Goal: Task Accomplishment & Management: Manage account settings

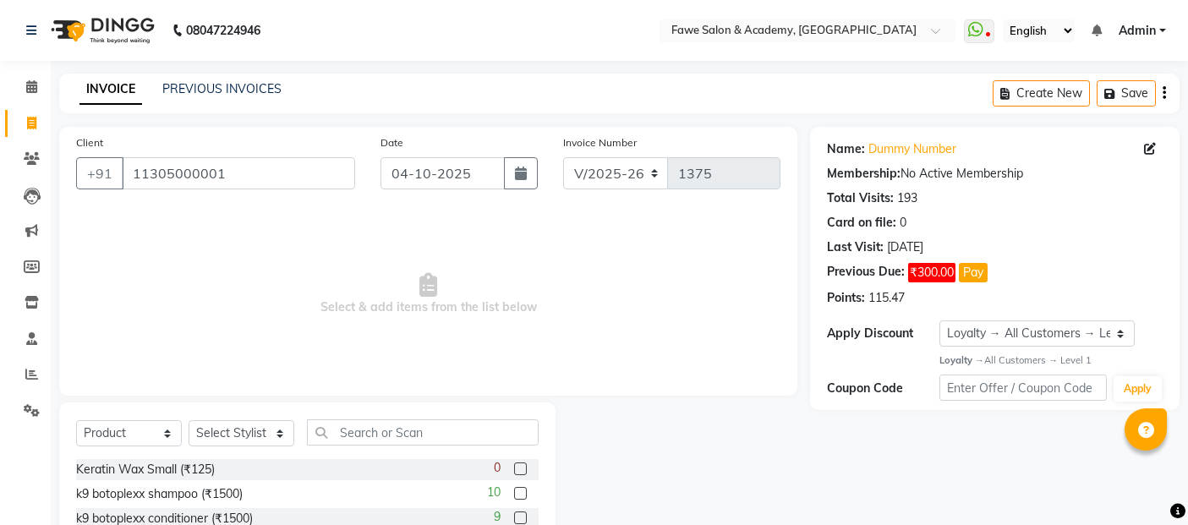
select select "879"
select select "product"
select select "1: Object"
click at [36, 85] on icon at bounding box center [31, 86] width 11 height 13
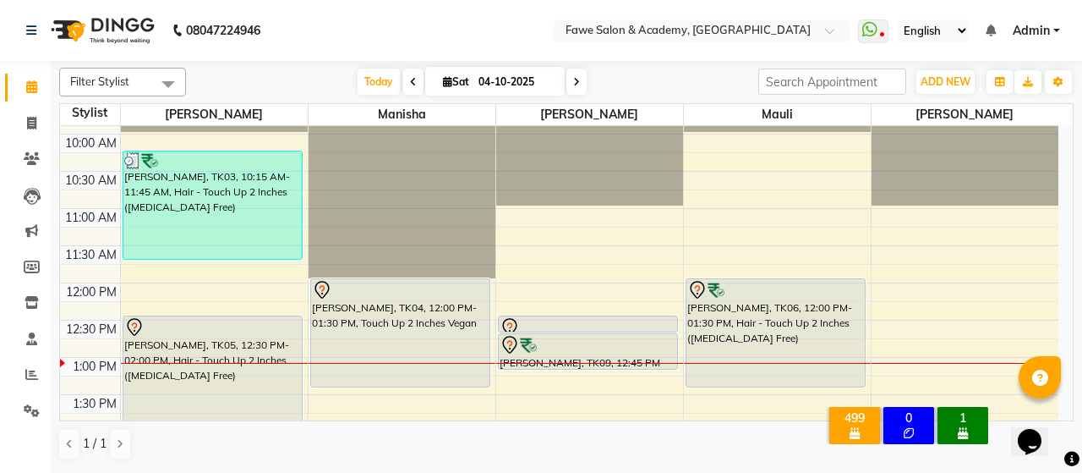
scroll to position [140, 0]
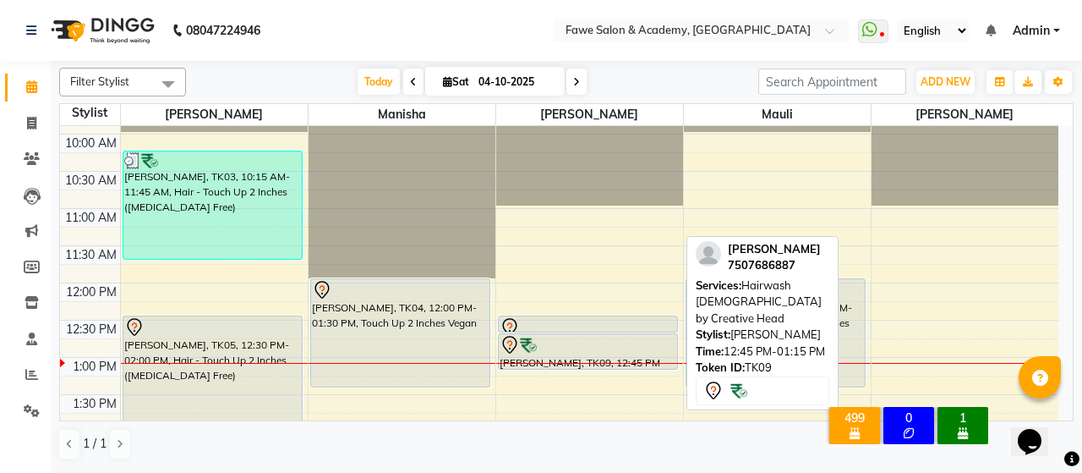
click at [648, 335] on div at bounding box center [588, 345] width 177 height 20
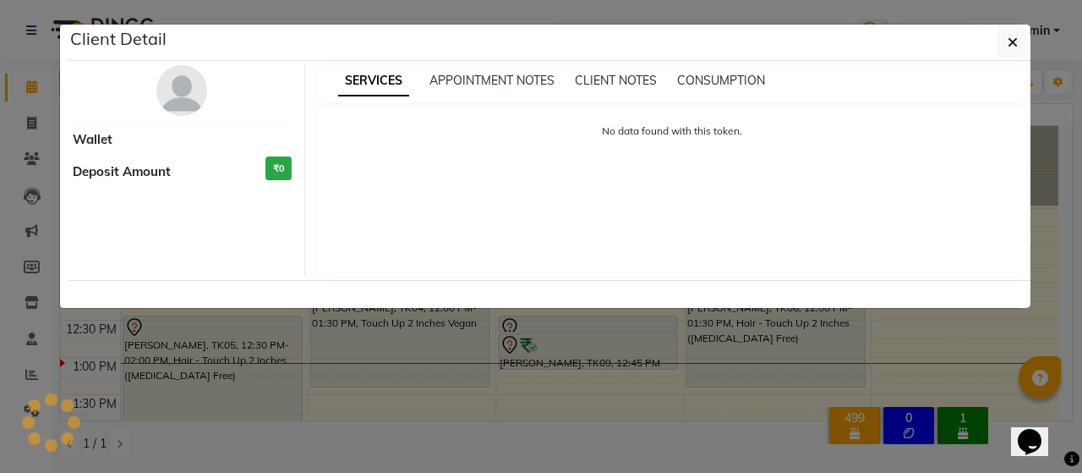
select select "7"
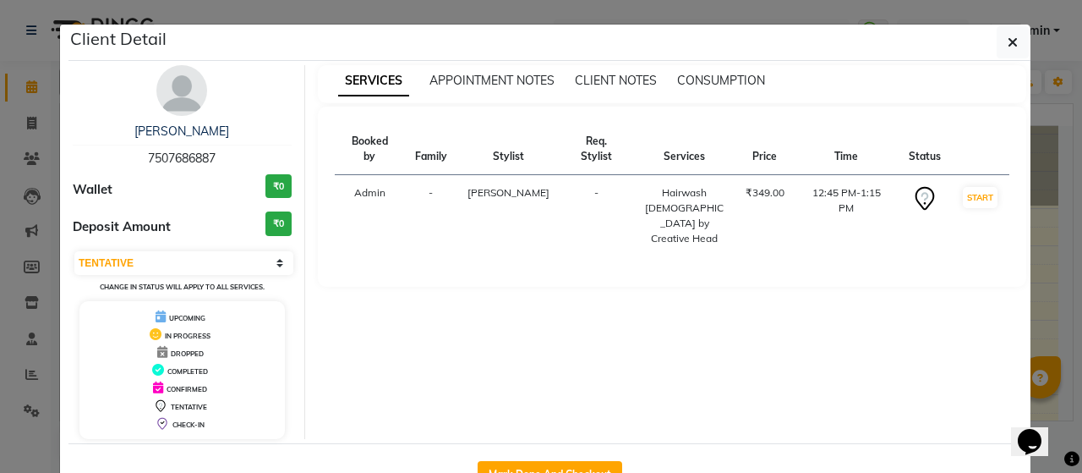
scroll to position [53, 0]
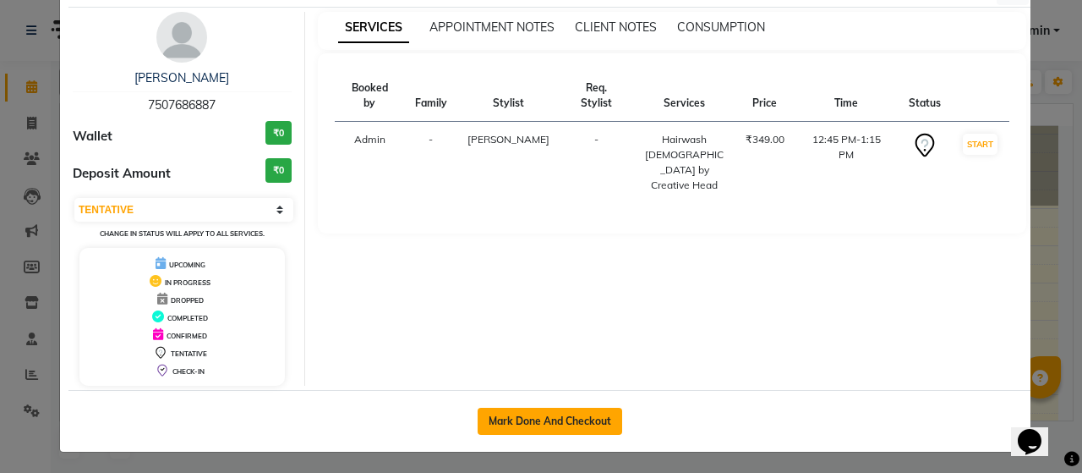
click at [555, 423] on button "Mark Done And Checkout" at bounding box center [550, 420] width 145 height 27
select select "service"
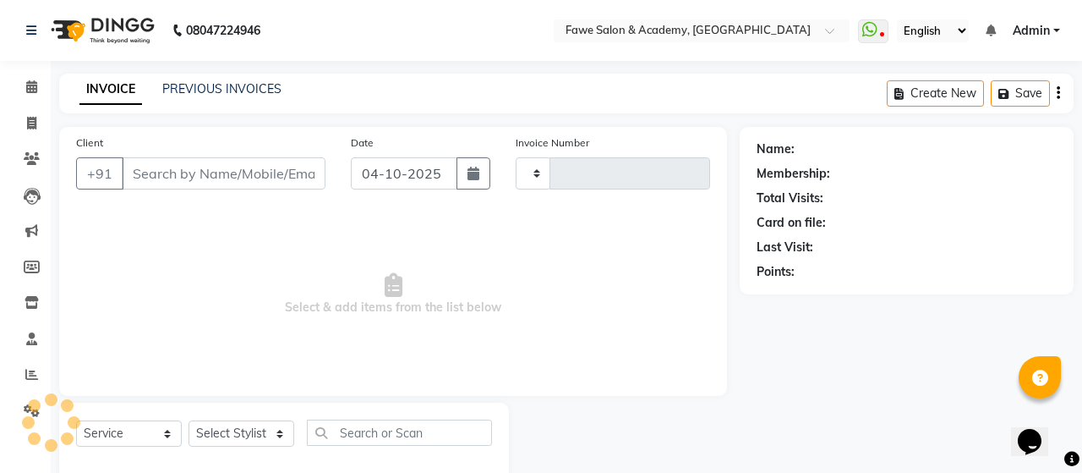
type input "1375"
select select "879"
type input "7507686887"
select select "14303"
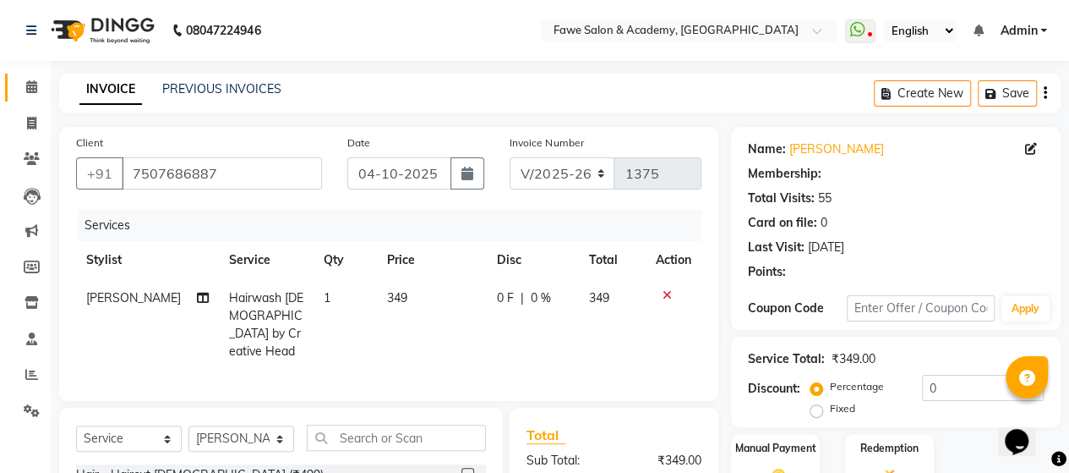
type input "15"
select select "2: Object"
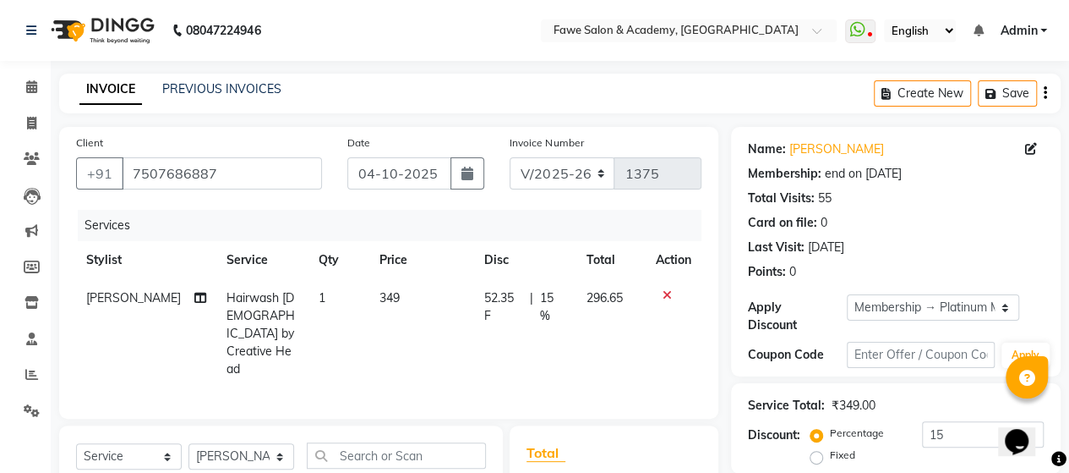
click at [666, 292] on icon at bounding box center [667, 295] width 9 height 12
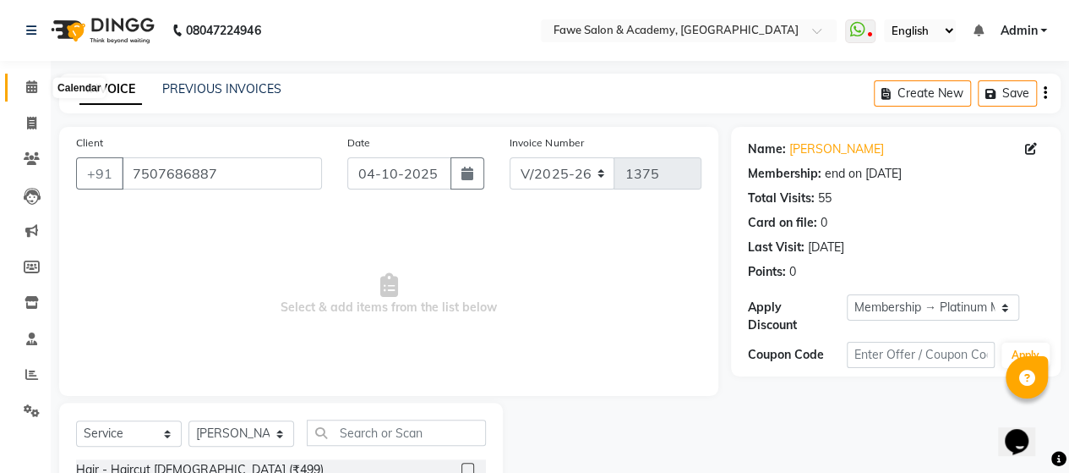
click at [32, 89] on icon at bounding box center [31, 86] width 11 height 13
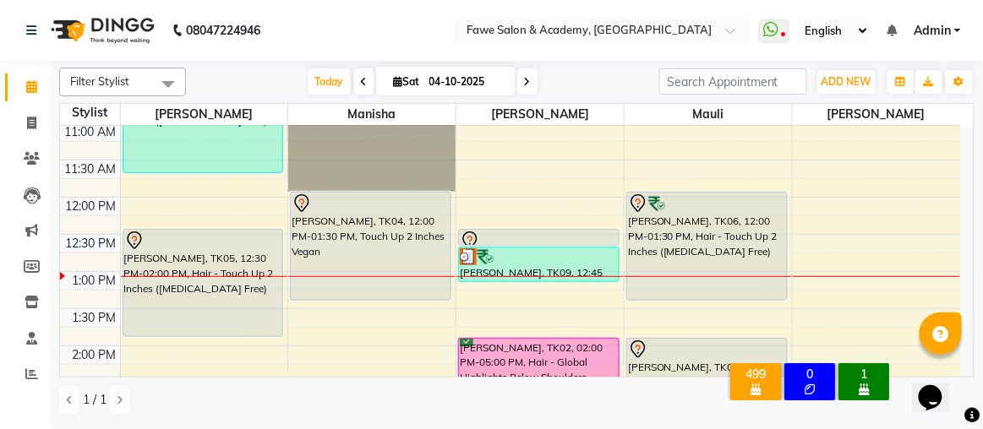
scroll to position [230, 0]
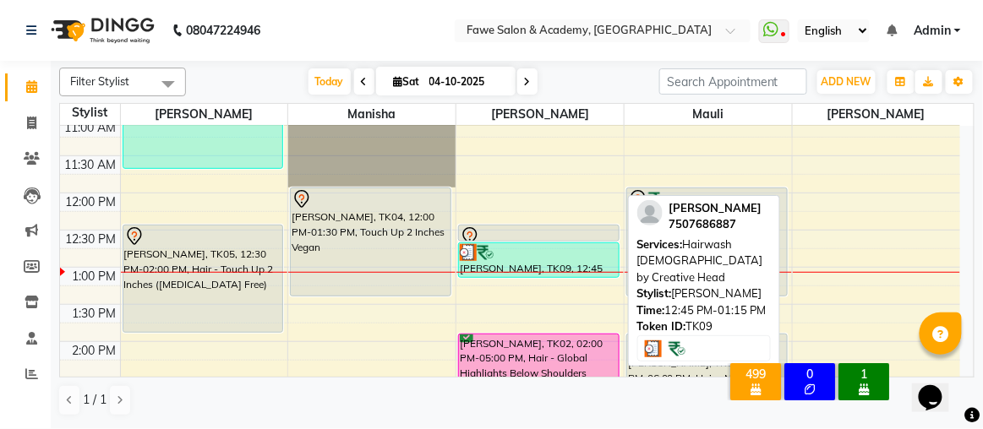
click at [582, 255] on div at bounding box center [539, 252] width 158 height 17
select select "3"
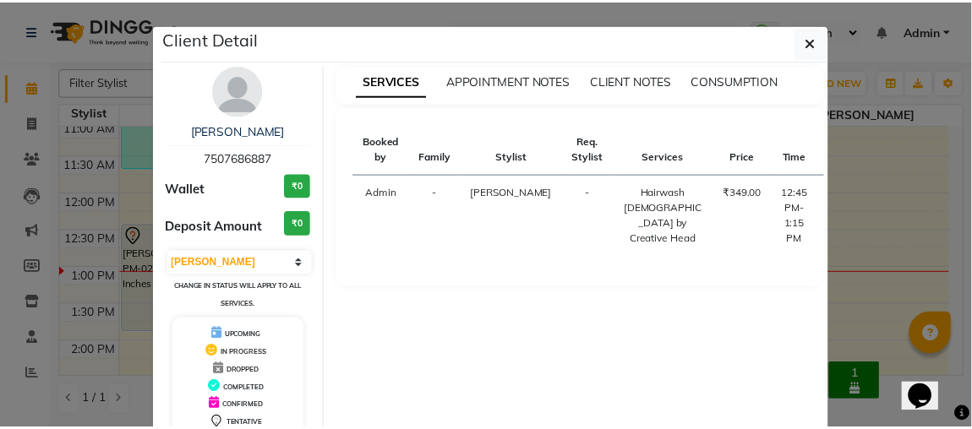
scroll to position [113, 0]
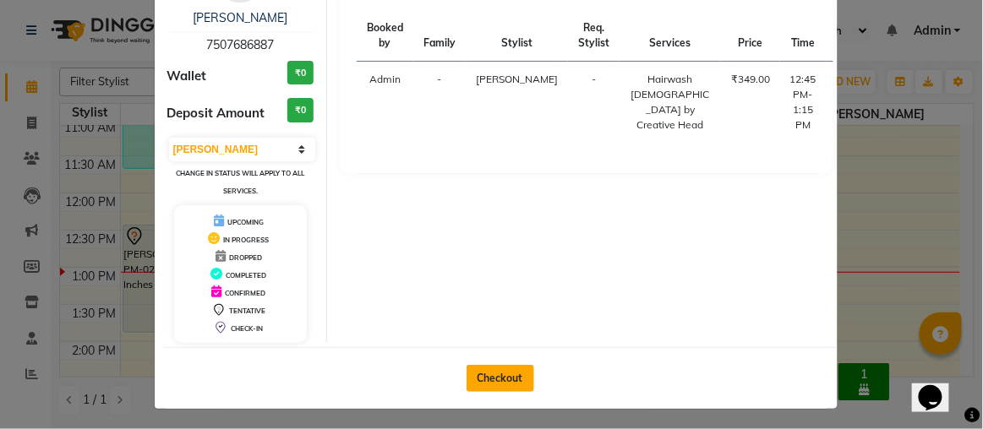
click at [498, 366] on button "Checkout" at bounding box center [501, 378] width 68 height 27
select select "879"
select select "service"
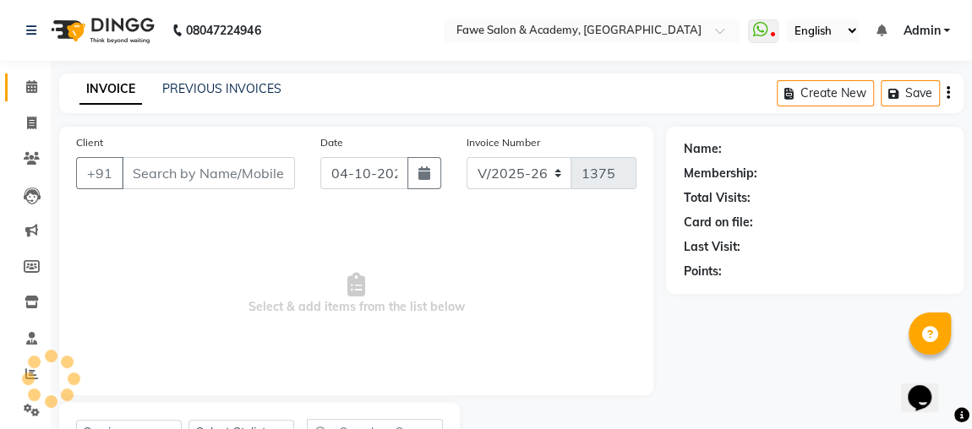
type input "7507686887"
select select "14303"
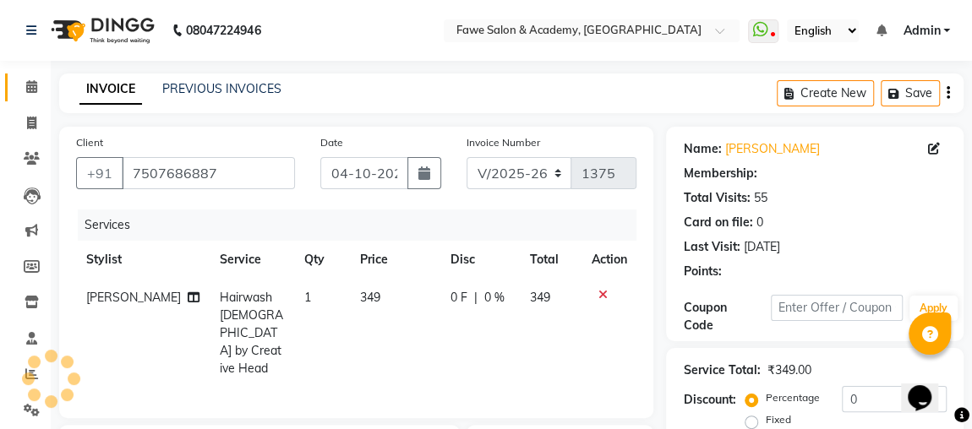
select select "2: Object"
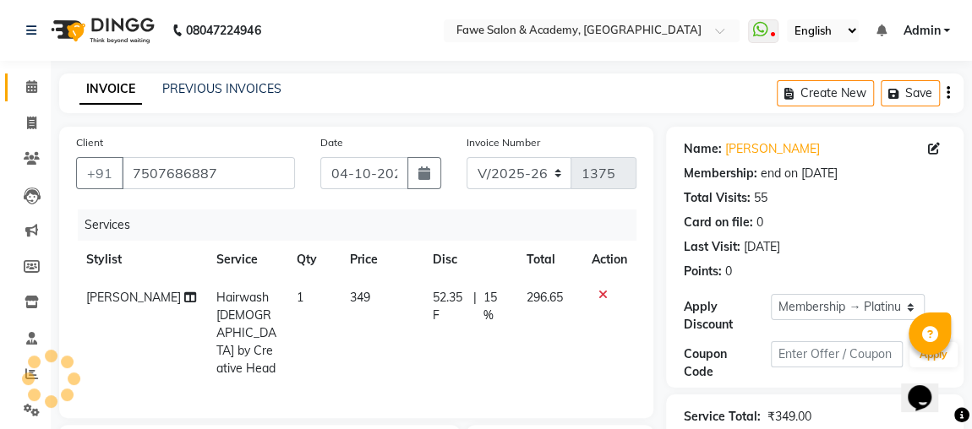
type input "15"
click at [599, 292] on icon at bounding box center [602, 295] width 9 height 12
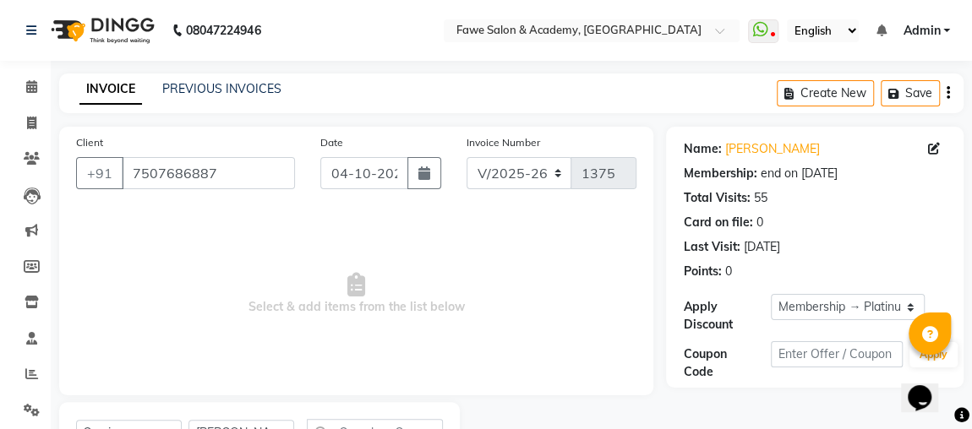
scroll to position [246, 0]
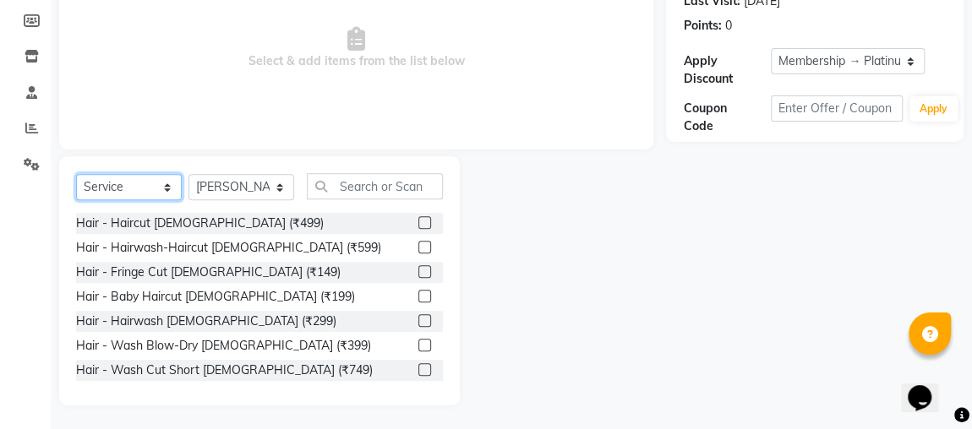
click at [133, 188] on select "Select Service Product Membership Package Voucher Prepaid Gift Card" at bounding box center [129, 187] width 106 height 26
click at [76, 174] on select "Select Service Product Membership Package Voucher Prepaid Gift Card" at bounding box center [129, 187] width 106 height 26
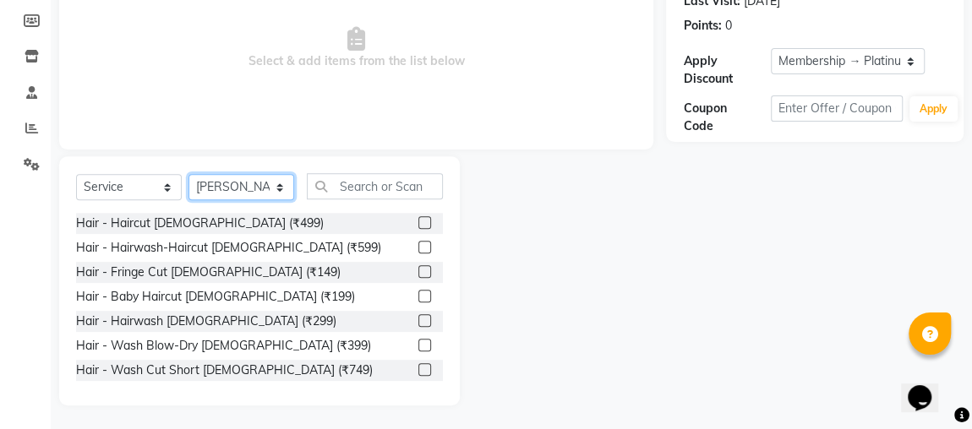
click at [281, 183] on select "Select Stylist [PERSON_NAME] [PERSON_NAME] [PERSON_NAME] [PERSON_NAME]" at bounding box center [242, 187] width 106 height 26
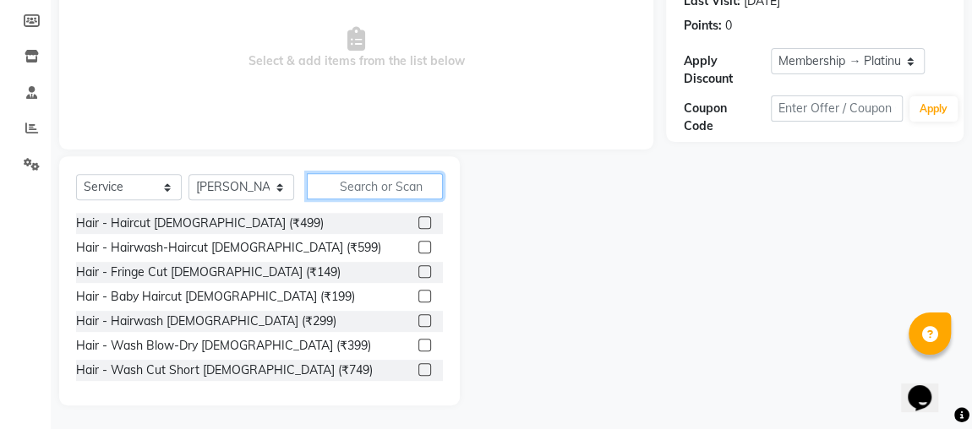
click at [343, 183] on input "text" at bounding box center [375, 186] width 136 height 26
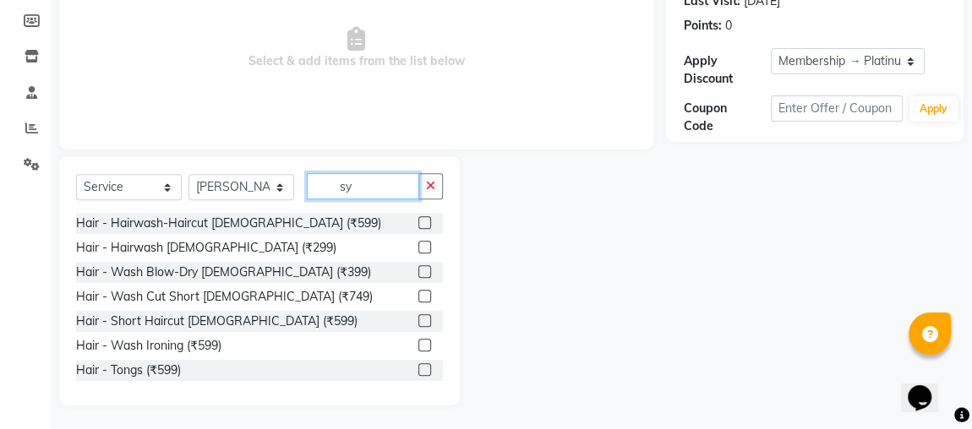
scroll to position [77, 0]
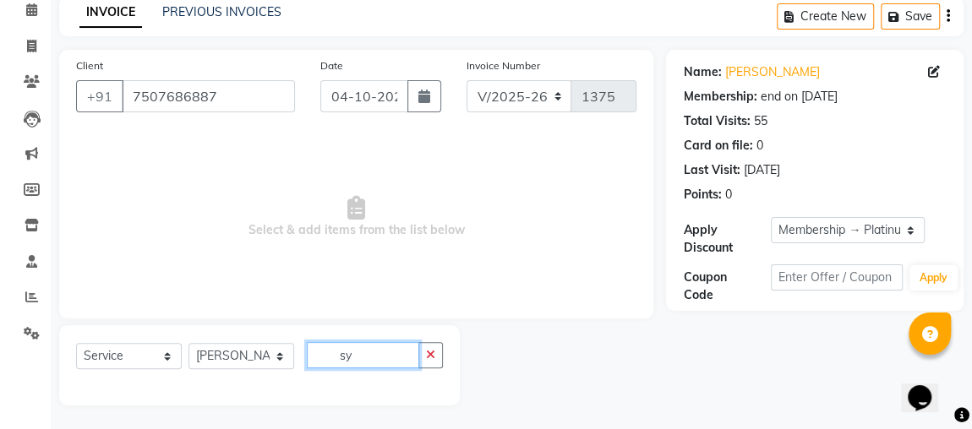
type input "s"
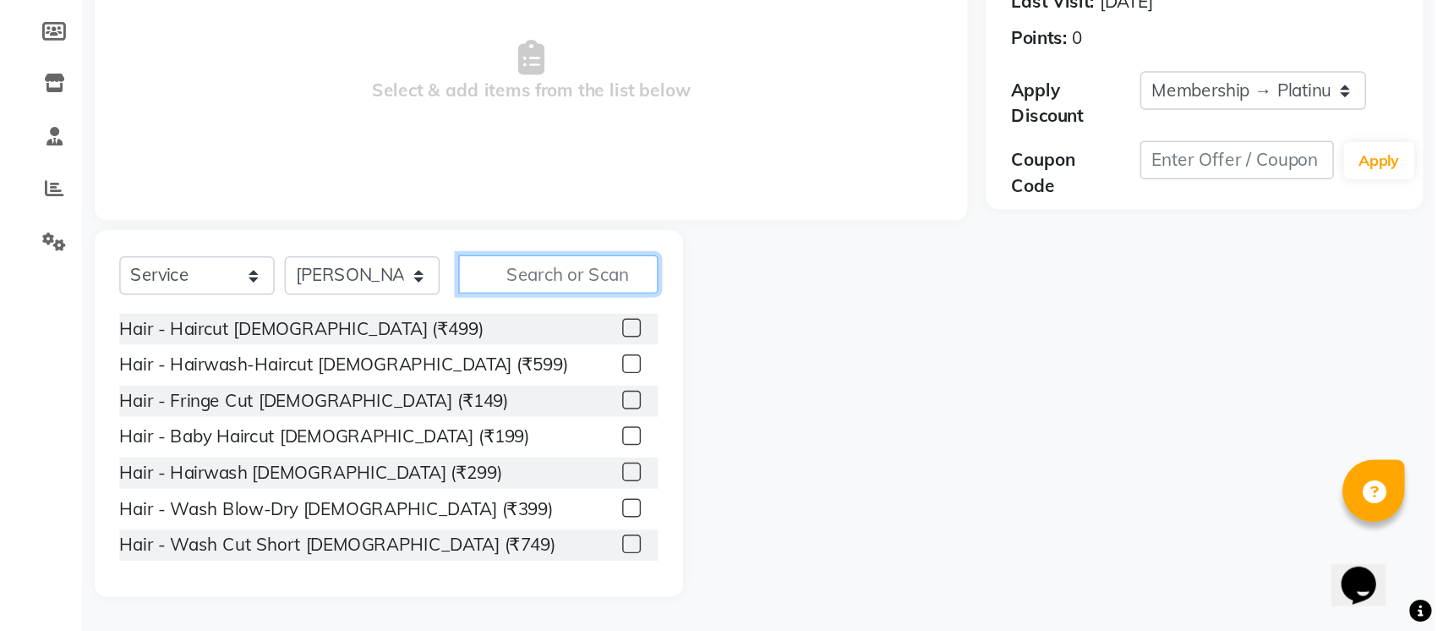
scroll to position [0, 0]
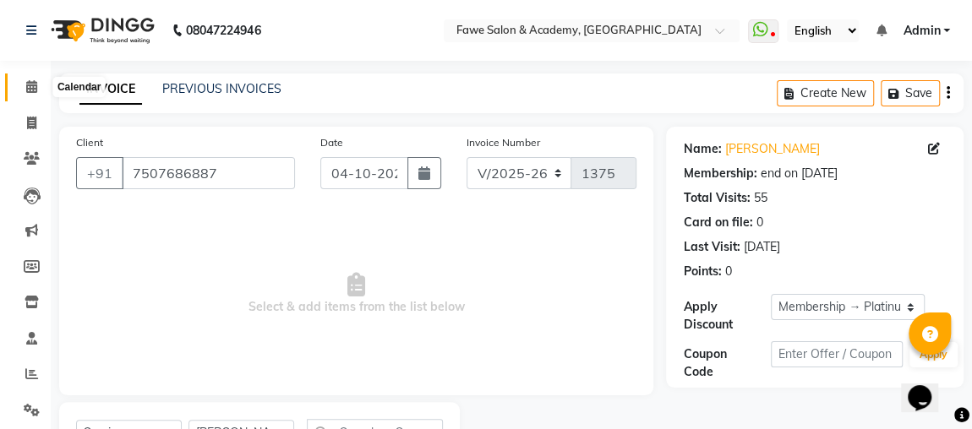
click at [30, 90] on icon at bounding box center [31, 86] width 11 height 13
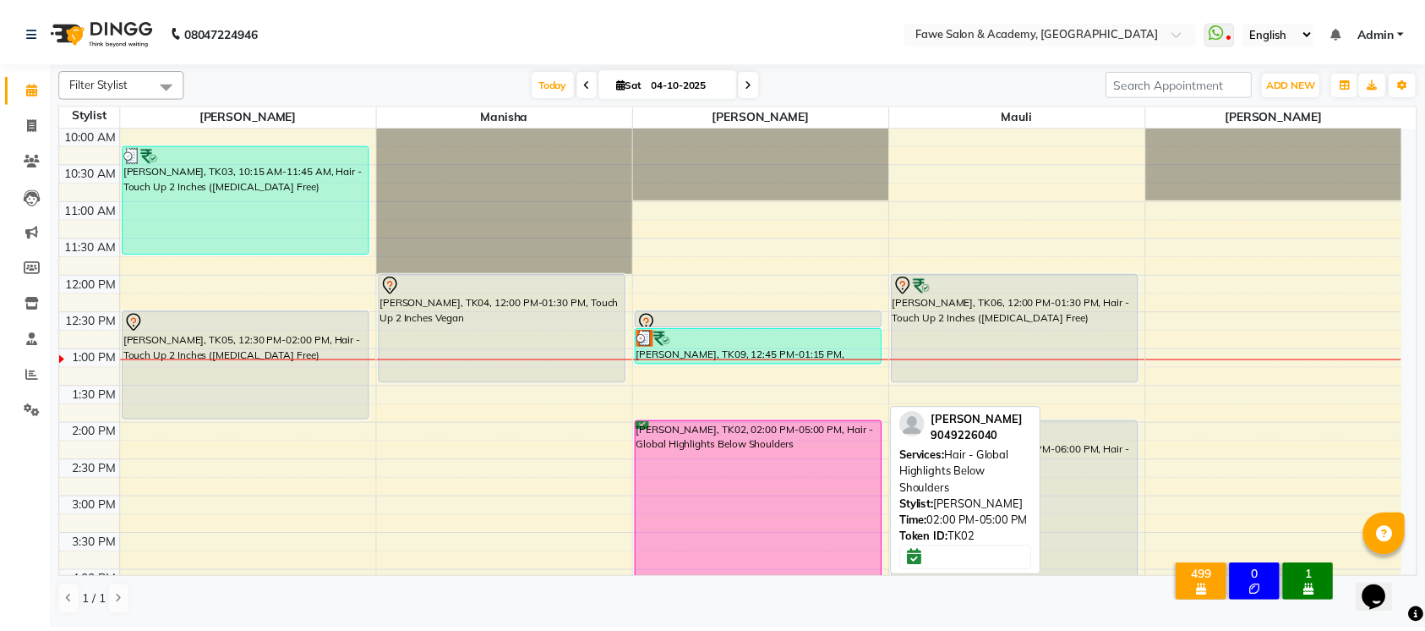
scroll to position [169, 0]
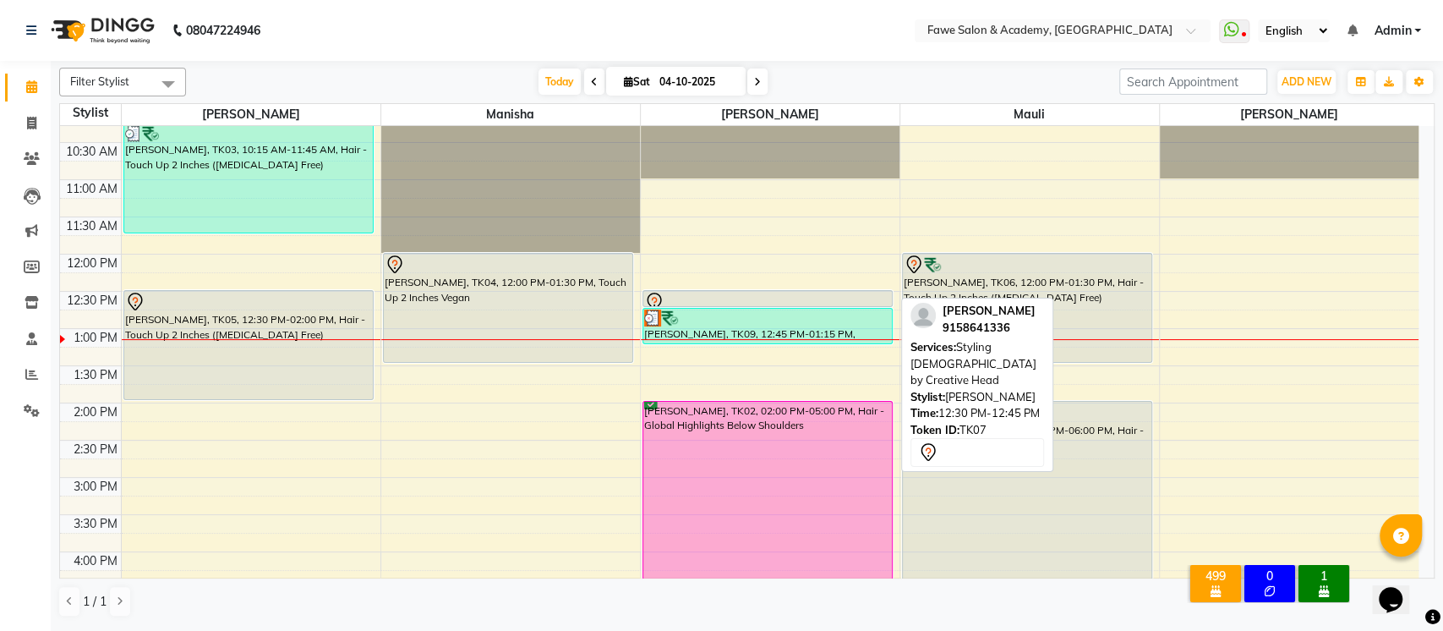
click at [746, 296] on div at bounding box center [767, 302] width 247 height 20
select select "7"
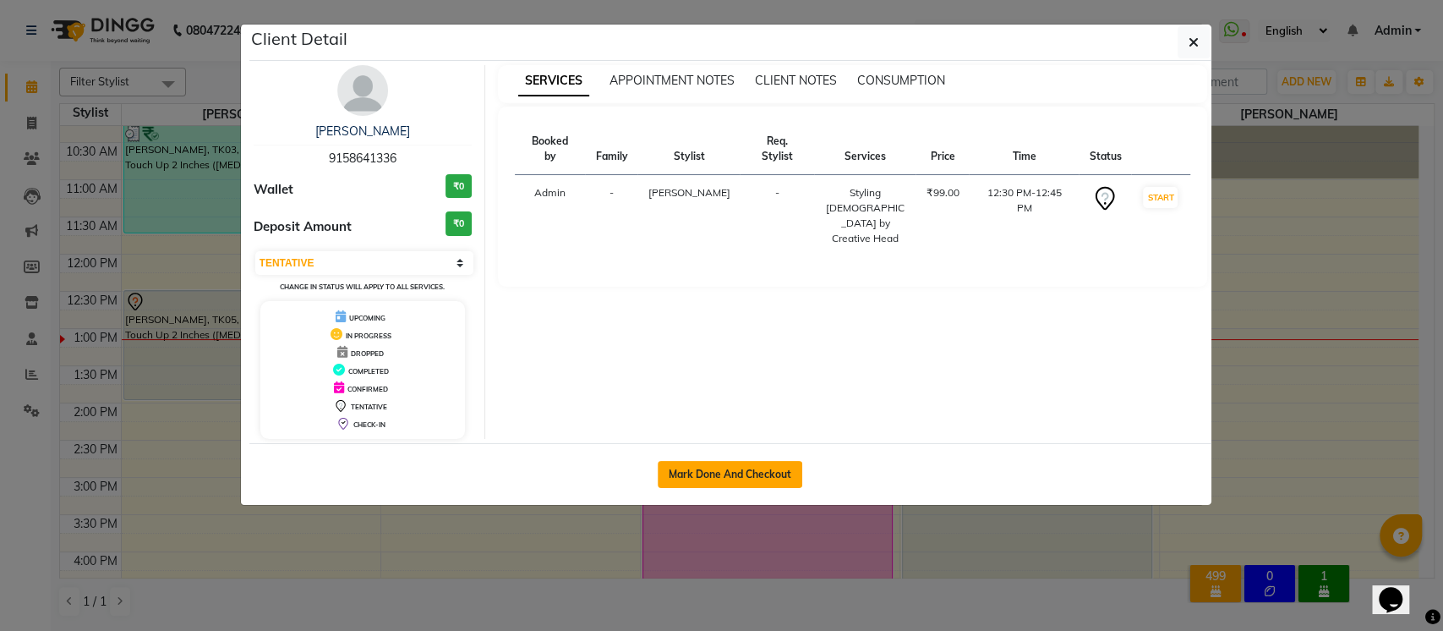
click at [707, 476] on button "Mark Done And Checkout" at bounding box center [730, 474] width 145 height 27
select select "879"
select select "service"
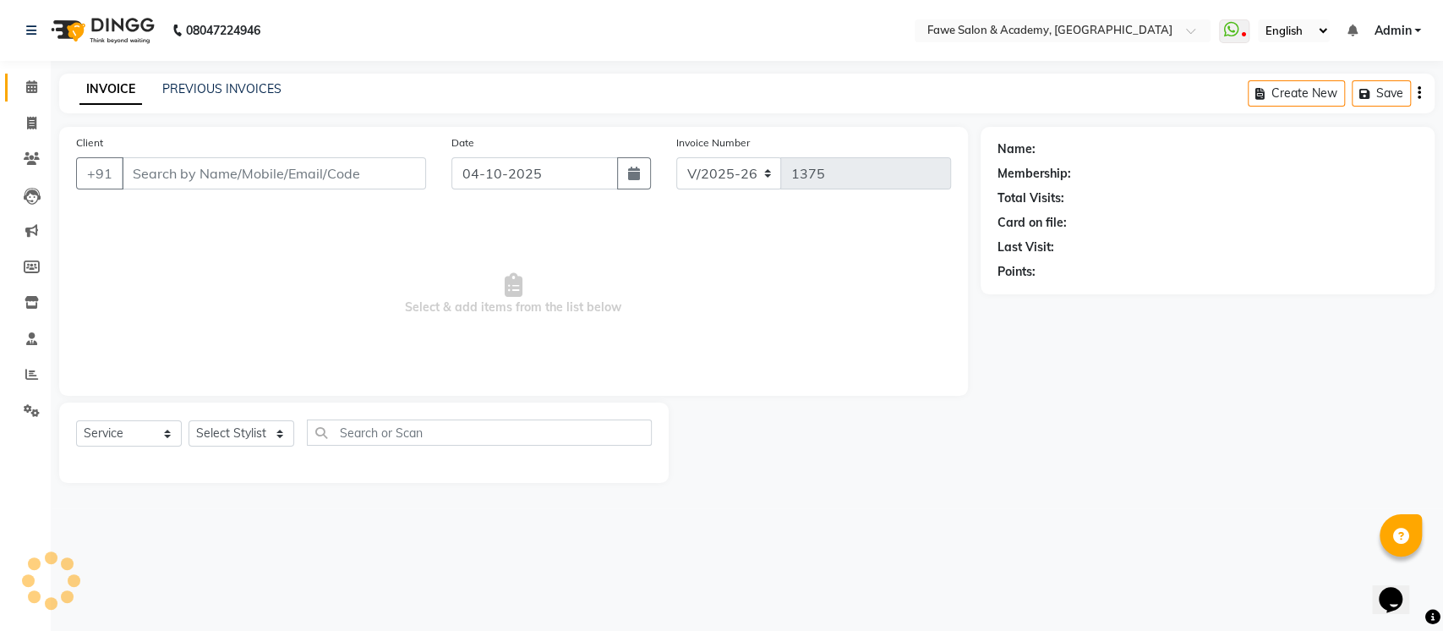
type input "9158641336"
select select "14303"
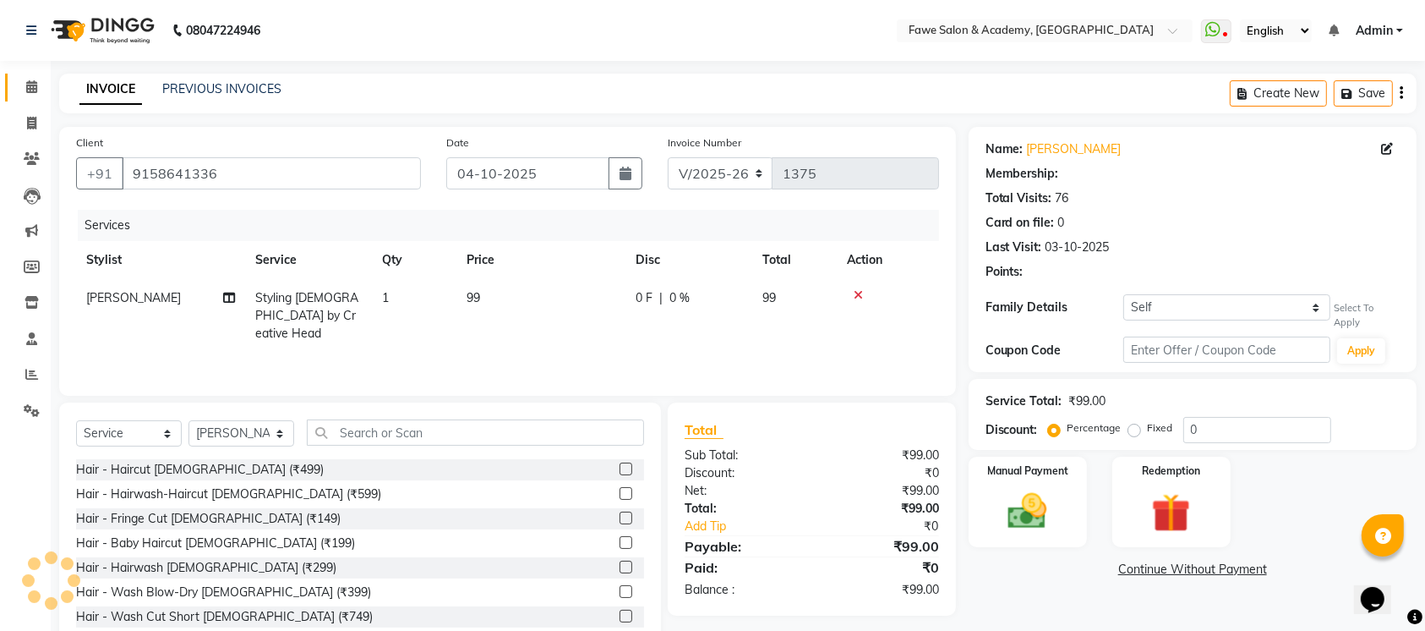
select select "1: Object"
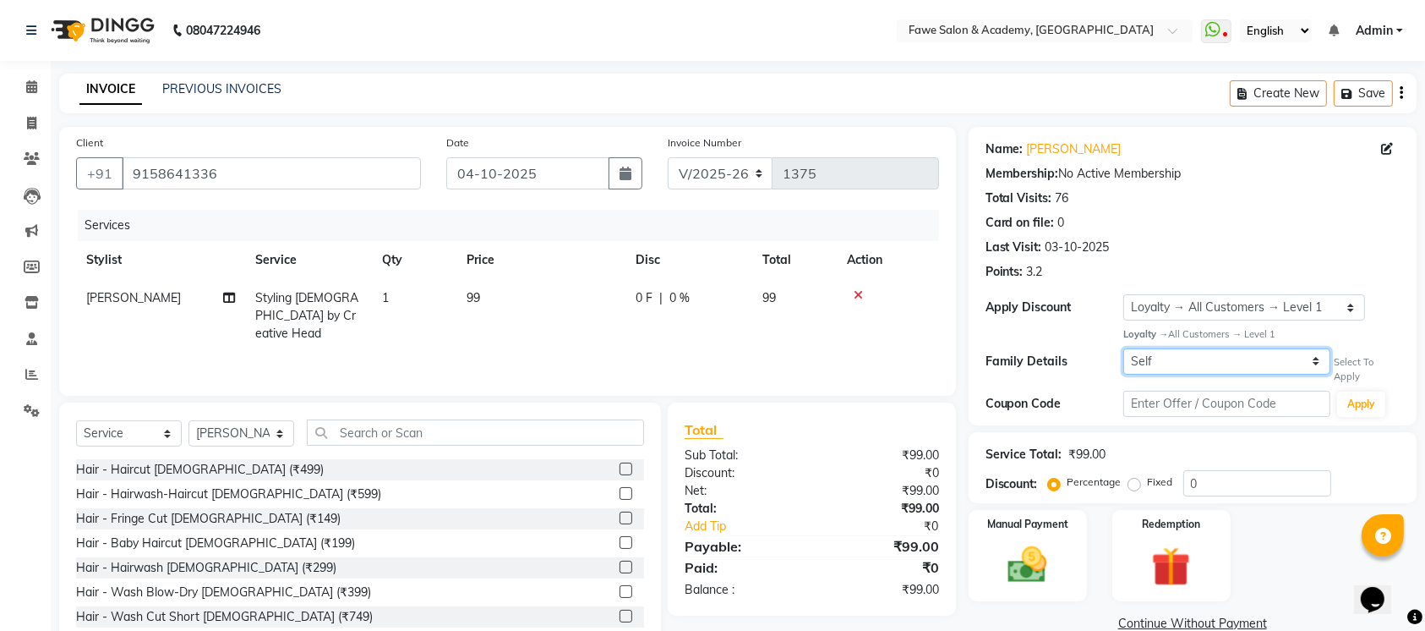
click at [1187, 359] on select "Self Ruchita Shelke" at bounding box center [1226, 361] width 207 height 26
select select "858933"
click at [1123, 348] on select "Self Ruchita Shelke" at bounding box center [1226, 361] width 207 height 26
type input "15"
select select "2: Object"
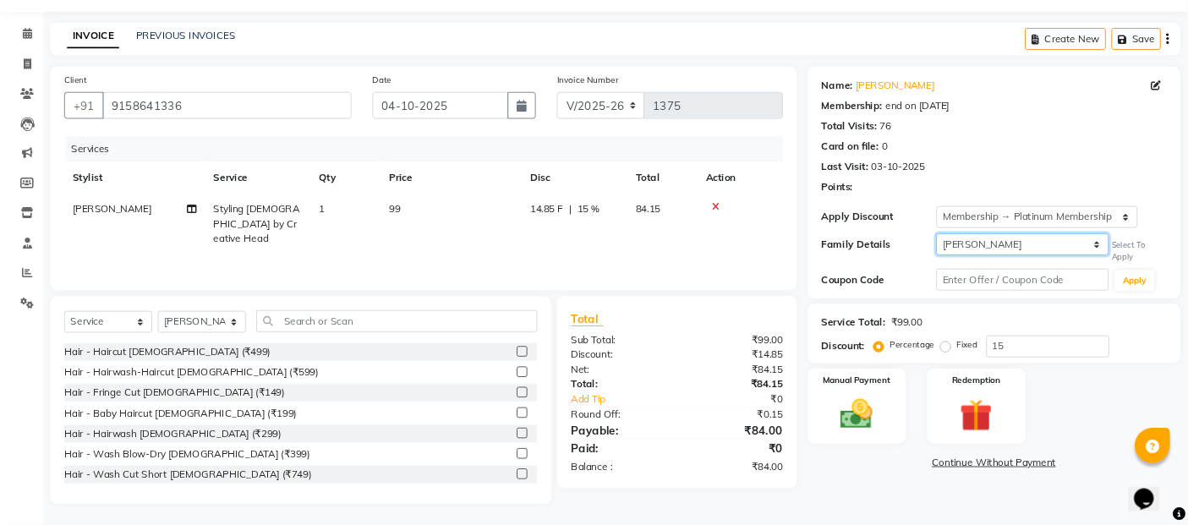
scroll to position [46, 0]
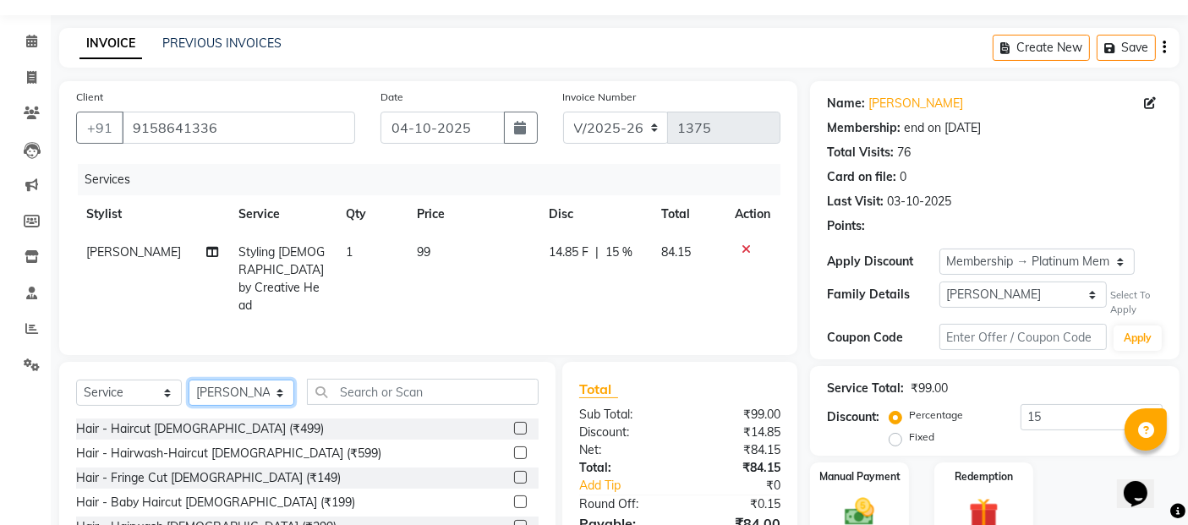
click at [205, 390] on select "Select Stylist Akshata Fawe Manisha Manisha Shah Mauli Mayuresh" at bounding box center [242, 393] width 106 height 26
select select "14305"
click at [189, 380] on select "Select Stylist Akshata Fawe Manisha Manisha Shah Mauli Mayuresh" at bounding box center [242, 393] width 106 height 26
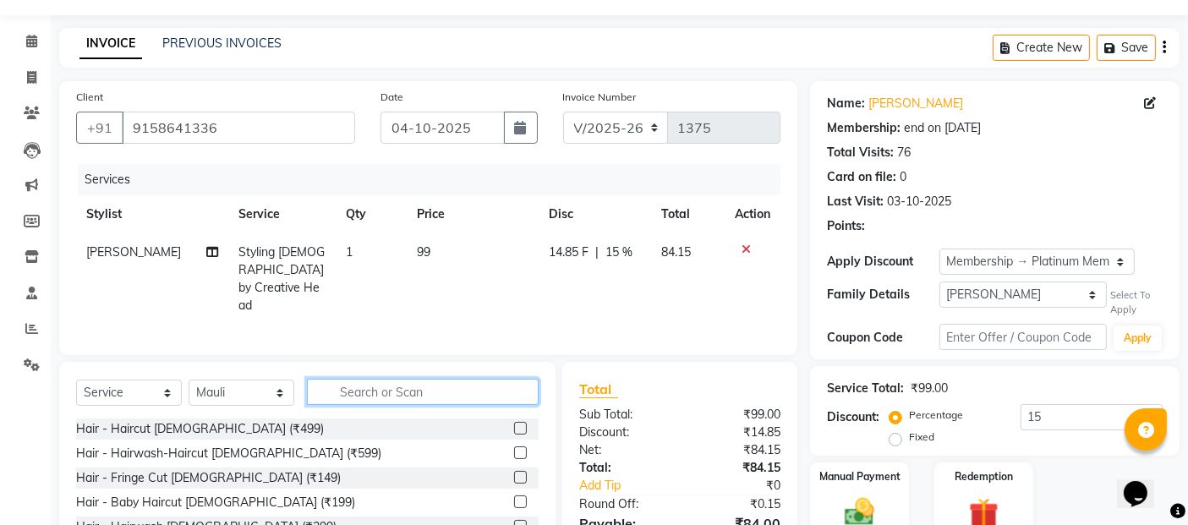
click at [411, 379] on input "text" at bounding box center [423, 392] width 232 height 26
type input "wash"
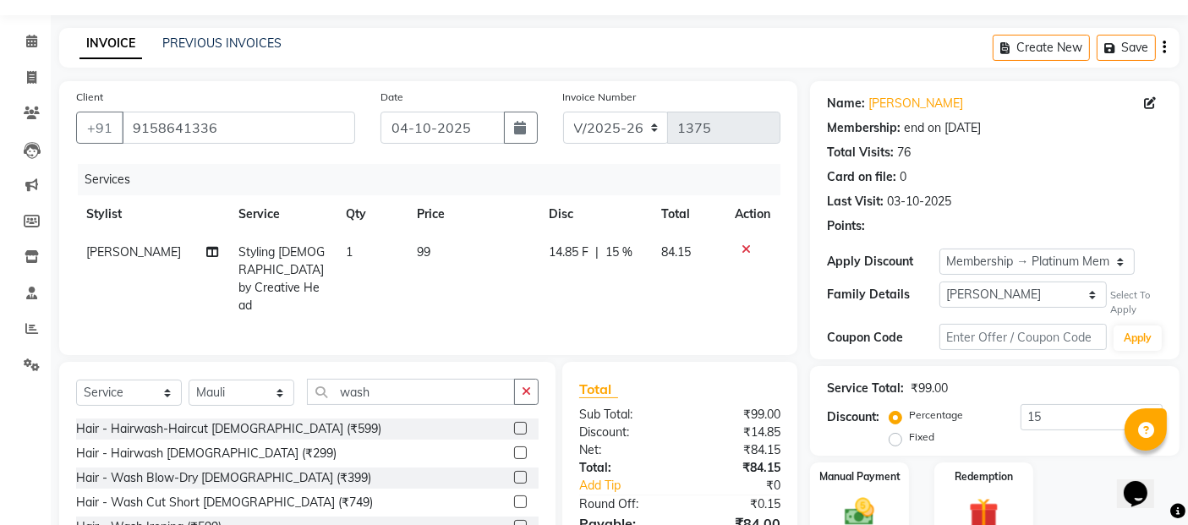
click at [514, 448] on label at bounding box center [520, 452] width 13 height 13
click at [514, 448] on input "checkbox" at bounding box center [519, 453] width 11 height 11
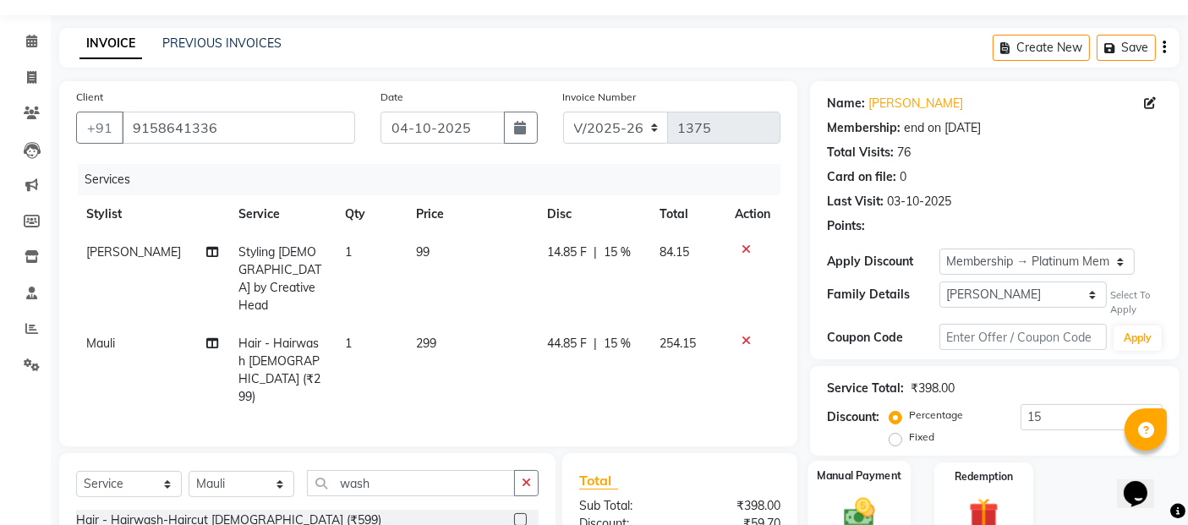
checkbox input "false"
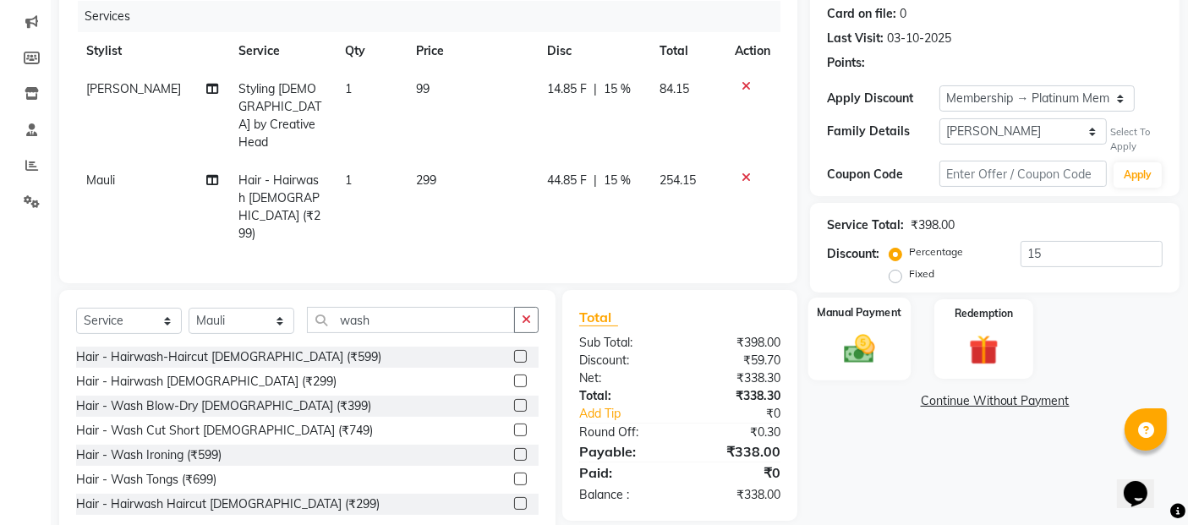
click at [846, 355] on img at bounding box center [859, 349] width 51 height 36
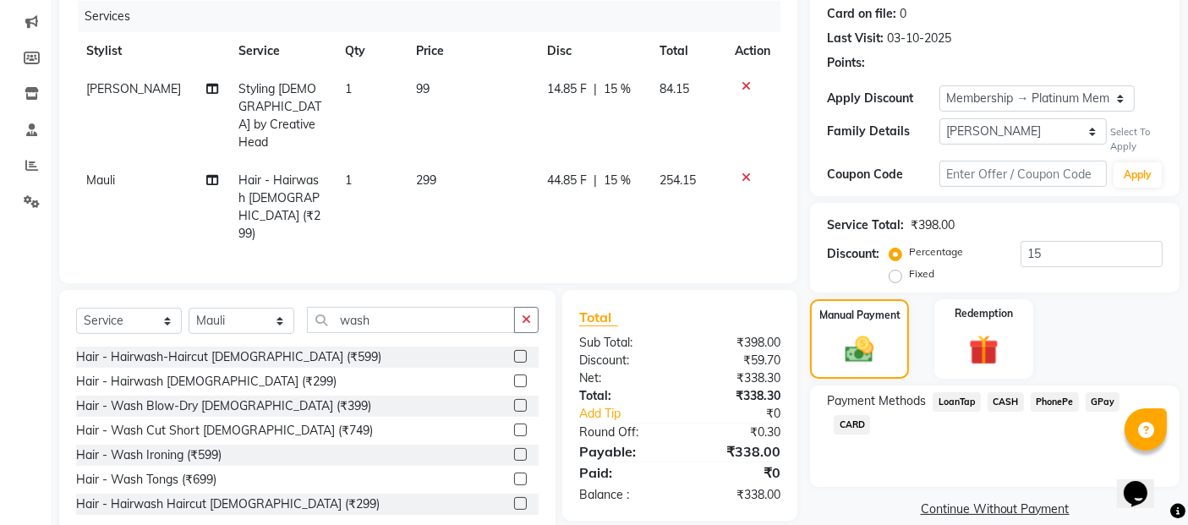
click at [1101, 402] on span "GPay" at bounding box center [1102, 401] width 35 height 19
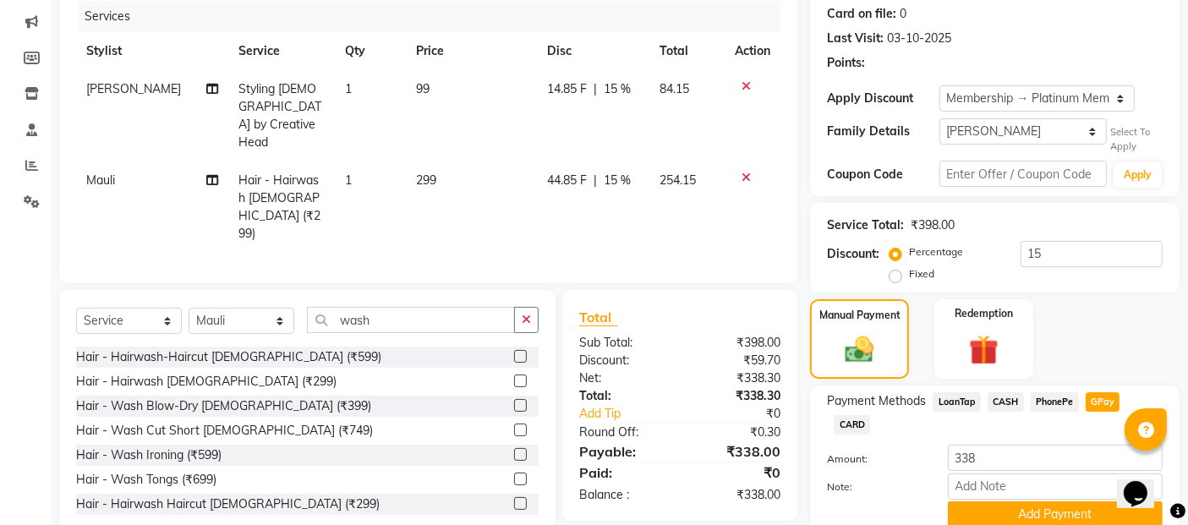
scroll to position [254, 0]
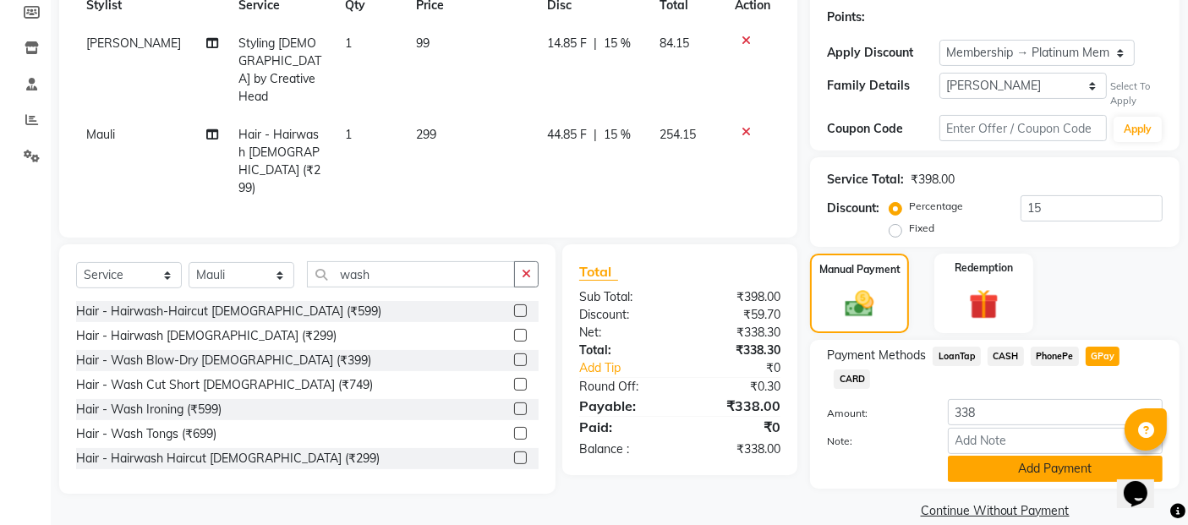
click at [1048, 456] on button "Add Payment" at bounding box center [1055, 469] width 215 height 26
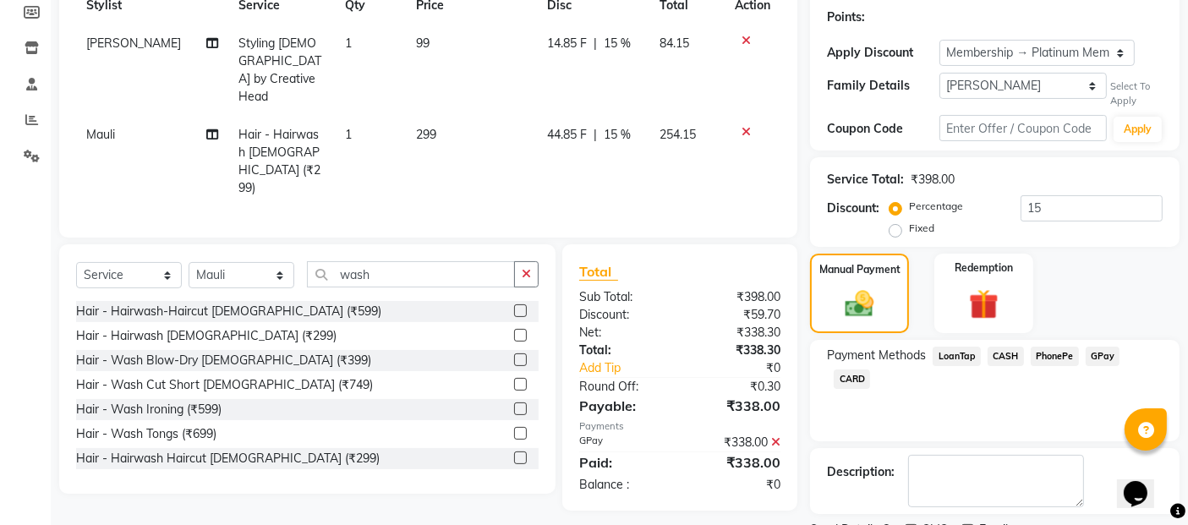
scroll to position [325, 0]
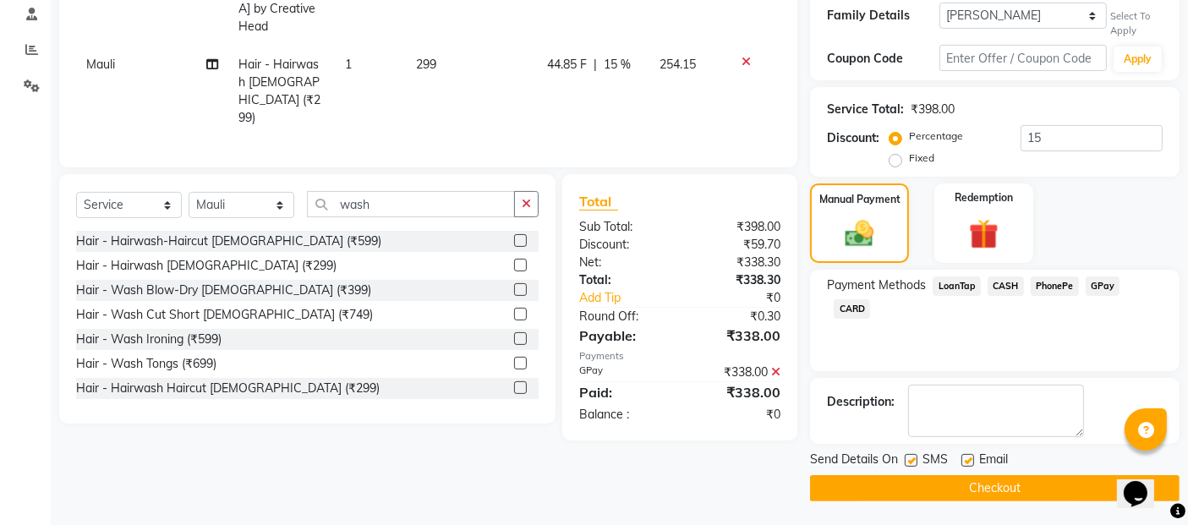
click at [947, 494] on button "Checkout" at bounding box center [994, 488] width 369 height 26
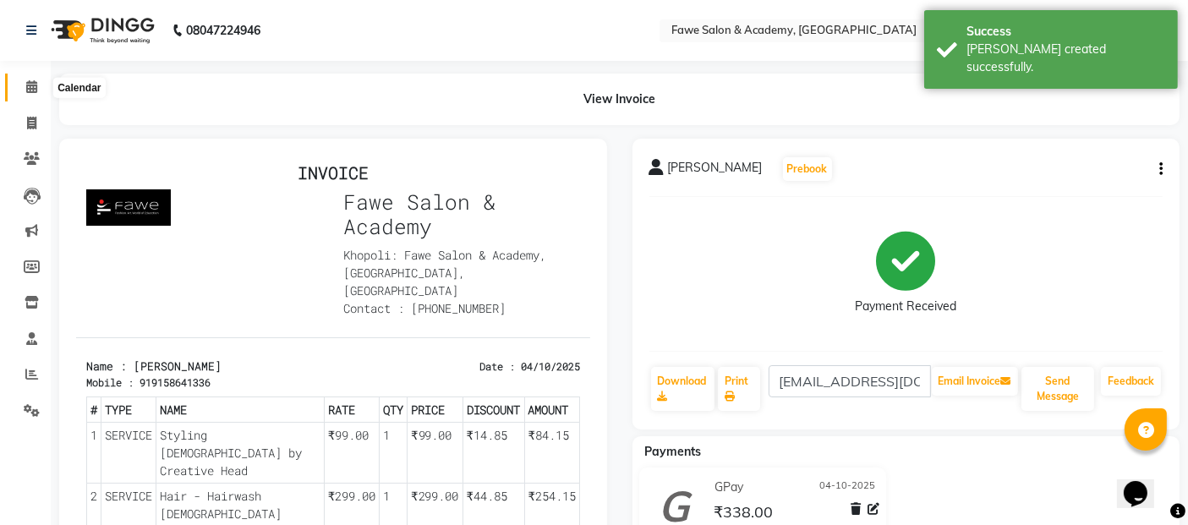
click at [26, 90] on icon at bounding box center [31, 86] width 11 height 13
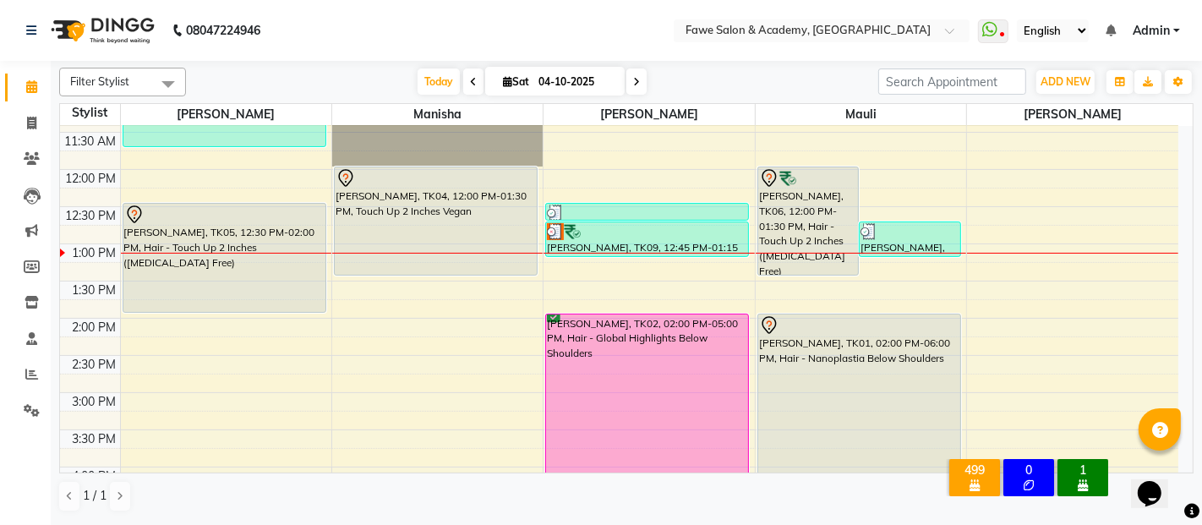
scroll to position [250, 0]
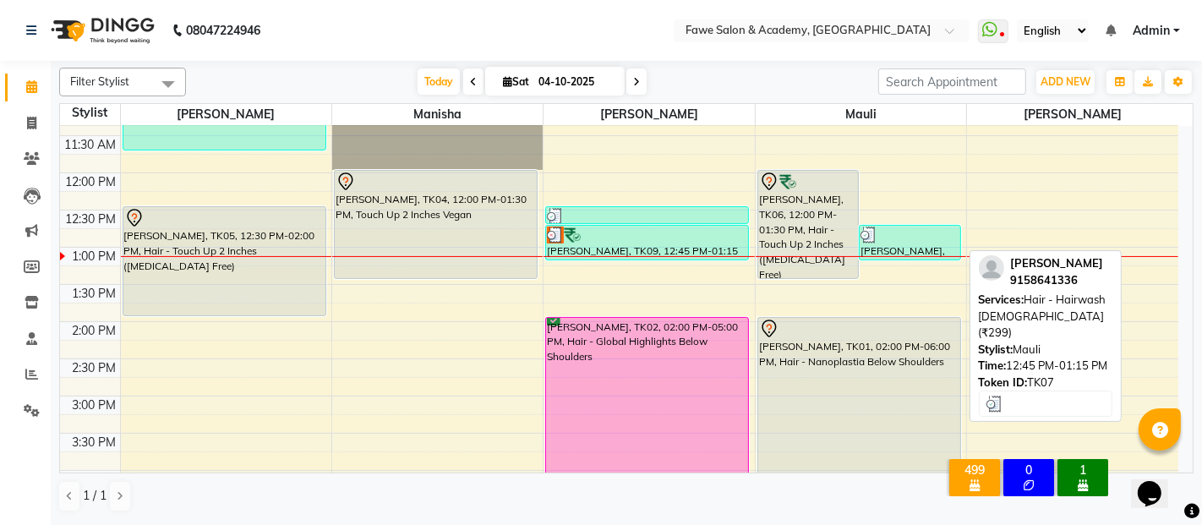
click at [885, 240] on div at bounding box center [910, 235] width 99 height 17
select select "3"
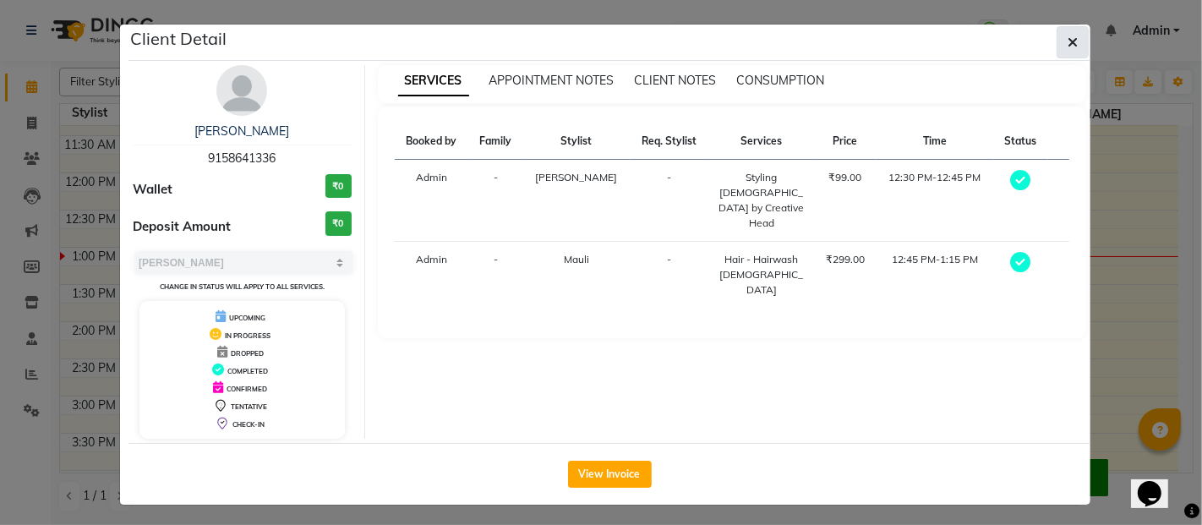
click at [1068, 42] on icon "button" at bounding box center [1073, 43] width 10 height 14
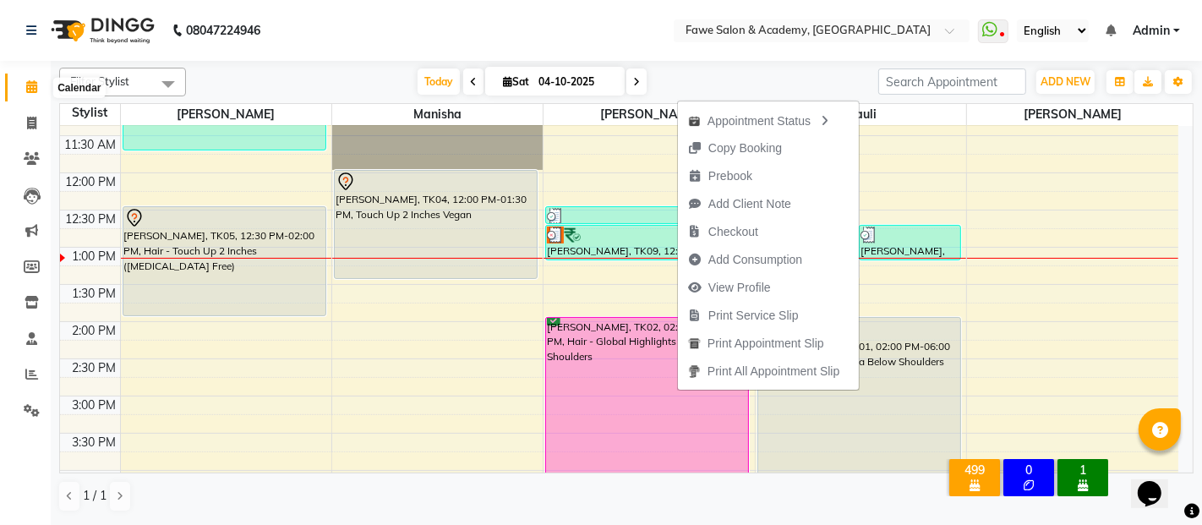
click at [32, 80] on icon at bounding box center [31, 86] width 11 height 13
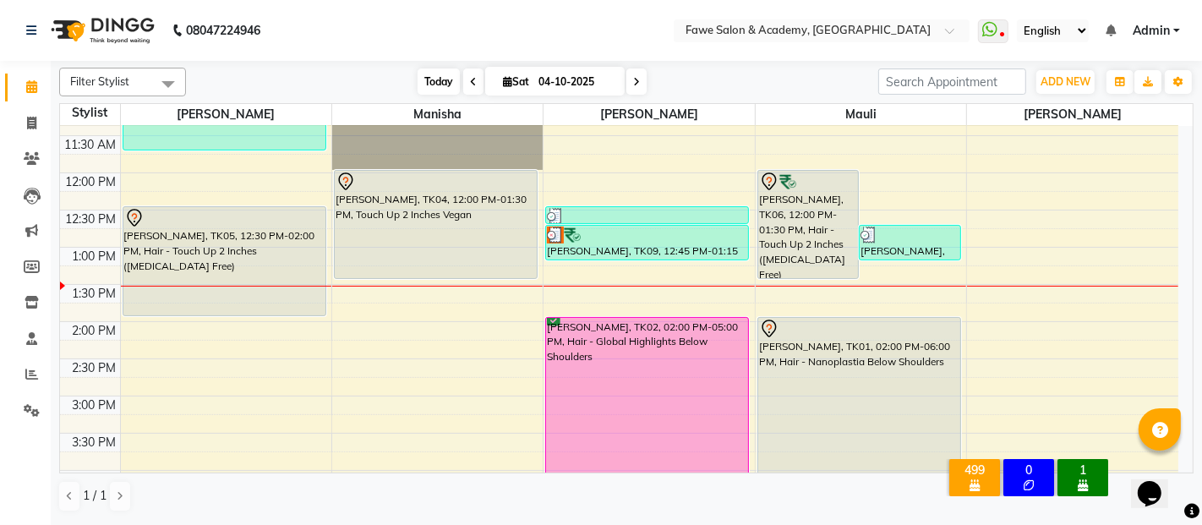
click at [429, 79] on span "Today" at bounding box center [439, 81] width 42 height 26
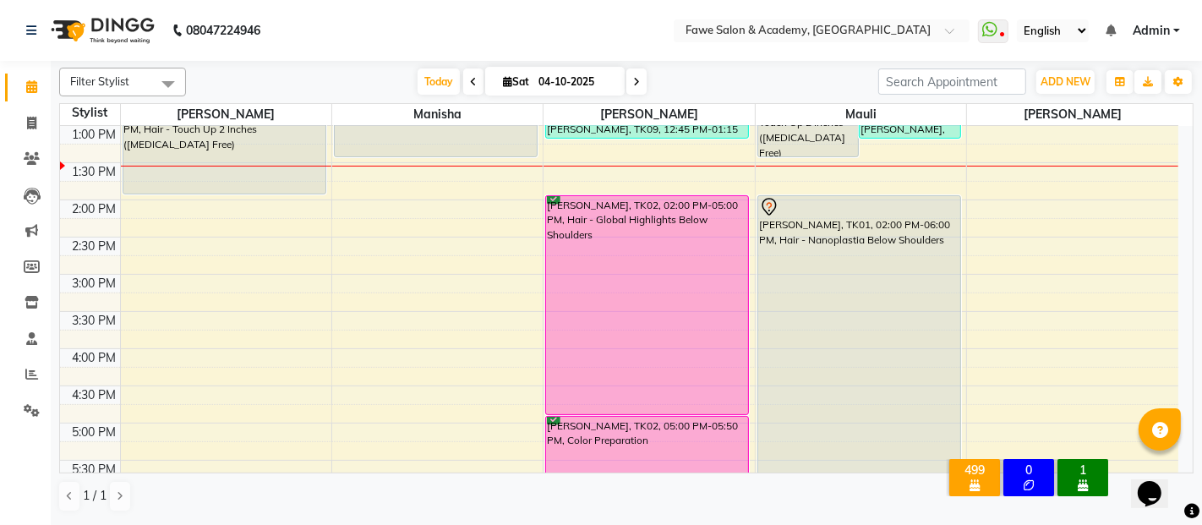
scroll to position [369, 0]
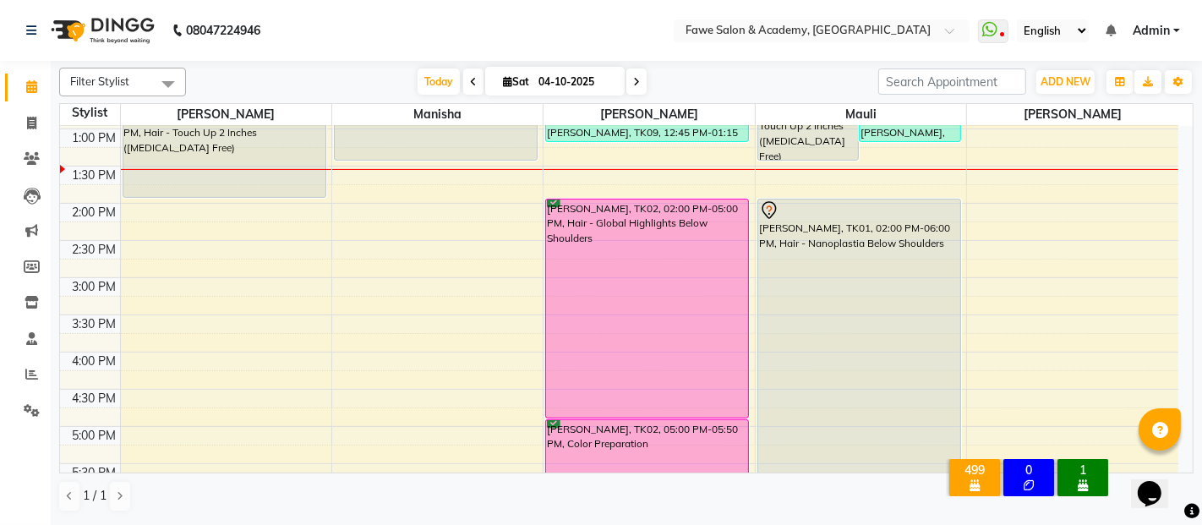
click at [1177, 463] on div "Opens Chat This icon Opens the chat window." at bounding box center [1157, 463] width 41 height 0
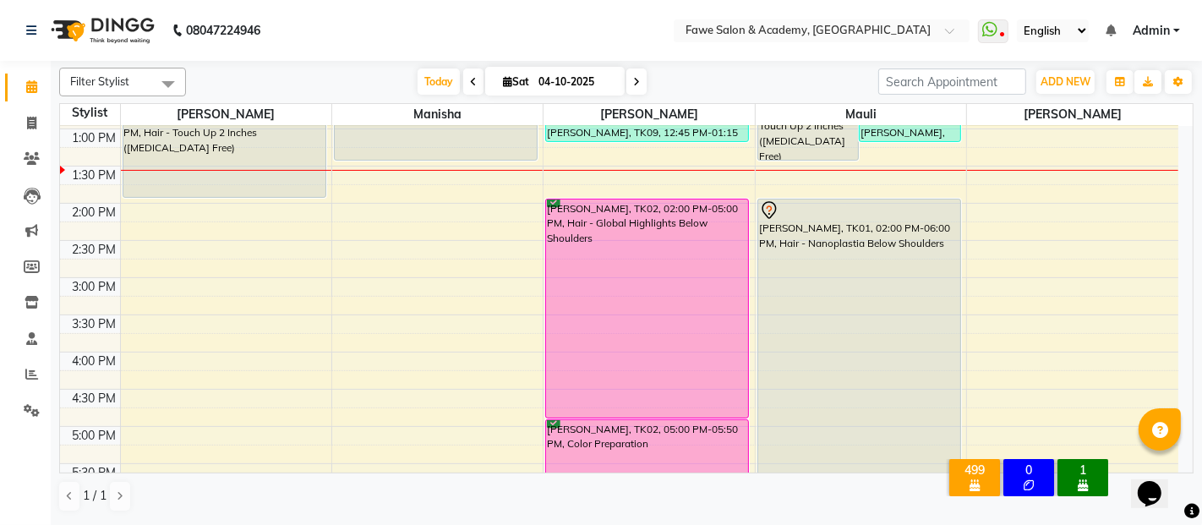
click at [1177, 463] on div "Opens Chat This icon Opens the chat window." at bounding box center [1157, 463] width 41 height 0
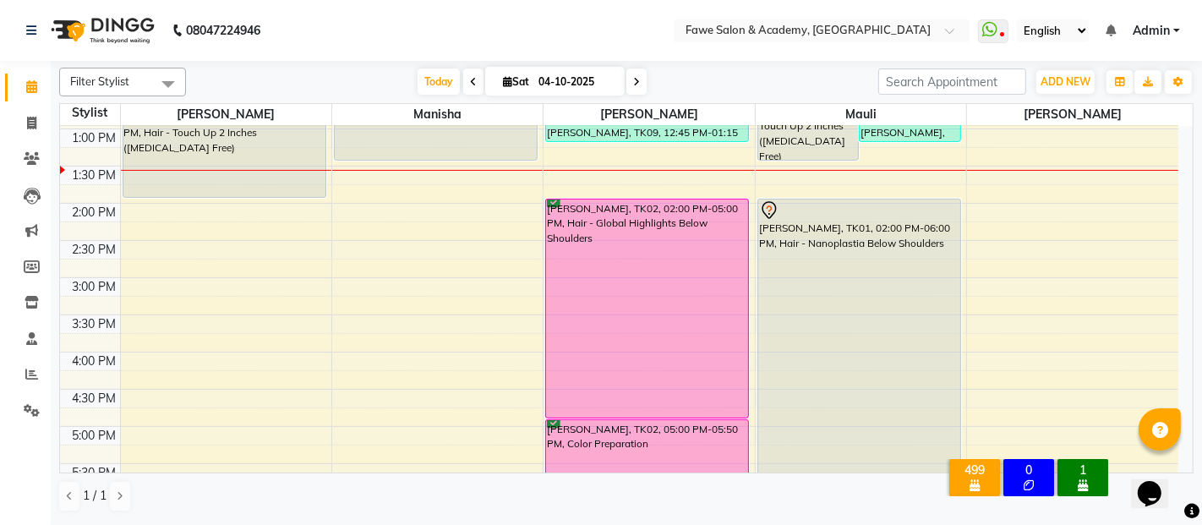
click at [1177, 463] on div "Opens Chat This icon Opens the chat window." at bounding box center [1157, 463] width 41 height 0
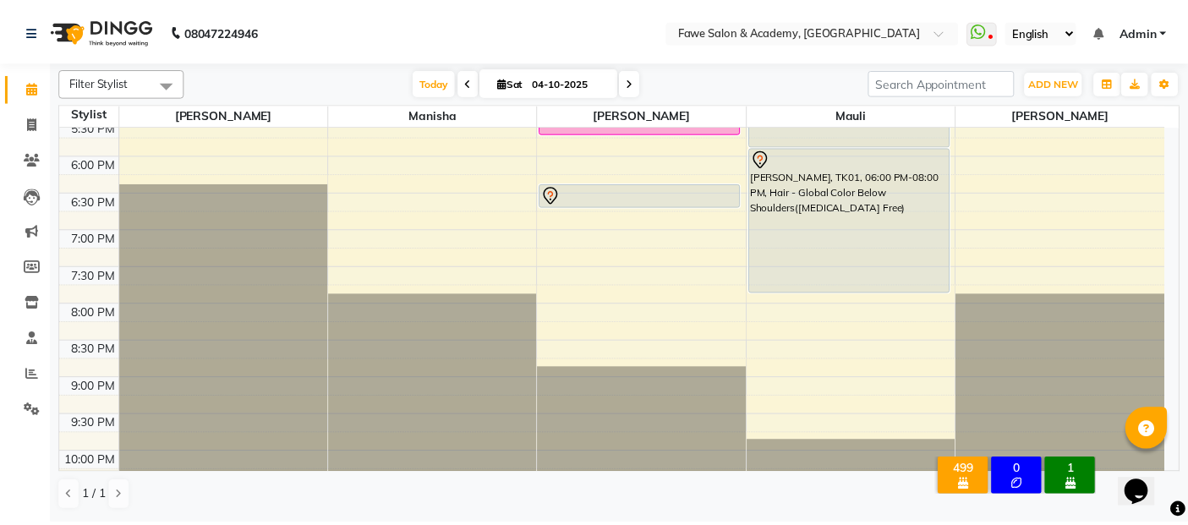
scroll to position [680, 0]
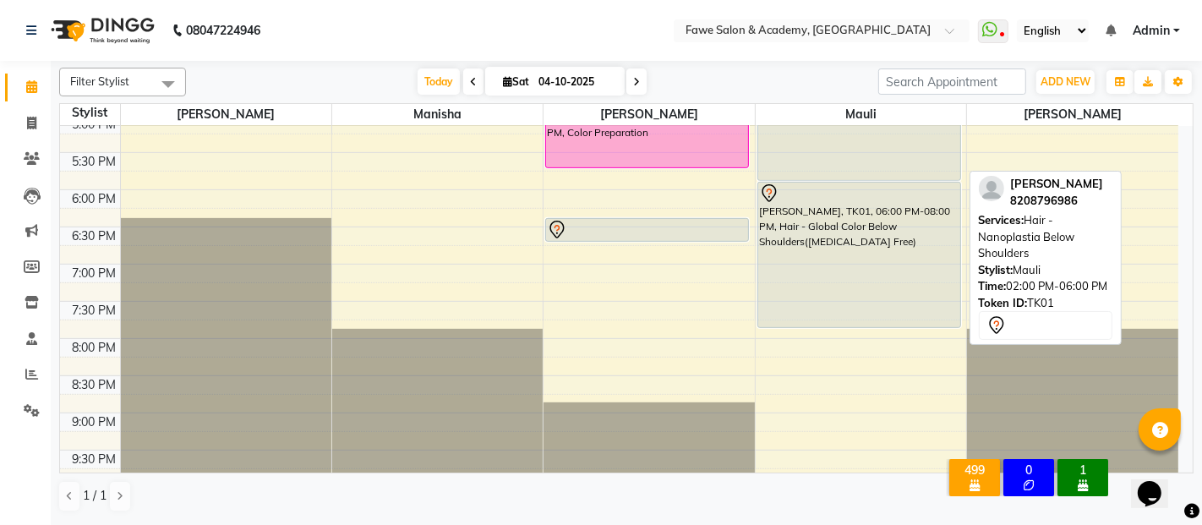
click at [870, 155] on div "Pranali Dalvi, TK01, 02:00 PM-06:00 PM, Hair - Nanoplastia Below Shoulders" at bounding box center [859, 34] width 202 height 292
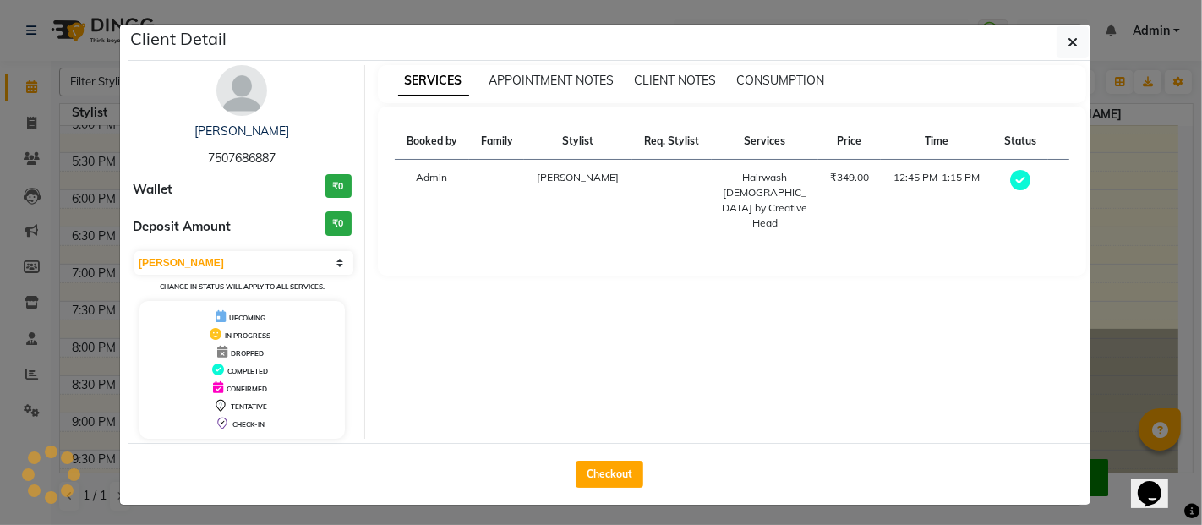
select select "7"
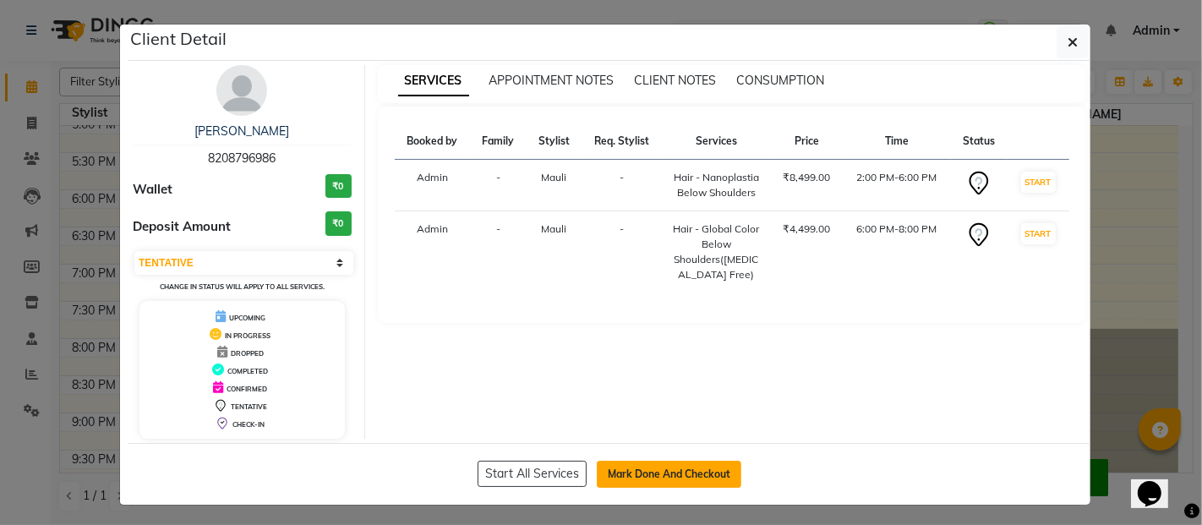
click at [641, 462] on button "Mark Done And Checkout" at bounding box center [669, 474] width 145 height 27
select select "service"
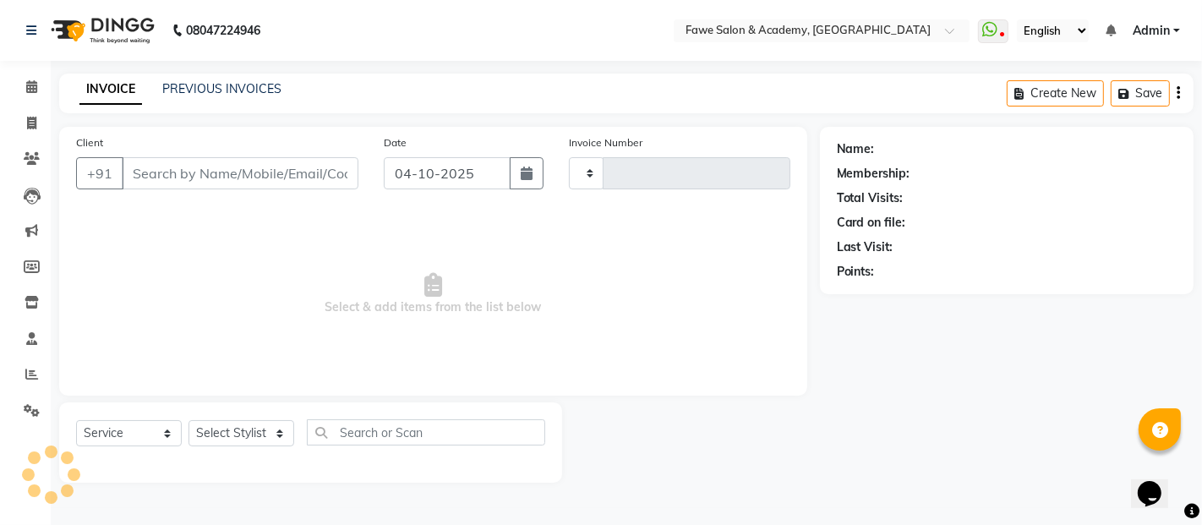
type input "1376"
select select "879"
type input "8208796986"
select select "14305"
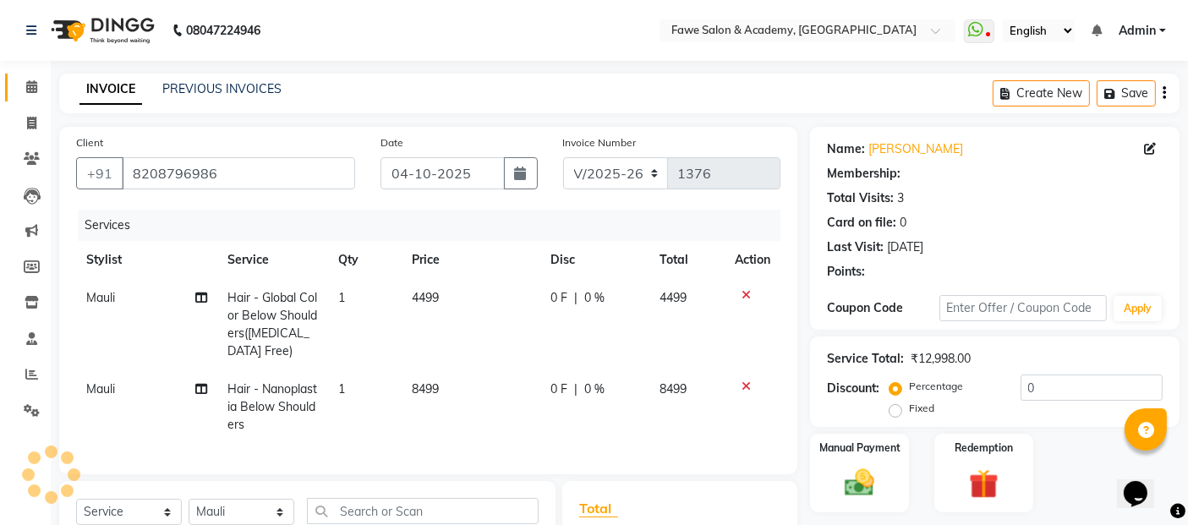
select select "1: Object"
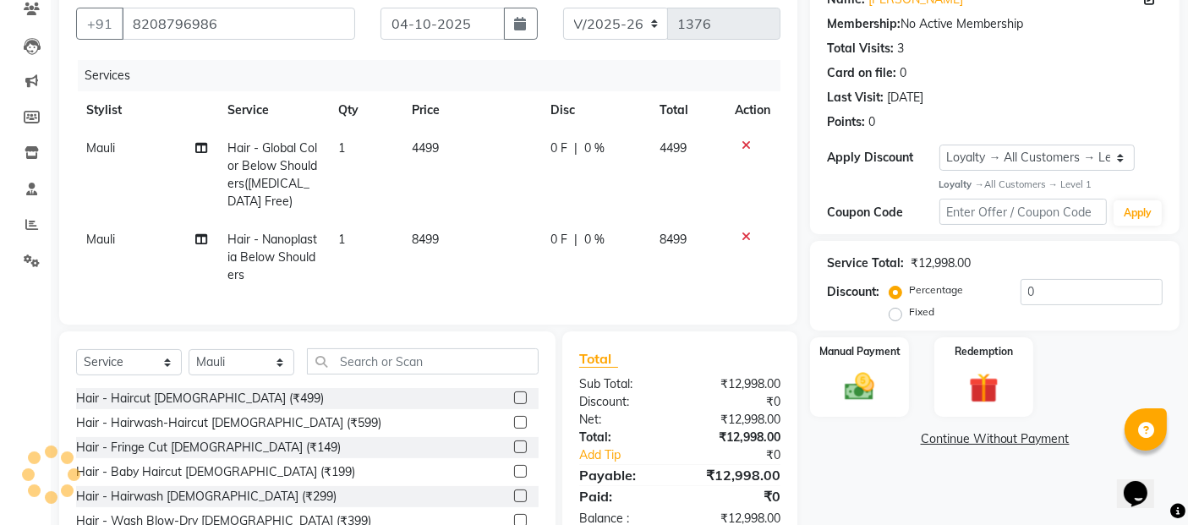
scroll to position [225, 0]
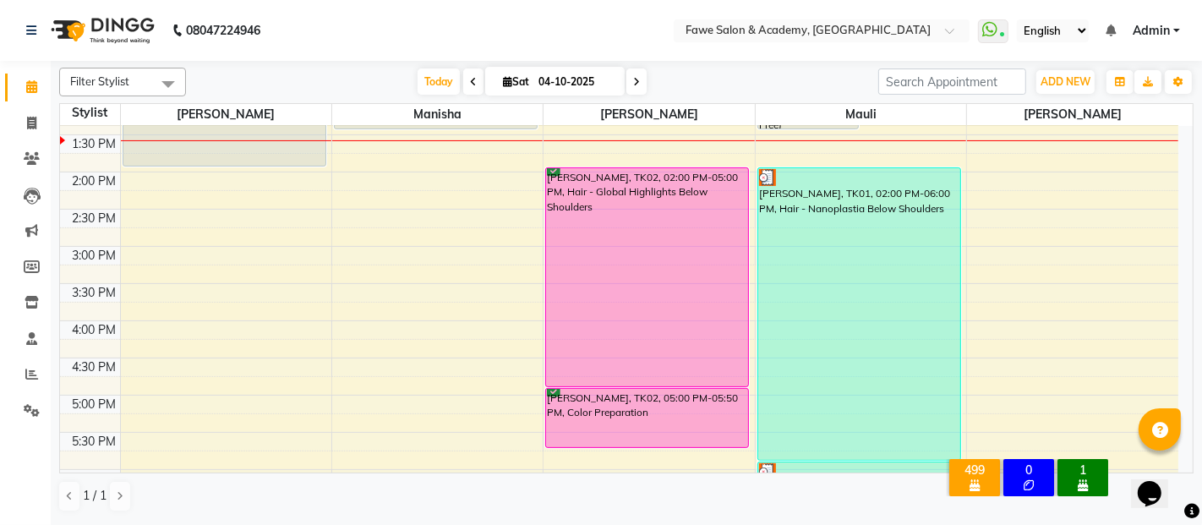
scroll to position [413, 0]
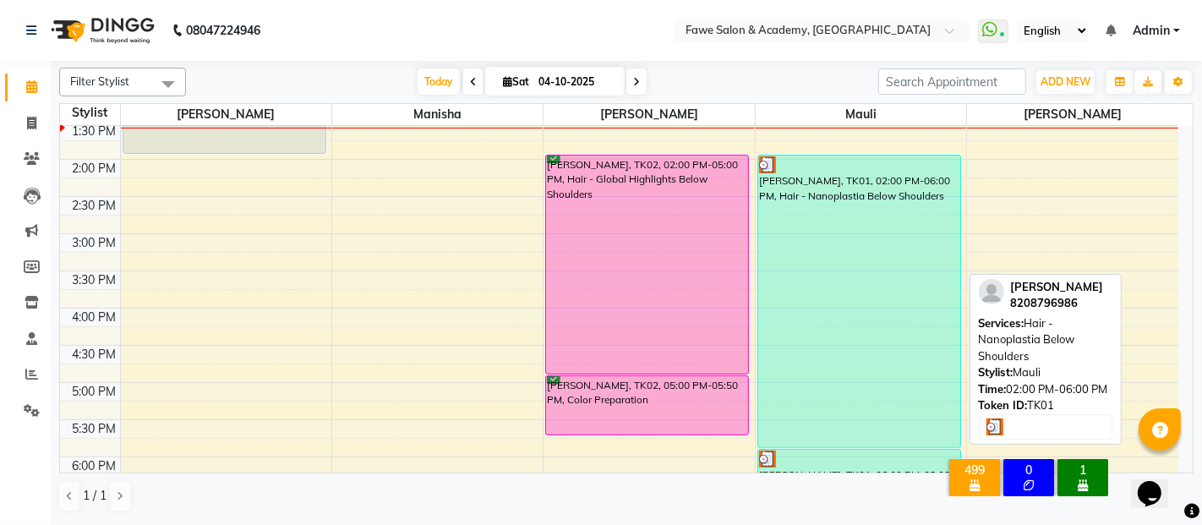
drag, startPoint x: 851, startPoint y: 330, endPoint x: 890, endPoint y: 327, distance: 39.0
click at [890, 327] on div "[PERSON_NAME], TK01, 02:00 PM-06:00 PM, Hair - Nanoplastia Below Shoulders" at bounding box center [859, 302] width 202 height 292
select select "3"
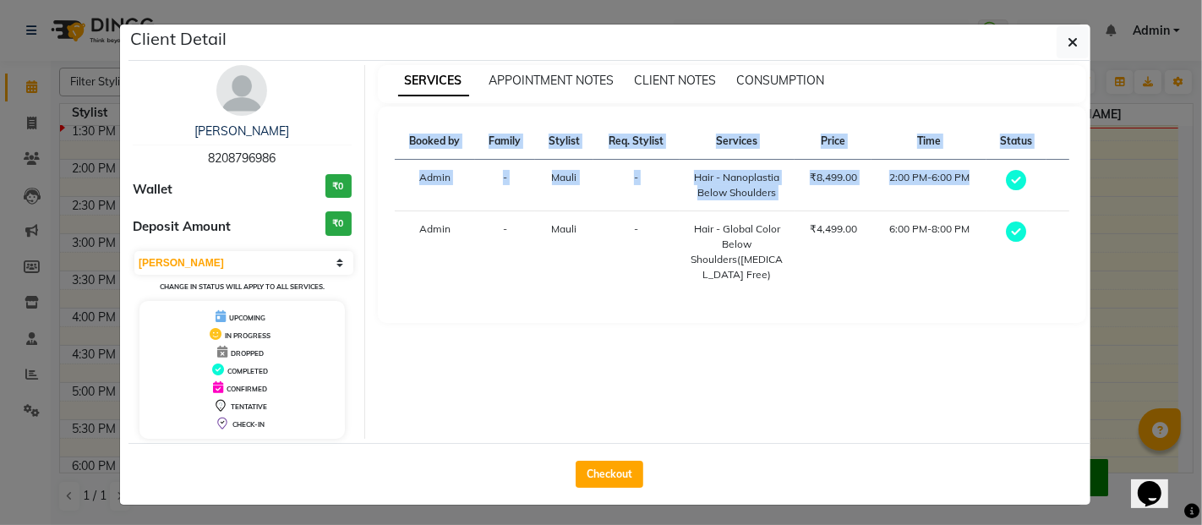
click at [1004, 166] on ngb-modal-window "Client Detail Pranali Dalvi 8208796986 Wallet ₹0 Deposit Amount ₹0 Select MARK …" at bounding box center [601, 262] width 1202 height 525
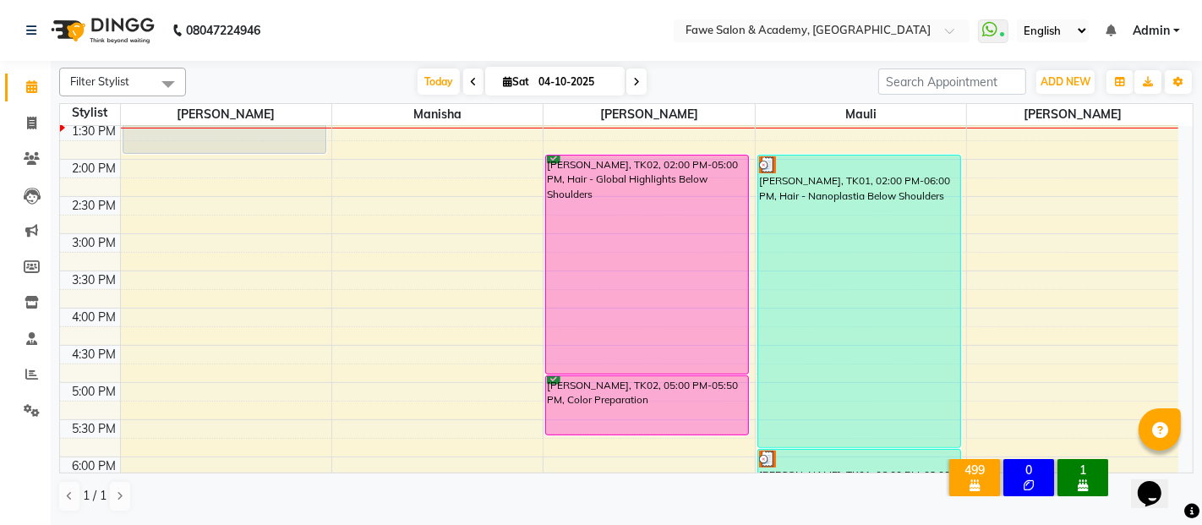
drag, startPoint x: 915, startPoint y: 252, endPoint x: 1109, endPoint y: 344, distance: 215.1
click at [1109, 344] on div "8:00 AM 8:30 AM 9:00 AM 9:30 AM 10:00 AM 10:30 AM 11:00 AM 11:30 AM 12:00 PM 12…" at bounding box center [619, 270] width 1118 height 1115
click at [1177, 463] on div "Opens Chat This icon Opens the chat window." at bounding box center [1157, 463] width 41 height 0
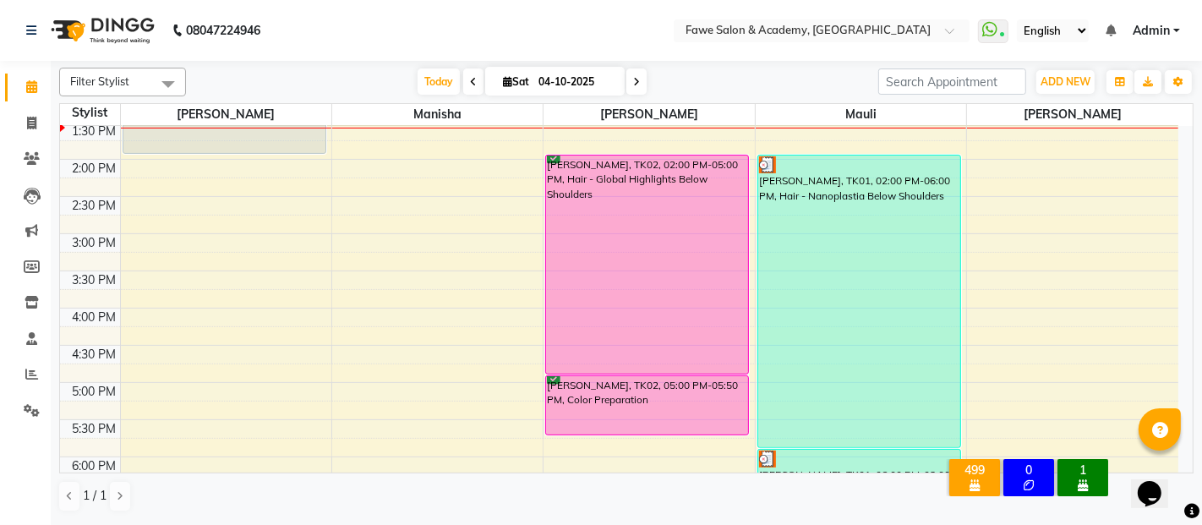
click at [1177, 463] on div "Opens Chat This icon Opens the chat window." at bounding box center [1157, 463] width 41 height 0
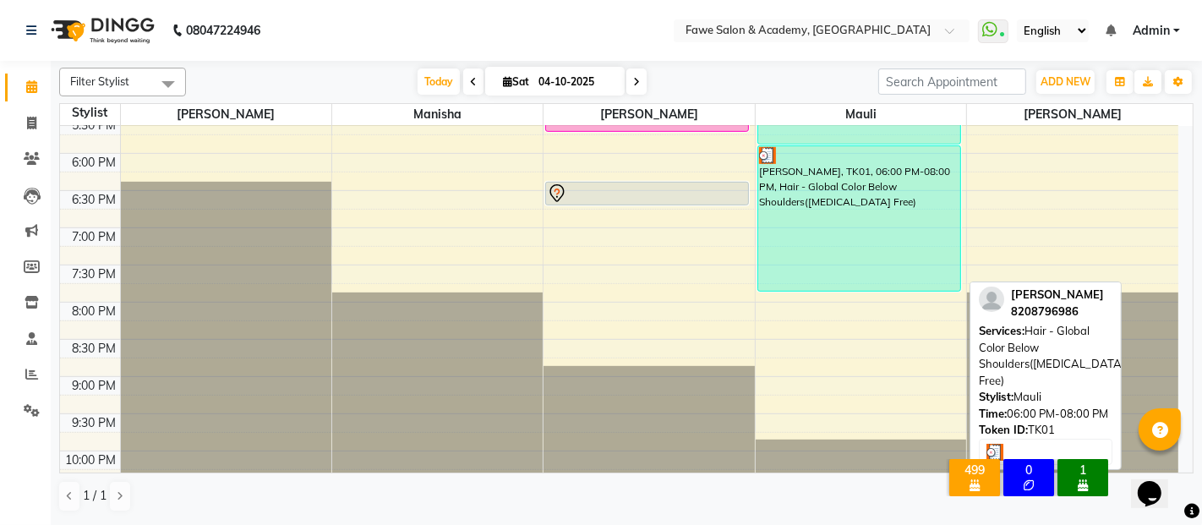
drag, startPoint x: 872, startPoint y: 227, endPoint x: 911, endPoint y: 199, distance: 47.9
click at [911, 199] on div "[PERSON_NAME], TK01, 06:00 PM-08:00 PM, Hair - Global Color Below Shoulders([ME…" at bounding box center [859, 218] width 202 height 145
select select "3"
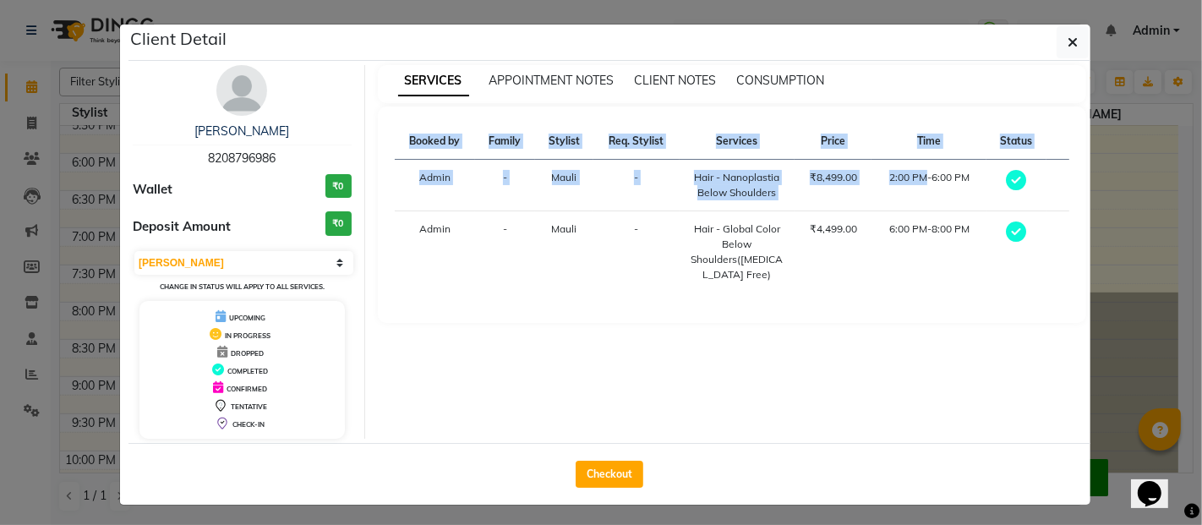
drag, startPoint x: 911, startPoint y: 199, endPoint x: 1072, endPoint y: 97, distance: 190.4
click at [1072, 97] on div "SERVICES APPOINTMENT NOTES CLIENT NOTES CONSUMPTION Booked by Family Stylist Re…" at bounding box center [732, 252] width 735 height 374
click at [1068, 36] on icon "button" at bounding box center [1073, 43] width 10 height 14
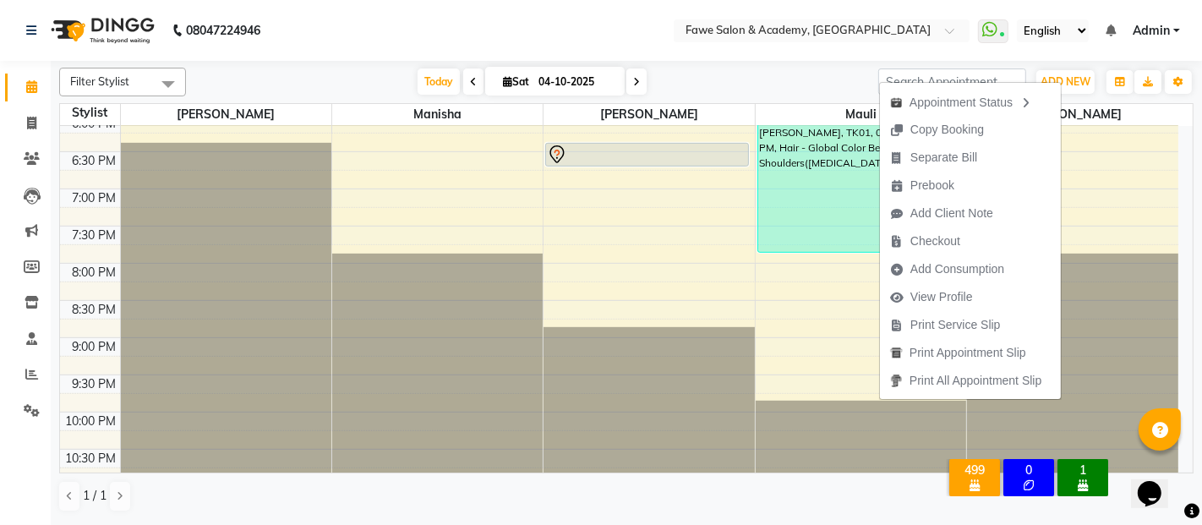
scroll to position [451, 0]
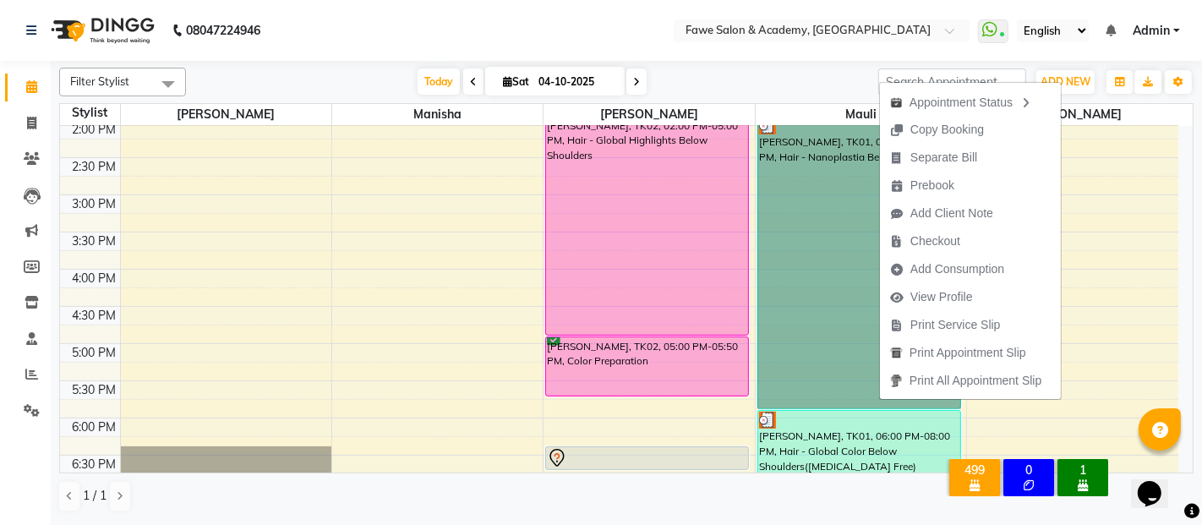
click at [1155, 341] on div "8:00 AM 8:30 AM 9:00 AM 9:30 AM 10:00 AM 10:30 AM 11:00 AM 11:30 AM 12:00 PM 12…" at bounding box center [619, 232] width 1118 height 1115
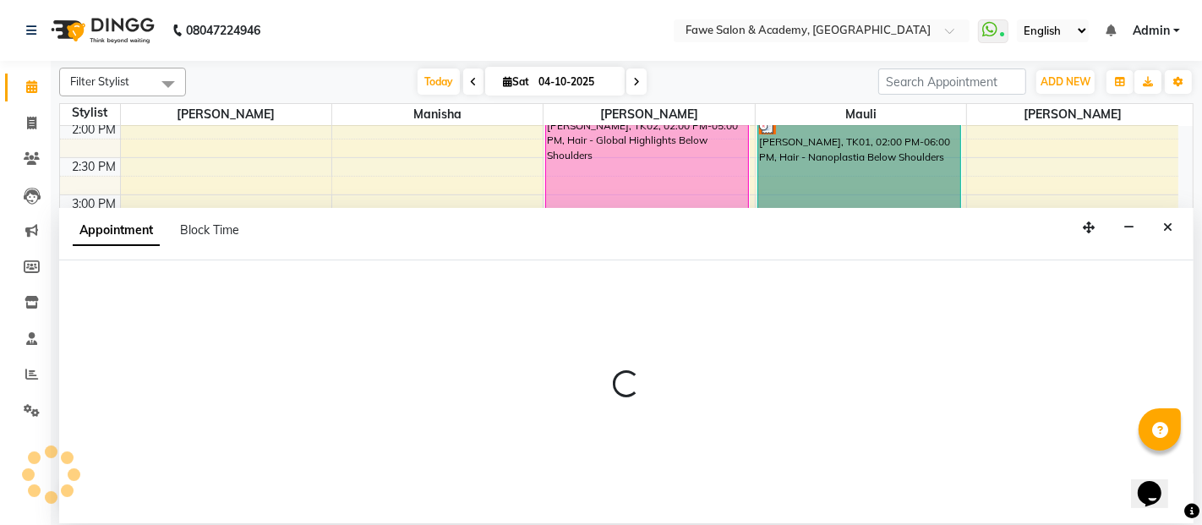
select select "82869"
select select "tentative"
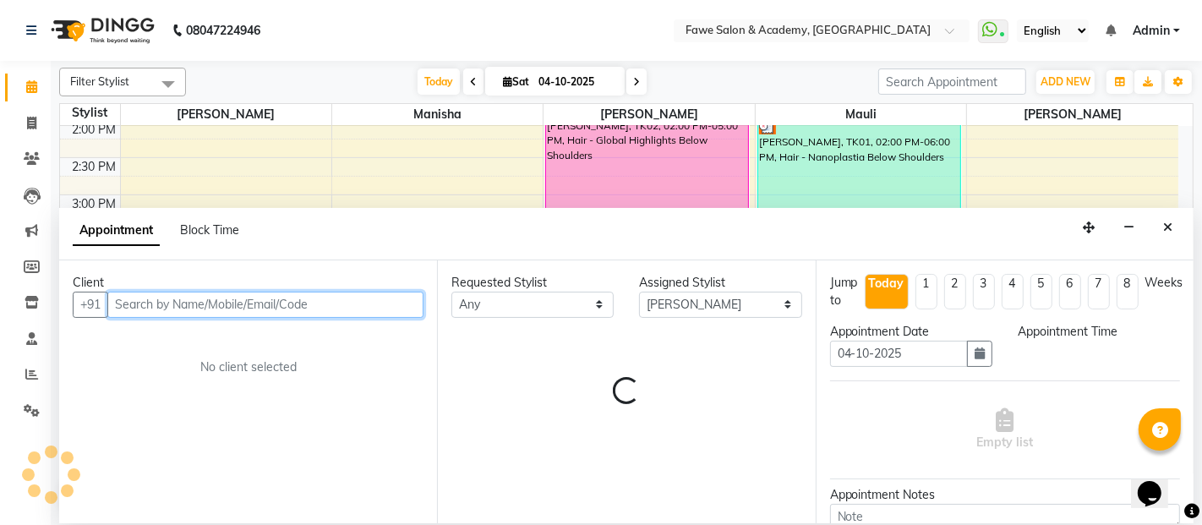
select select "1020"
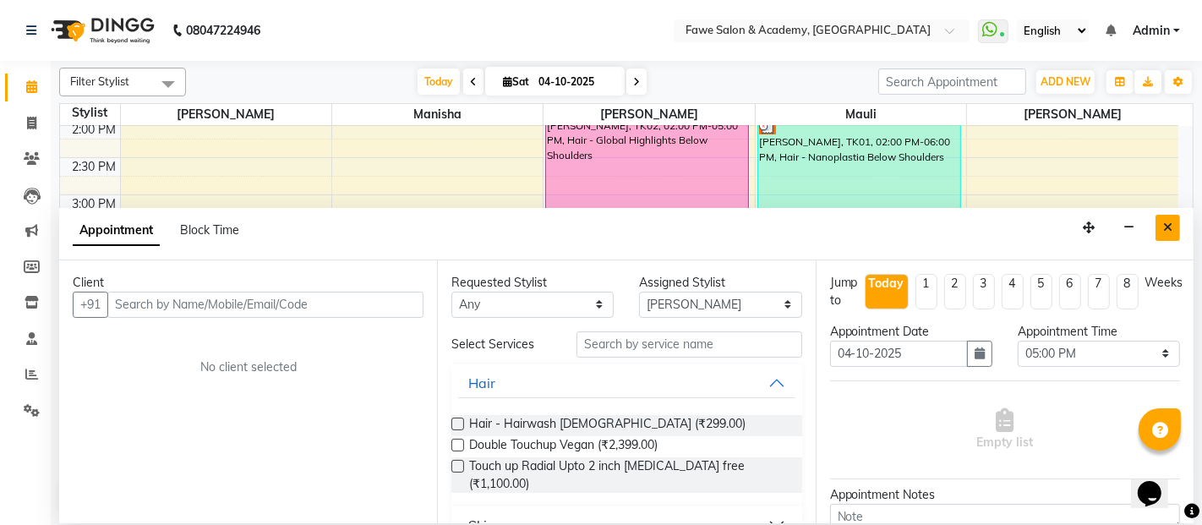
click at [1167, 226] on icon "Close" at bounding box center [1167, 227] width 9 height 12
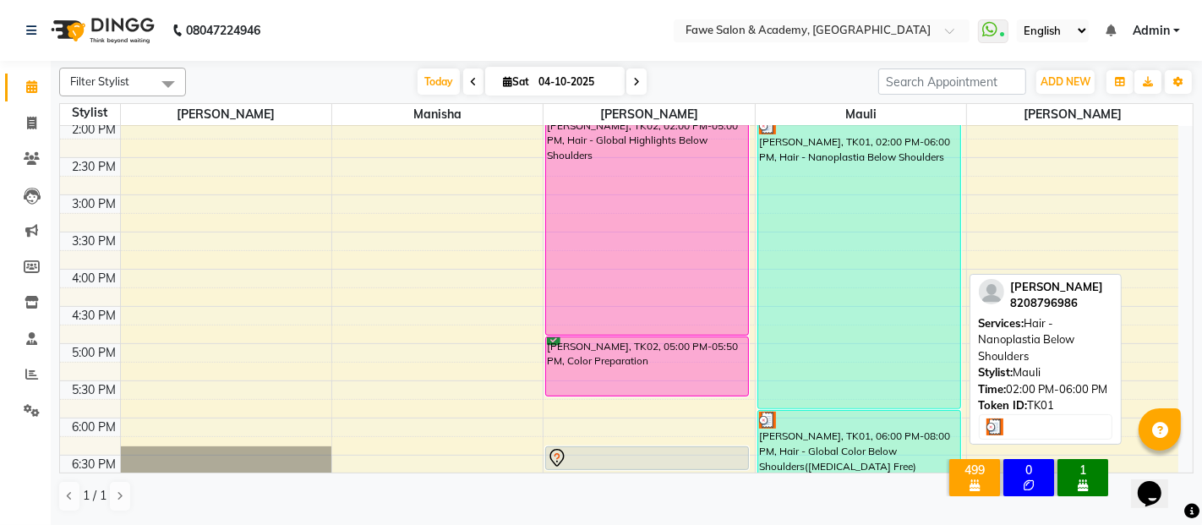
drag, startPoint x: 923, startPoint y: 232, endPoint x: 927, endPoint y: 268, distance: 35.8
click at [927, 268] on div "[PERSON_NAME], TK01, 02:00 PM-06:00 PM, Hair - Nanoplastia Below Shoulders" at bounding box center [859, 263] width 202 height 292
select select "3"
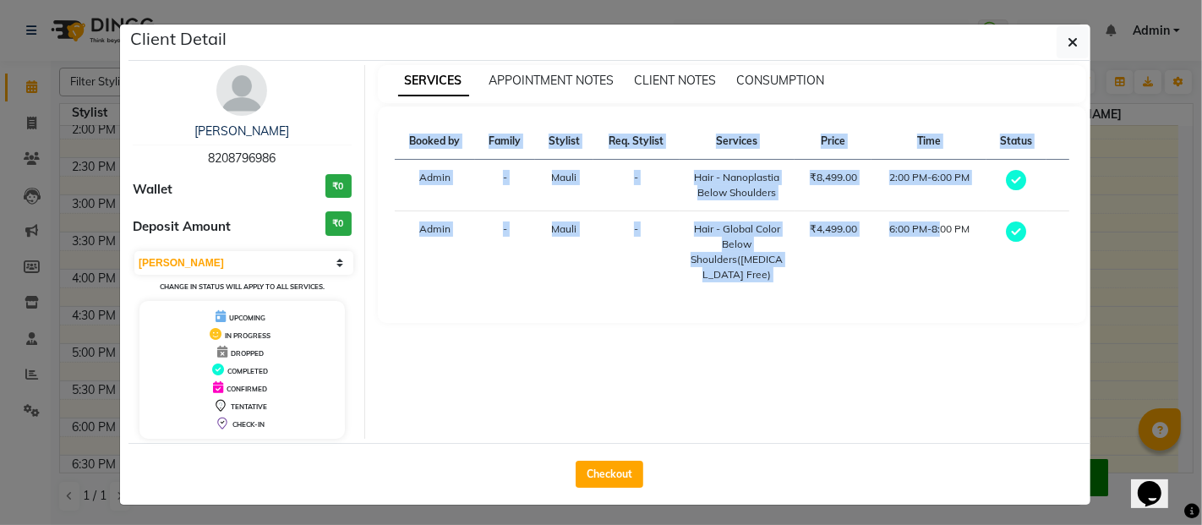
drag, startPoint x: 927, startPoint y: 268, endPoint x: 1057, endPoint y: 68, distance: 238.2
click at [1057, 68] on div "SERVICES APPOINTMENT NOTES CLIENT NOTES CONSUMPTION Booked by Family Stylist Re…" at bounding box center [732, 252] width 735 height 374
click at [1068, 40] on icon "button" at bounding box center [1073, 43] width 10 height 14
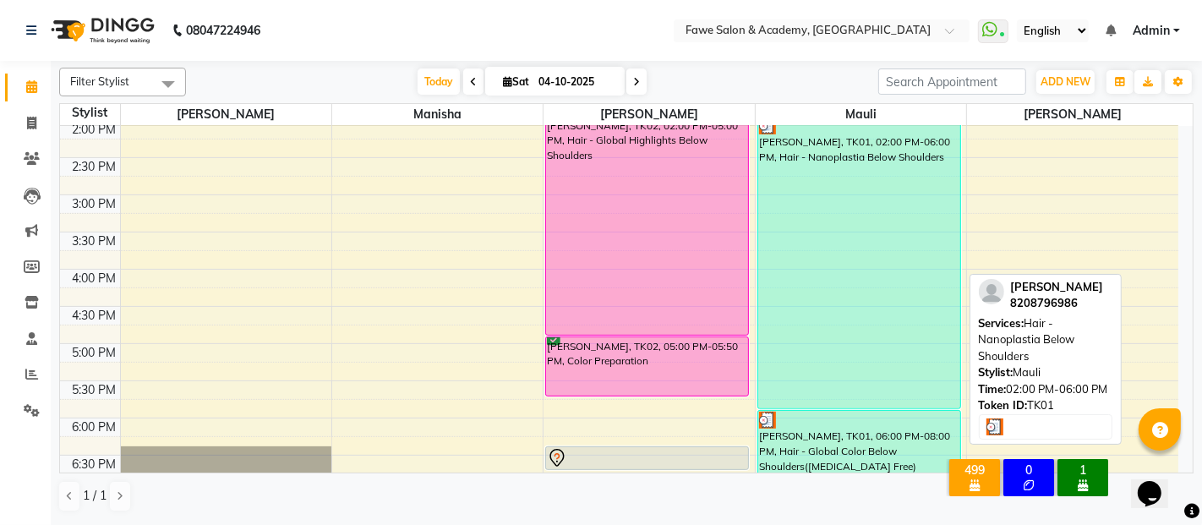
drag, startPoint x: 852, startPoint y: 214, endPoint x: 1021, endPoint y: 359, distance: 223.0
click at [1021, 359] on div "8:00 AM 8:30 AM 9:00 AM 9:30 AM 10:00 AM 10:30 AM 11:00 AM 11:30 AM 12:00 PM 12…" at bounding box center [619, 232] width 1118 height 1115
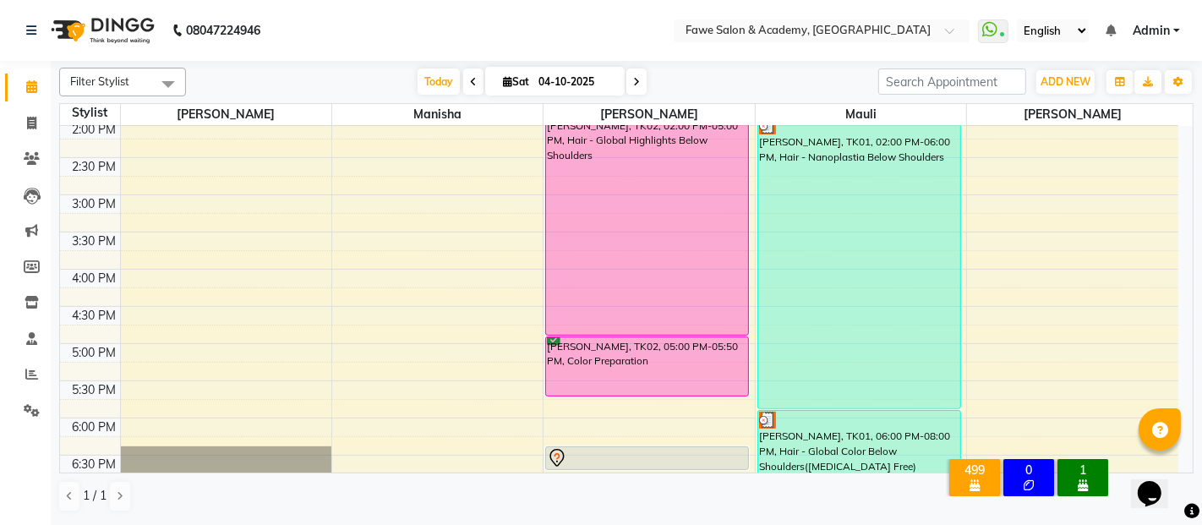
scroll to position [754, 0]
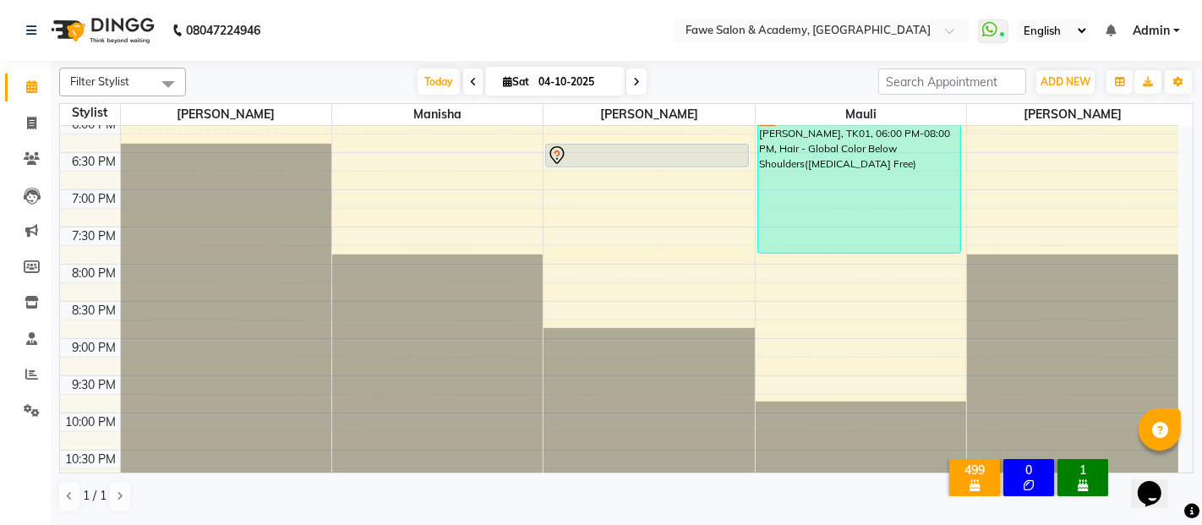
drag, startPoint x: 828, startPoint y: 227, endPoint x: 1033, endPoint y: 254, distance: 206.2
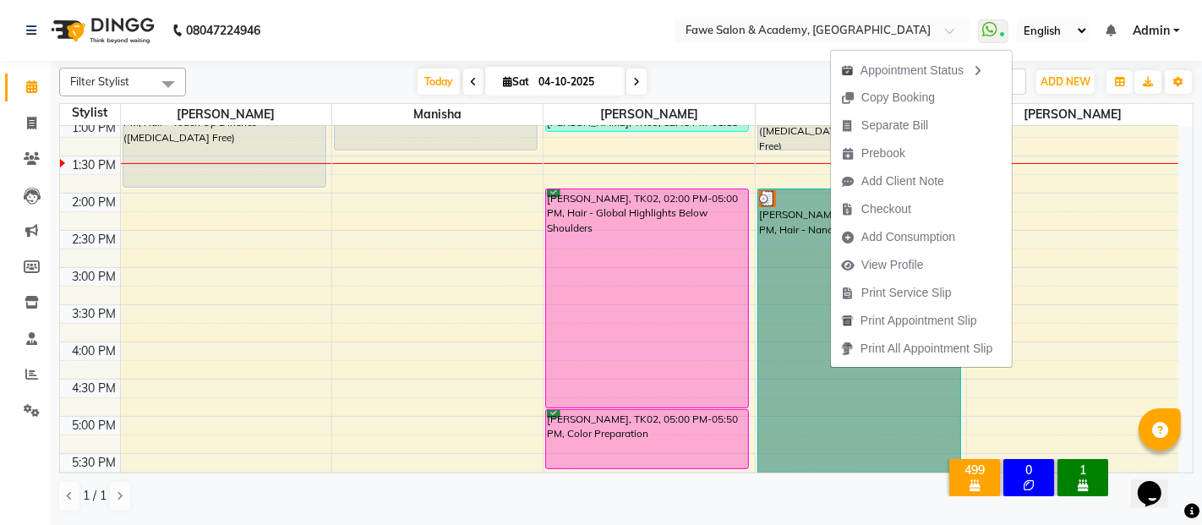
scroll to position [75, 0]
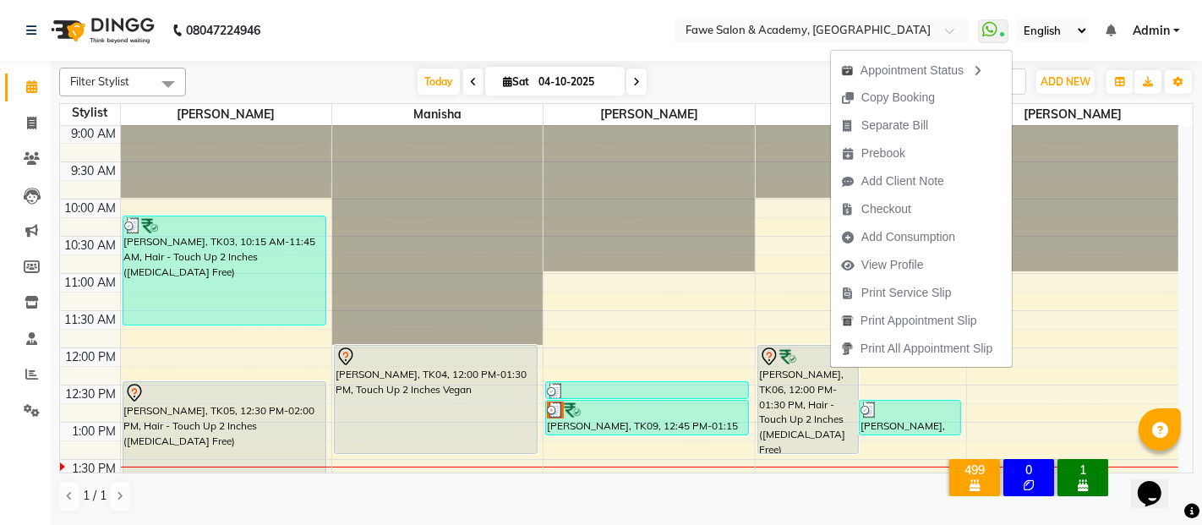
select select "82869"
select select "690"
select select "tentative"
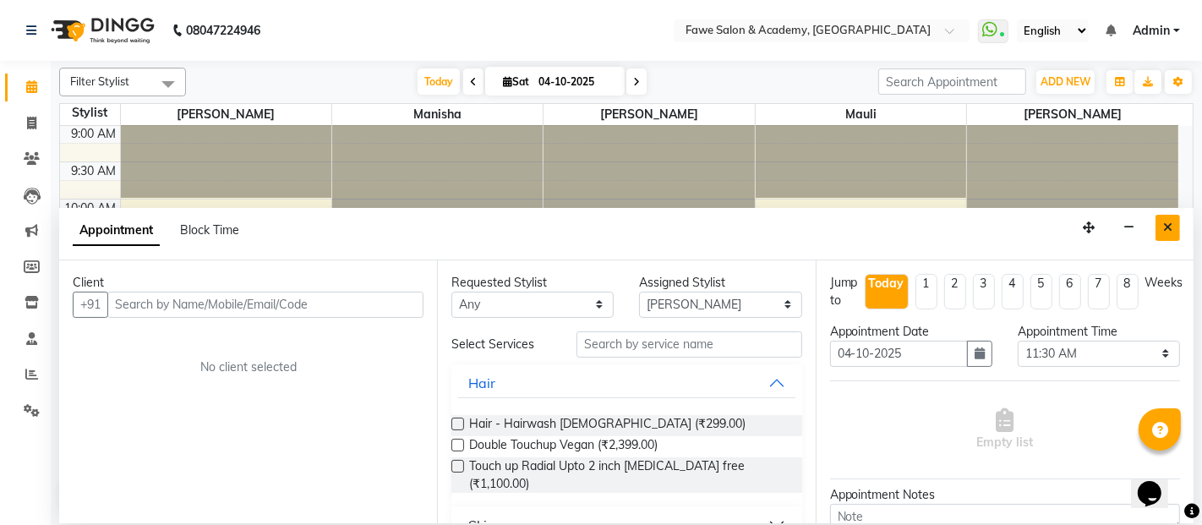
click at [1171, 227] on icon "Close" at bounding box center [1167, 227] width 9 height 12
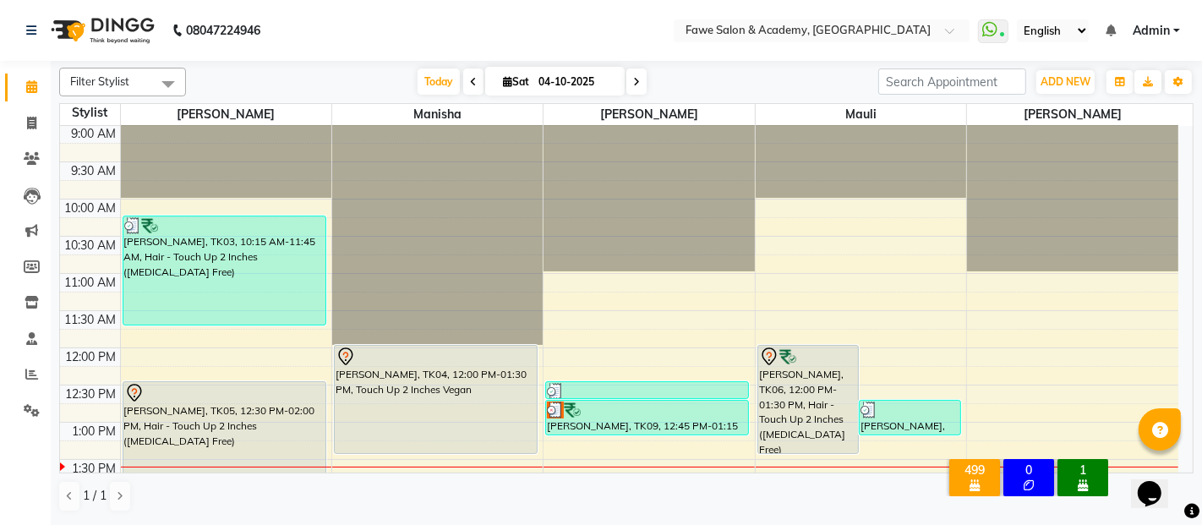
click at [1183, 457] on html "Opens Chat This icon Opens the chat window." at bounding box center [1157, 481] width 54 height 51
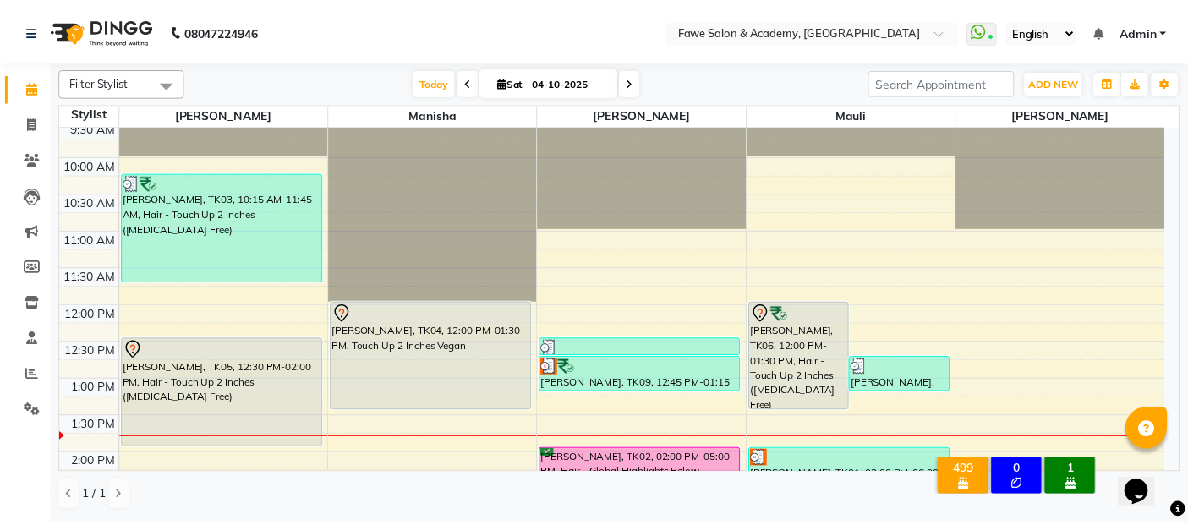
scroll to position [128, 0]
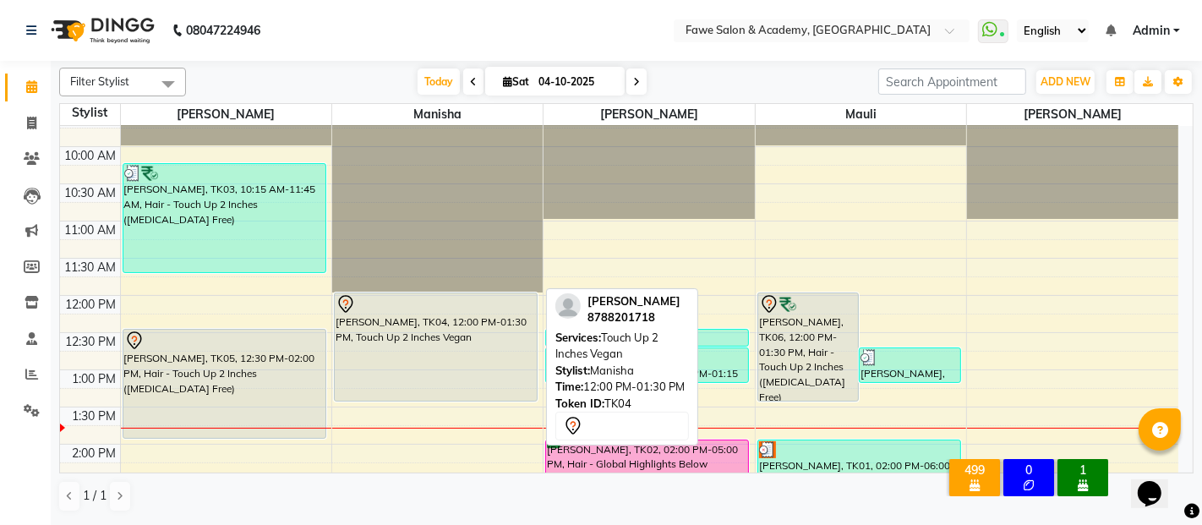
click at [496, 347] on div "[PERSON_NAME], TK04, 12:00 PM-01:30 PM, Touch Up 2 Inches Vegan" at bounding box center [436, 346] width 202 height 107
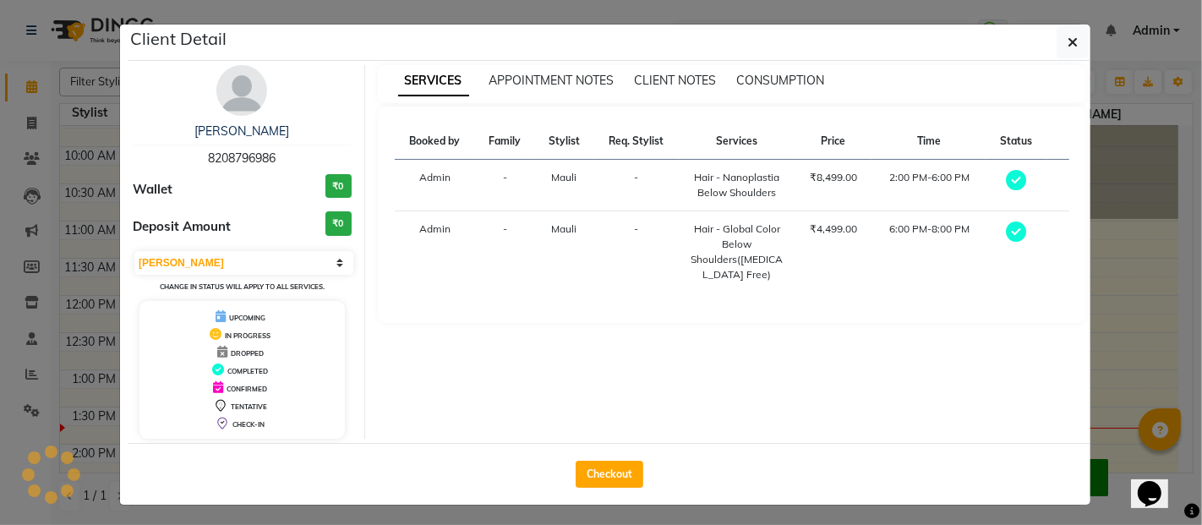
select select "7"
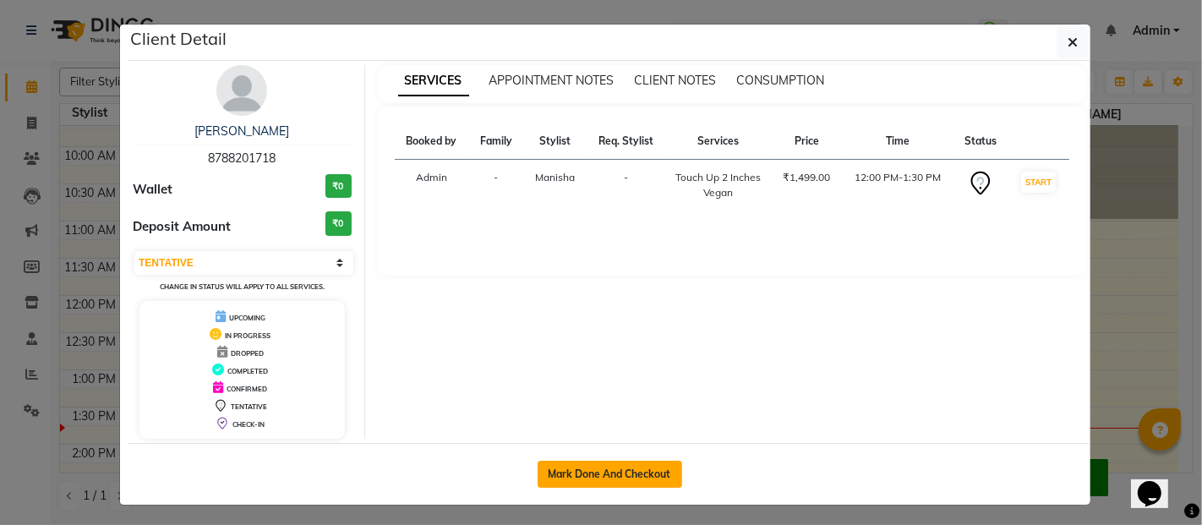
click at [594, 478] on button "Mark Done And Checkout" at bounding box center [610, 474] width 145 height 27
select select "service"
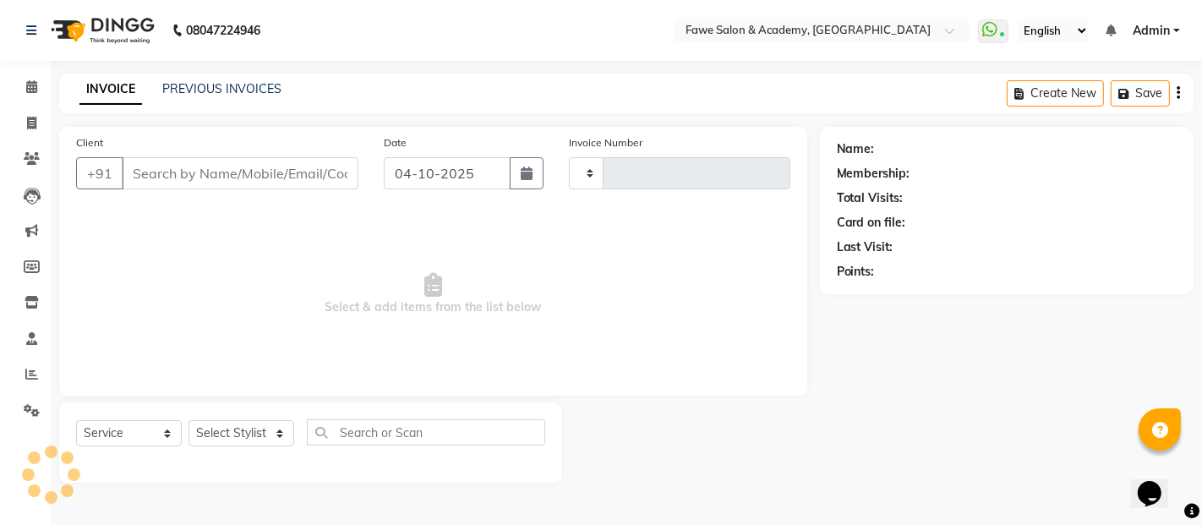
select select "3"
type input "1376"
select select "879"
type input "8788201718"
select select "14304"
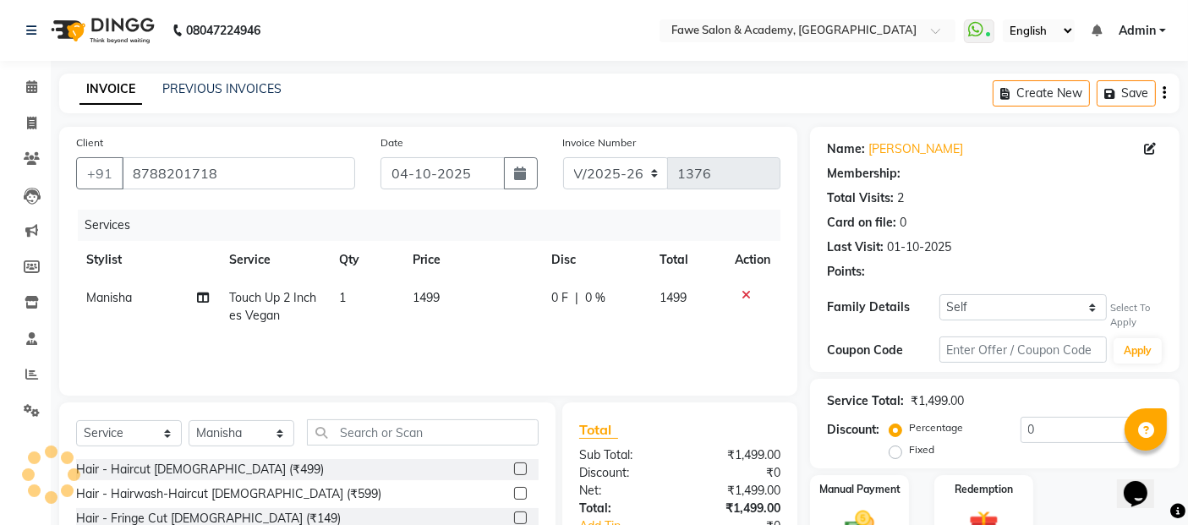
select select "1: Object"
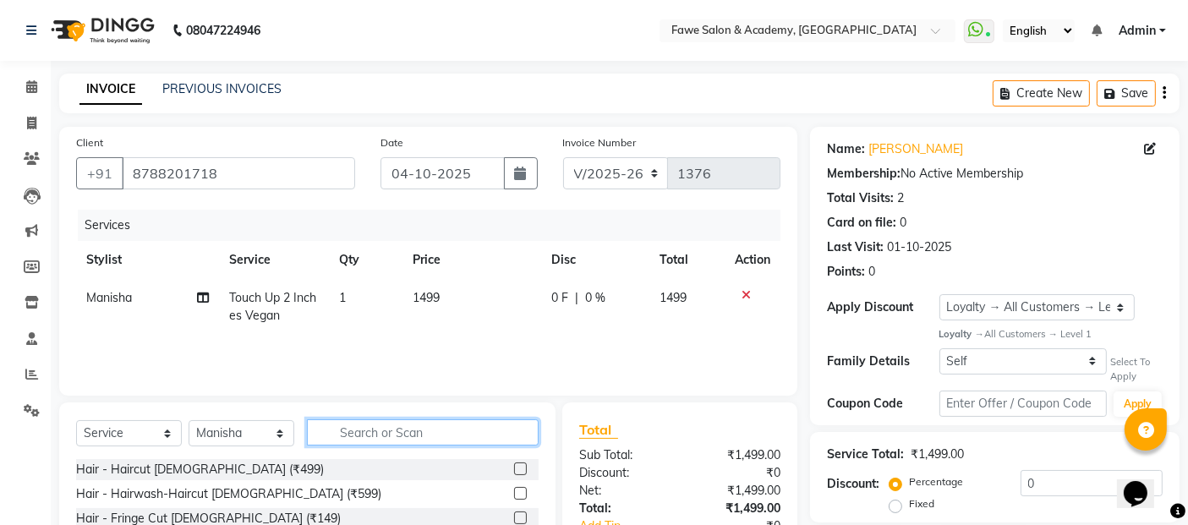
click at [370, 433] on input "text" at bounding box center [423, 432] width 232 height 26
click at [306, 321] on td "Touch Up 2 Inches Vegan" at bounding box center [274, 307] width 110 height 56
select select "14304"
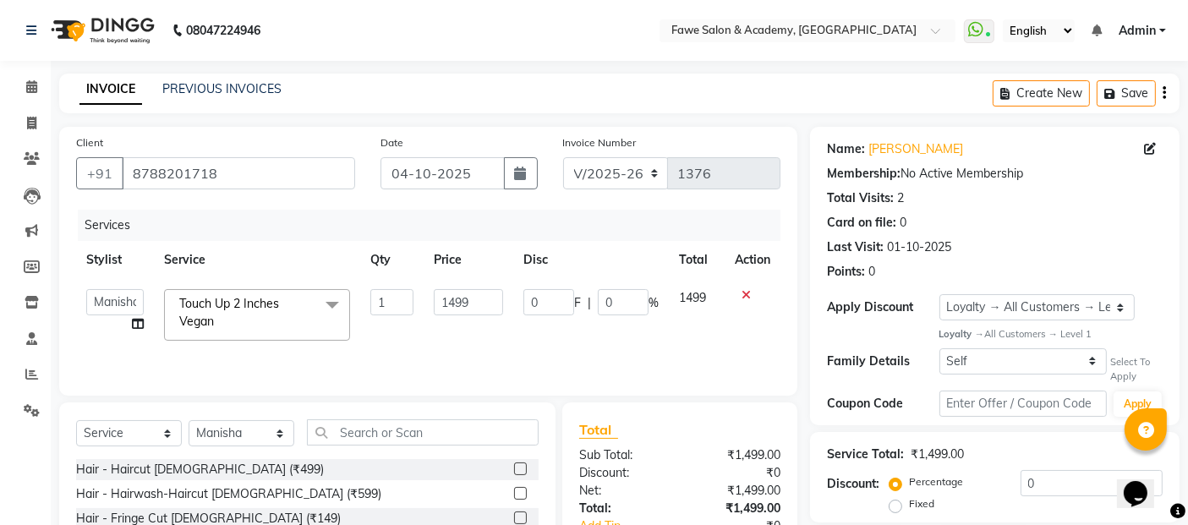
click at [274, 322] on span "Touch Up 2 Inches Vegan x" at bounding box center [249, 313] width 149 height 36
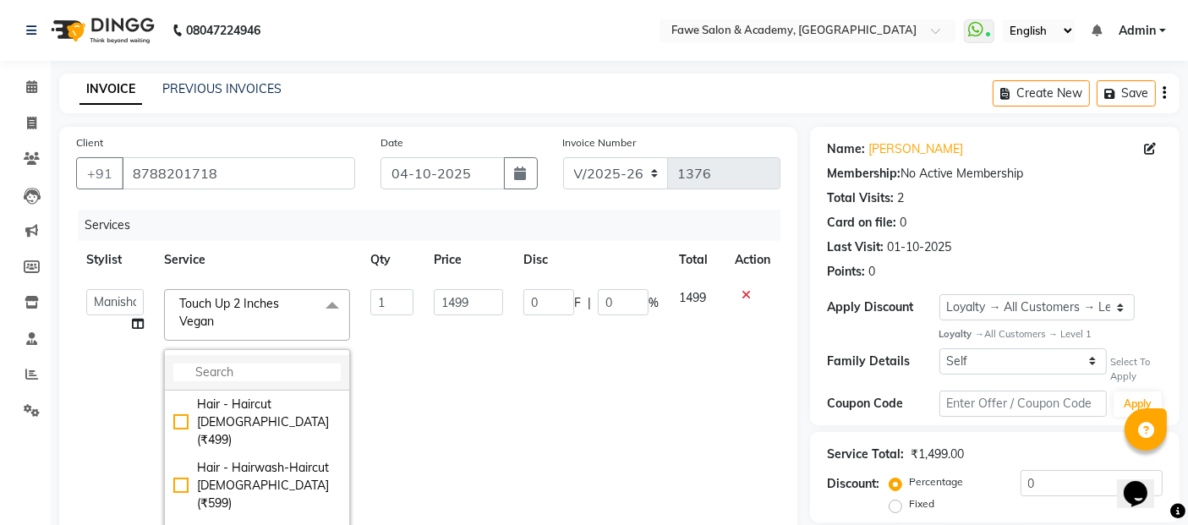
click at [199, 367] on input "multiselect-search" at bounding box center [256, 372] width 167 height 18
type input "a"
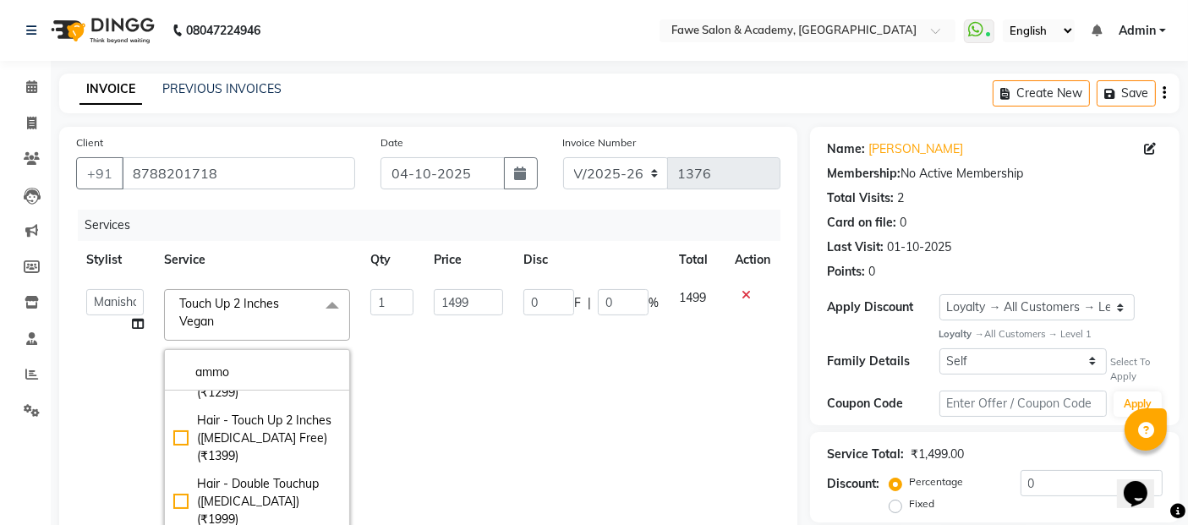
scroll to position [438, 0]
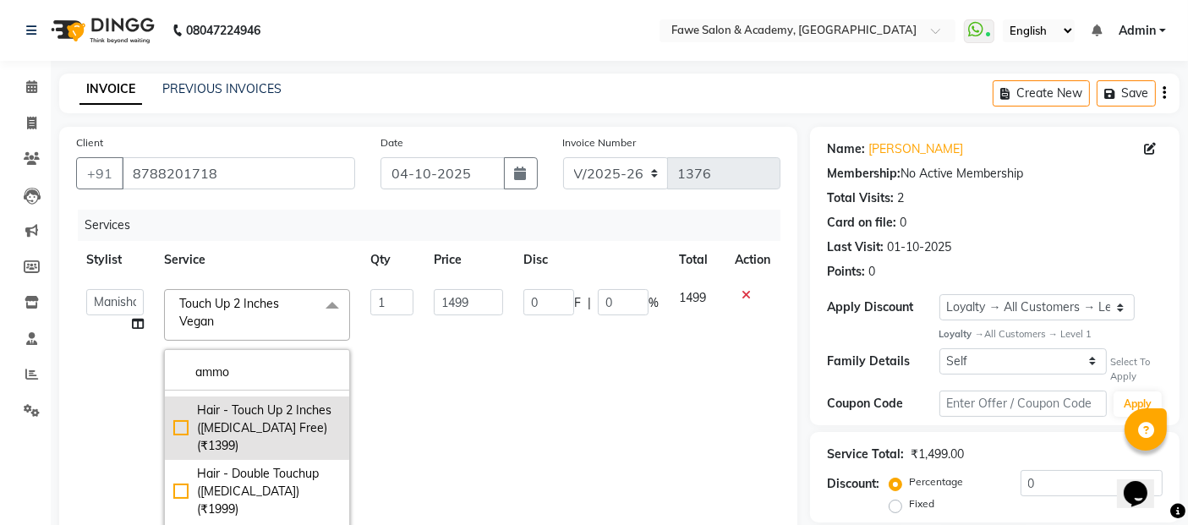
type input "ammo"
click at [174, 455] on div "Hair - Touch Up 2 Inches ([MEDICAL_DATA] Free) (₹1399)" at bounding box center [256, 428] width 167 height 53
type input "1399"
checkbox input "true"
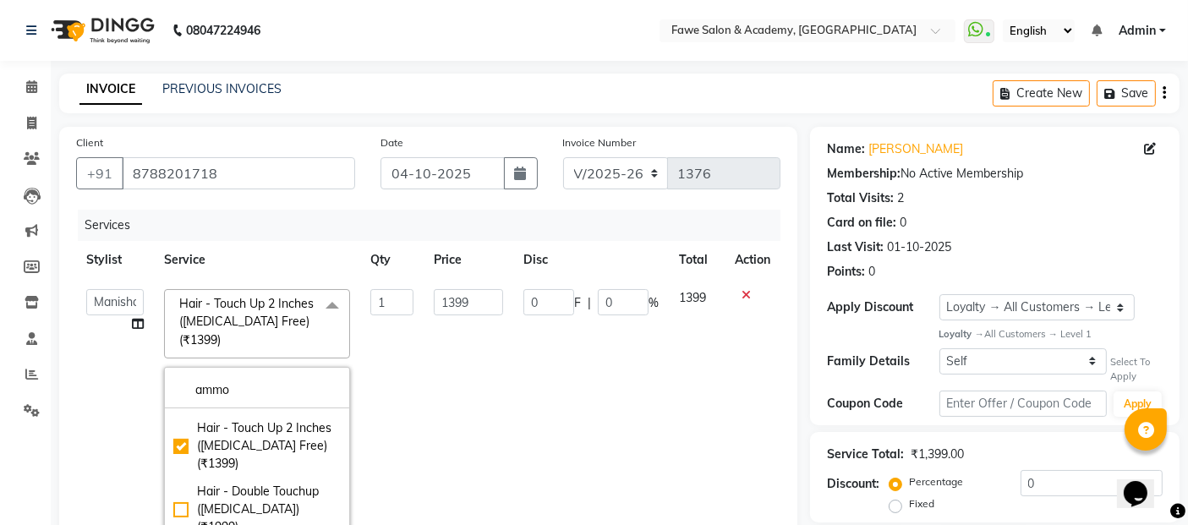
click at [465, 429] on td "1399" at bounding box center [468, 432] width 90 height 307
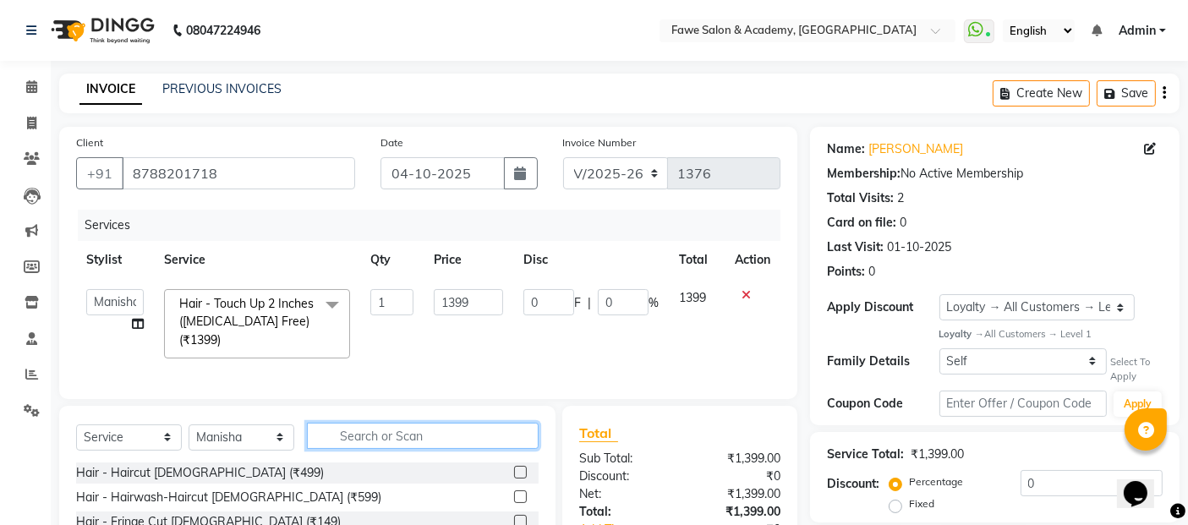
click at [368, 446] on input "text" at bounding box center [423, 436] width 232 height 26
type input "creat"
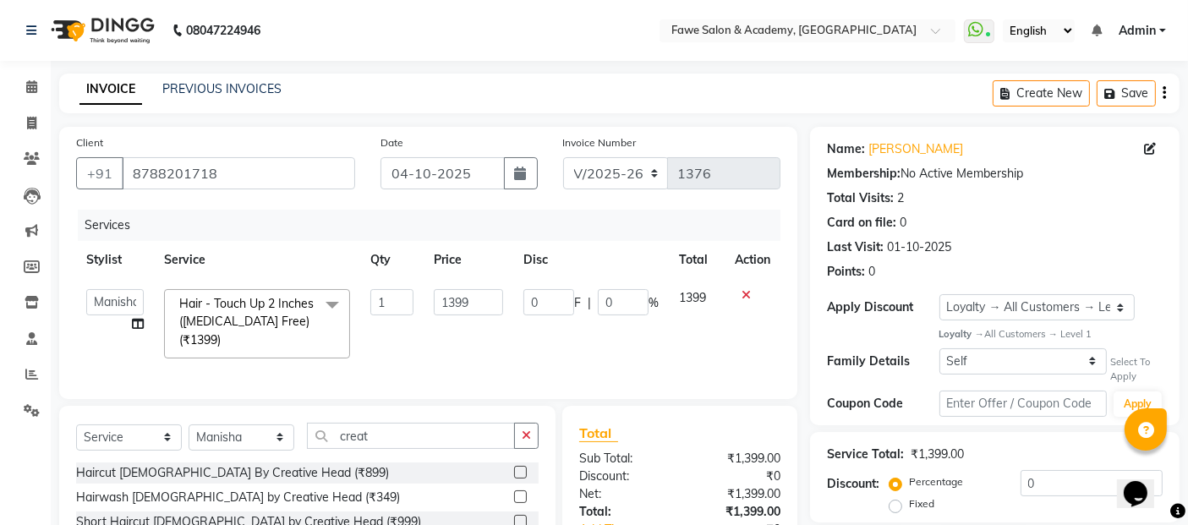
click at [514, 478] on label at bounding box center [520, 472] width 13 height 13
click at [514, 478] on input "checkbox" at bounding box center [519, 472] width 11 height 11
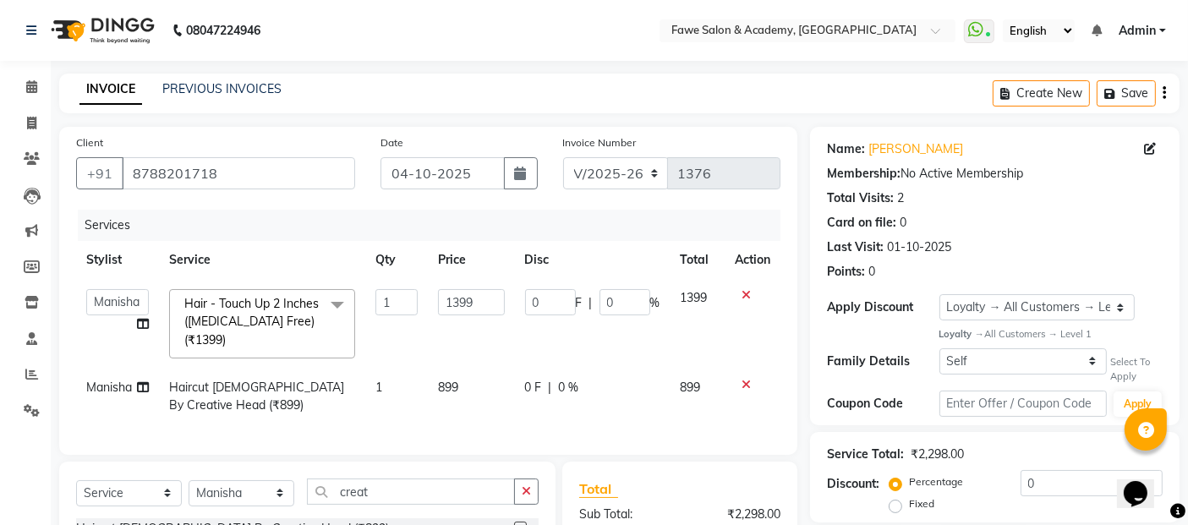
checkbox input "false"
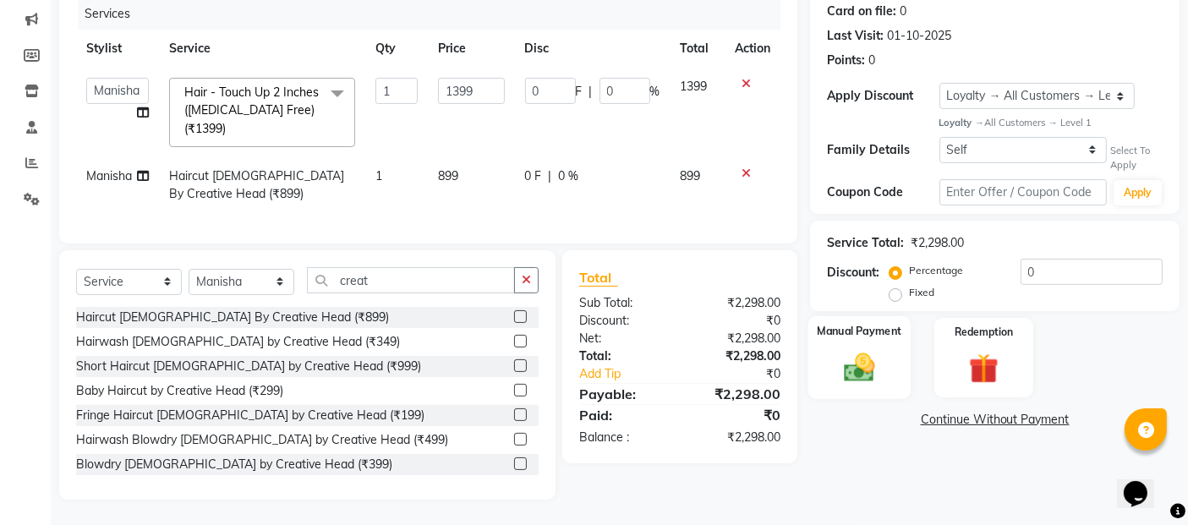
click at [866, 350] on img at bounding box center [859, 368] width 51 height 36
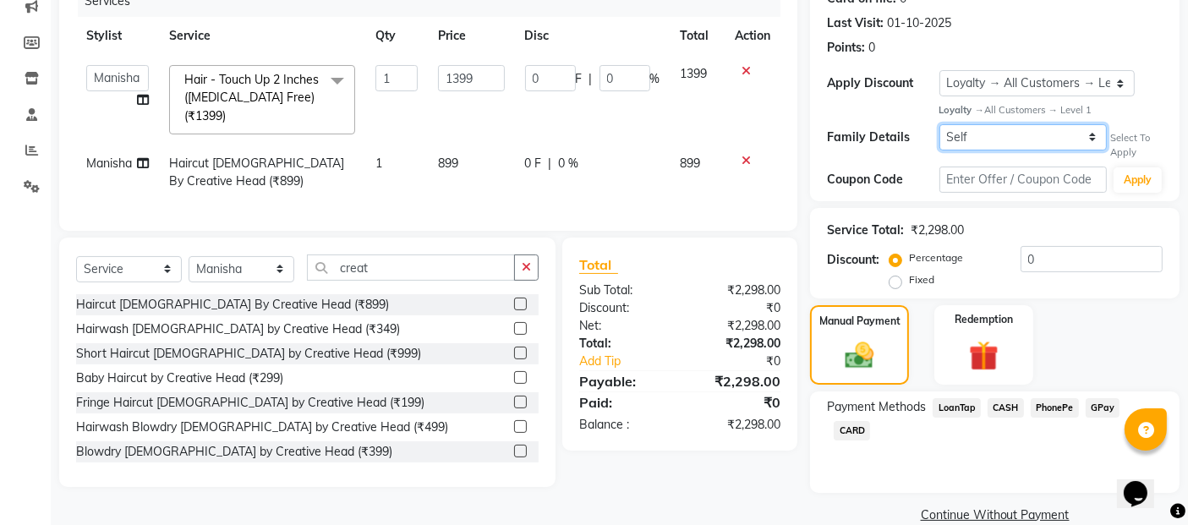
click at [1038, 139] on select "Self Sangita Jadhav" at bounding box center [1022, 137] width 167 height 26
select select "1584495"
click at [939, 124] on select "Self Sangita Jadhav" at bounding box center [1022, 137] width 167 height 26
type input "209.85"
type input "15"
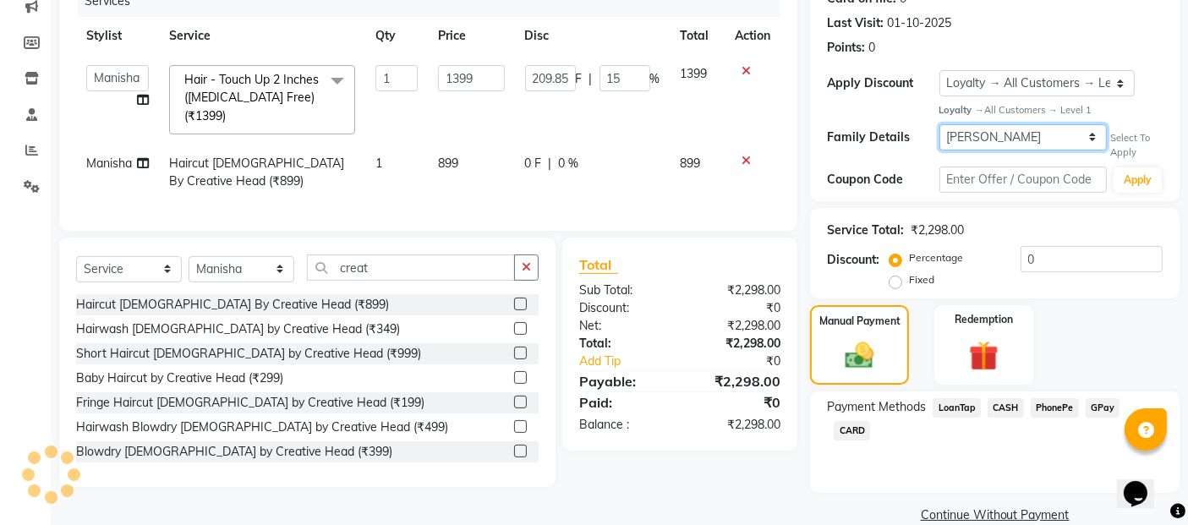
select select "2: Object"
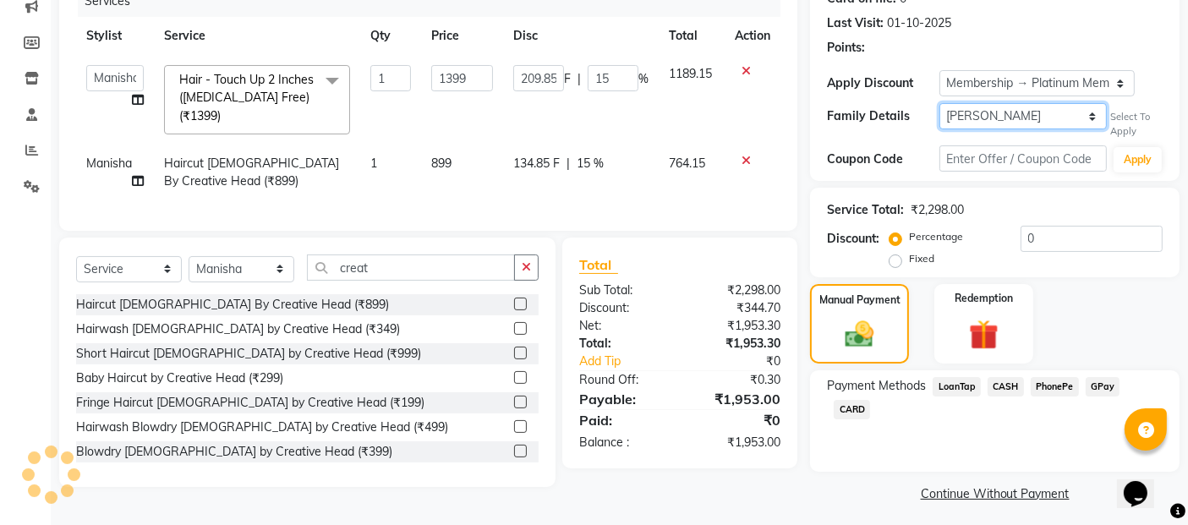
type input "15"
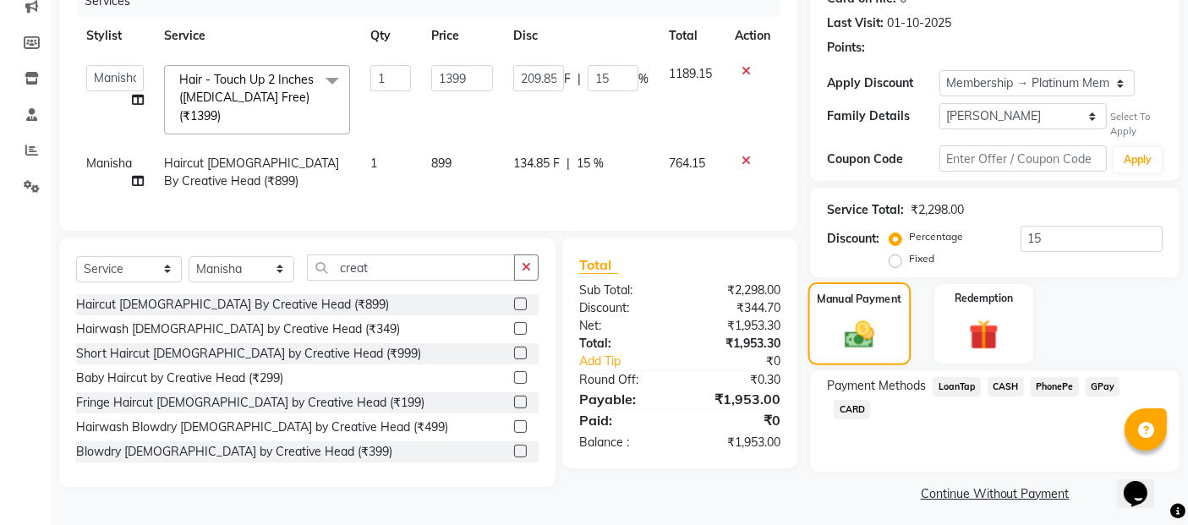
click at [867, 352] on div "Manual Payment" at bounding box center [859, 323] width 102 height 83
click at [1090, 387] on span "GPay" at bounding box center [1102, 386] width 35 height 19
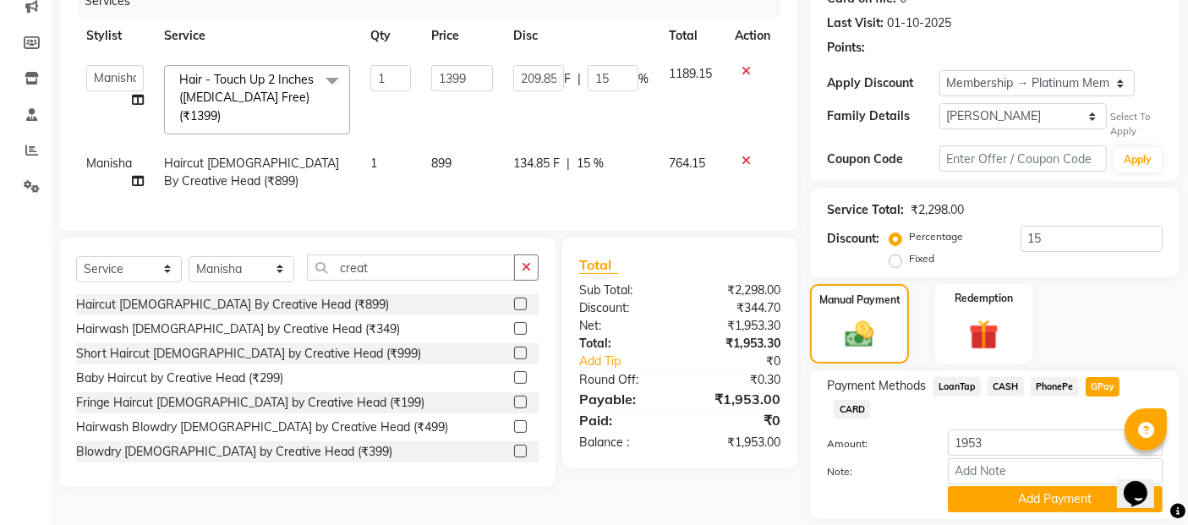
scroll to position [254, 0]
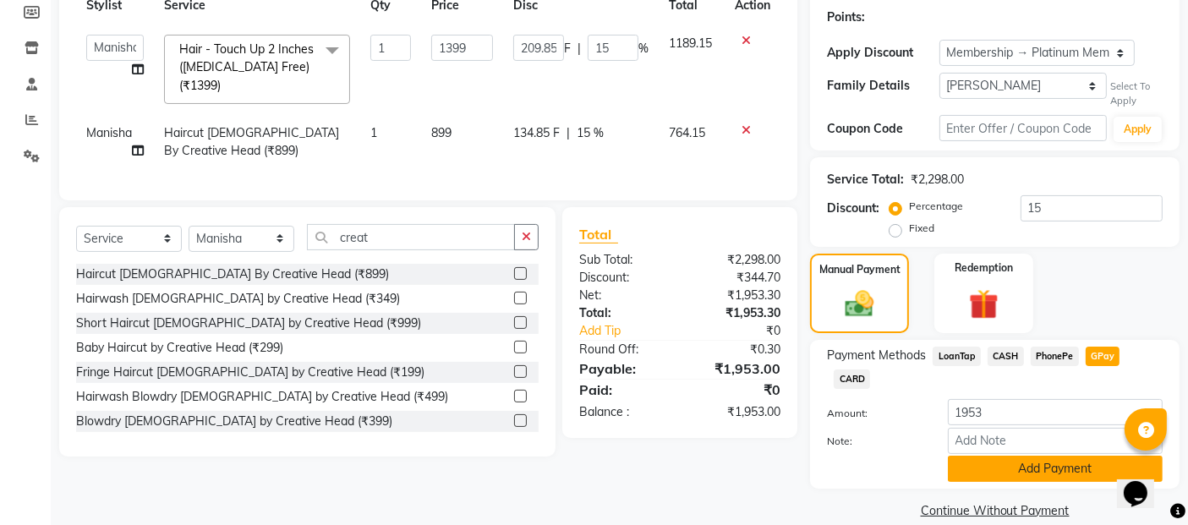
click at [1052, 456] on button "Add Payment" at bounding box center [1055, 469] width 215 height 26
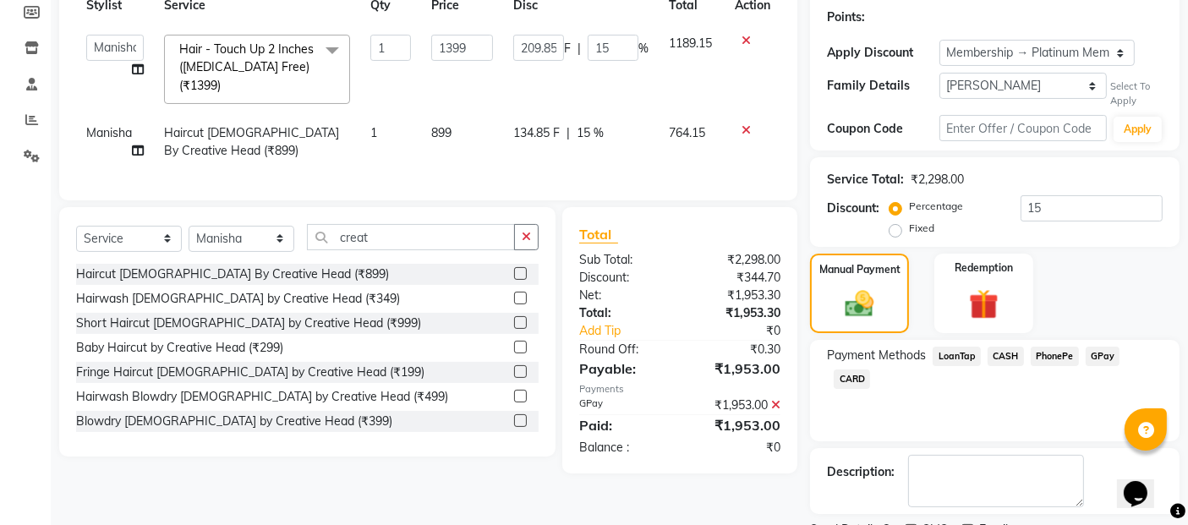
scroll to position [325, 0]
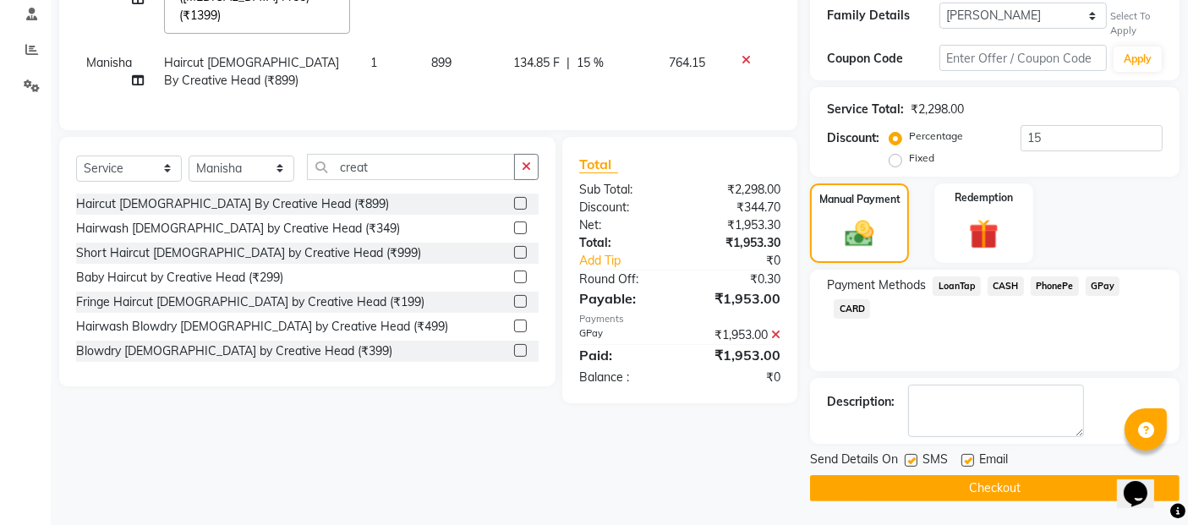
click at [954, 493] on button "Checkout" at bounding box center [994, 488] width 369 height 26
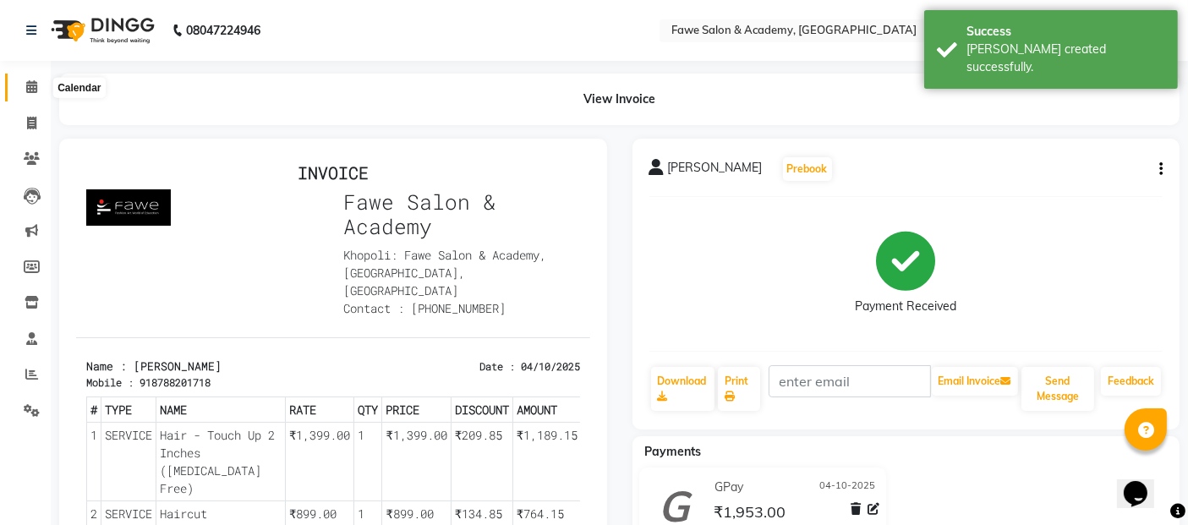
click at [31, 83] on icon at bounding box center [31, 86] width 11 height 13
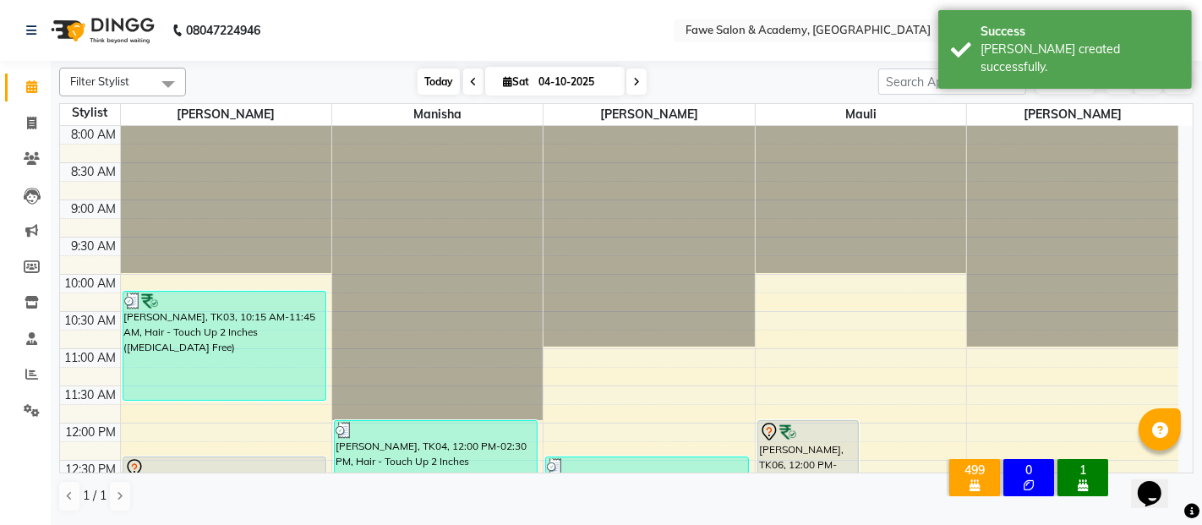
click at [434, 85] on span "Today" at bounding box center [439, 81] width 42 height 26
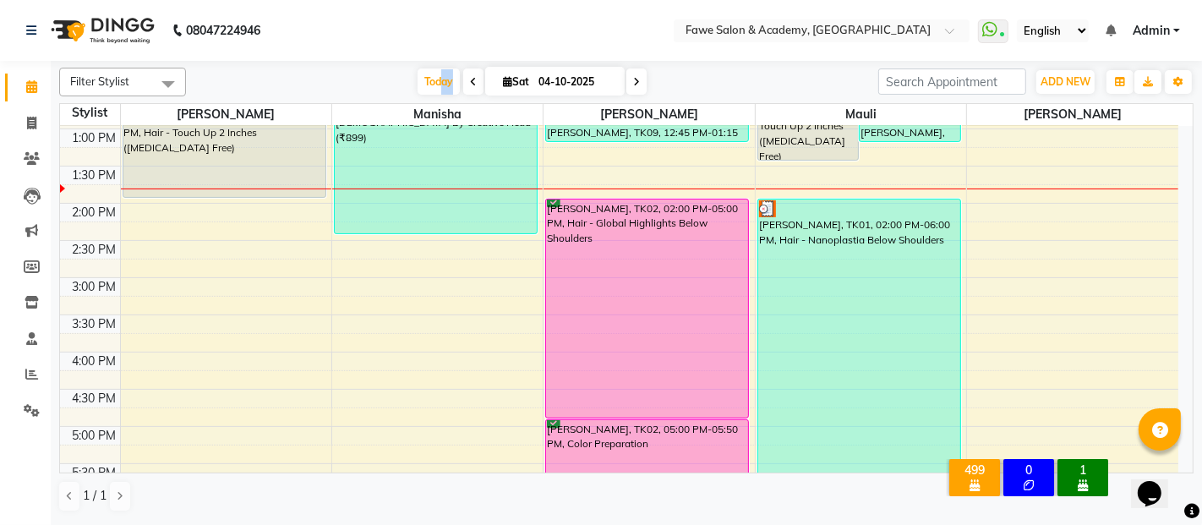
drag, startPoint x: 435, startPoint y: 81, endPoint x: 460, endPoint y: 98, distance: 29.8
click at [460, 98] on div "Filter Stylist Select All Akshata Manisha Mayuresh Mauli Manisha Shah Today Sat…" at bounding box center [626, 290] width 1134 height 458
click at [503, 84] on icon at bounding box center [507, 81] width 9 height 11
select select "10"
select select "2025"
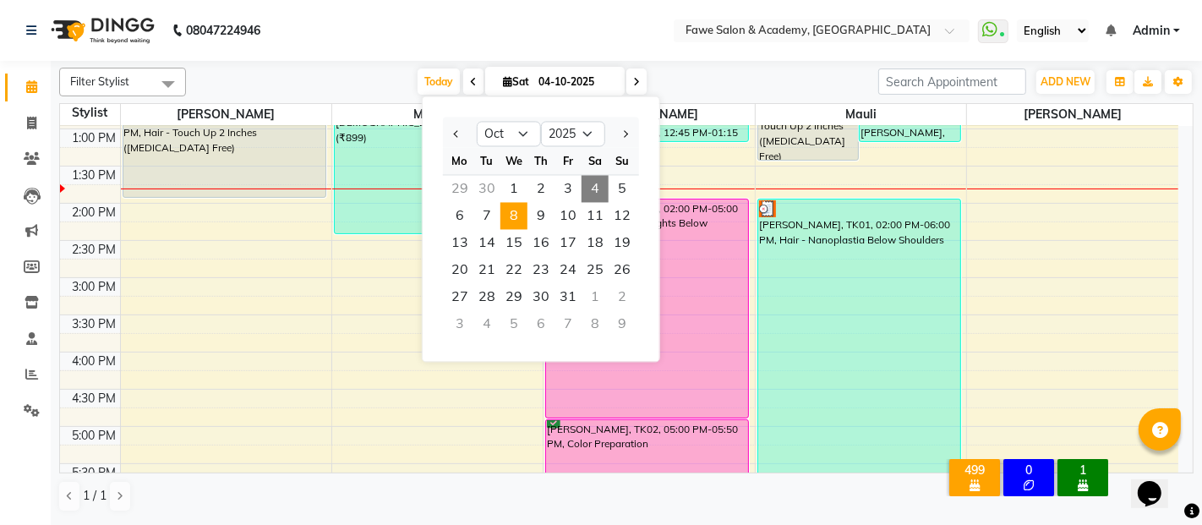
click at [518, 216] on span "8" at bounding box center [513, 215] width 27 height 27
type input "08-10-2025"
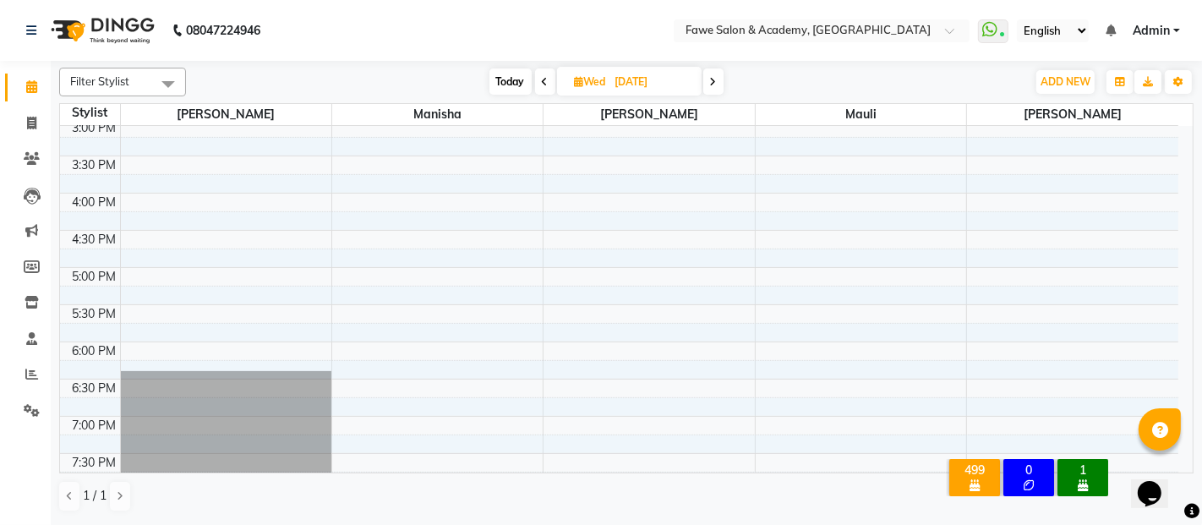
scroll to position [454, 0]
click at [985, 345] on div "9:00 AM 9:30 AM 10:00 AM 10:30 AM 11:00 AM 11:30 AM 12:00 PM 12:30 PM 1:00 PM 1…" at bounding box center [619, 192] width 1118 height 1041
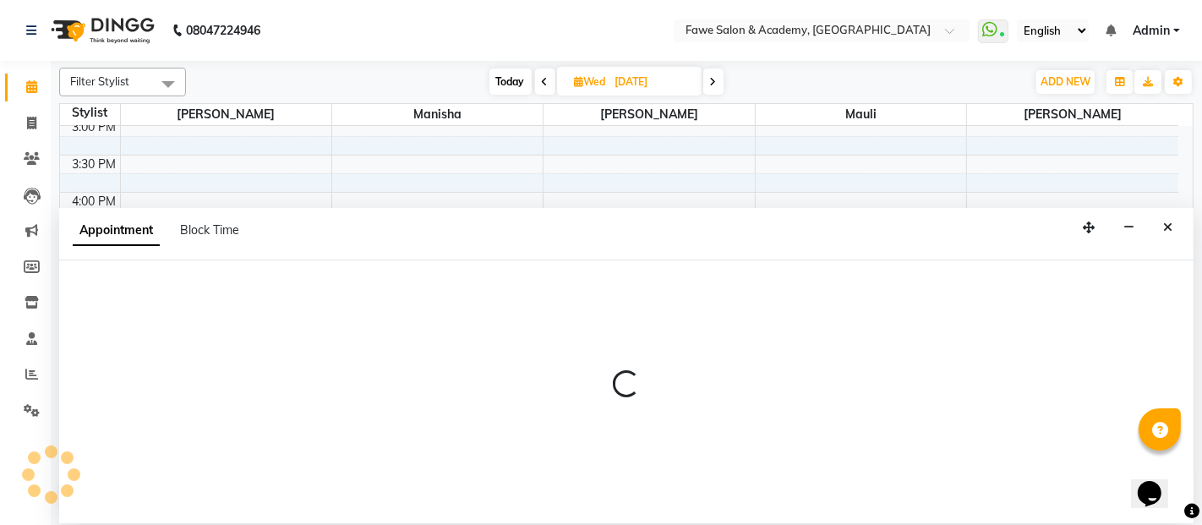
select select "82869"
select select "1080"
select select "tentative"
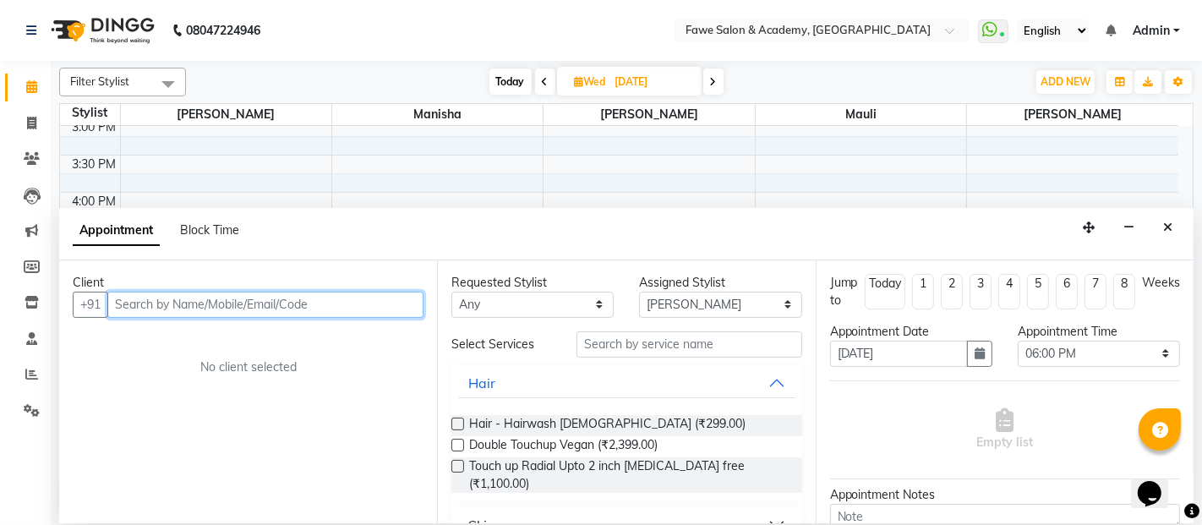
click at [178, 304] on input "text" at bounding box center [265, 305] width 316 height 26
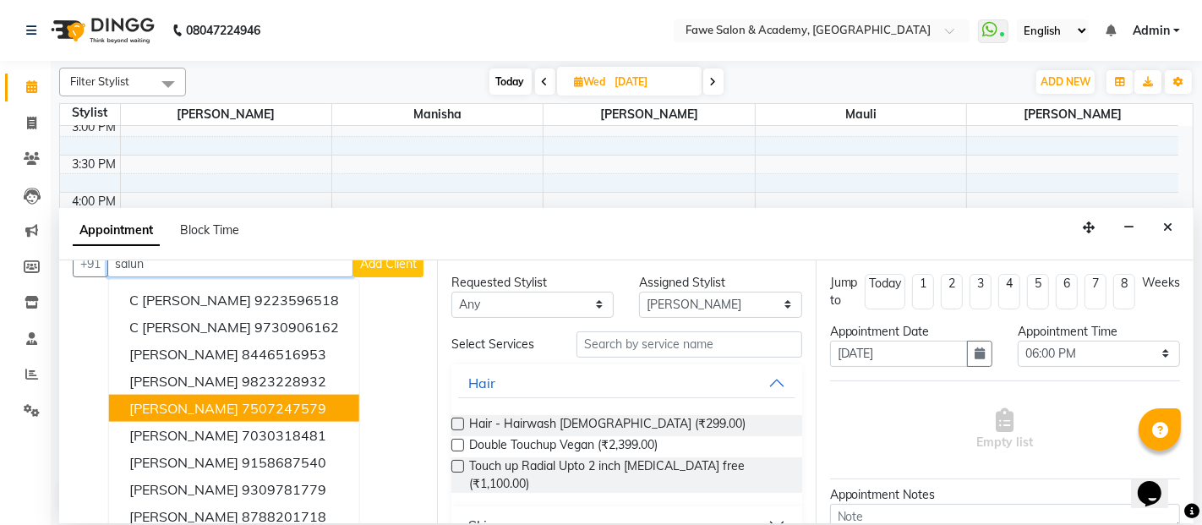
scroll to position [80, 0]
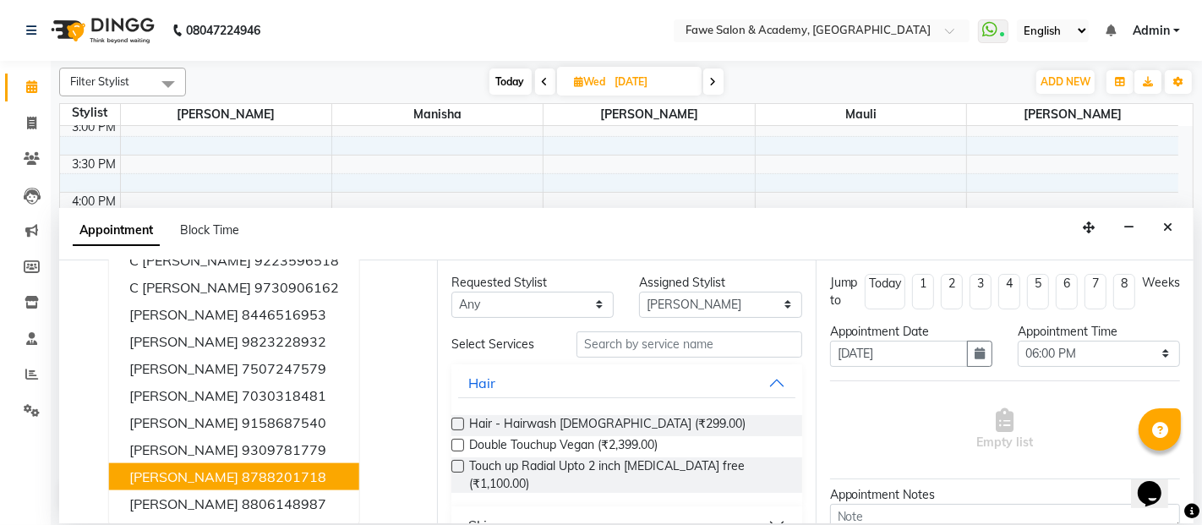
click at [192, 477] on span "[PERSON_NAME]" at bounding box center [183, 476] width 109 height 17
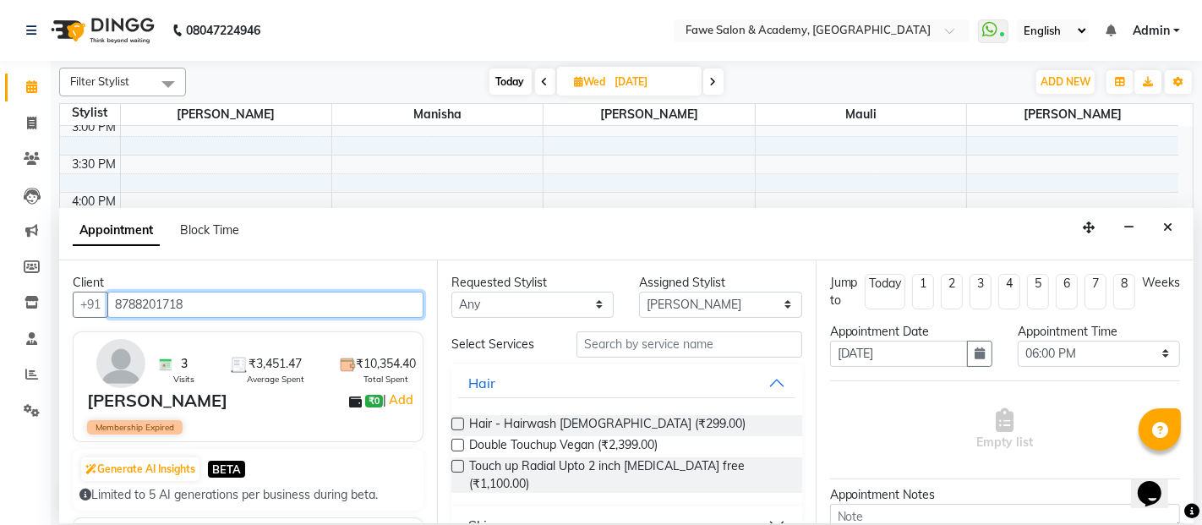
type input "8788201718"
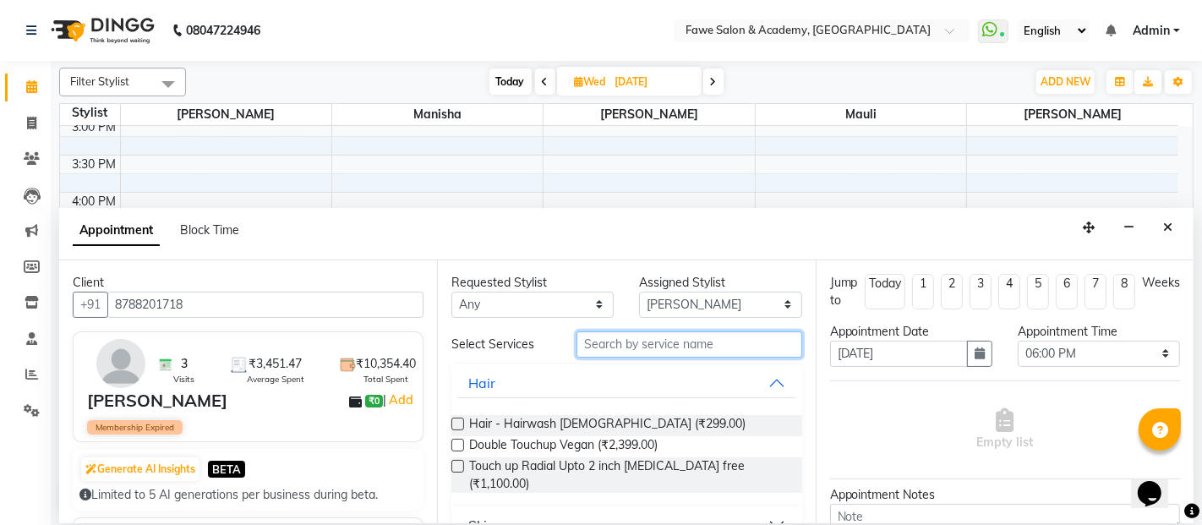
click at [628, 341] on input "text" at bounding box center [688, 344] width 225 height 26
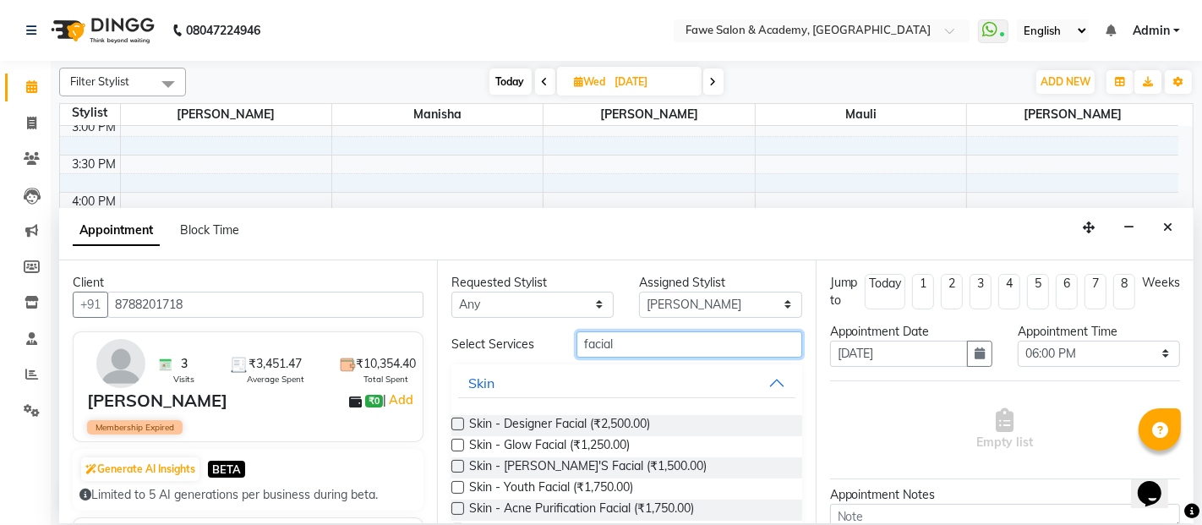
type input "facial"
click at [454, 423] on label at bounding box center [457, 424] width 13 height 13
click at [454, 423] on input "checkbox" at bounding box center [456, 425] width 11 height 11
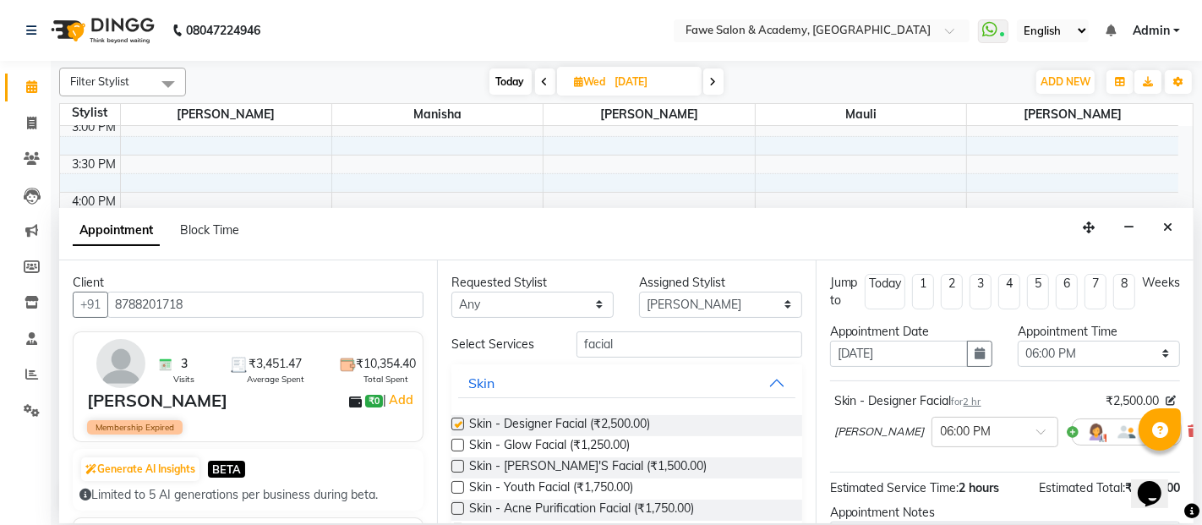
checkbox input "false"
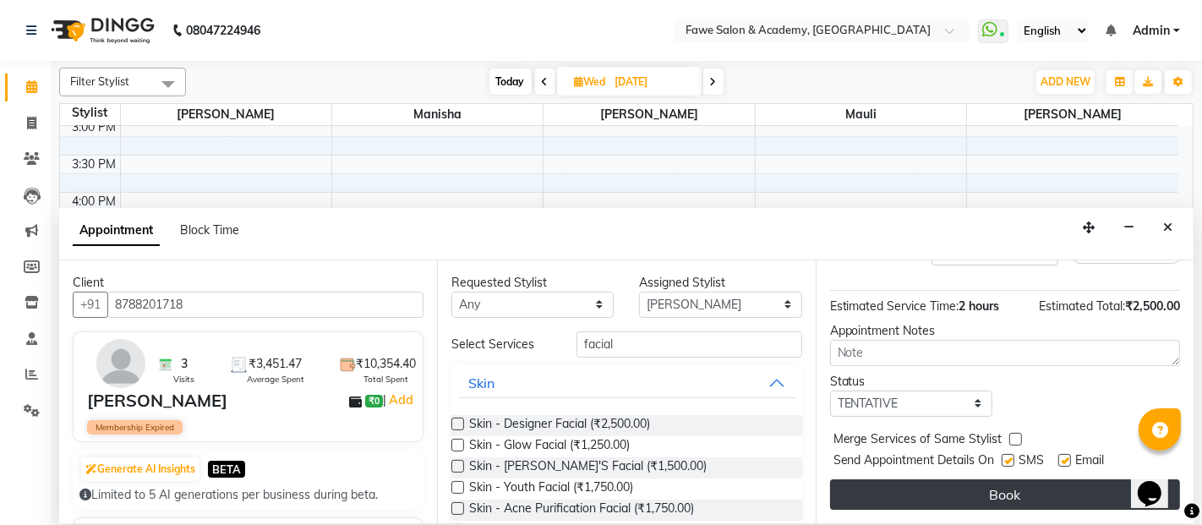
click at [1034, 490] on button "Book" at bounding box center [1005, 494] width 350 height 30
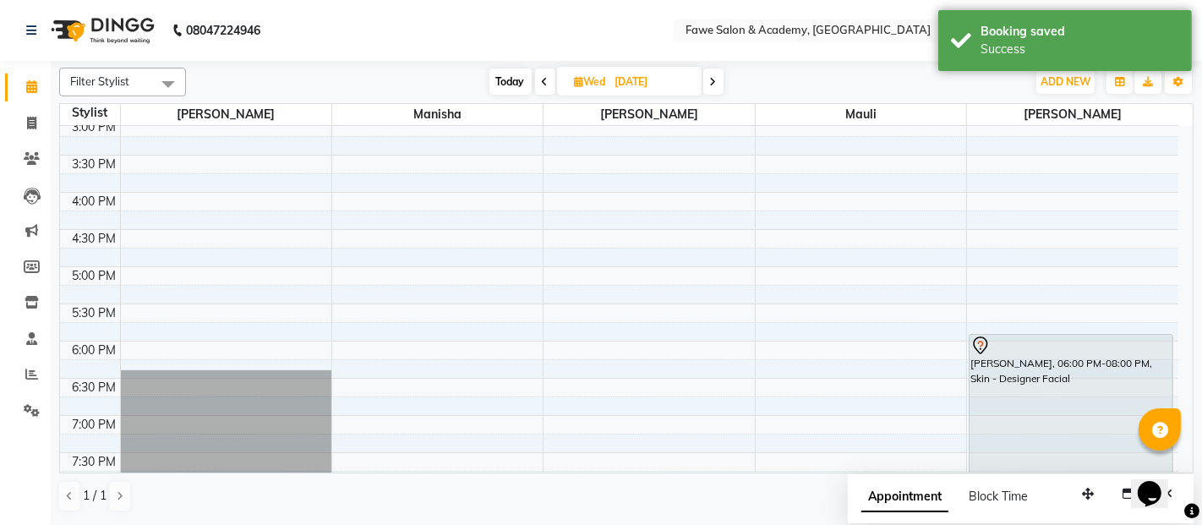
click at [502, 76] on span "Today" at bounding box center [510, 81] width 42 height 26
type input "04-10-2025"
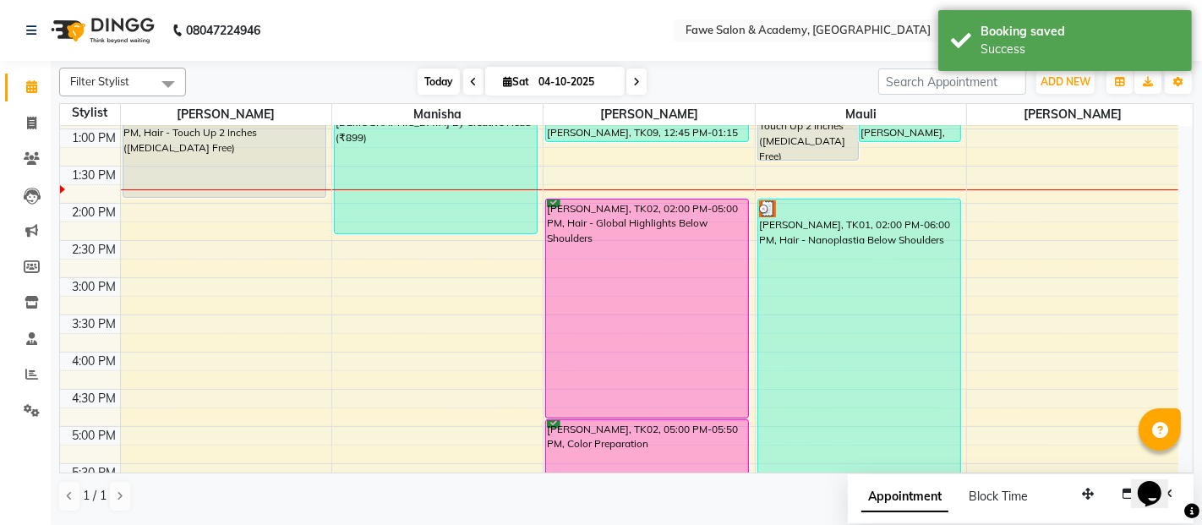
click at [447, 85] on span "Today" at bounding box center [439, 81] width 42 height 26
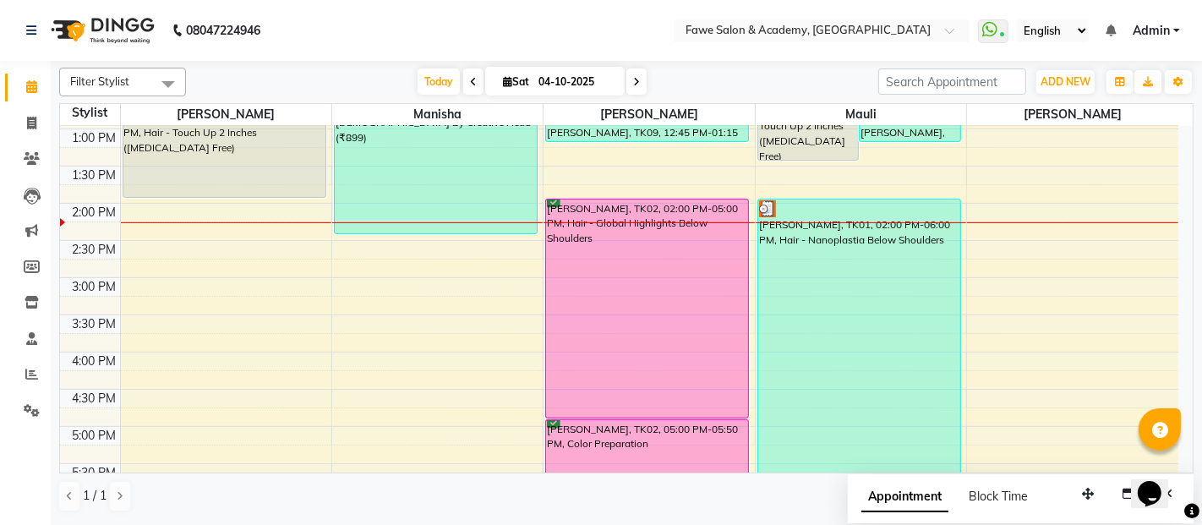
click at [1177, 463] on div "Opens Chat This icon Opens the chat window." at bounding box center [1157, 463] width 41 height 0
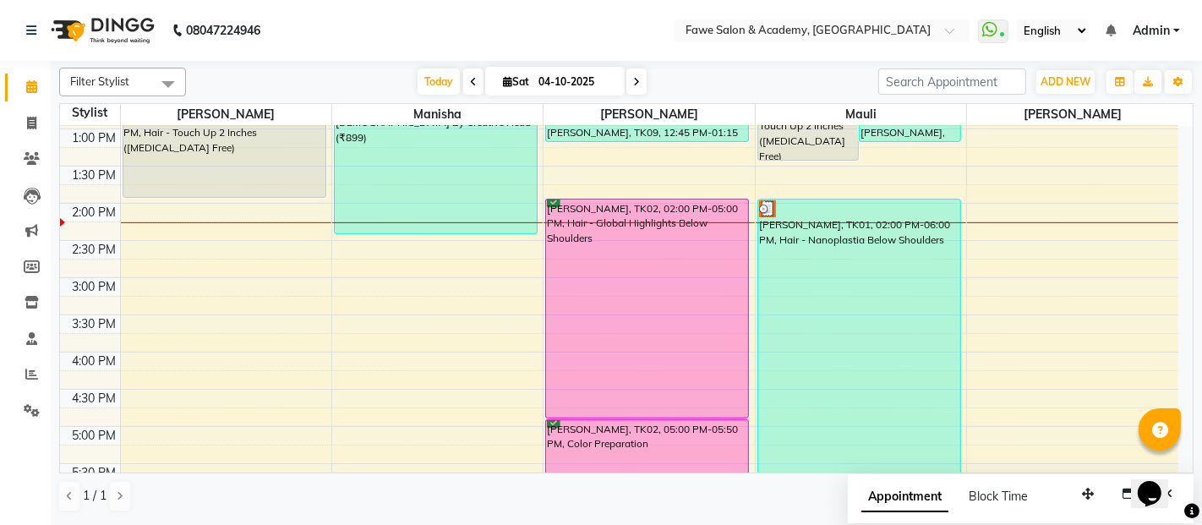
click at [1177, 463] on div "Opens Chat This icon Opens the chat window." at bounding box center [1157, 463] width 41 height 0
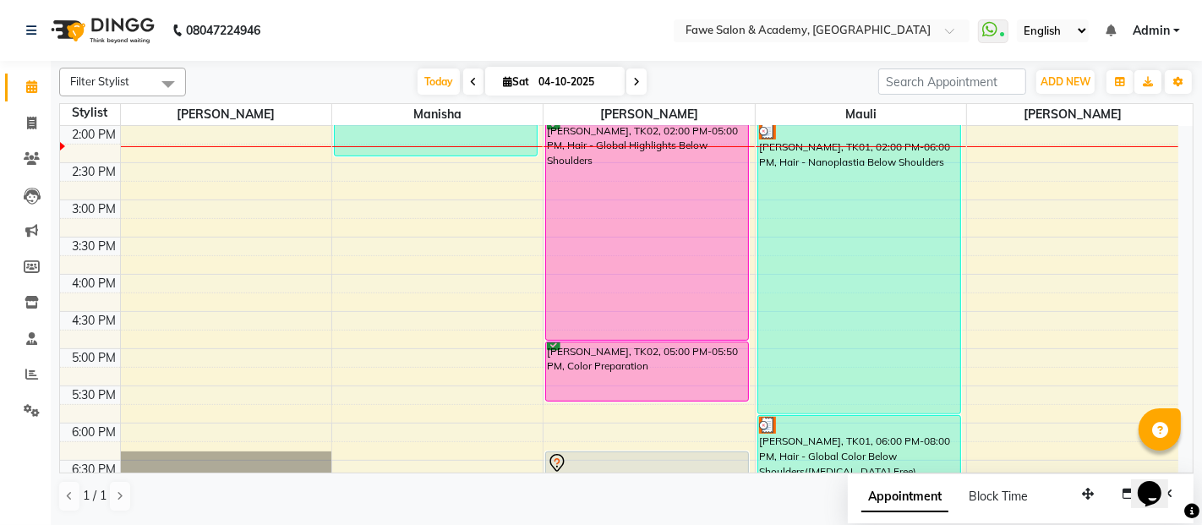
scroll to position [484, 0]
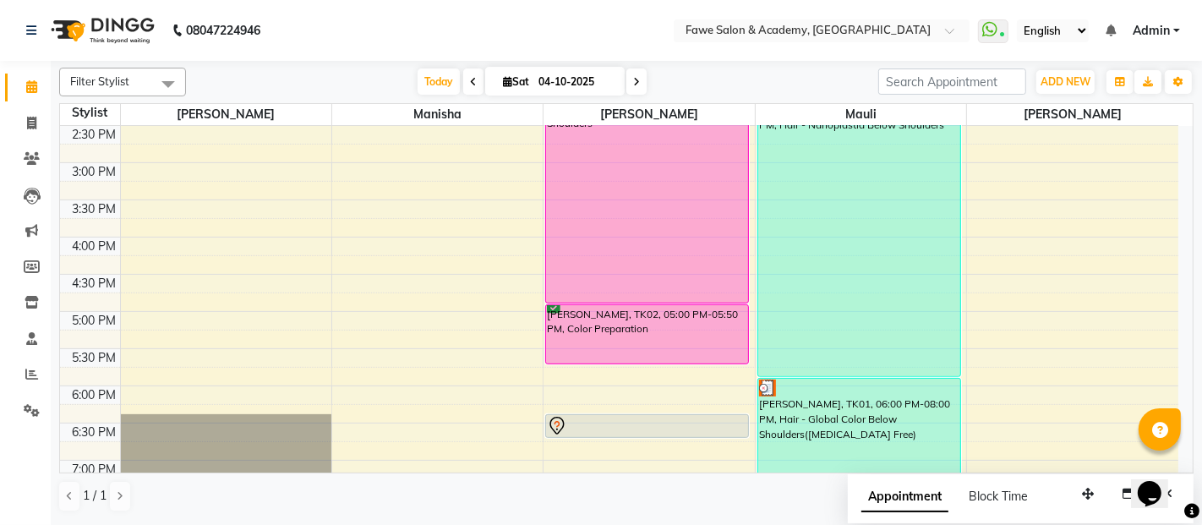
click at [367, 386] on div "8:00 AM 8:30 AM 9:00 AM 9:30 AM 10:00 AM 10:30 AM 11:00 AM 11:30 AM 12:00 PM 12…" at bounding box center [619, 199] width 1118 height 1115
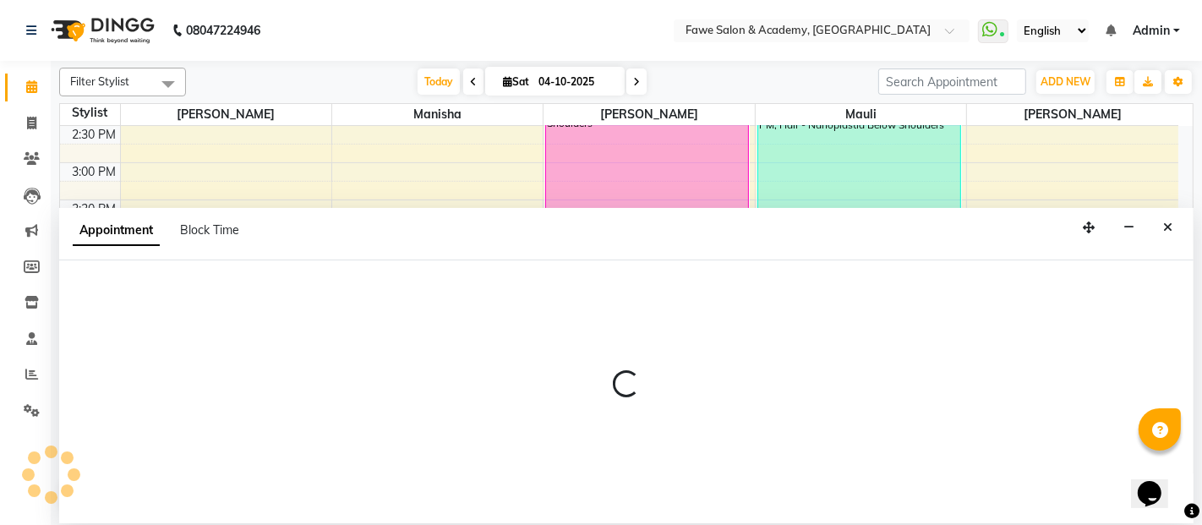
select select "14304"
select select "1080"
select select "tentative"
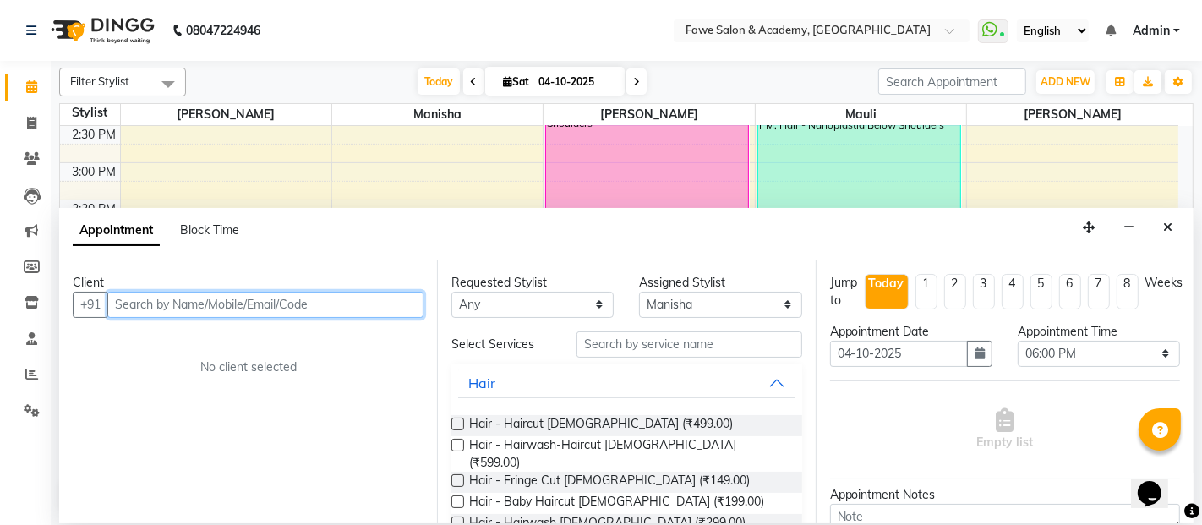
click at [146, 305] on input "text" at bounding box center [265, 305] width 316 height 26
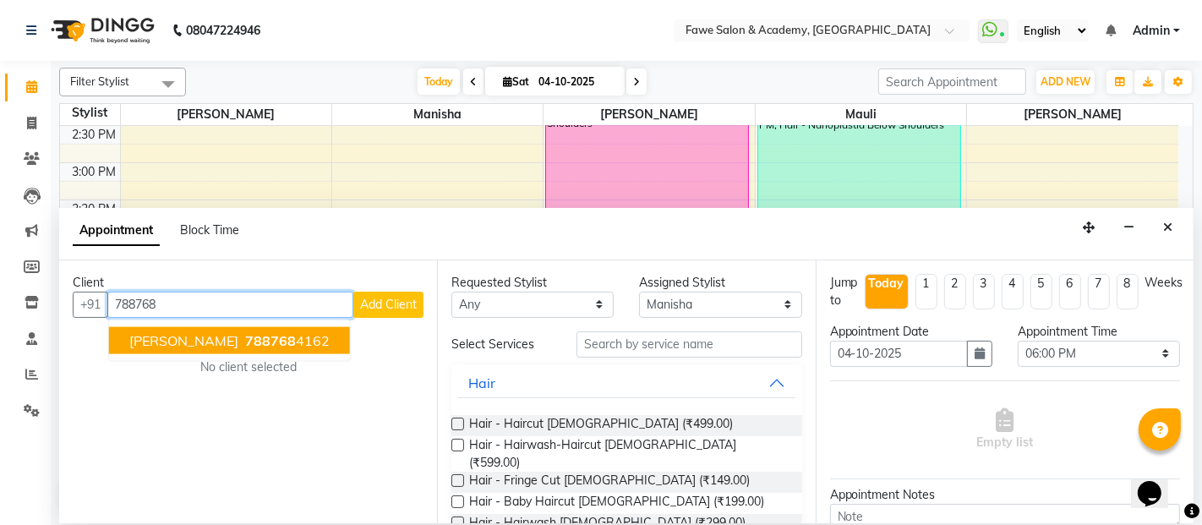
click at [189, 333] on span "[PERSON_NAME]" at bounding box center [183, 340] width 109 height 17
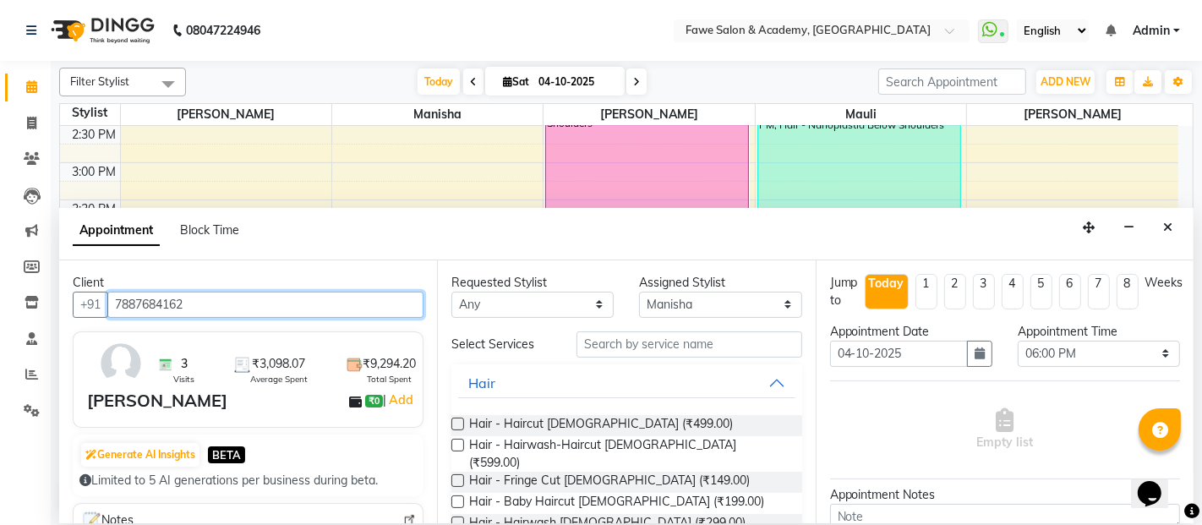
type input "7887684162"
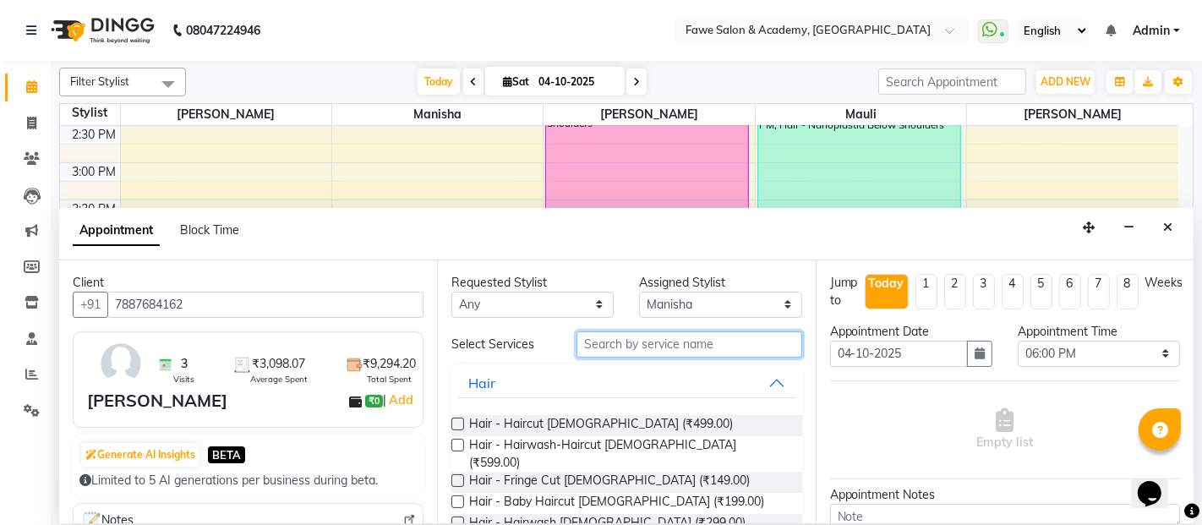
click at [607, 345] on input "text" at bounding box center [688, 344] width 225 height 26
click at [612, 338] on input "text" at bounding box center [688, 344] width 225 height 26
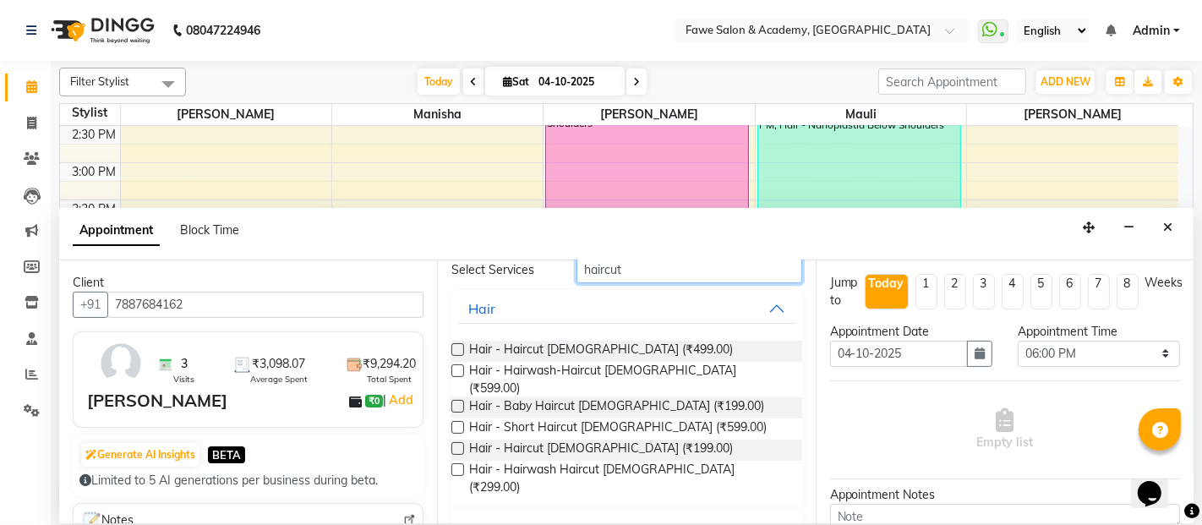
scroll to position [82, 0]
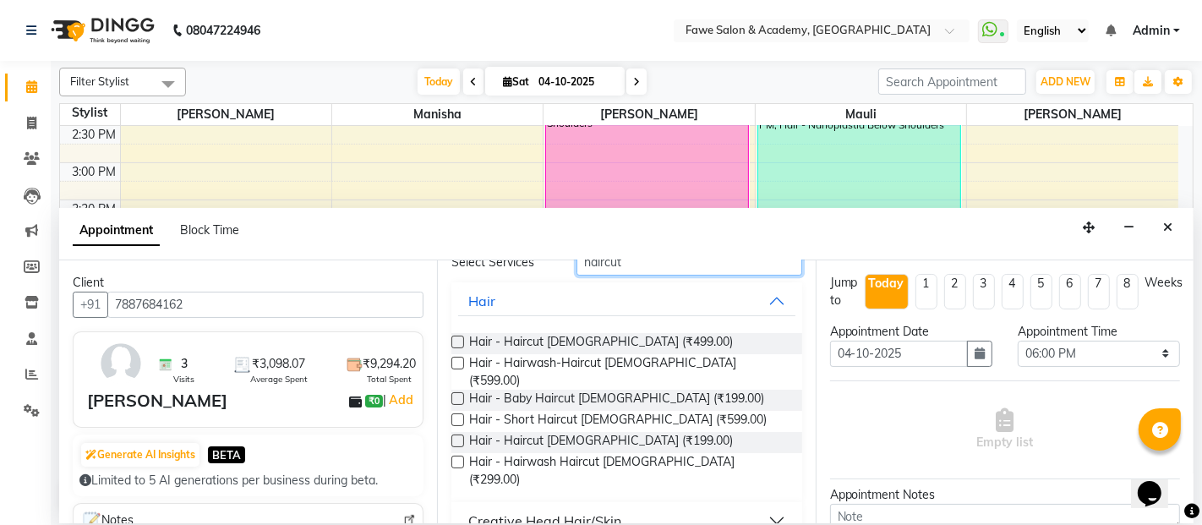
type input "haircut"
click at [757, 505] on button "Creative Head Hair/Skin" at bounding box center [626, 520] width 336 height 30
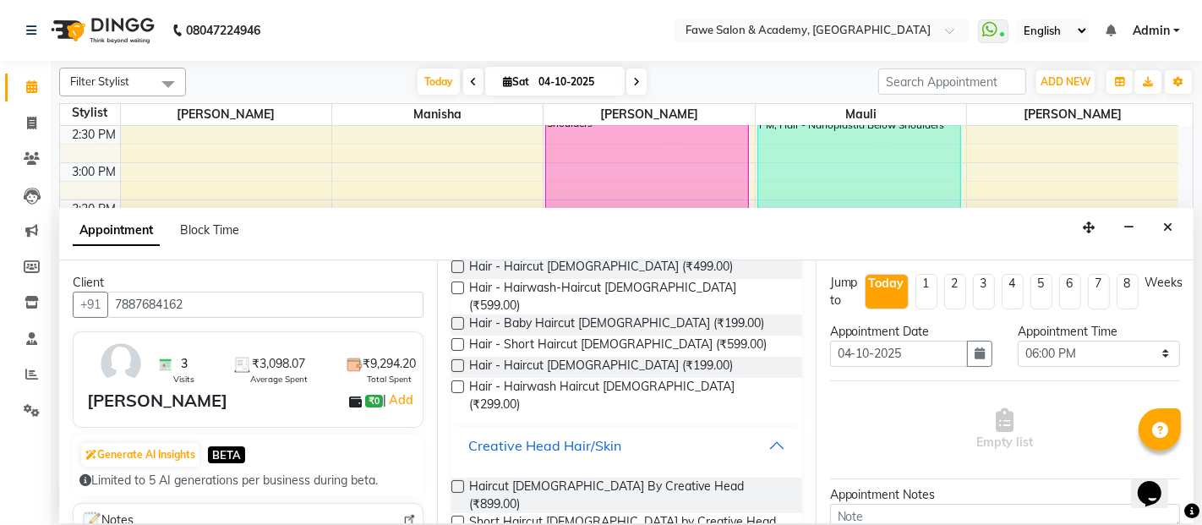
scroll to position [215, 0]
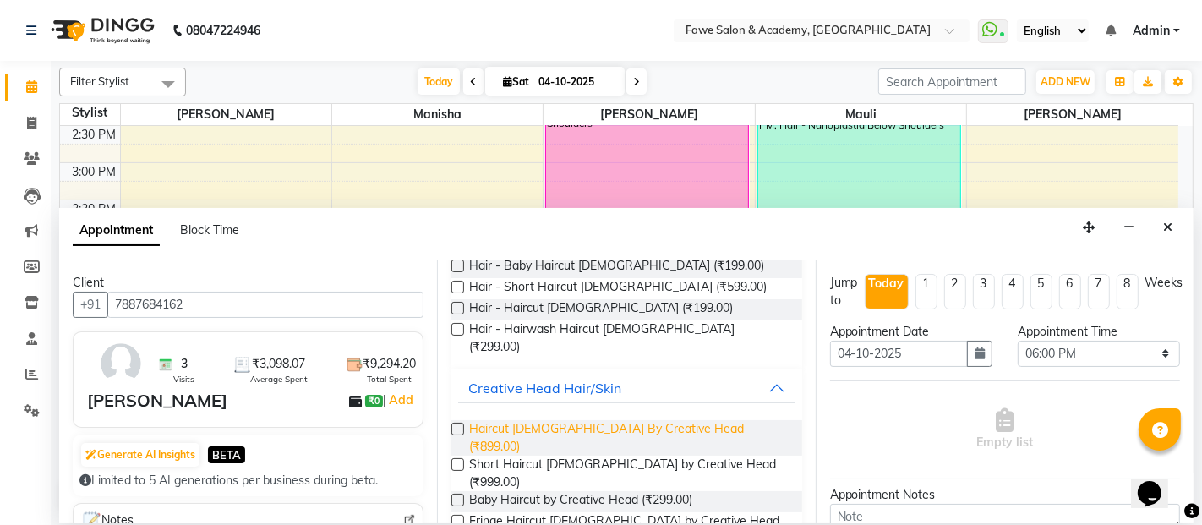
click at [538, 420] on span "Haircut [DEMOGRAPHIC_DATA] By Creative Head (₹899.00)" at bounding box center [628, 438] width 319 height 36
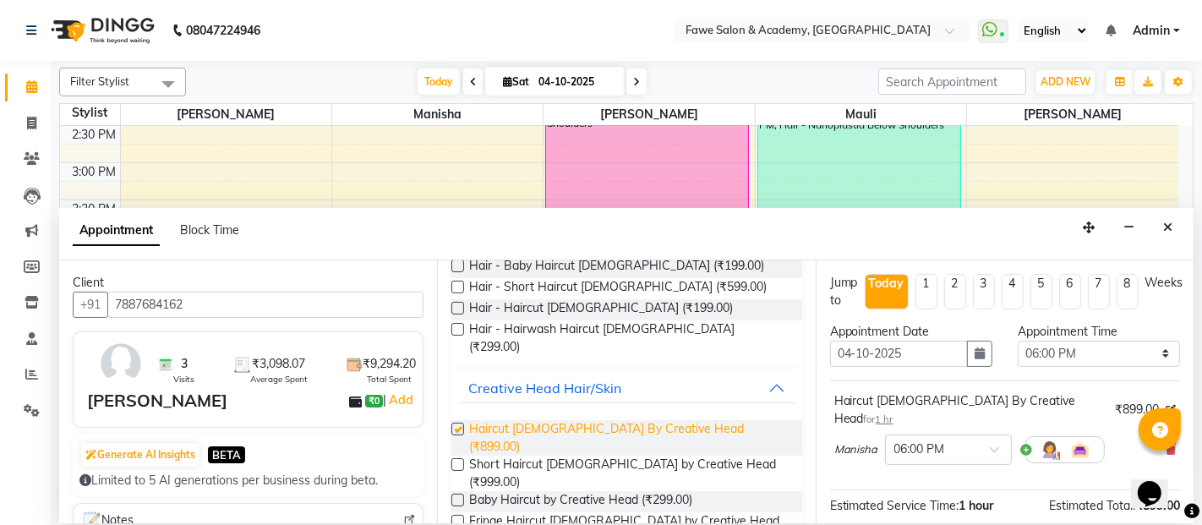
checkbox input "false"
click at [1177, 463] on div "Opens Chat This icon Opens the chat window." at bounding box center [1157, 463] width 41 height 0
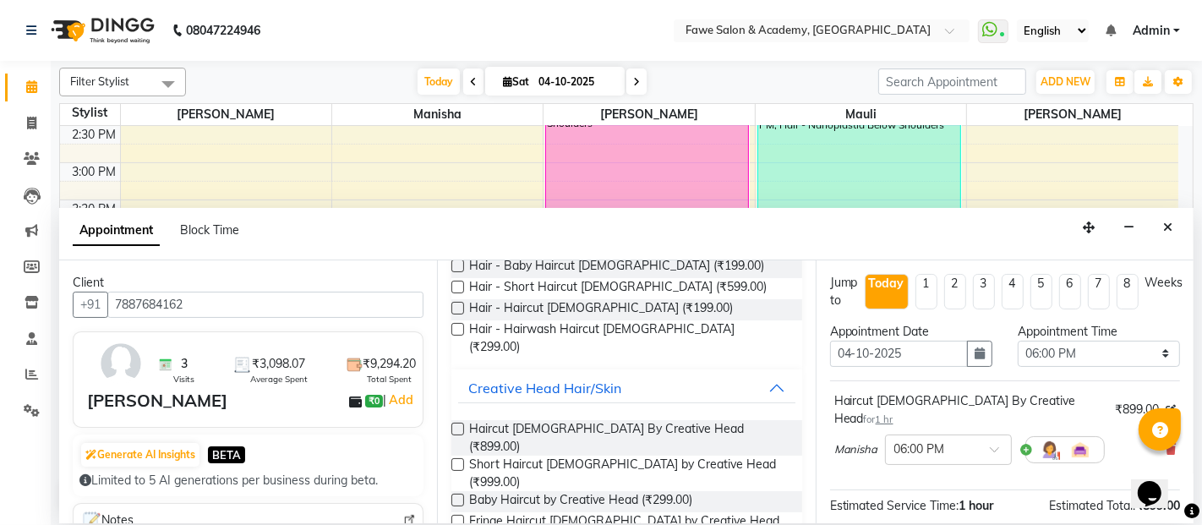
click at [1177, 463] on div "Opens Chat This icon Opens the chat window." at bounding box center [1157, 463] width 41 height 0
drag, startPoint x: 1182, startPoint y: 468, endPoint x: 1186, endPoint y: 452, distance: 16.6
click at [1184, 456] on html "Opens Chat This icon Opens the chat window." at bounding box center [1157, 481] width 54 height 51
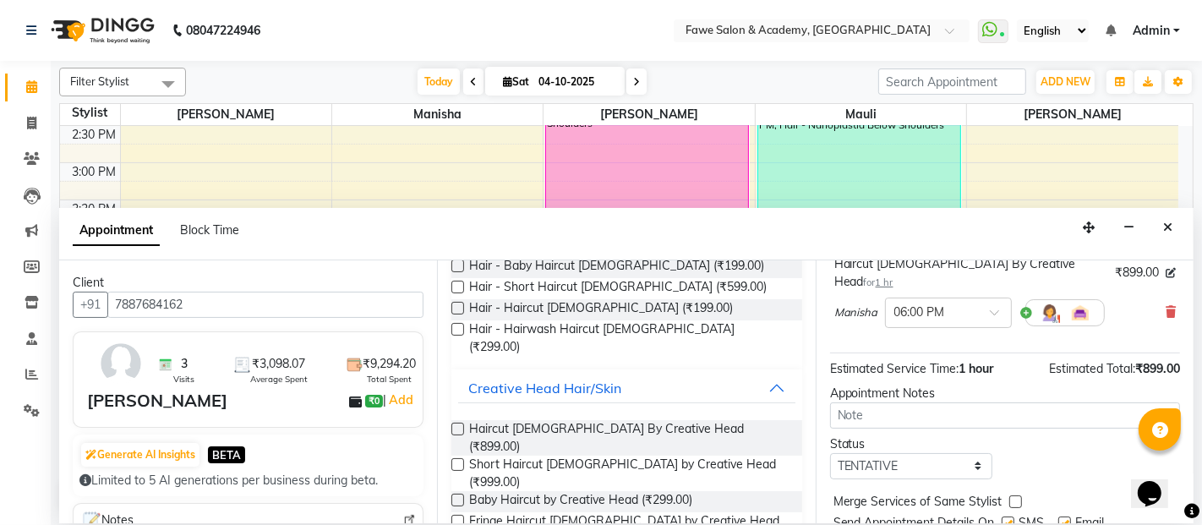
scroll to position [181, 0]
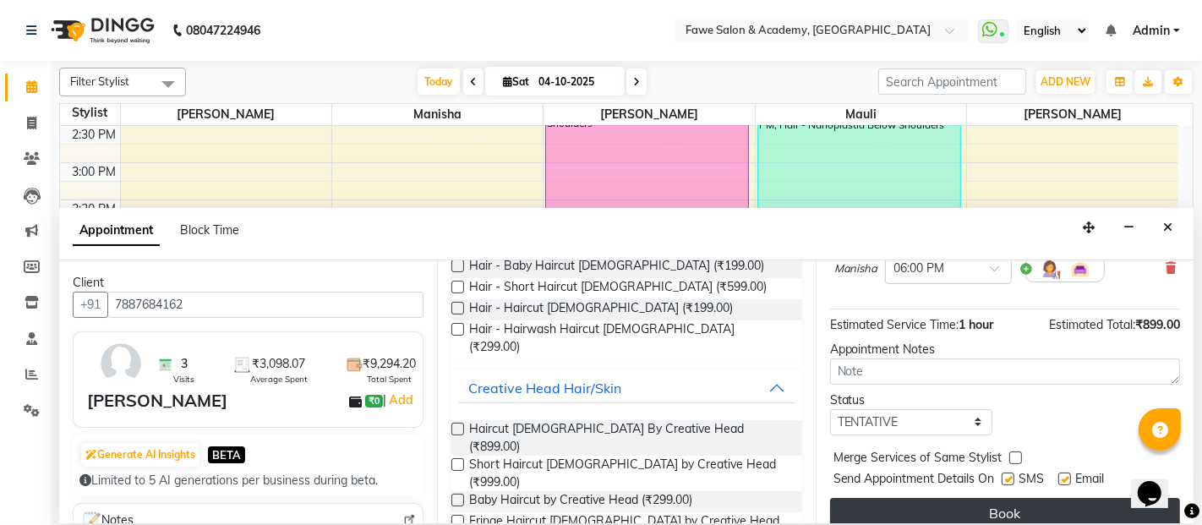
click at [1040, 498] on button "Book" at bounding box center [1005, 513] width 350 height 30
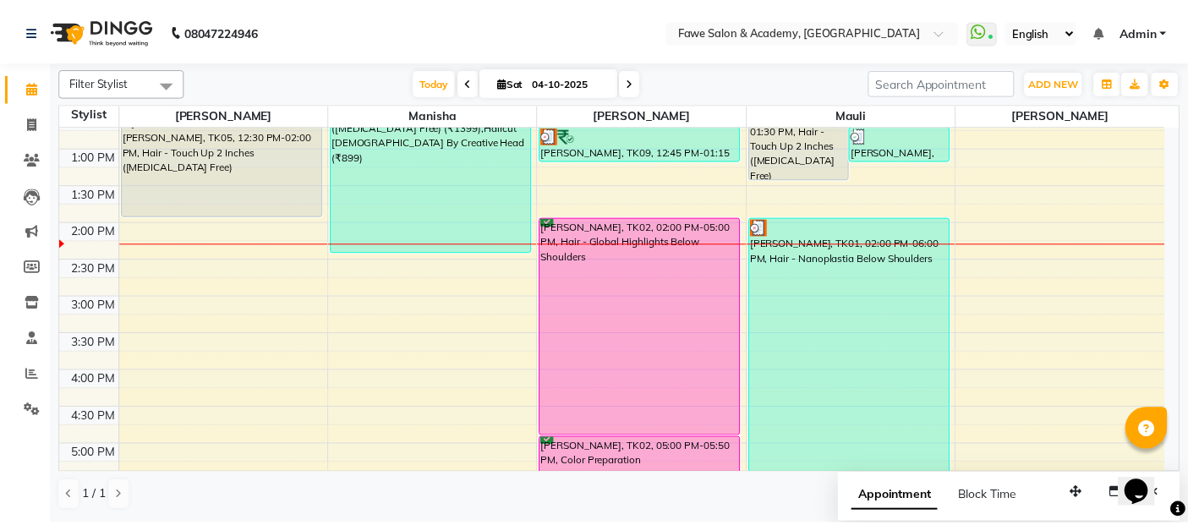
scroll to position [333, 0]
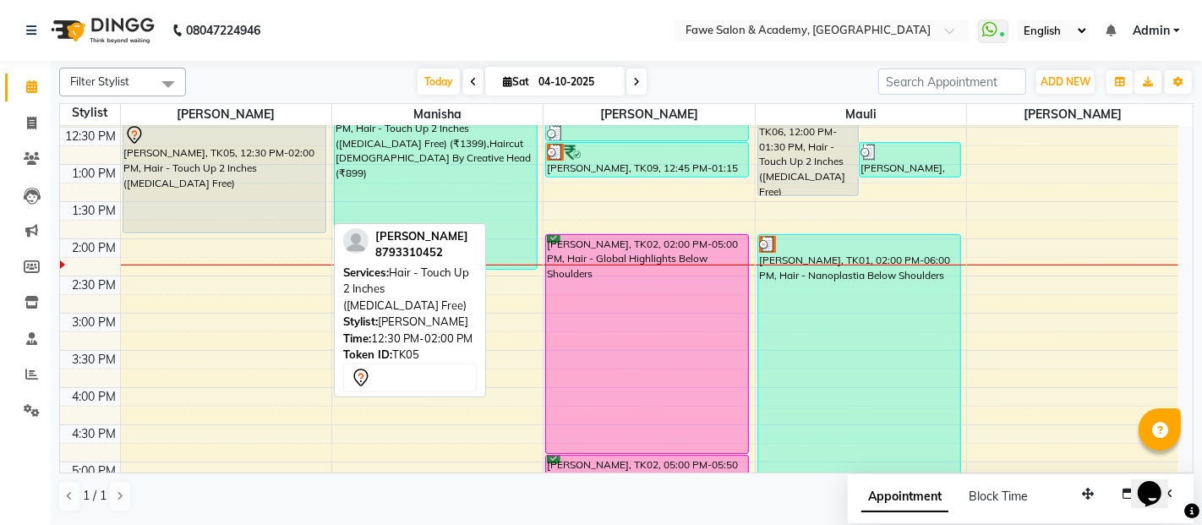
click at [159, 178] on div "[PERSON_NAME], TK05, 12:30 PM-02:00 PM, Hair - Touch Up 2 Inches ([MEDICAL_DATA…" at bounding box center [224, 178] width 202 height 108
select select "7"
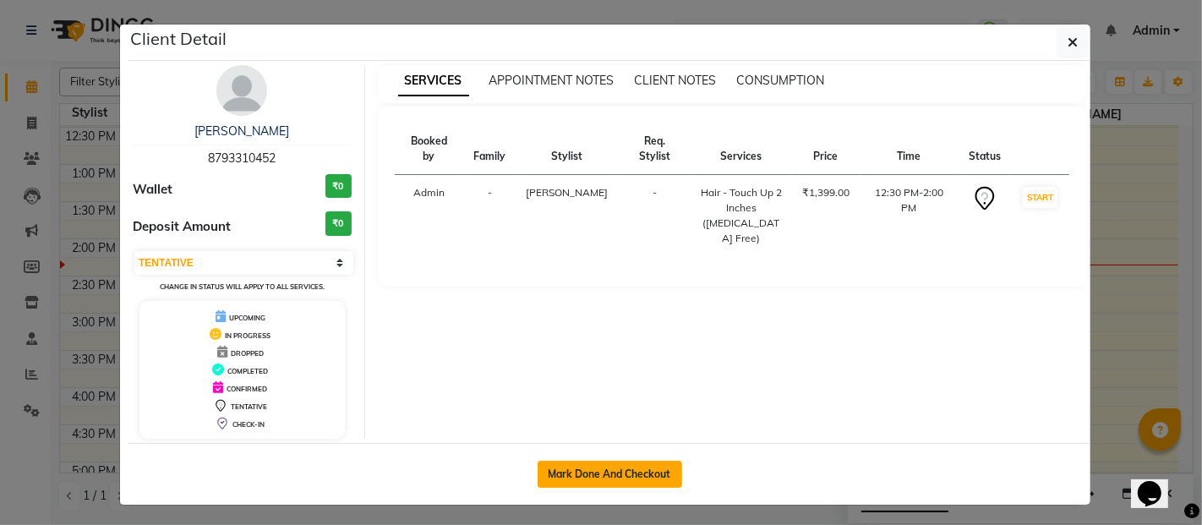
click at [601, 477] on button "Mark Done And Checkout" at bounding box center [610, 474] width 145 height 27
select select "service"
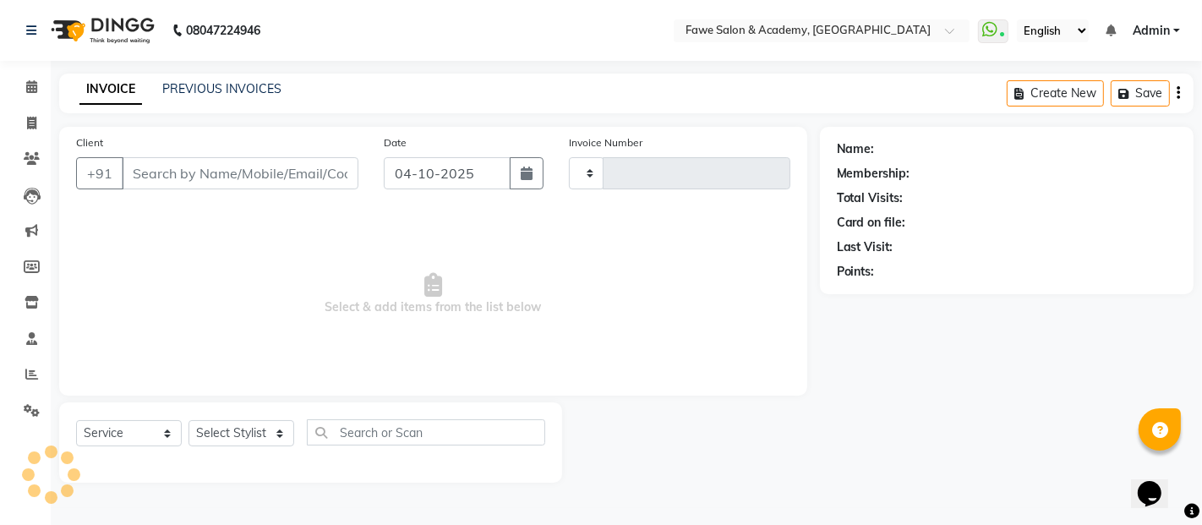
type input "1377"
select select "879"
type input "8793310452"
select select "41191"
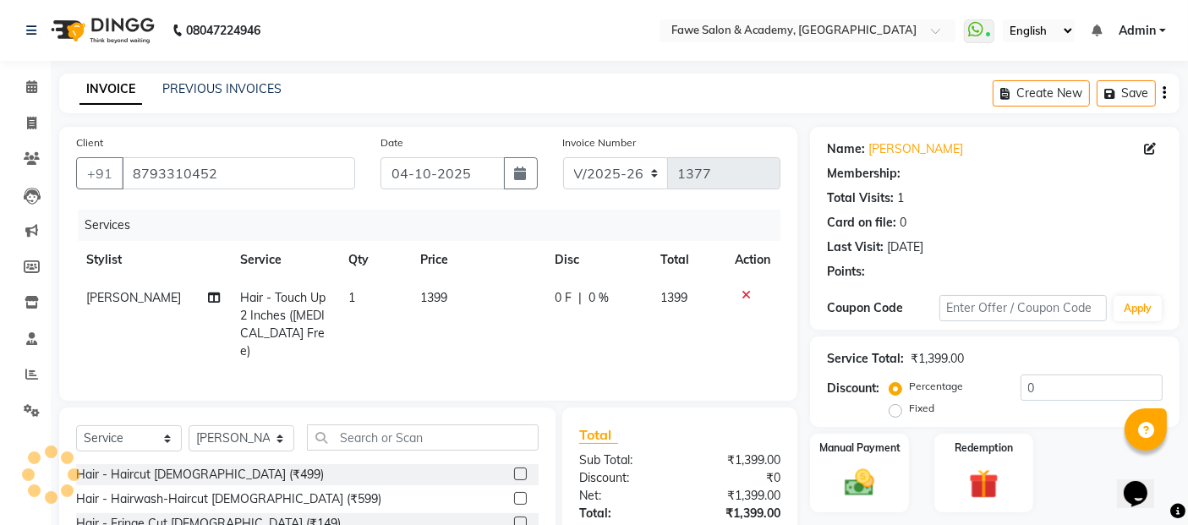
select select "1: Object"
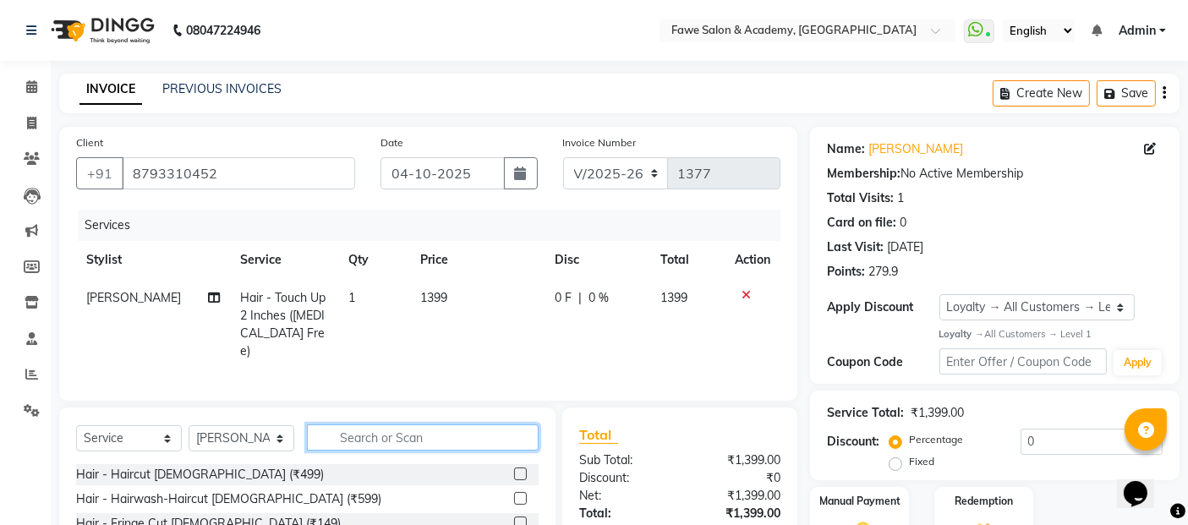
click at [339, 434] on input "text" at bounding box center [423, 437] width 232 height 26
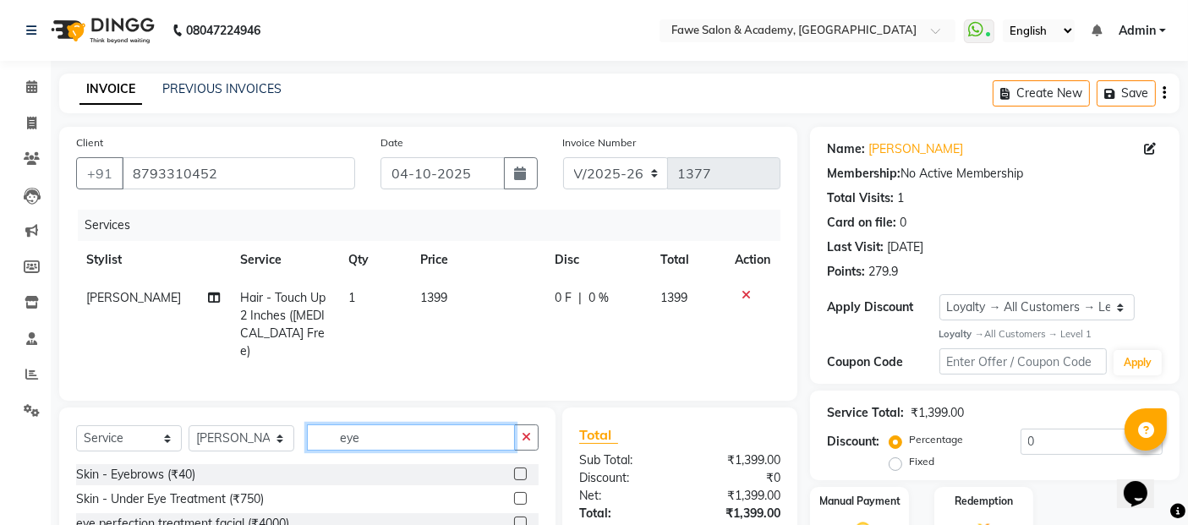
scroll to position [116, 0]
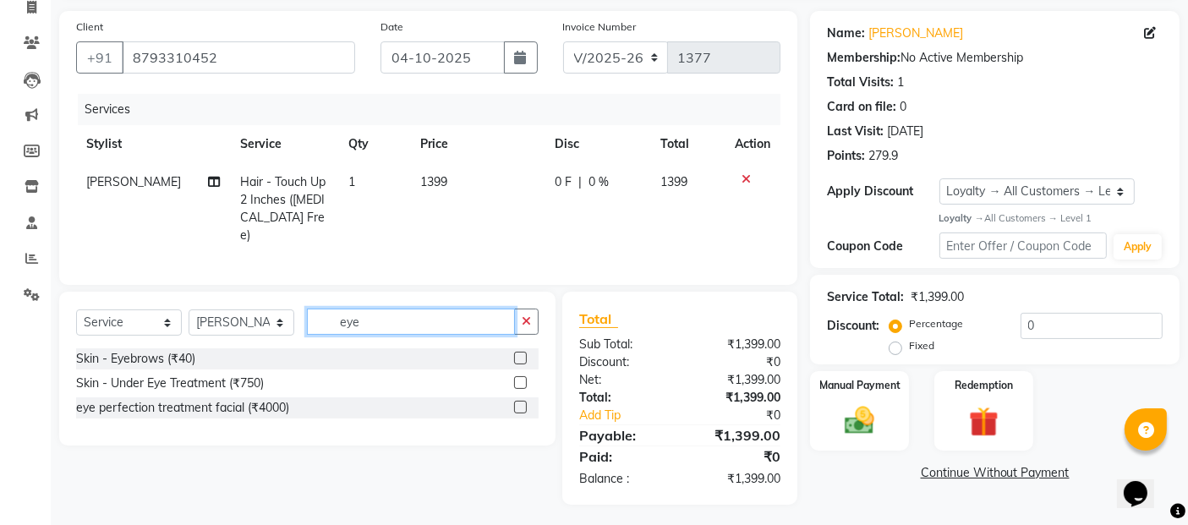
type input "eye"
click at [522, 352] on label at bounding box center [520, 358] width 13 height 13
click at [522, 353] on input "checkbox" at bounding box center [519, 358] width 11 height 11
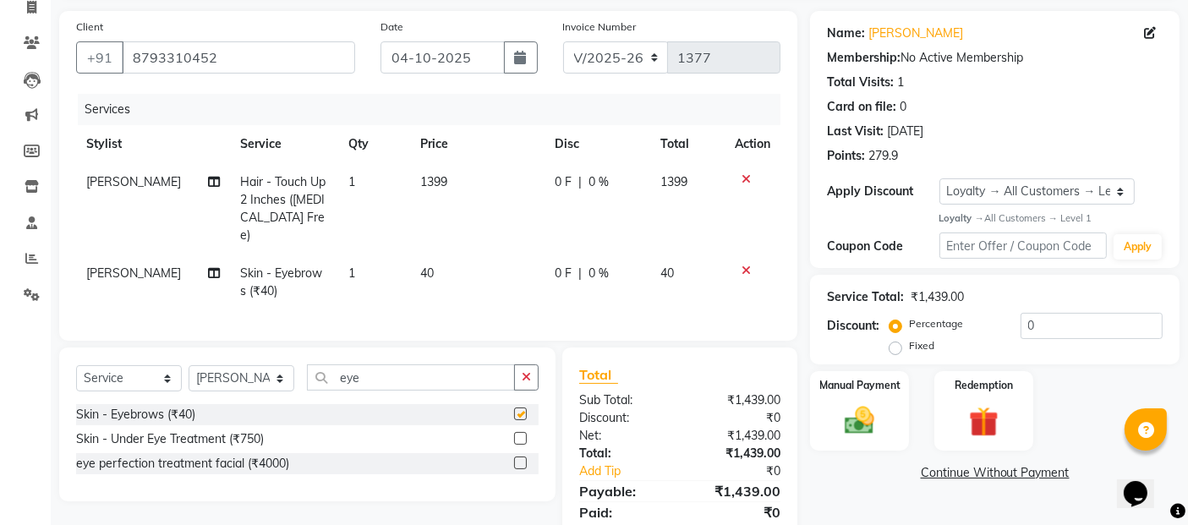
checkbox input "false"
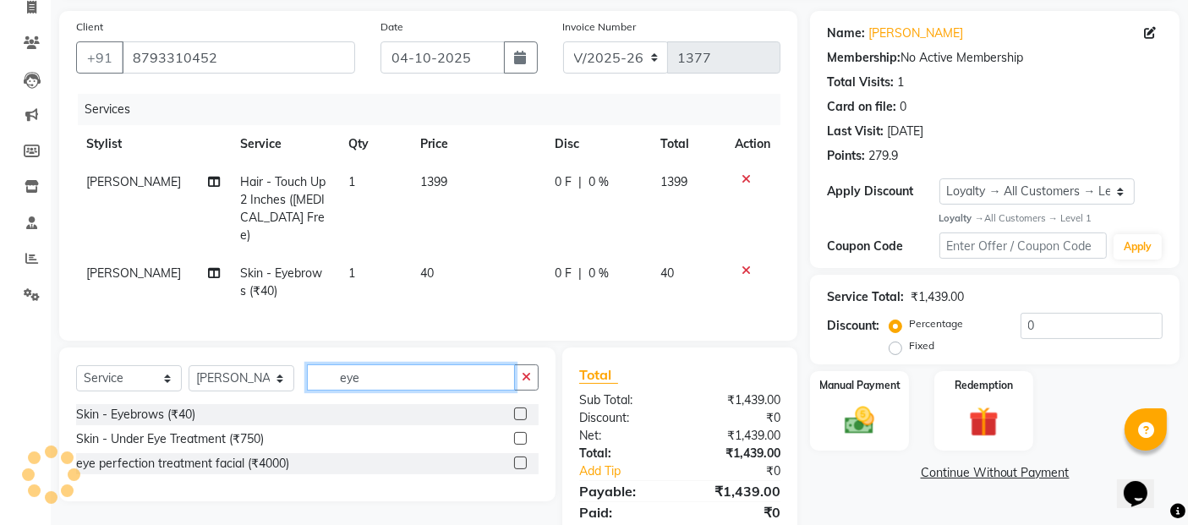
click at [418, 368] on input "eye" at bounding box center [411, 377] width 208 height 26
type input "e"
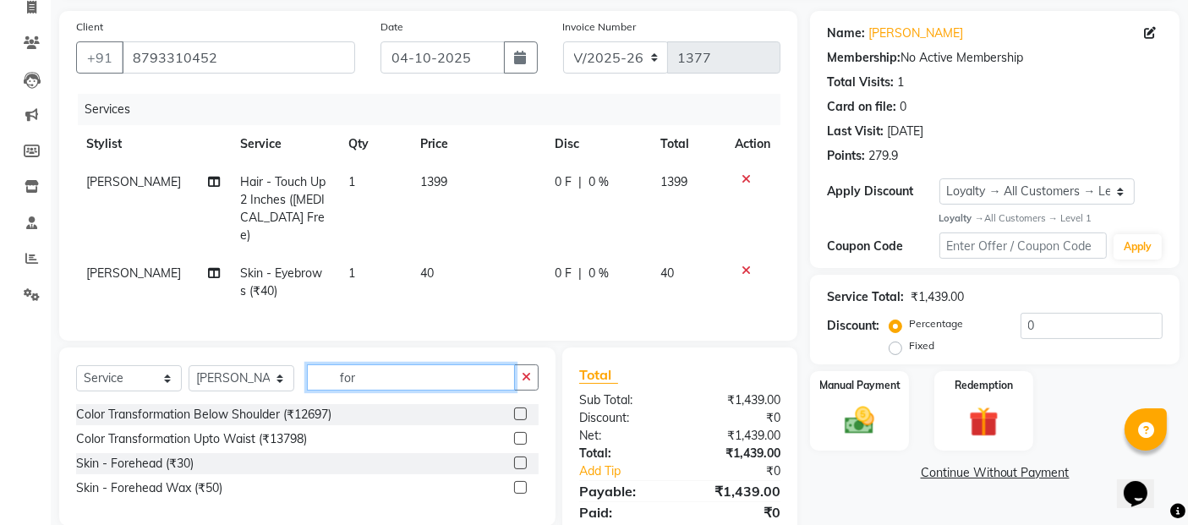
type input "for"
click at [519, 456] on label at bounding box center [520, 462] width 13 height 13
click at [519, 458] on input "checkbox" at bounding box center [519, 463] width 11 height 11
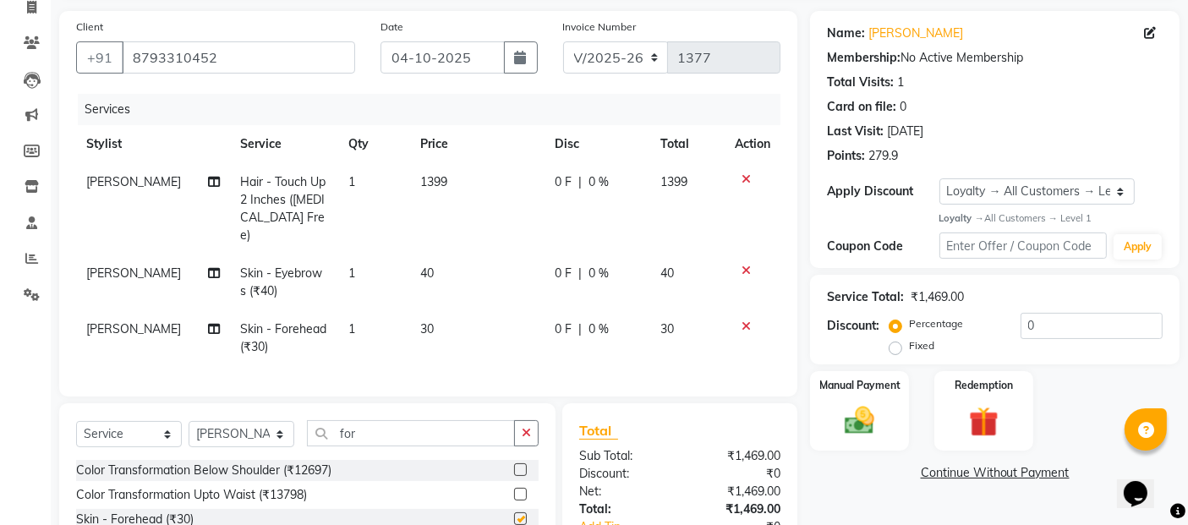
checkbox input "false"
click at [410, 425] on input "for" at bounding box center [411, 433] width 208 height 26
type input "f"
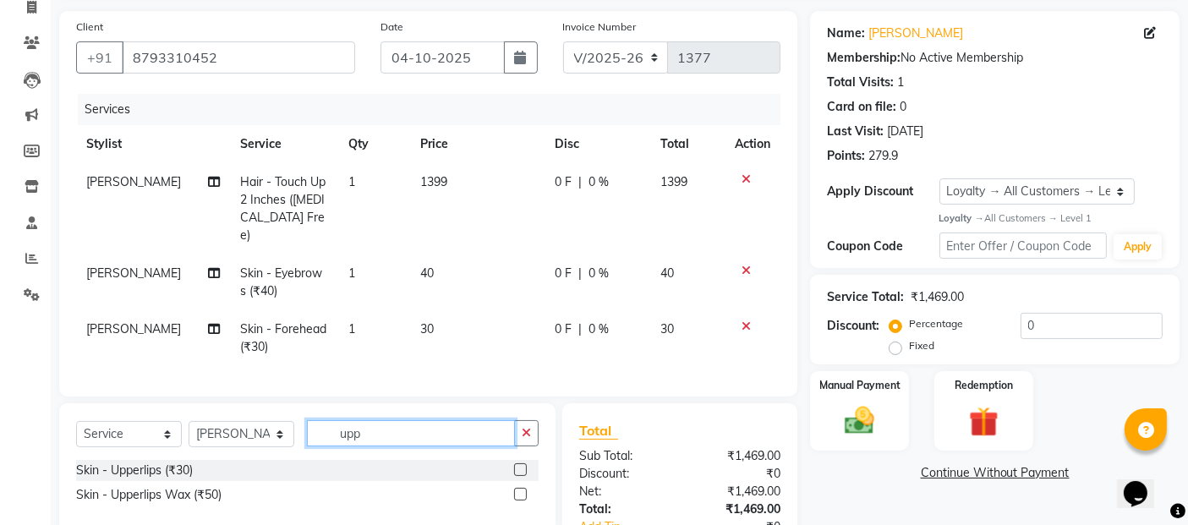
type input "upp"
click at [522, 464] on label at bounding box center [520, 469] width 13 height 13
click at [522, 465] on input "checkbox" at bounding box center [519, 470] width 11 height 11
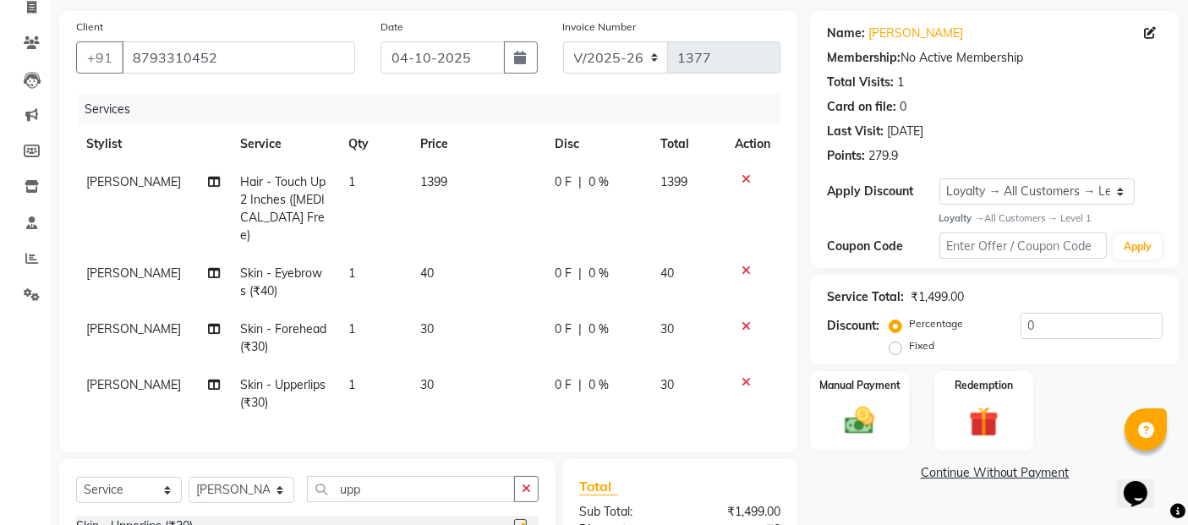
checkbox input "false"
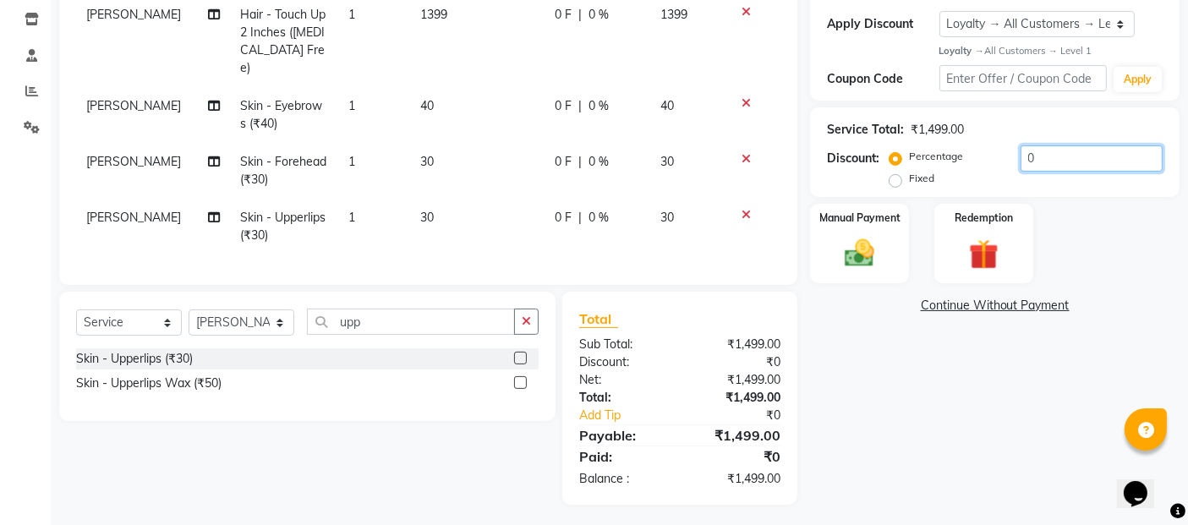
click at [1033, 159] on input "0" at bounding box center [1091, 158] width 142 height 26
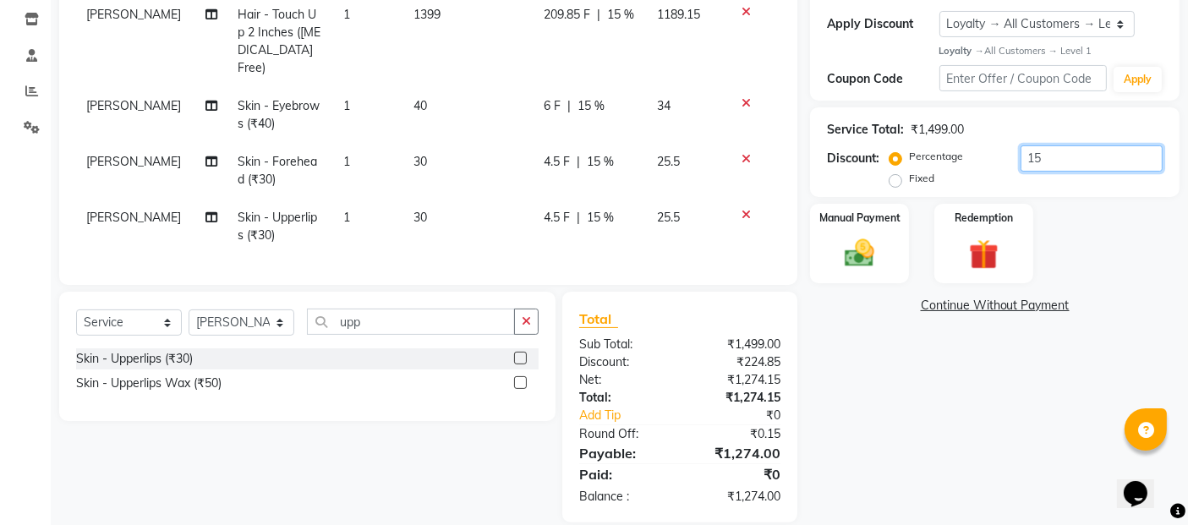
type input "15"
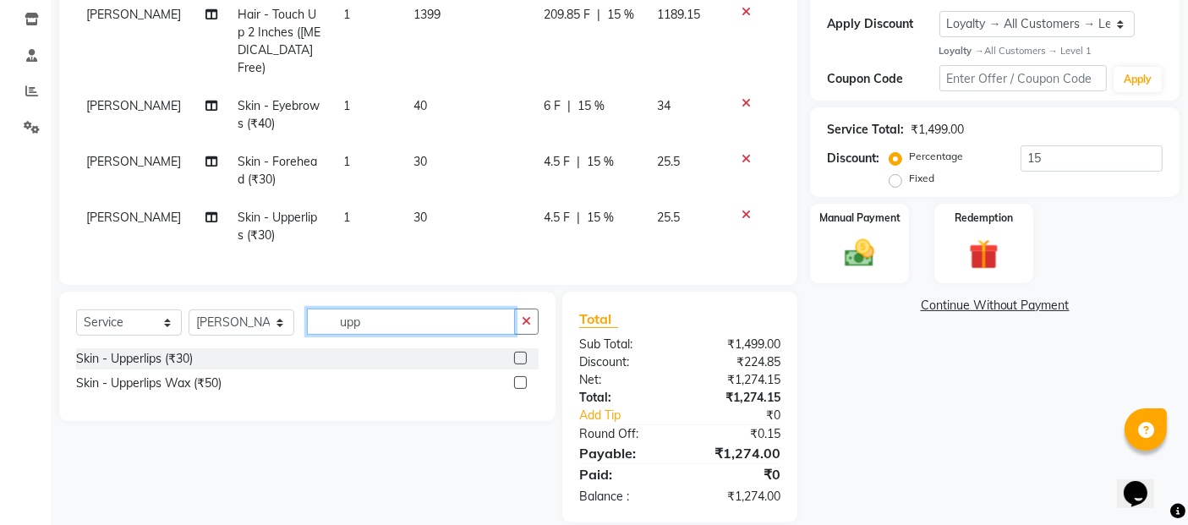
click at [438, 326] on input "upp" at bounding box center [411, 322] width 208 height 26
type input "u"
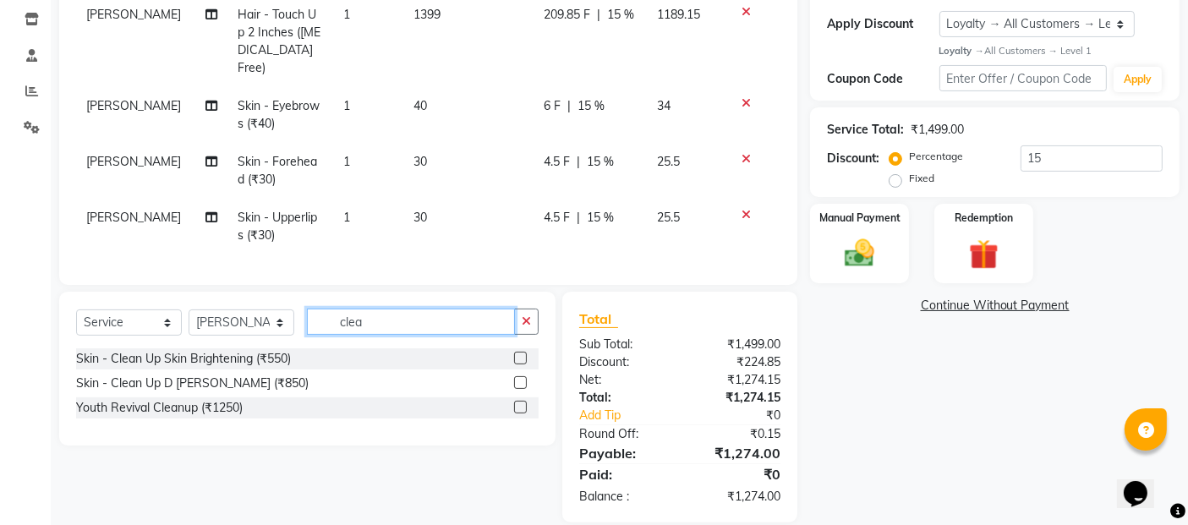
type input "clea"
click at [520, 353] on label at bounding box center [520, 358] width 13 height 13
click at [520, 353] on input "checkbox" at bounding box center [519, 358] width 11 height 11
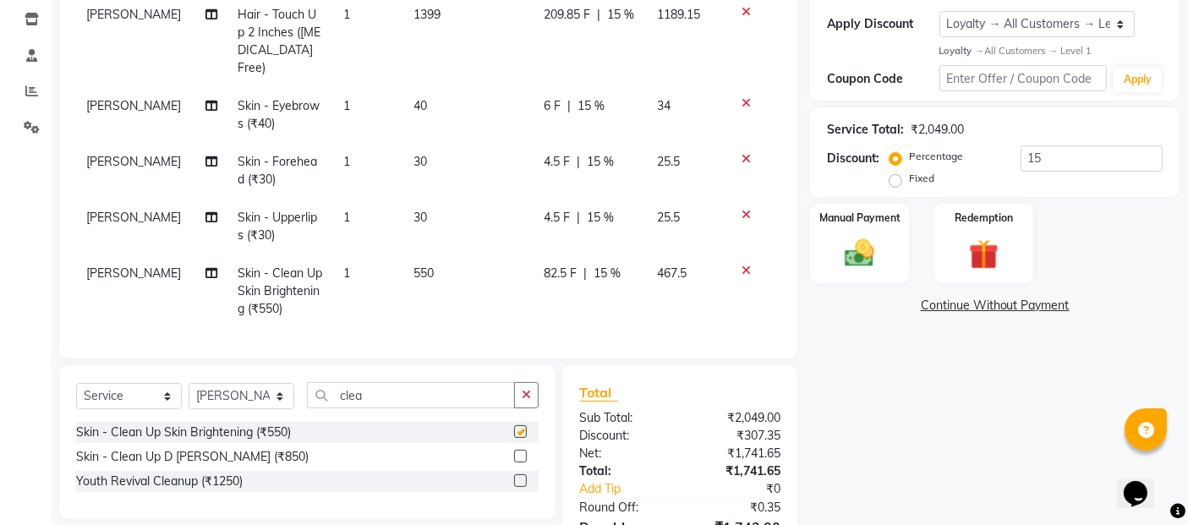
checkbox input "false"
click at [620, 271] on td "82.5 F | 15 %" at bounding box center [590, 291] width 114 height 74
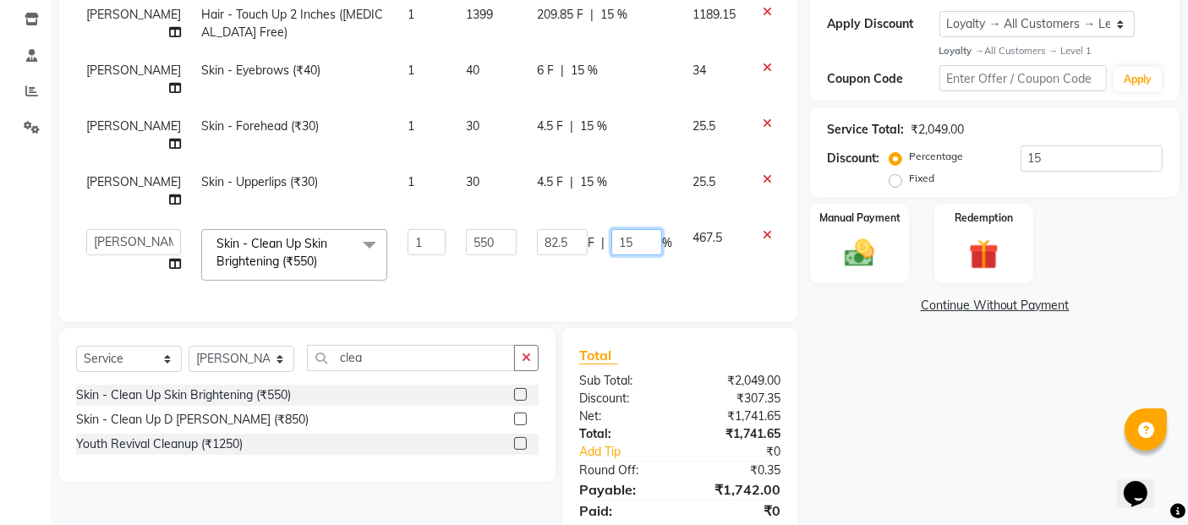
click at [623, 239] on input "15" at bounding box center [636, 242] width 51 height 26
type input "1"
type input "20"
click at [603, 269] on td "82.5 F | 20 %" at bounding box center [605, 255] width 156 height 72
click at [762, 232] on icon at bounding box center [766, 235] width 9 height 12
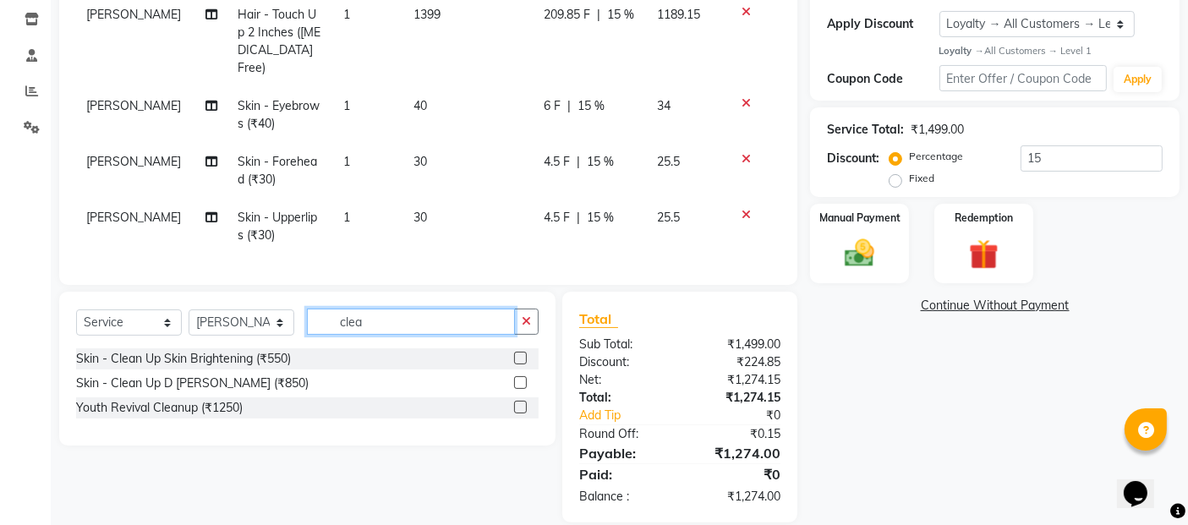
click at [429, 316] on input "clea" at bounding box center [411, 322] width 208 height 26
type input "c"
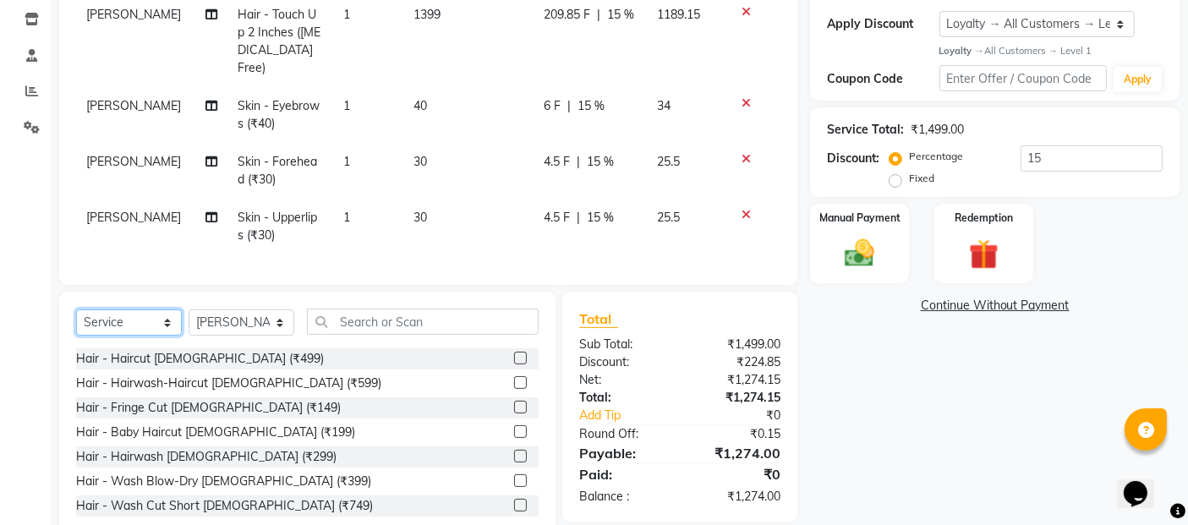
click at [148, 320] on select "Select Service Product Membership Package Voucher Prepaid Gift Card" at bounding box center [129, 322] width 106 height 26
click at [76, 309] on select "Select Service Product Membership Package Voucher Prepaid Gift Card" at bounding box center [129, 322] width 106 height 26
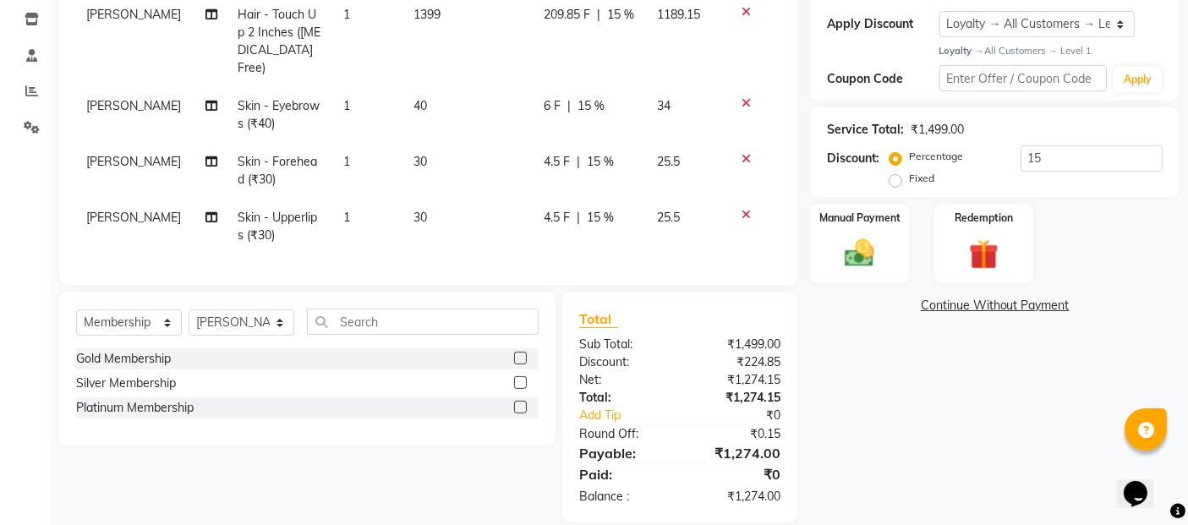
click at [522, 401] on label at bounding box center [520, 407] width 13 height 13
click at [522, 402] on input "checkbox" at bounding box center [519, 407] width 11 height 11
select select "select"
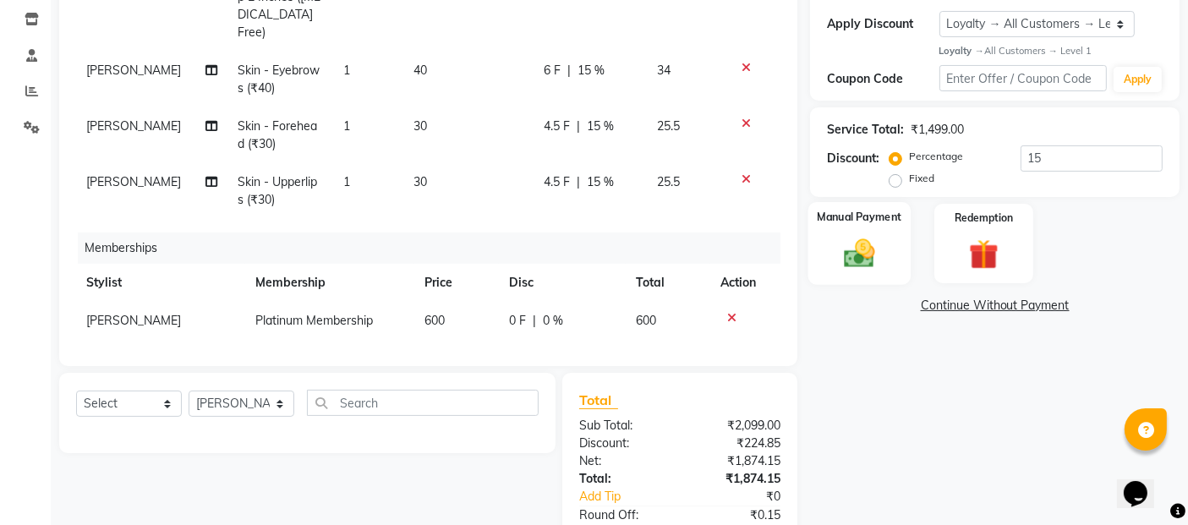
scroll to position [385, 0]
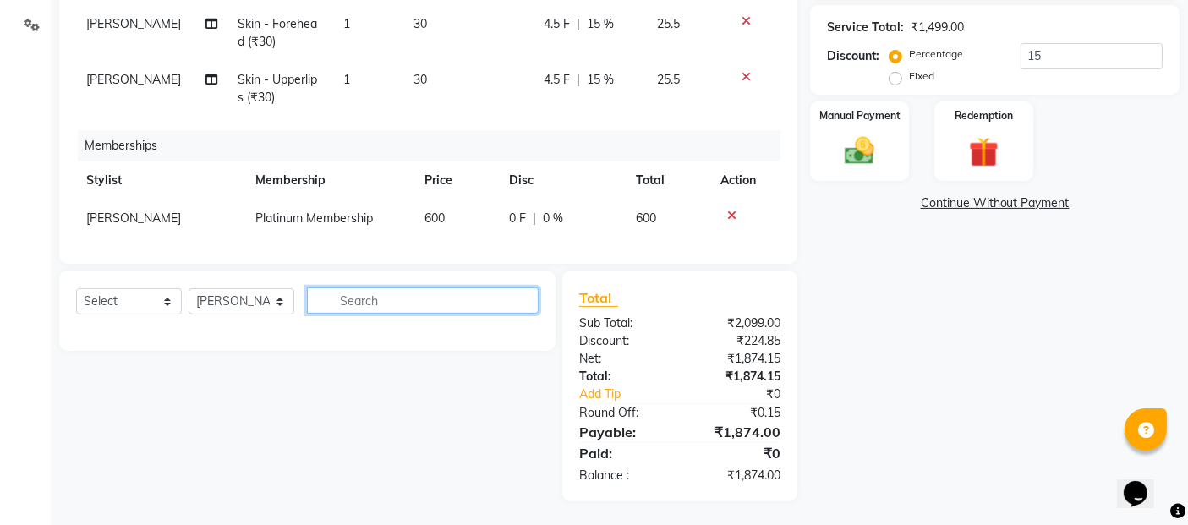
click at [347, 303] on input "text" at bounding box center [423, 300] width 232 height 26
type input "clea"
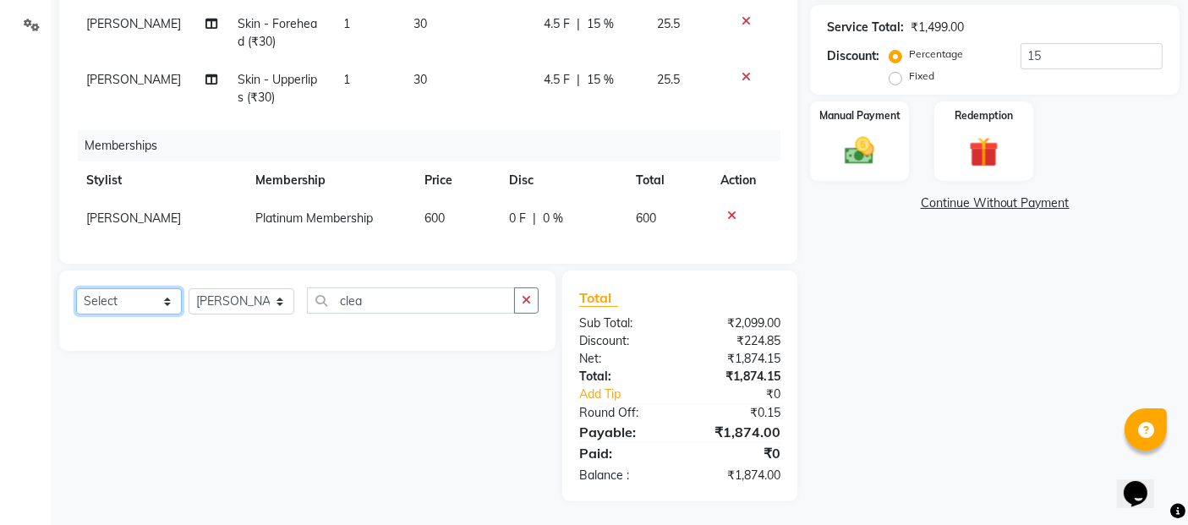
click at [160, 300] on select "Select Service Product Package Voucher Prepaid Gift Card" at bounding box center [129, 301] width 106 height 26
select select "service"
click at [76, 288] on select "Select Service Product Package Voucher Prepaid Gift Card" at bounding box center [129, 301] width 106 height 26
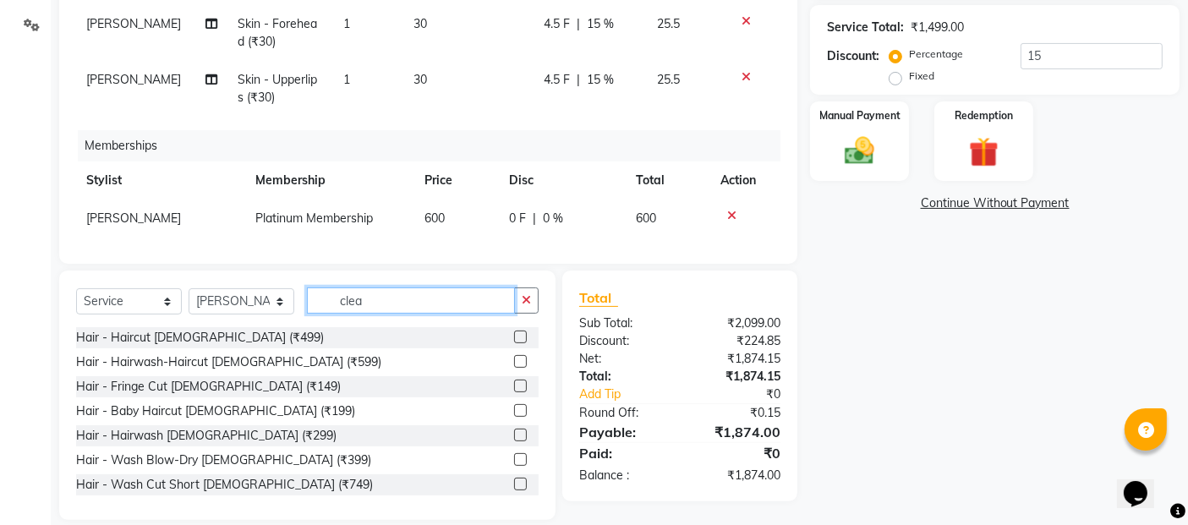
click at [385, 299] on input "clea" at bounding box center [411, 300] width 208 height 26
type input "c"
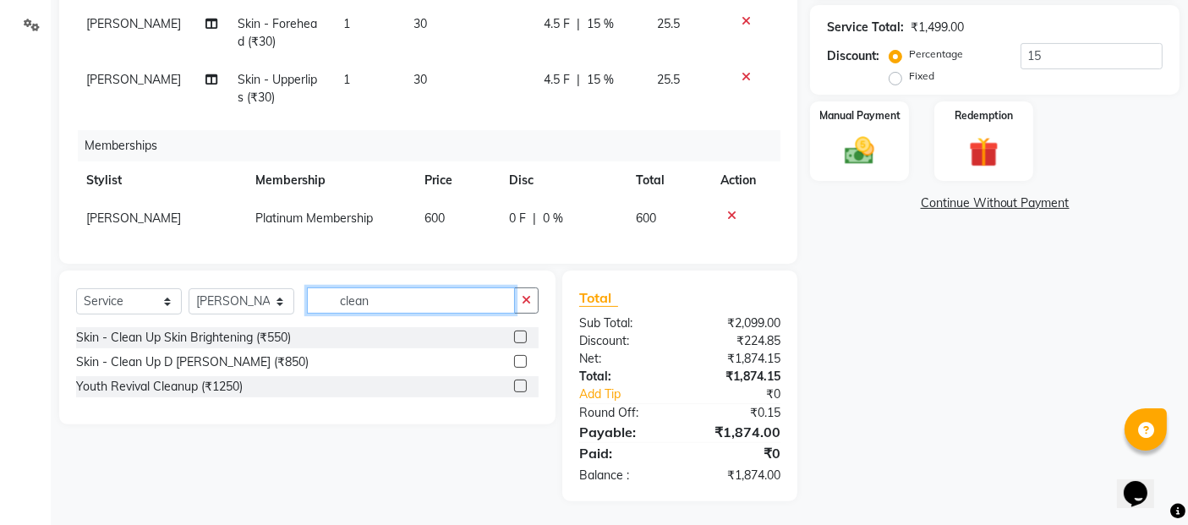
type input "clean"
click at [523, 336] on label at bounding box center [520, 337] width 13 height 13
click at [523, 336] on input "checkbox" at bounding box center [519, 337] width 11 height 11
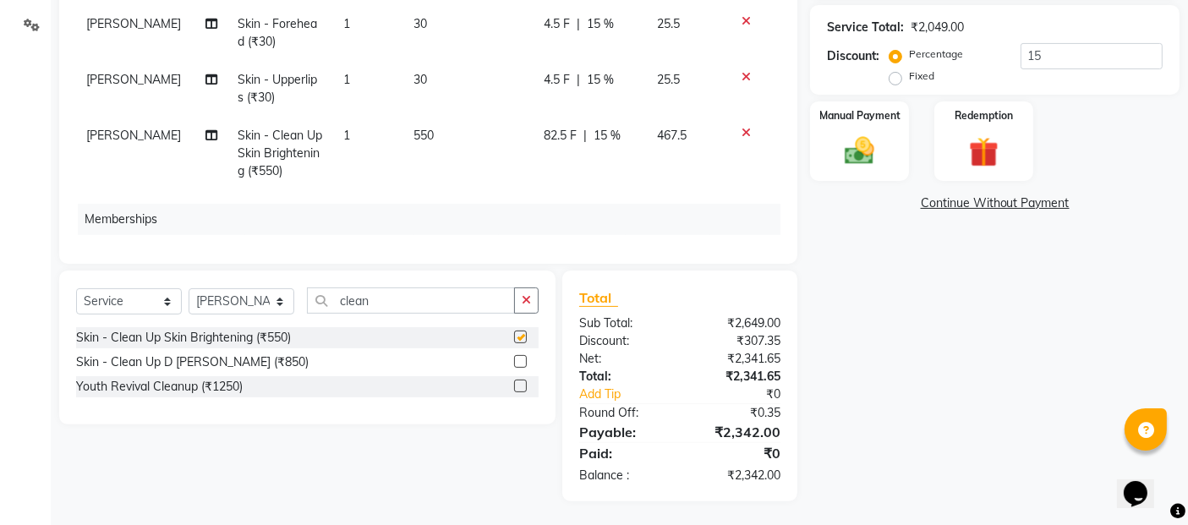
checkbox input "false"
click at [609, 139] on td "82.5 F | 15 %" at bounding box center [590, 154] width 114 height 74
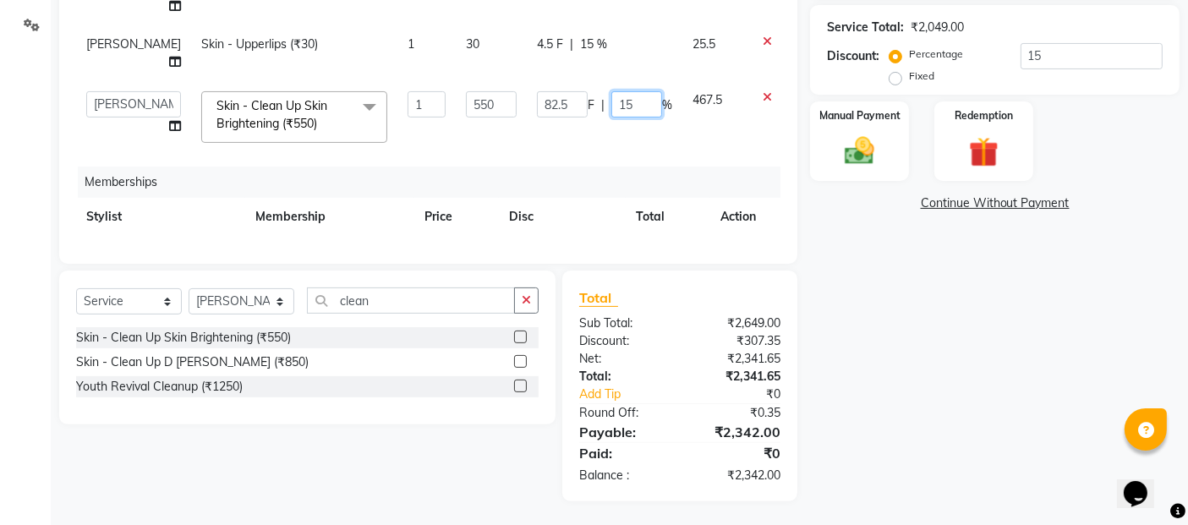
click at [611, 102] on input "15" at bounding box center [636, 104] width 51 height 26
type input "1"
type input "20"
click at [553, 134] on td "82.5 F | 20 %" at bounding box center [605, 117] width 156 height 72
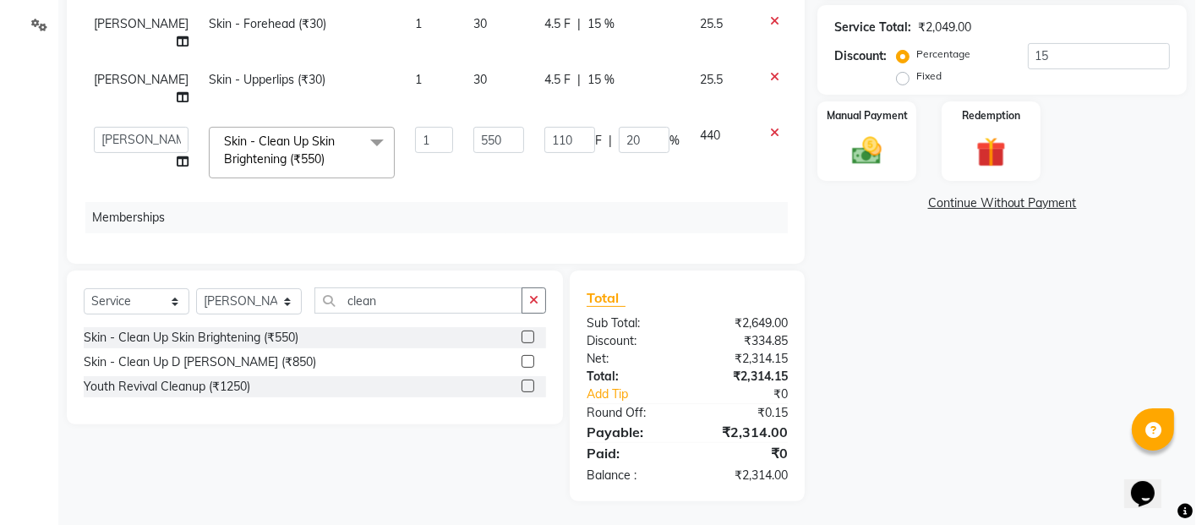
scroll to position [0, 0]
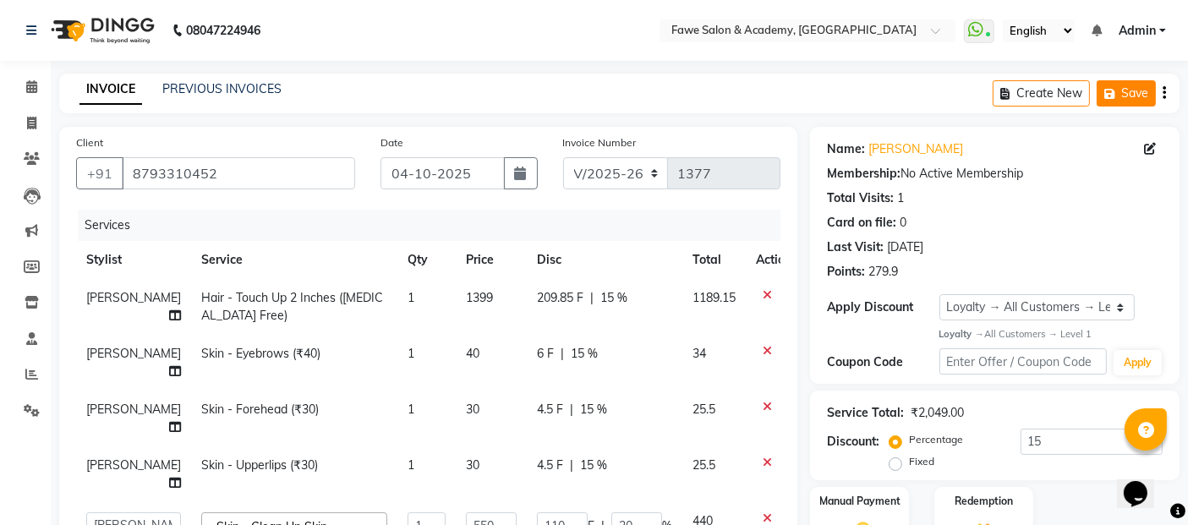
click at [1128, 93] on button "Save" at bounding box center [1125, 93] width 59 height 26
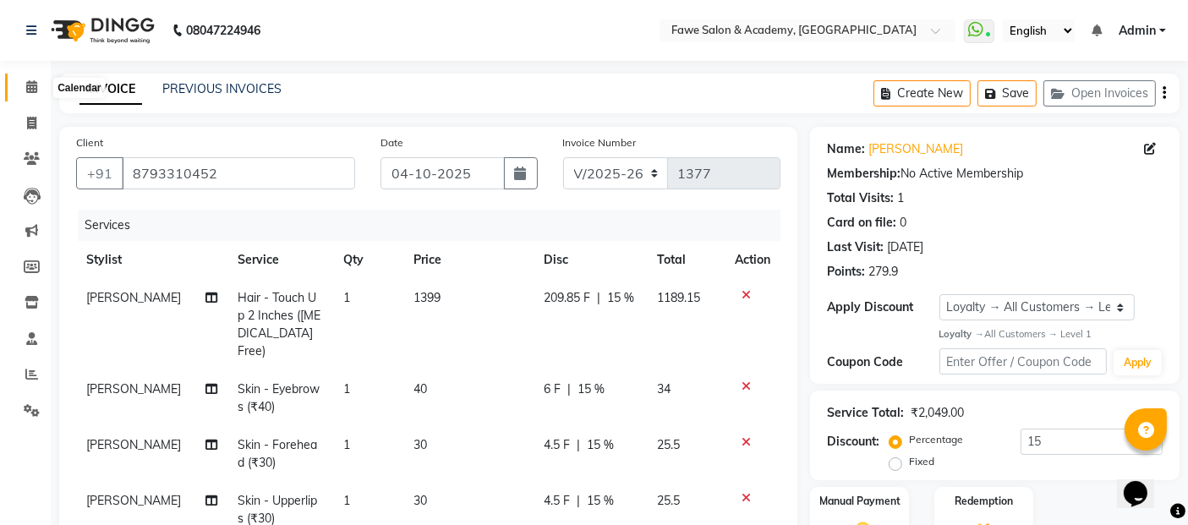
click at [30, 89] on icon at bounding box center [31, 86] width 11 height 13
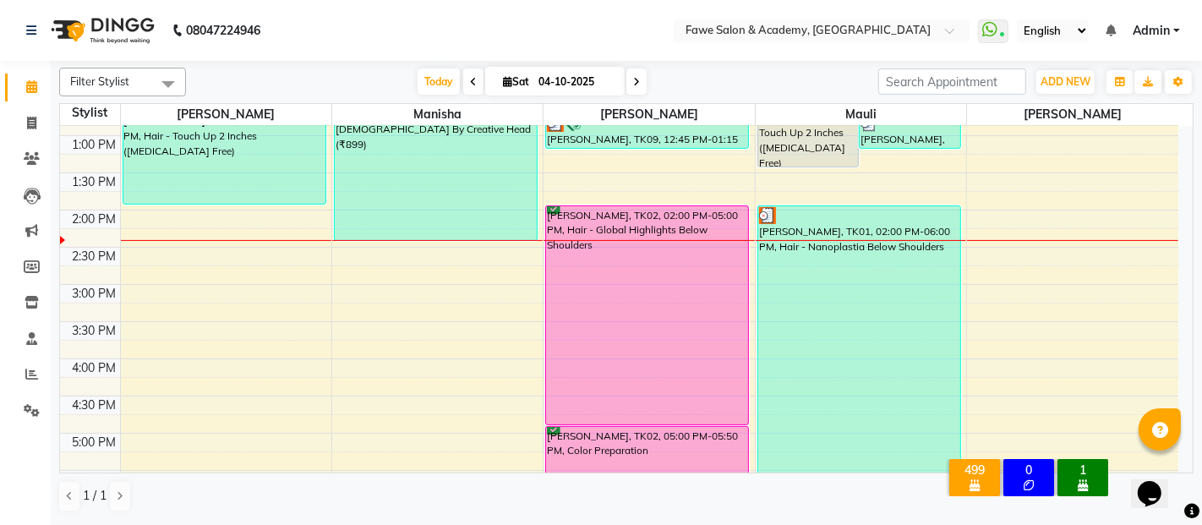
scroll to position [359, 0]
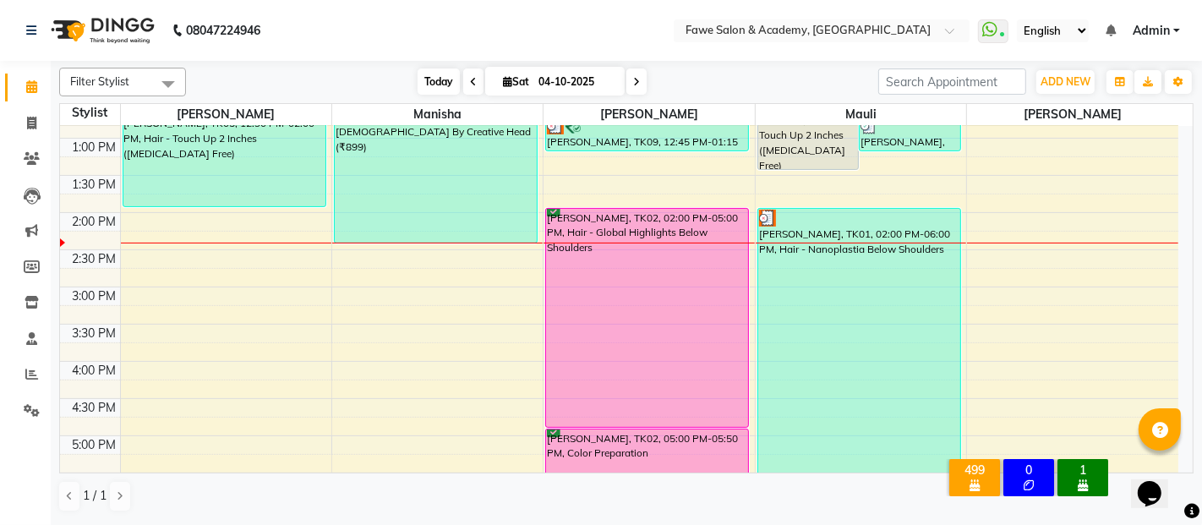
click at [437, 85] on span "Today" at bounding box center [439, 81] width 42 height 26
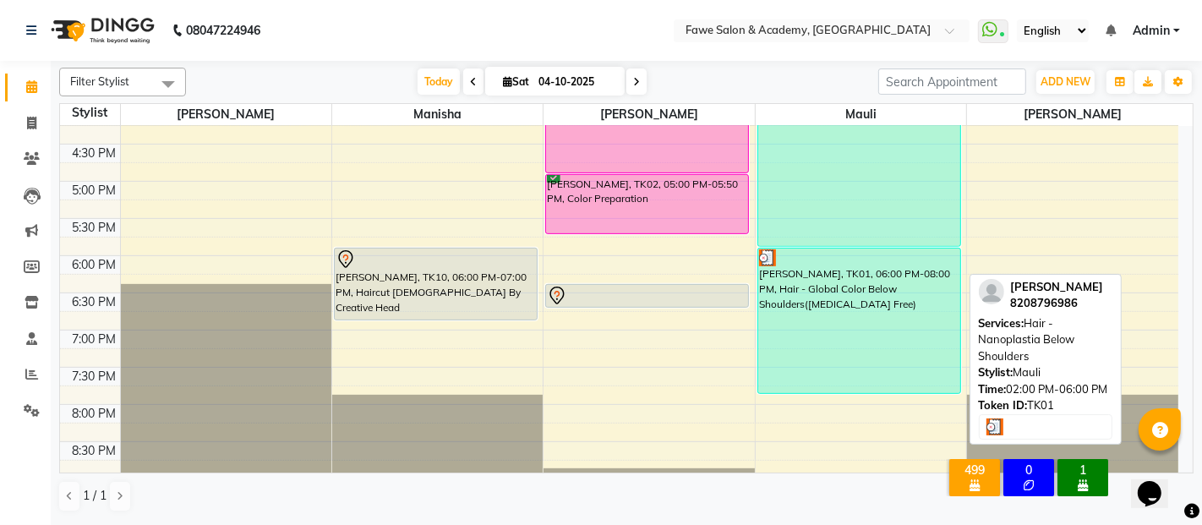
scroll to position [630, 0]
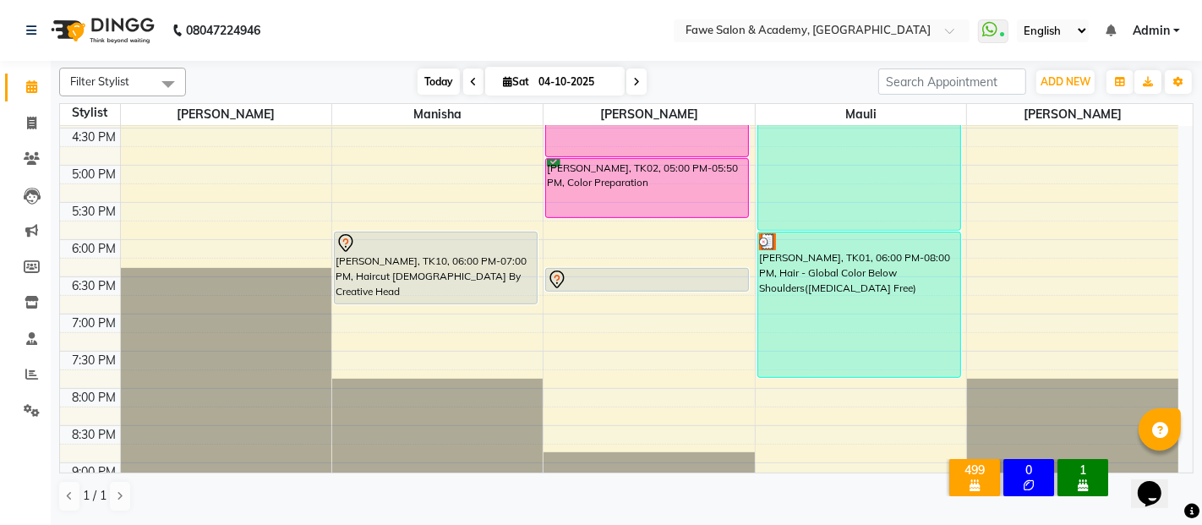
click at [441, 87] on span "Today" at bounding box center [439, 81] width 42 height 26
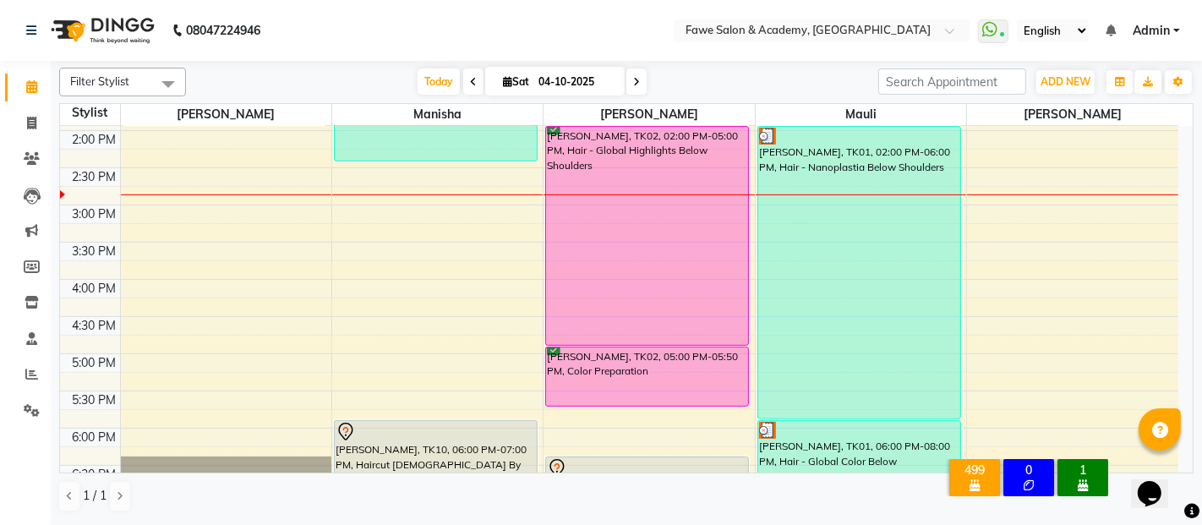
scroll to position [404, 0]
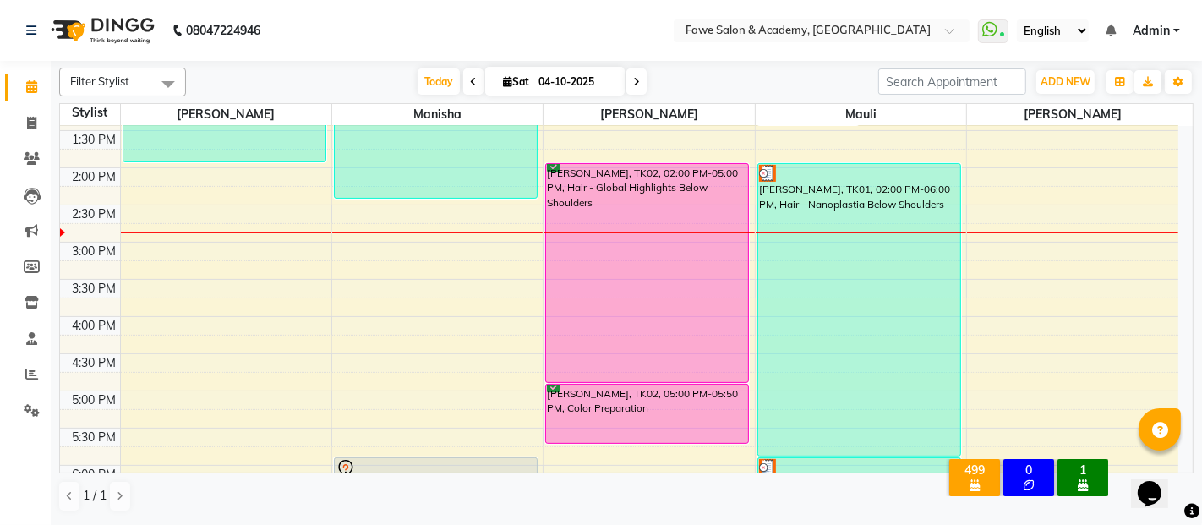
click at [1177, 463] on div "Opens Chat This icon Opens the chat window." at bounding box center [1157, 463] width 41 height 0
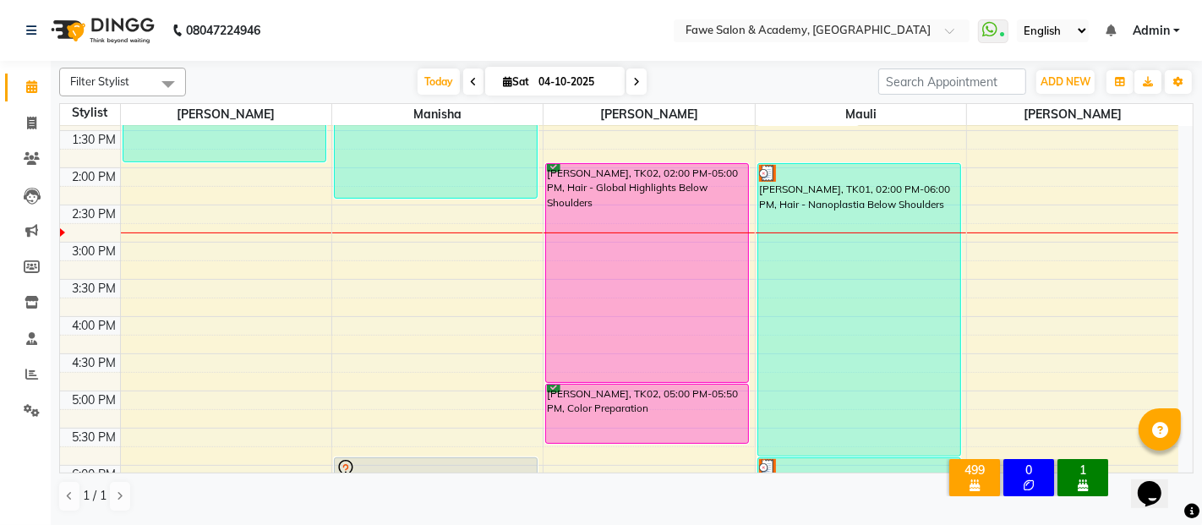
click at [1177, 463] on div "Opens Chat This icon Opens the chat window." at bounding box center [1157, 463] width 41 height 0
drag, startPoint x: 1183, startPoint y: 462, endPoint x: 1056, endPoint y: 370, distance: 156.9
click at [1130, 456] on html "Opens Chat This icon Opens the chat window." at bounding box center [1157, 481] width 54 height 51
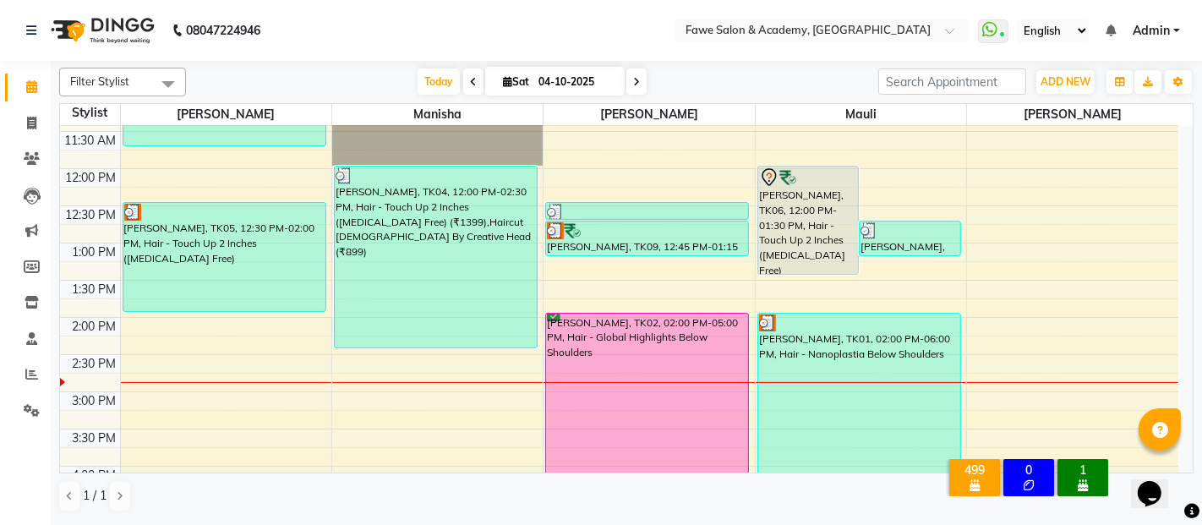
scroll to position [254, 0]
click at [1177, 463] on div "Opens Chat This icon Opens the chat window." at bounding box center [1157, 463] width 41 height 0
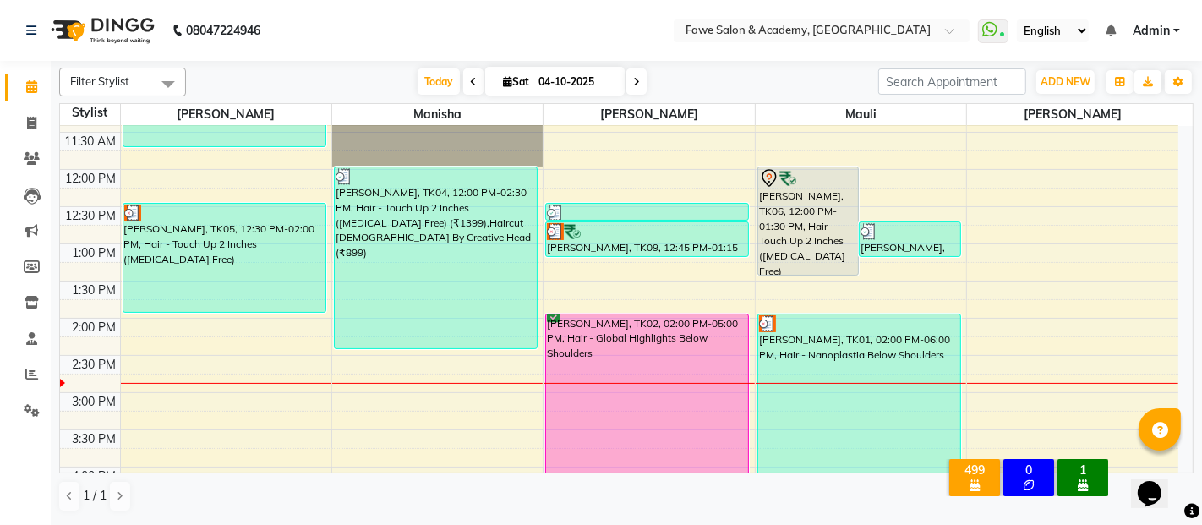
click at [1177, 463] on div "Opens Chat This icon Opens the chat window." at bounding box center [1157, 463] width 41 height 0
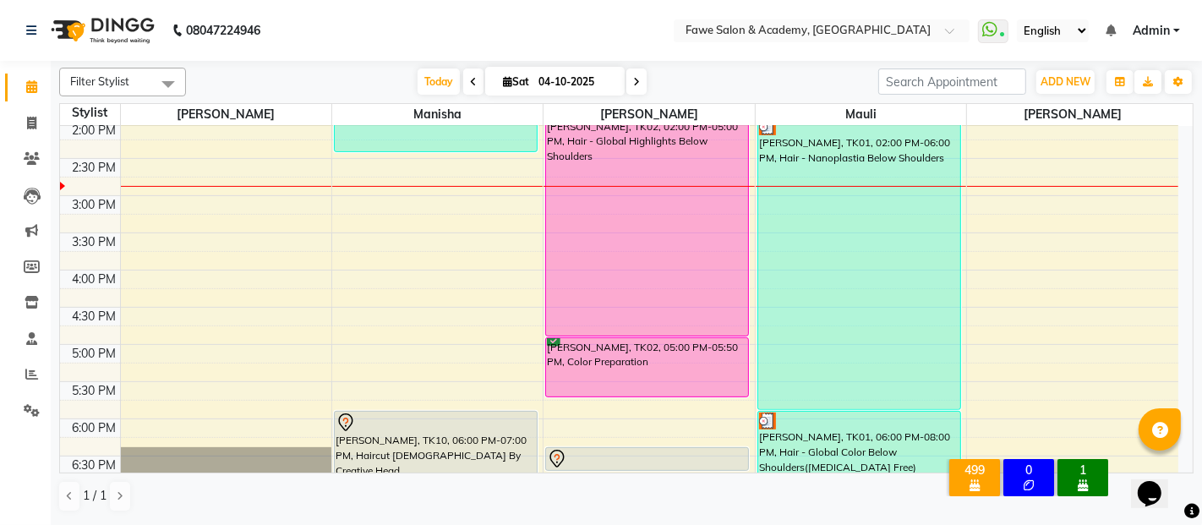
scroll to position [488, 0]
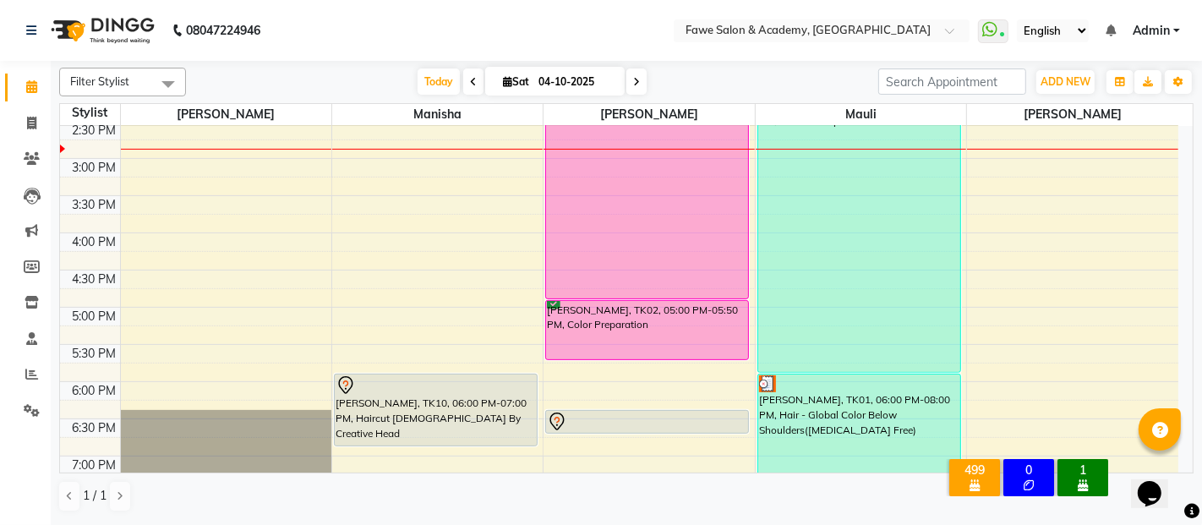
click at [147, 380] on div "8:00 AM 8:30 AM 9:00 AM 9:30 AM 10:00 AM 10:30 AM 11:00 AM 11:30 AM 12:00 PM 12…" at bounding box center [619, 195] width 1118 height 1115
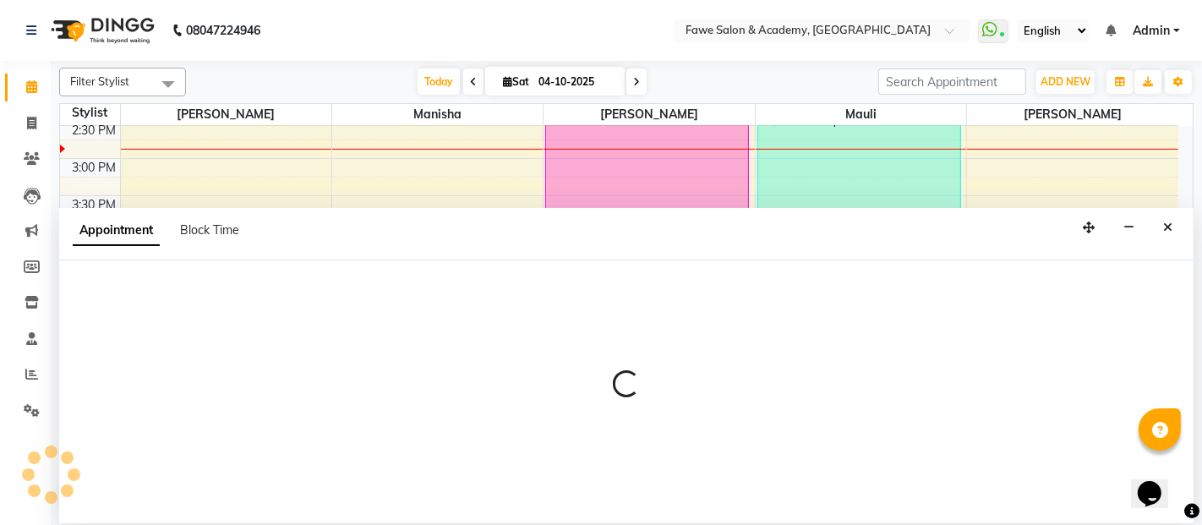
select select "41191"
select select "1080"
select select "tentative"
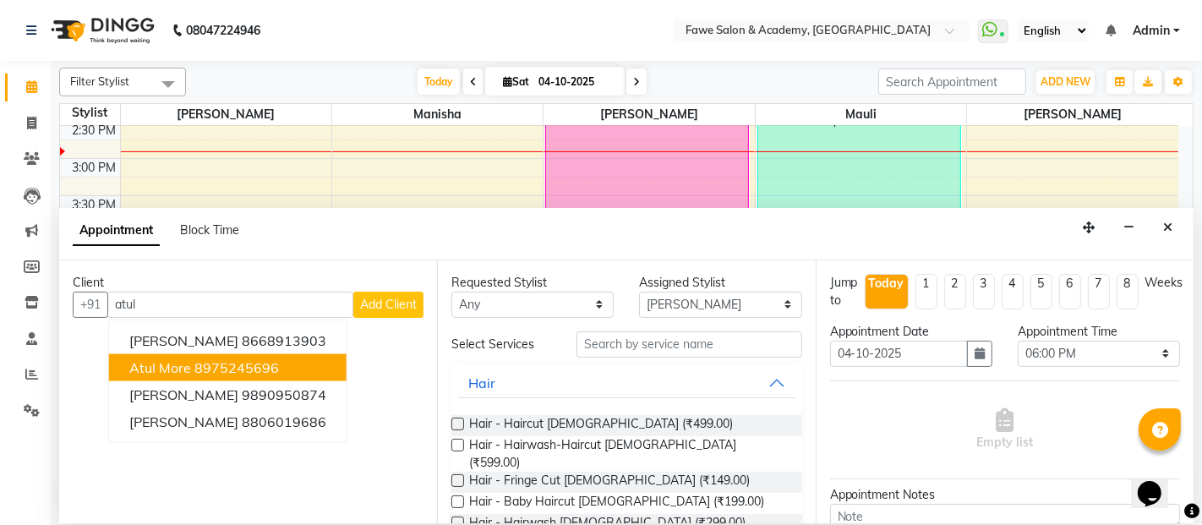
click at [181, 365] on span "Atul More" at bounding box center [160, 367] width 62 height 17
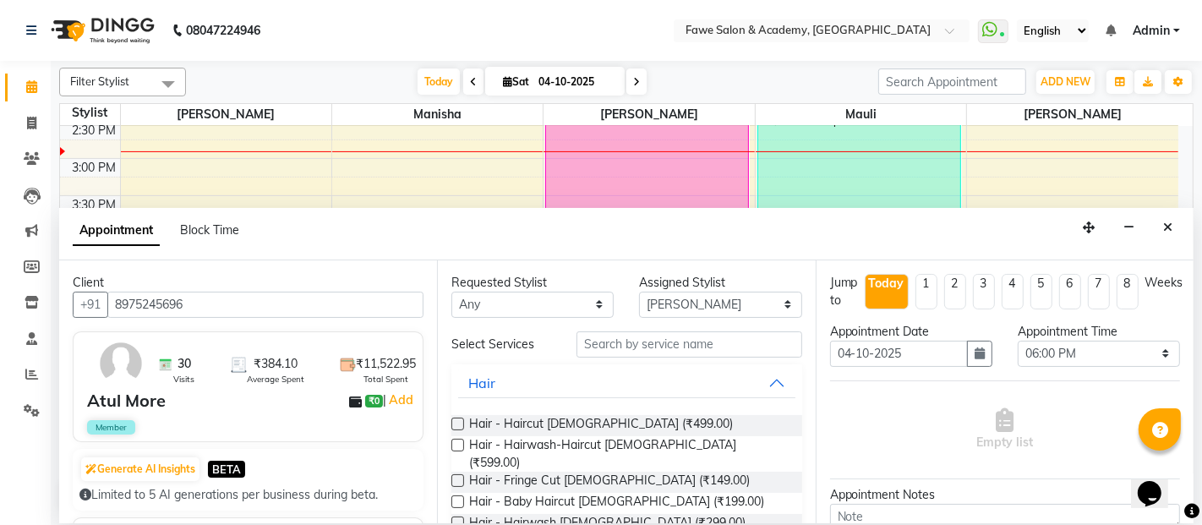
type input "8975245696"
click at [457, 516] on label at bounding box center [457, 522] width 13 height 13
click at [457, 519] on input "checkbox" at bounding box center [456, 524] width 11 height 11
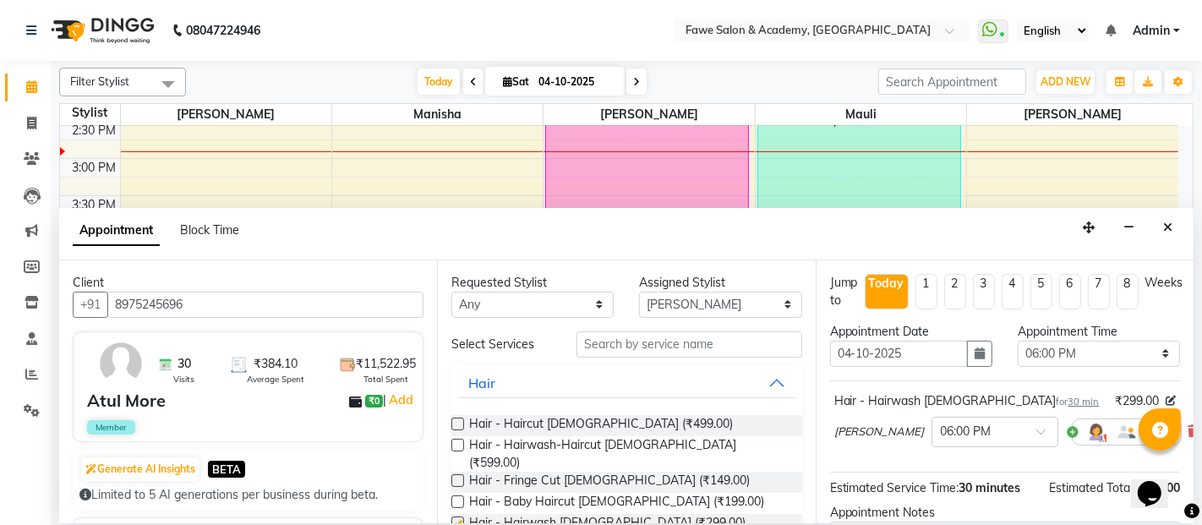
checkbox input "false"
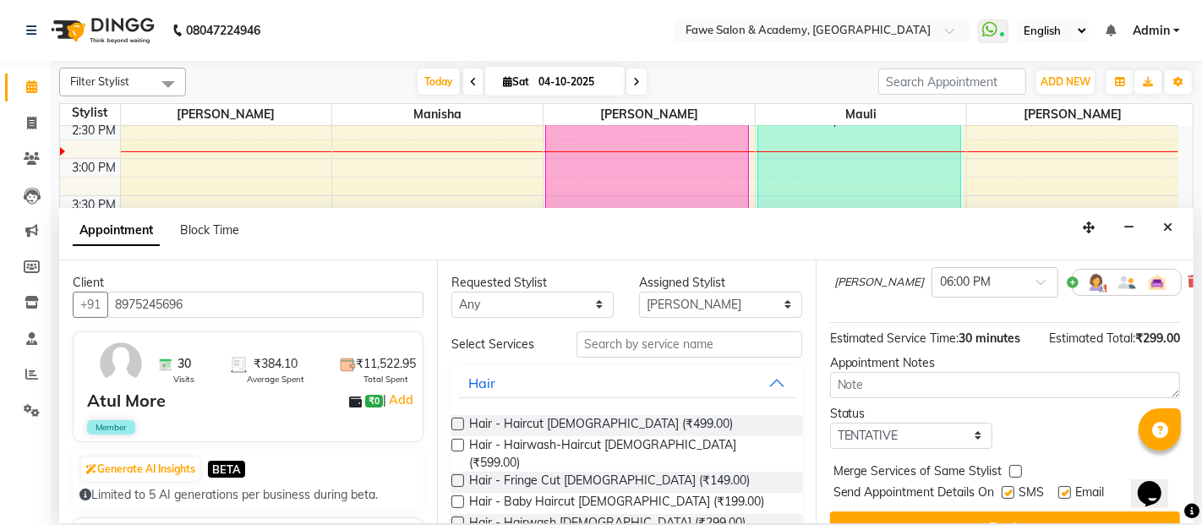
scroll to position [181, 0]
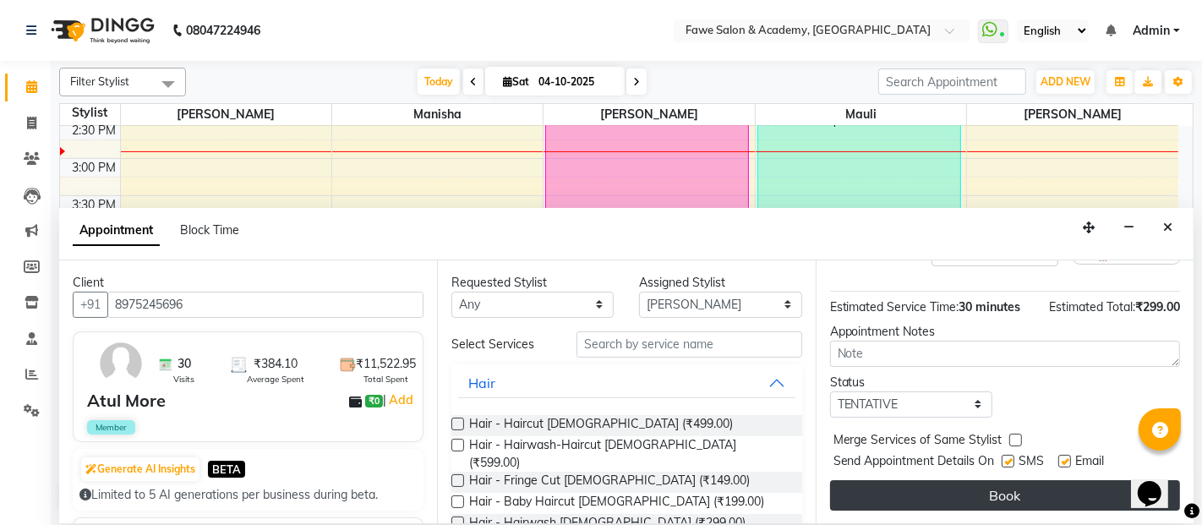
click at [1017, 489] on button "Book" at bounding box center [1005, 495] width 350 height 30
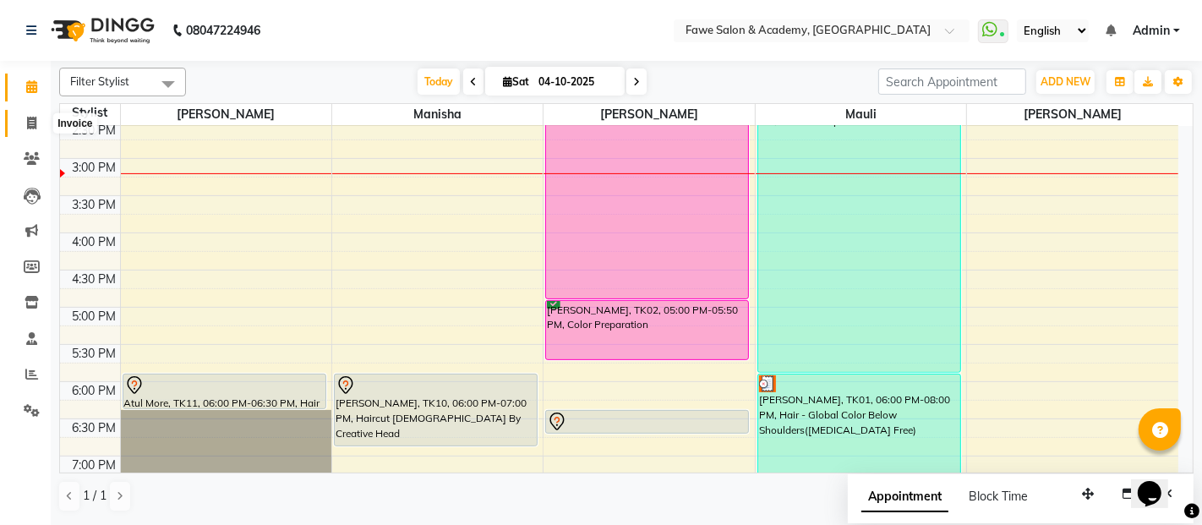
click at [27, 122] on icon at bounding box center [31, 123] width 9 height 13
select select "879"
select select "service"
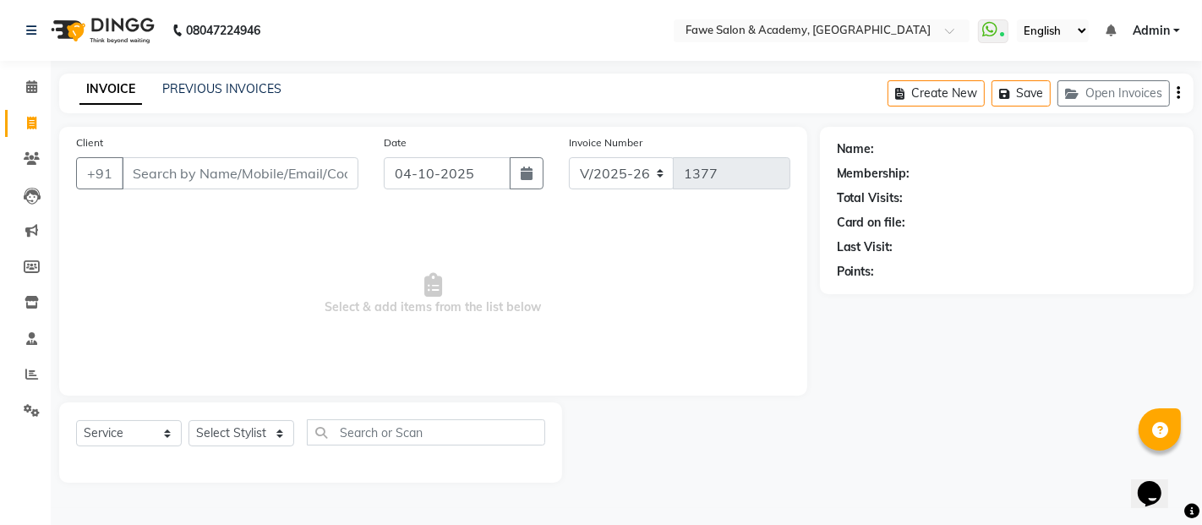
click at [159, 175] on input "Client" at bounding box center [240, 173] width 237 height 32
type input "8446137975"
click at [303, 162] on button "Add Client" at bounding box center [314, 173] width 87 height 32
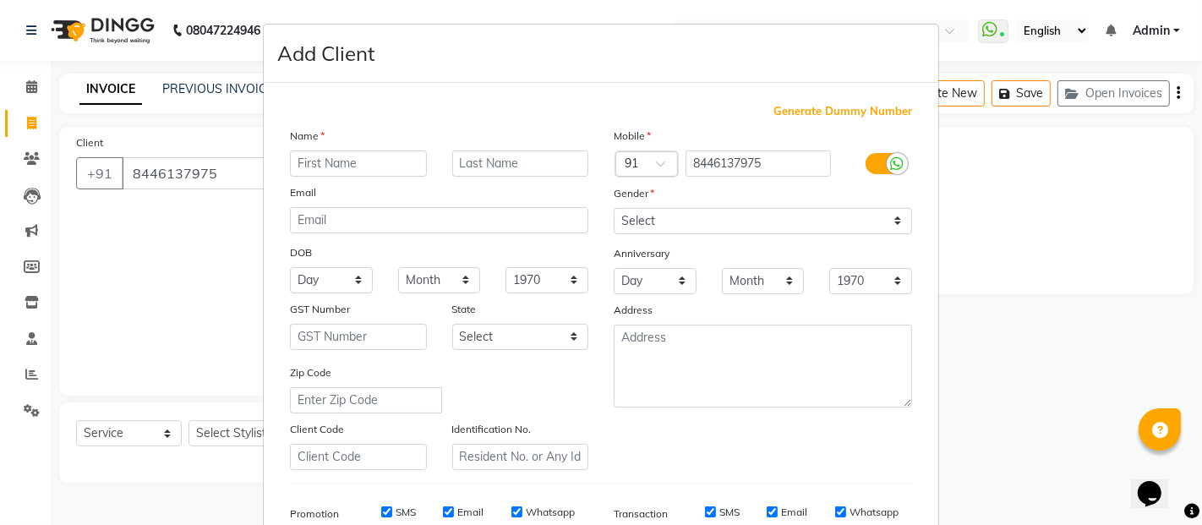
click at [303, 162] on input "text" at bounding box center [358, 163] width 137 height 26
type input "annu"
click at [467, 157] on input "text" at bounding box center [520, 163] width 137 height 26
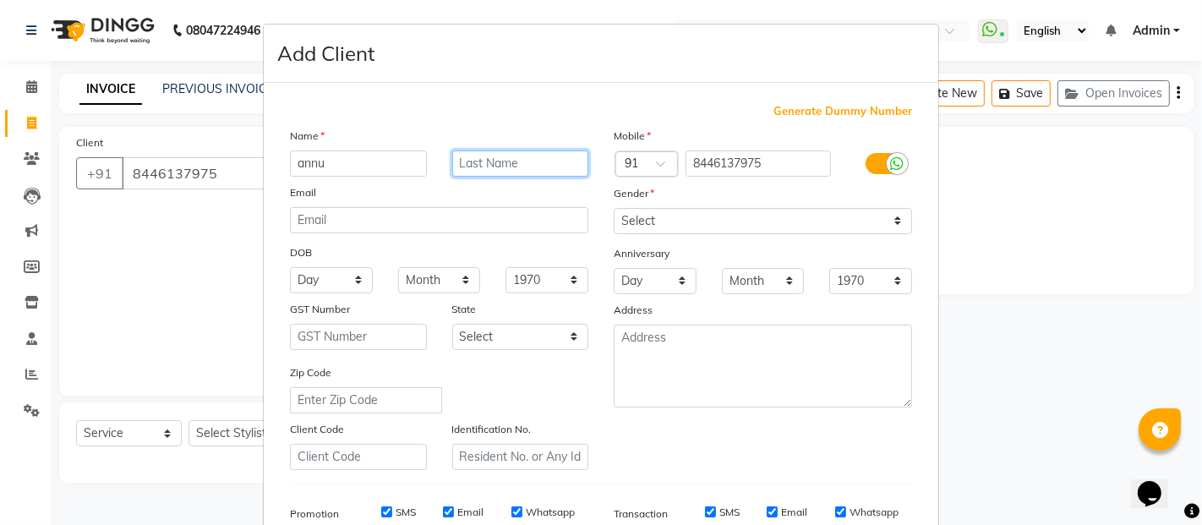
type input "s"
type input "das"
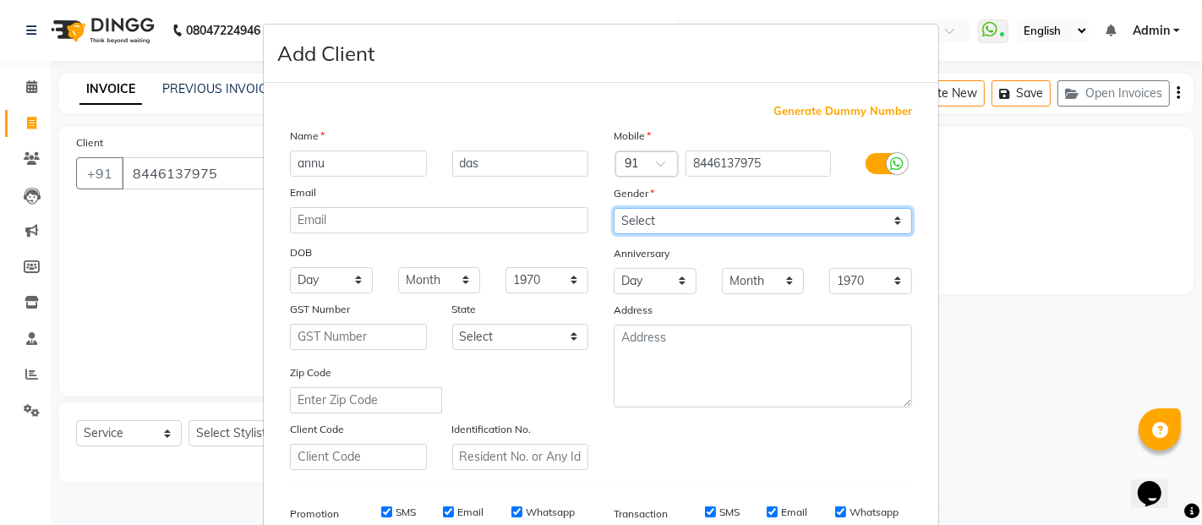
click at [891, 218] on select "Select Male Female Other Prefer Not To Say" at bounding box center [763, 221] width 298 height 26
select select "female"
click at [614, 208] on select "Select Male Female Other Prefer Not To Say" at bounding box center [763, 221] width 298 height 26
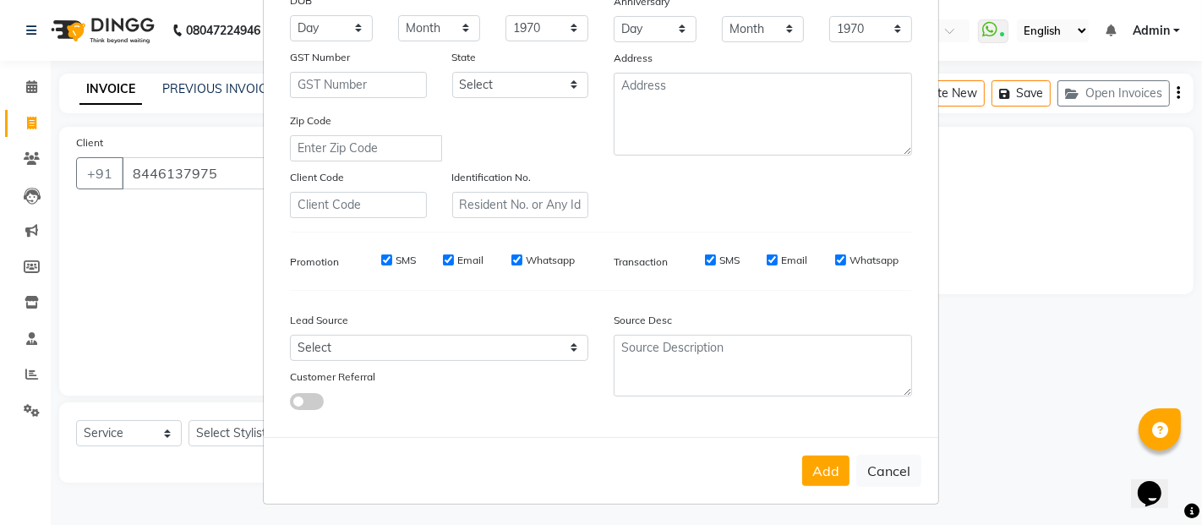
scroll to position [254, 0]
click at [823, 468] on button "Add" at bounding box center [825, 469] width 47 height 30
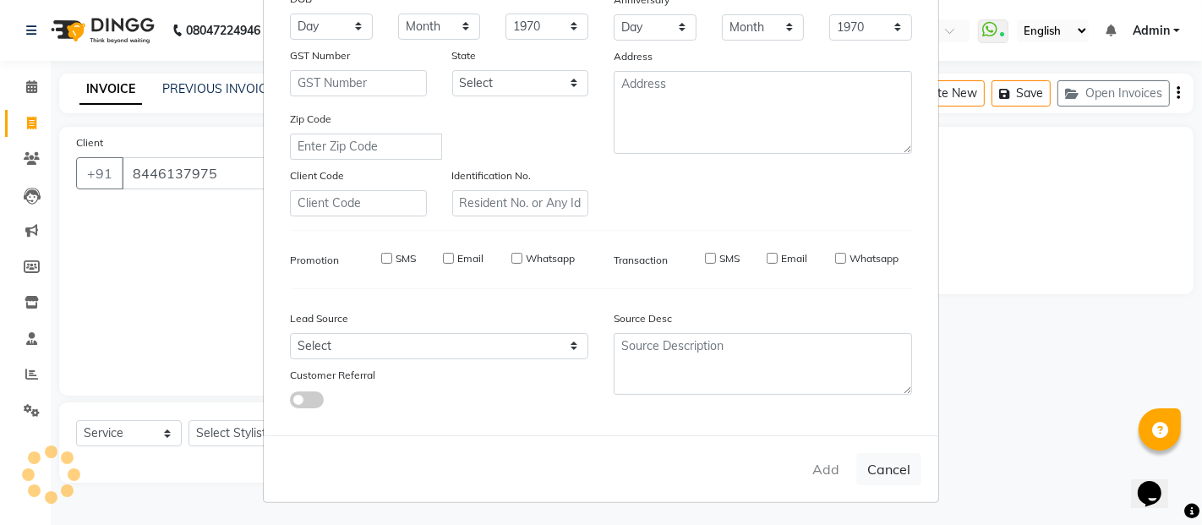
select select
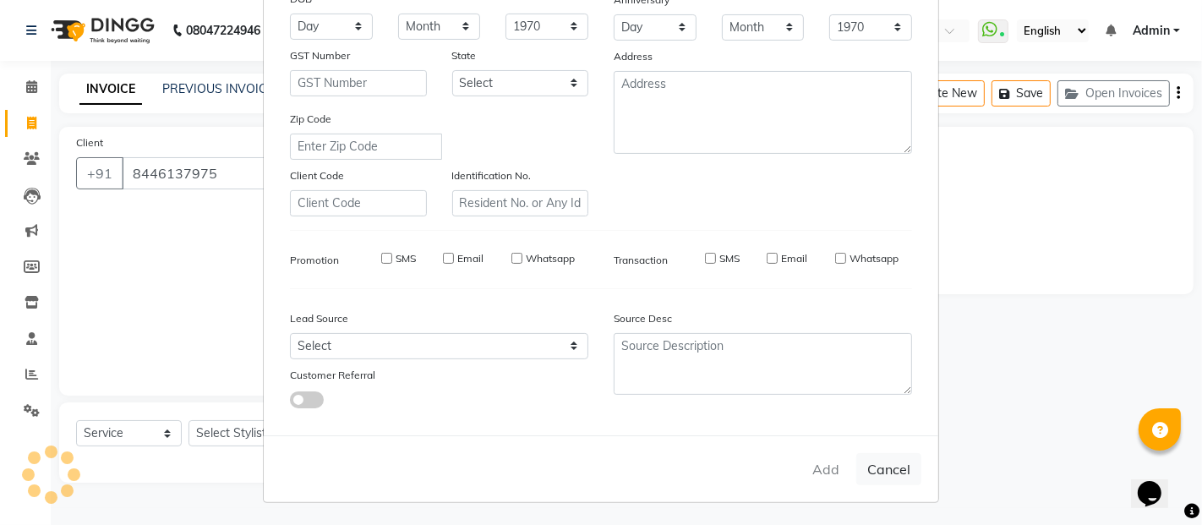
select select
checkbox input "false"
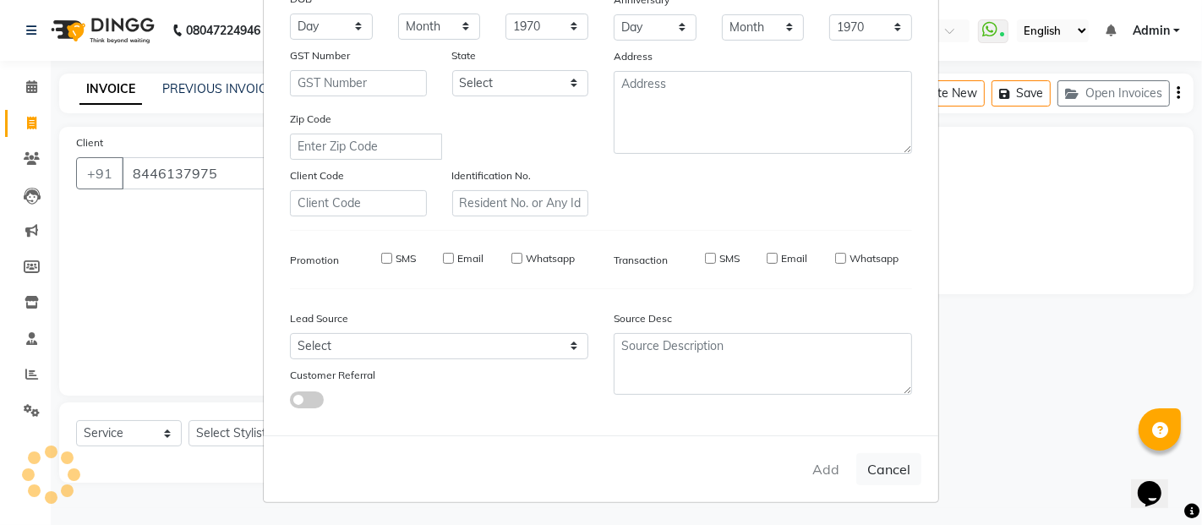
checkbox input "false"
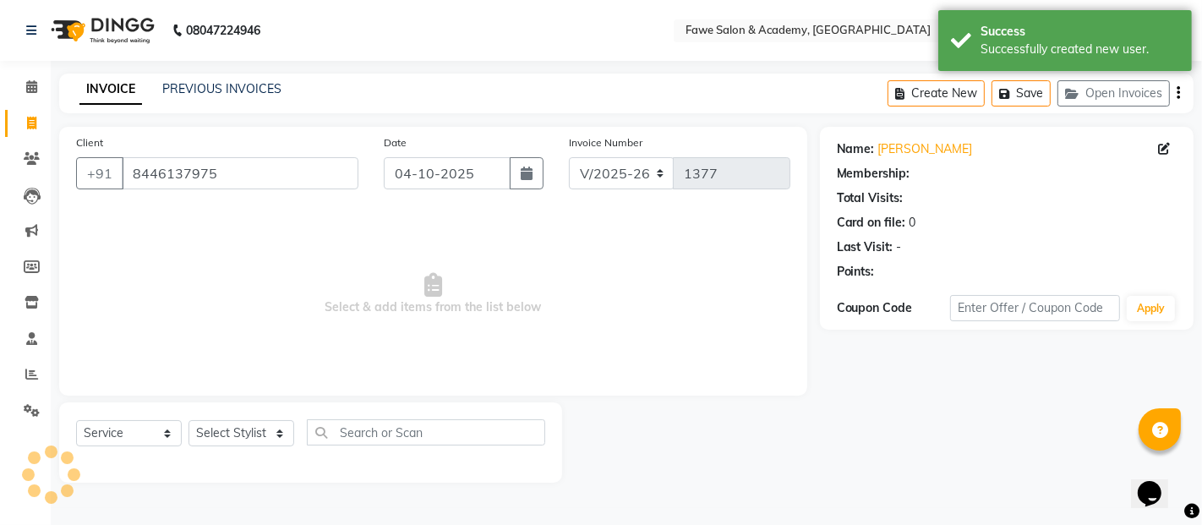
select select "1: Object"
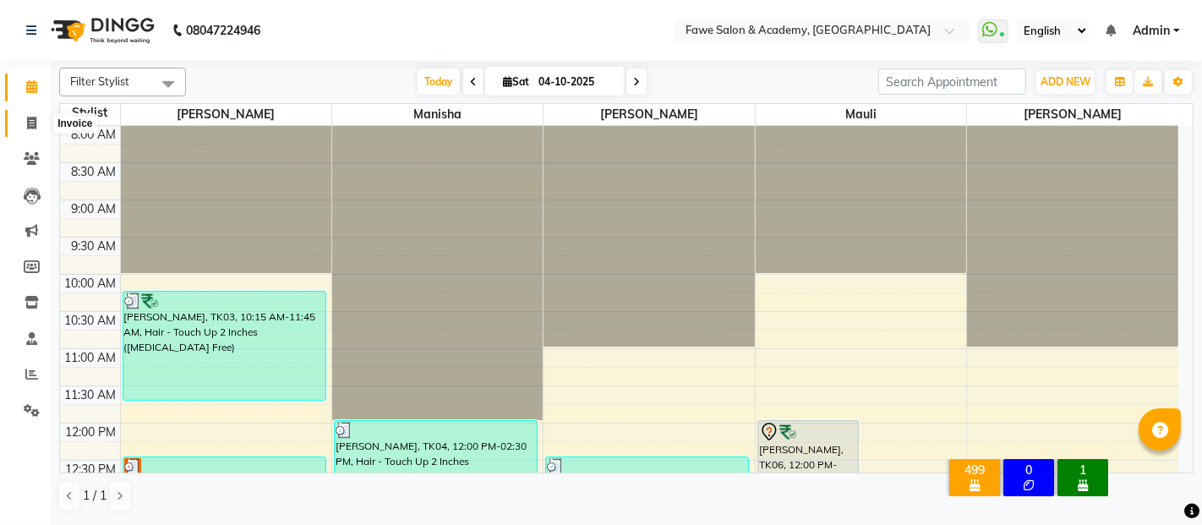
click at [29, 122] on icon at bounding box center [31, 123] width 9 height 13
select select "service"
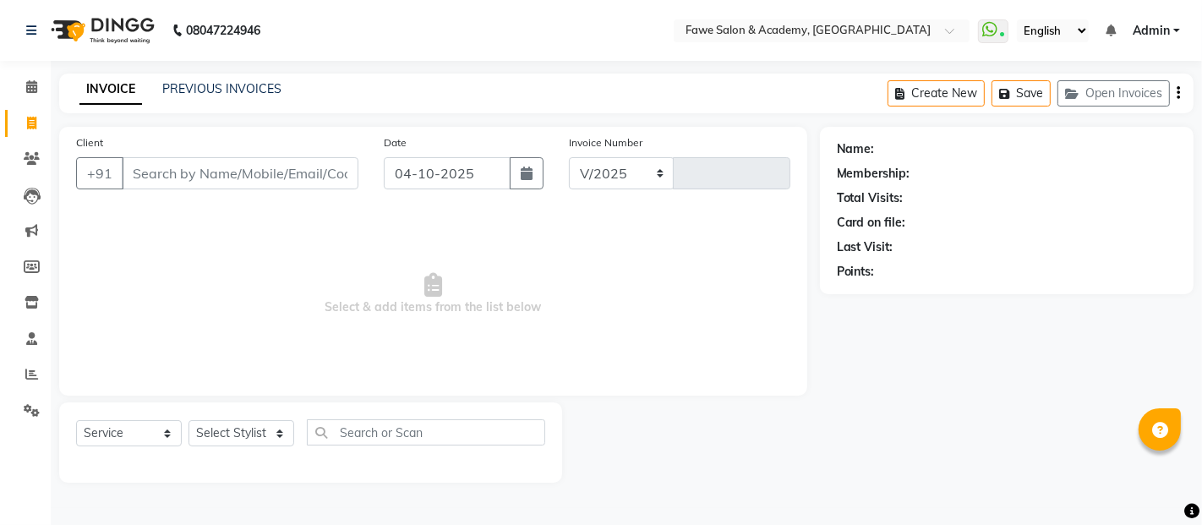
select select "879"
type input "1377"
click at [167, 179] on input "Client" at bounding box center [240, 173] width 237 height 32
type input "9579004841"
click at [301, 172] on span "Add Client" at bounding box center [314, 173] width 67 height 17
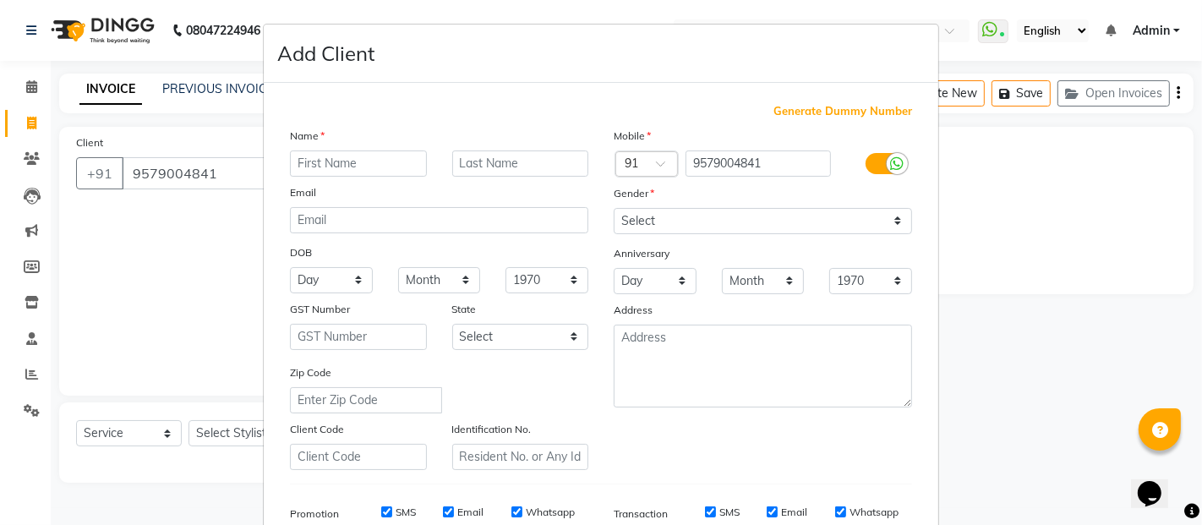
click at [303, 164] on input "text" at bounding box center [358, 163] width 137 height 26
type input "annu"
click at [456, 162] on input "text" at bounding box center [520, 163] width 137 height 26
type input "das"
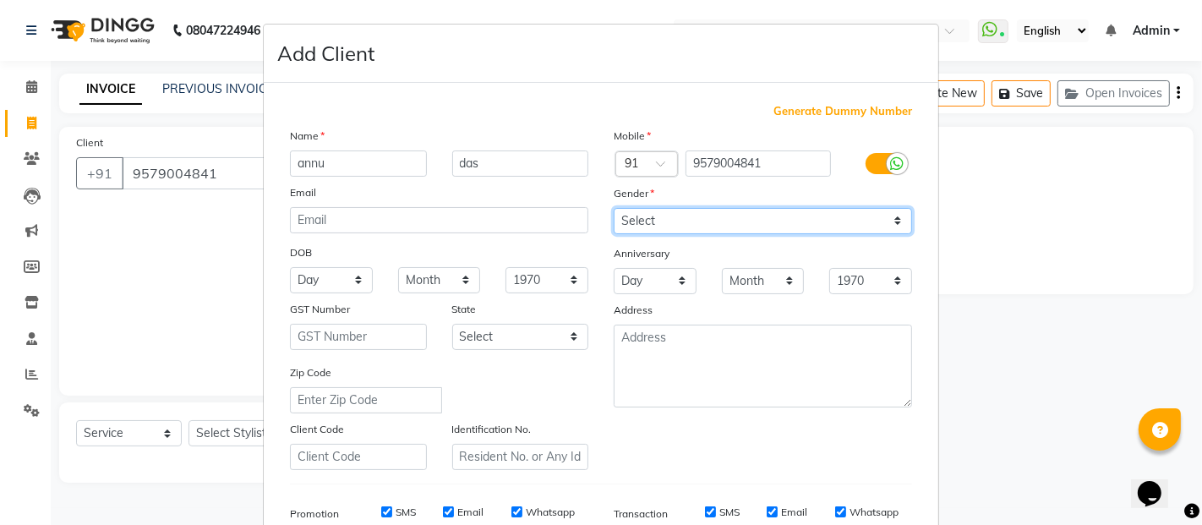
click at [888, 216] on select "Select Male Female Other Prefer Not To Say" at bounding box center [763, 221] width 298 height 26
select select "female"
click at [614, 208] on select "Select Male Female Other Prefer Not To Say" at bounding box center [763, 221] width 298 height 26
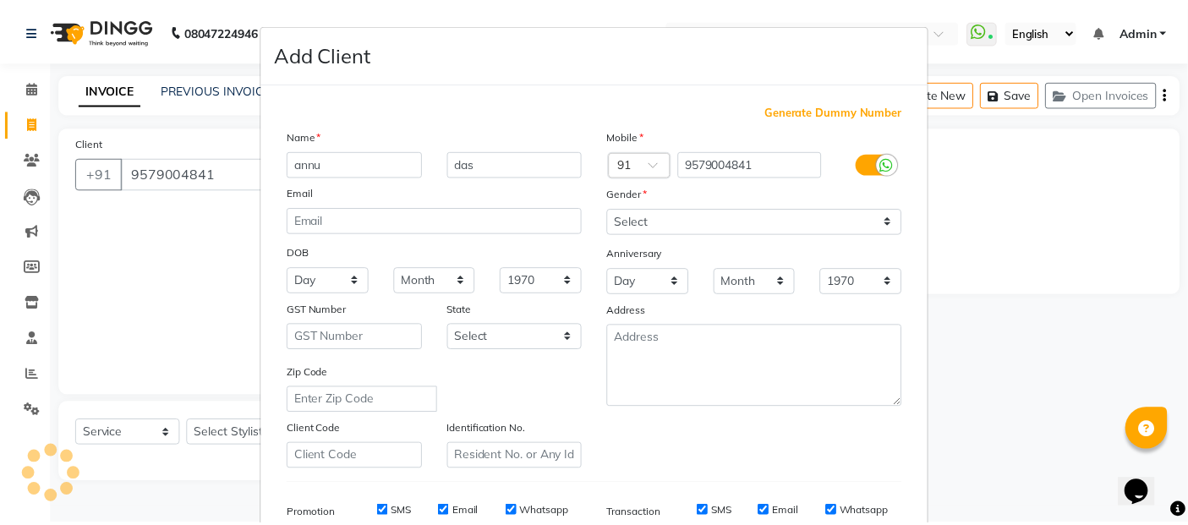
scroll to position [254, 0]
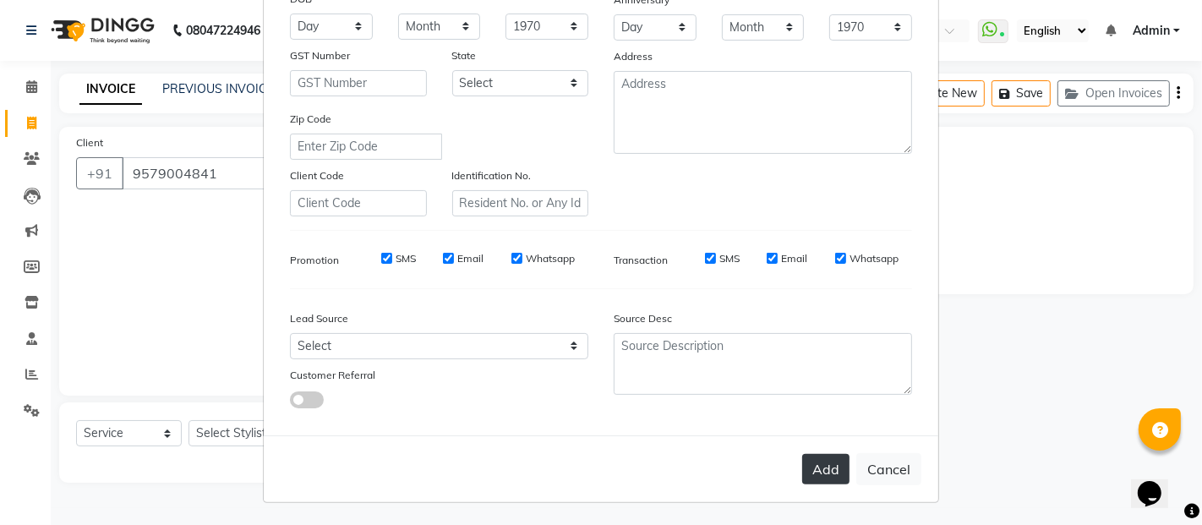
click at [810, 473] on button "Add" at bounding box center [825, 469] width 47 height 30
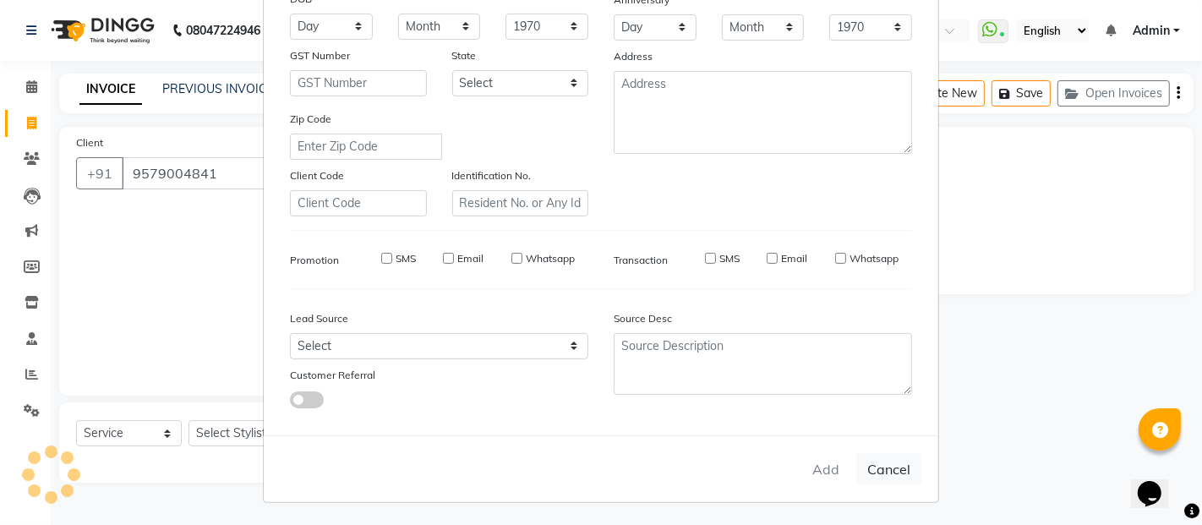
select select
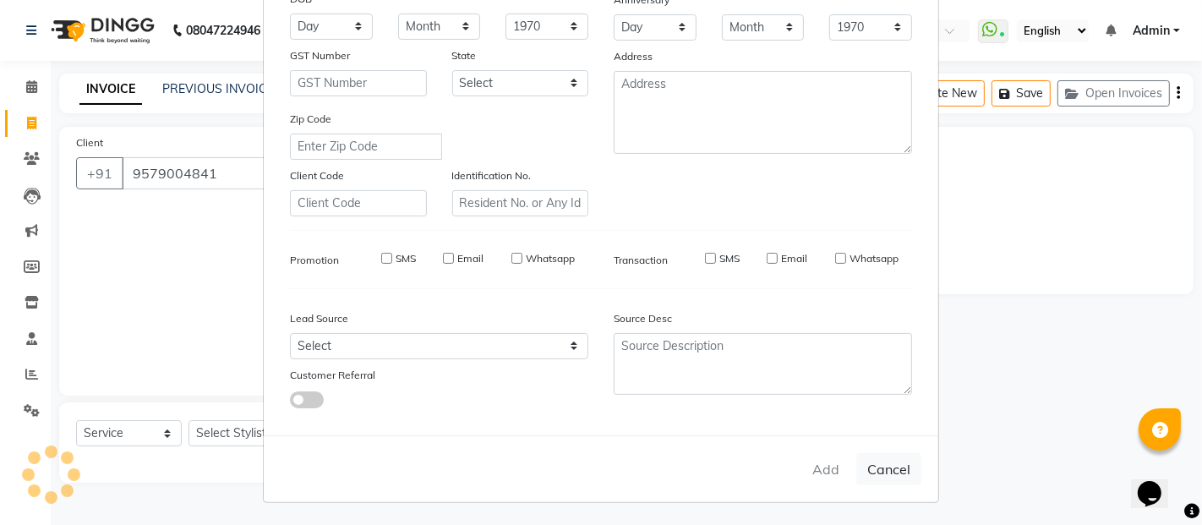
select select
checkbox input "false"
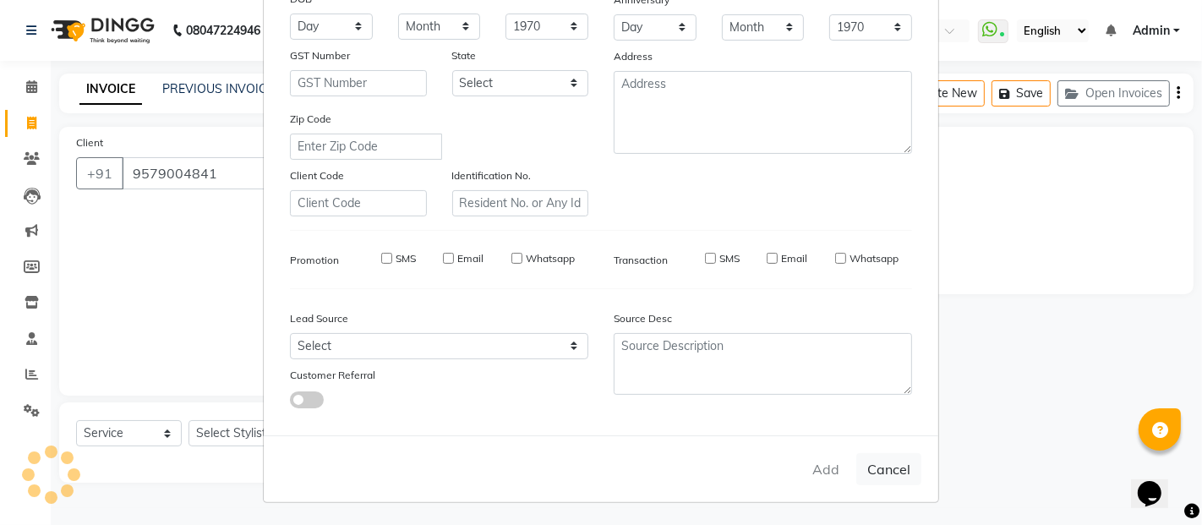
checkbox input "false"
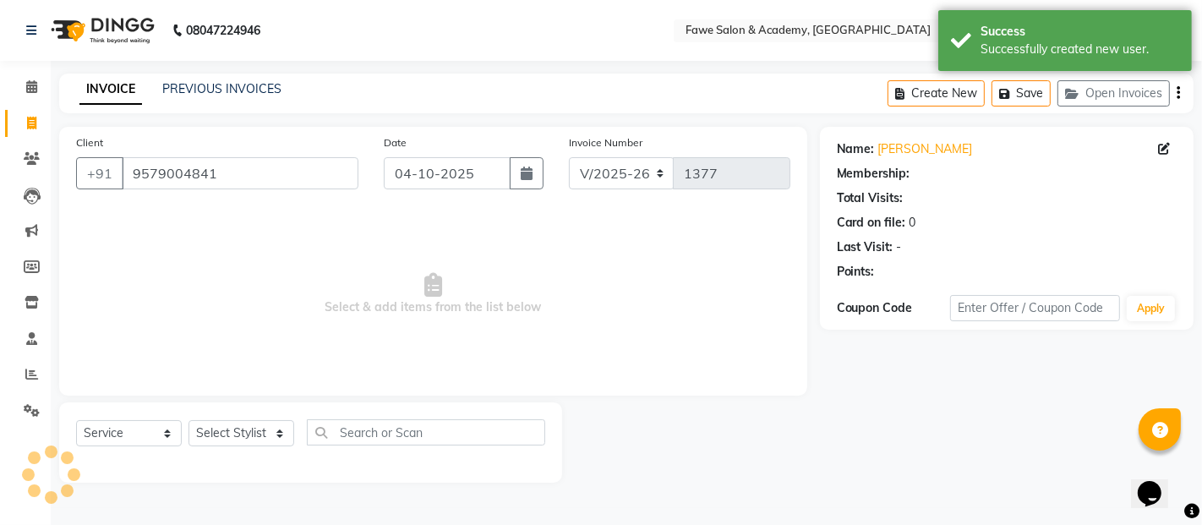
select select "1: Object"
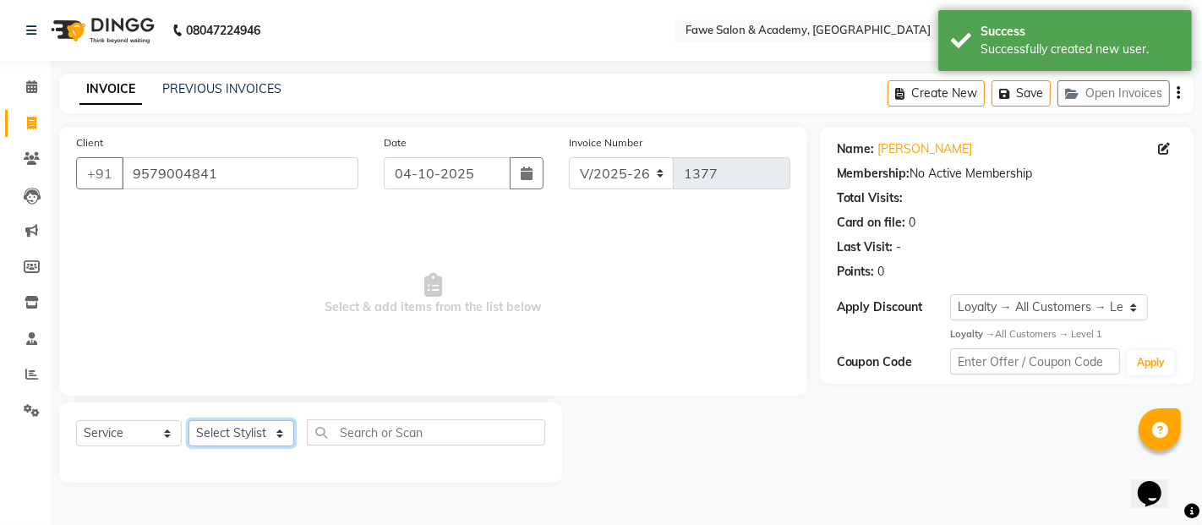
click at [277, 431] on select "Select Stylist [PERSON_NAME] [PERSON_NAME] [PERSON_NAME] [PERSON_NAME]" at bounding box center [242, 433] width 106 height 26
select select "41191"
click at [189, 420] on select "Select Stylist [PERSON_NAME] [PERSON_NAME] [PERSON_NAME] [PERSON_NAME]" at bounding box center [242, 433] width 106 height 26
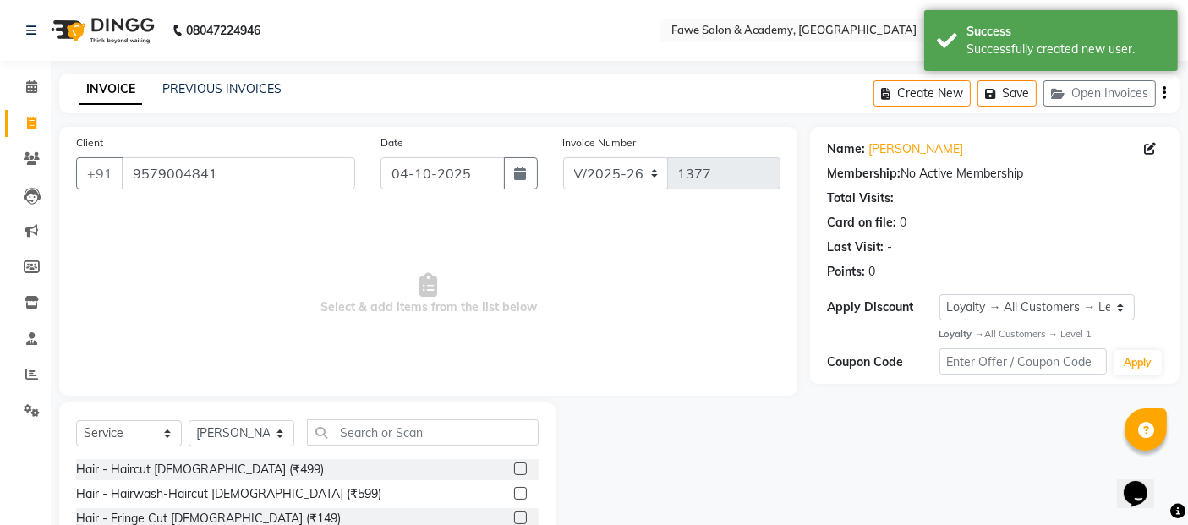
click at [514, 487] on label at bounding box center [520, 493] width 13 height 13
click at [514, 489] on input "checkbox" at bounding box center [519, 494] width 11 height 11
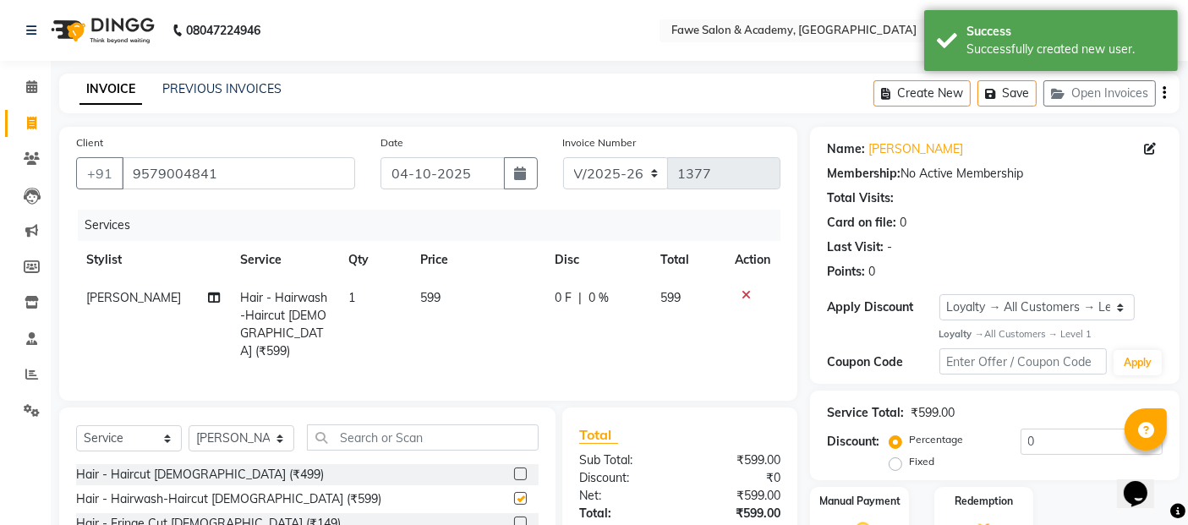
checkbox input "false"
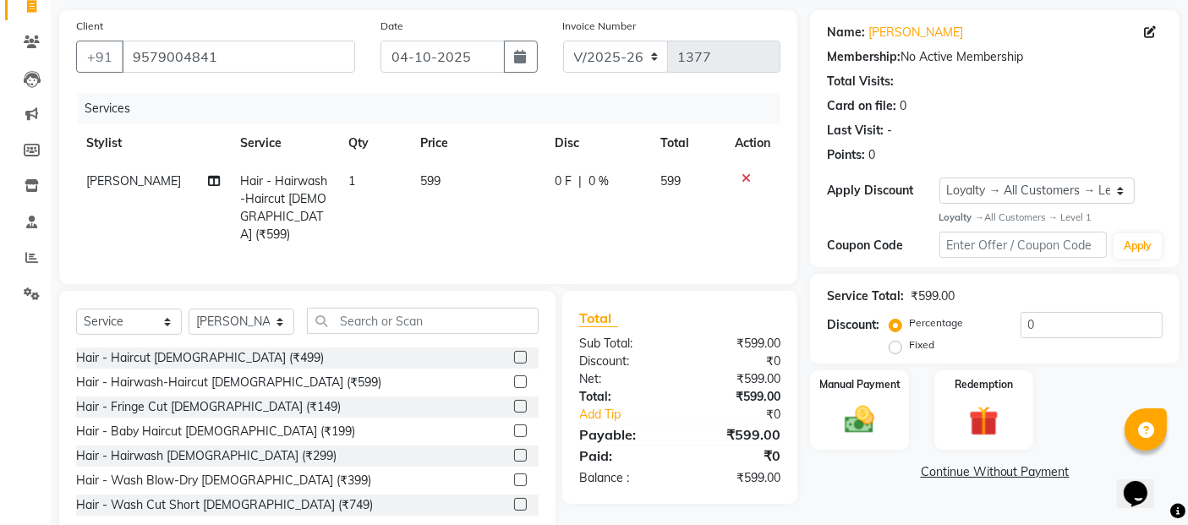
scroll to position [153, 0]
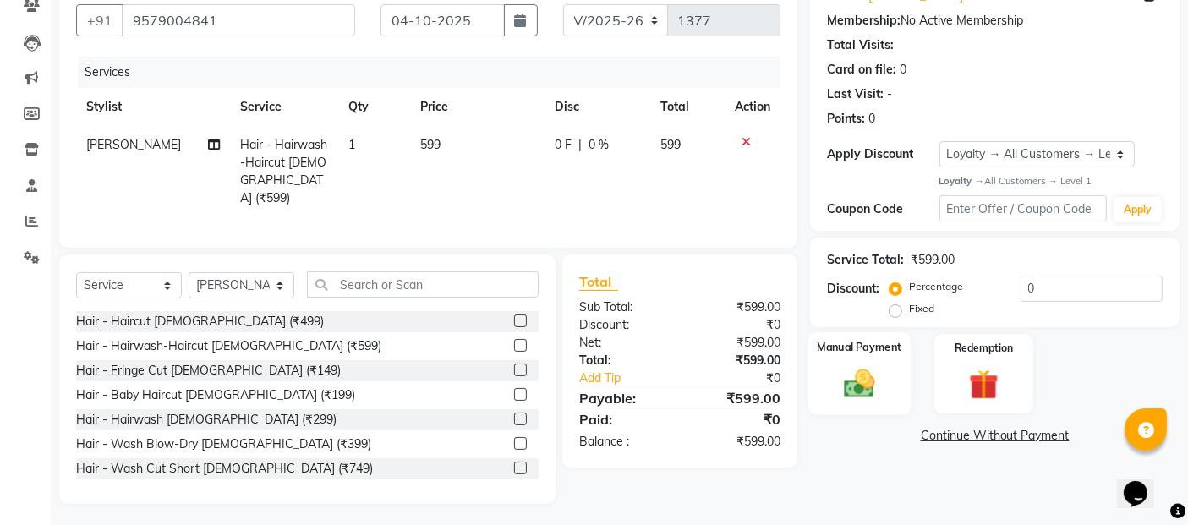
click at [851, 368] on img at bounding box center [859, 384] width 51 height 36
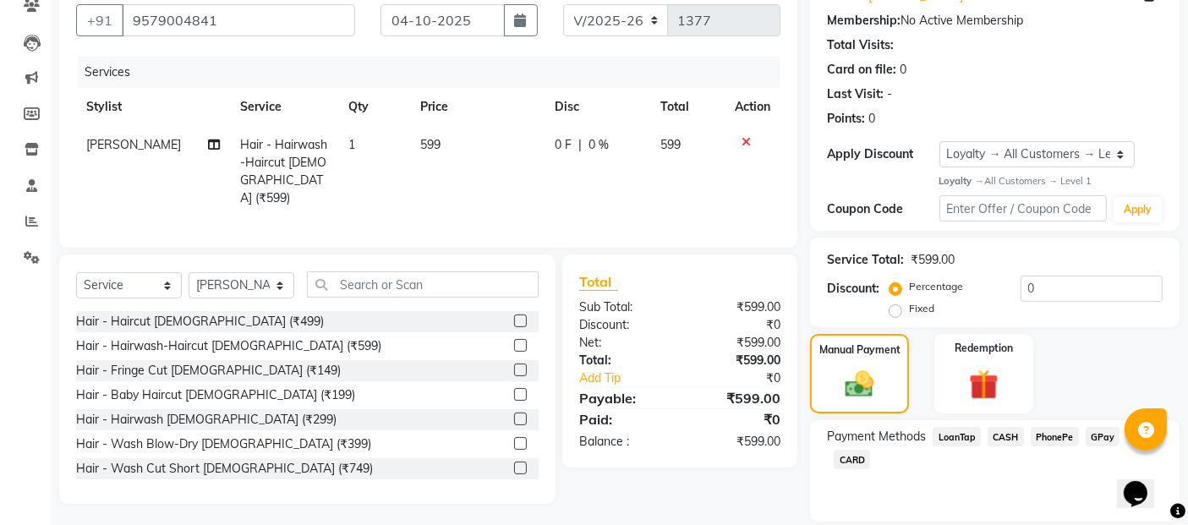
click at [1101, 433] on span "GPay" at bounding box center [1102, 436] width 35 height 19
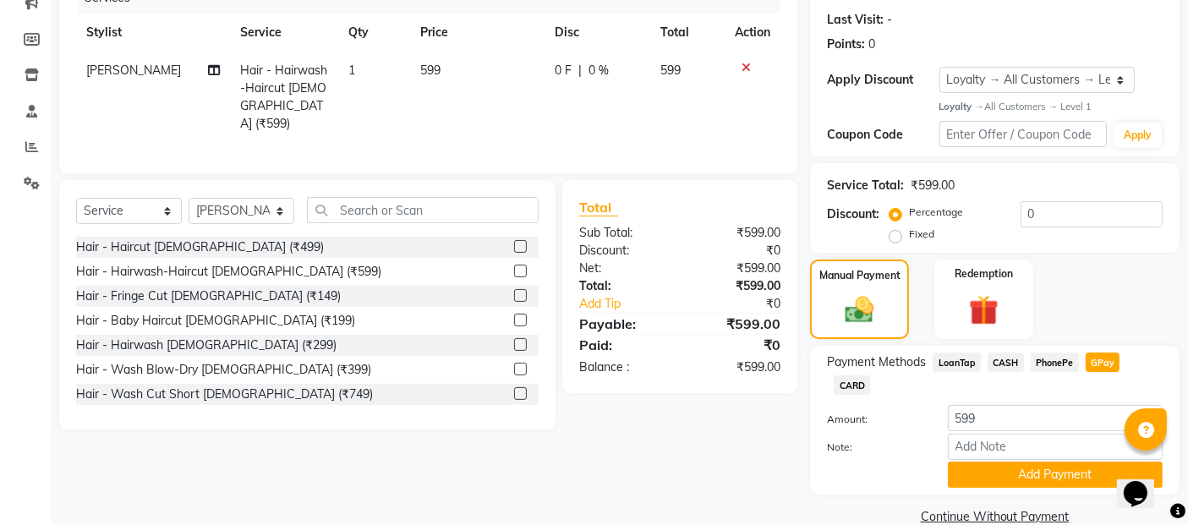
scroll to position [228, 0]
click at [1065, 461] on button "Add Payment" at bounding box center [1055, 474] width 215 height 26
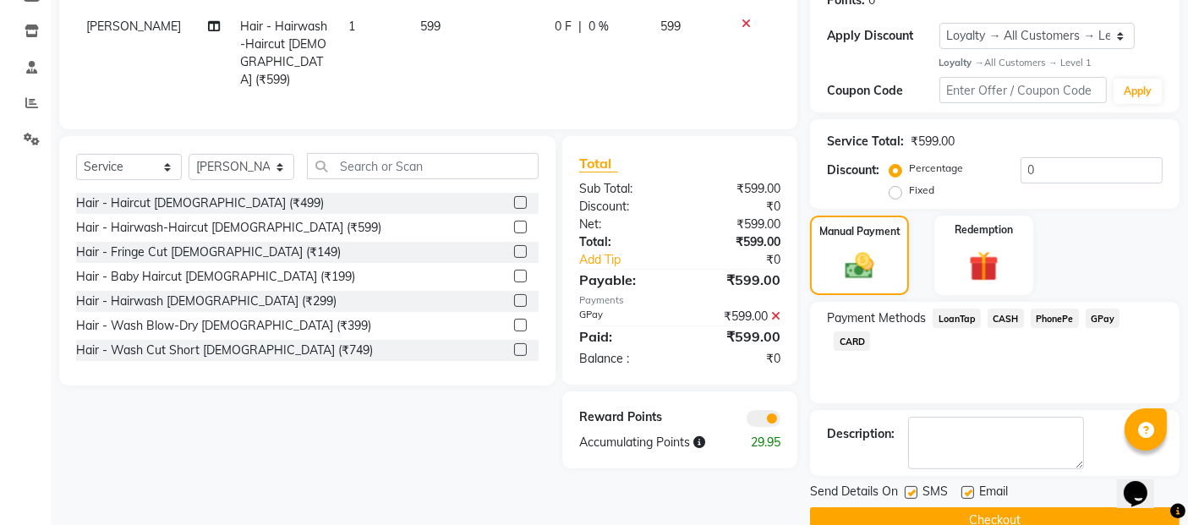
scroll to position [303, 0]
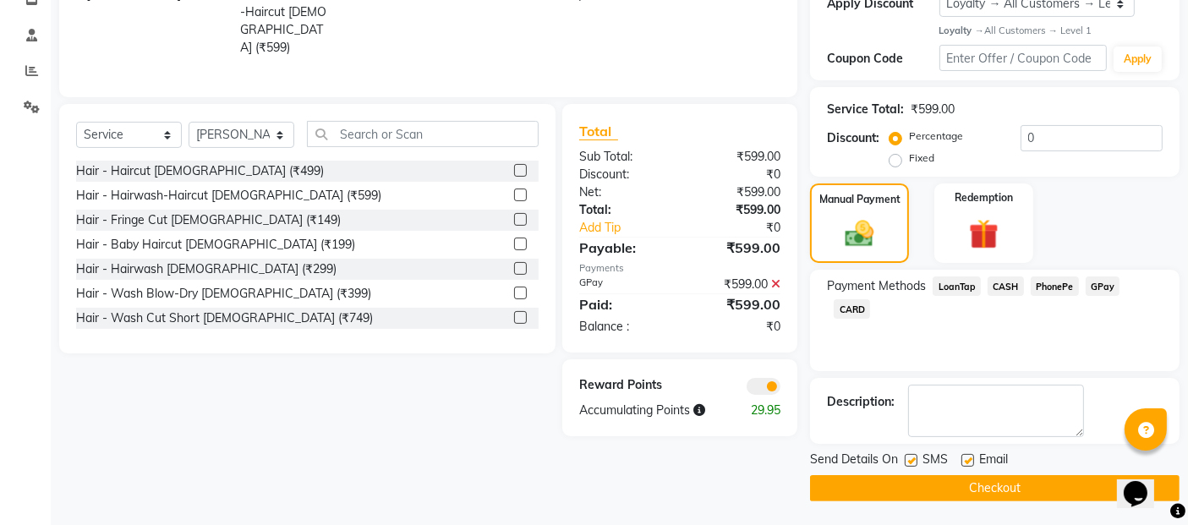
click at [1010, 483] on button "Checkout" at bounding box center [994, 488] width 369 height 26
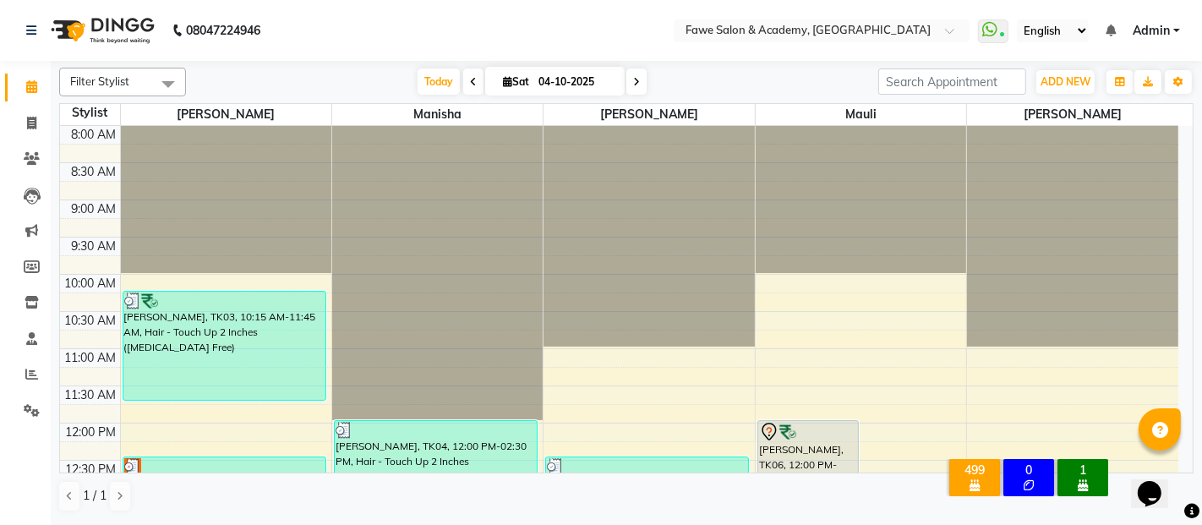
click at [1183, 457] on html "Opens Chat This icon Opens the chat window." at bounding box center [1157, 481] width 54 height 51
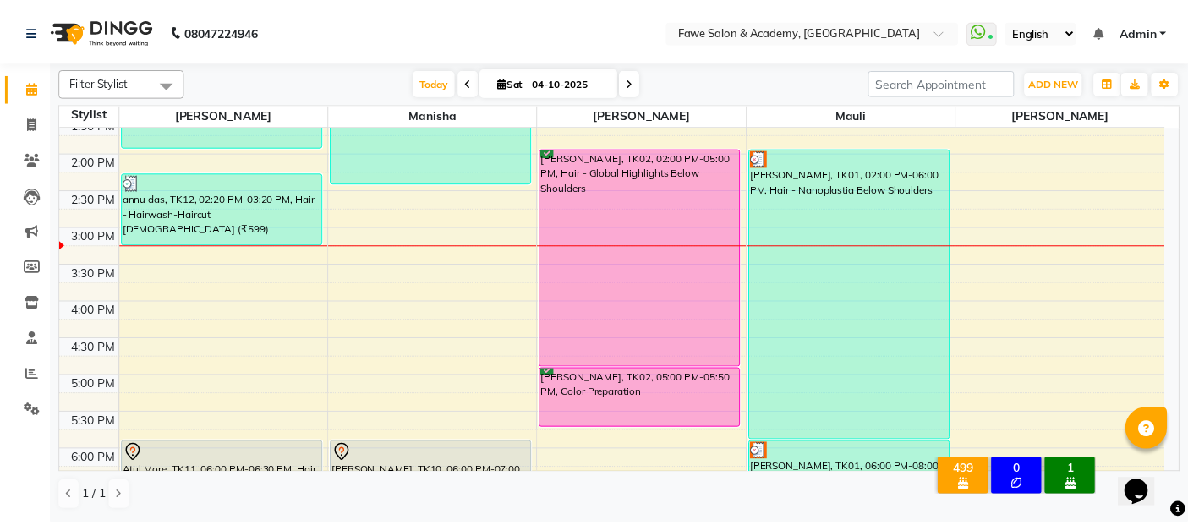
scroll to position [381, 0]
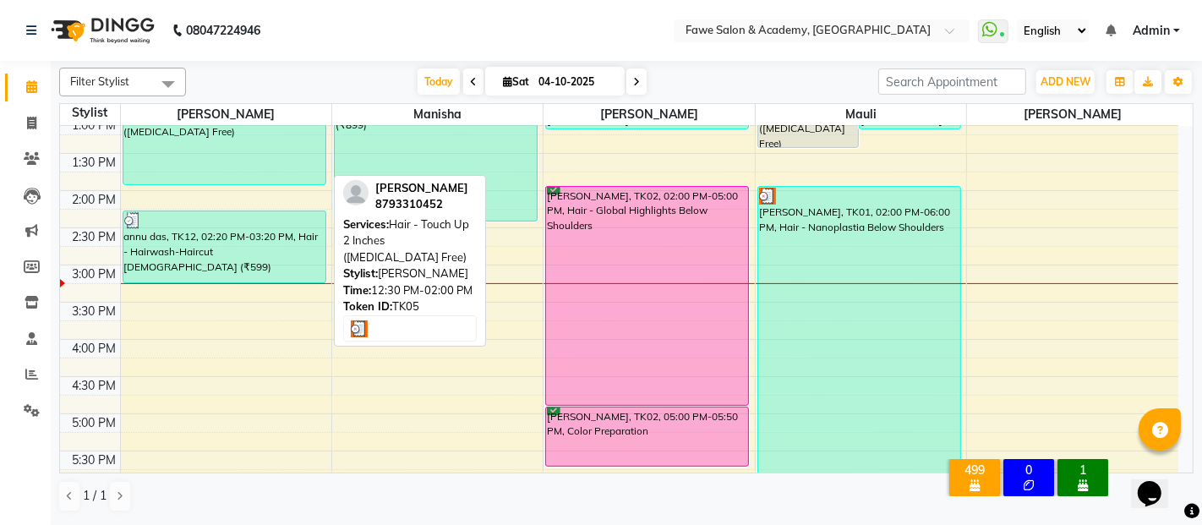
click at [236, 144] on div "[PERSON_NAME], TK05, 12:30 PM-02:00 PM, Hair - Touch Up 2 Inches ([MEDICAL_DATA…" at bounding box center [224, 130] width 202 height 108
select select "3"
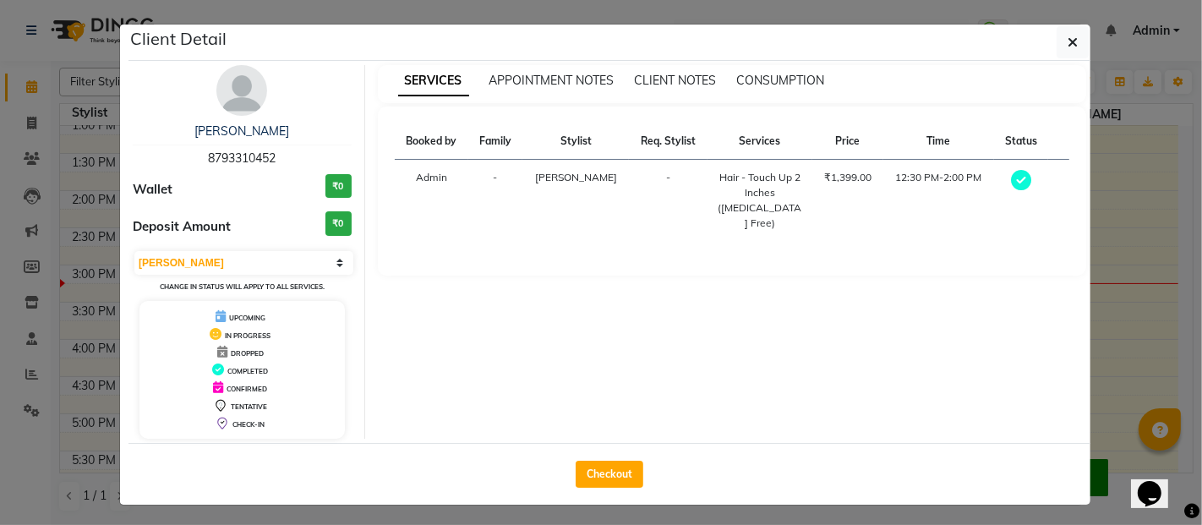
click at [236, 144] on div "anita dandekar 8793310452" at bounding box center [242, 145] width 219 height 45
click at [592, 467] on button "Checkout" at bounding box center [610, 474] width 68 height 27
select select "service"
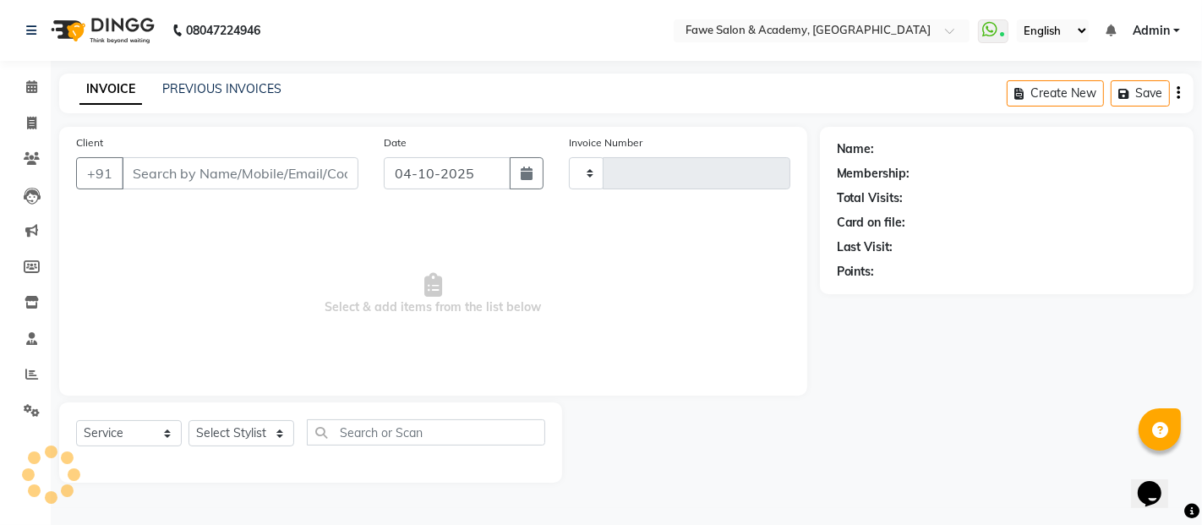
type input "1378"
select select "879"
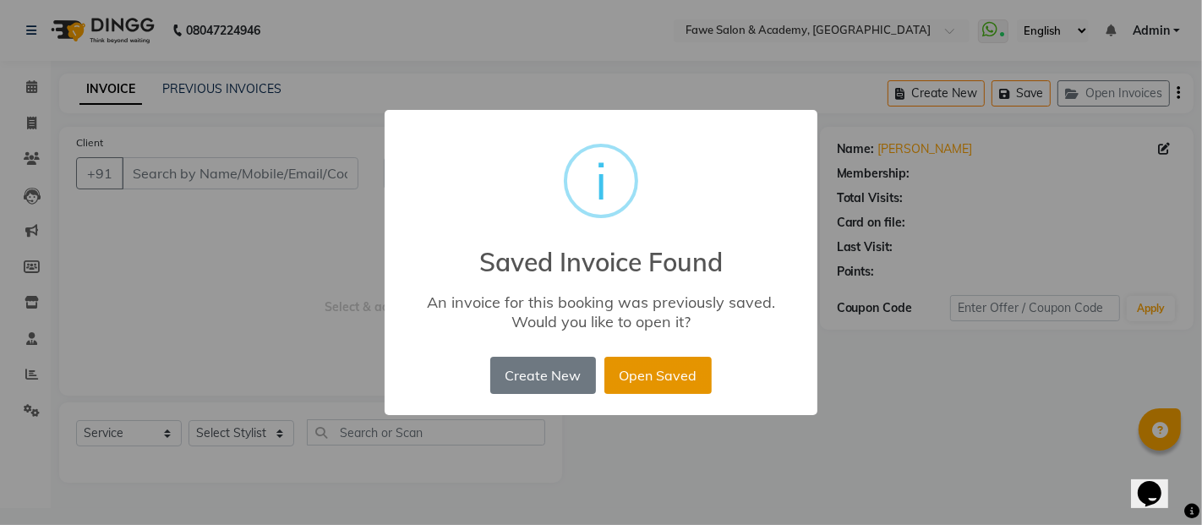
click at [653, 375] on button "Open Saved" at bounding box center [657, 375] width 107 height 37
type input "8793310452"
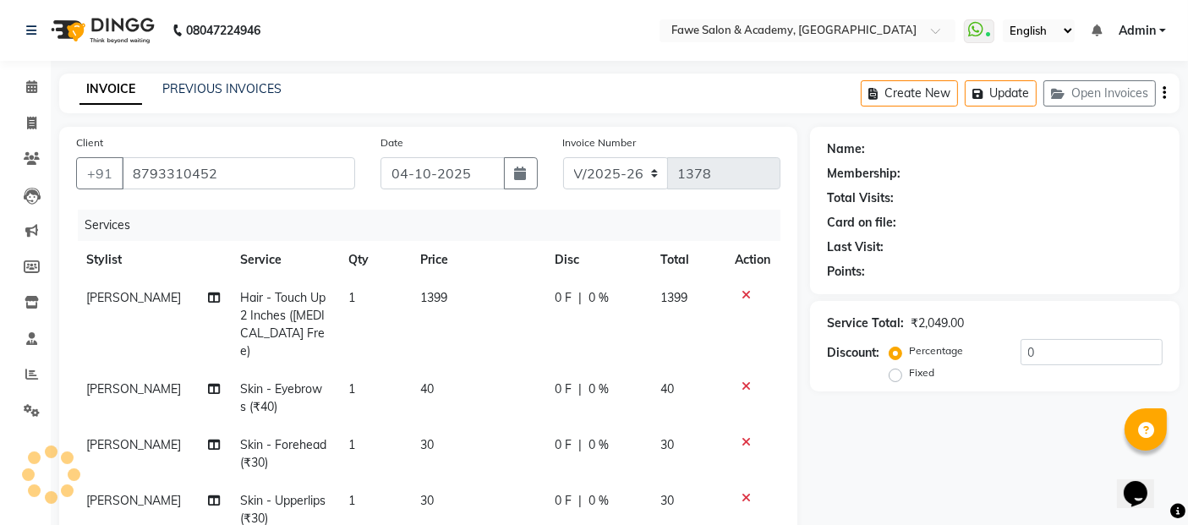
select select "1: Object"
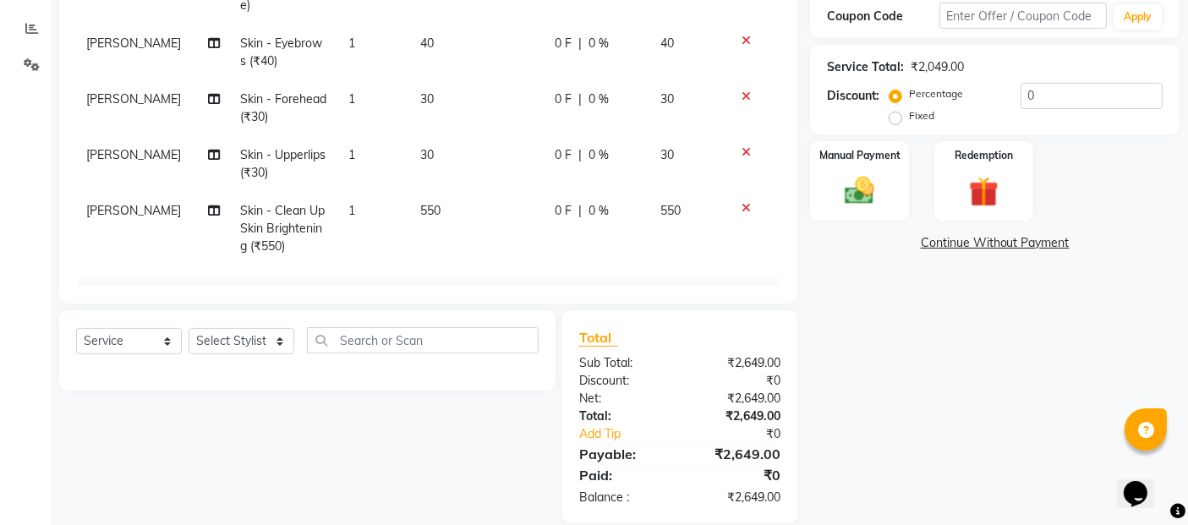
scroll to position [368, 0]
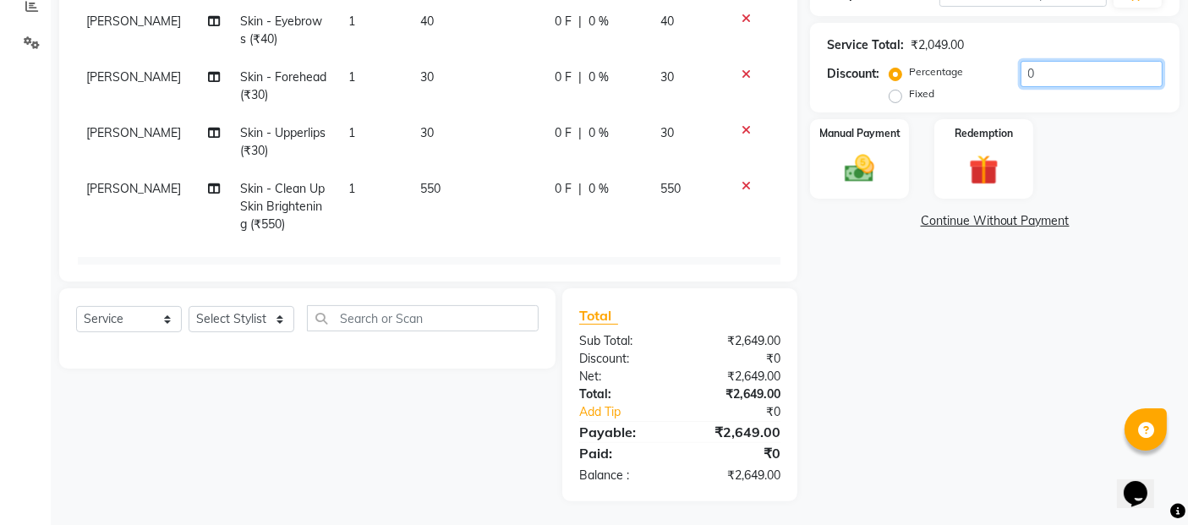
click at [1033, 71] on input "0" at bounding box center [1091, 74] width 142 height 26
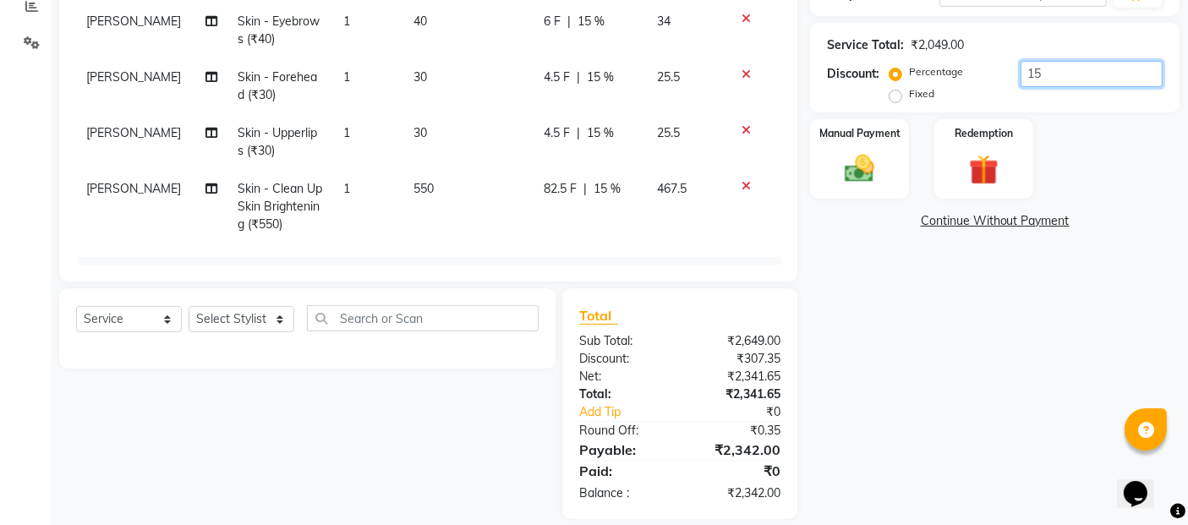
type input "15"
click at [953, 264] on div "Name: Anita Dandekar Membership: No Active Membership Total Visits: 1 Card on f…" at bounding box center [1001, 139] width 382 height 760
click at [593, 180] on span "15 %" at bounding box center [606, 189] width 27 height 18
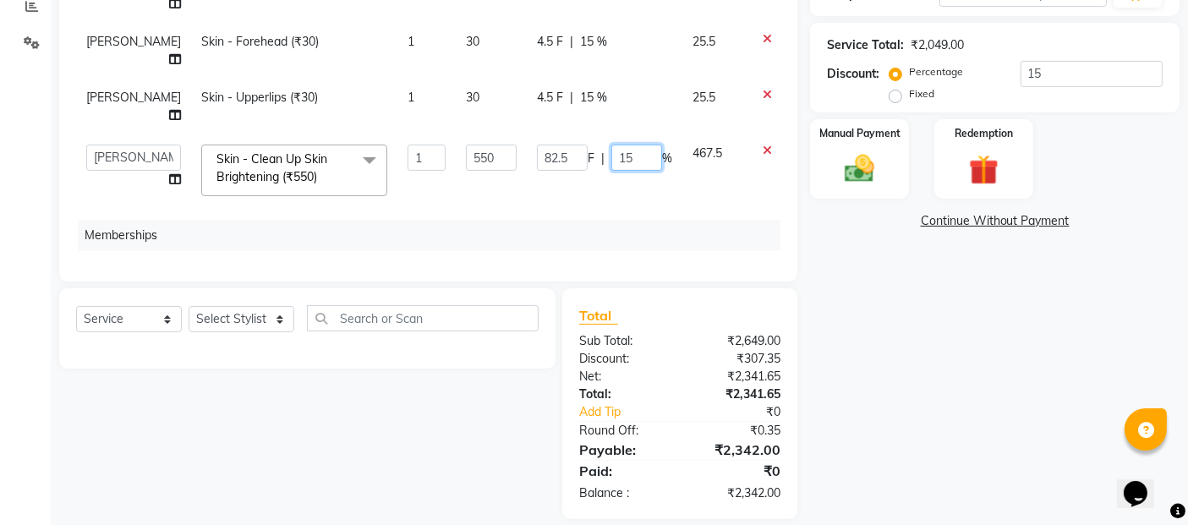
click at [611, 157] on input "15" at bounding box center [636, 158] width 51 height 26
type input "1"
type input "20"
click at [683, 179] on td "467.5" at bounding box center [713, 170] width 63 height 72
click at [165, 317] on select "Select Service Product Package Voucher Prepaid Gift Card" at bounding box center [129, 319] width 106 height 26
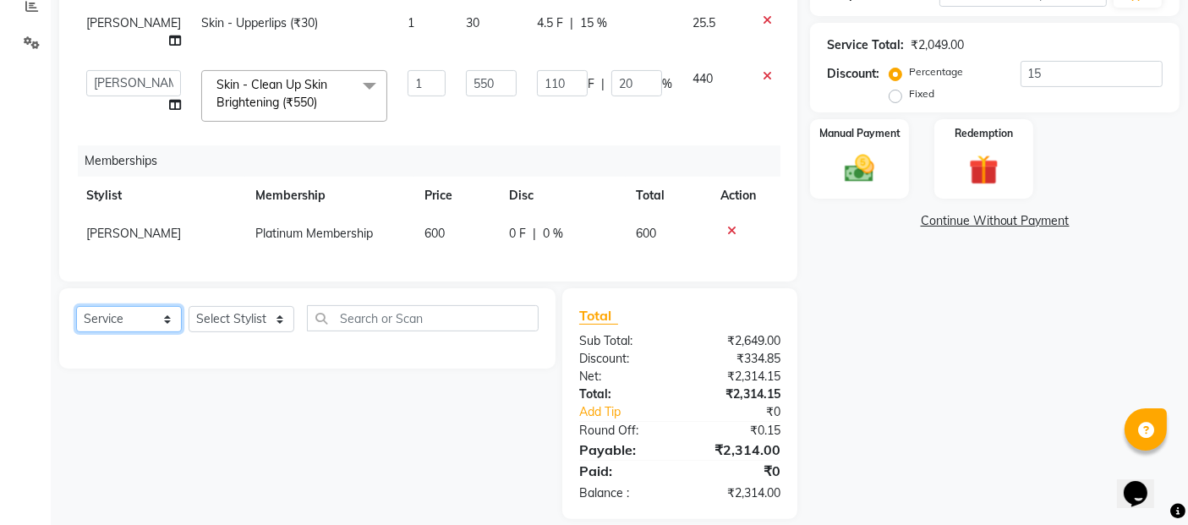
scroll to position [89, 0]
click at [871, 292] on div "Name: Anita Dandekar Membership: No Active Membership Total Visits: 1 Card on f…" at bounding box center [1001, 139] width 382 height 760
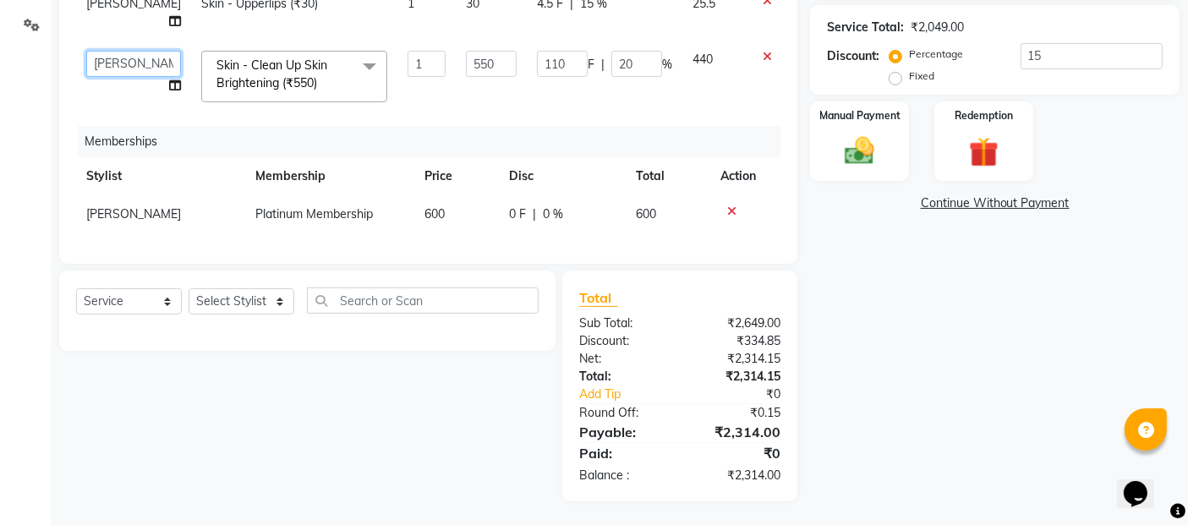
click at [112, 51] on select "Akshata Fawe Manisha Manisha Shah Mauli Mayuresh" at bounding box center [133, 64] width 95 height 26
select select "82869"
click at [862, 148] on img at bounding box center [859, 152] width 51 height 36
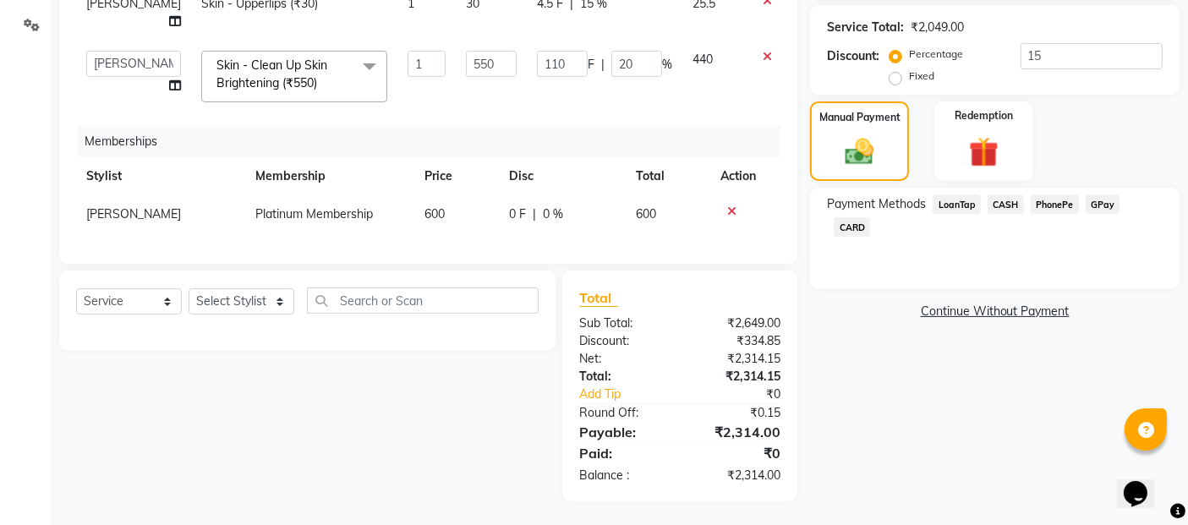
click at [1003, 198] on span "CASH" at bounding box center [1005, 203] width 36 height 19
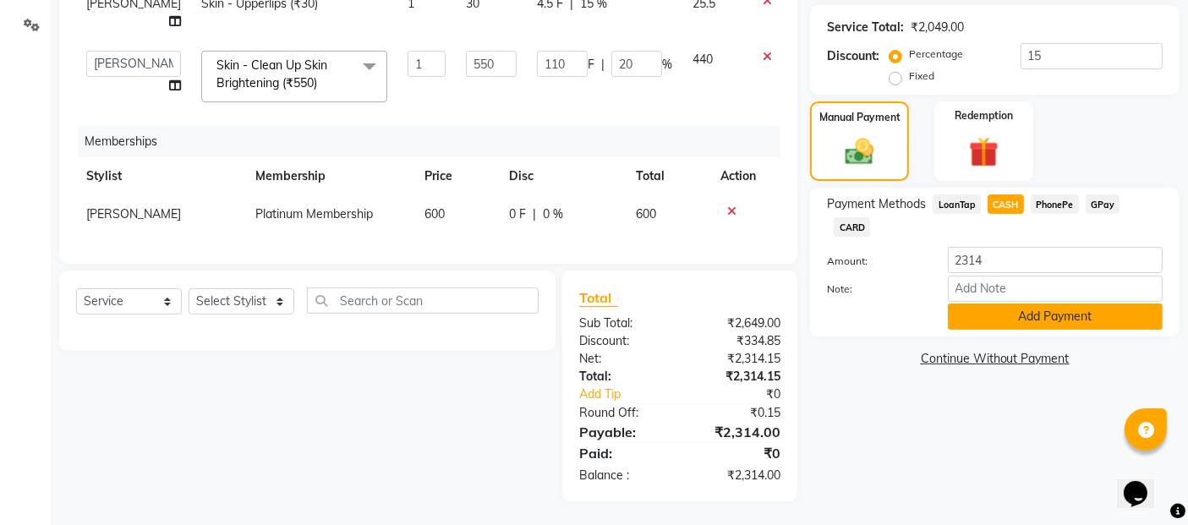
click at [1030, 303] on button "Add Payment" at bounding box center [1055, 316] width 215 height 26
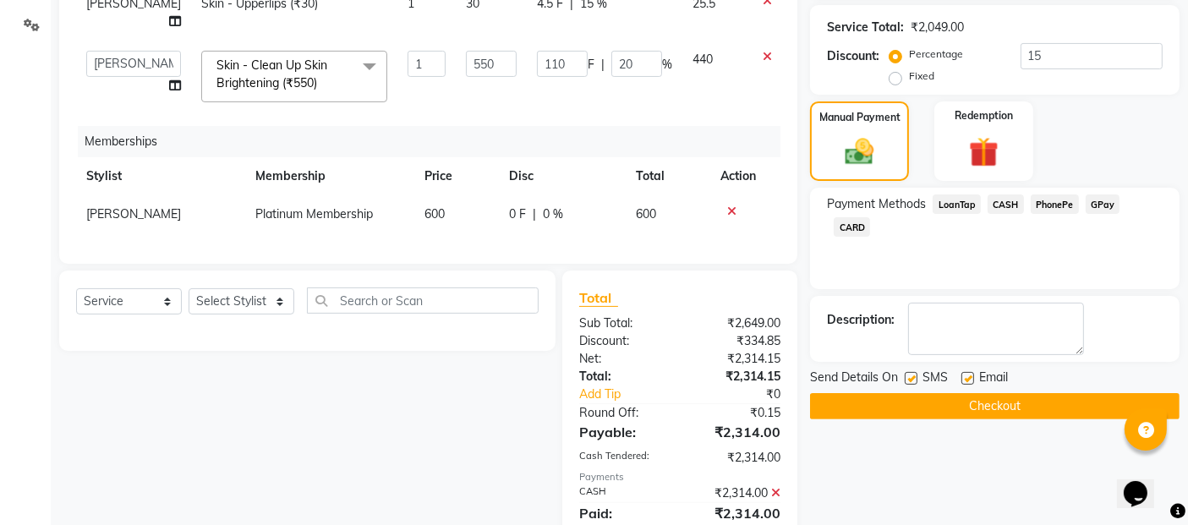
click at [1033, 396] on button "Checkout" at bounding box center [994, 406] width 369 height 26
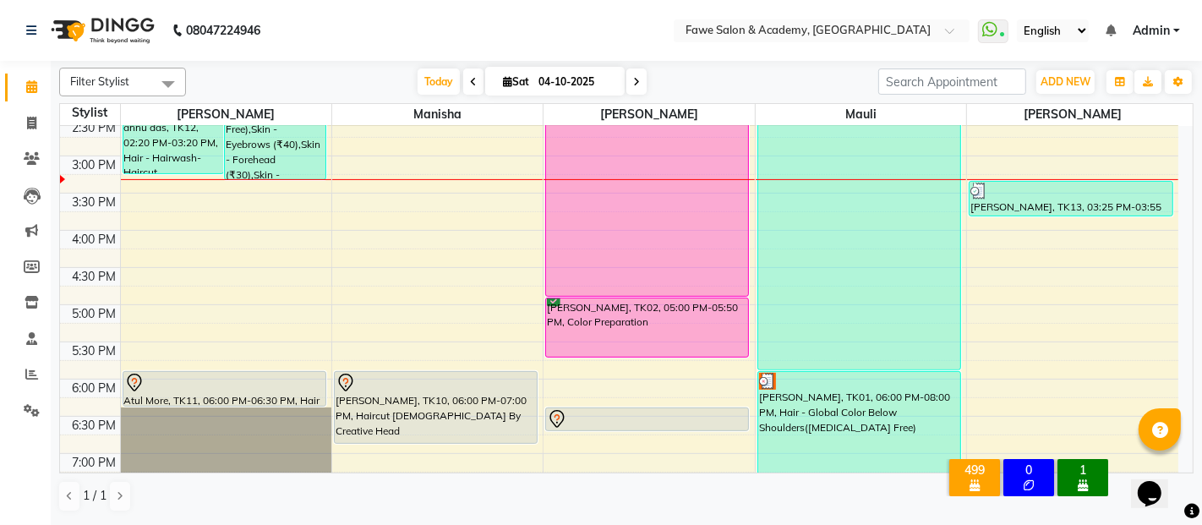
scroll to position [454, 0]
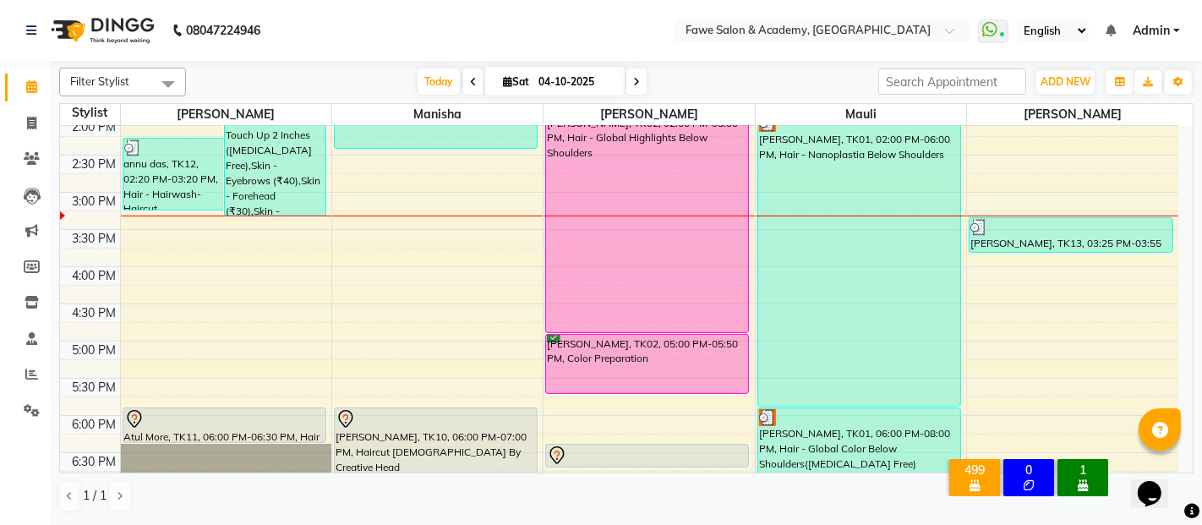
click at [507, 74] on span "Sat 04-10-2025" at bounding box center [554, 81] width 139 height 29
click at [503, 76] on icon at bounding box center [507, 81] width 9 height 11
select select "10"
select select "2025"
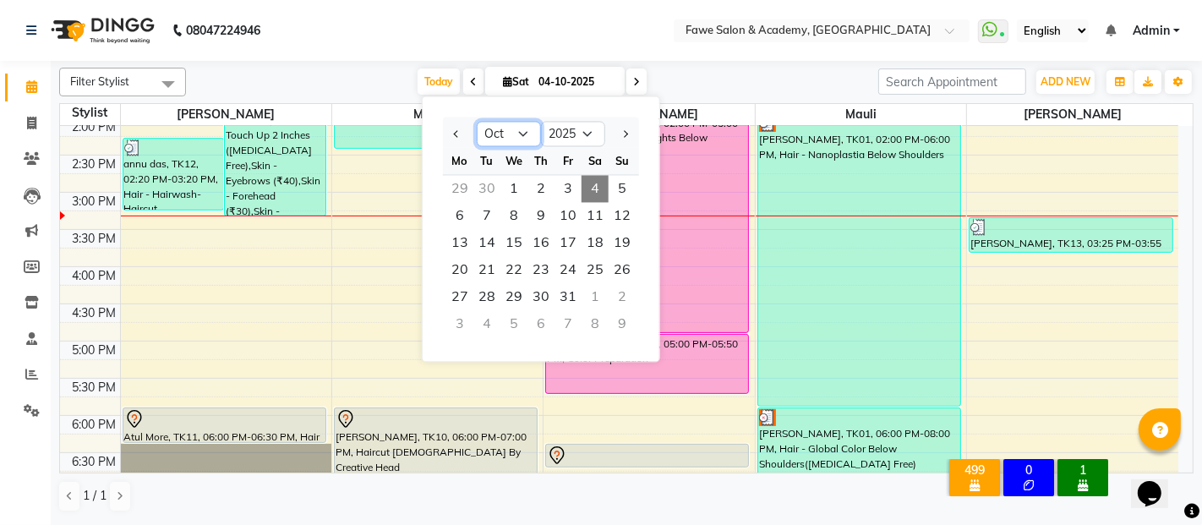
click at [519, 126] on select "Jan Feb Mar Apr May Jun Jul Aug Sep Oct Nov Dec" at bounding box center [509, 134] width 64 height 25
select select "11"
click at [477, 122] on select "Jan Feb Mar Apr May Jun Jul Aug Sep Oct Nov Dec" at bounding box center [509, 134] width 64 height 25
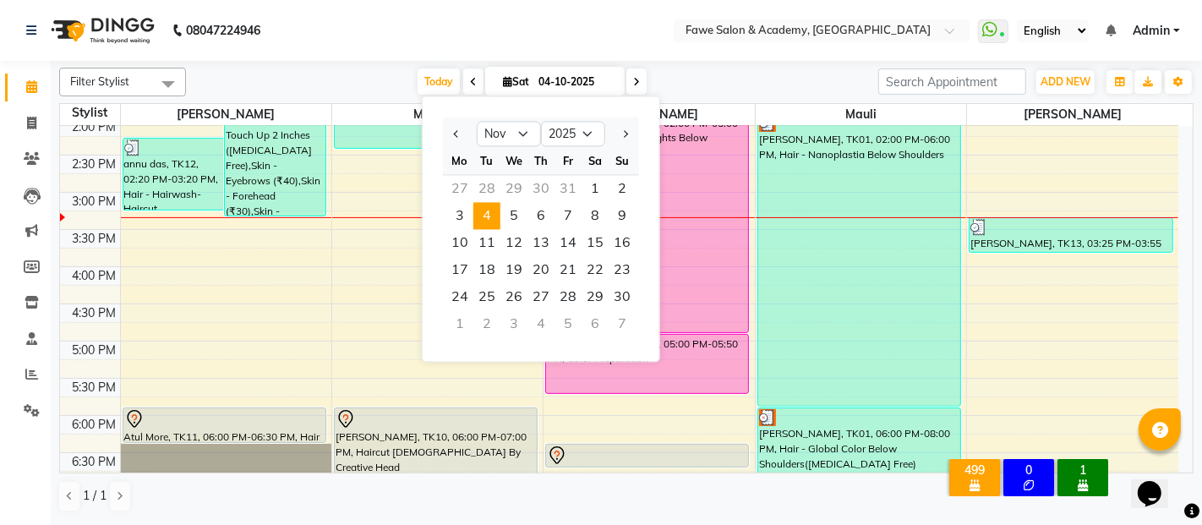
click at [489, 205] on span "4" at bounding box center [486, 215] width 27 height 27
type input "04-11-2025"
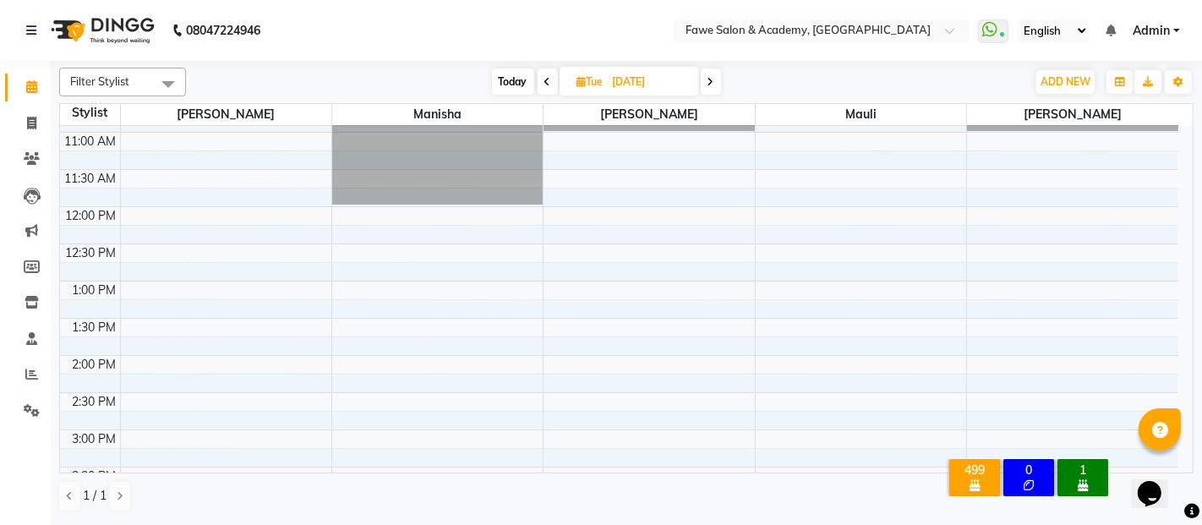
scroll to position [141, 0]
click at [130, 249] on div "9:00 AM 9:30 AM 10:00 AM 10:30 AM 11:00 AM 11:30 AM 12:00 PM 12:30 PM 1:00 PM 1…" at bounding box center [619, 505] width 1118 height 1041
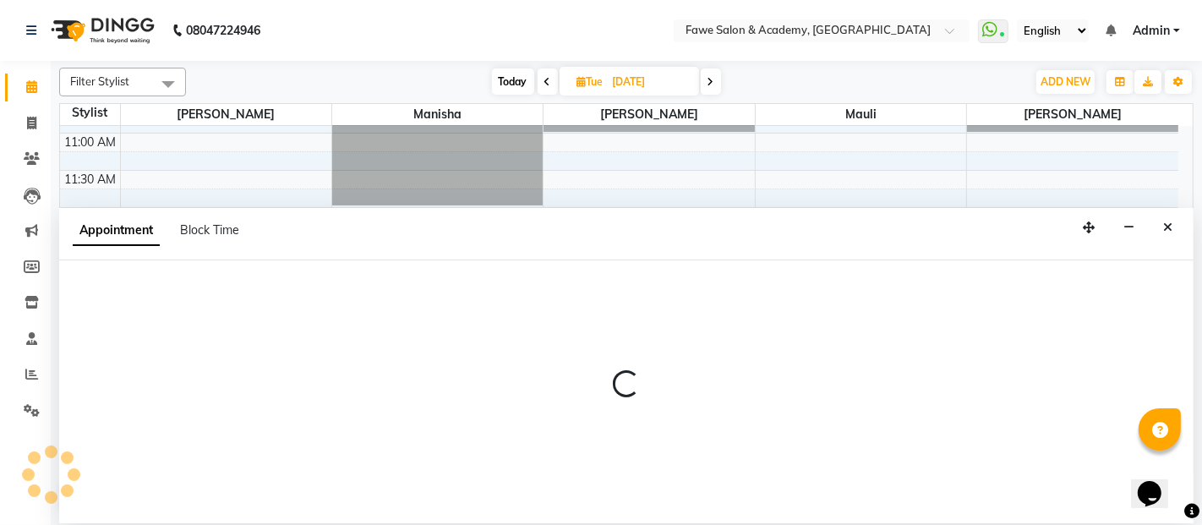
select select "41191"
select select "tentative"
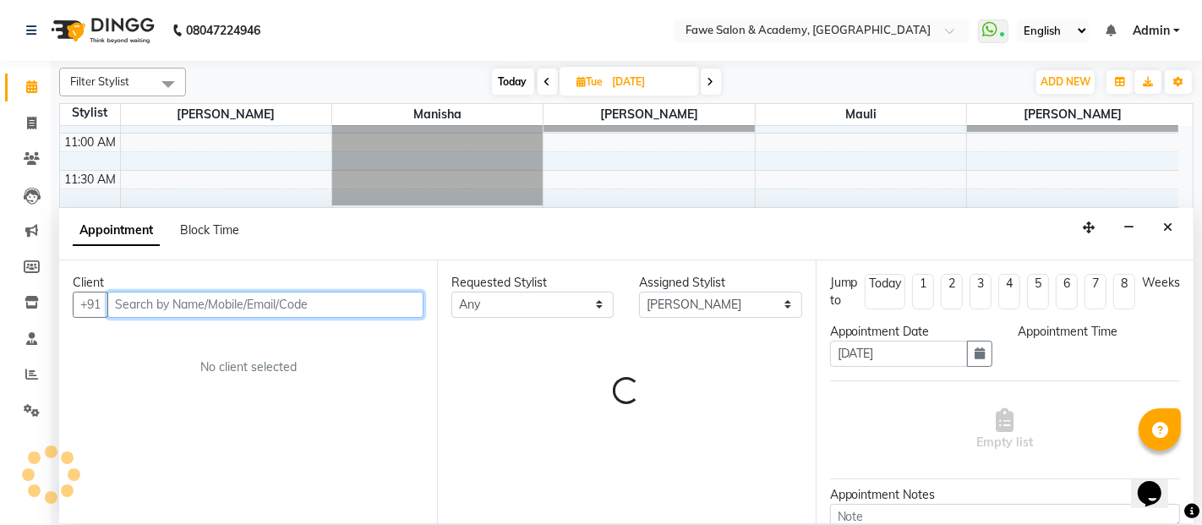
select select "750"
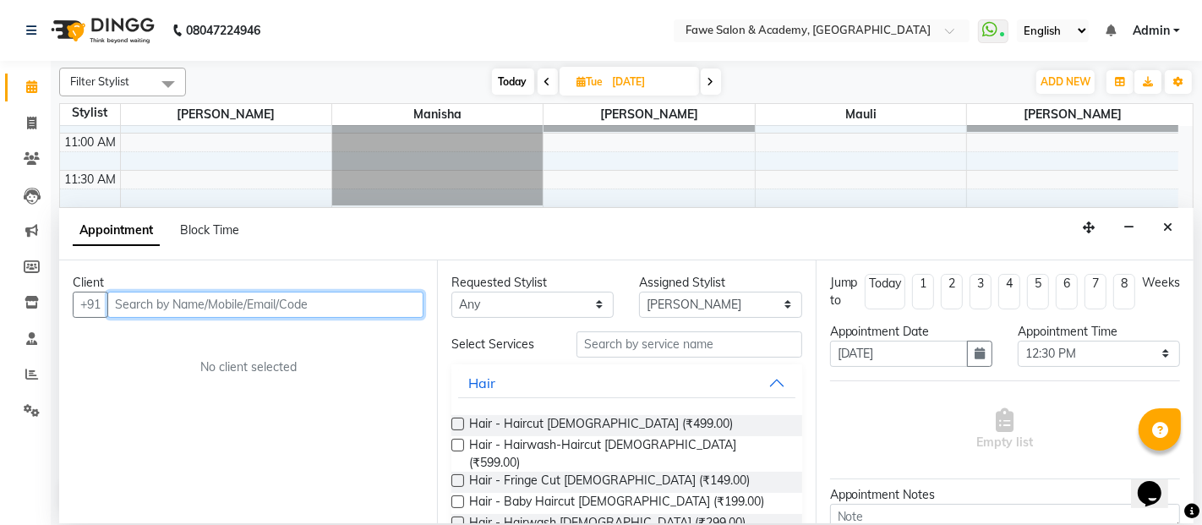
click at [140, 306] on input "text" at bounding box center [265, 305] width 316 height 26
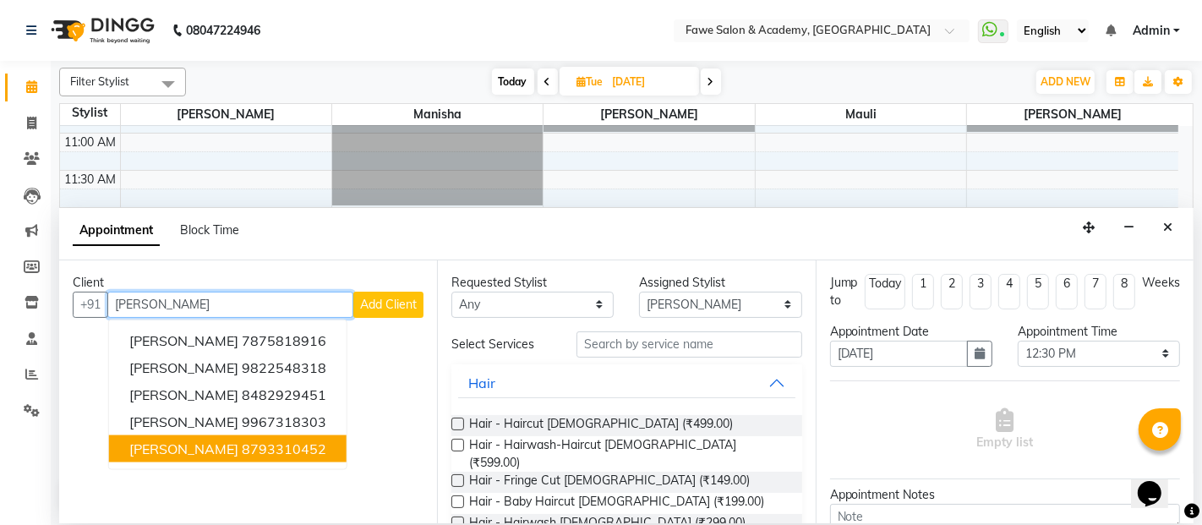
drag, startPoint x: 141, startPoint y: 306, endPoint x: 181, endPoint y: 442, distance: 141.8
click at [181, 318] on div "+91 anita Pranita Gharat 7875818916 Pranita 9822548318 pranita patil 8482929451…" at bounding box center [248, 305] width 351 height 26
click at [181, 442] on span "[PERSON_NAME]" at bounding box center [183, 448] width 109 height 17
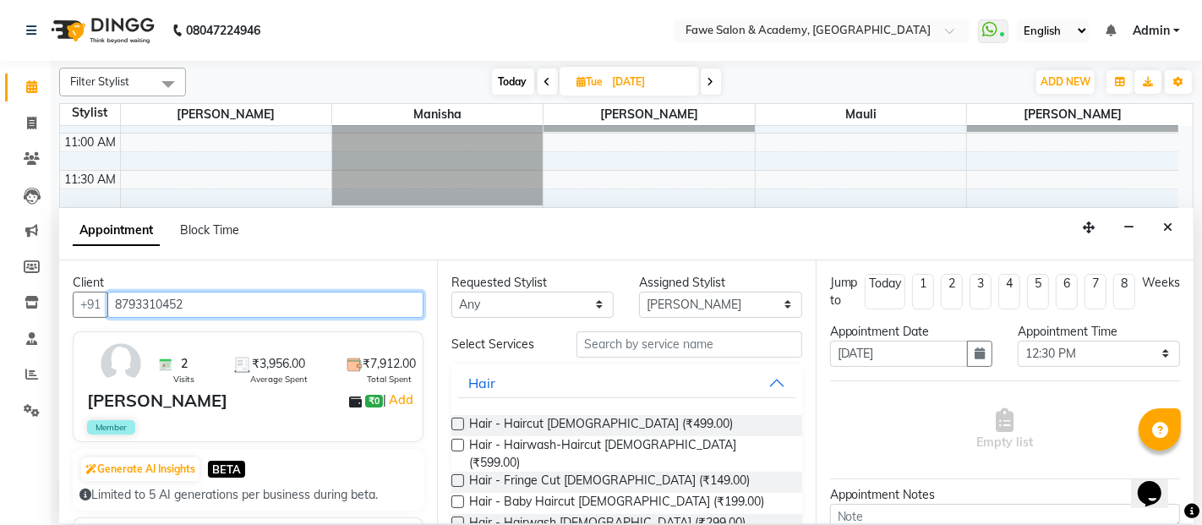
type input "8793310452"
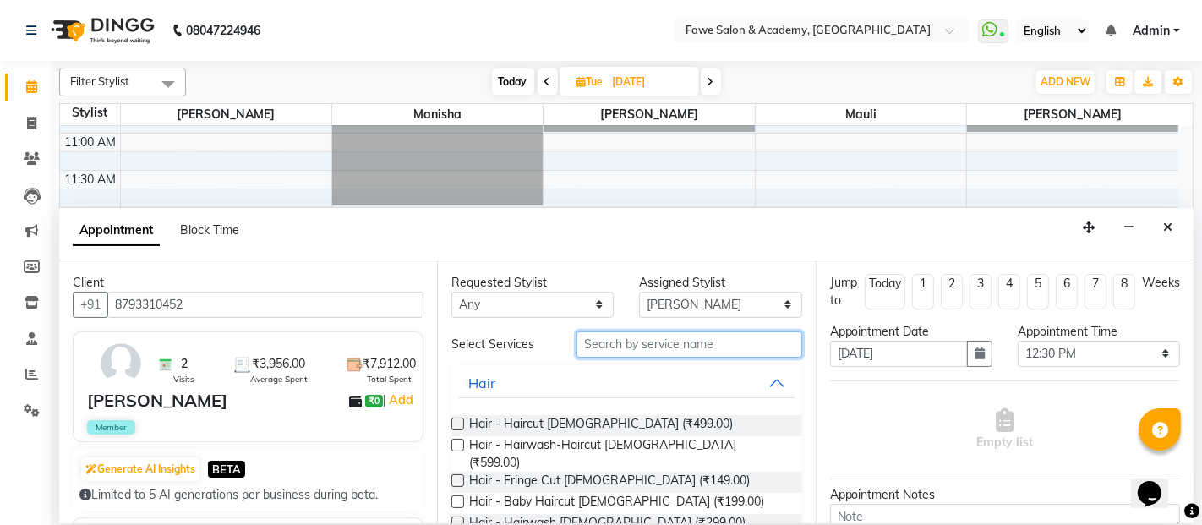
click at [608, 344] on input "text" at bounding box center [688, 344] width 225 height 26
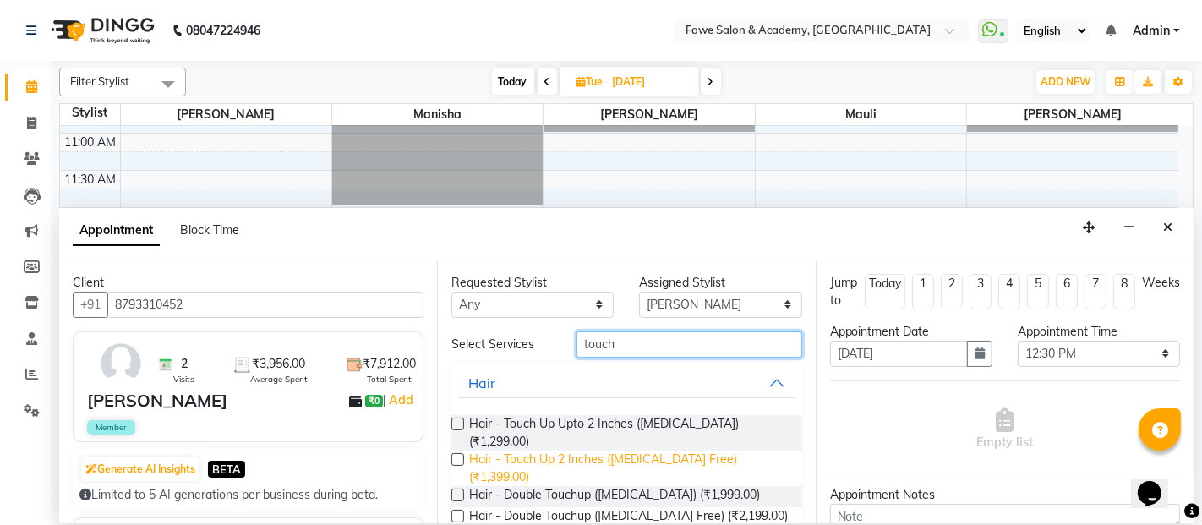
type input "touch"
click at [582, 451] on span "Hair - Touch Up 2 Inches ([MEDICAL_DATA] Free) (₹1,399.00)" at bounding box center [628, 469] width 319 height 36
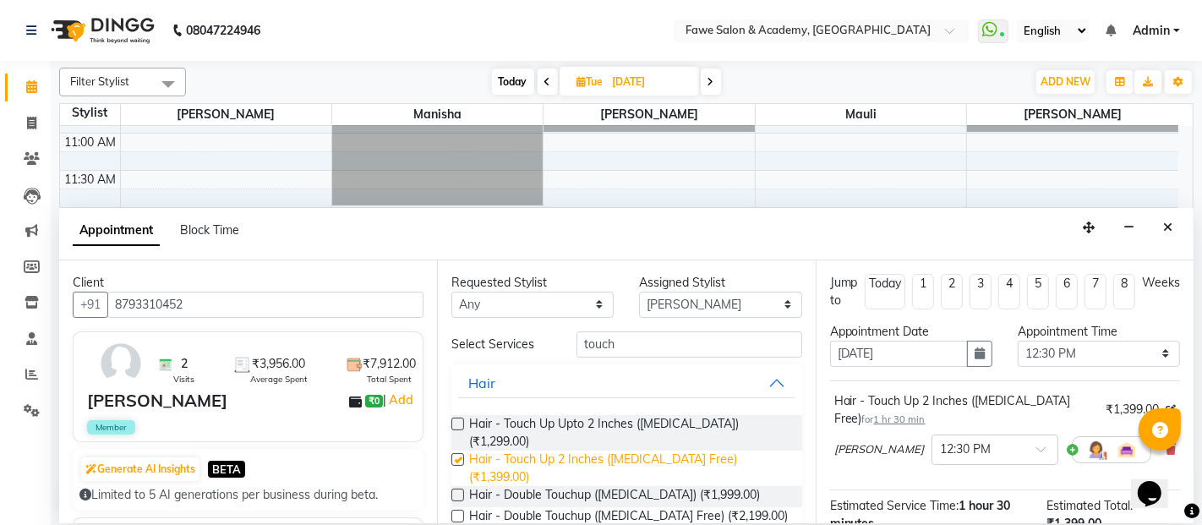
checkbox input "false"
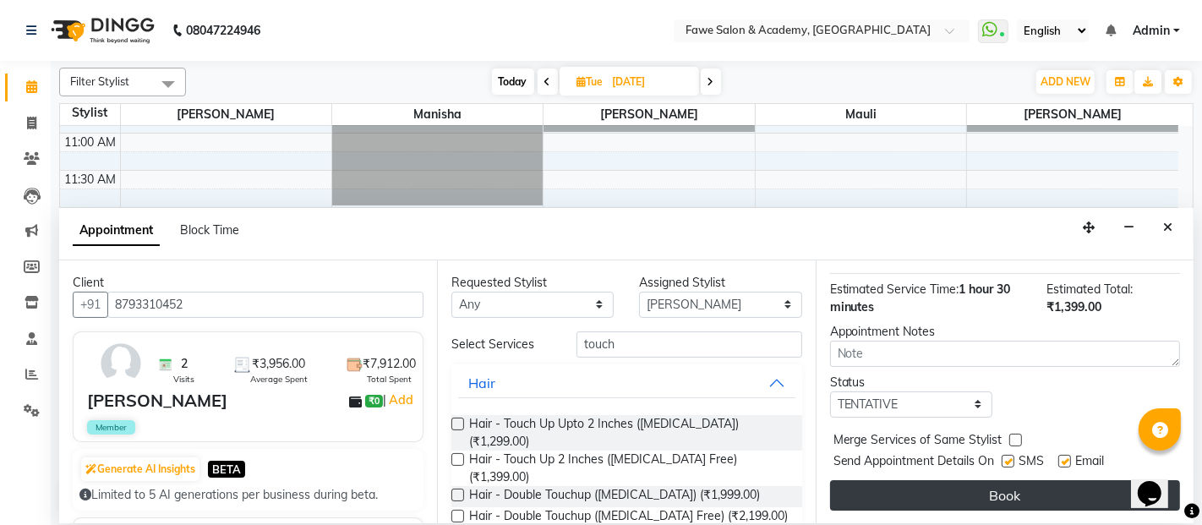
click at [1046, 493] on button "Book" at bounding box center [1005, 495] width 350 height 30
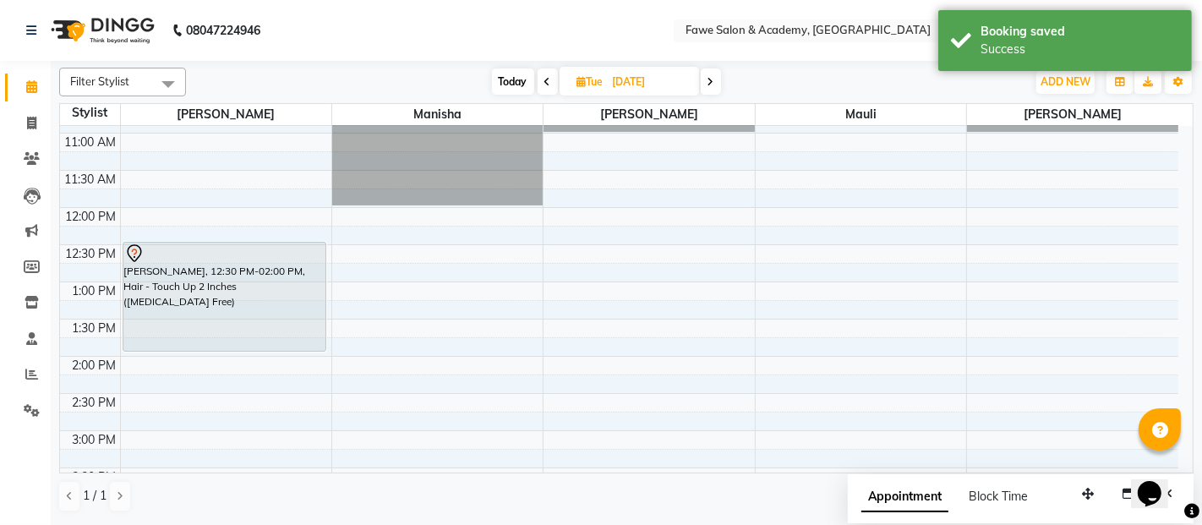
click at [511, 74] on span "Today" at bounding box center [513, 81] width 42 height 26
type input "04-10-2025"
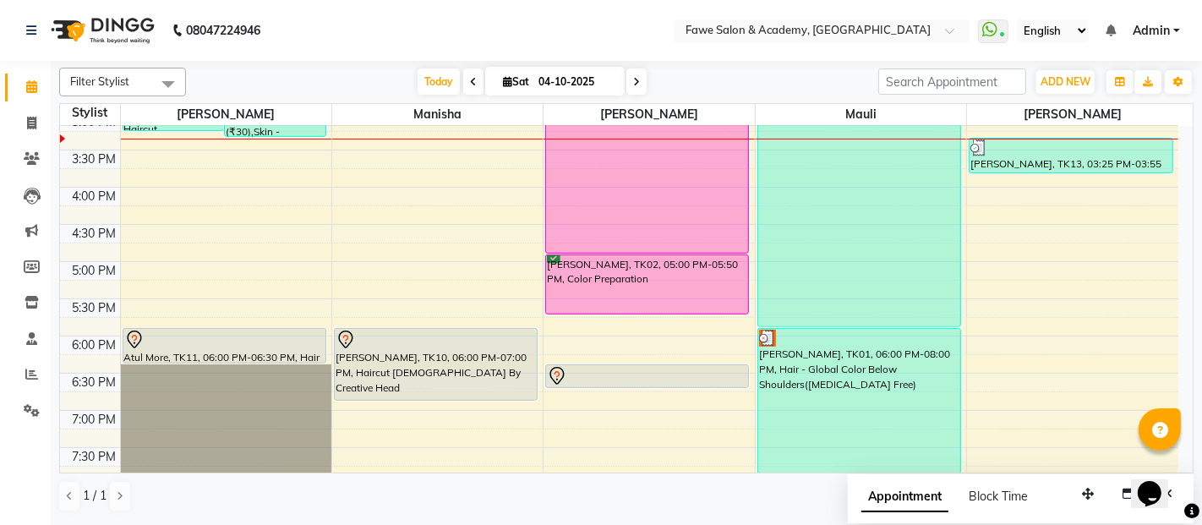
scroll to position [515, 0]
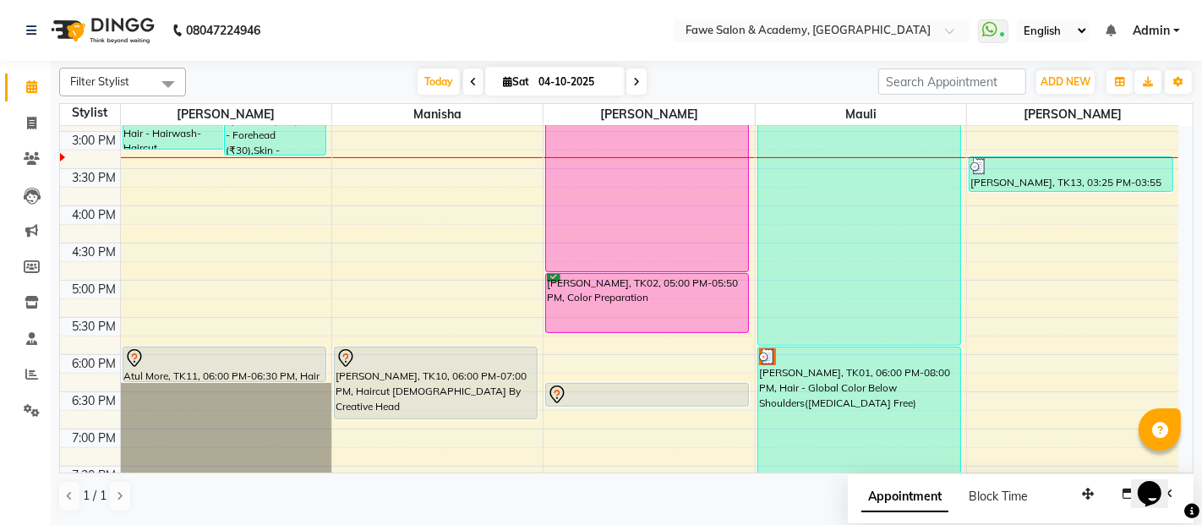
click at [1177, 463] on div "Opens Chat This icon Opens the chat window." at bounding box center [1157, 463] width 41 height 0
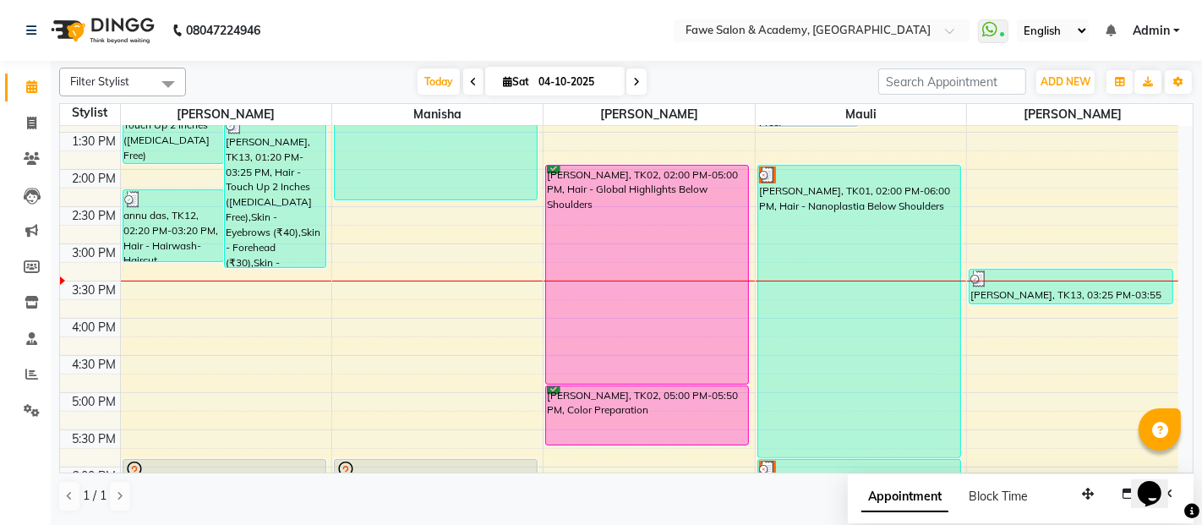
scroll to position [478, 0]
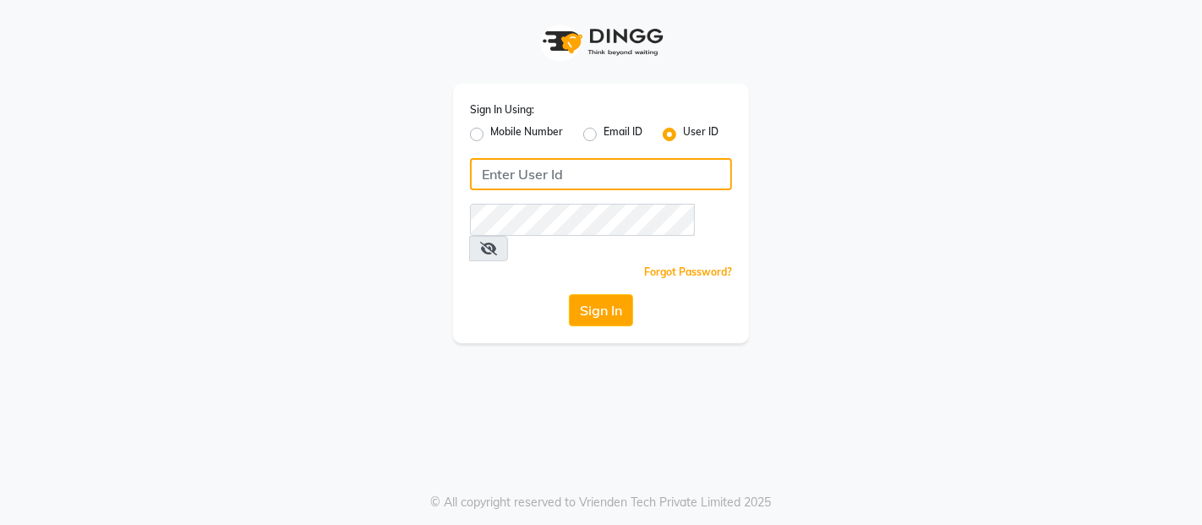
click at [502, 175] on input "Username" at bounding box center [601, 174] width 262 height 32
type input "famesalon"
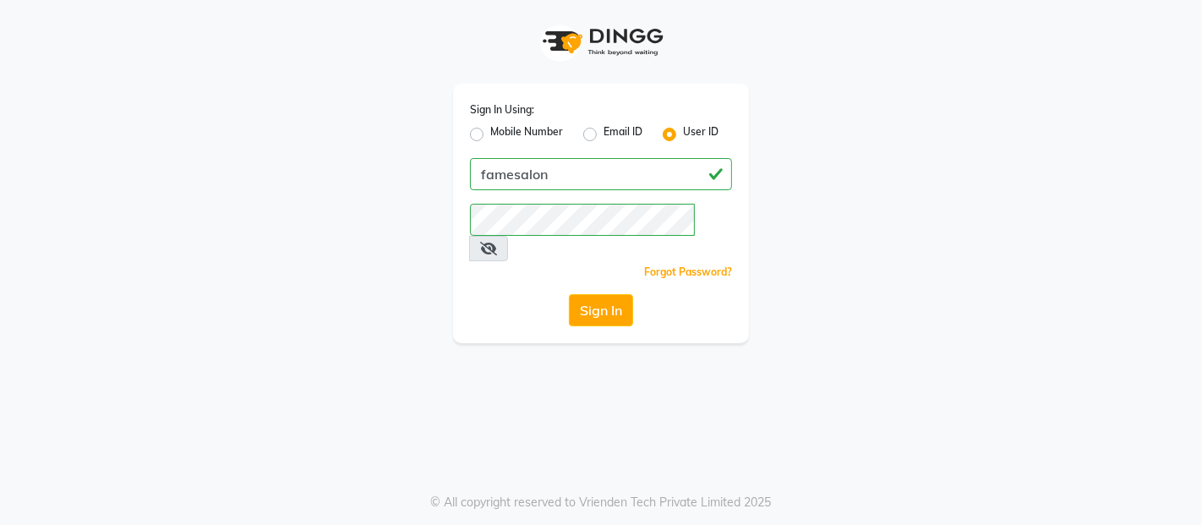
click at [497, 242] on icon at bounding box center [488, 249] width 17 height 14
click at [592, 294] on button "Sign In" at bounding box center [601, 310] width 64 height 32
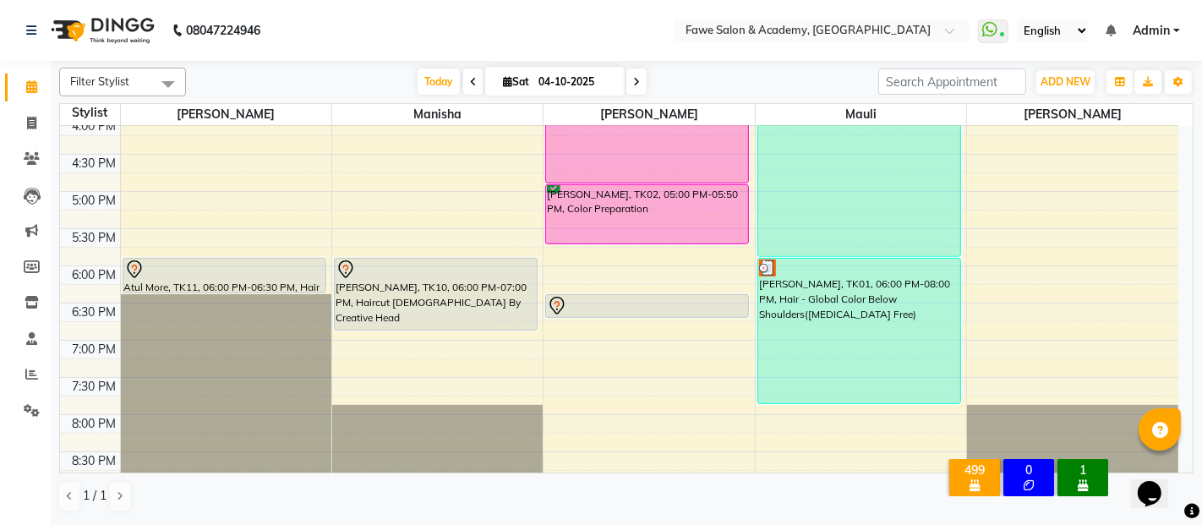
scroll to position [627, 0]
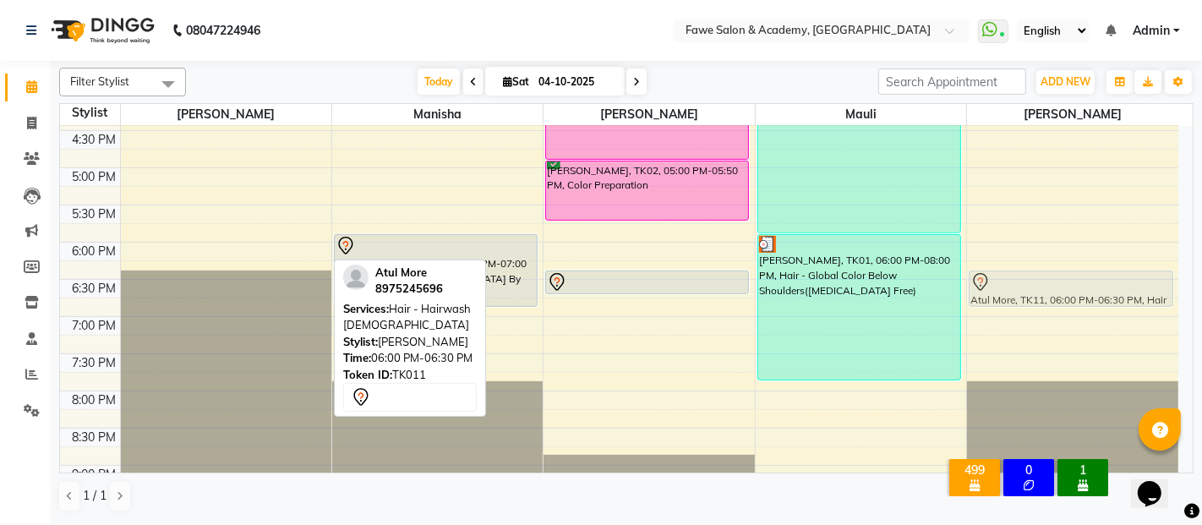
drag, startPoint x: 247, startPoint y: 248, endPoint x: 1091, endPoint y: 289, distance: 845.5
click at [1091, 289] on tr "[PERSON_NAME], TK05, 12:30 PM-02:00 PM, Hair - Touch Up 2 Inches ([MEDICAL_DATA…" at bounding box center [619, 56] width 1118 height 1115
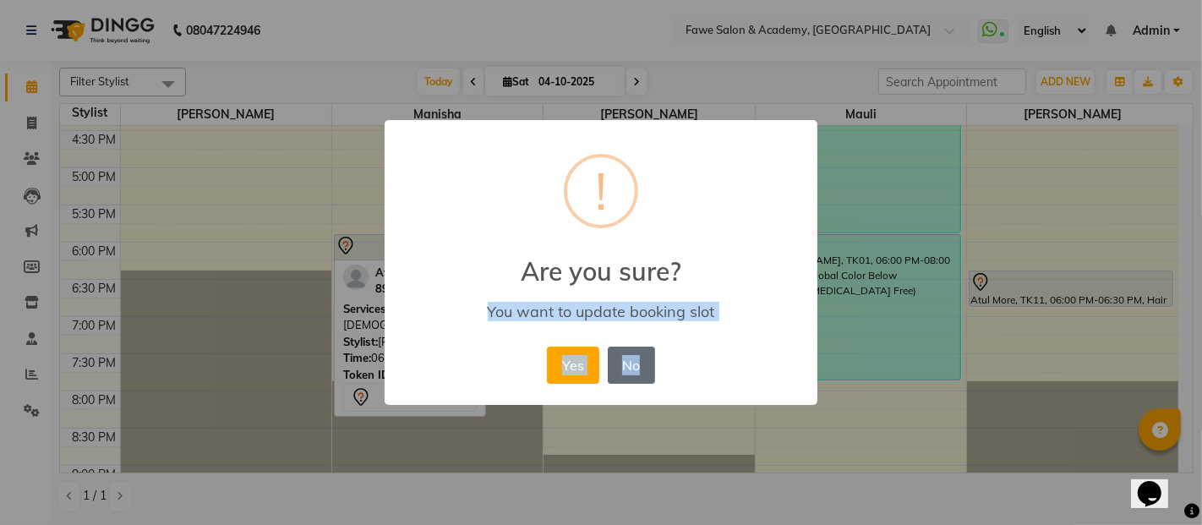
drag, startPoint x: 1091, startPoint y: 289, endPoint x: 646, endPoint y: 356, distance: 450.4
click at [646, 356] on div "× ! Are you sure? You want to update booking slot Yes No No" at bounding box center [601, 262] width 1202 height 525
click at [567, 356] on button "Yes" at bounding box center [573, 365] width 52 height 37
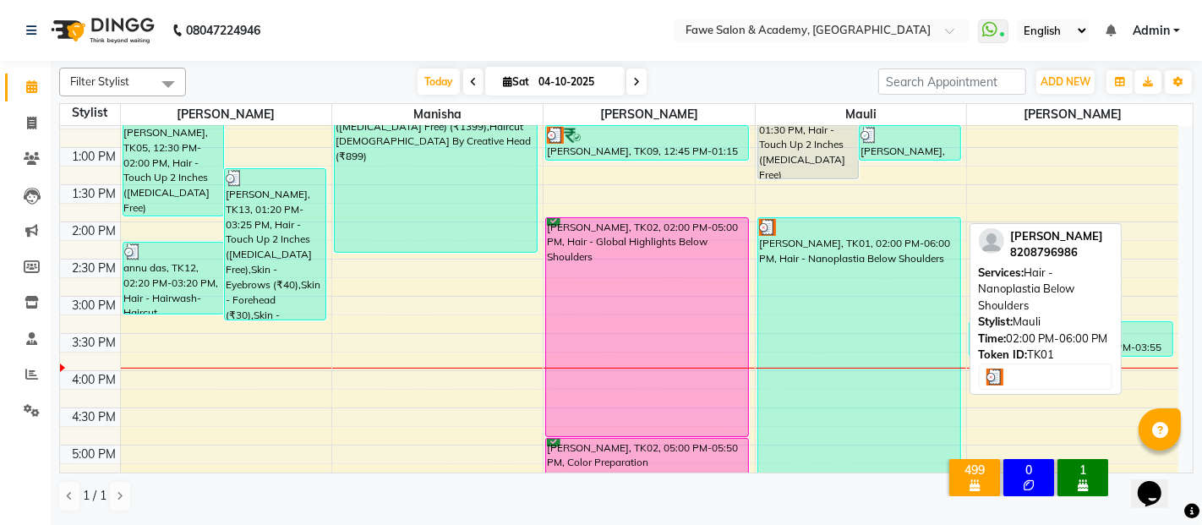
scroll to position [346, 0]
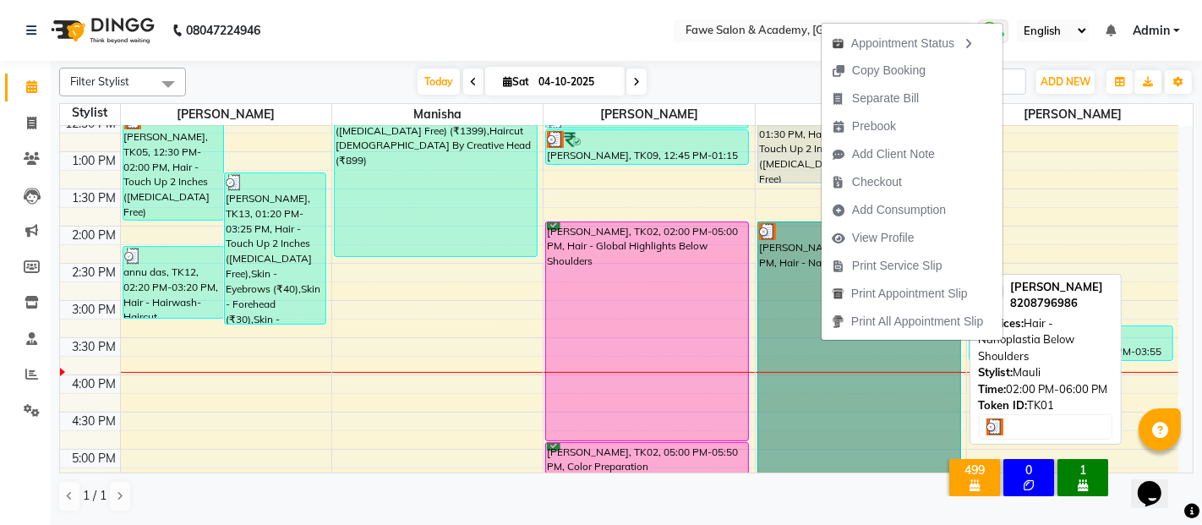
click at [795, 309] on link "[PERSON_NAME], TK01, 02:00 PM-06:00 PM, Hair - Nanoplastia Below Shoulders" at bounding box center [859, 367] width 204 height 293
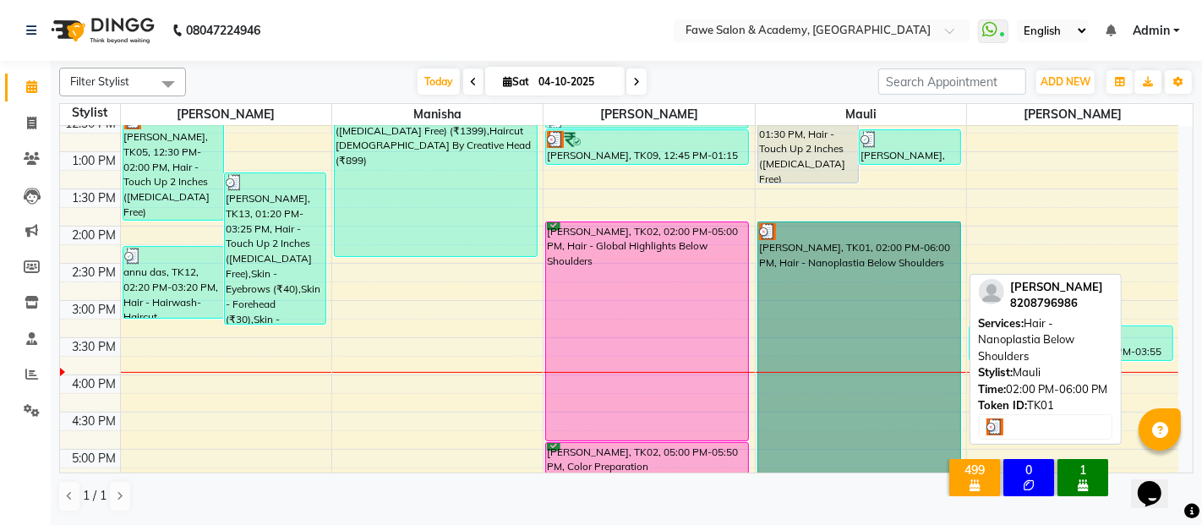
click at [795, 309] on link "[PERSON_NAME], TK01, 02:00 PM-06:00 PM, Hair - Nanoplastia Below Shoulders" at bounding box center [859, 367] width 204 height 293
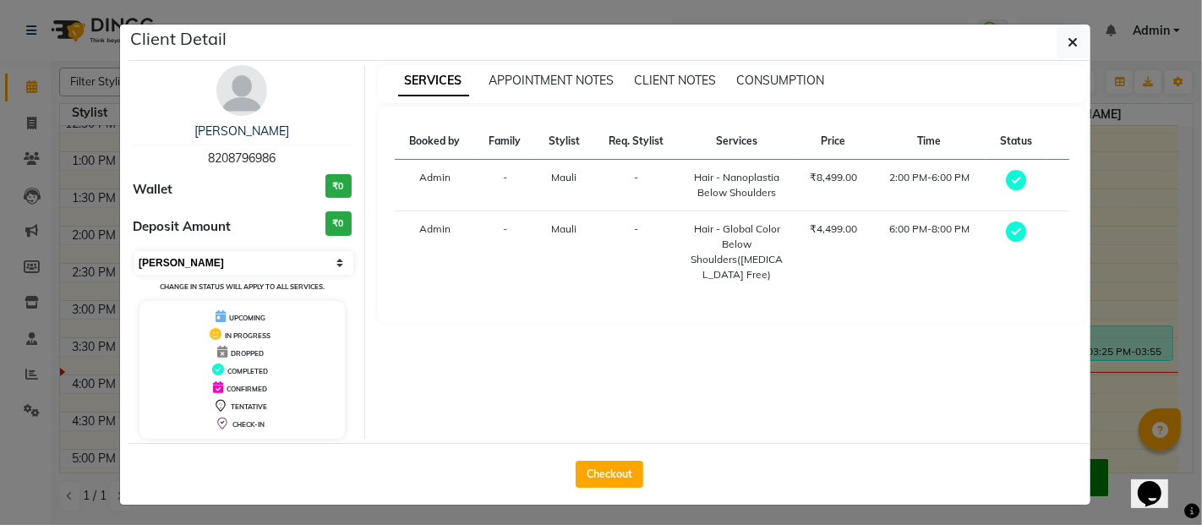
click at [289, 251] on select "Select MARK DONE UPCOMING" at bounding box center [243, 263] width 219 height 24
select select "5"
click at [134, 251] on select "Select MARK DONE UPCOMING" at bounding box center [243, 263] width 219 height 24
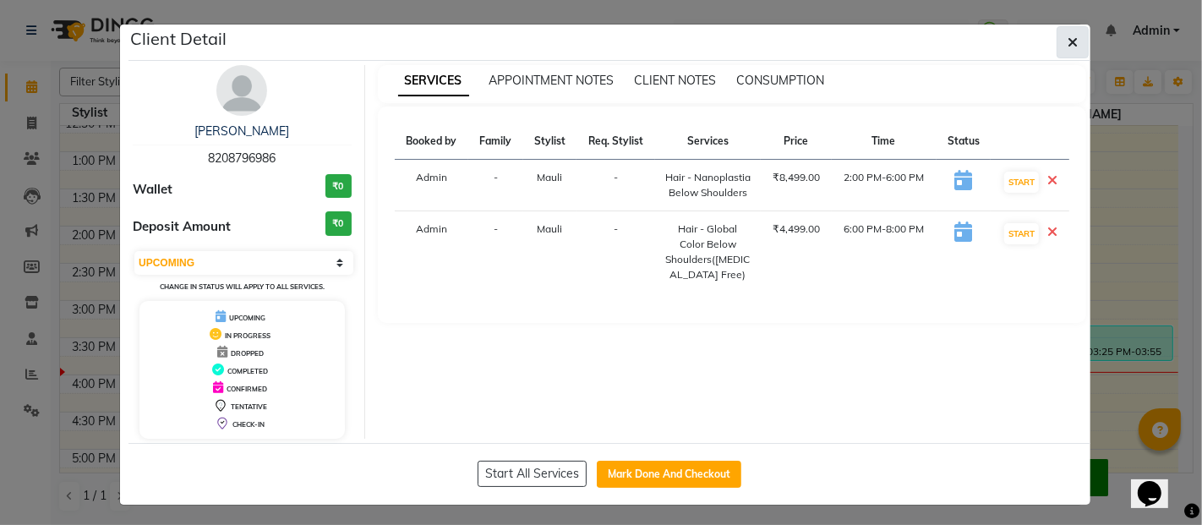
click at [1069, 40] on icon "button" at bounding box center [1073, 43] width 10 height 14
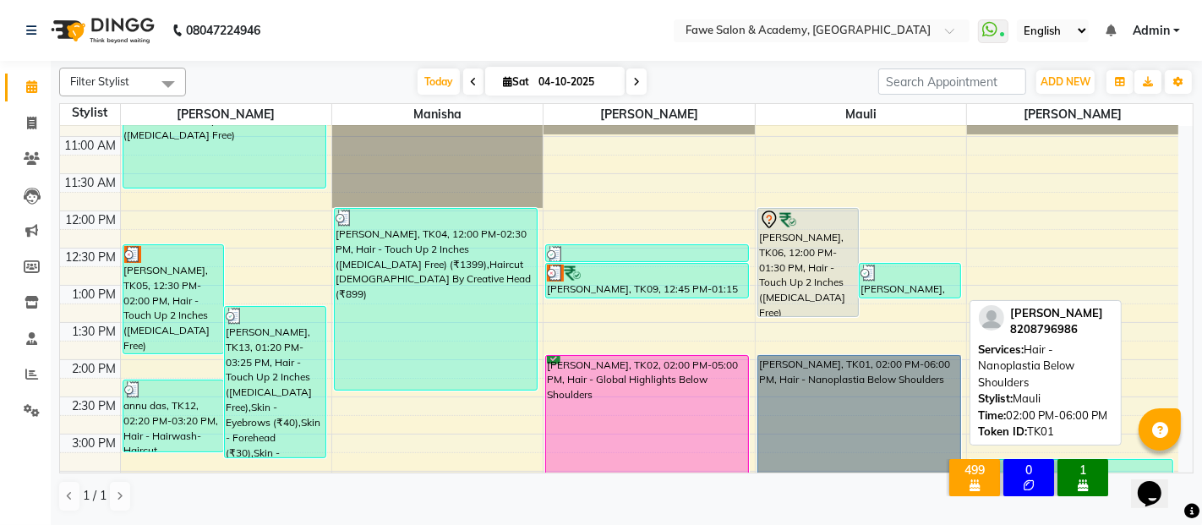
scroll to position [168, 0]
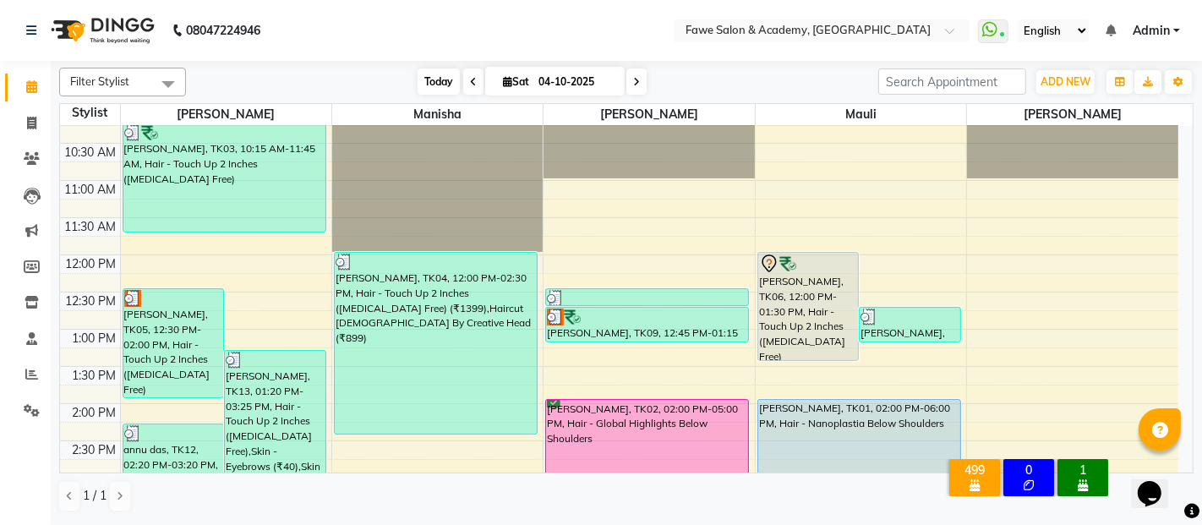
click at [424, 71] on span "Today" at bounding box center [439, 81] width 42 height 26
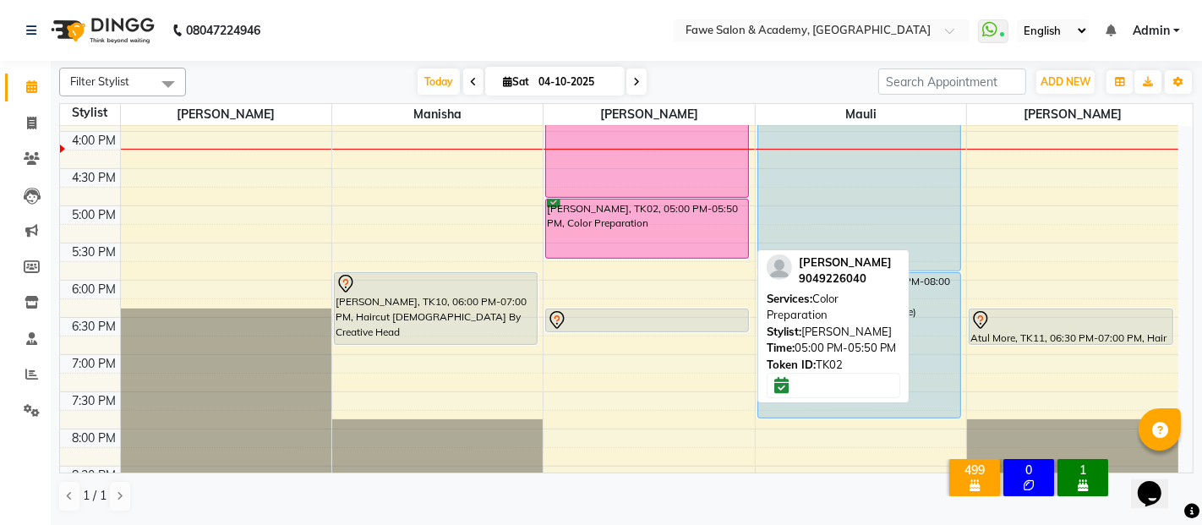
click at [610, 216] on div "[PERSON_NAME], TK02, 05:00 PM-05:50 PM, Color Preparation" at bounding box center [647, 228] width 202 height 58
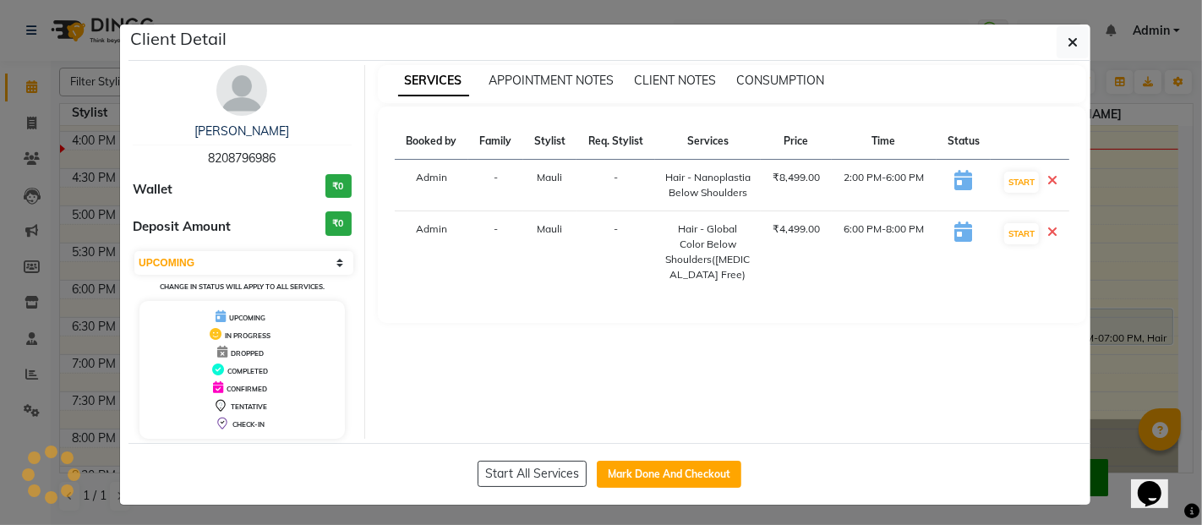
select select "6"
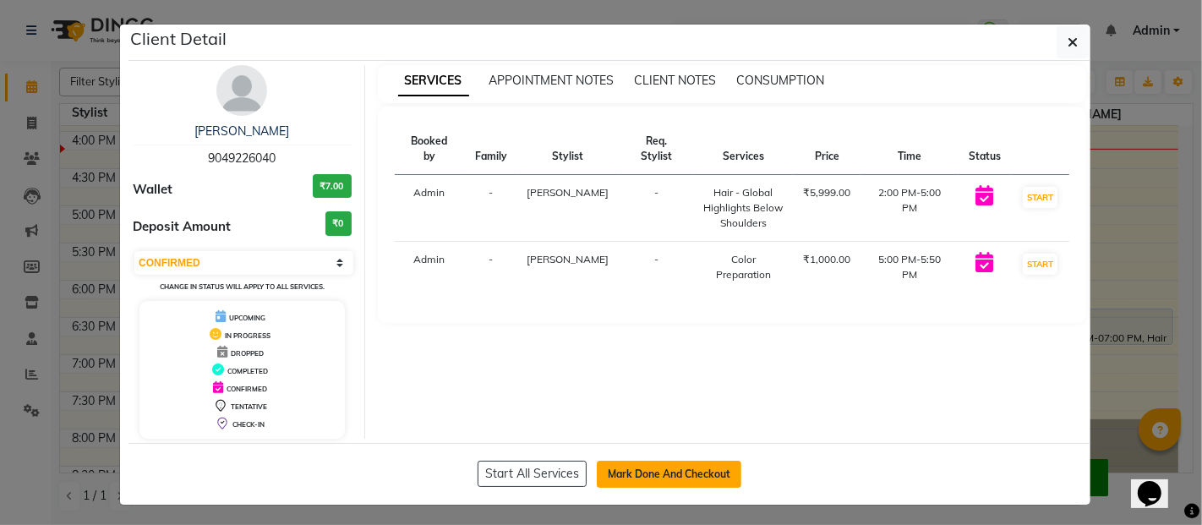
click at [667, 468] on button "Mark Done And Checkout" at bounding box center [669, 474] width 145 height 27
select select "879"
select select "service"
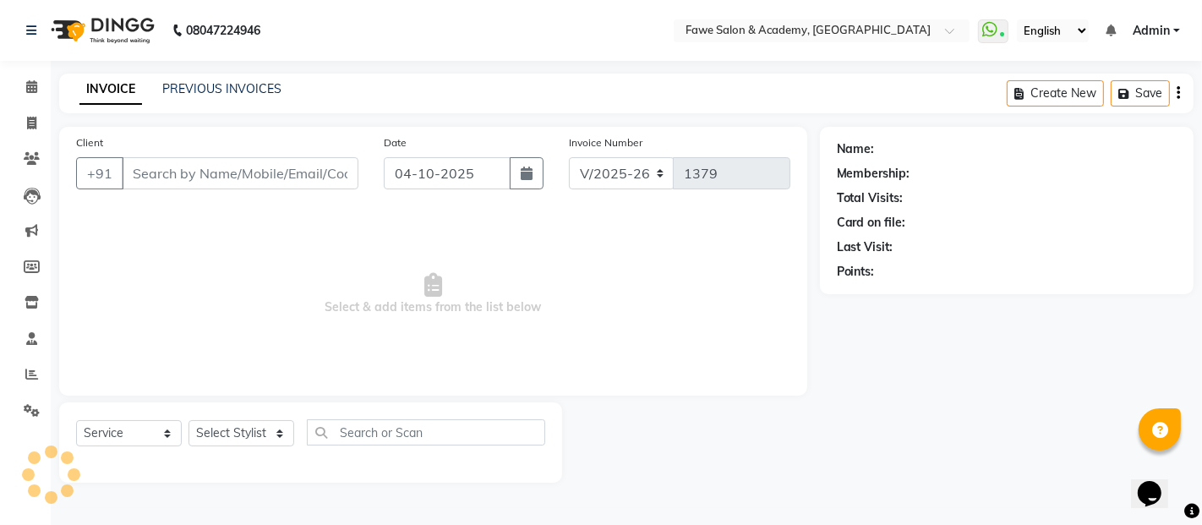
type input "9049226040"
select select "14303"
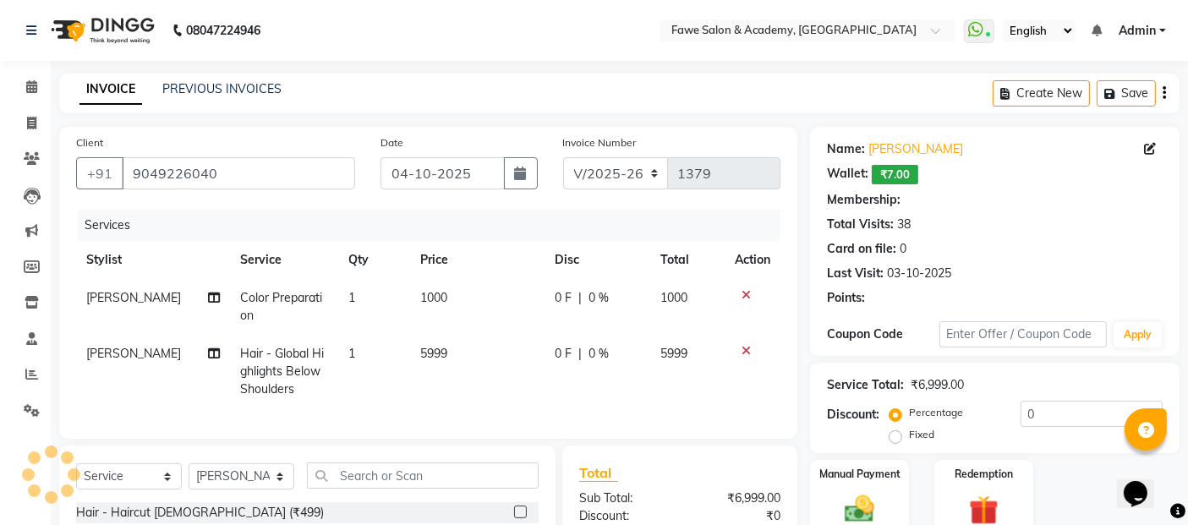
select select "1: Object"
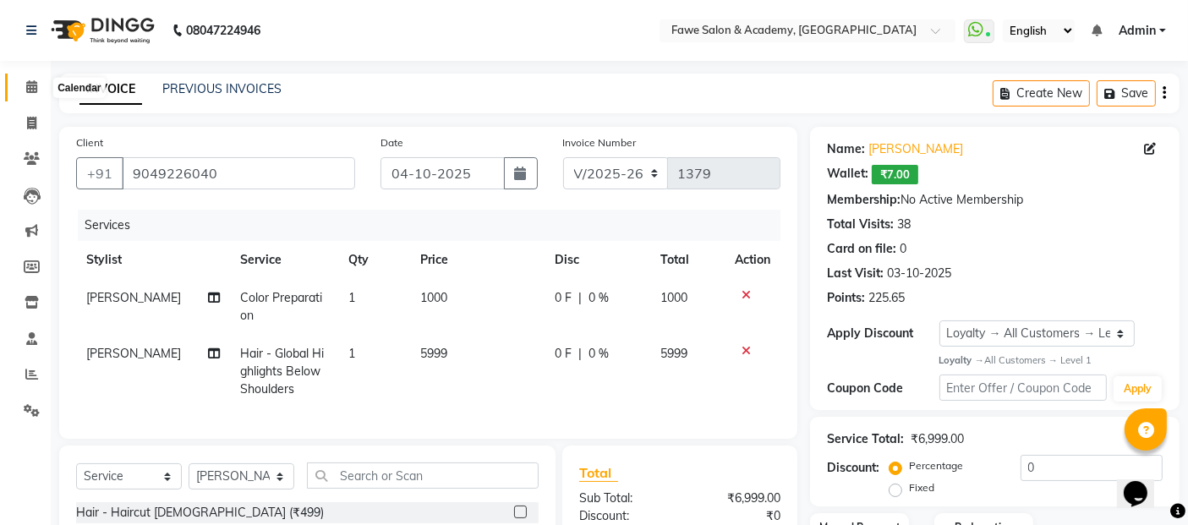
click at [29, 87] on icon at bounding box center [31, 86] width 11 height 13
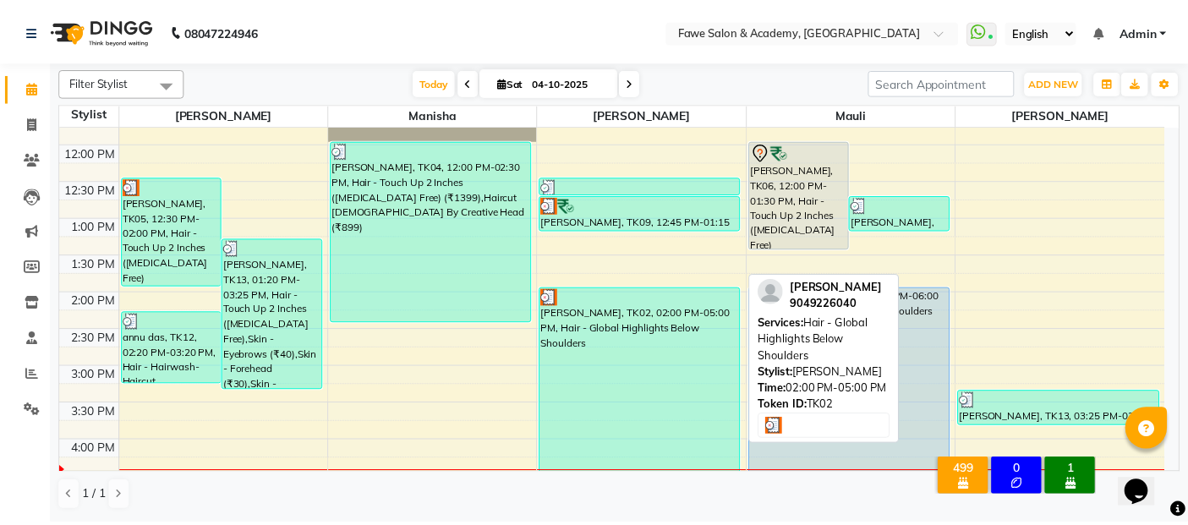
scroll to position [250, 0]
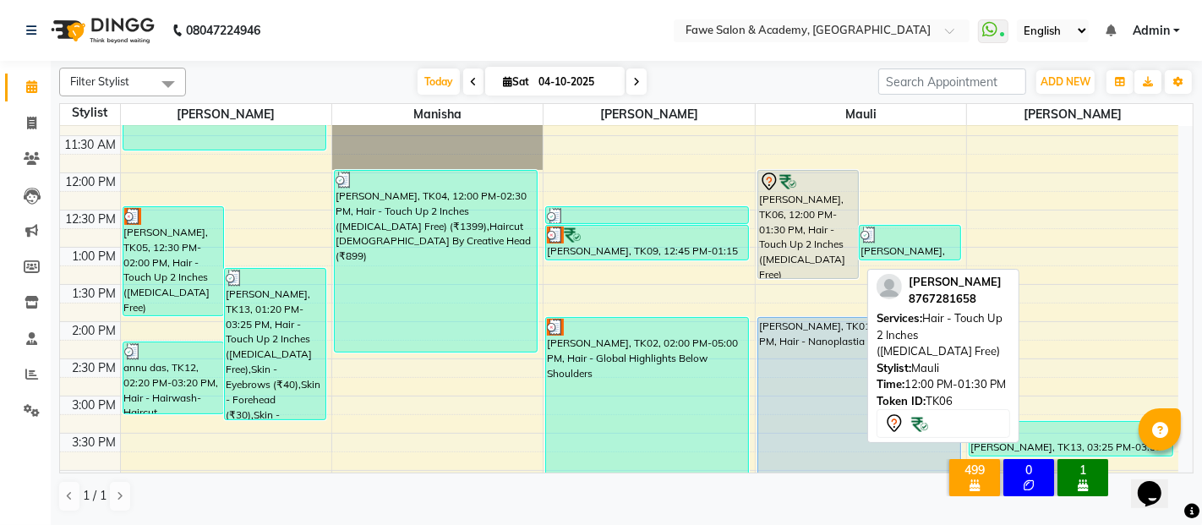
click at [791, 215] on div "[PERSON_NAME], TK06, 12:00 PM-01:30 PM, Hair - Touch Up 2 Inches ([MEDICAL_DATA…" at bounding box center [808, 224] width 101 height 107
select select "7"
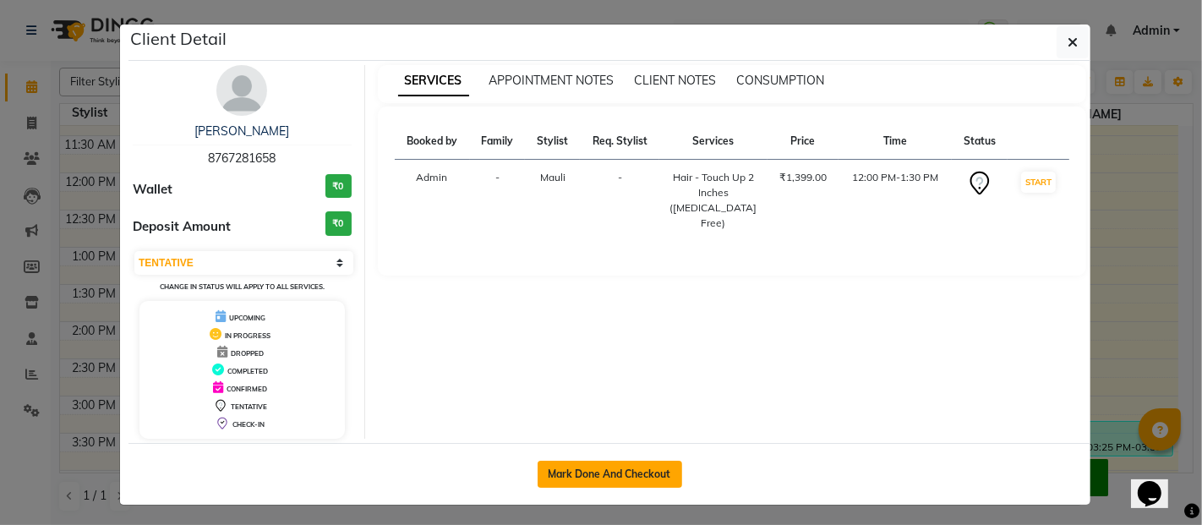
click at [594, 462] on button "Mark Done And Checkout" at bounding box center [610, 474] width 145 height 27
select select "service"
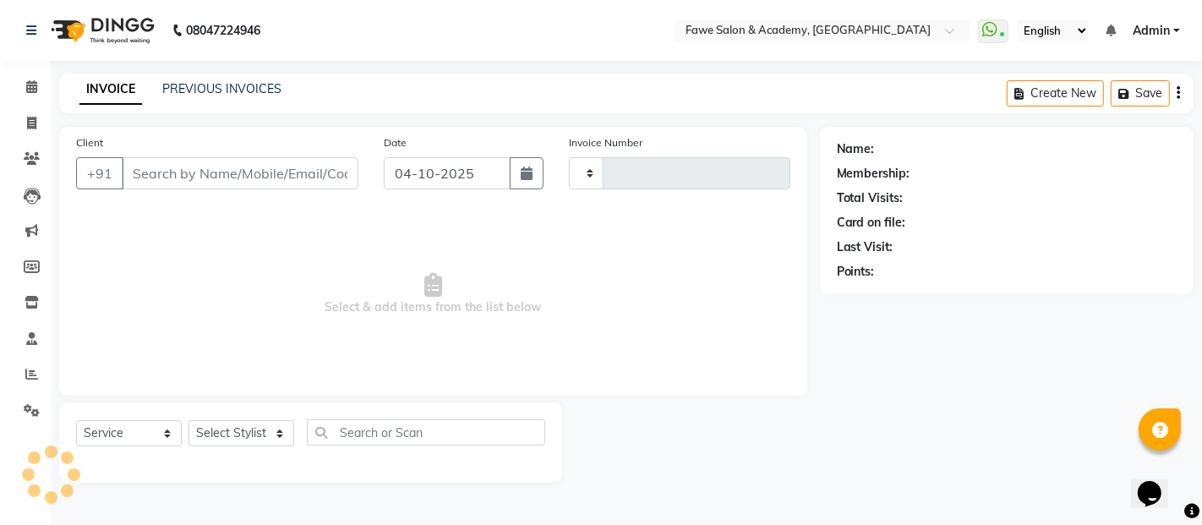
type input "1379"
select select "879"
type input "8767281658"
select select "14305"
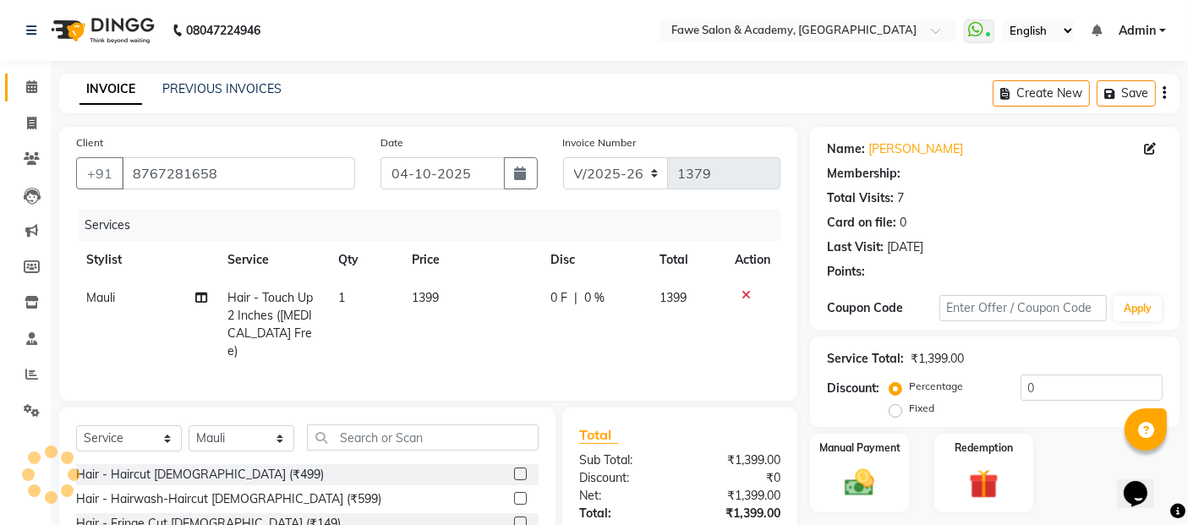
type input "15"
select select "2: Object"
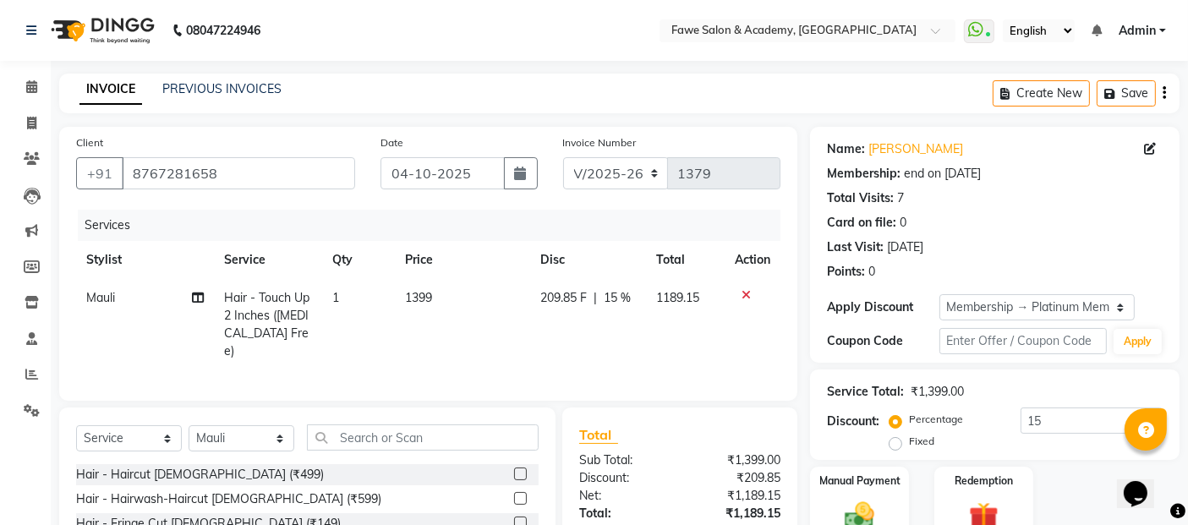
click at [289, 341] on td "Hair - Touch Up 2 Inches ([MEDICAL_DATA] Free)" at bounding box center [268, 324] width 109 height 91
select select "14305"
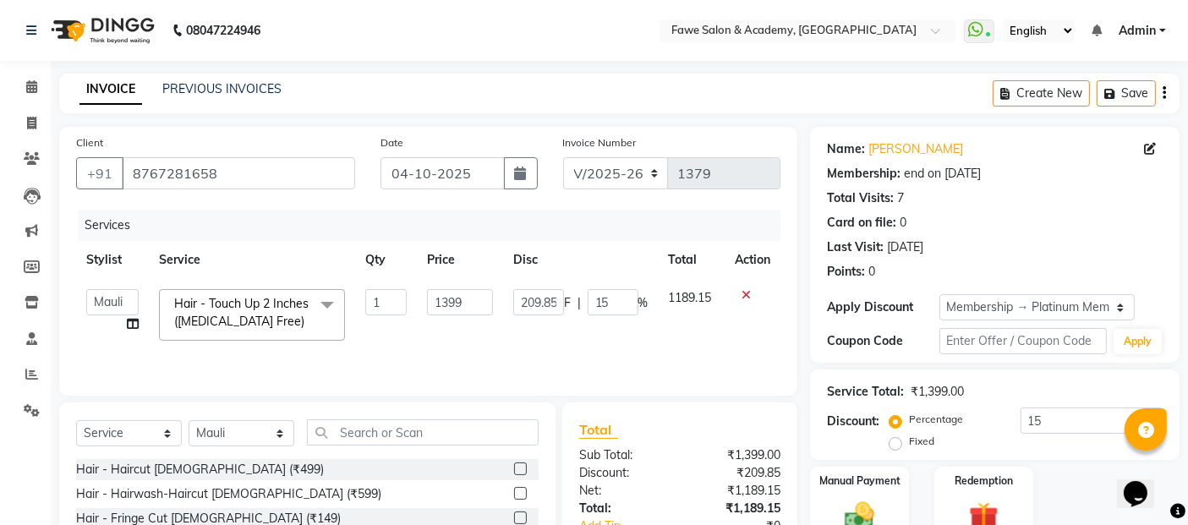
click at [287, 331] on span "Hair - Touch Up 2 Inches ([MEDICAL_DATA] Free) x" at bounding box center [246, 315] width 152 height 40
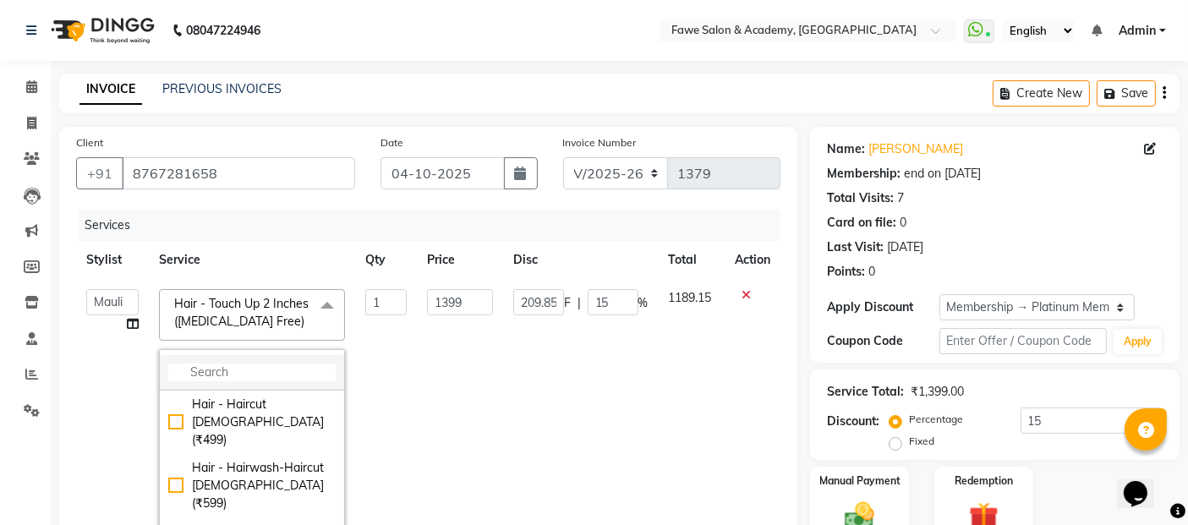
click at [207, 365] on input "multiselect-search" at bounding box center [251, 372] width 167 height 18
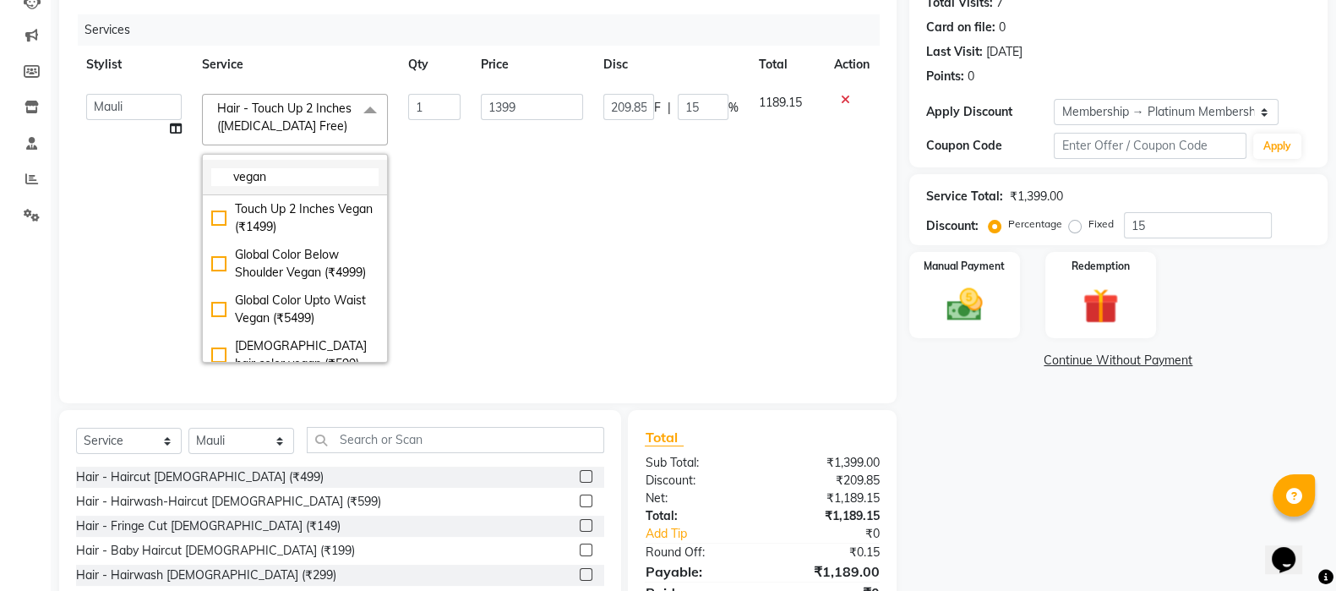
scroll to position [249, 0]
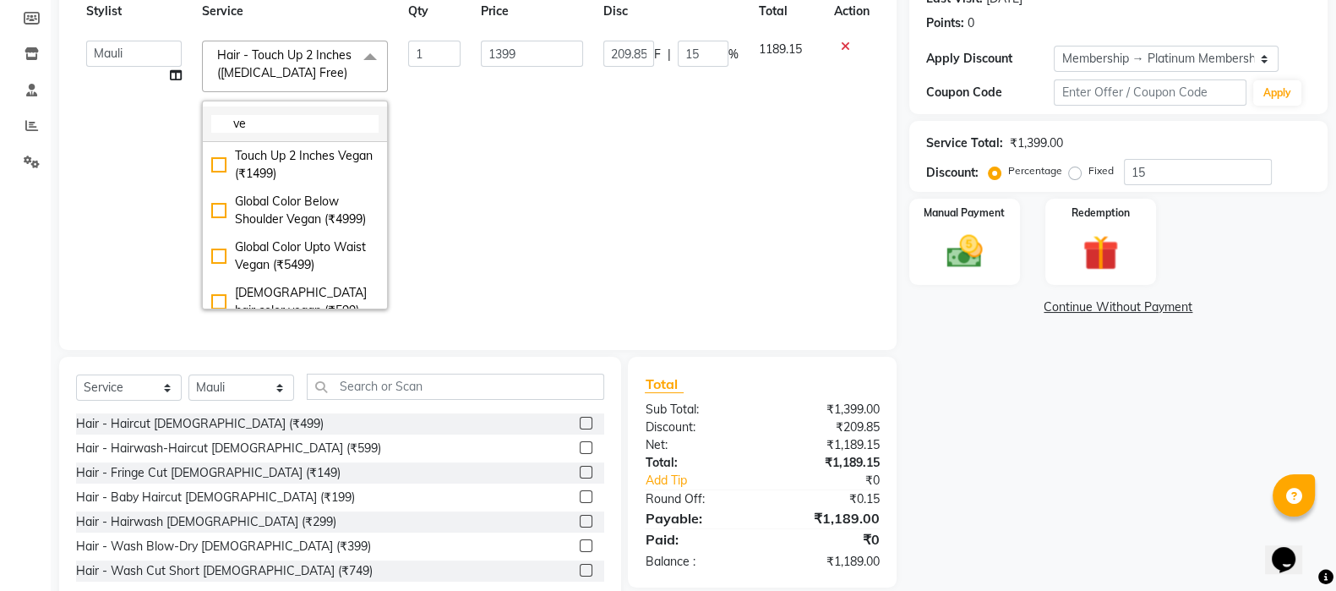
type input "v"
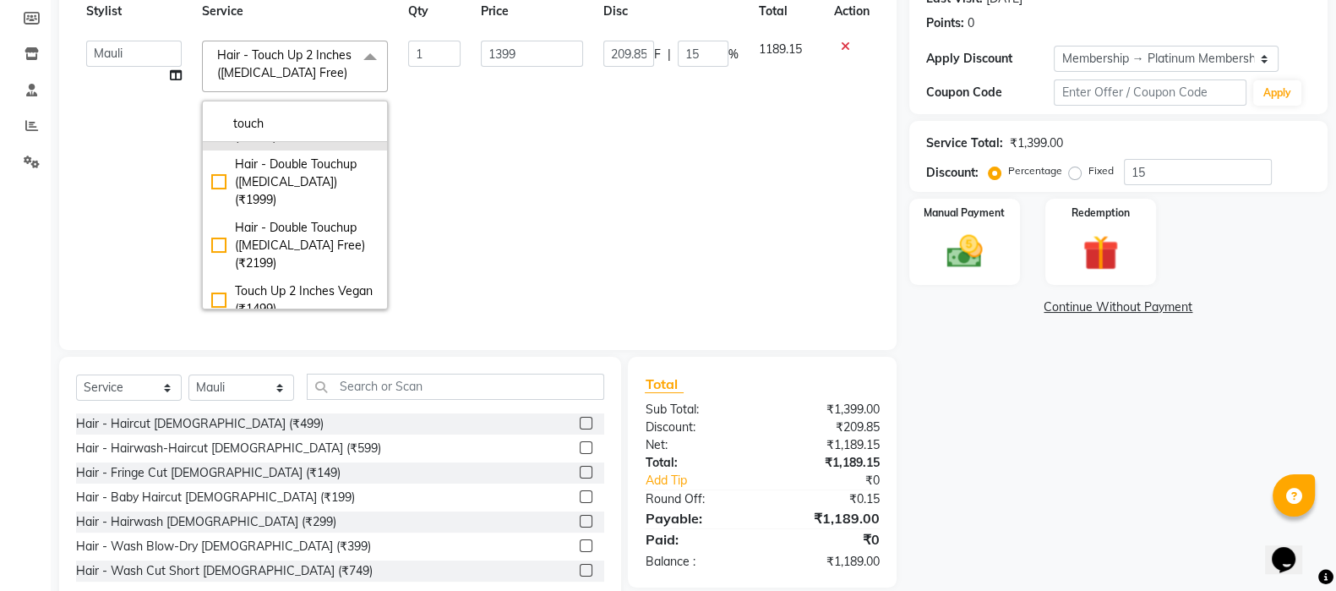
scroll to position [123, 0]
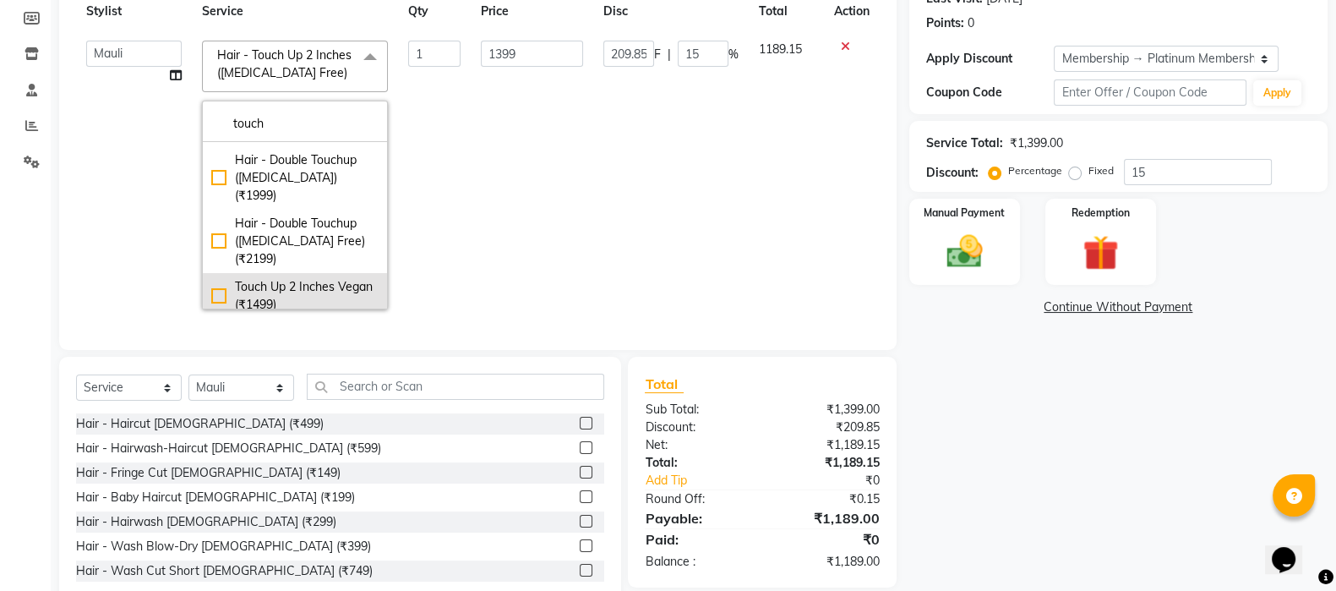
type input "touch"
click at [211, 278] on div "Touch Up 2 Inches Vegan (₹1499)" at bounding box center [294, 296] width 167 height 36
type input "1499"
type input "224.85"
checkbox input "true"
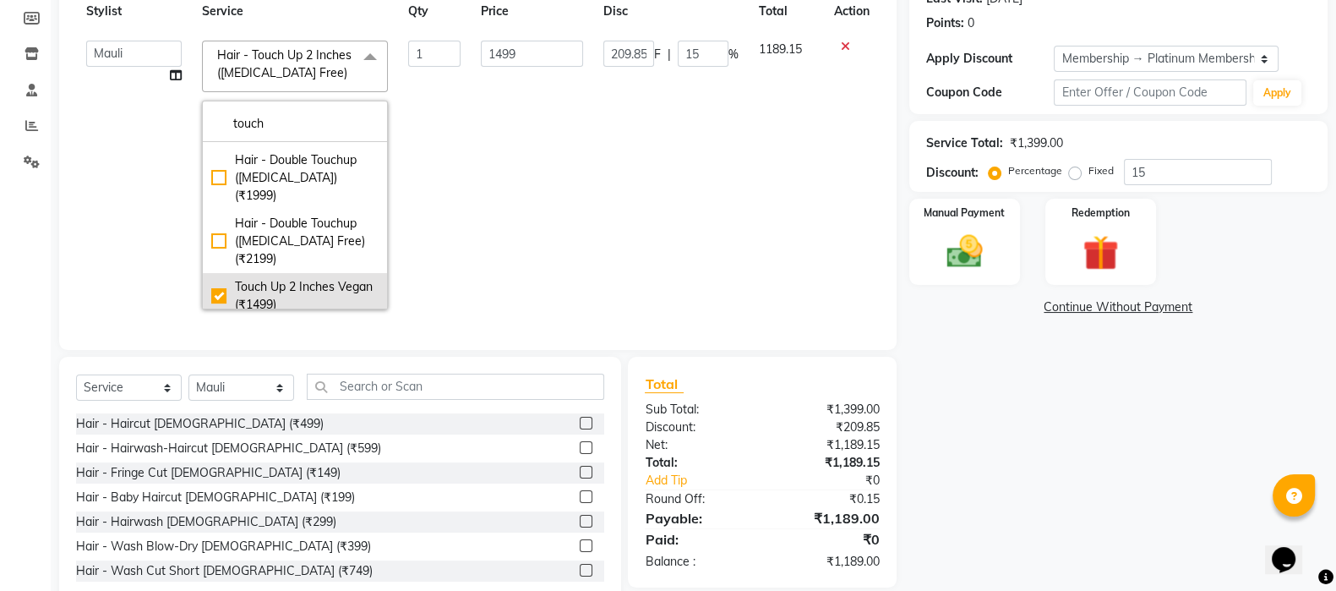
checkbox input "false"
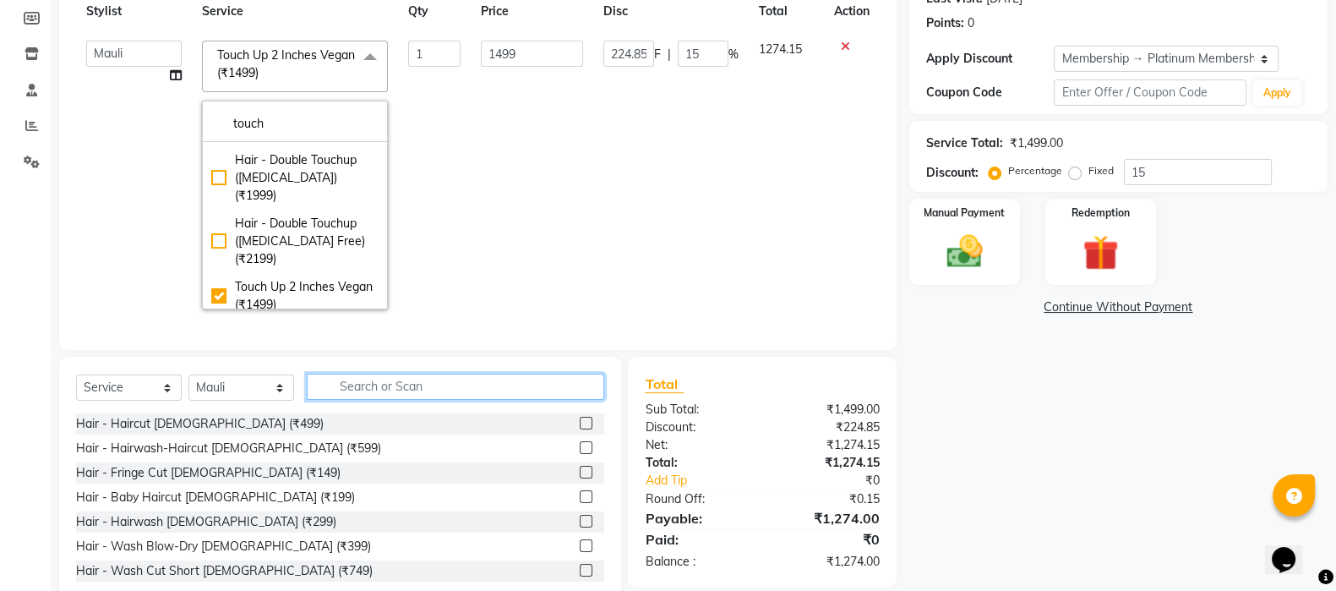
click at [341, 399] on input "text" at bounding box center [456, 387] width 298 height 26
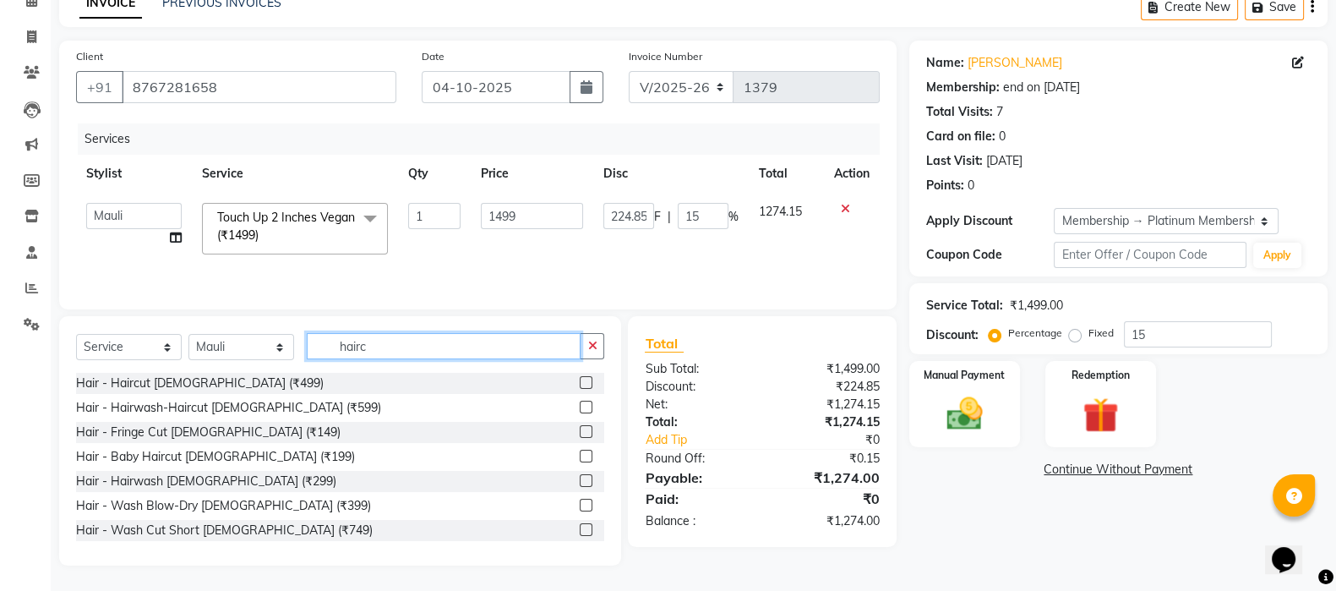
scroll to position [68, 0]
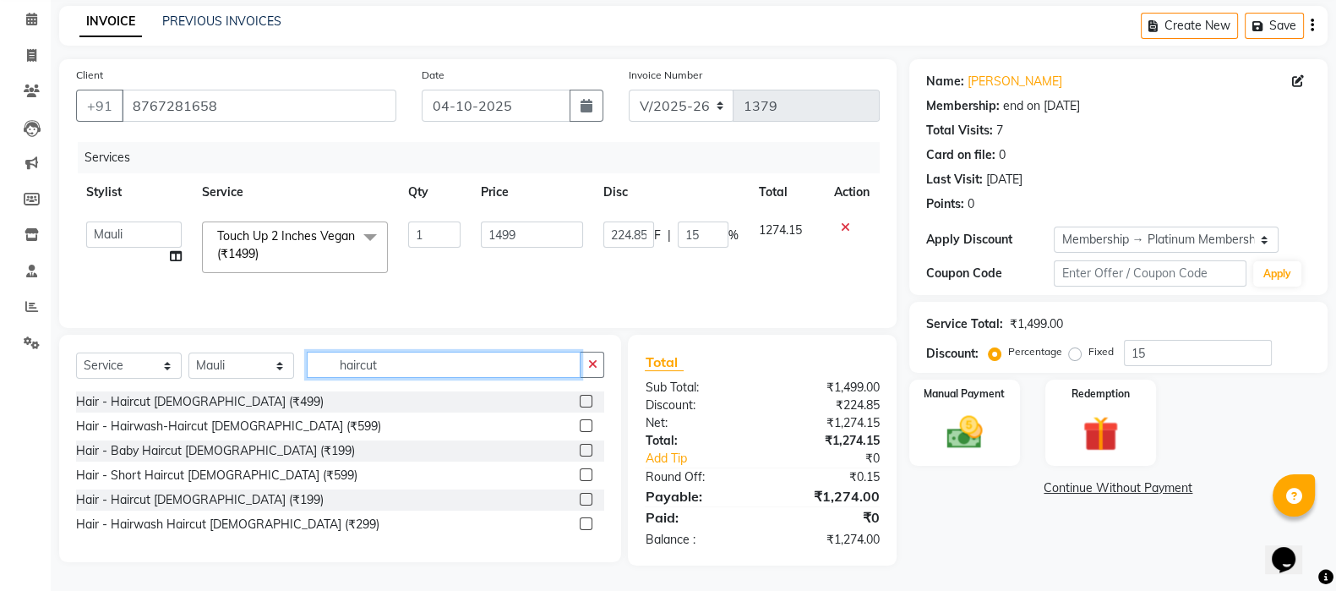
type input "haircut"
click at [582, 397] on label at bounding box center [586, 401] width 13 height 13
click at [582, 397] on input "checkbox" at bounding box center [585, 401] width 11 height 11
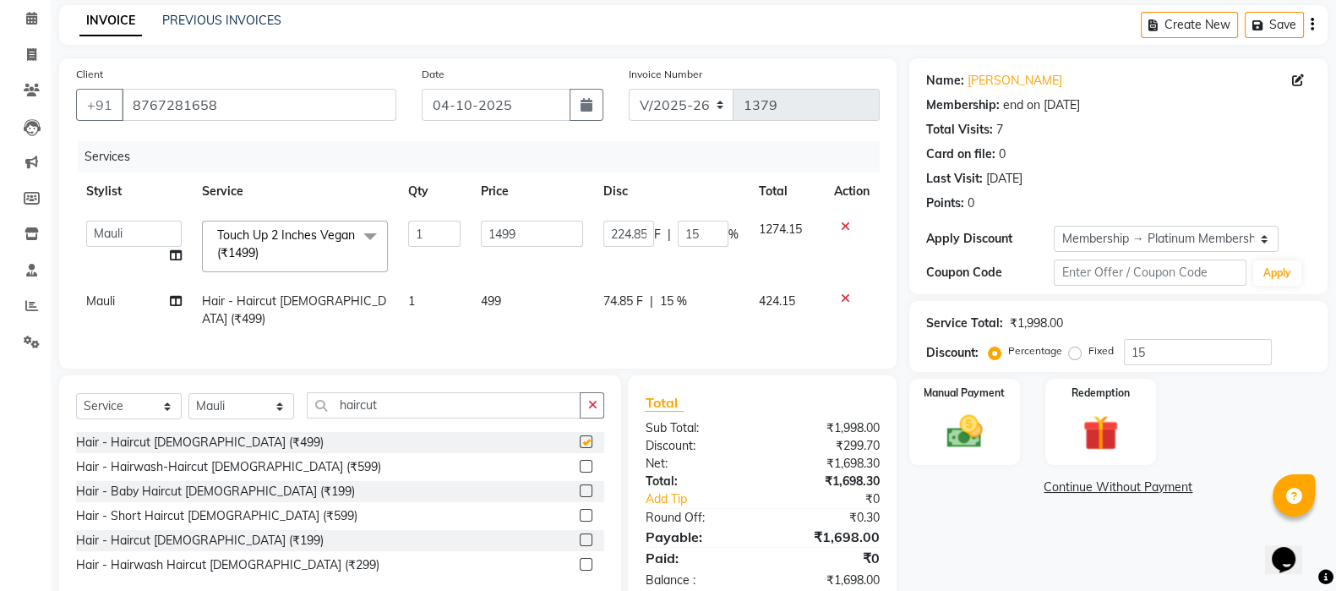
checkbox input "false"
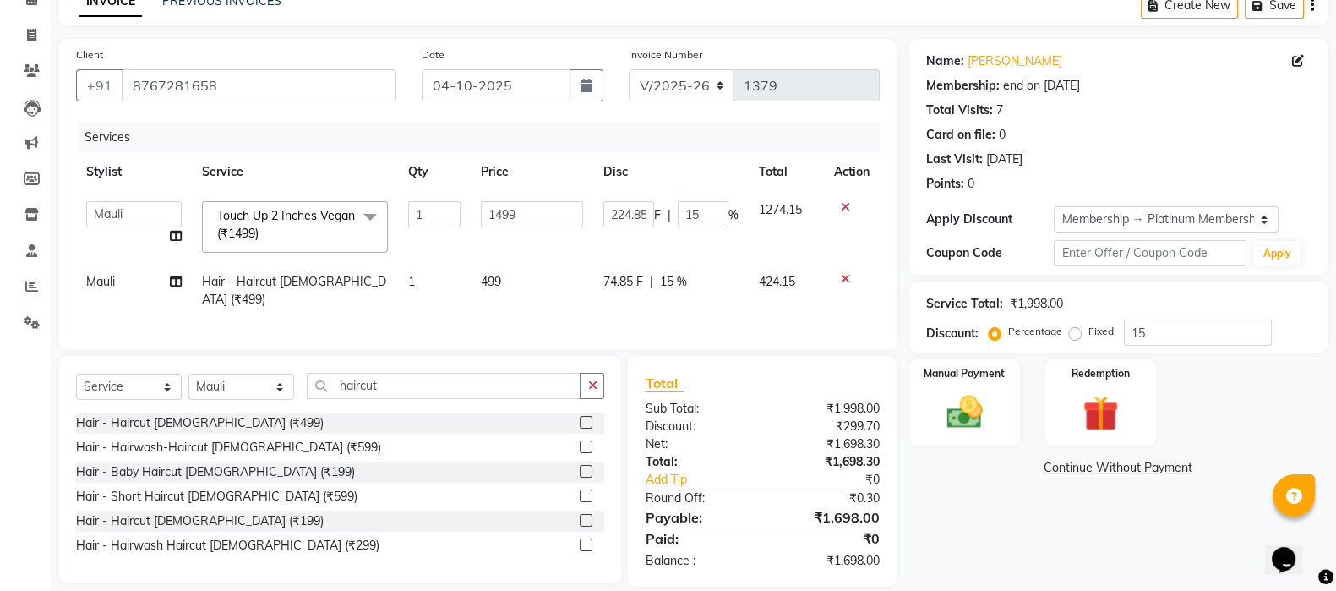
scroll to position [107, 0]
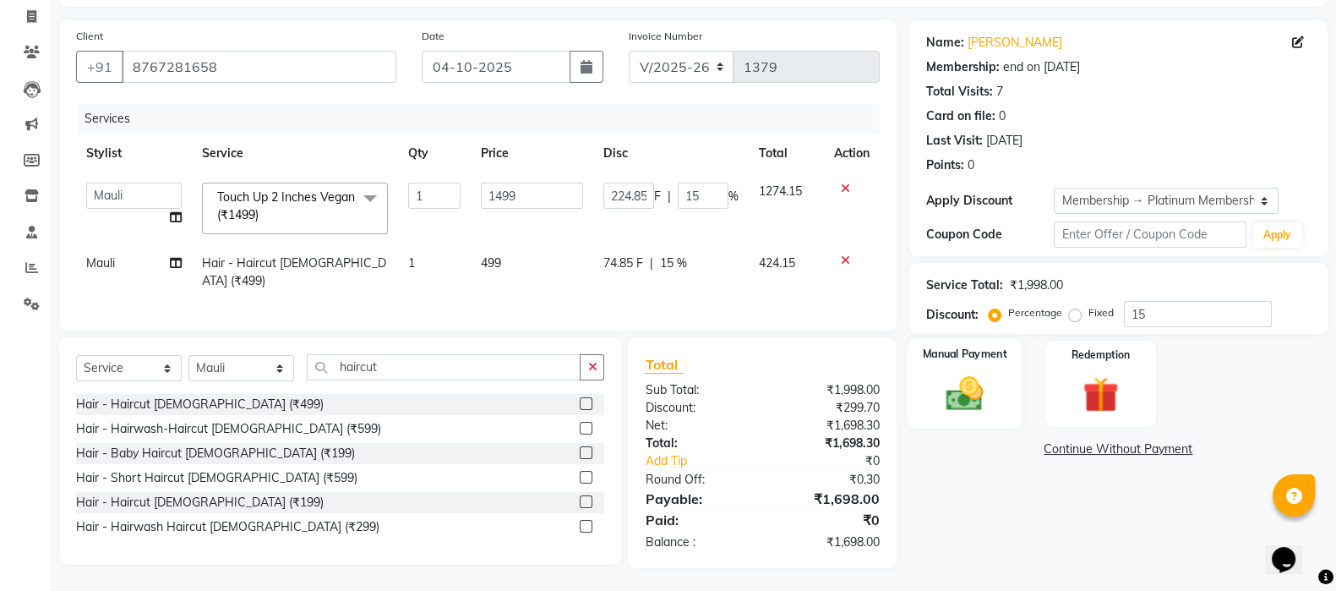
click at [961, 351] on label "Manual Payment" at bounding box center [964, 354] width 85 height 16
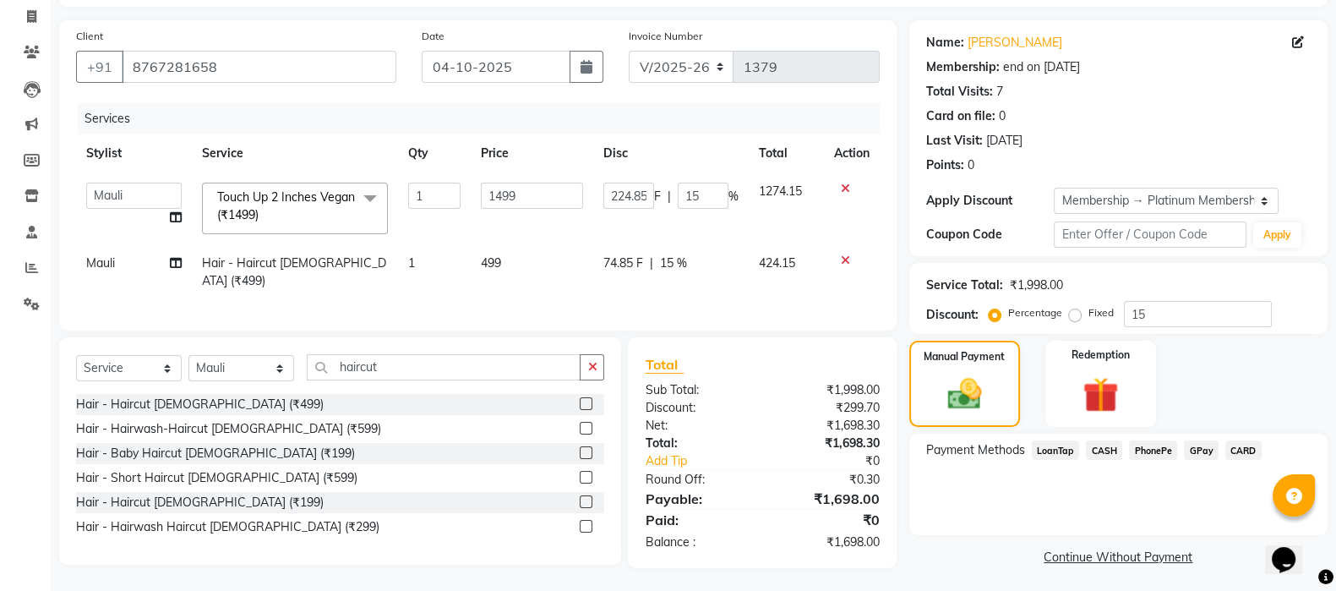
click at [1201, 451] on span "GPay" at bounding box center [1201, 449] width 35 height 19
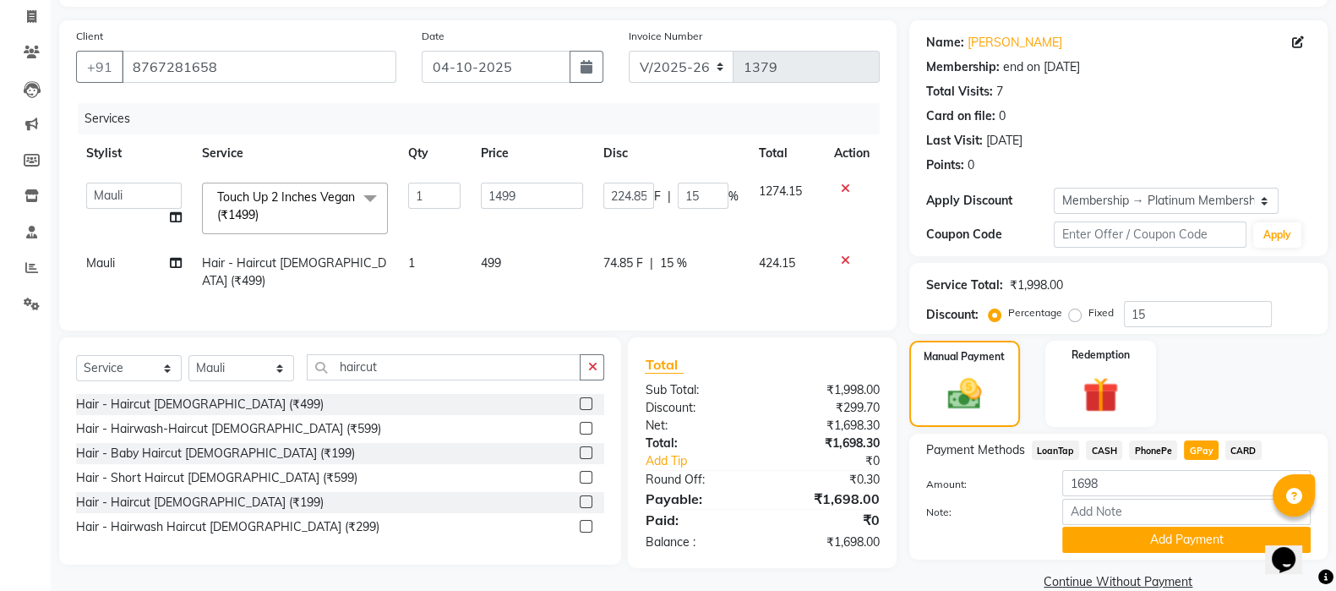
scroll to position [136, 0]
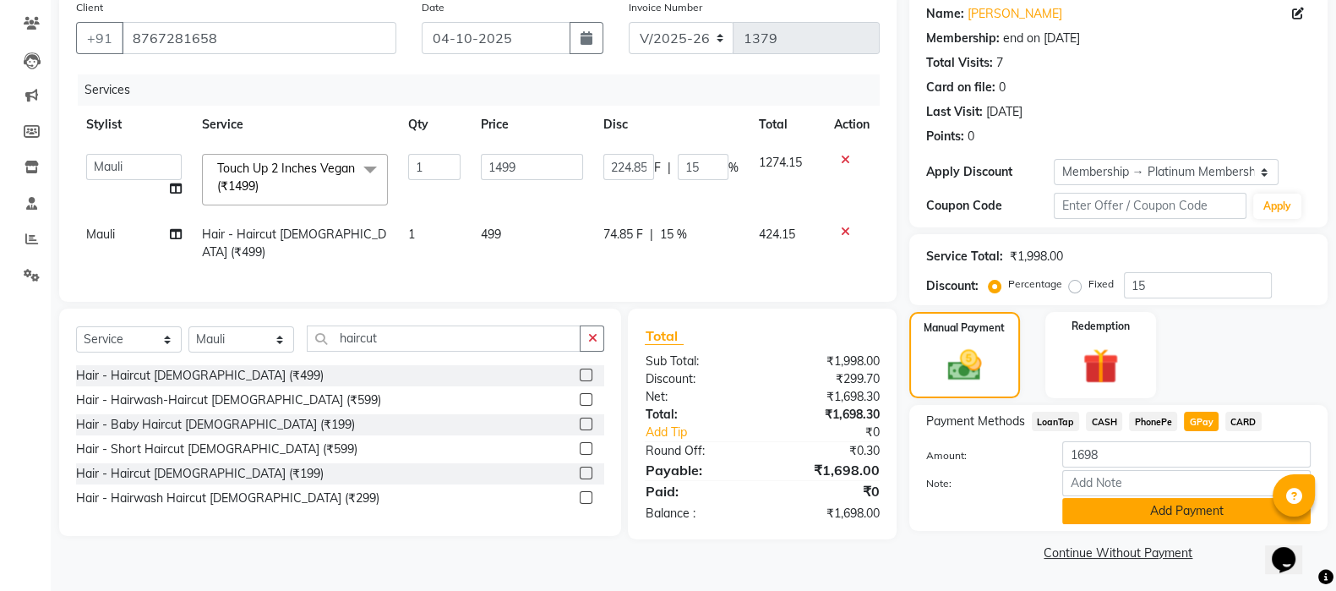
click at [1177, 511] on button "Add Payment" at bounding box center [1187, 511] width 249 height 26
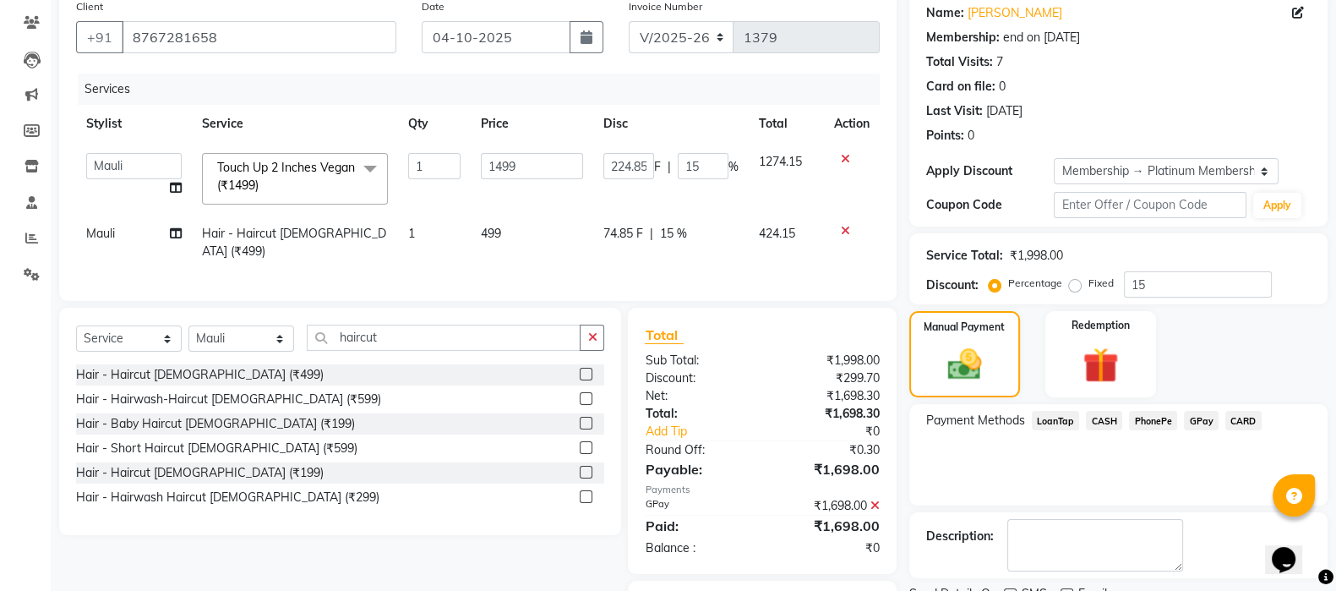
scroll to position [205, 0]
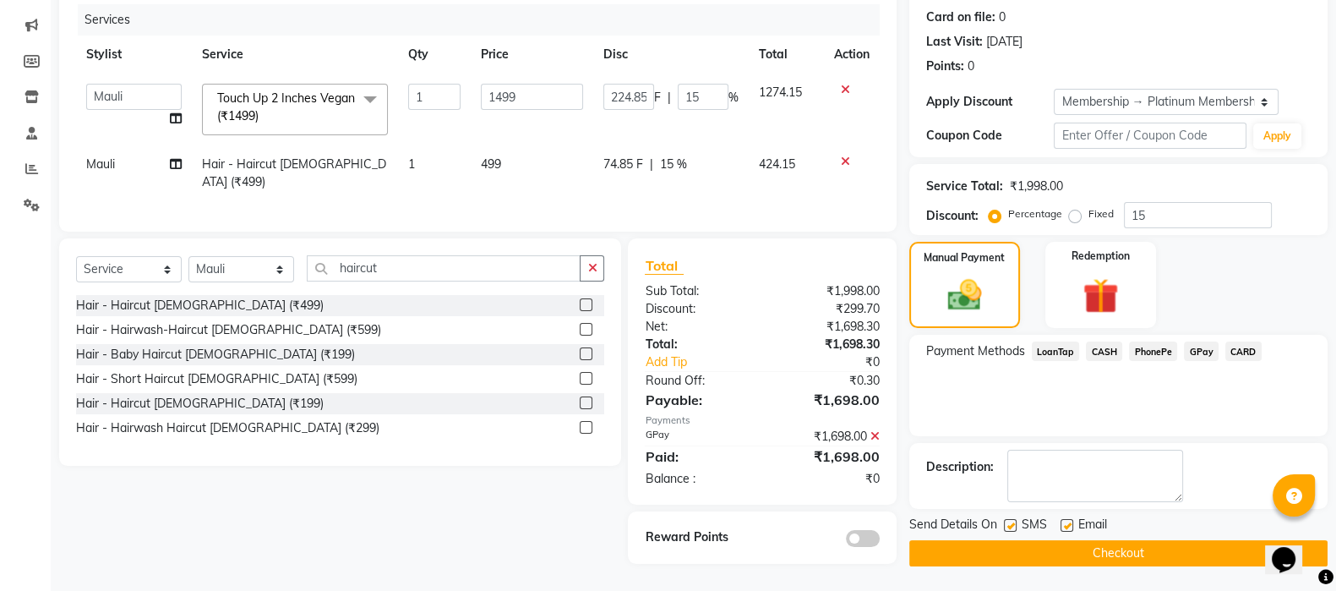
click at [1131, 524] on button "Checkout" at bounding box center [1119, 553] width 418 height 26
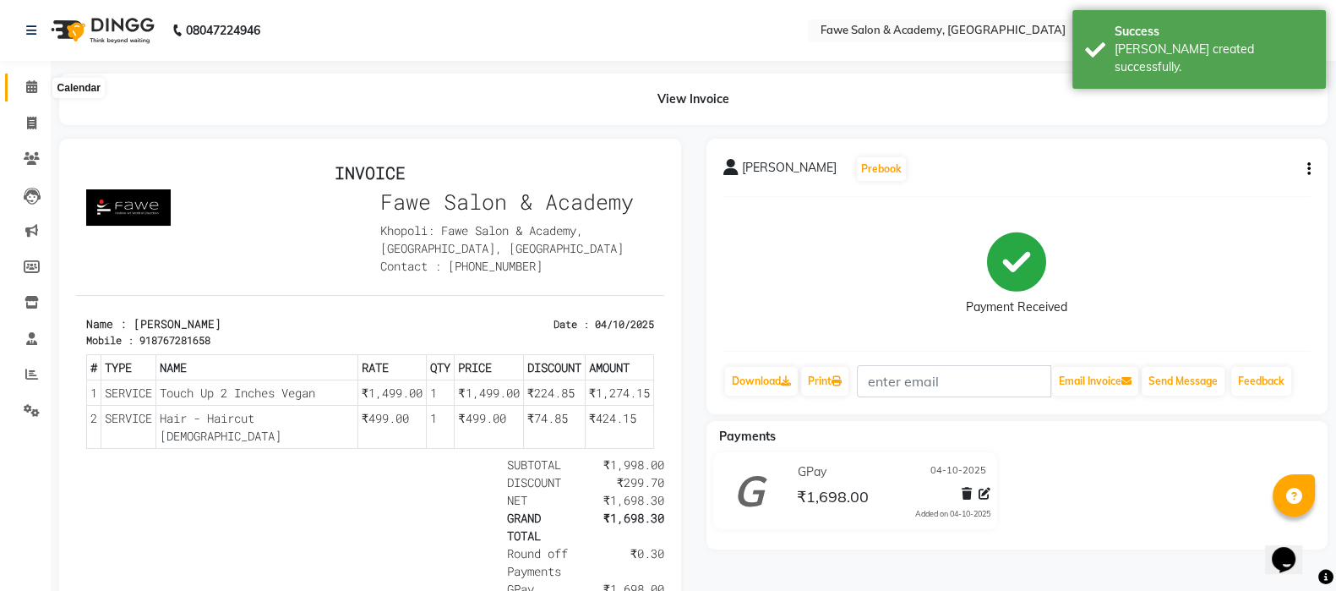
click at [30, 91] on icon at bounding box center [31, 86] width 11 height 13
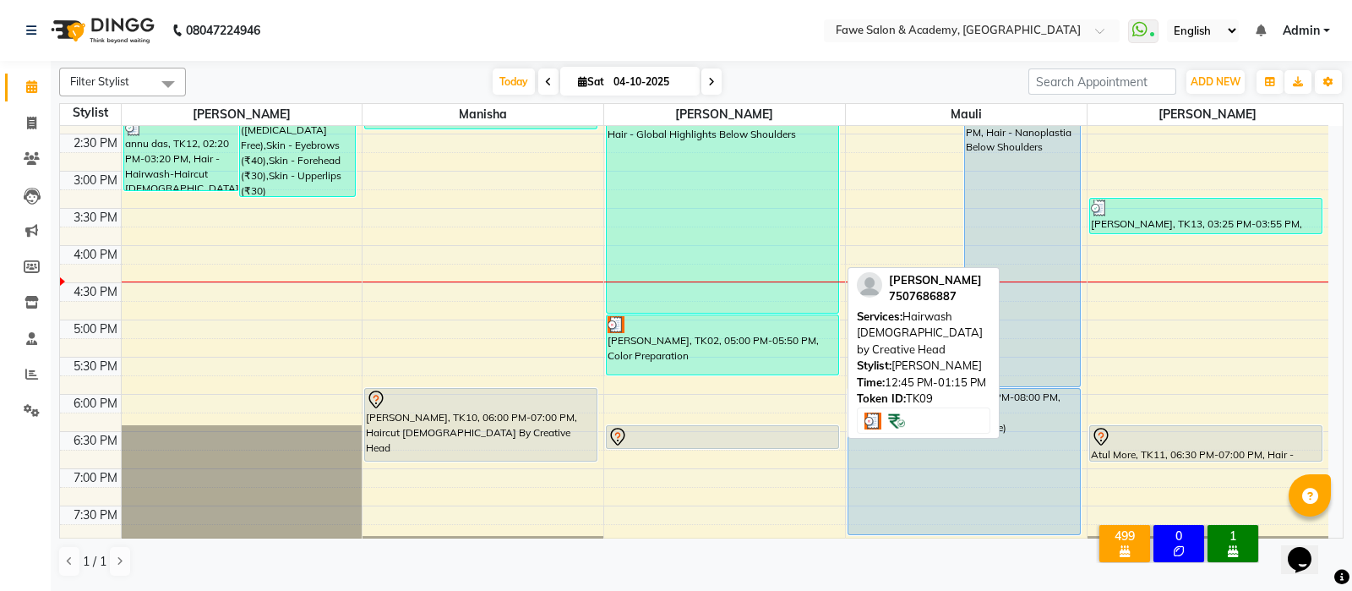
scroll to position [571, 0]
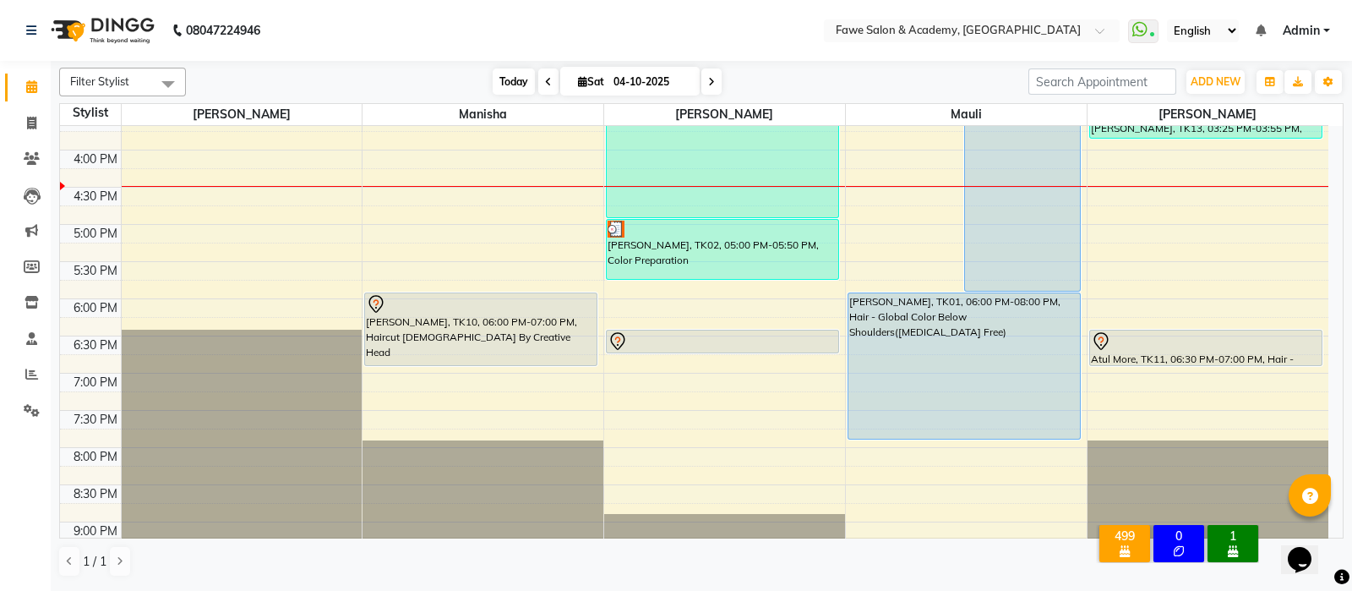
click at [516, 73] on span "Today" at bounding box center [514, 81] width 42 height 26
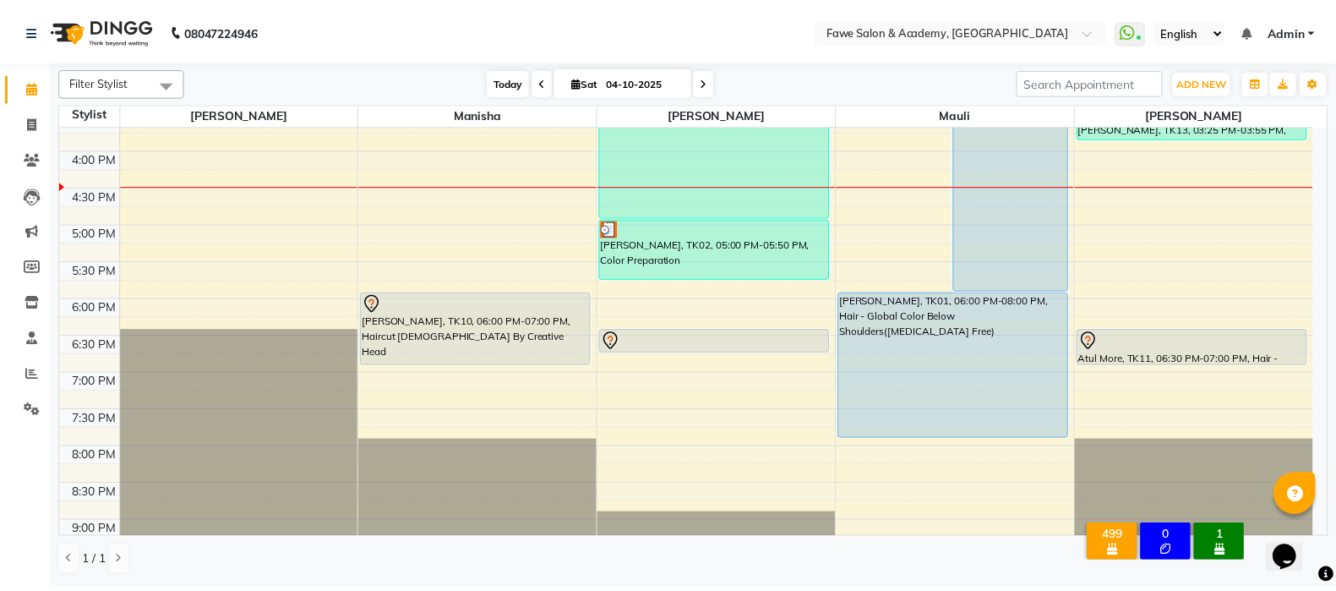
scroll to position [591, 0]
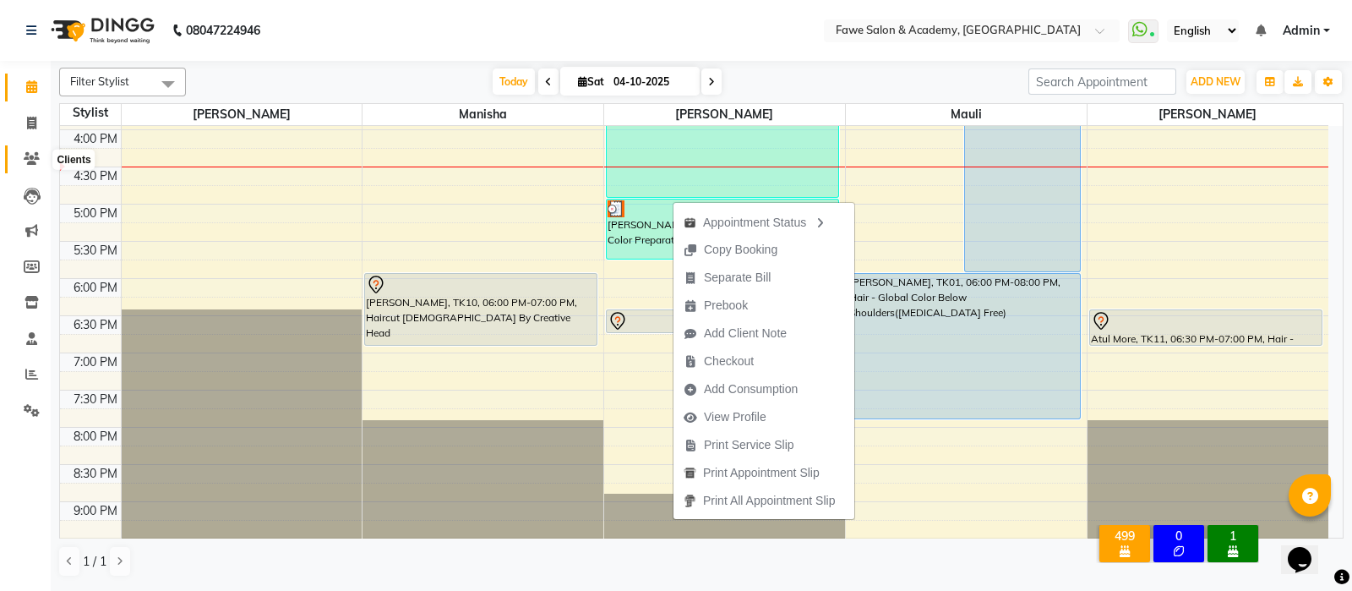
click at [26, 160] on icon at bounding box center [32, 158] width 16 height 13
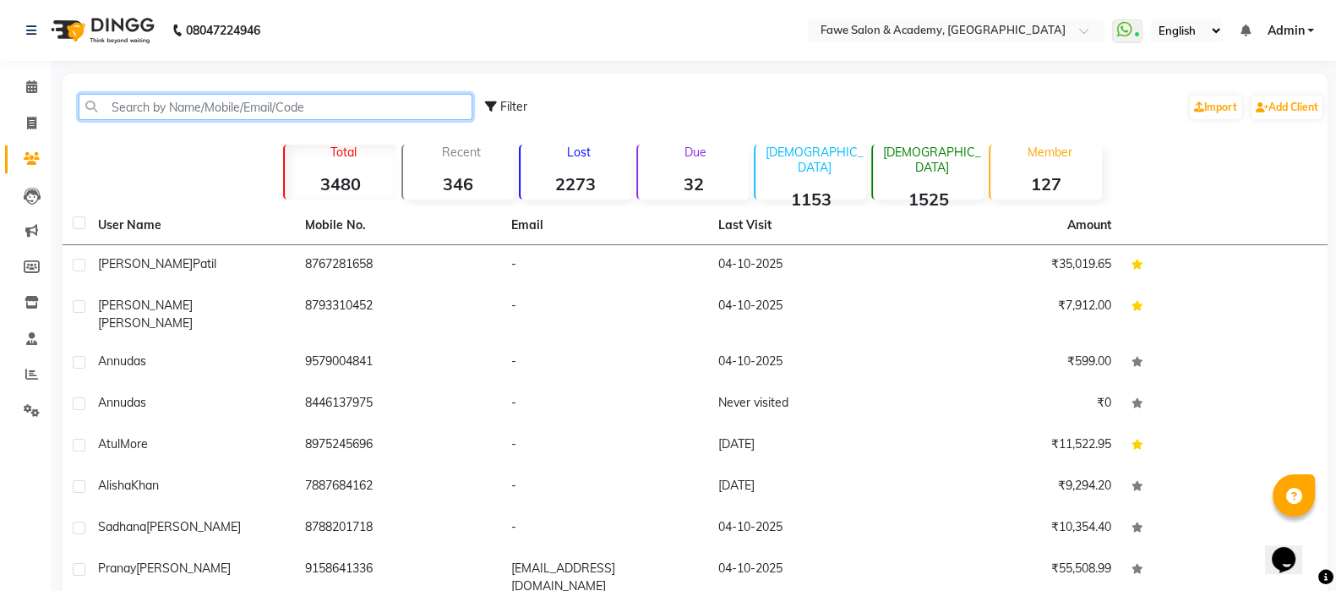
click at [110, 98] on input "text" at bounding box center [276, 107] width 394 height 26
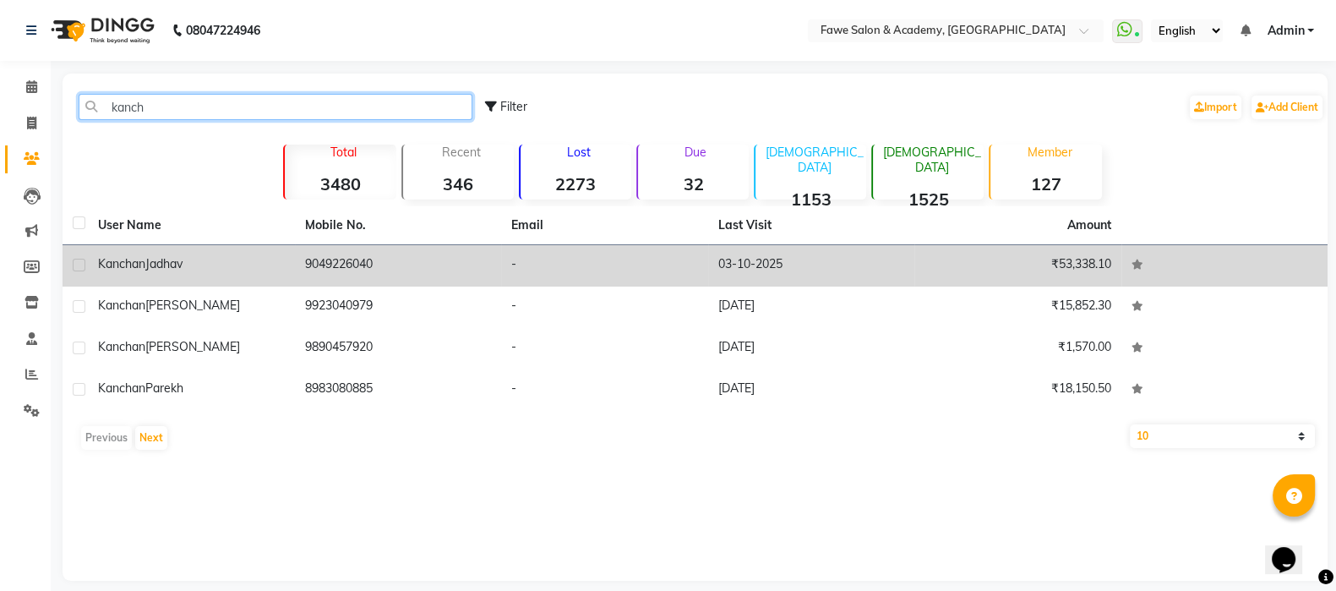
type input "kanch"
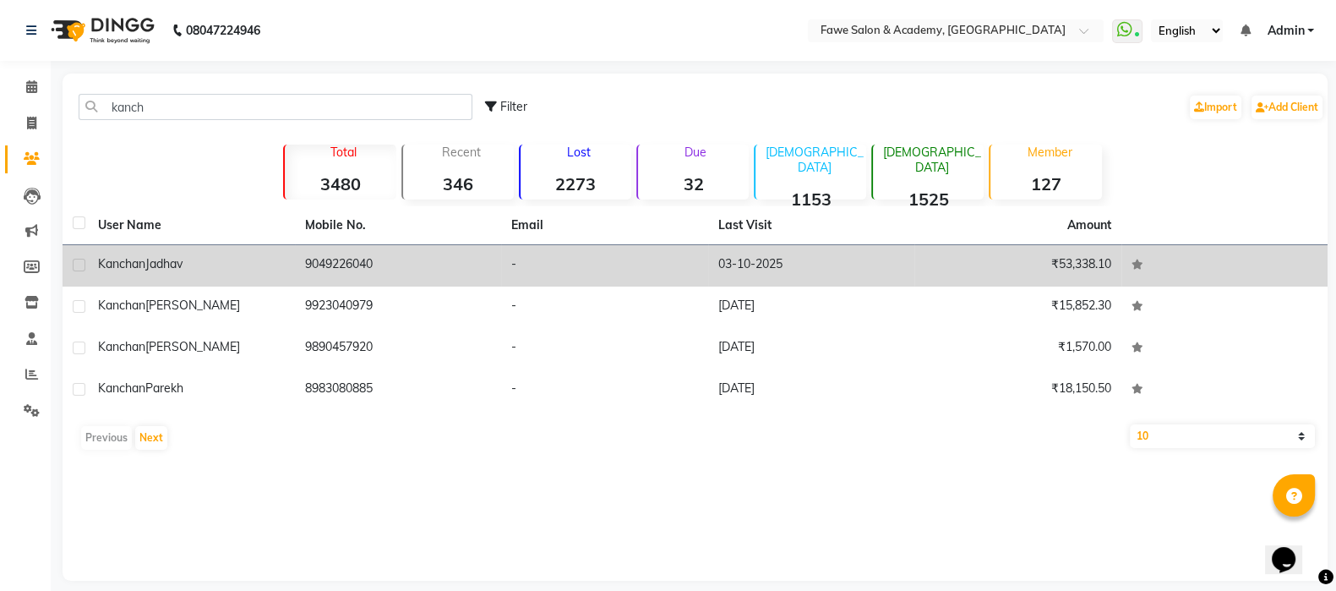
click at [270, 262] on div "Kanchan Jadhav" at bounding box center [191, 264] width 187 height 18
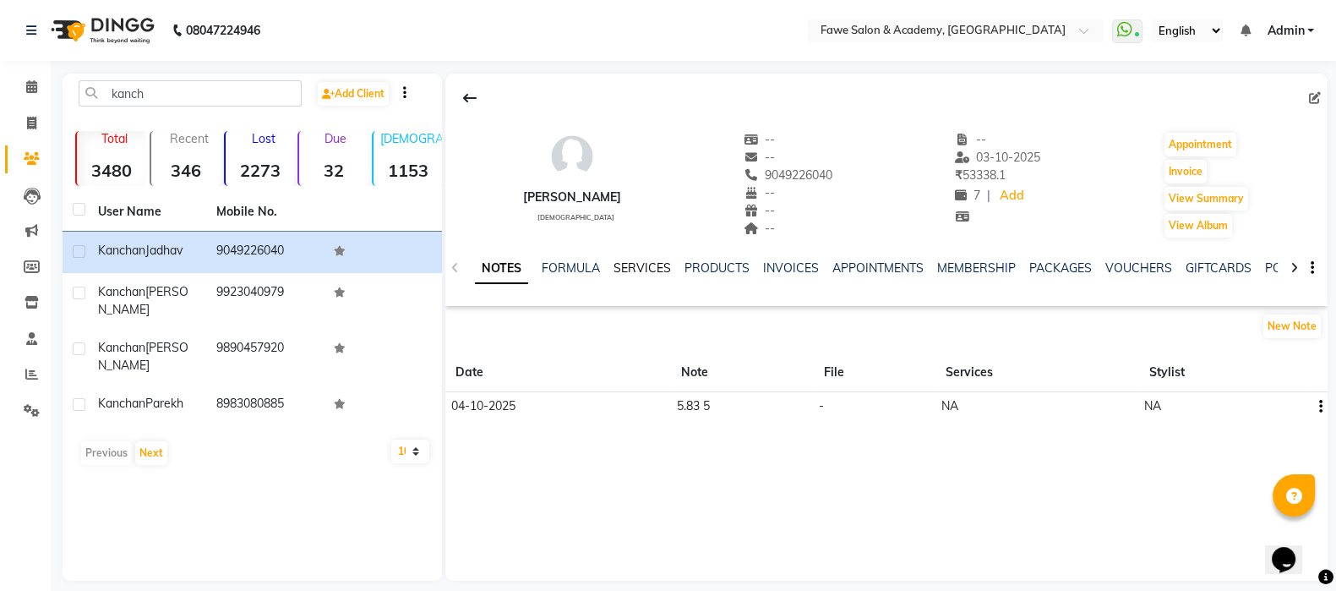
click at [635, 270] on link "SERVICES" at bounding box center [642, 267] width 57 height 15
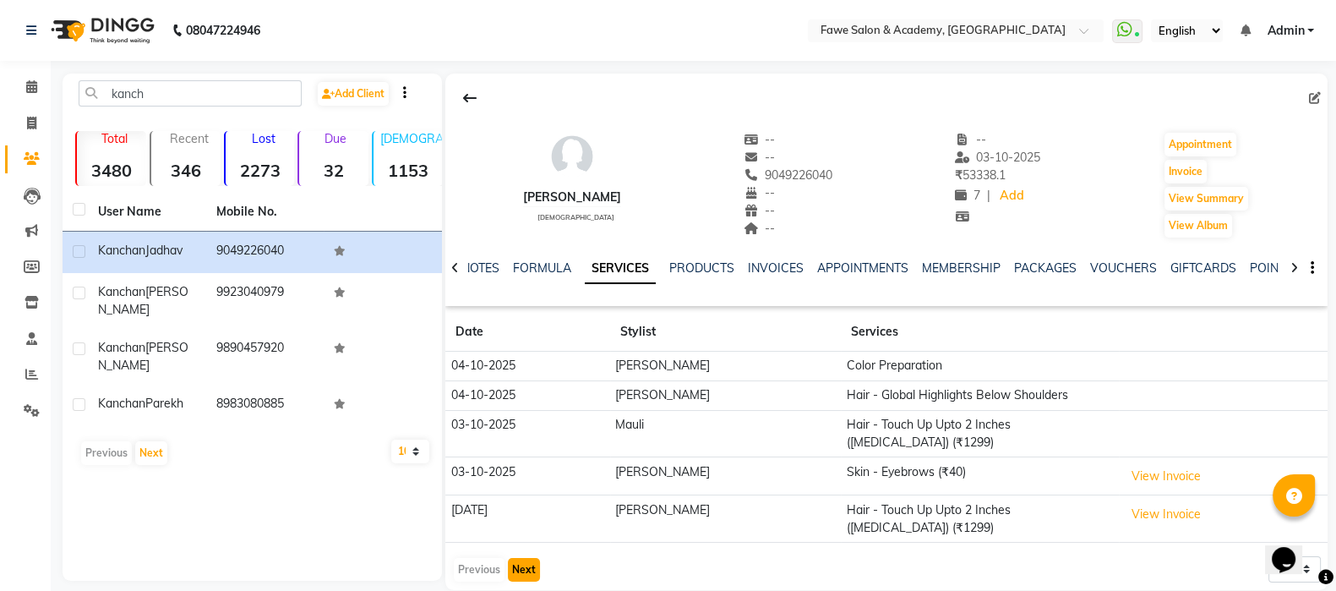
click at [516, 524] on button "Next" at bounding box center [524, 570] width 32 height 24
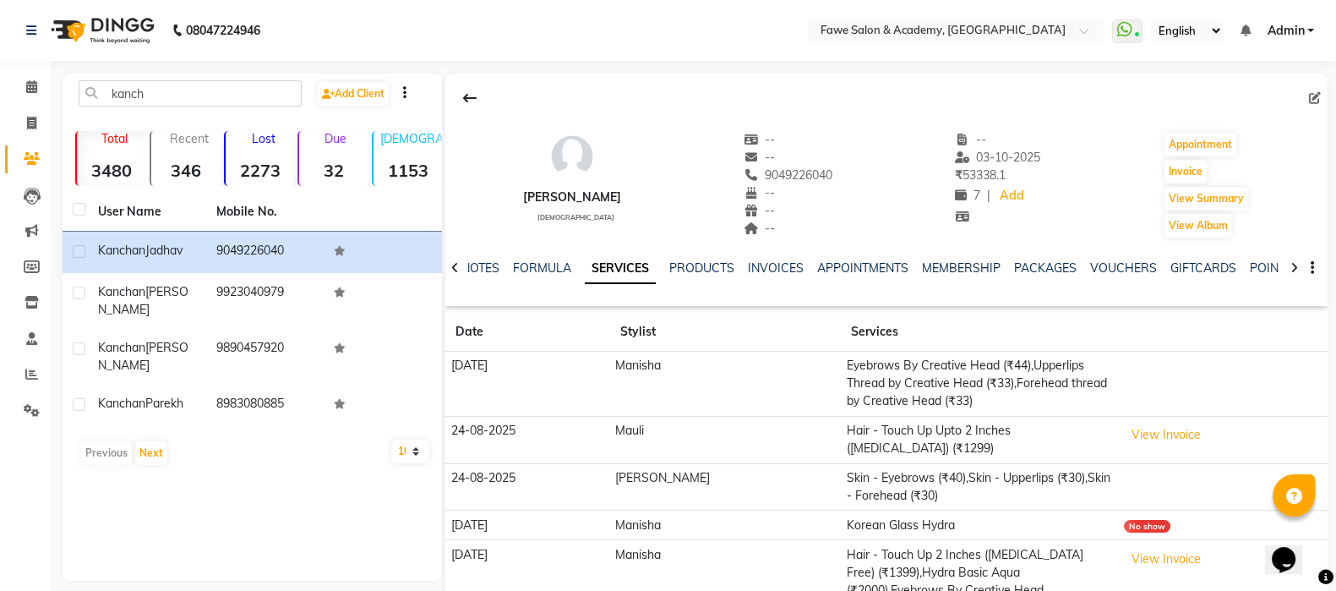
scroll to position [111, 0]
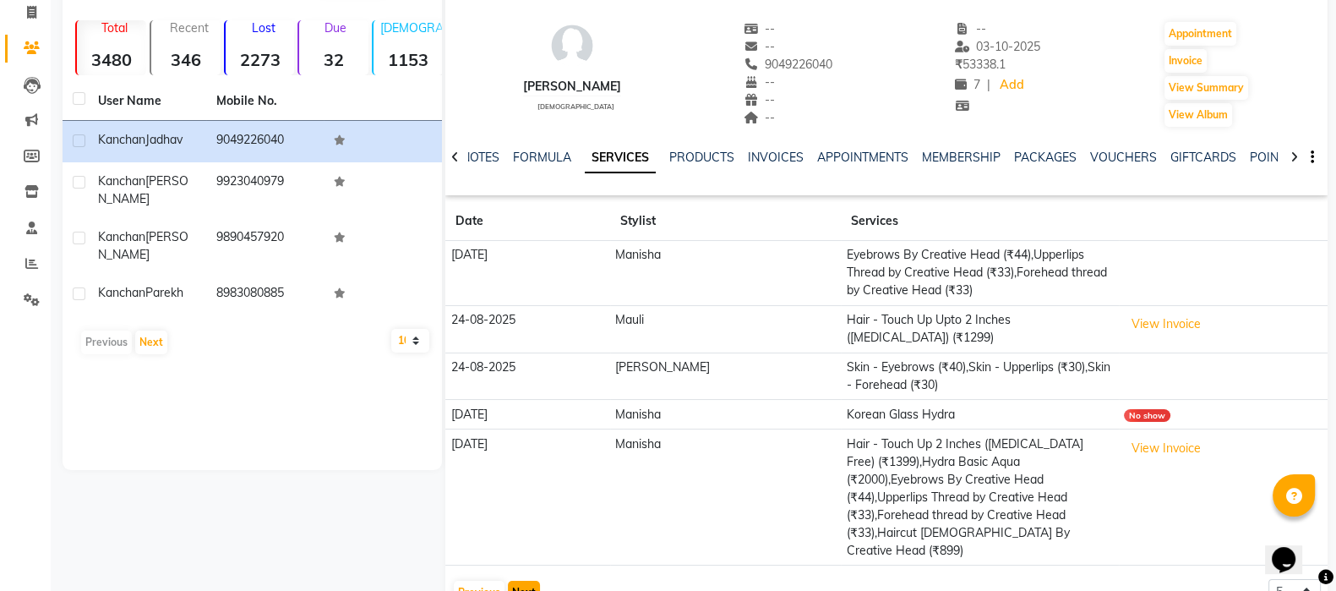
click at [518, 524] on button "Next" at bounding box center [524, 593] width 32 height 24
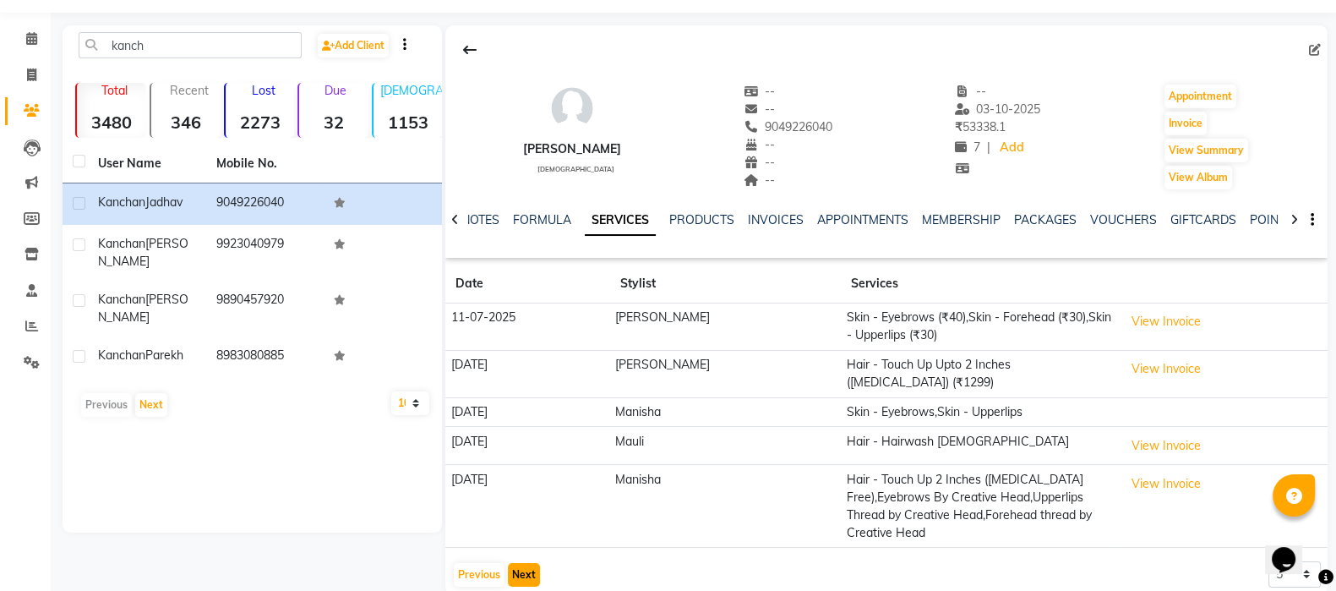
click at [527, 524] on button "Next" at bounding box center [524, 575] width 32 height 24
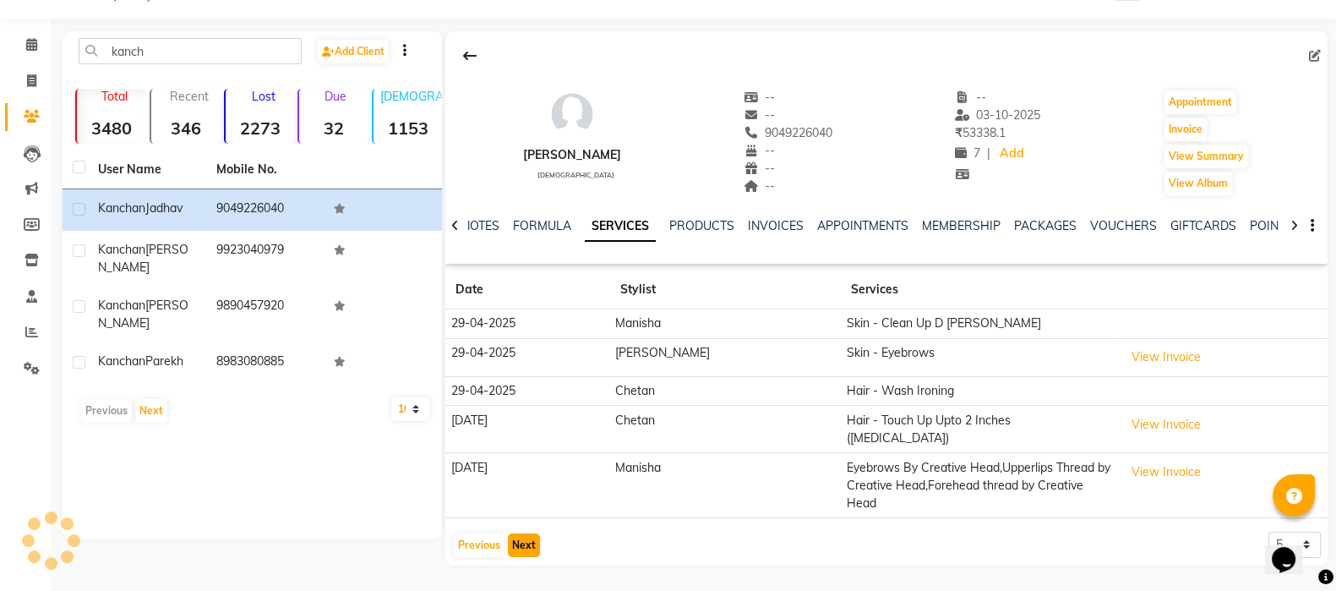
scroll to position [14, 0]
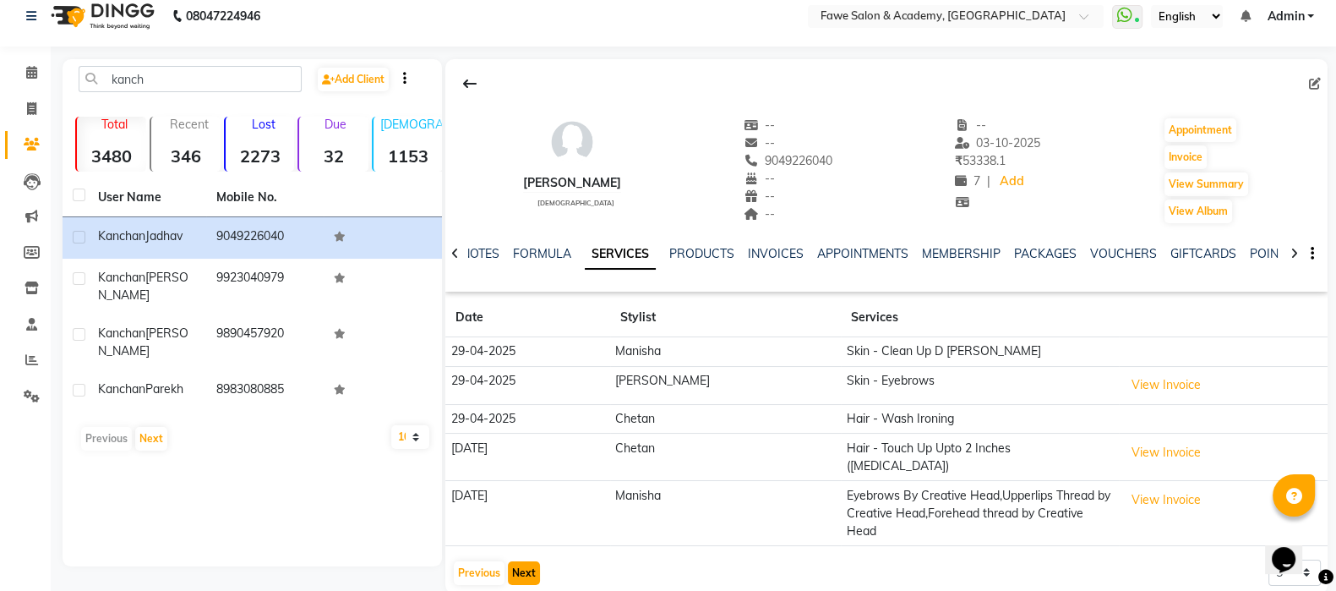
click at [520, 524] on button "Next" at bounding box center [524, 573] width 32 height 24
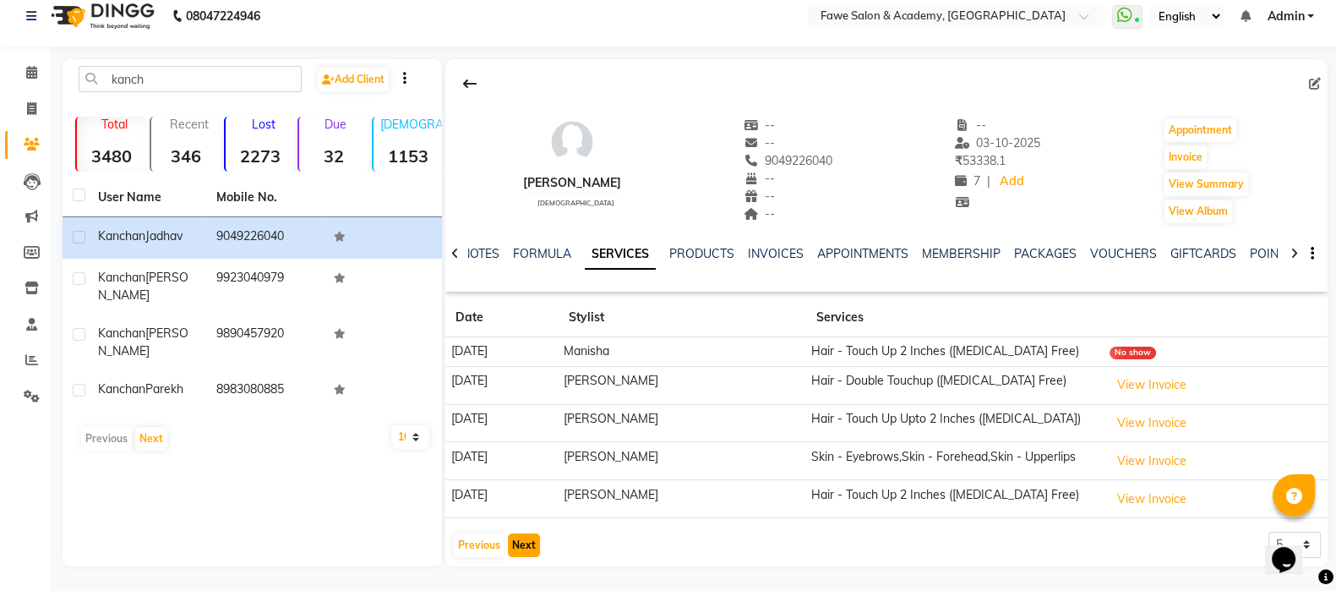
click at [516, 524] on button "Next" at bounding box center [524, 545] width 32 height 24
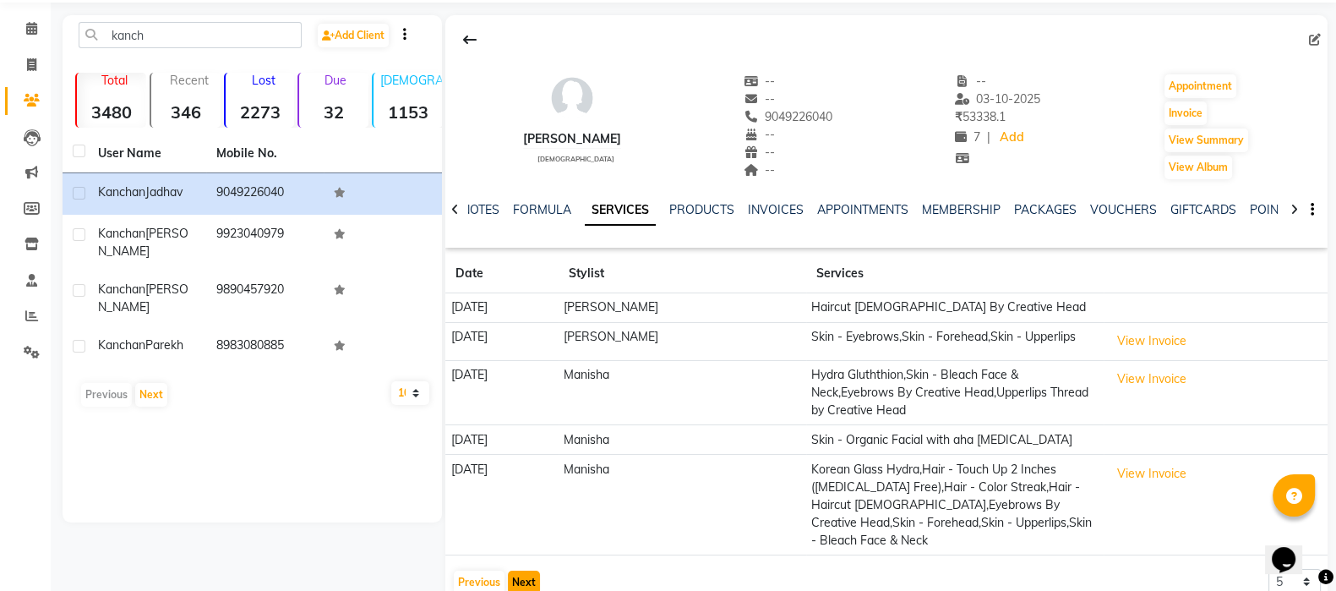
click at [521, 524] on button "Next" at bounding box center [524, 583] width 32 height 24
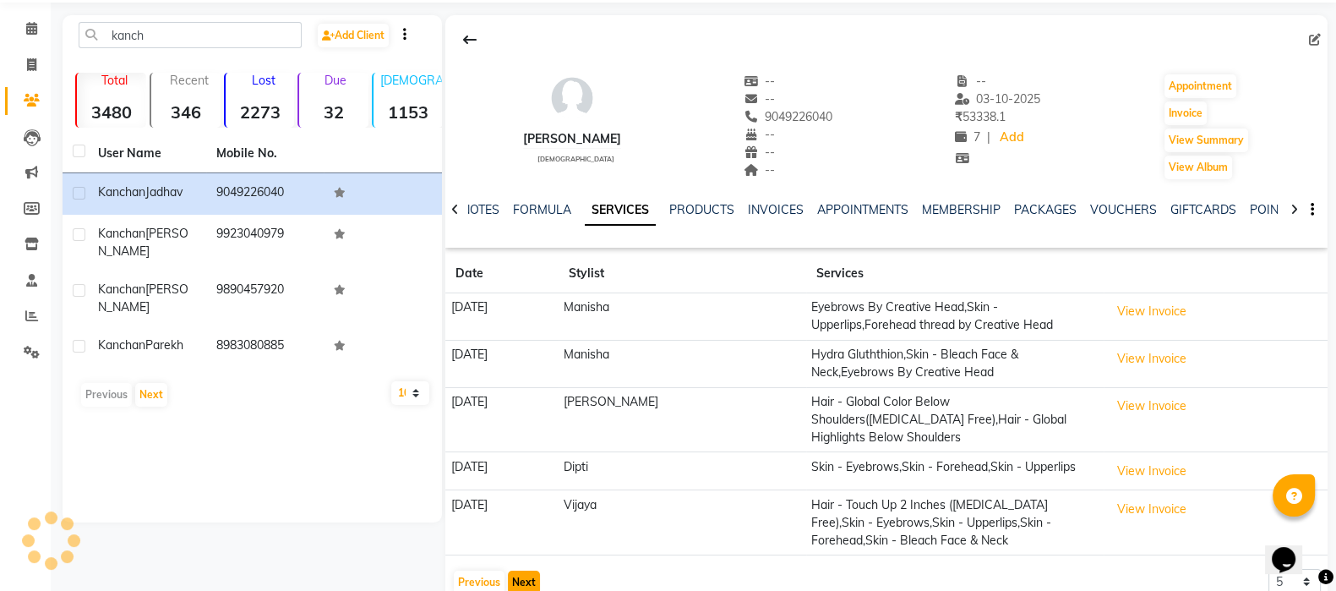
scroll to position [76, 0]
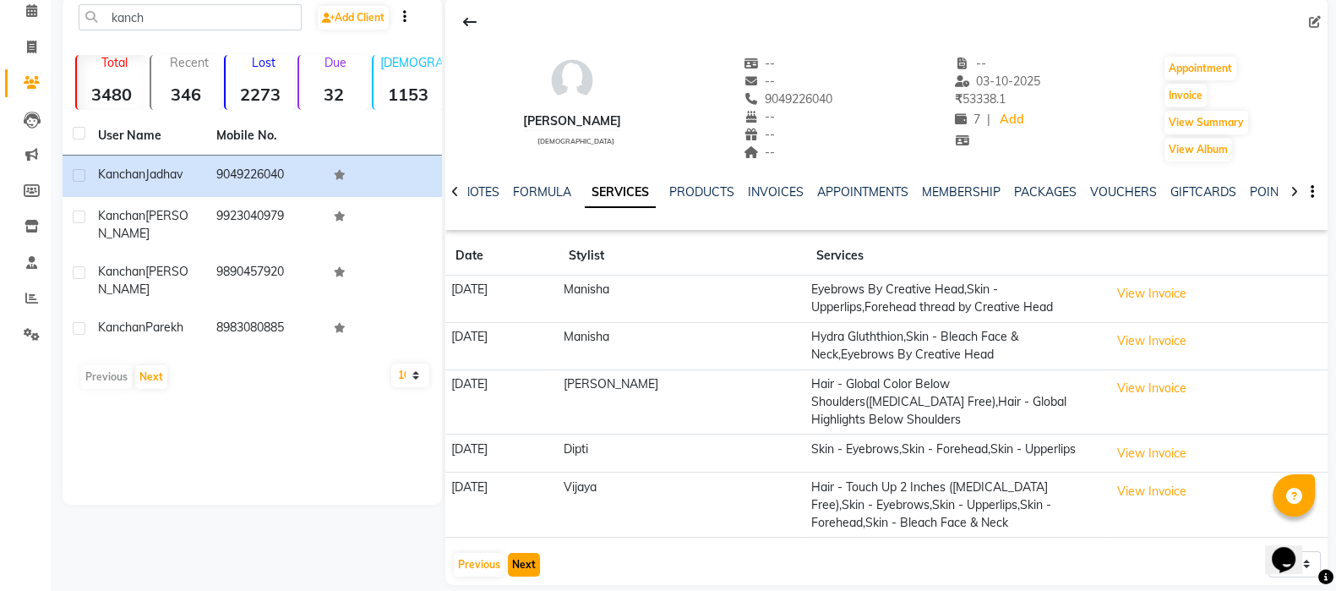
click at [528, 524] on button "Next" at bounding box center [524, 565] width 32 height 24
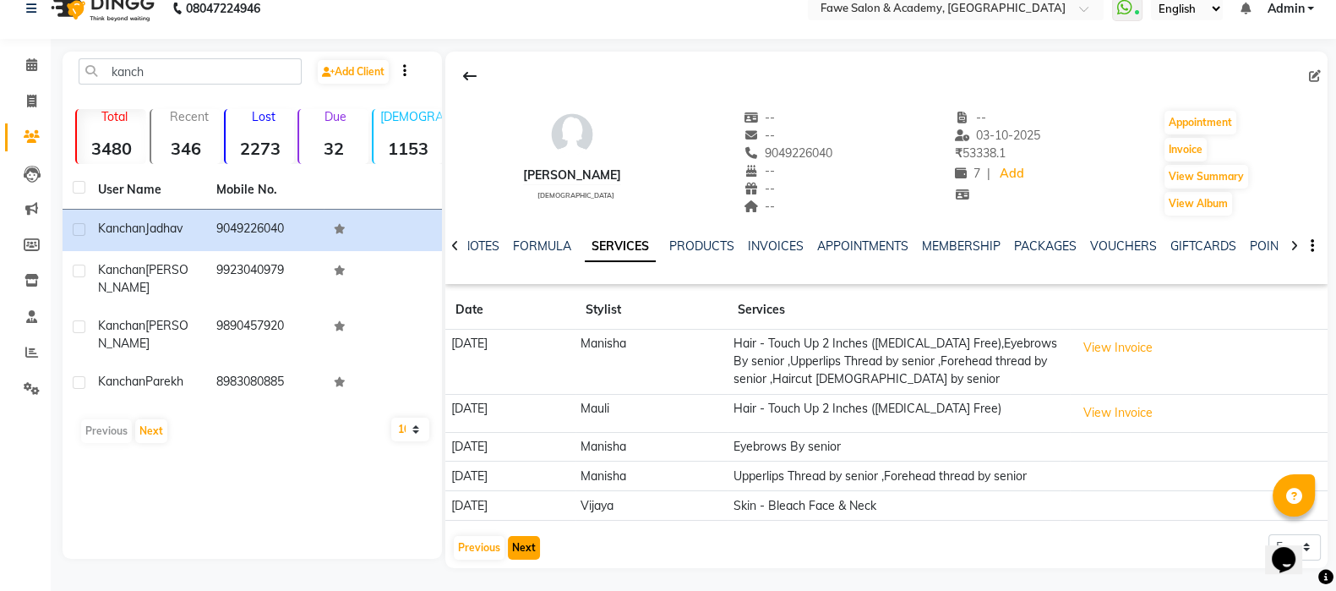
click at [531, 524] on button "Next" at bounding box center [524, 548] width 32 height 24
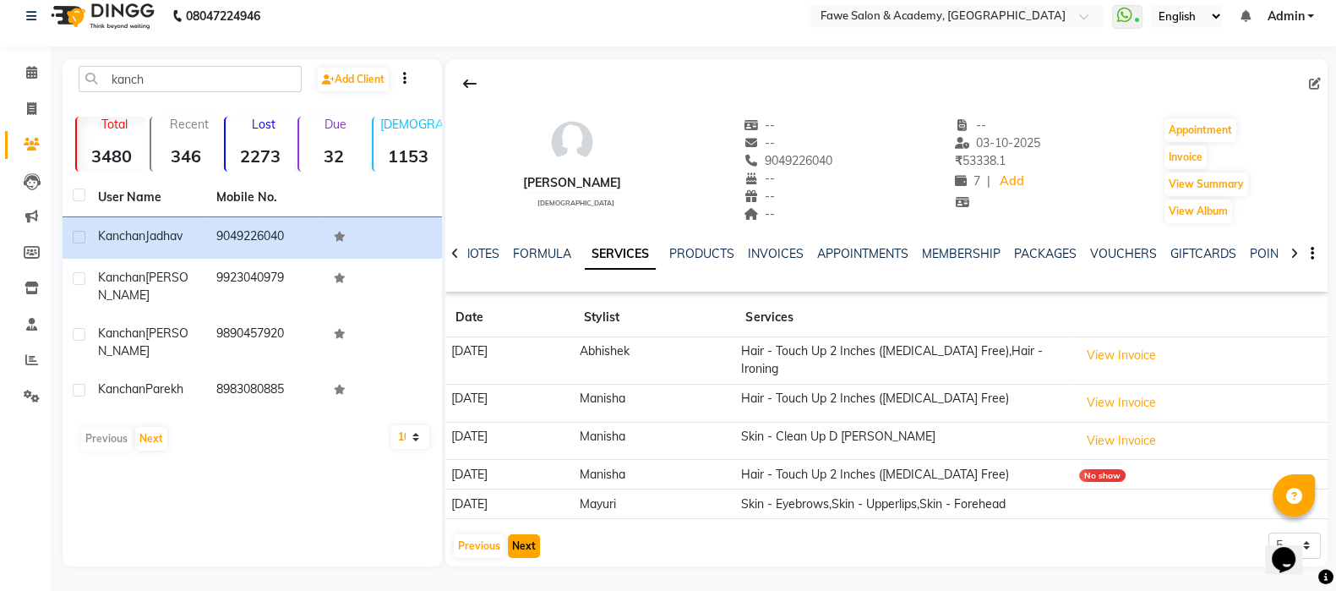
click at [516, 524] on button "Next" at bounding box center [524, 546] width 32 height 24
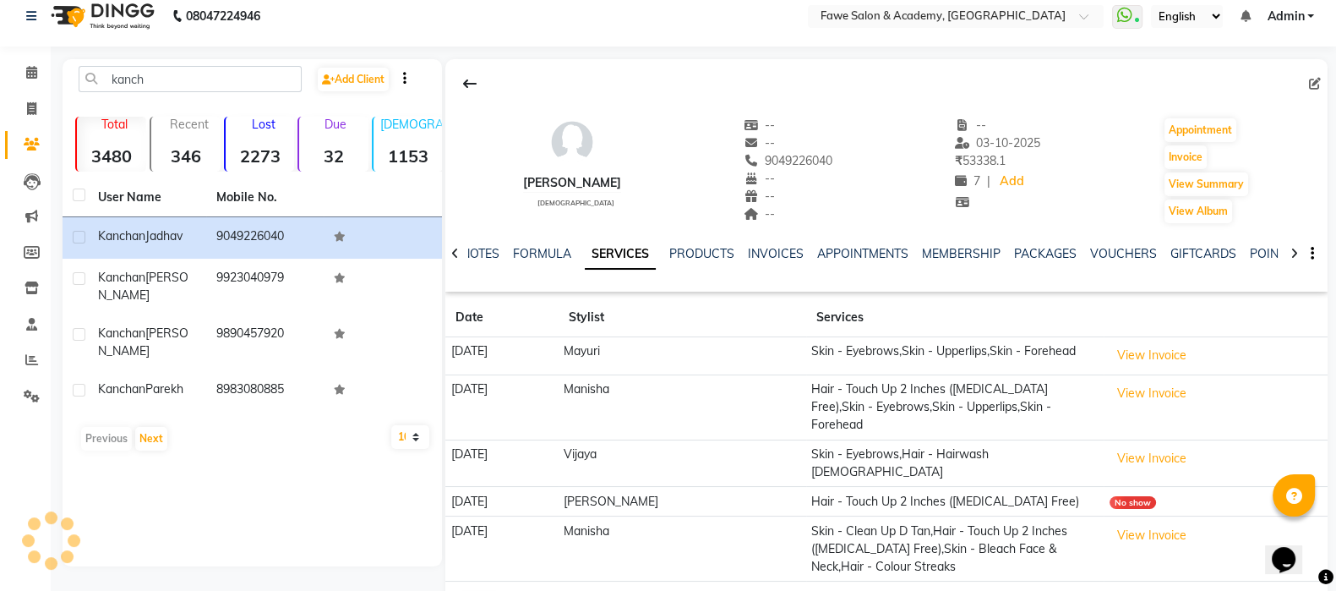
scroll to position [48, 0]
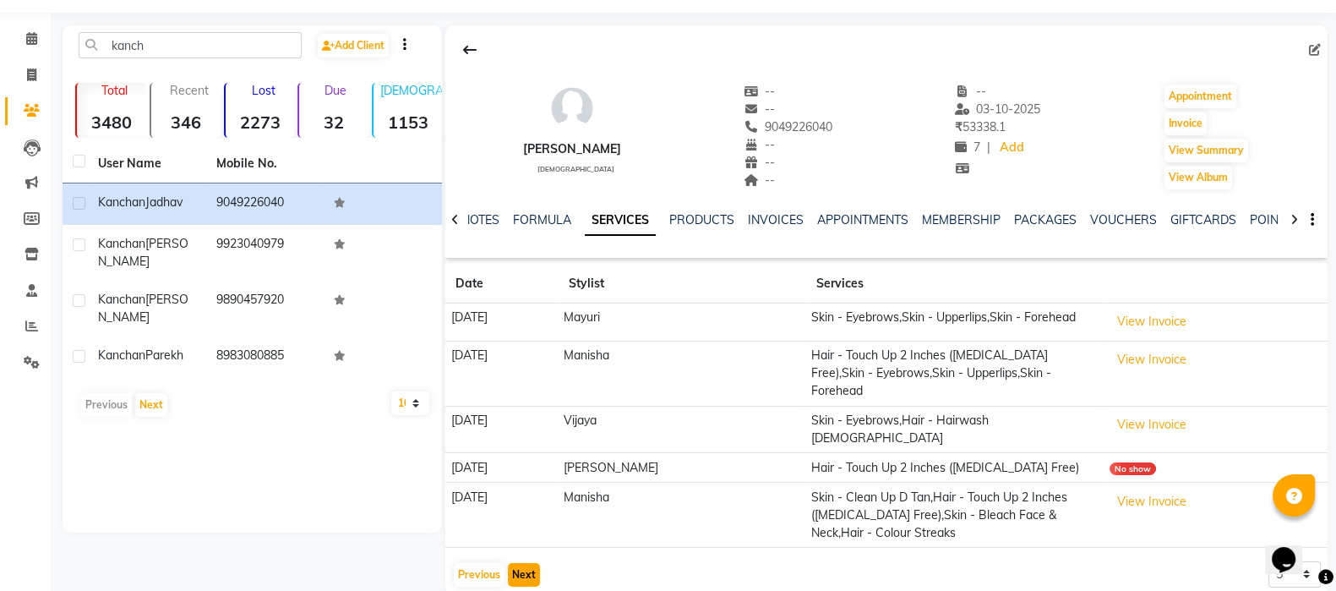
click at [533, 524] on button "Next" at bounding box center [524, 575] width 32 height 24
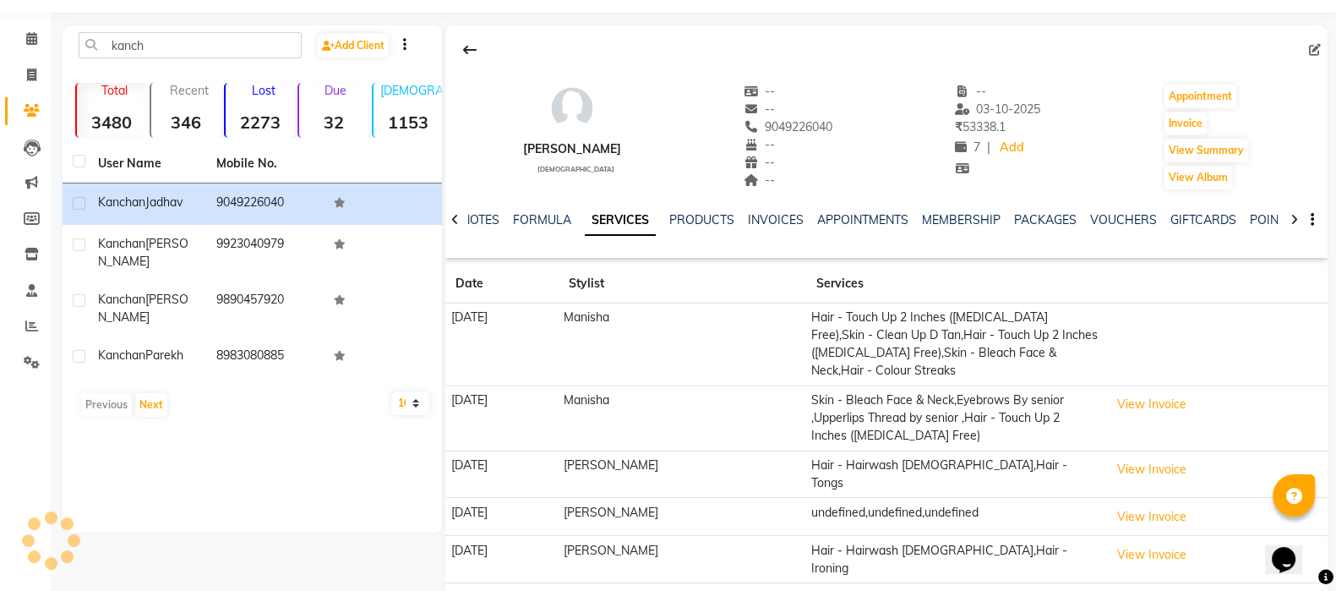
scroll to position [74, 0]
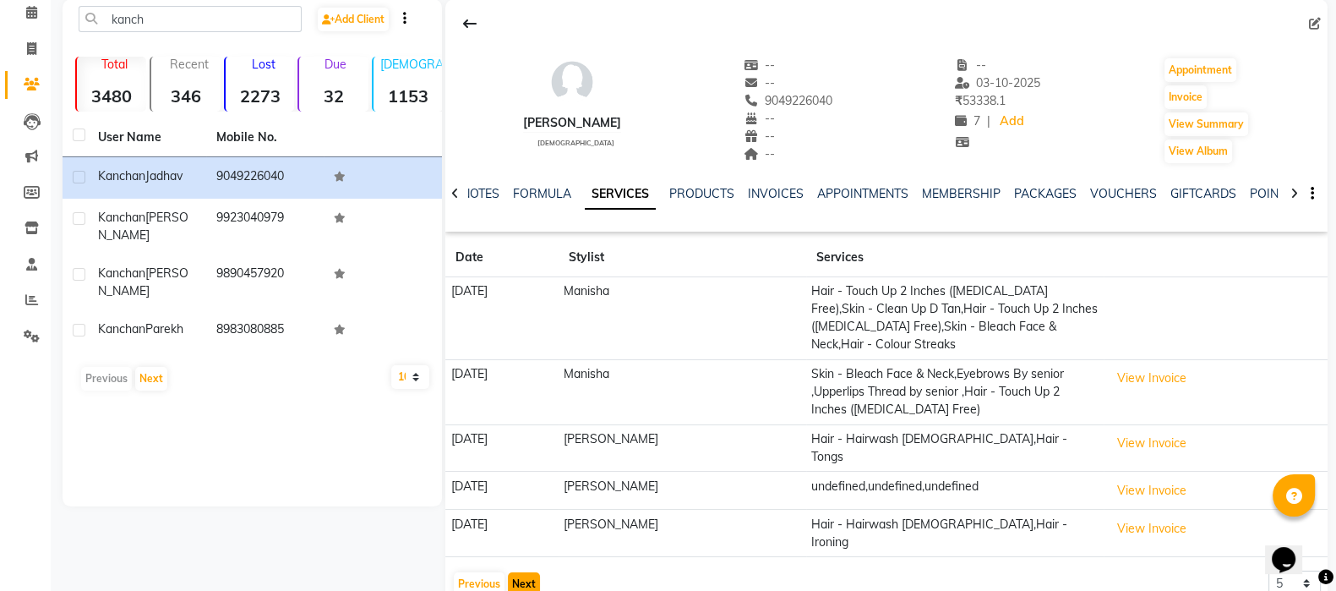
click at [533, 524] on button "Next" at bounding box center [524, 584] width 32 height 24
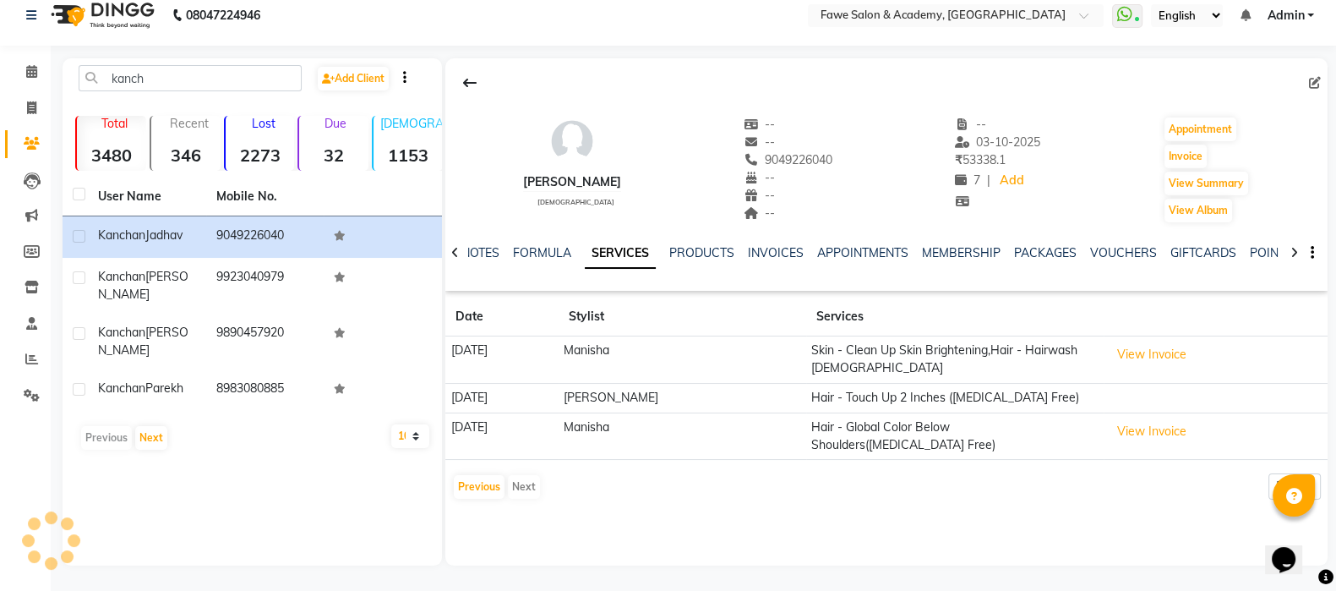
scroll to position [14, 0]
click at [521, 481] on div "Previous Next" at bounding box center [497, 487] width 90 height 27
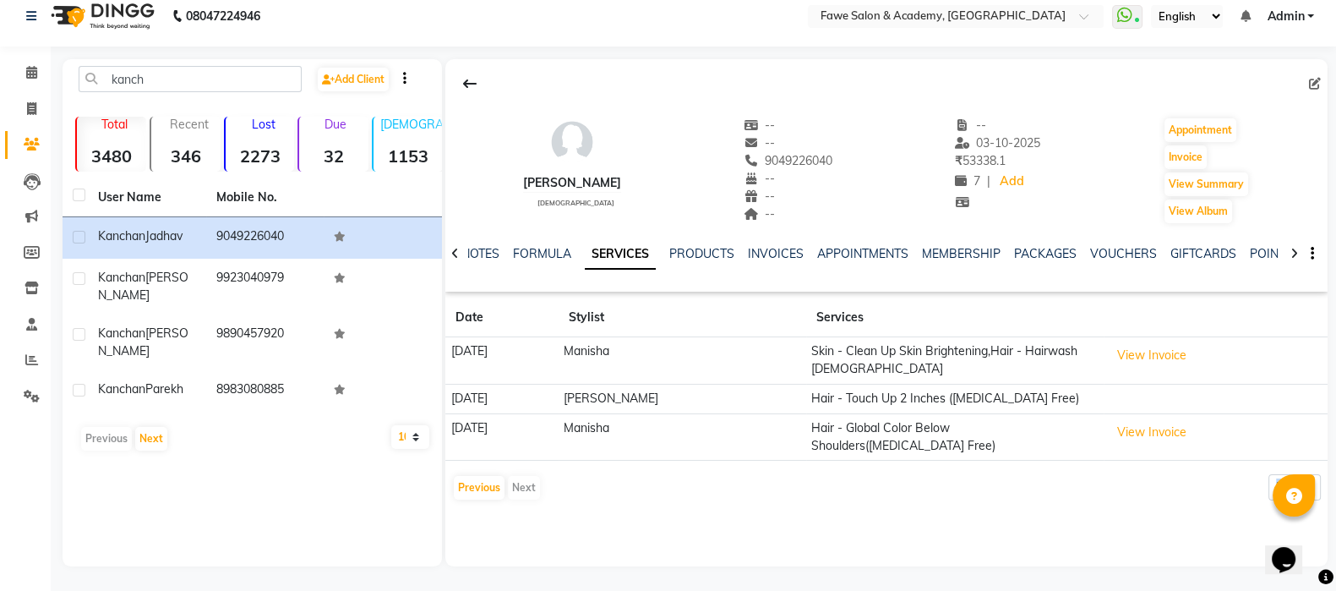
click at [521, 481] on div "Previous Next" at bounding box center [497, 487] width 90 height 27
click at [456, 478] on button "Previous" at bounding box center [479, 488] width 51 height 24
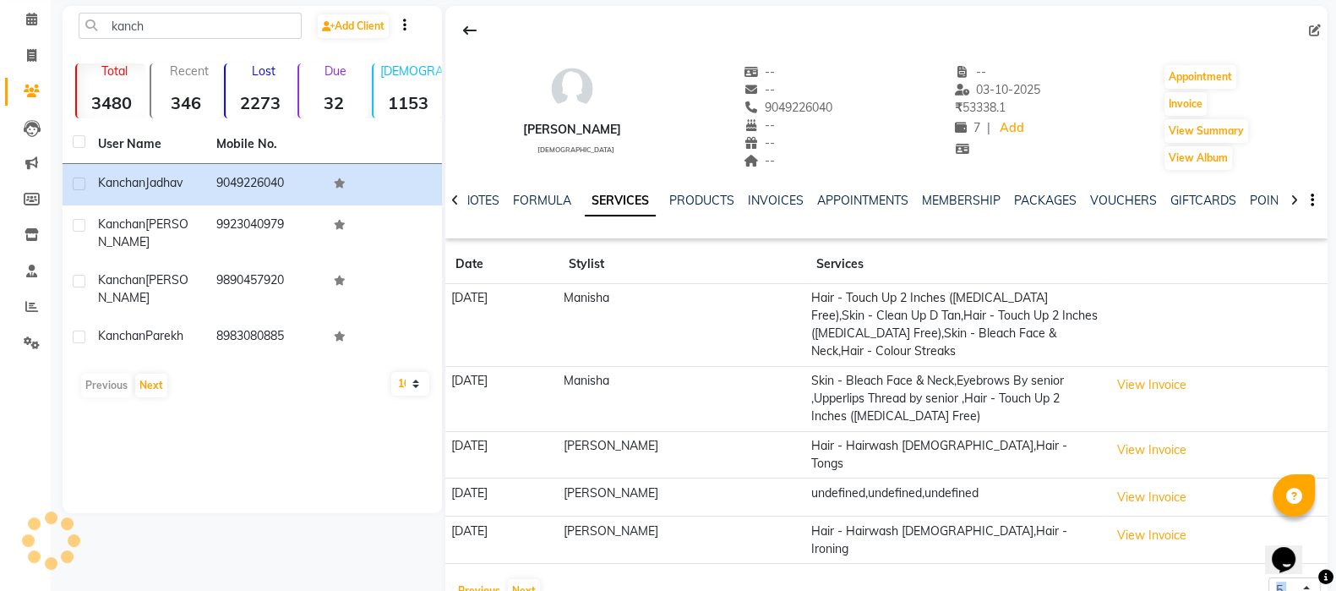
scroll to position [74, 0]
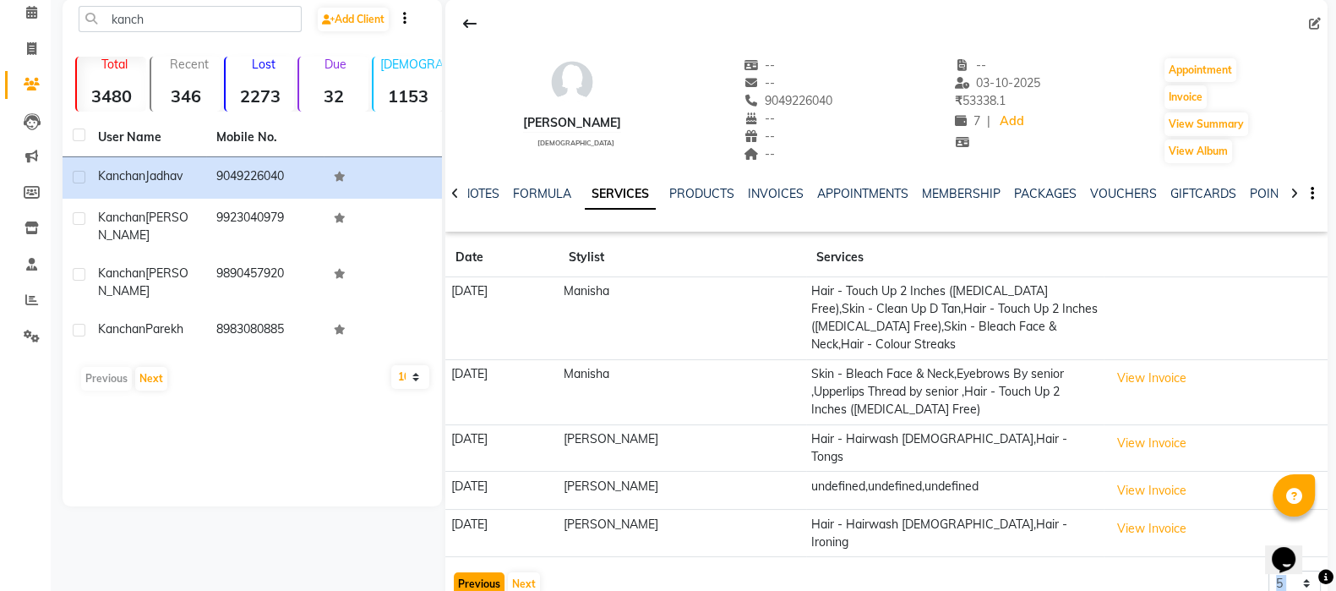
click at [478, 524] on button "Previous" at bounding box center [479, 584] width 51 height 24
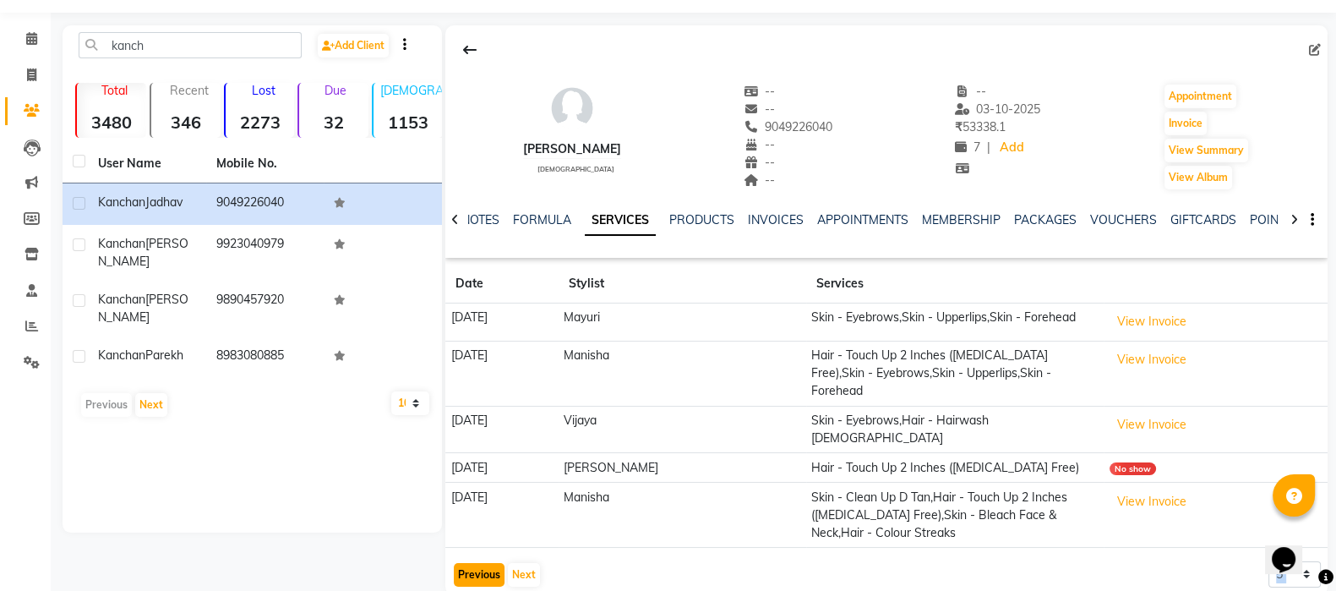
click at [481, 524] on button "Previous" at bounding box center [479, 575] width 51 height 24
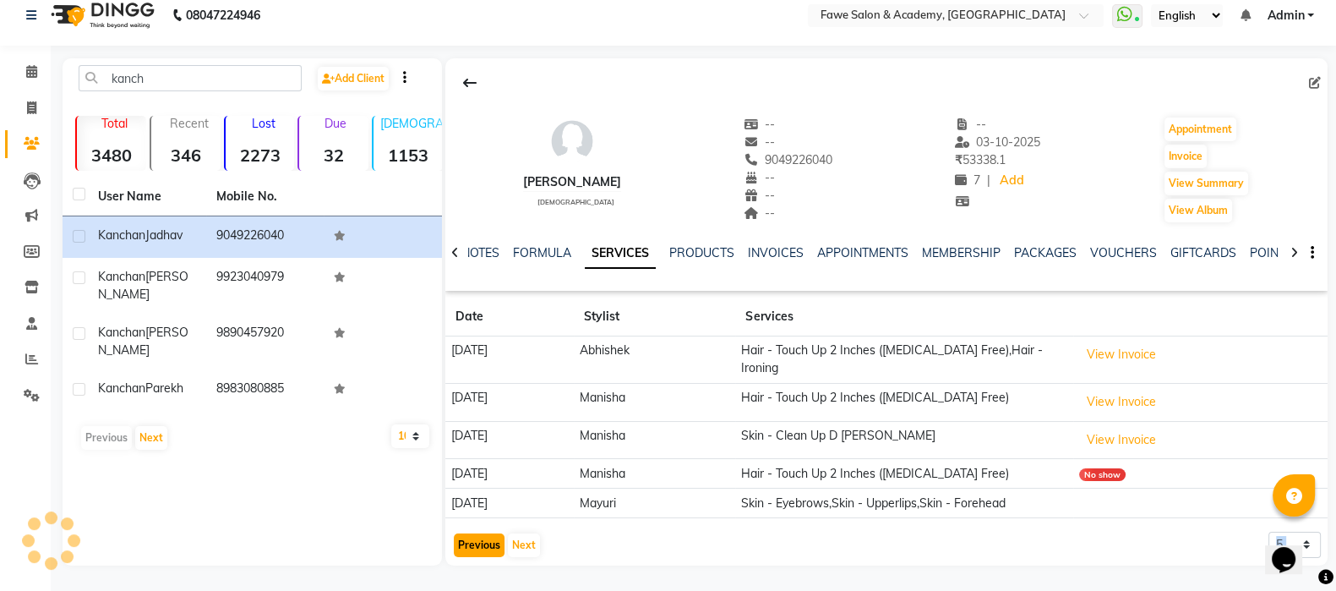
scroll to position [14, 0]
click at [456, 524] on button "Previous" at bounding box center [479, 546] width 51 height 24
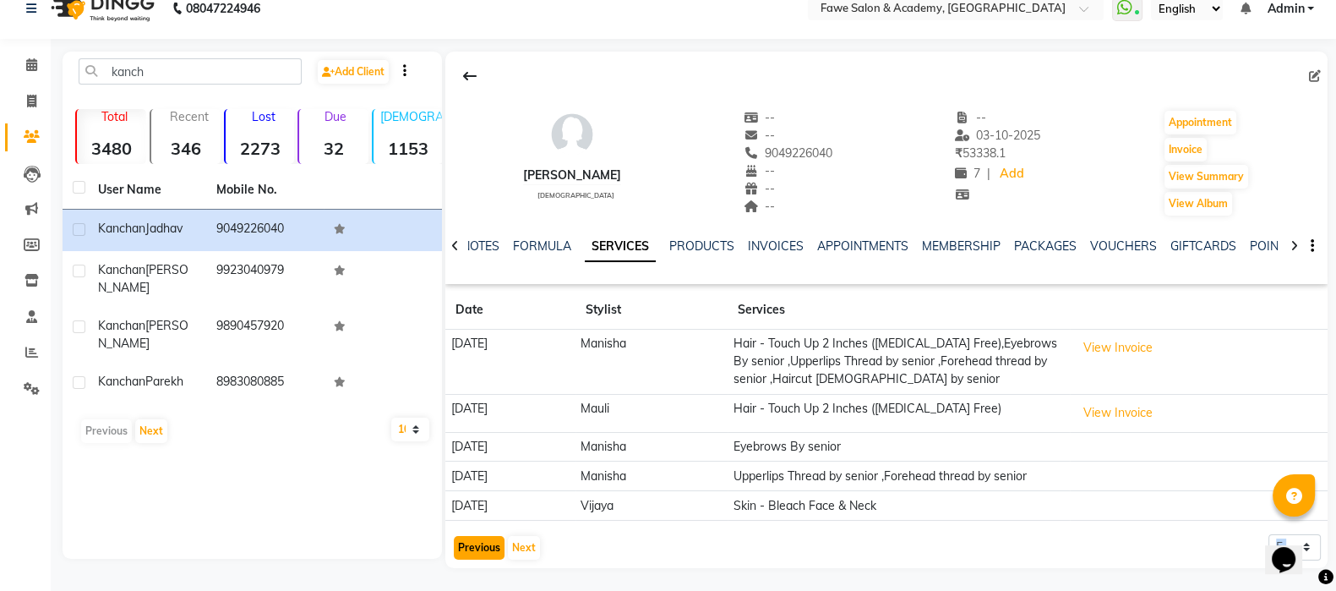
click at [478, 524] on button "Previous" at bounding box center [479, 548] width 51 height 24
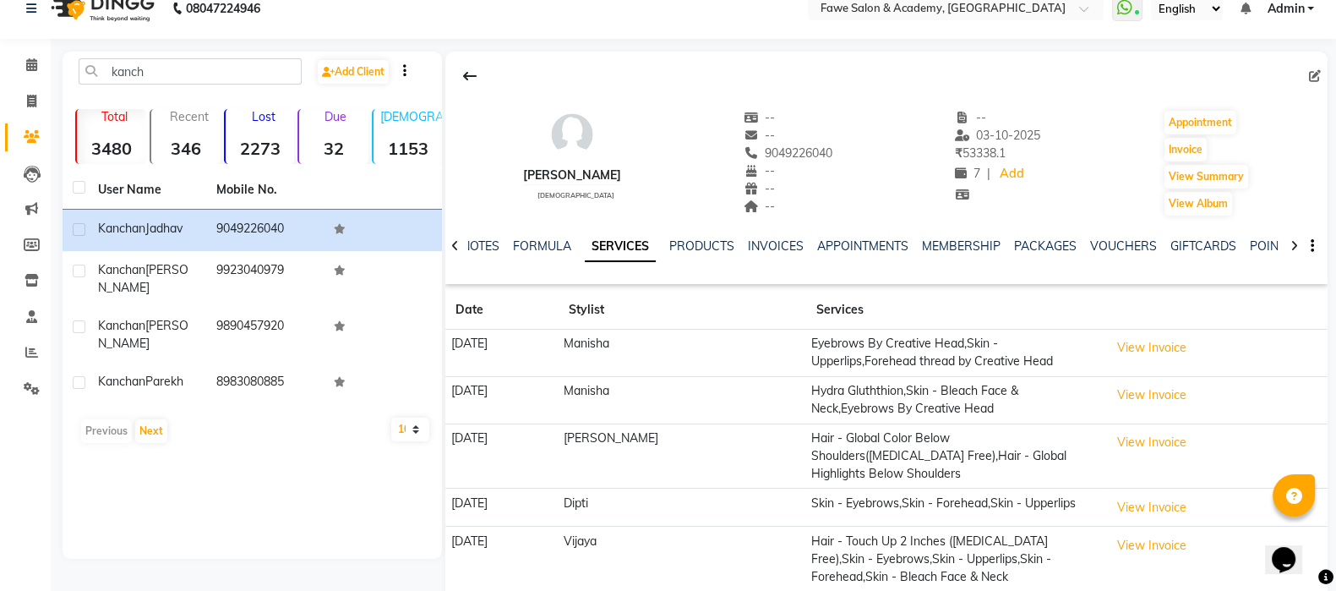
scroll to position [74, 0]
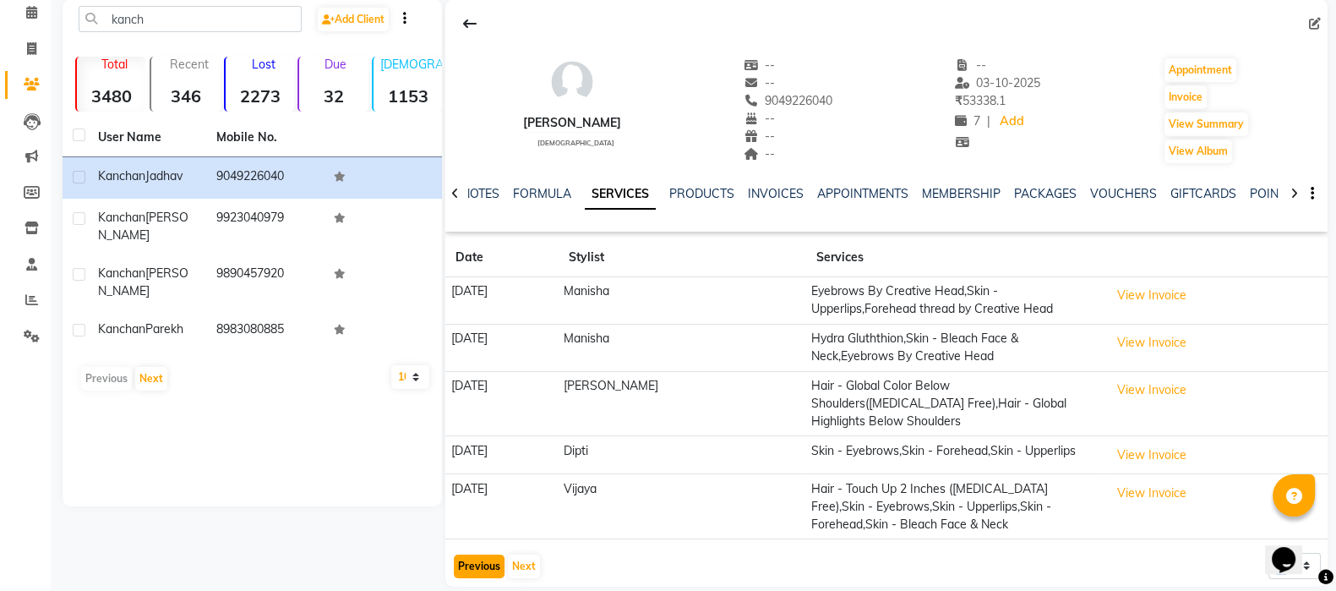
click at [478, 524] on button "Previous" at bounding box center [479, 567] width 51 height 24
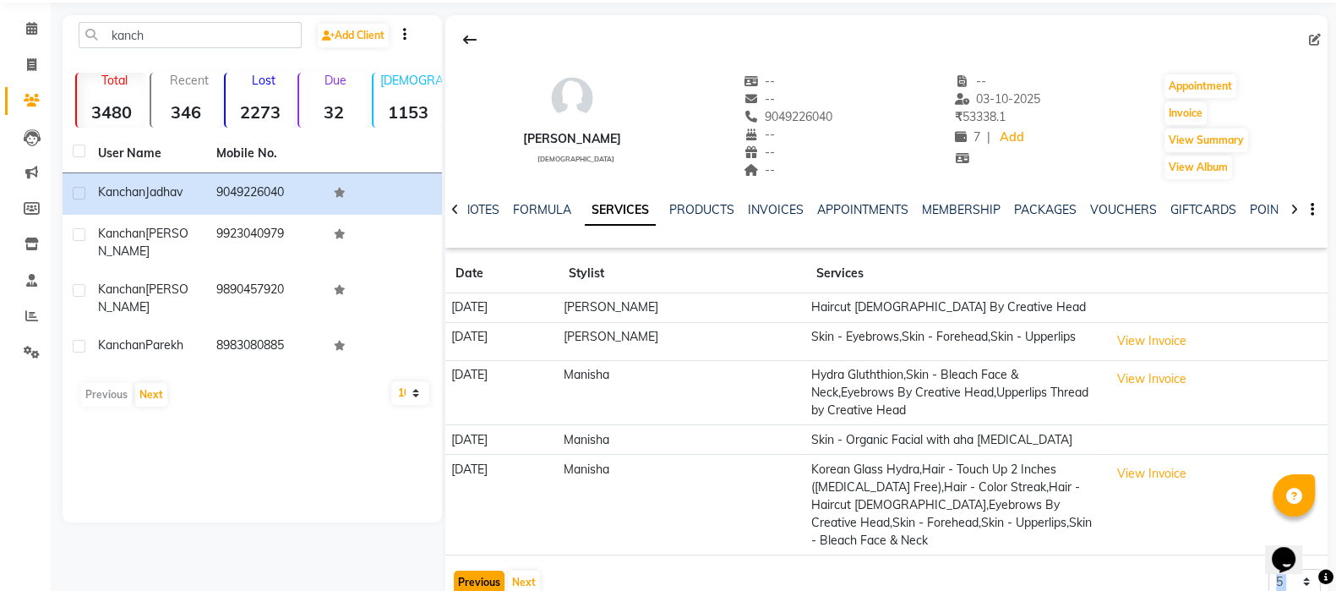
click at [478, 524] on button "Previous" at bounding box center [479, 583] width 51 height 24
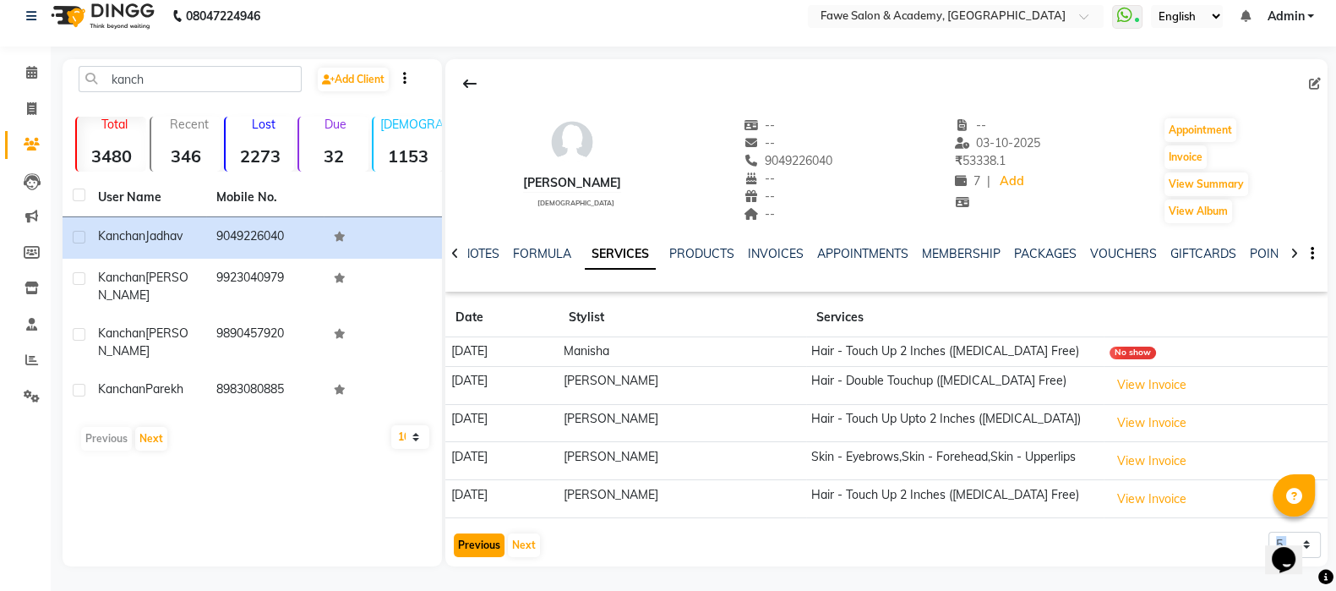
click at [478, 524] on button "Previous" at bounding box center [479, 545] width 51 height 24
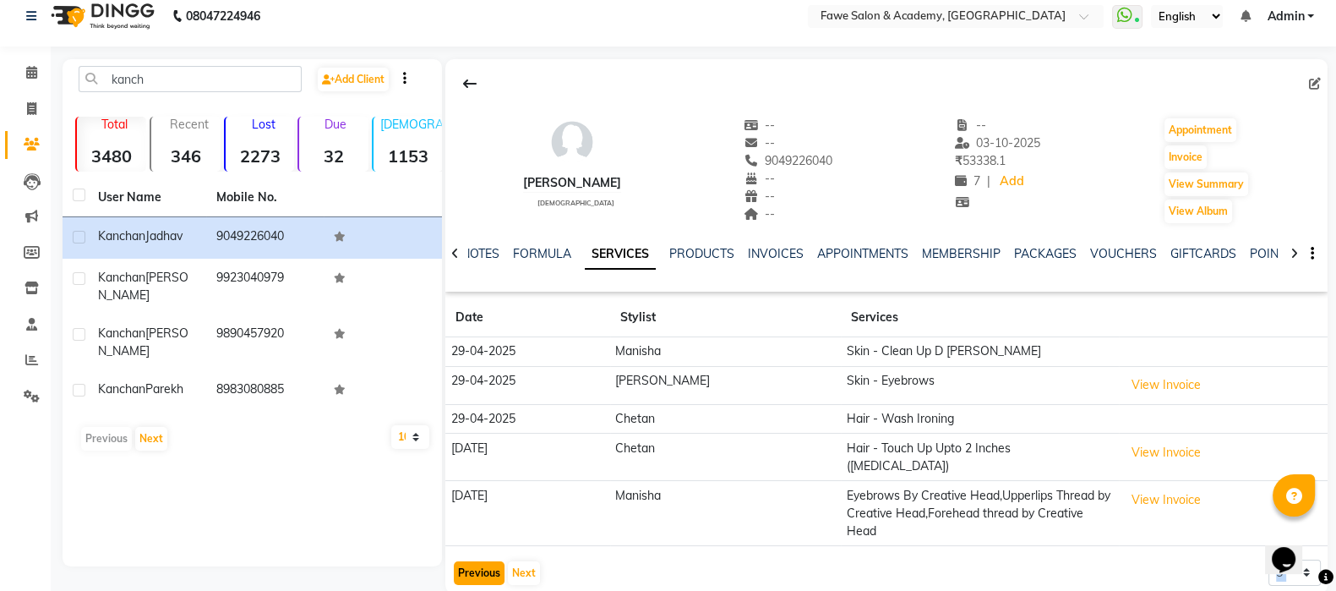
click at [478, 524] on button "Previous" at bounding box center [479, 573] width 51 height 24
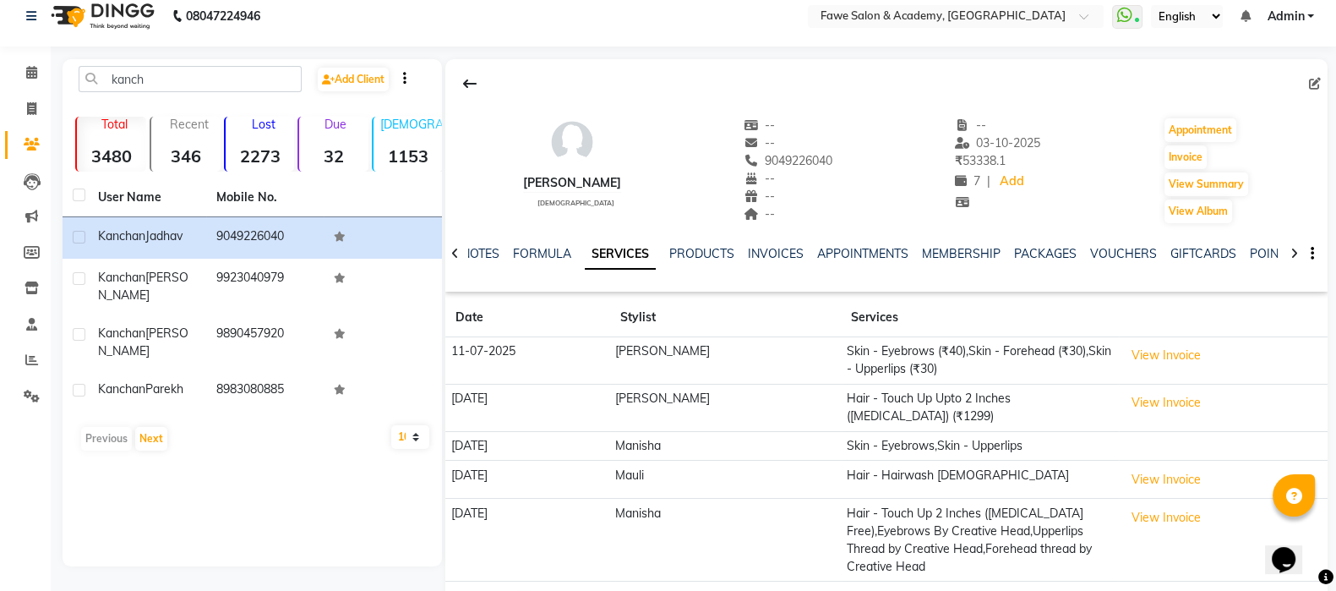
scroll to position [48, 0]
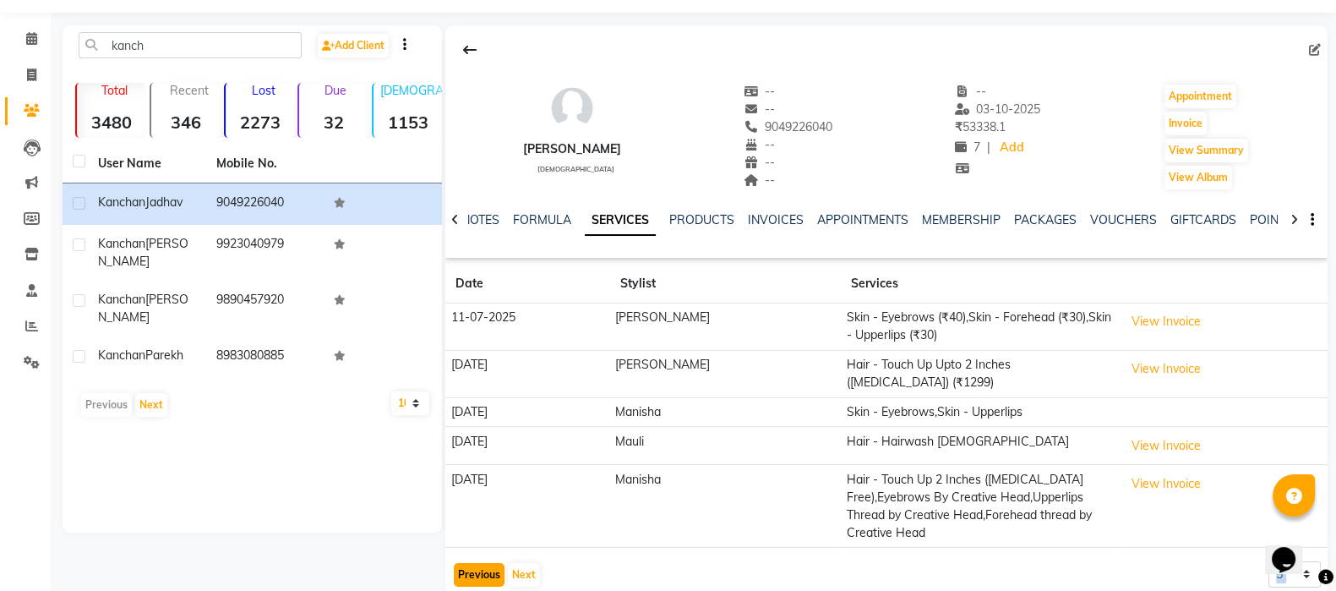
click at [471, 524] on button "Previous" at bounding box center [479, 575] width 51 height 24
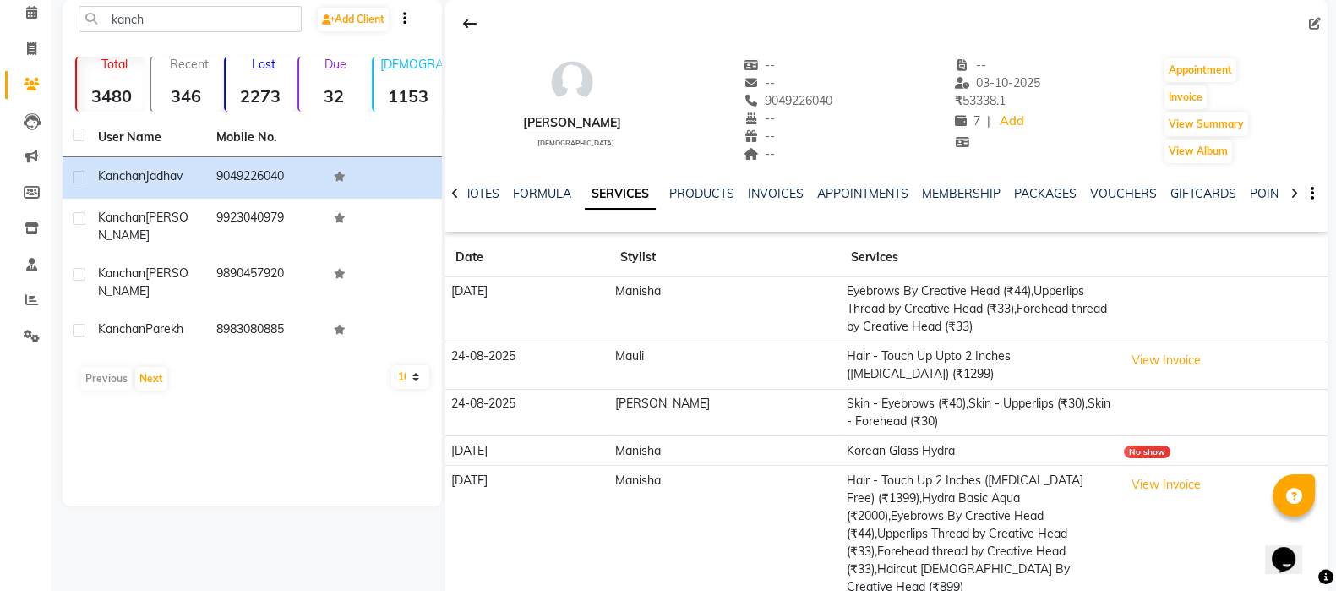
click at [471, 524] on td "30-07-2025" at bounding box center [527, 534] width 165 height 136
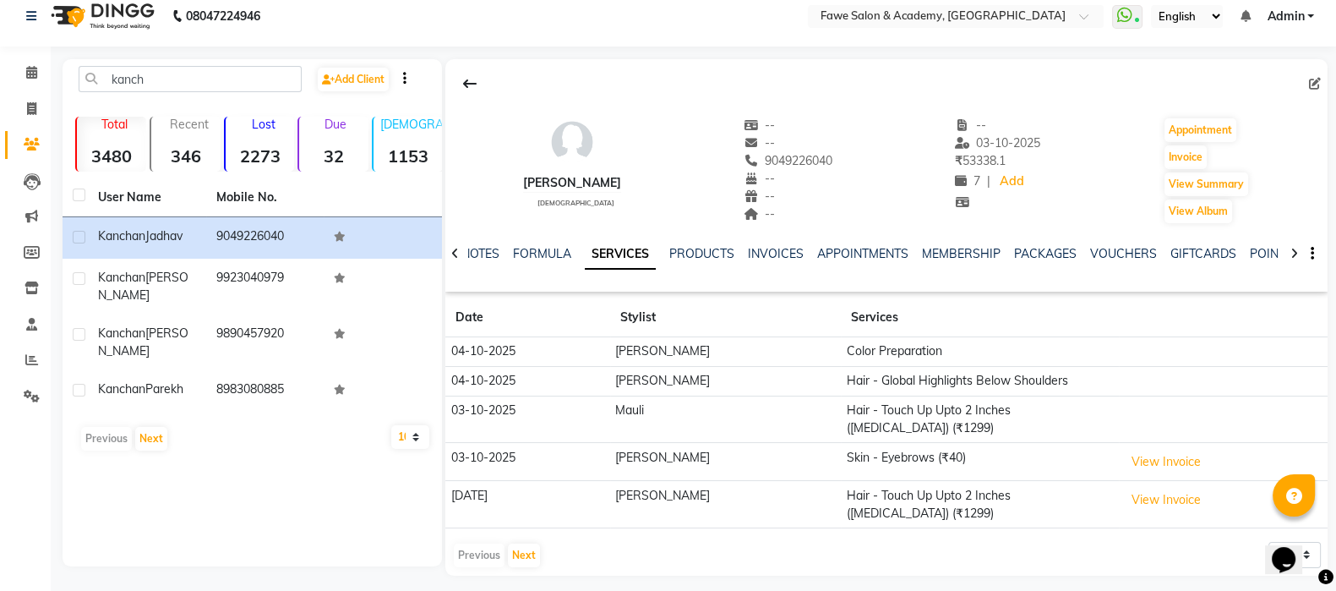
click at [621, 258] on link "SERVICES" at bounding box center [620, 254] width 71 height 30
click at [29, 69] on icon at bounding box center [31, 72] width 11 height 13
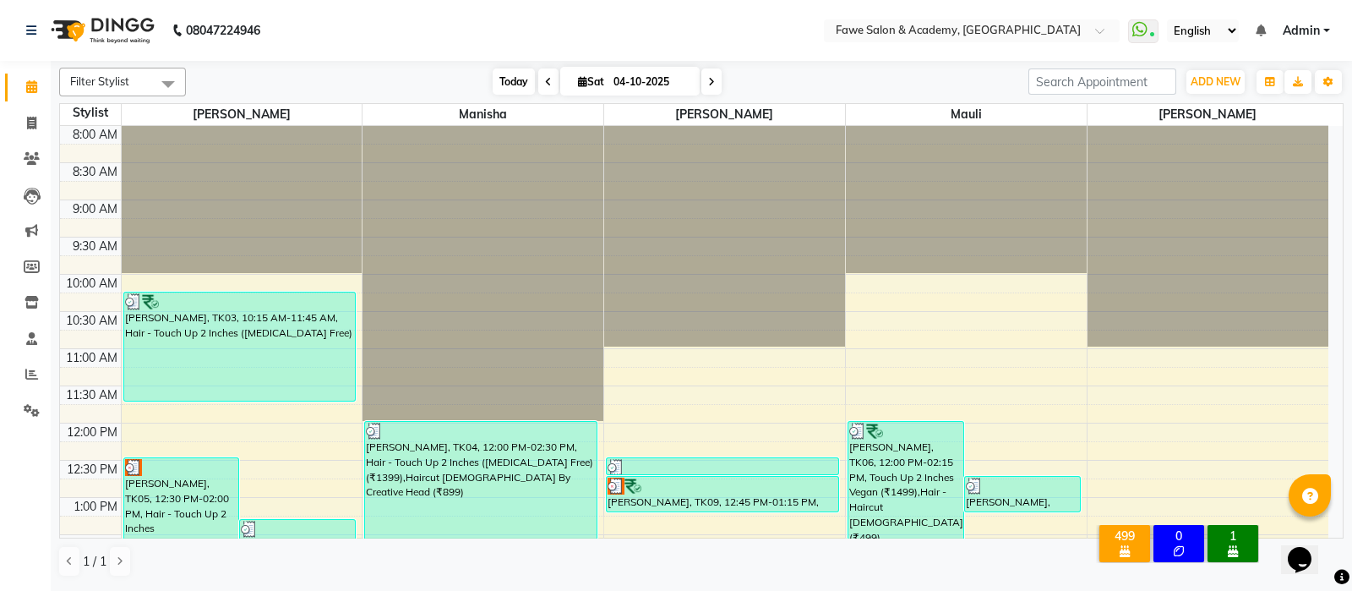
click at [503, 86] on span "Today" at bounding box center [514, 81] width 42 height 26
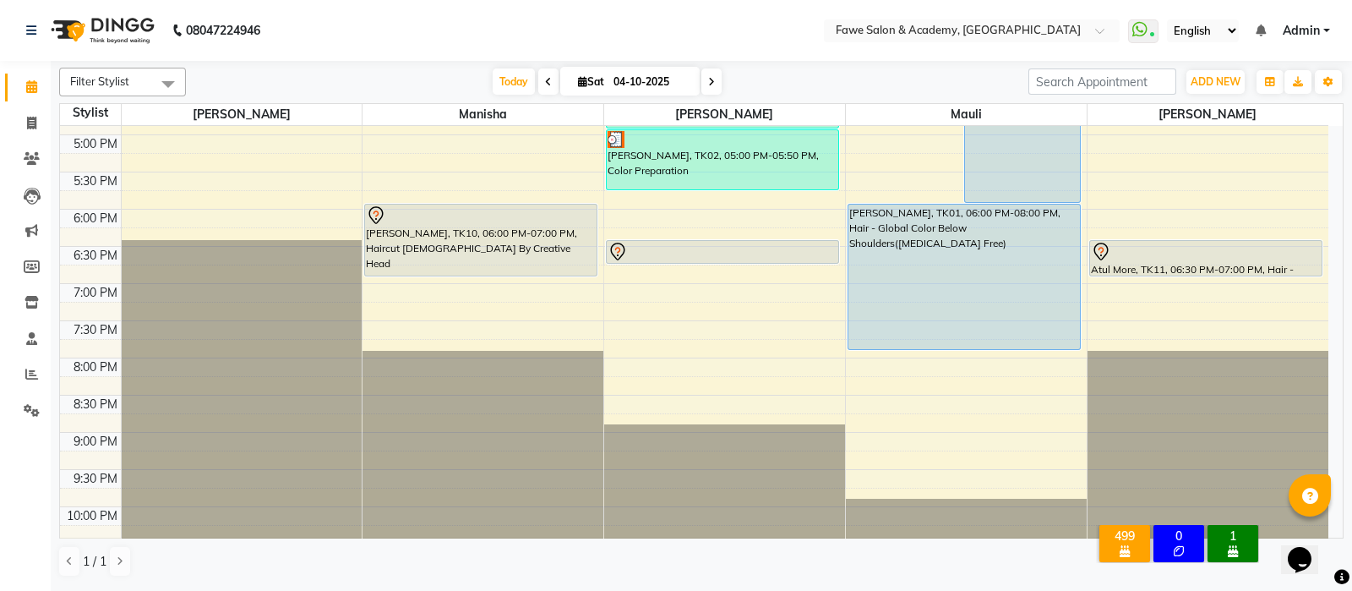
scroll to position [693, 0]
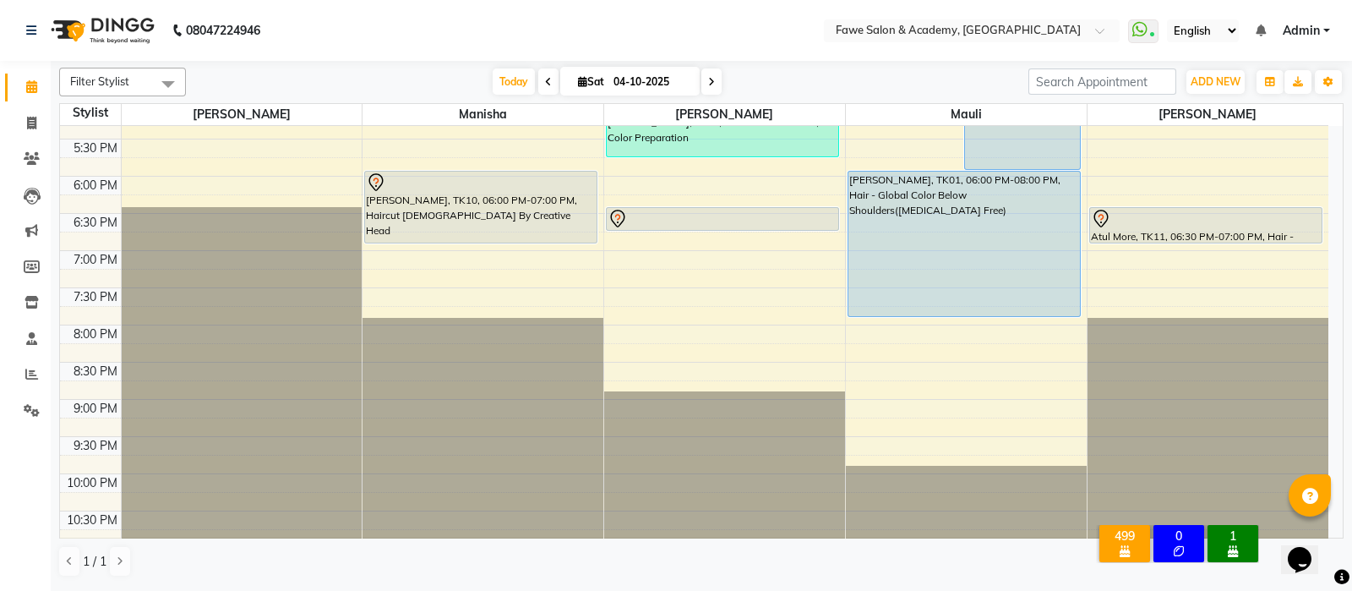
click at [659, 76] on input "04-10-2025" at bounding box center [651, 81] width 85 height 25
select select "10"
select select "2025"
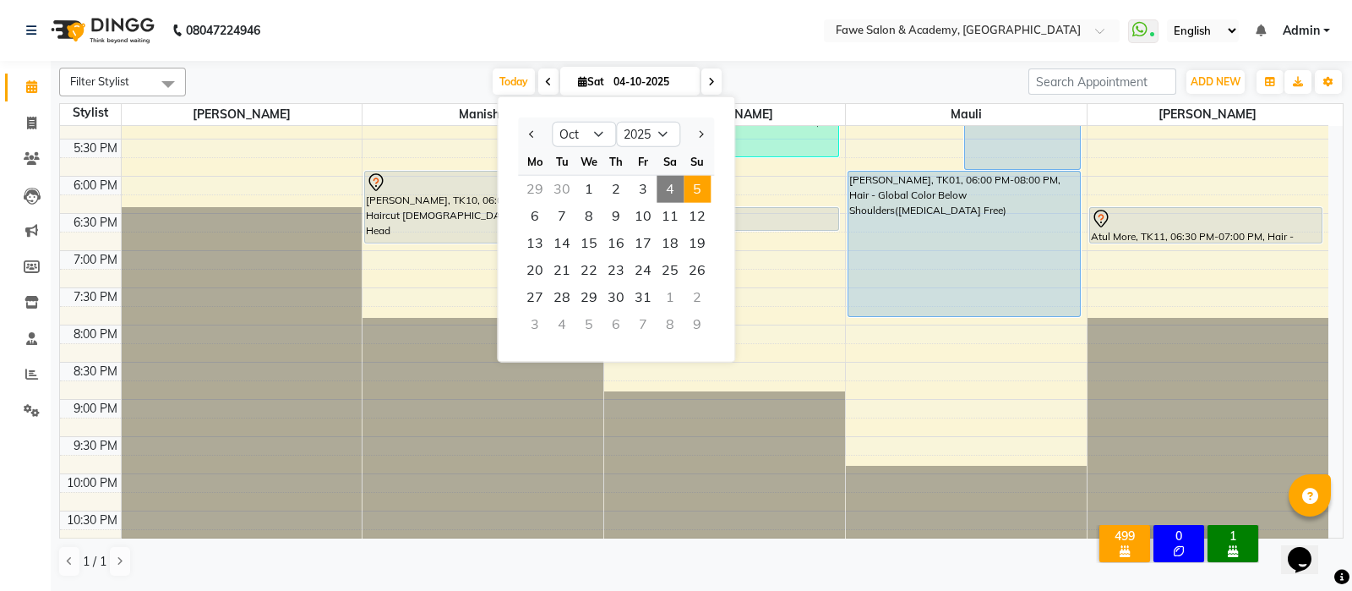
click at [693, 185] on span "5" at bounding box center [697, 189] width 27 height 27
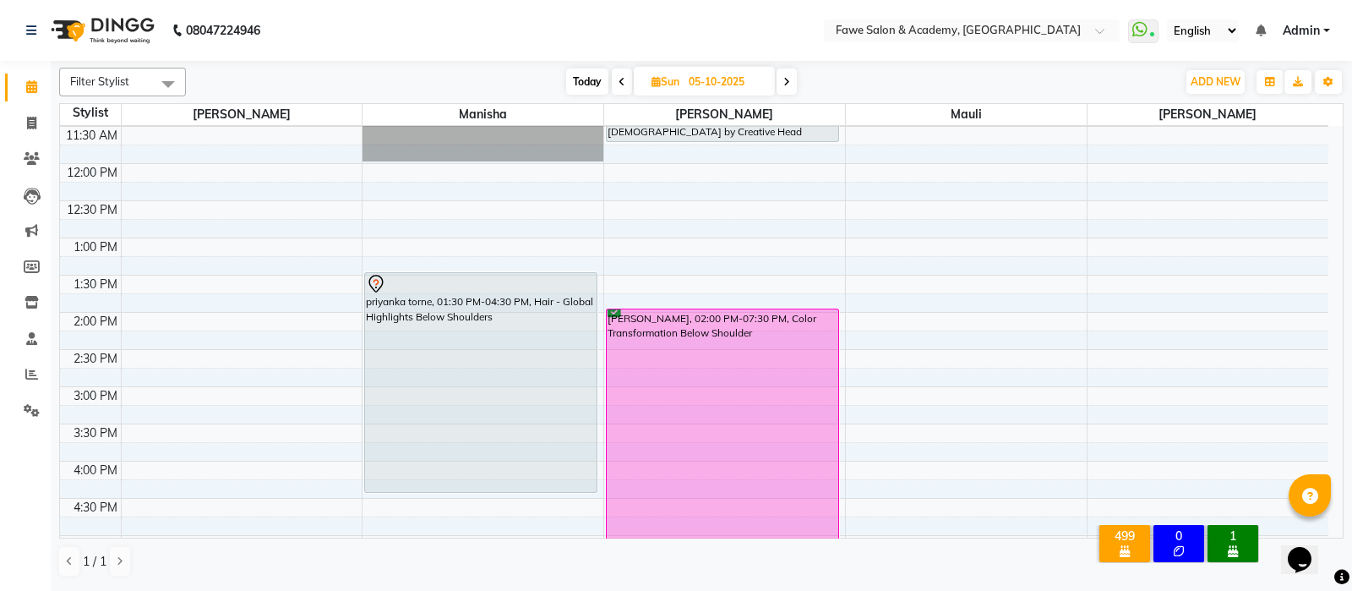
scroll to position [299, 0]
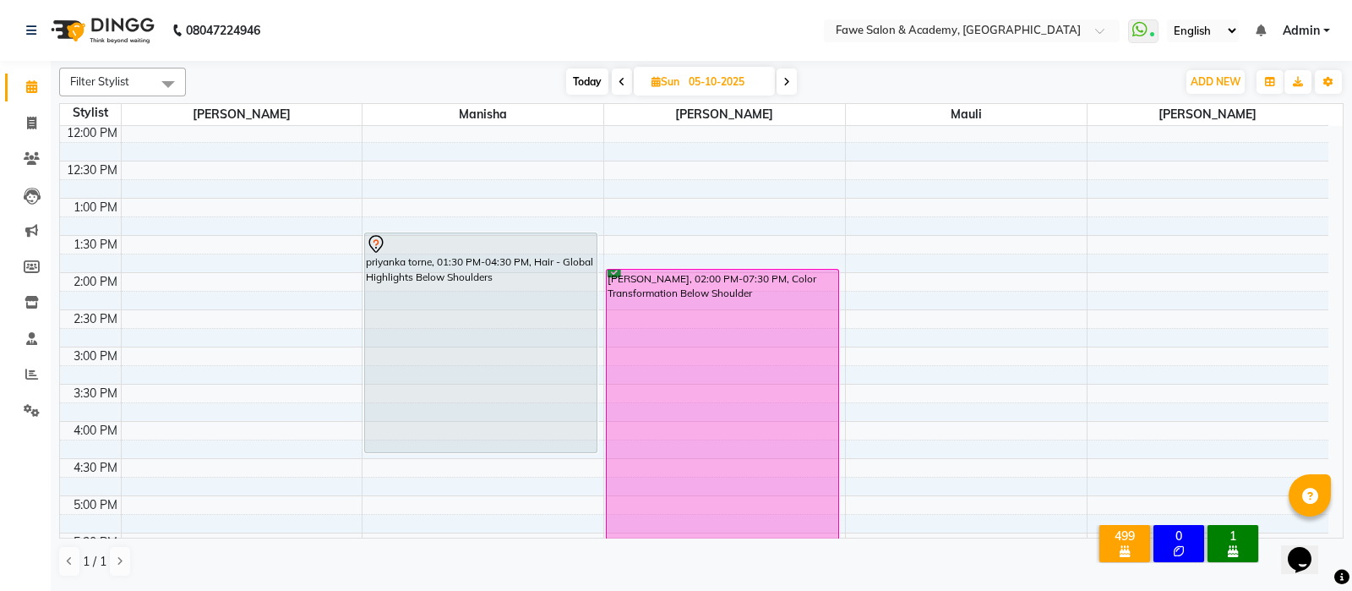
click at [587, 78] on span "Today" at bounding box center [587, 81] width 42 height 26
type input "04-10-2025"
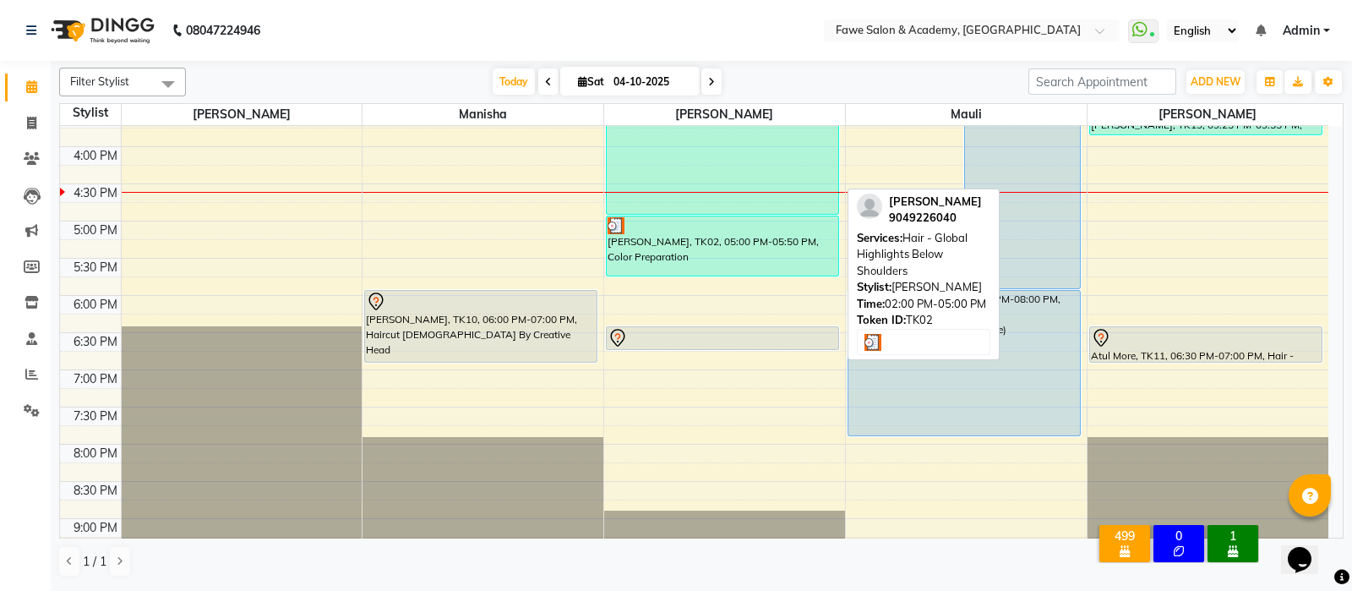
scroll to position [465, 0]
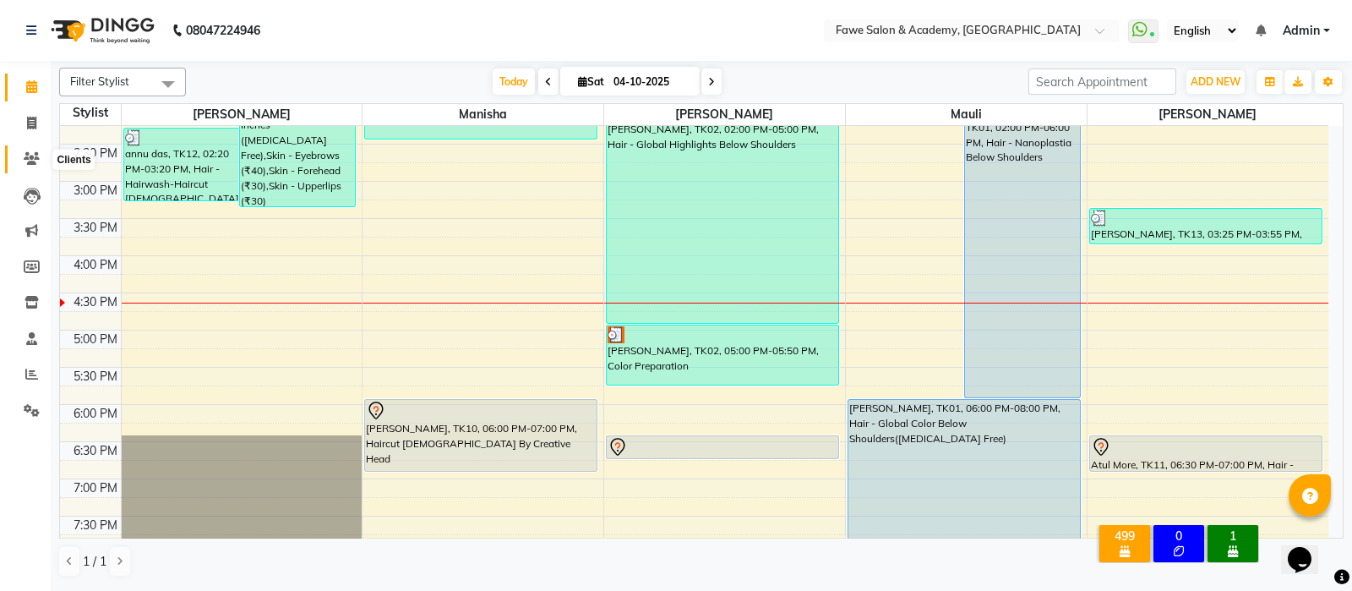
click at [31, 164] on icon at bounding box center [32, 158] width 16 height 13
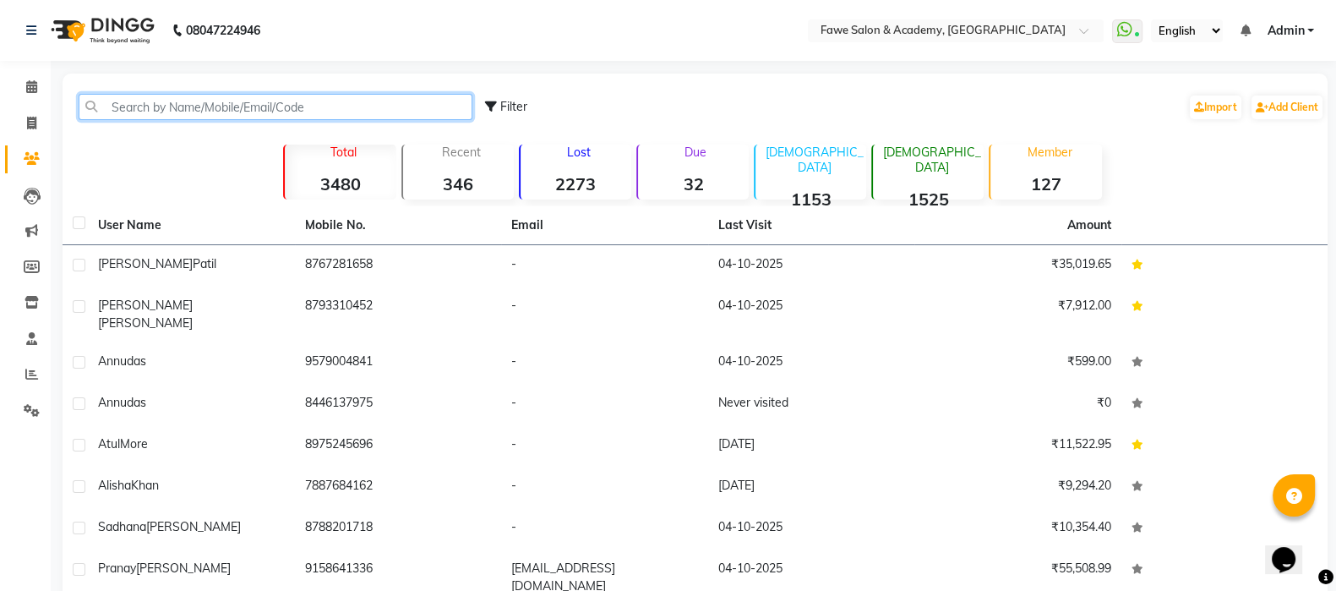
click at [119, 103] on input "text" at bounding box center [276, 107] width 394 height 26
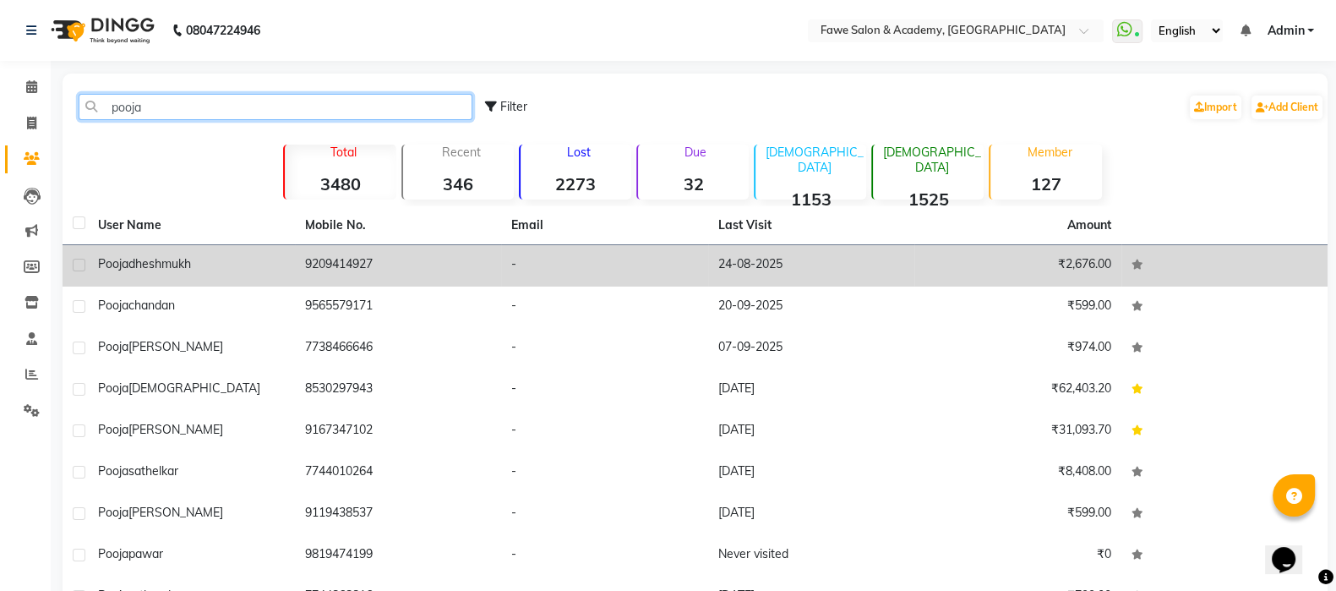
type input "pooja"
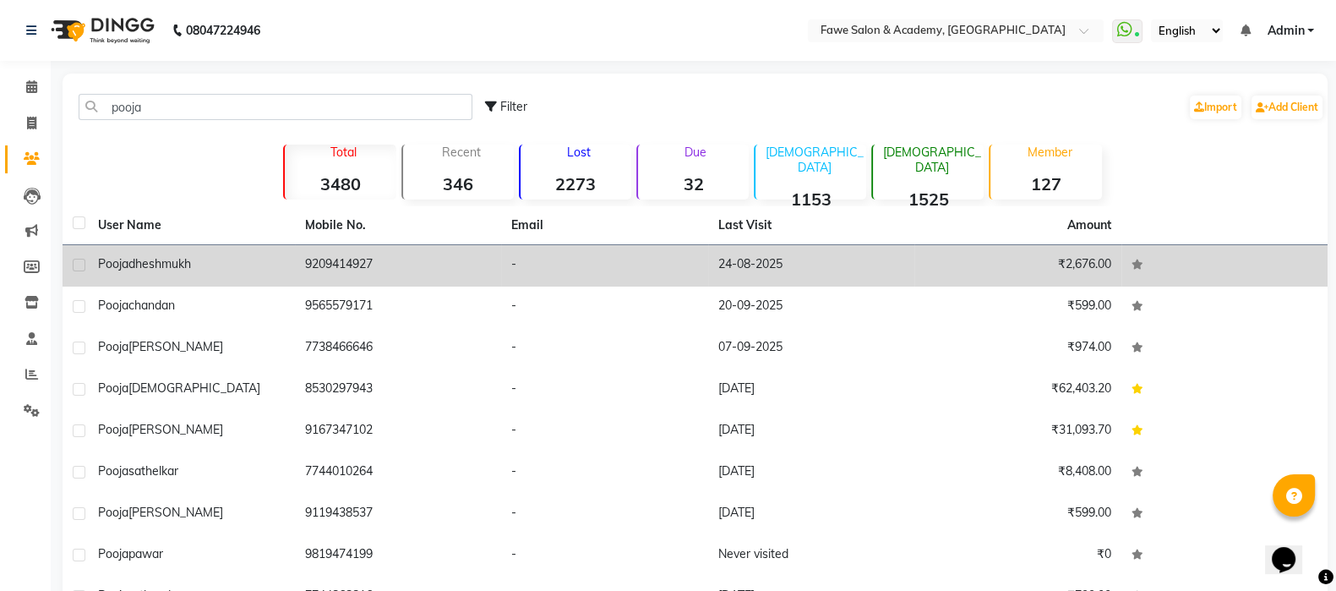
click at [216, 271] on div "pooja dheshmukh" at bounding box center [191, 264] width 187 height 18
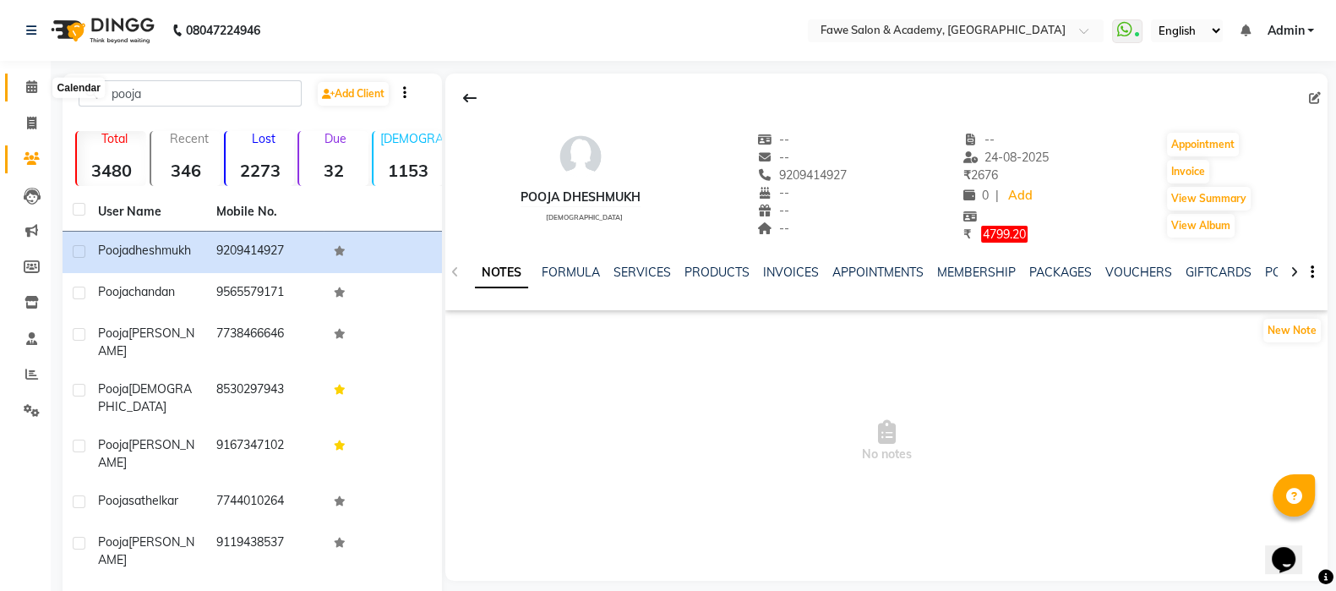
click at [30, 87] on icon at bounding box center [31, 86] width 11 height 13
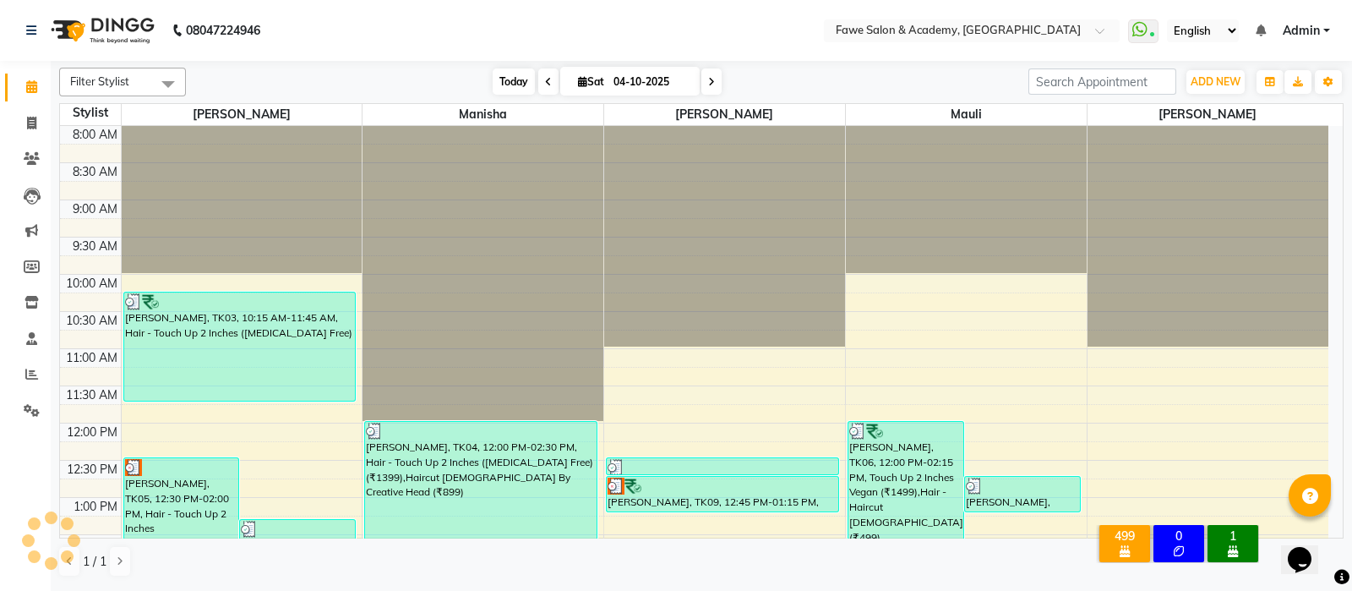
click at [509, 69] on span "Today" at bounding box center [514, 81] width 42 height 26
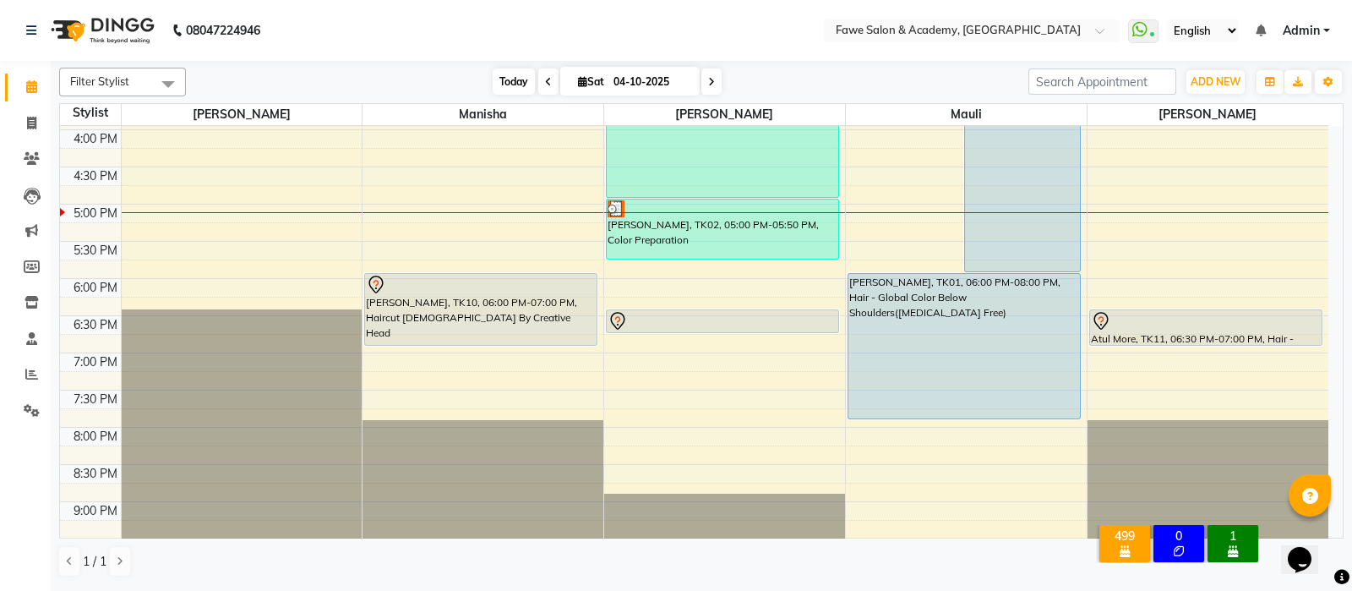
click at [502, 78] on span "Today" at bounding box center [514, 81] width 42 height 26
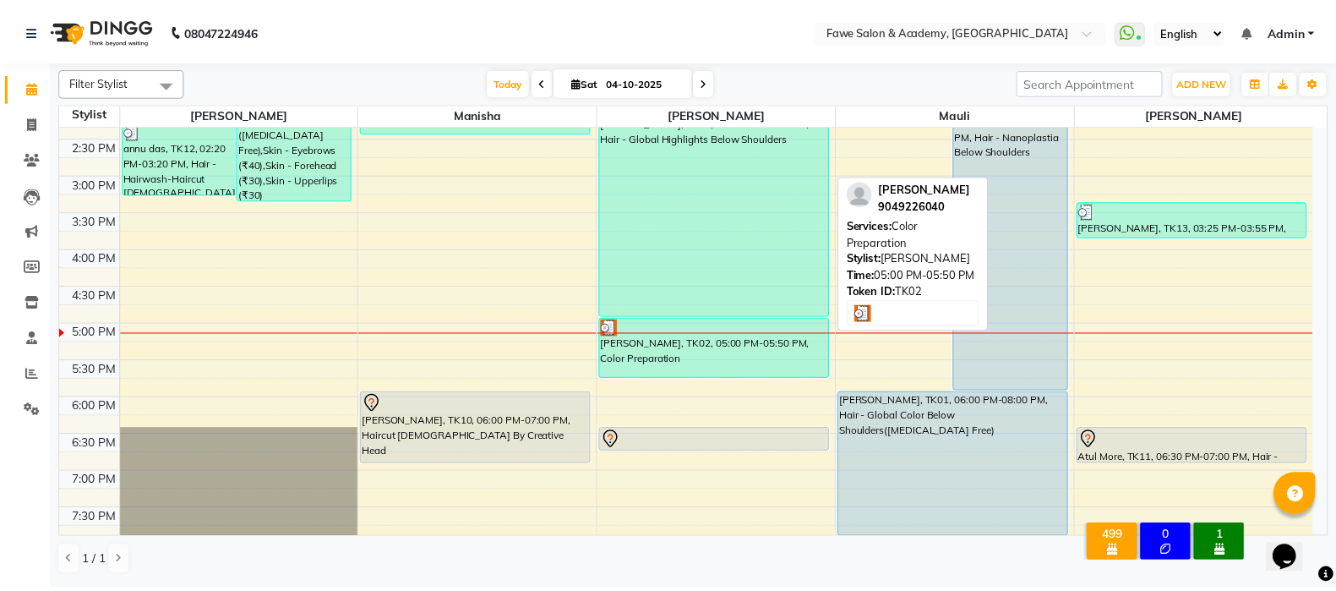
scroll to position [453, 0]
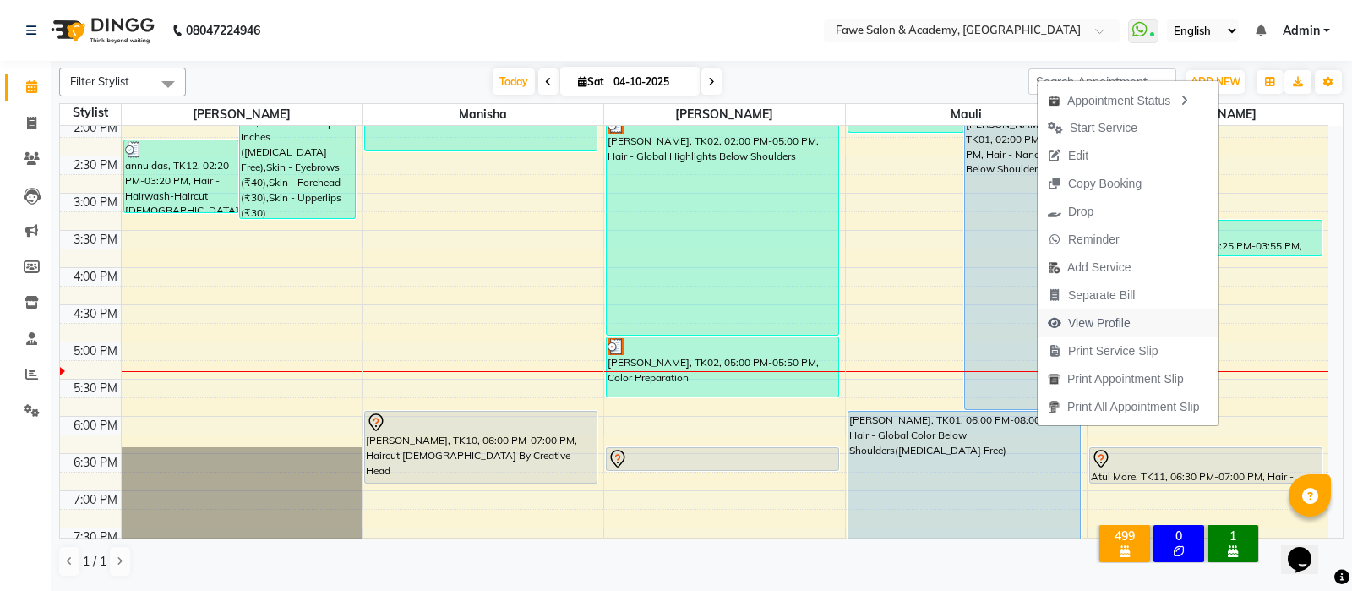
click at [1112, 329] on span "View Profile" at bounding box center [1099, 323] width 63 height 18
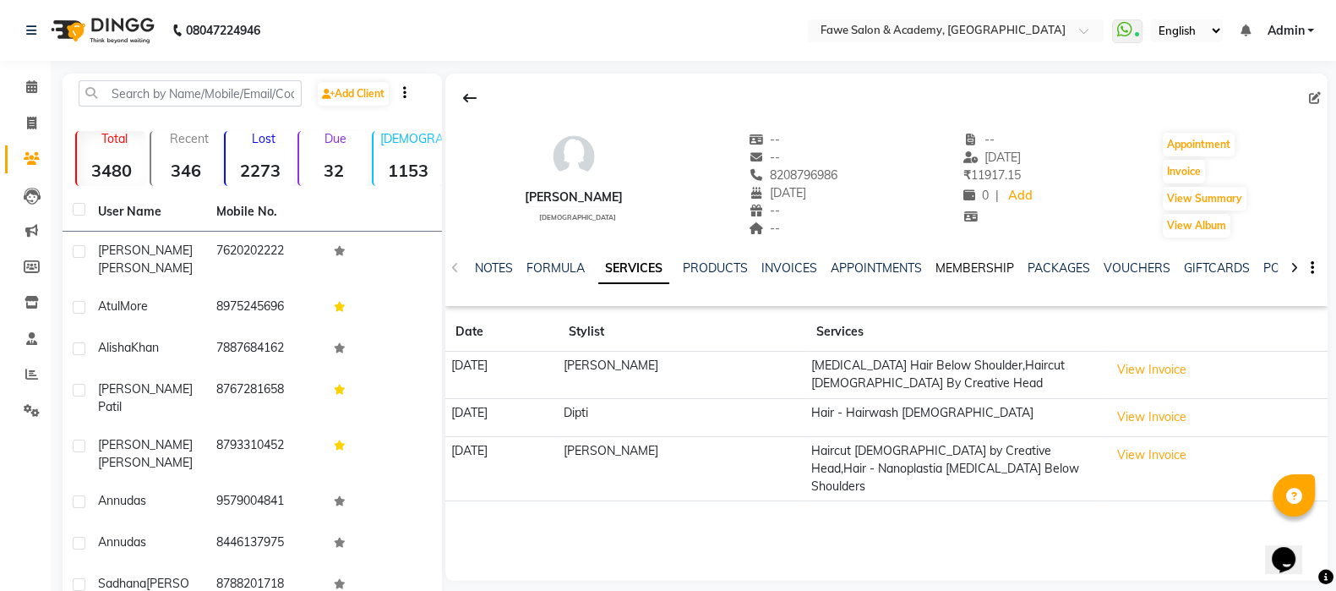
click at [989, 271] on link "MEMBERSHIP" at bounding box center [975, 267] width 79 height 15
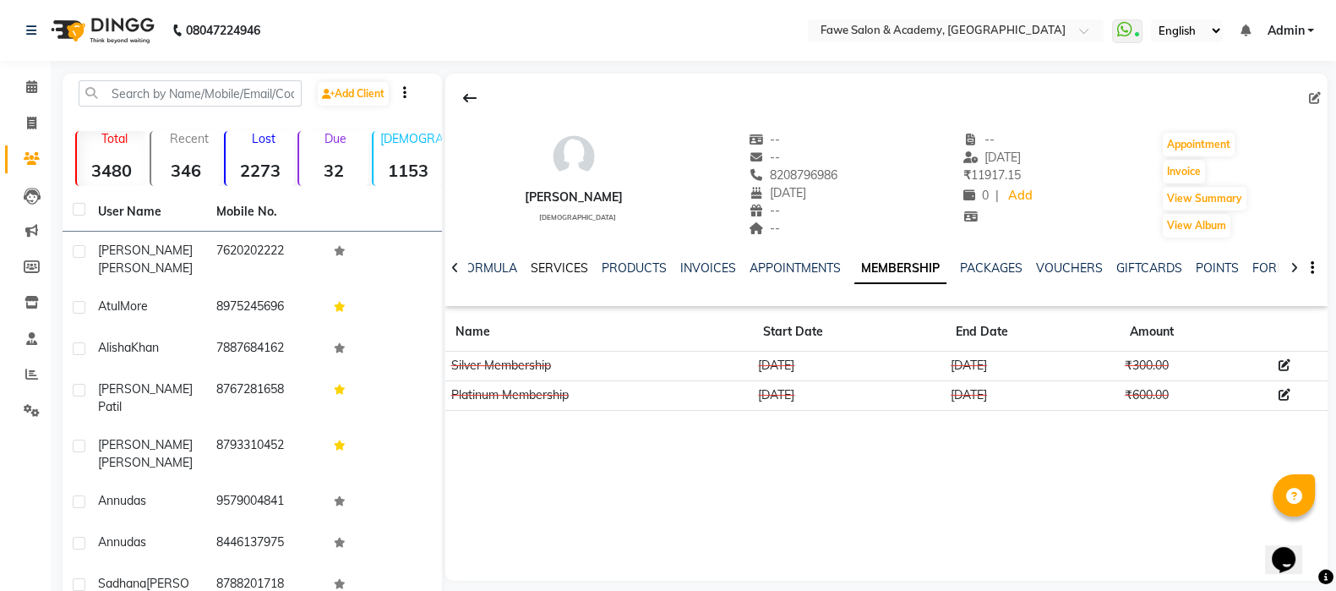
click at [549, 269] on link "SERVICES" at bounding box center [559, 267] width 57 height 15
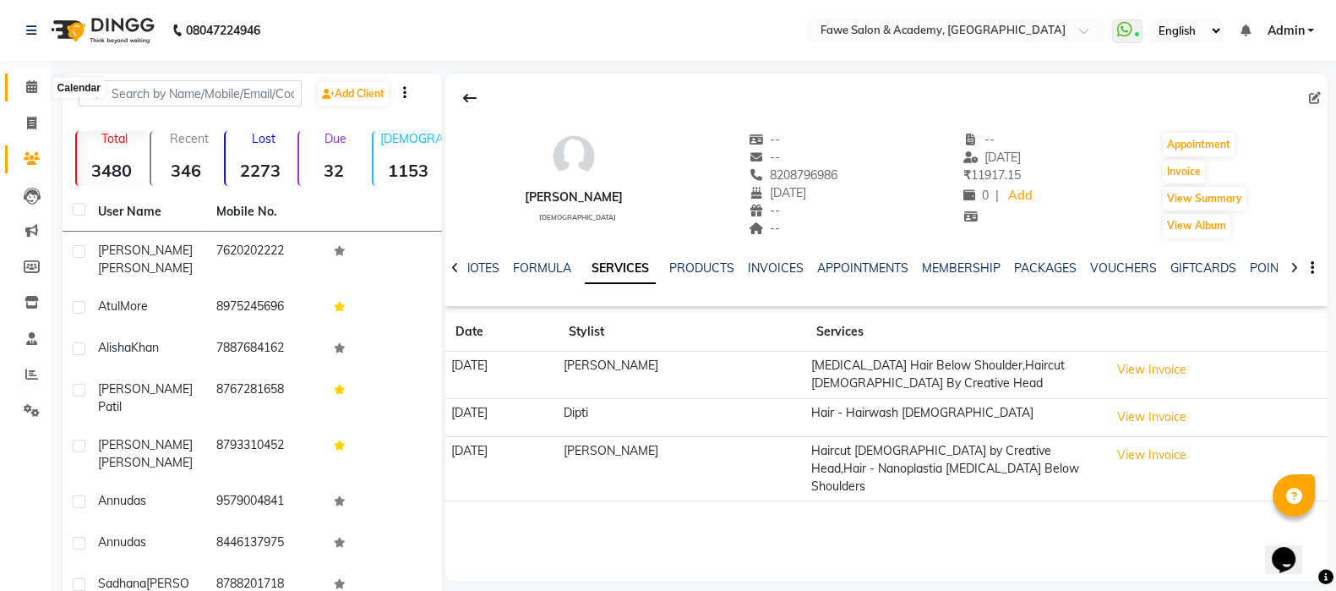
click at [35, 80] on icon at bounding box center [31, 86] width 11 height 13
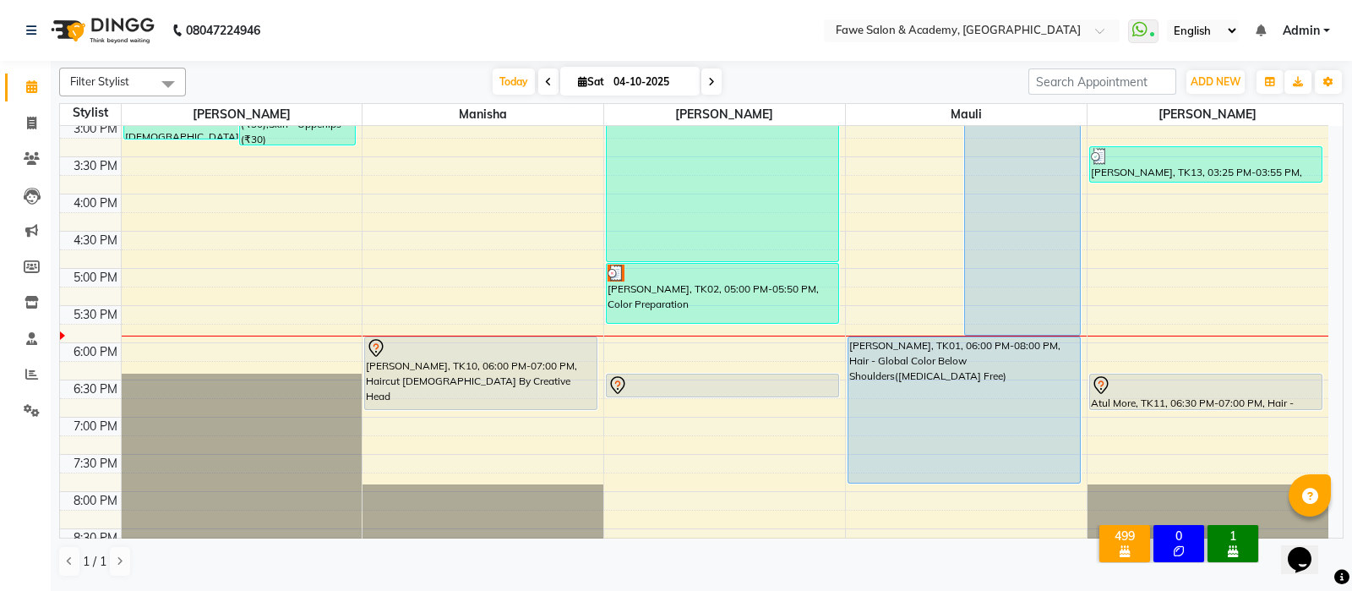
scroll to position [693, 0]
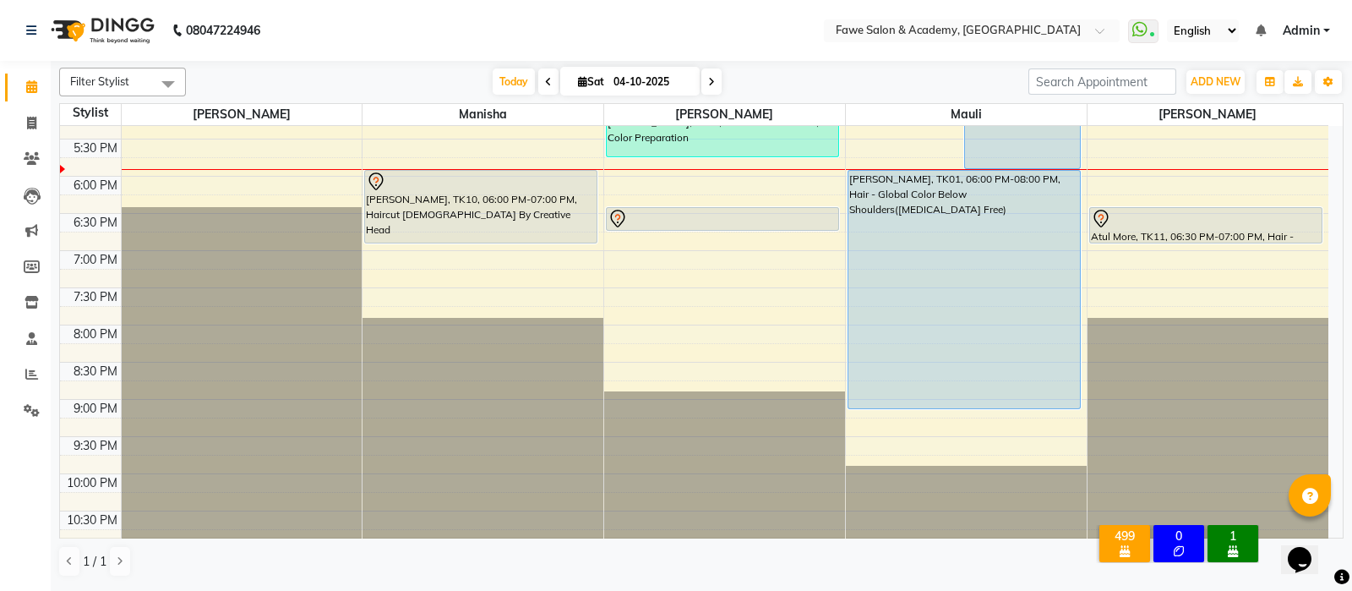
drag, startPoint x: 984, startPoint y: 314, endPoint x: 975, endPoint y: 403, distance: 89.2
click at [518, 72] on span "Today" at bounding box center [514, 81] width 42 height 26
click at [703, 79] on span at bounding box center [712, 81] width 20 height 26
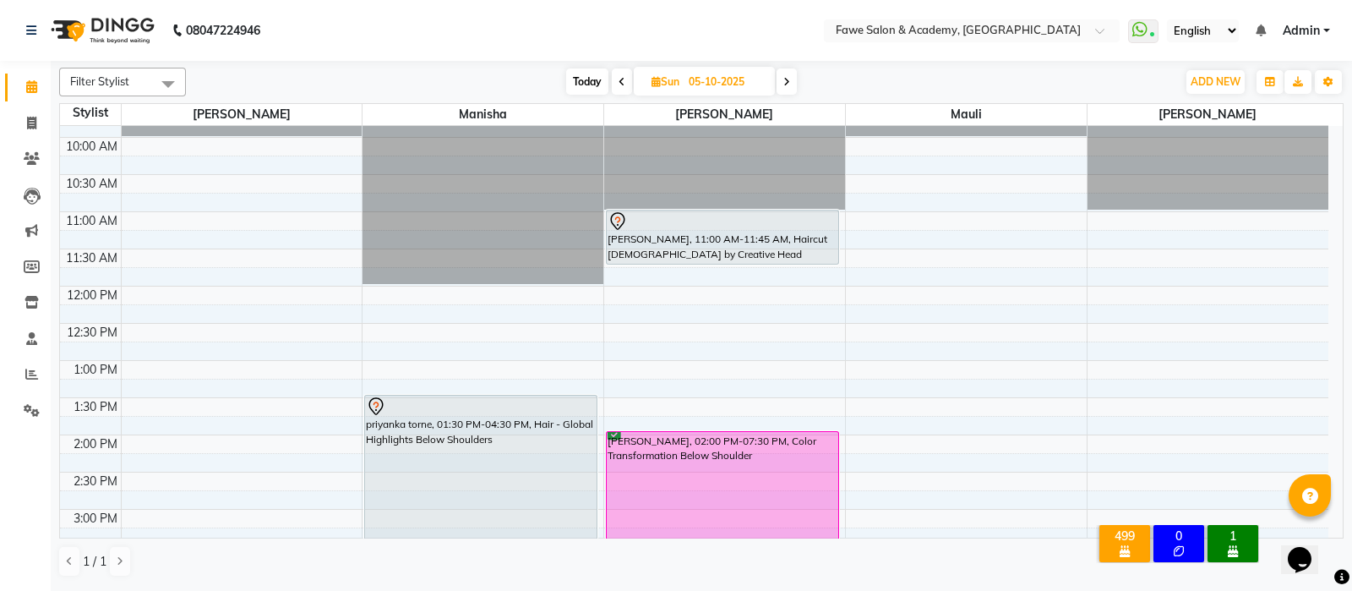
scroll to position [228, 0]
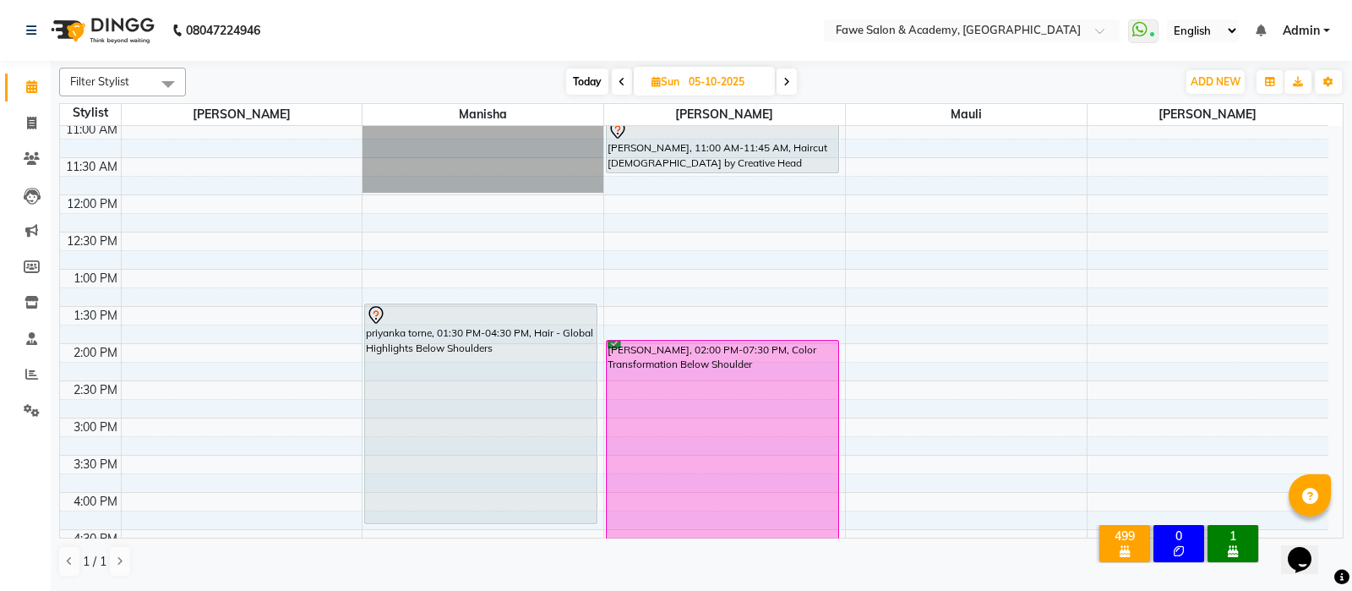
click at [565, 86] on div "Today Sun 05-10-2025" at bounding box center [682, 81] width 234 height 25
click at [583, 87] on span "Today" at bounding box center [587, 81] width 42 height 26
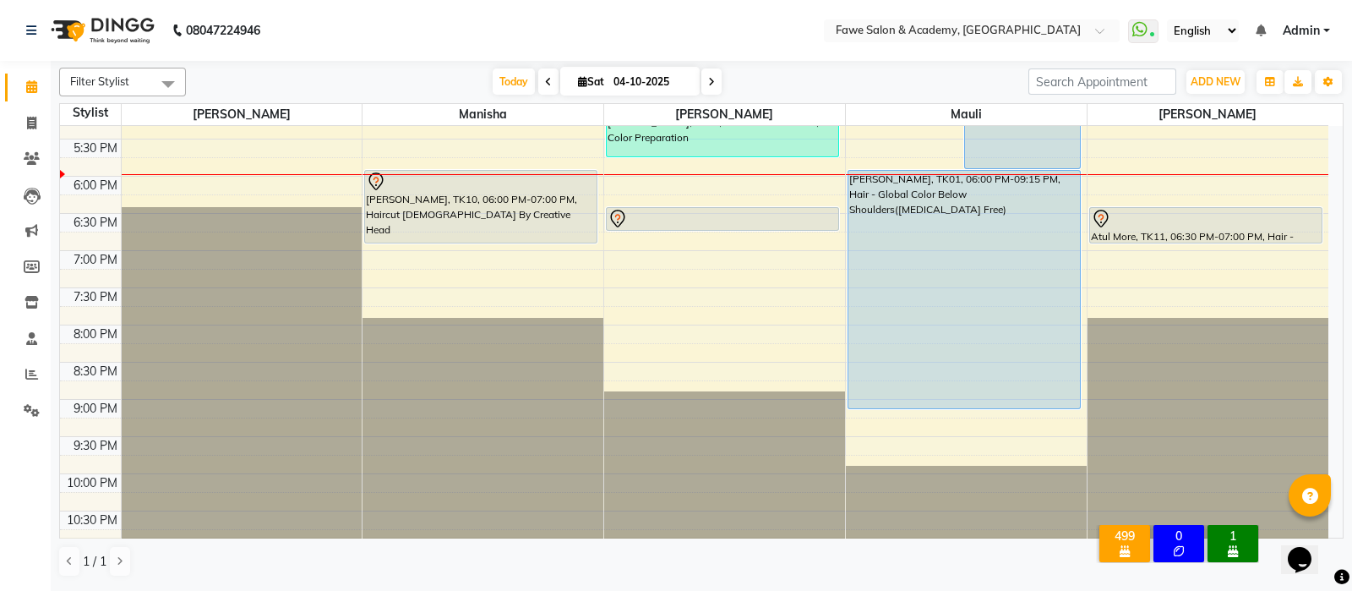
click at [708, 86] on span at bounding box center [712, 81] width 20 height 26
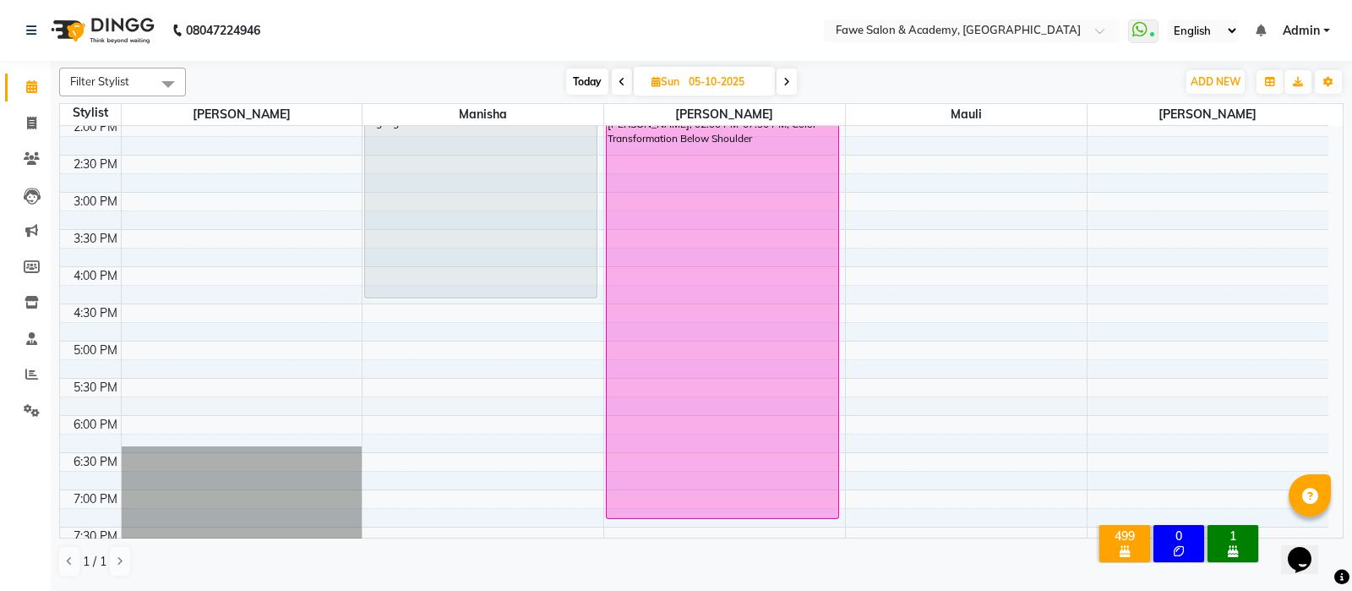
scroll to position [581, 0]
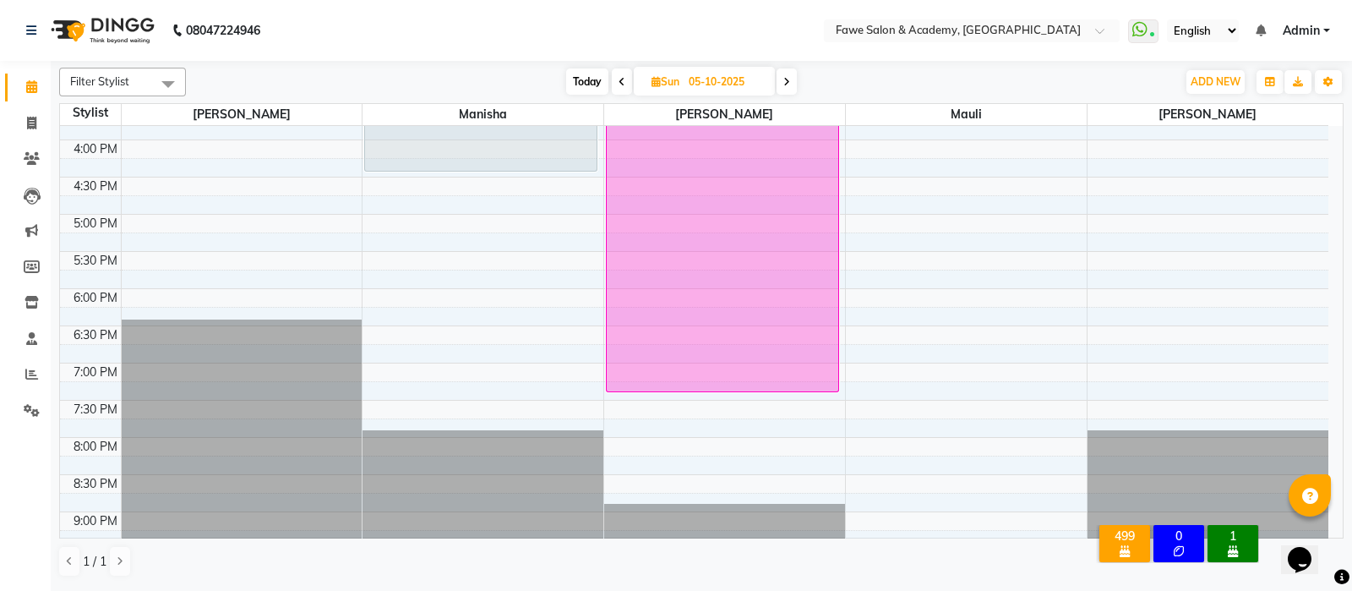
click at [579, 81] on span "Today" at bounding box center [587, 81] width 42 height 26
type input "04-10-2025"
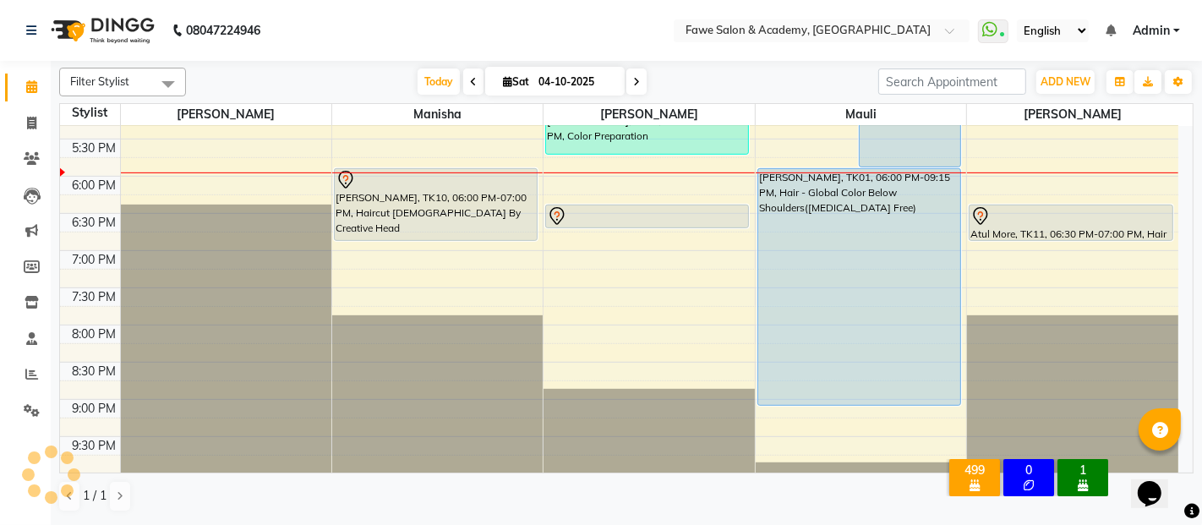
scroll to position [693, 0]
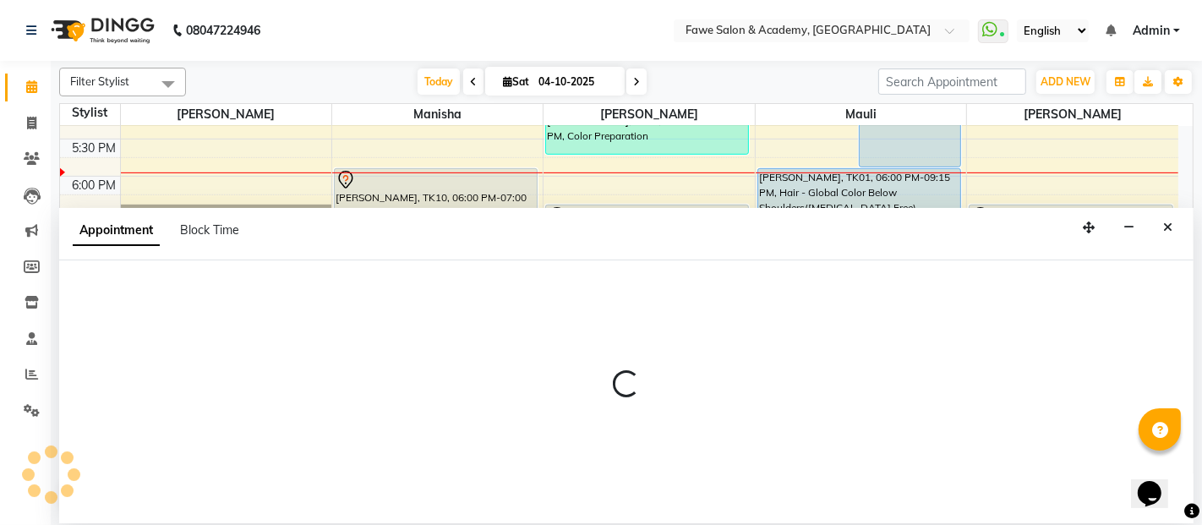
select select "14303"
select select "tentative"
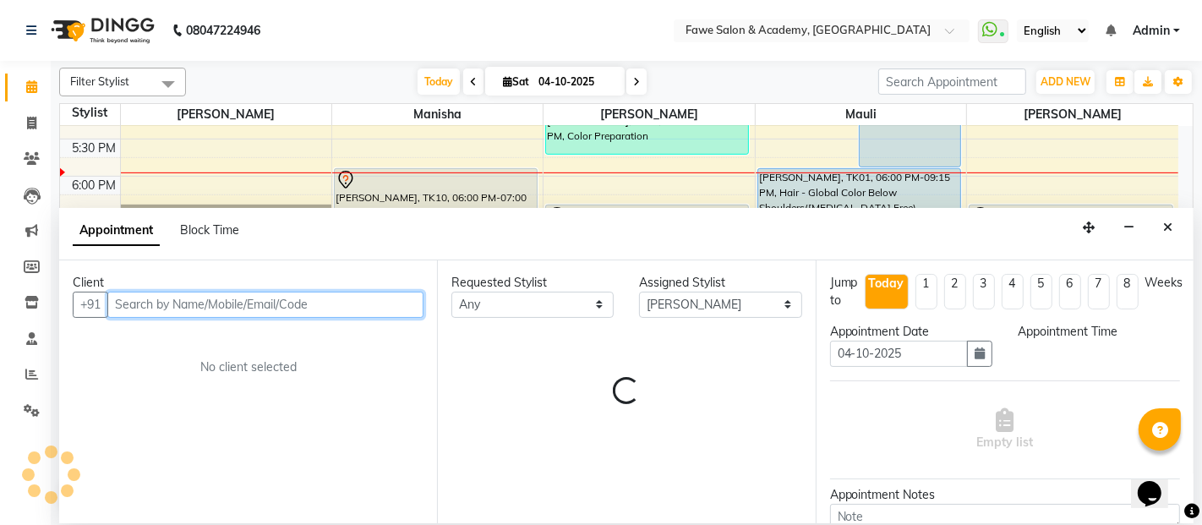
select select "1155"
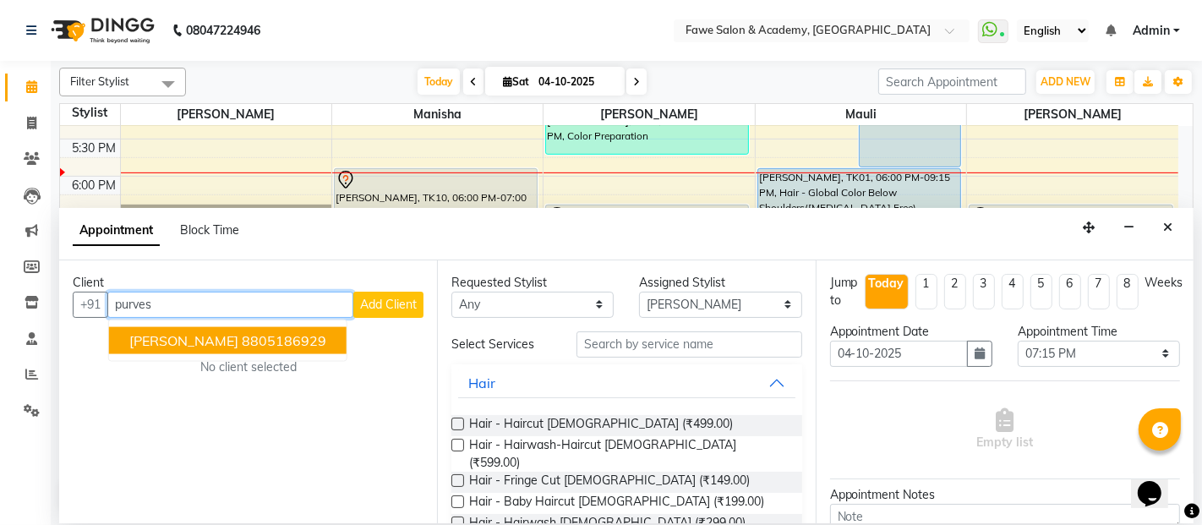
click at [287, 336] on ngb-highlight "8805186929" at bounding box center [284, 340] width 85 height 17
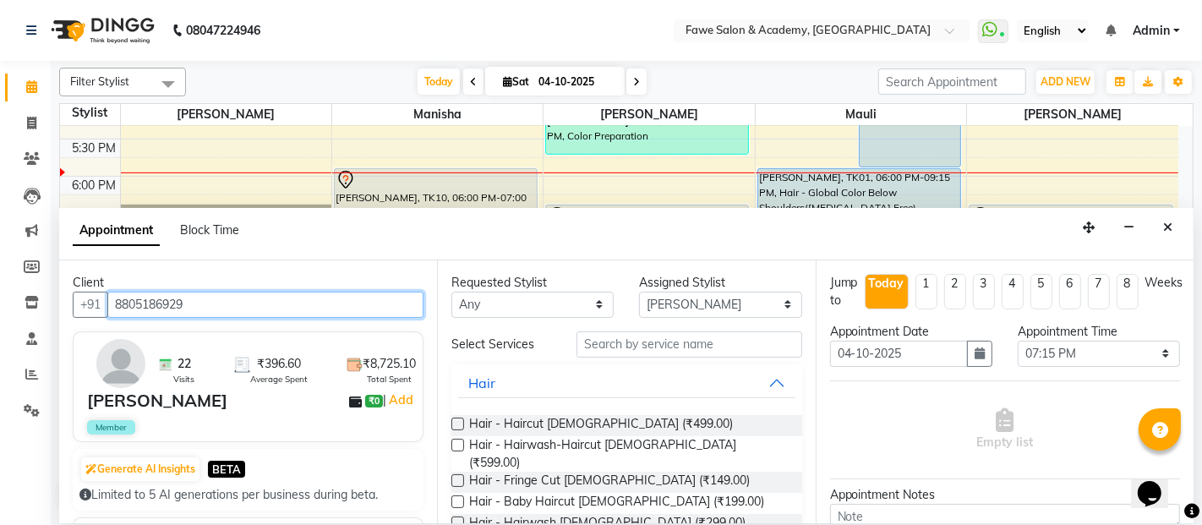
type input "8805186929"
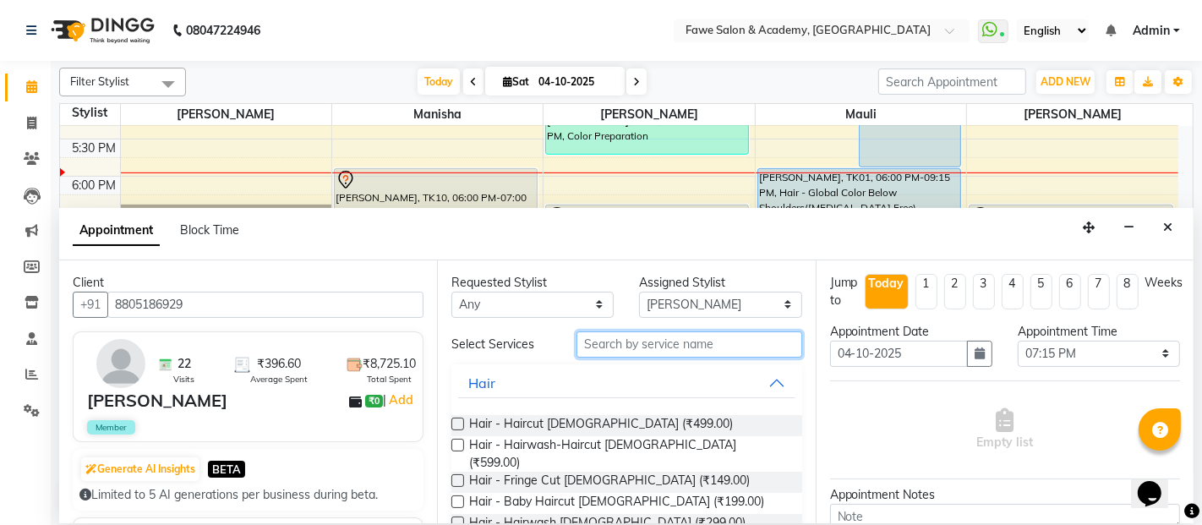
click at [669, 351] on input "text" at bounding box center [688, 344] width 225 height 26
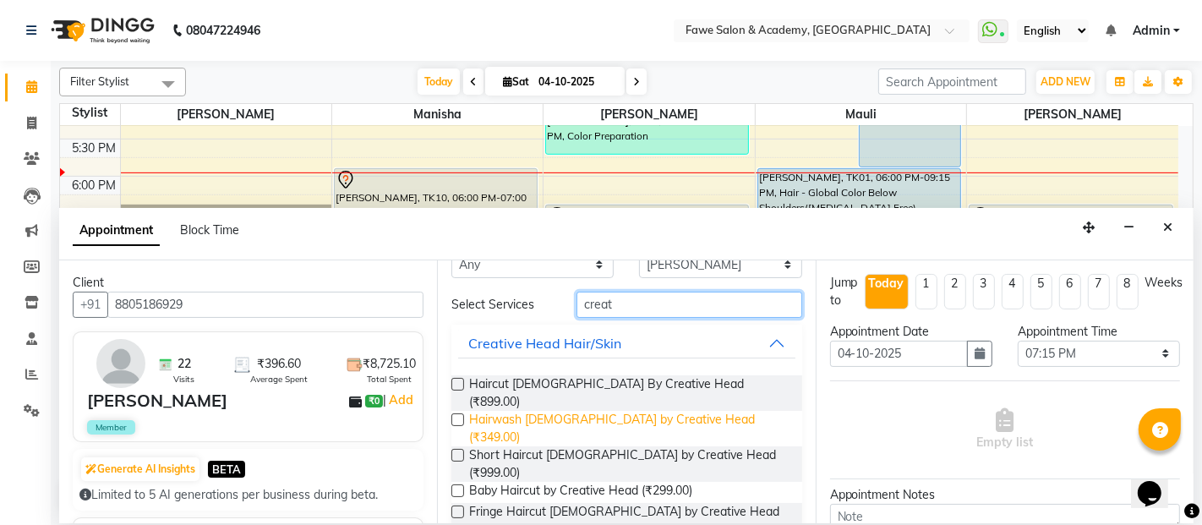
scroll to position [94, 0]
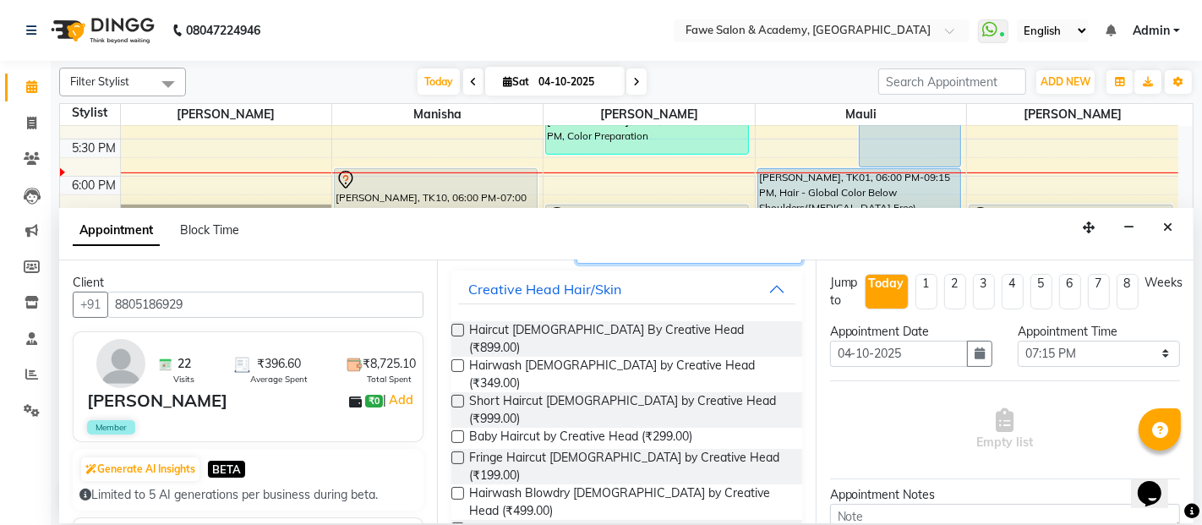
type input "creat"
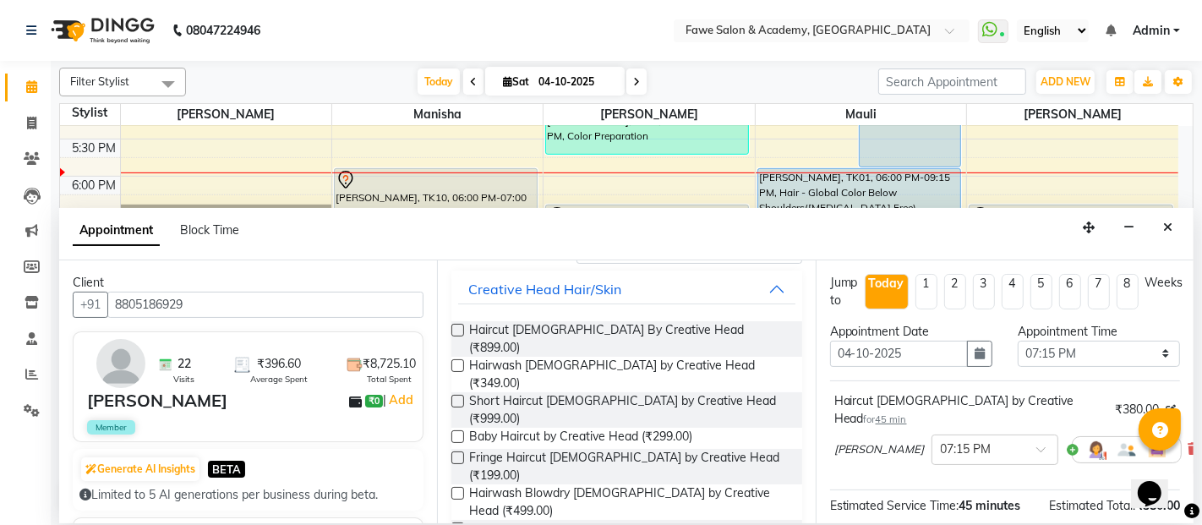
checkbox input "false"
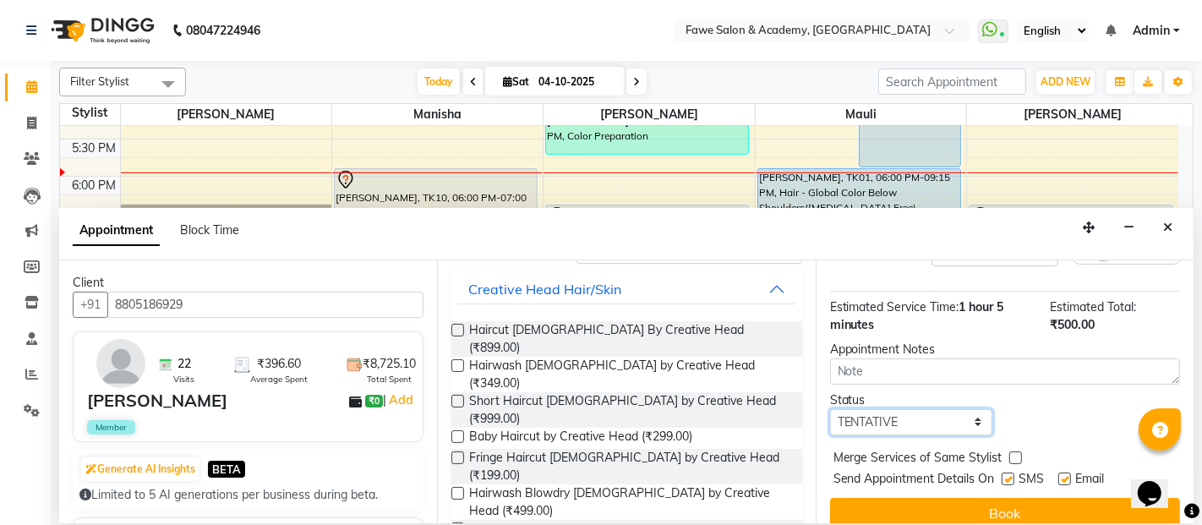
click at [890, 409] on select "Select TENTATIVE CONFIRM CHECK-IN UPCOMING" at bounding box center [911, 422] width 162 height 26
select select "confirm booking"
click at [830, 409] on select "Select TENTATIVE CONFIRM CHECK-IN UPCOMING" at bounding box center [911, 422] width 162 height 26
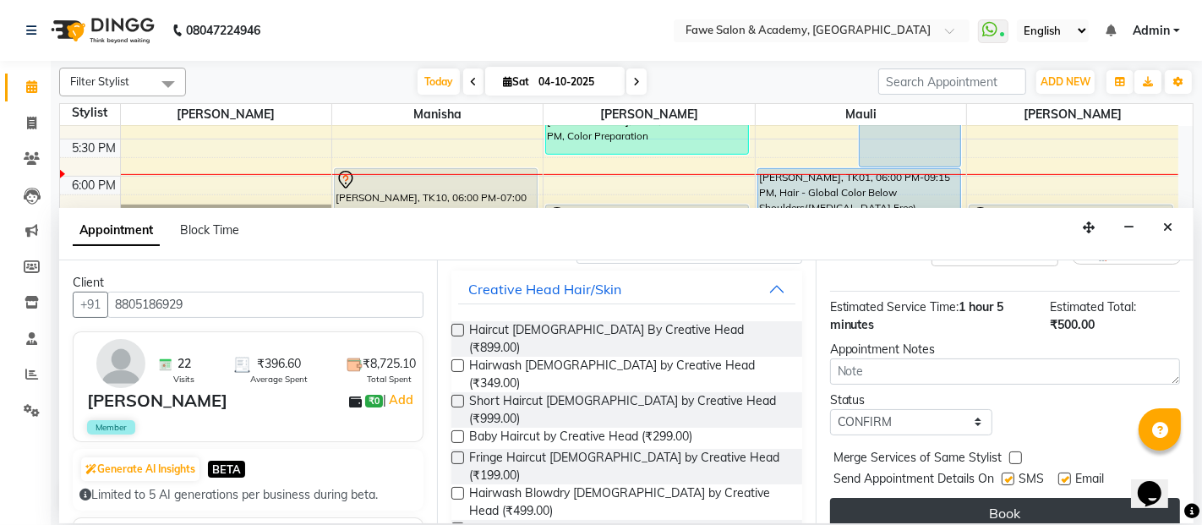
click at [1051, 498] on button "Book" at bounding box center [1005, 513] width 350 height 30
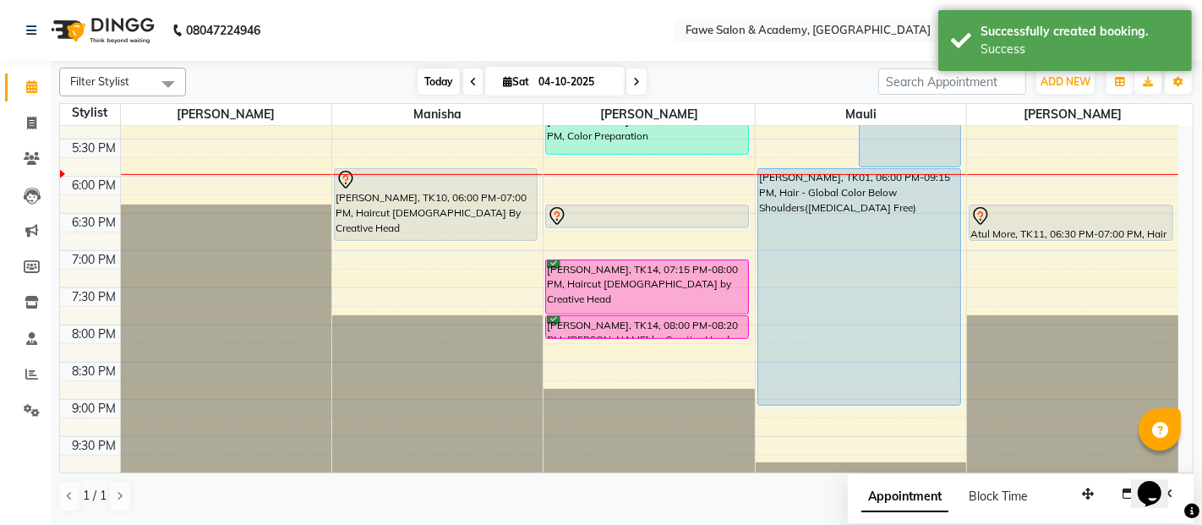
click at [420, 79] on span "Today" at bounding box center [439, 81] width 42 height 26
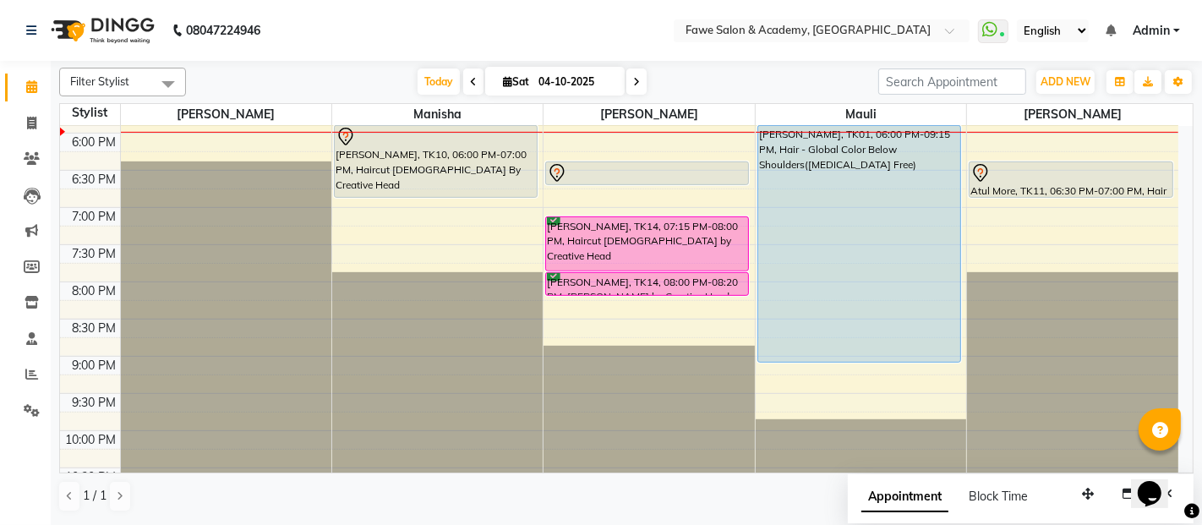
click at [562, 81] on input "04-10-2025" at bounding box center [575, 81] width 85 height 25
select select "10"
select select "2025"
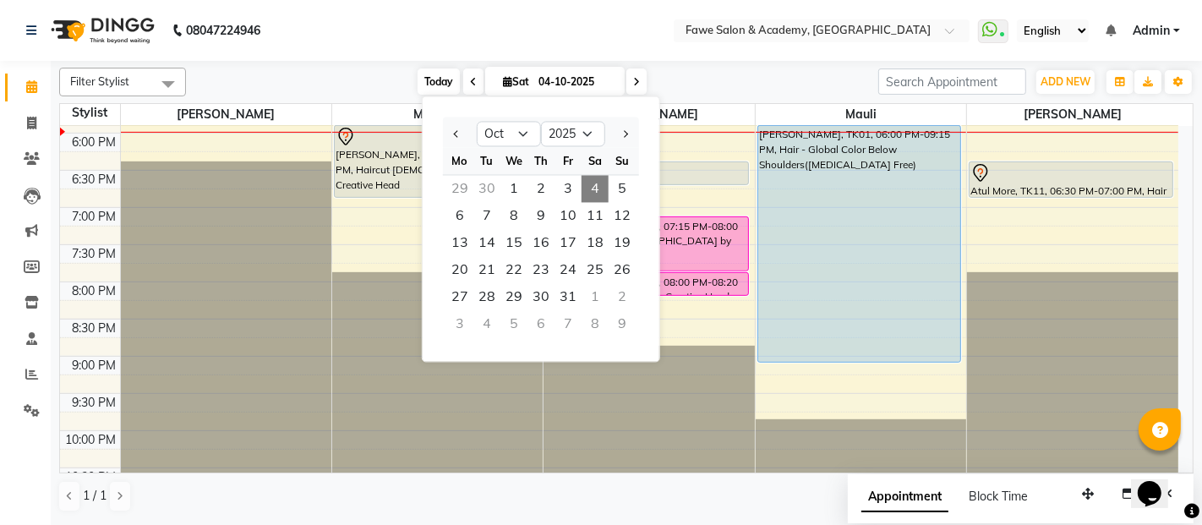
click at [437, 81] on span "Today" at bounding box center [439, 81] width 42 height 26
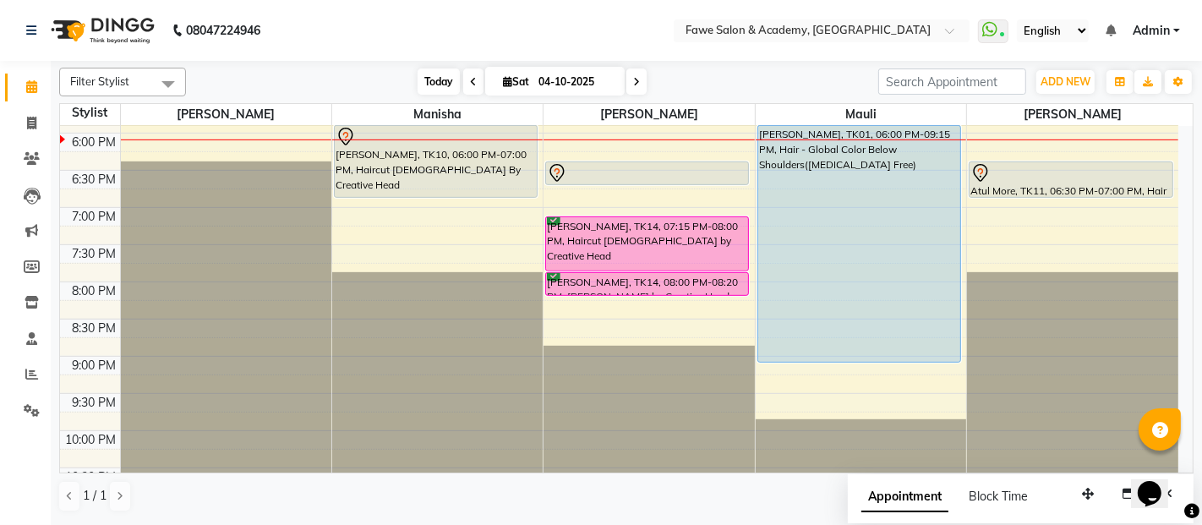
click at [434, 85] on span "Today" at bounding box center [439, 81] width 42 height 26
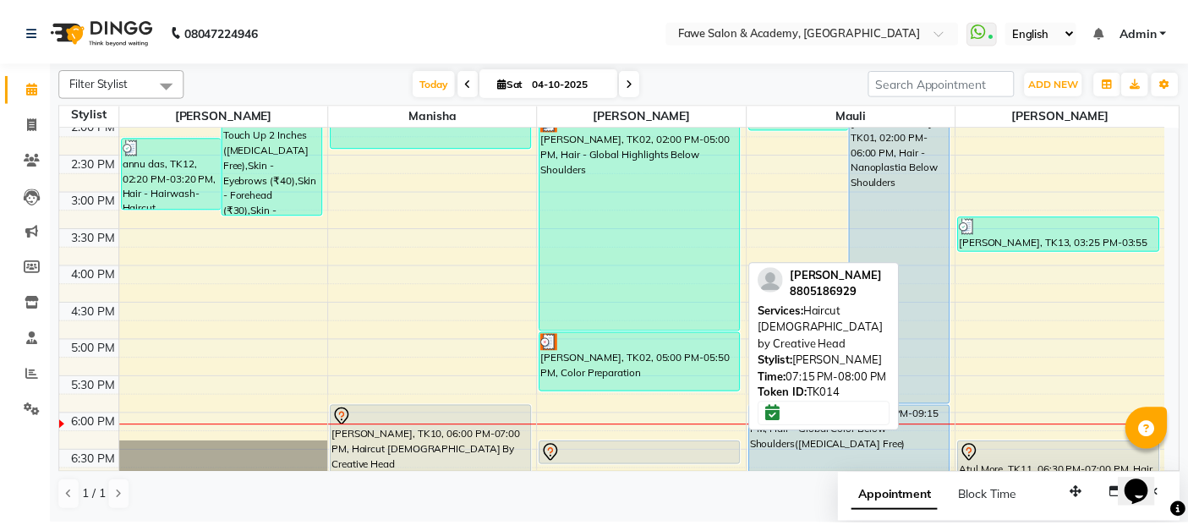
scroll to position [454, 0]
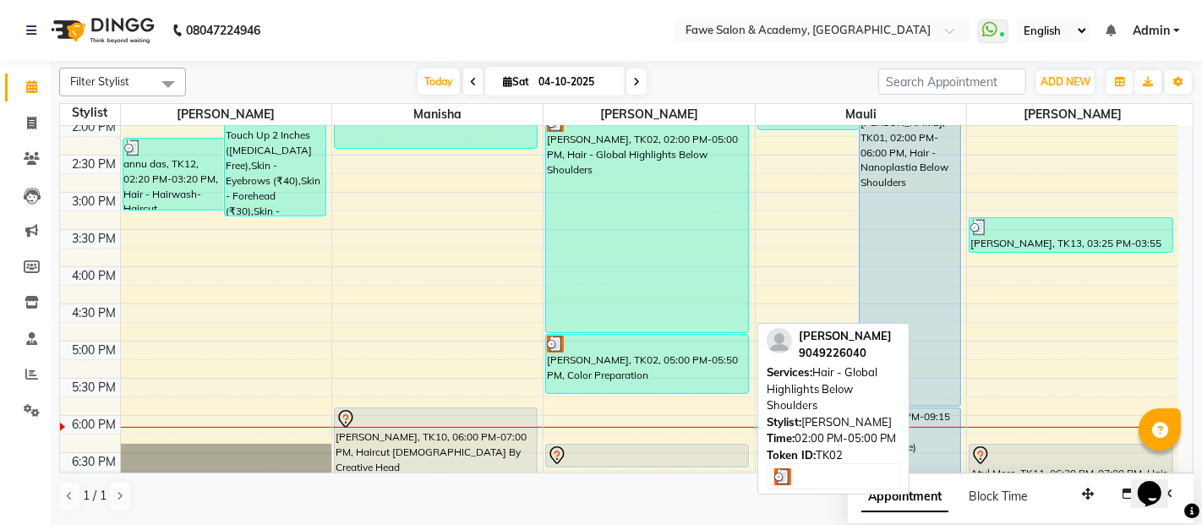
click at [613, 289] on div "Kanchan Jadhav, TK02, 02:00 PM-05:00 PM, Hair - Global Highlights Below Shoulde…" at bounding box center [647, 223] width 202 height 218
select select "3"
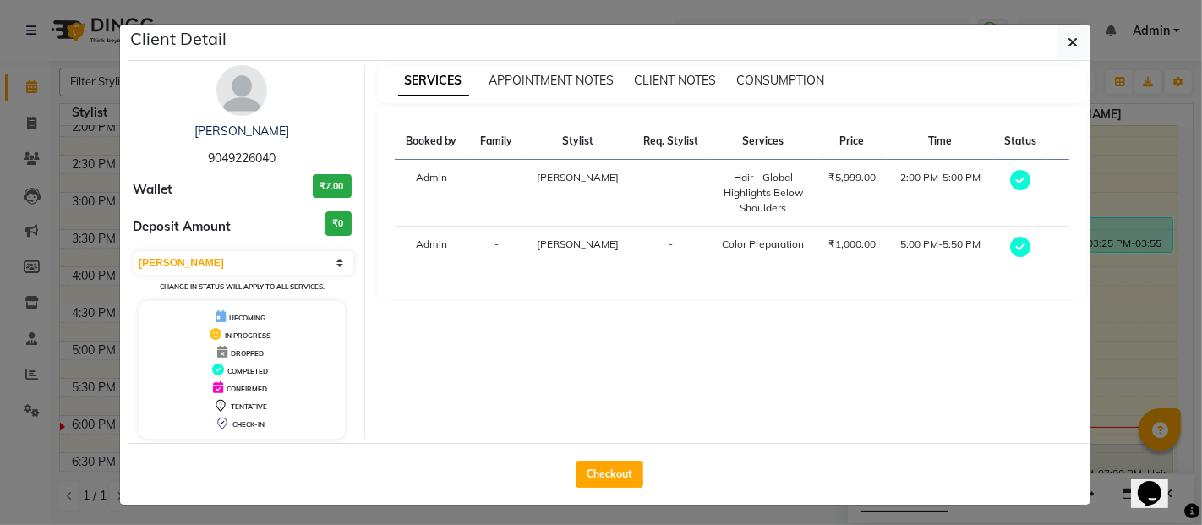
click at [593, 489] on div "Checkout" at bounding box center [609, 474] width 962 height 62
click at [593, 482] on button "Checkout" at bounding box center [610, 474] width 68 height 27
select select "service"
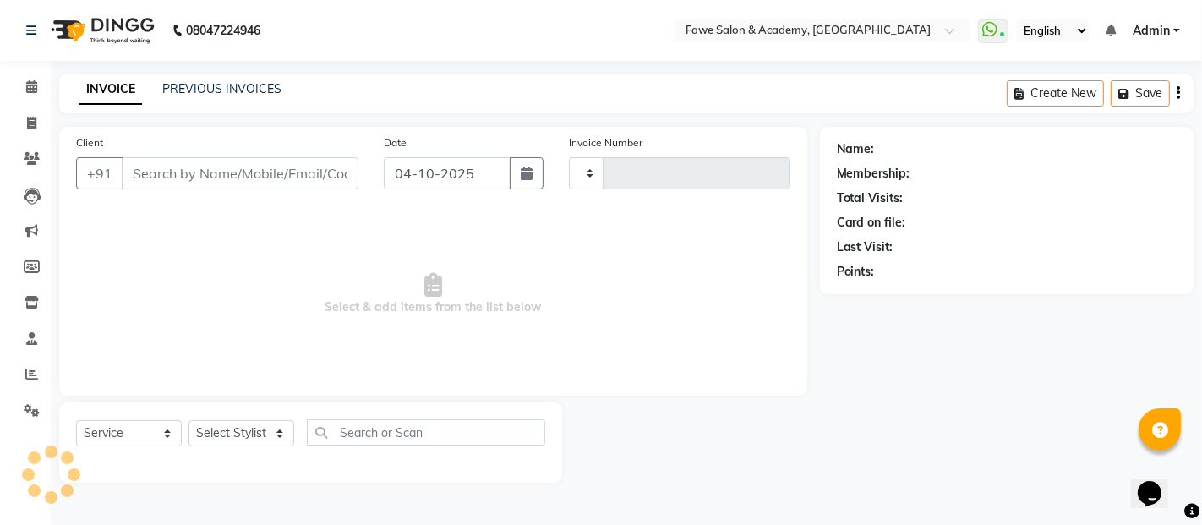
type input "1380"
select select "879"
type input "9049226040"
select select "14303"
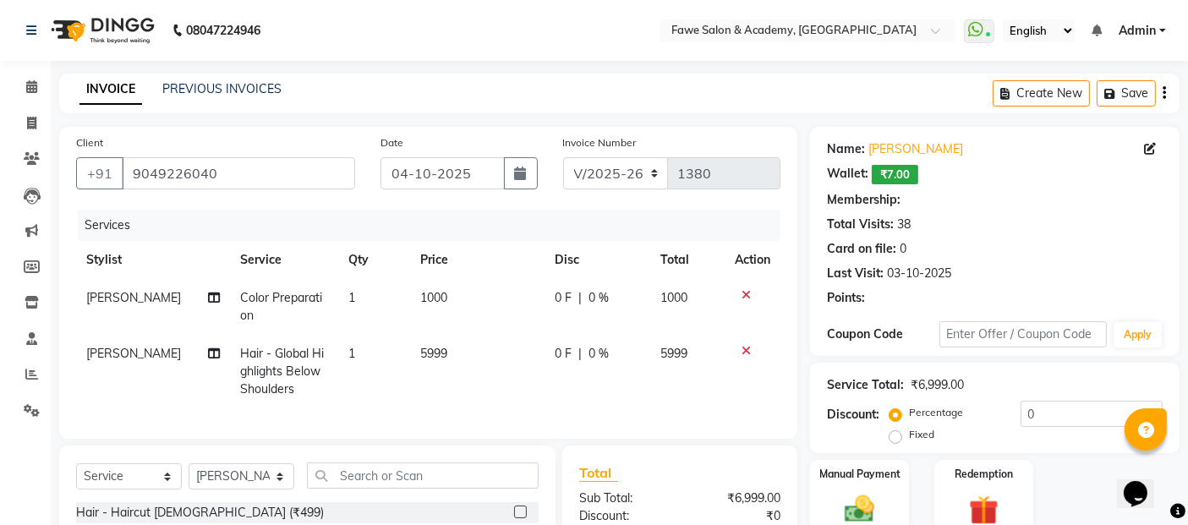
select select "1: Object"
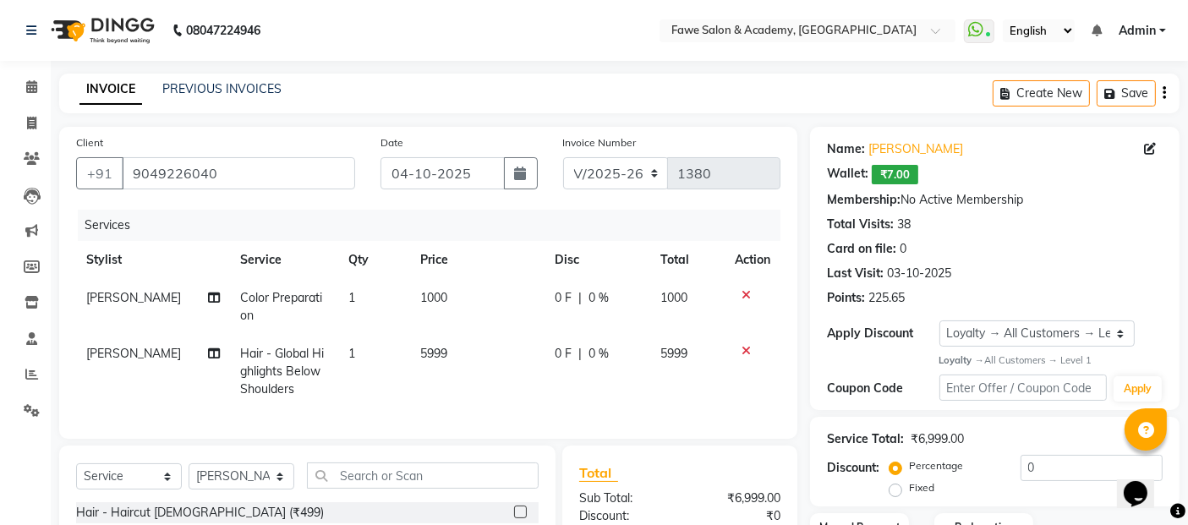
scroll to position [125, 0]
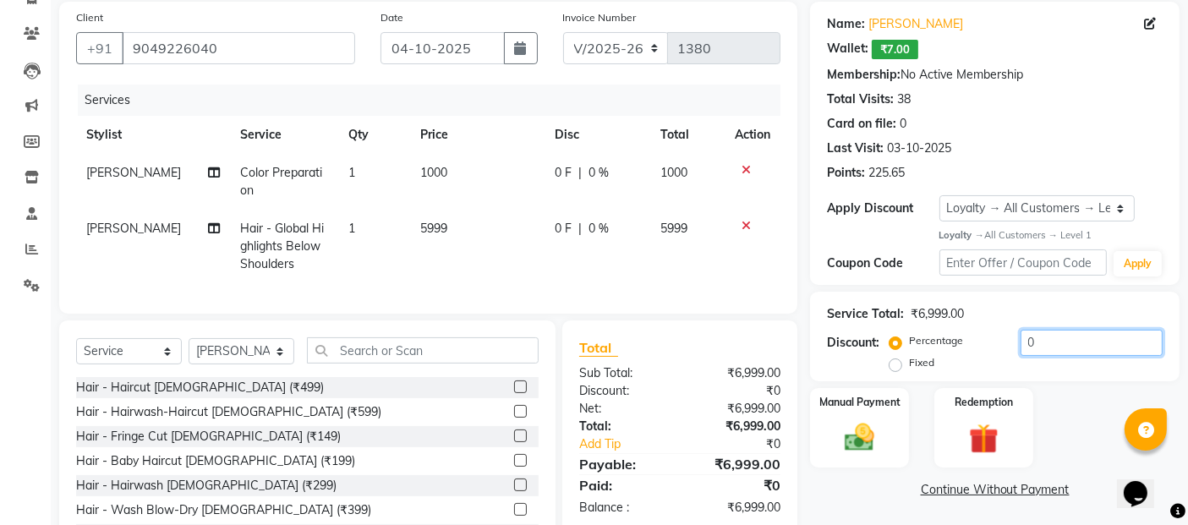
click at [1079, 351] on input "0" at bounding box center [1091, 343] width 142 height 26
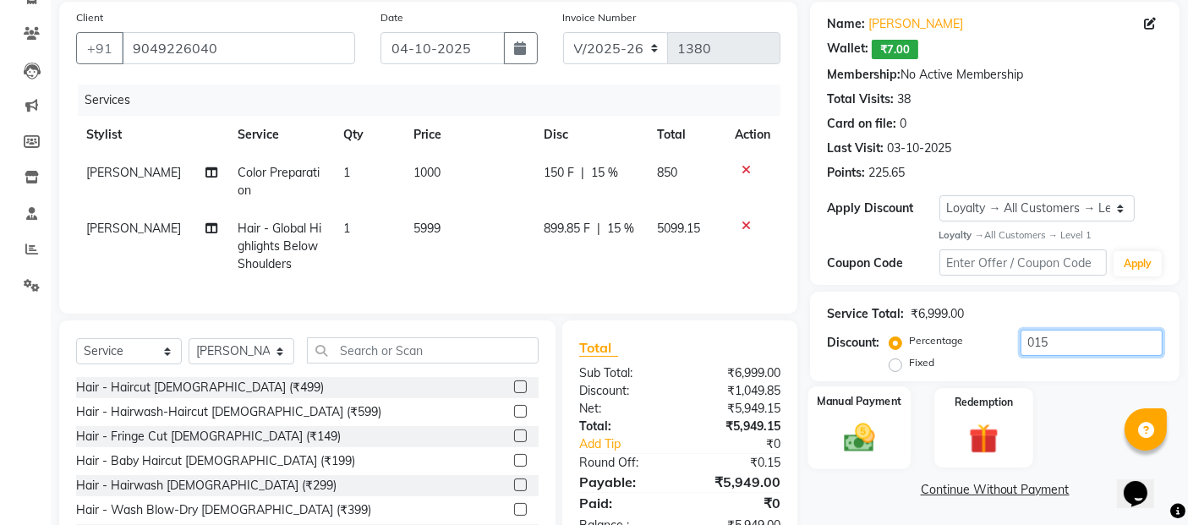
type input "015"
click at [860, 437] on img at bounding box center [859, 438] width 51 height 36
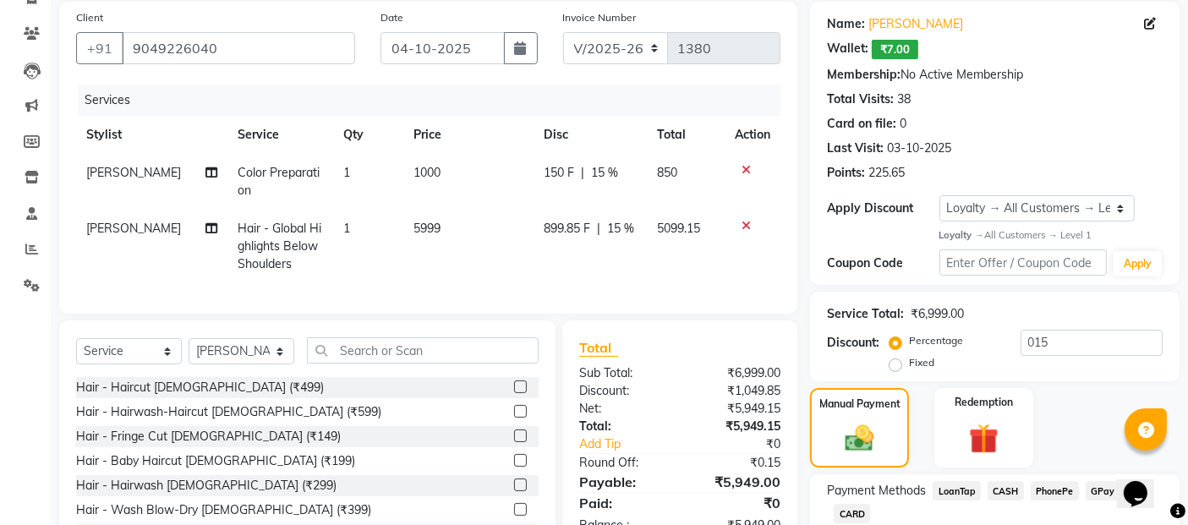
click at [1017, 494] on span "CASH" at bounding box center [1005, 490] width 36 height 19
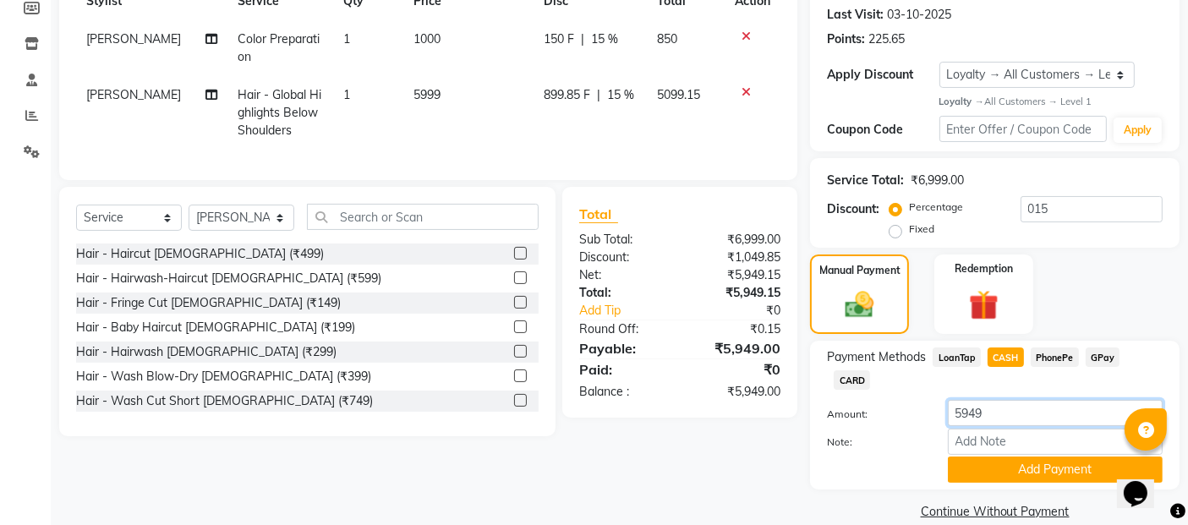
click at [983, 400] on input "5949" at bounding box center [1055, 413] width 215 height 26
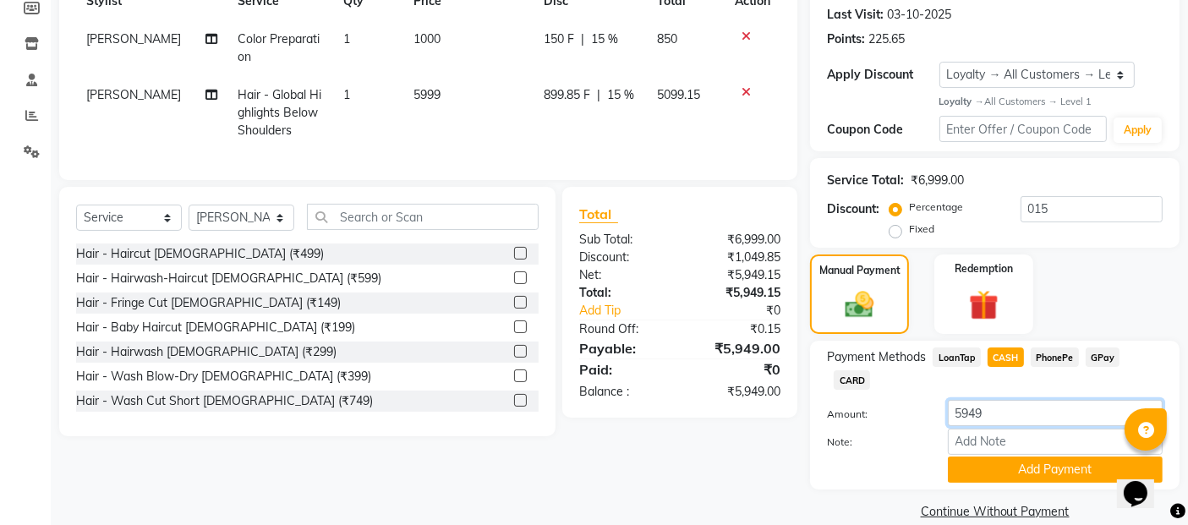
click at [983, 400] on input "5949" at bounding box center [1055, 413] width 215 height 26
type input "5"
type input "3000"
click at [1000, 456] on button "Add Payment" at bounding box center [1055, 469] width 215 height 26
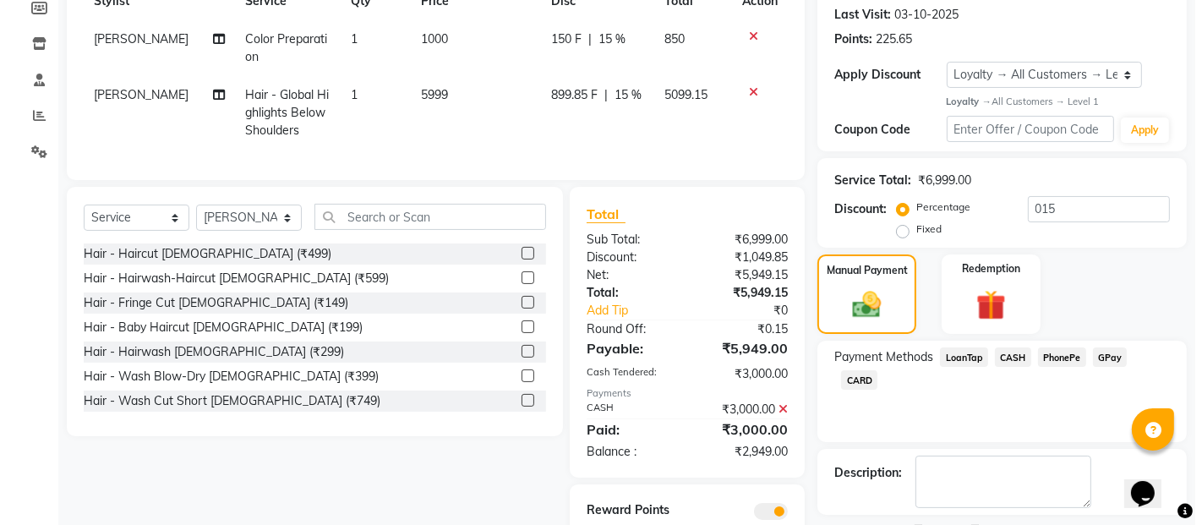
scroll to position [333, 0]
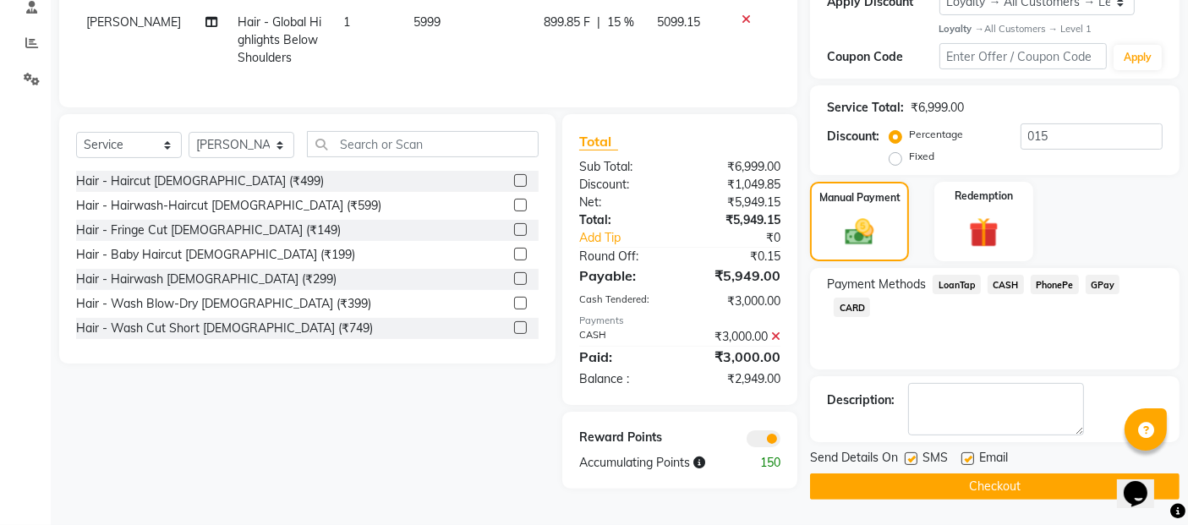
click at [761, 447] on span at bounding box center [763, 438] width 34 height 17
click at [780, 441] on input "checkbox" at bounding box center [780, 441] width 0 height 0
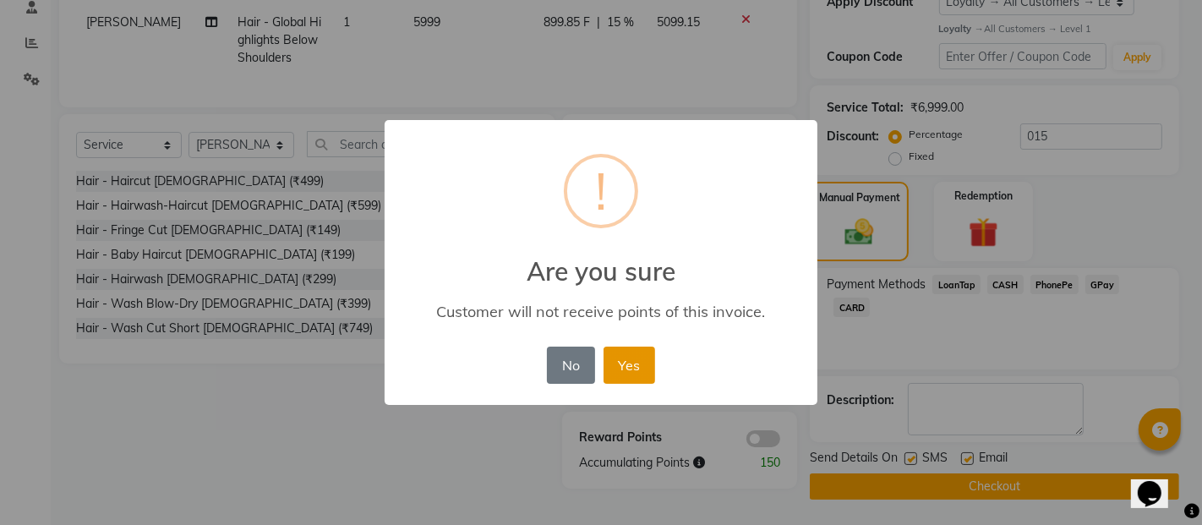
click at [629, 365] on button "Yes" at bounding box center [630, 365] width 52 height 37
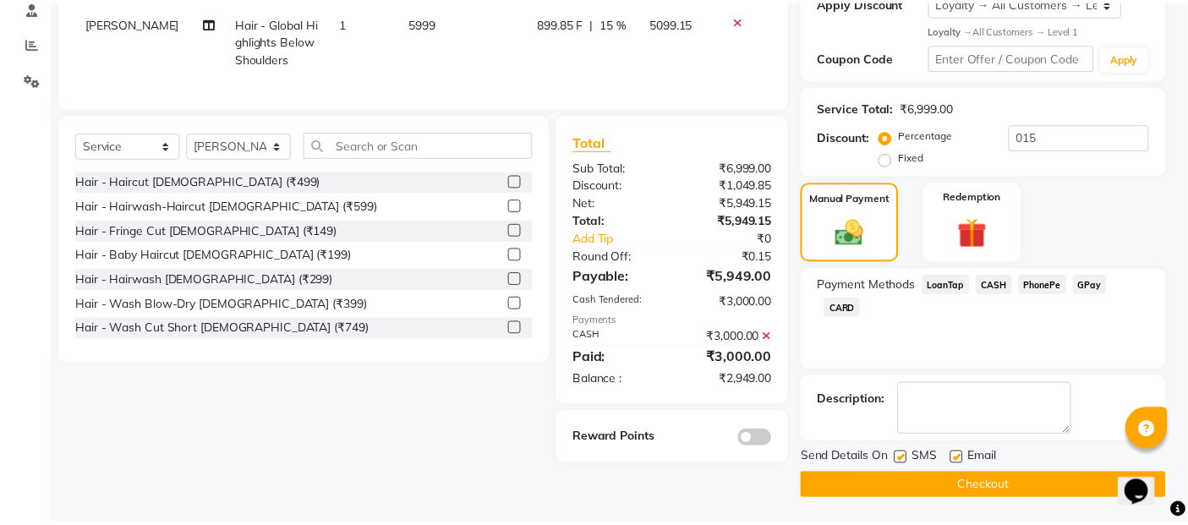
scroll to position [330, 0]
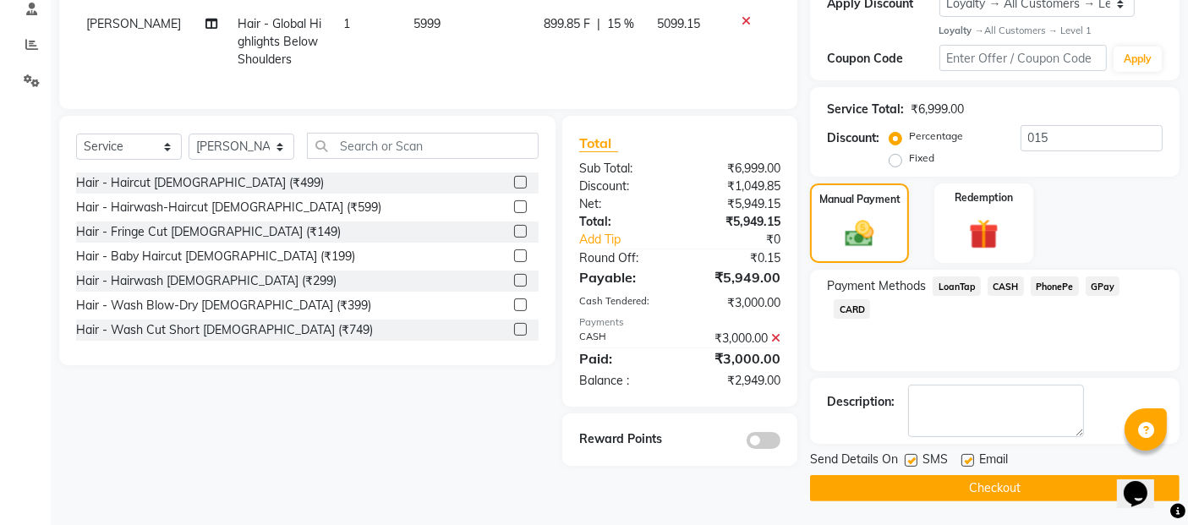
click at [962, 489] on button "Checkout" at bounding box center [994, 488] width 369 height 26
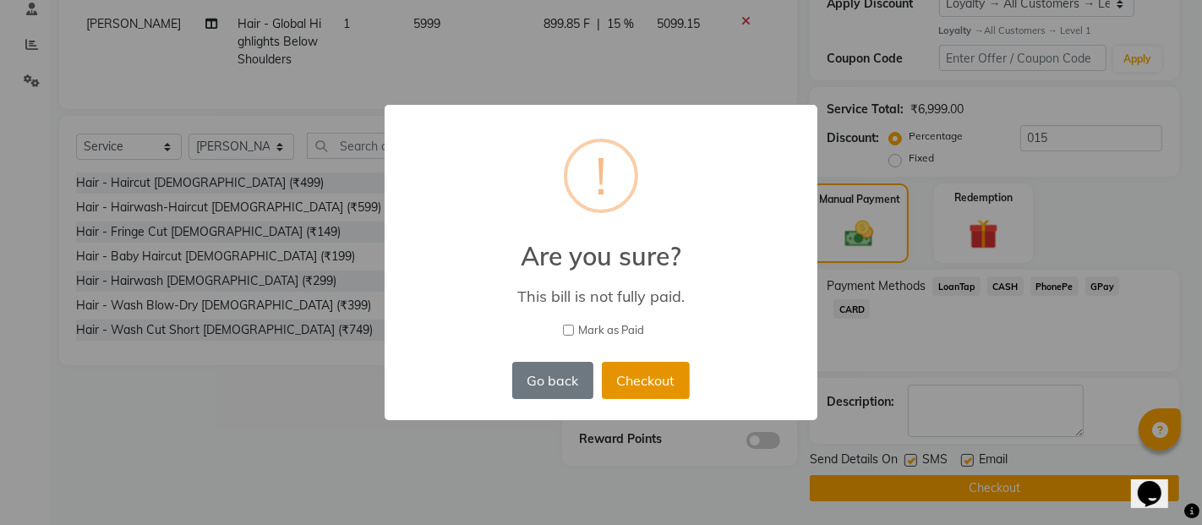
click at [648, 375] on button "Checkout" at bounding box center [646, 380] width 88 height 37
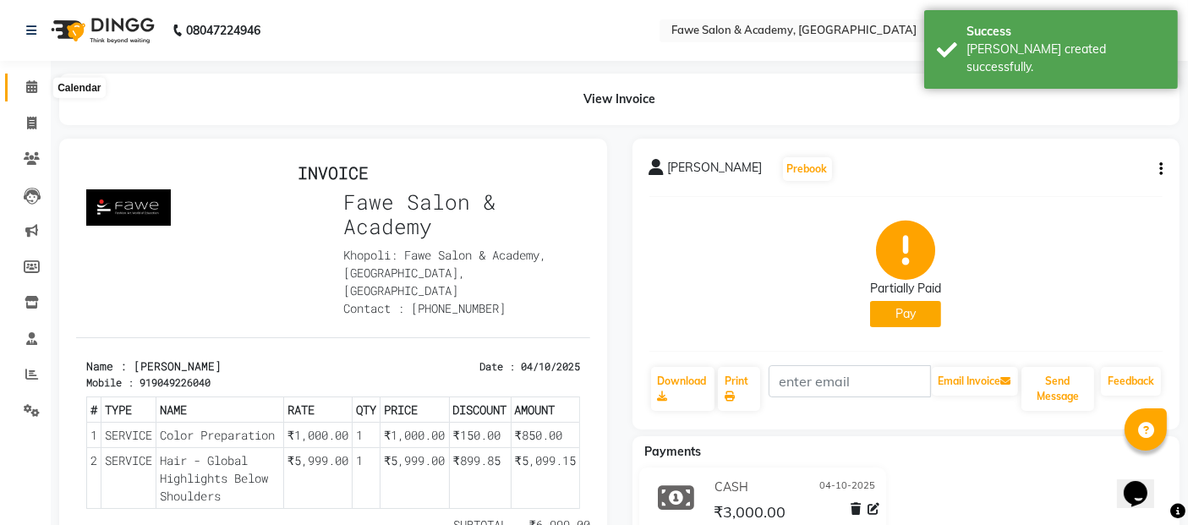
click at [26, 91] on icon at bounding box center [31, 86] width 11 height 13
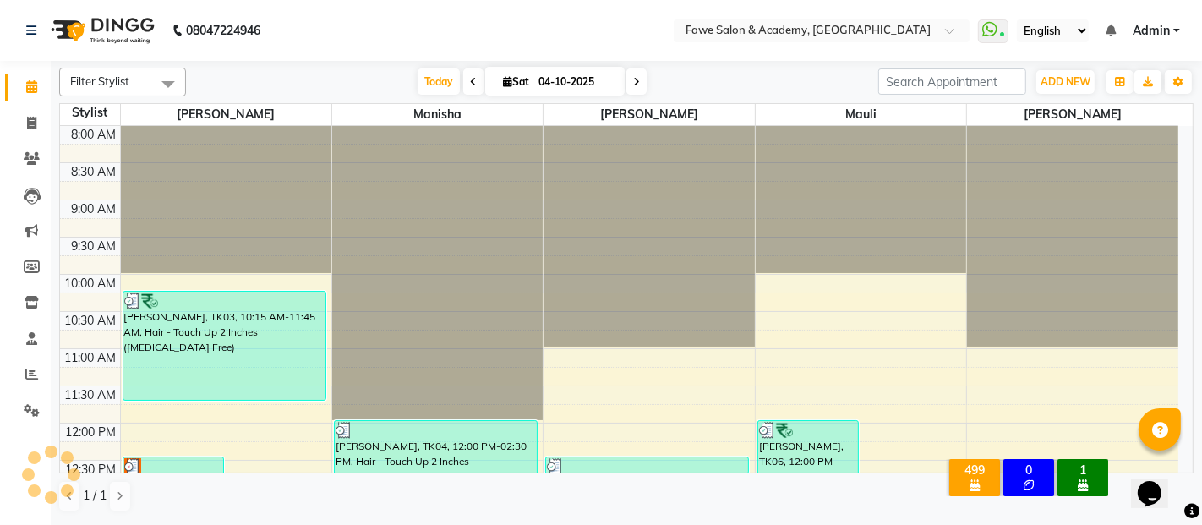
click at [637, 77] on icon at bounding box center [636, 82] width 7 height 10
type input "05-10-2025"
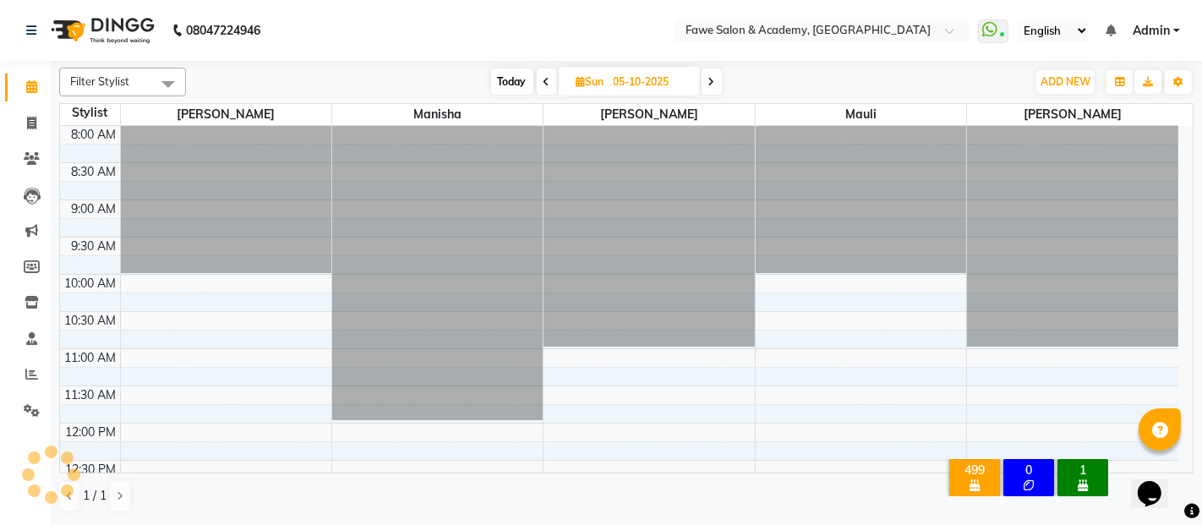
scroll to position [736, 0]
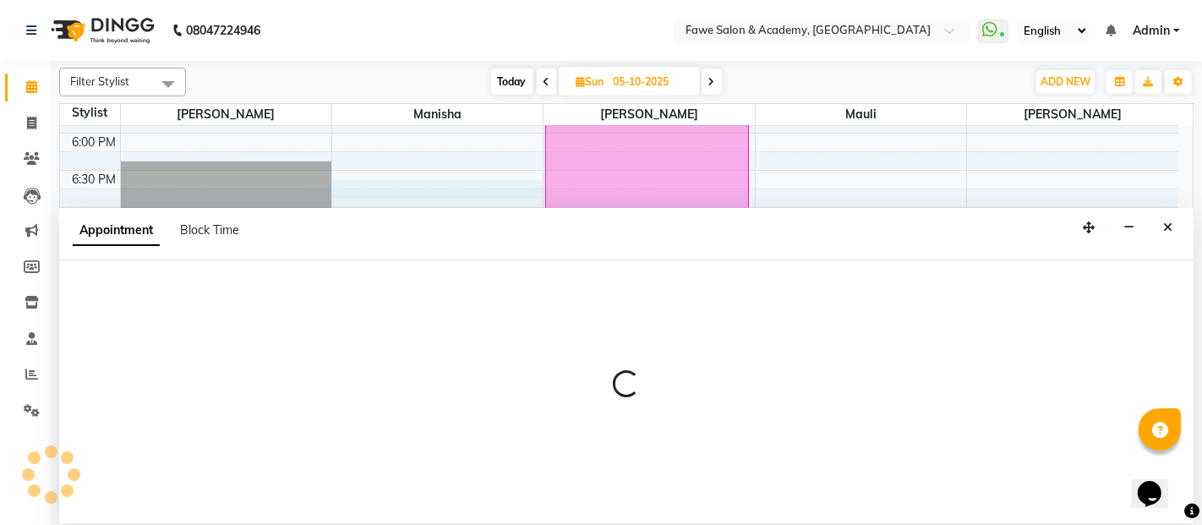
select select "14304"
select select "tentative"
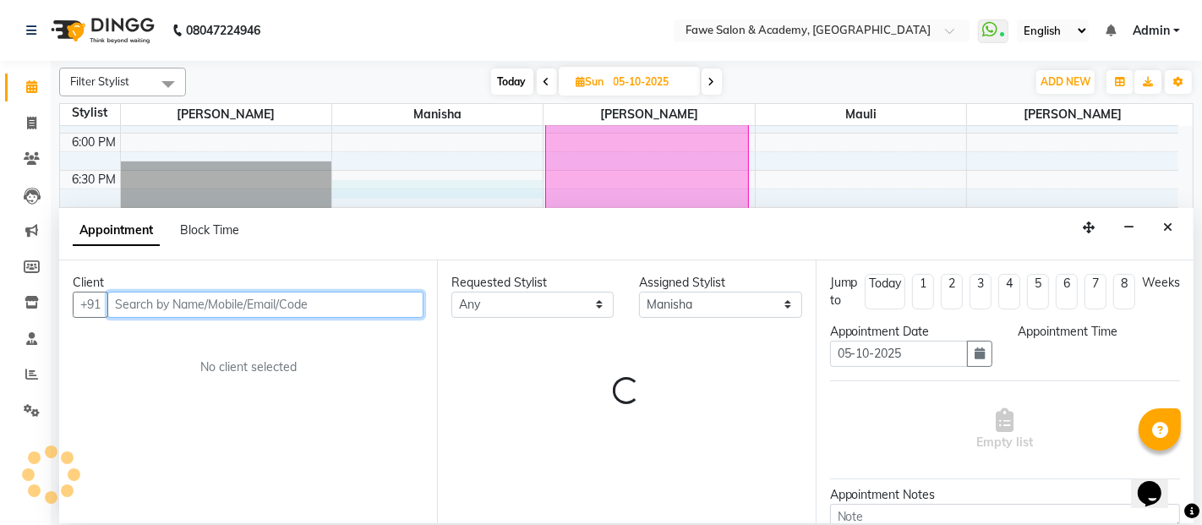
select select "1125"
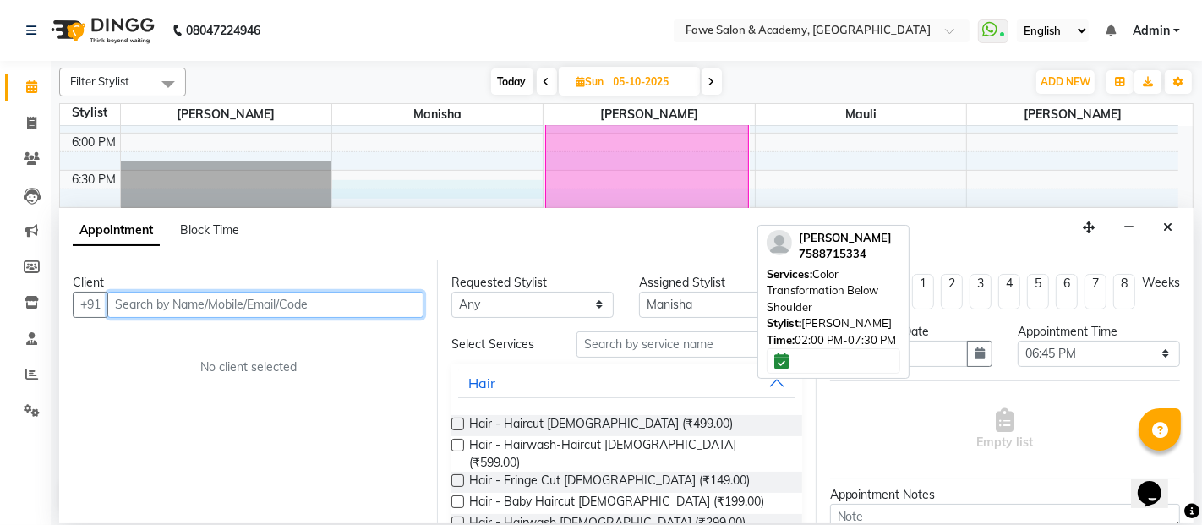
click at [625, 156] on div "Deepali Shukla, 02:00 PM-07:30 PM, Color Transformation Below Shoulder" at bounding box center [647, 33] width 202 height 402
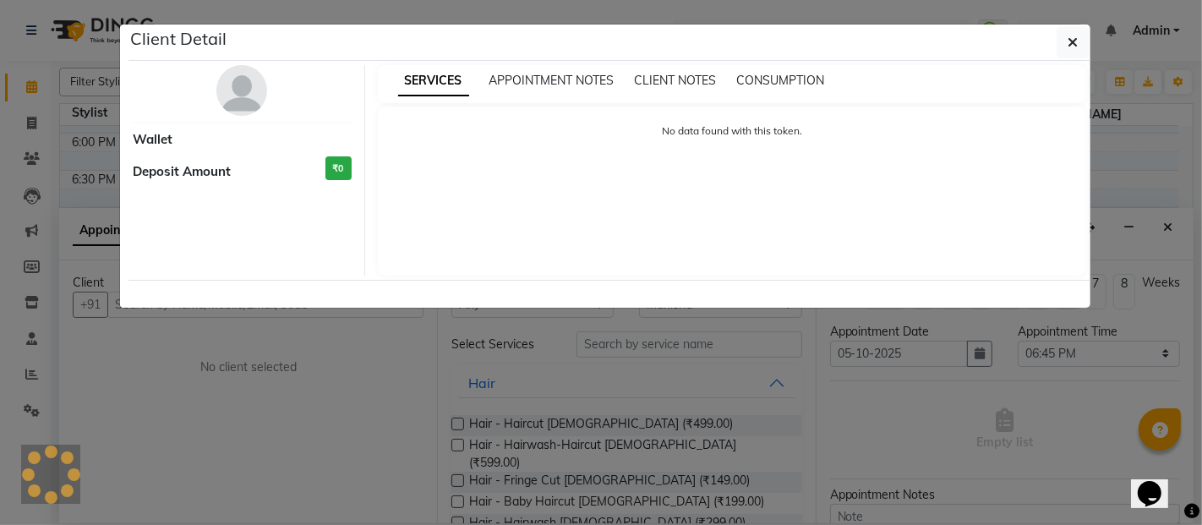
select select "6"
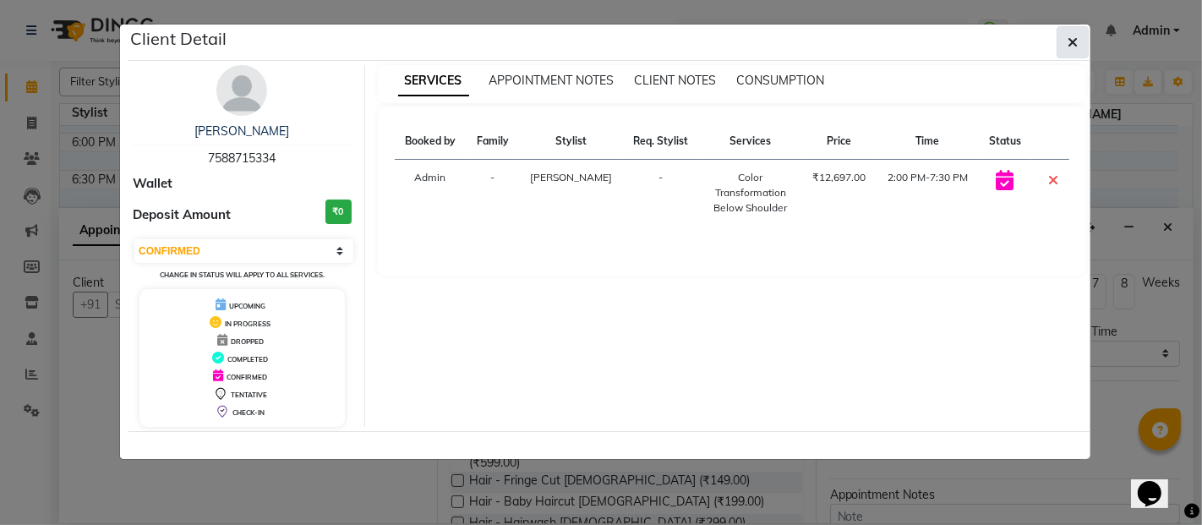
click at [1074, 42] on icon "button" at bounding box center [1073, 43] width 10 height 14
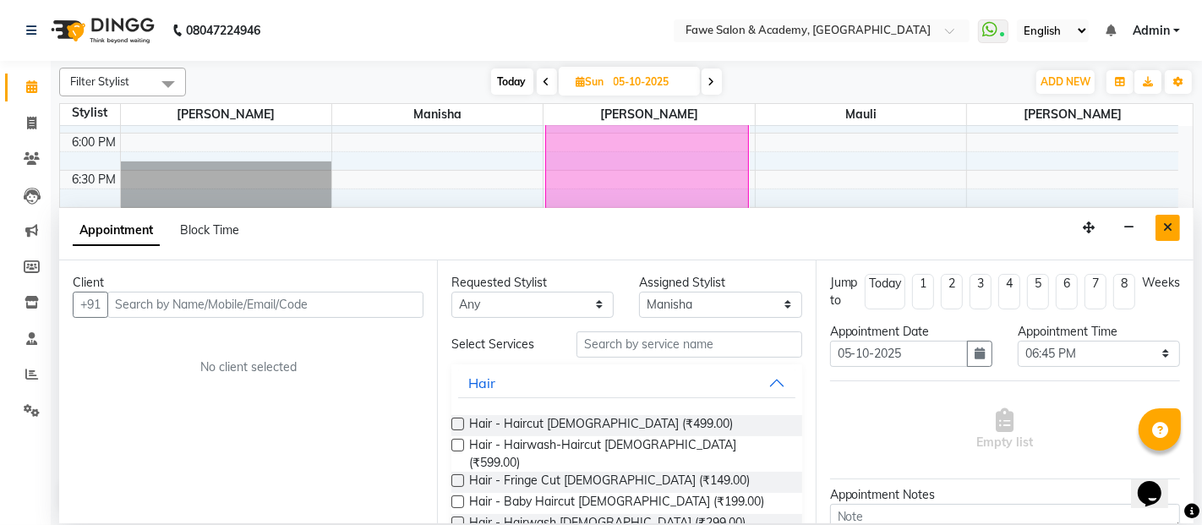
click at [1168, 230] on icon "Close" at bounding box center [1167, 227] width 9 height 12
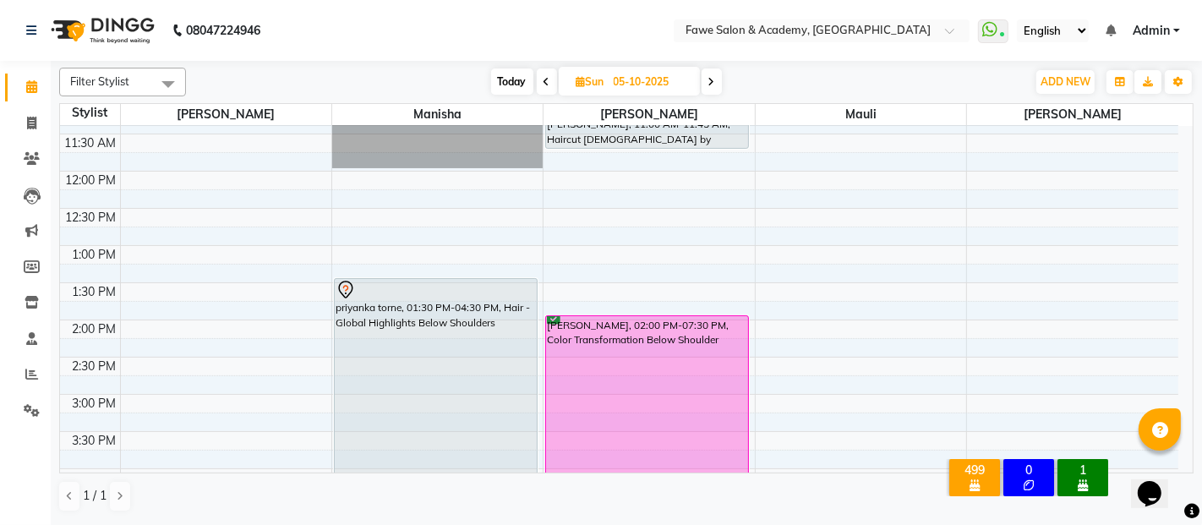
scroll to position [313, 0]
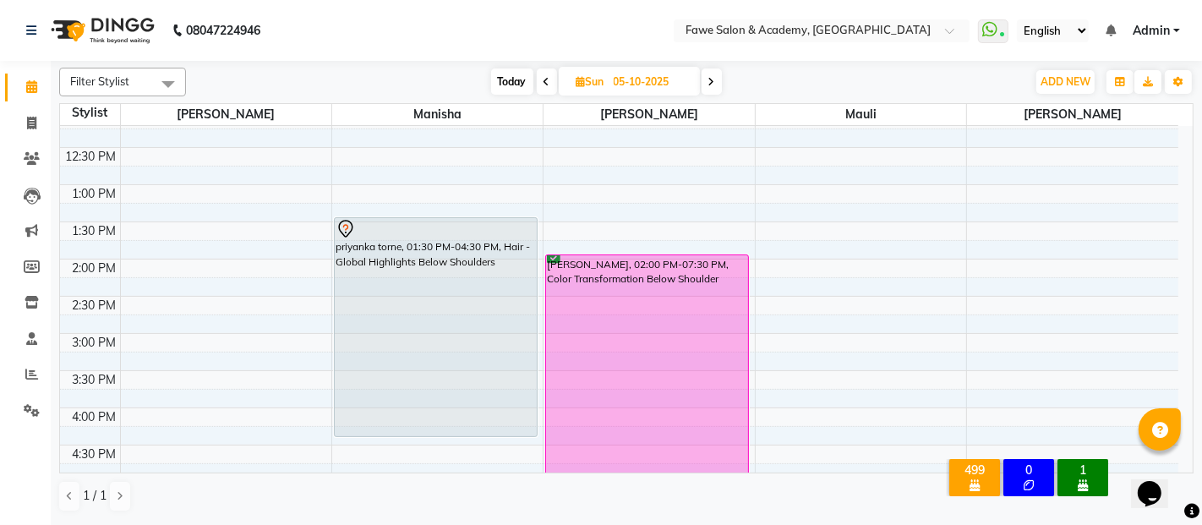
click at [511, 76] on span "Today" at bounding box center [512, 81] width 42 height 26
type input "04-10-2025"
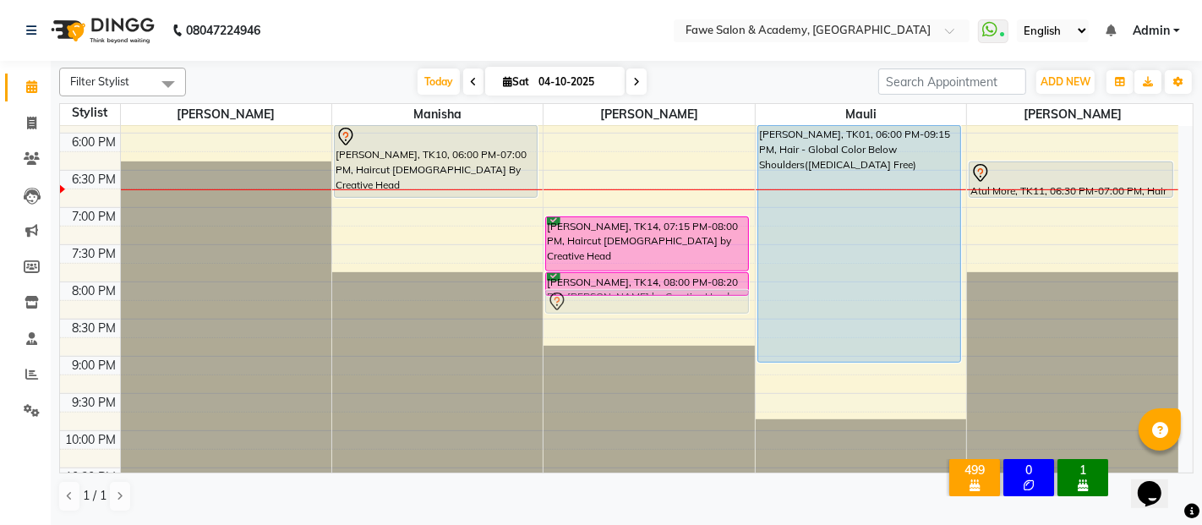
drag, startPoint x: 661, startPoint y: 165, endPoint x: 643, endPoint y: 300, distance: 136.4
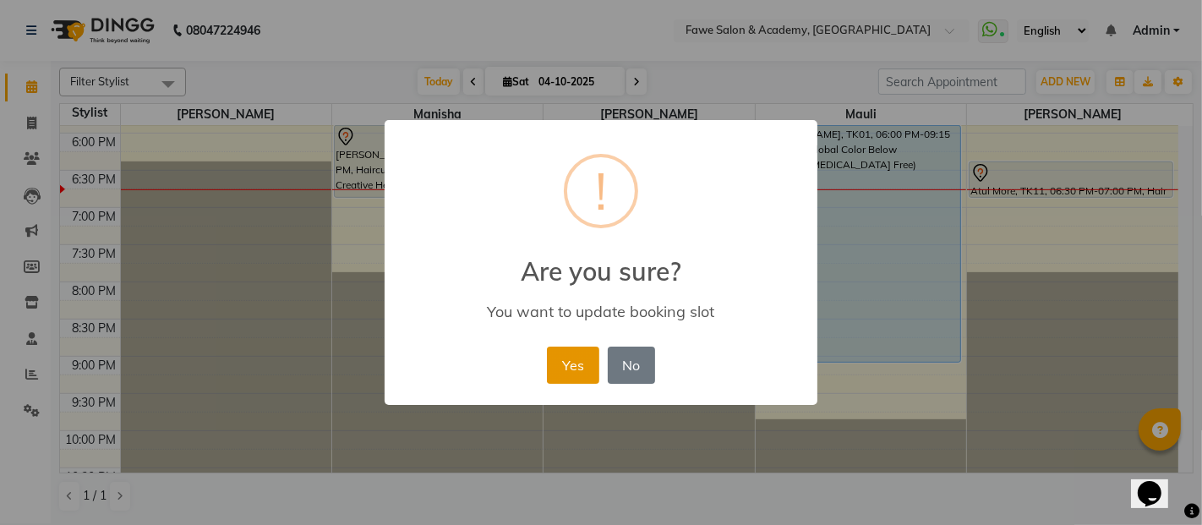
click at [570, 367] on button "Yes" at bounding box center [573, 365] width 52 height 37
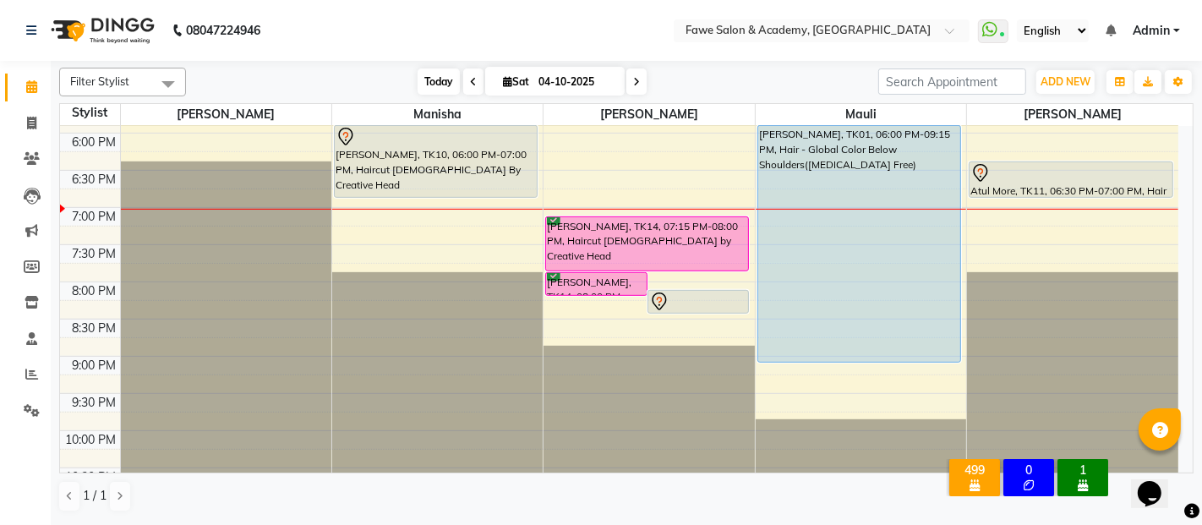
click at [434, 85] on span "Today" at bounding box center [439, 81] width 42 height 26
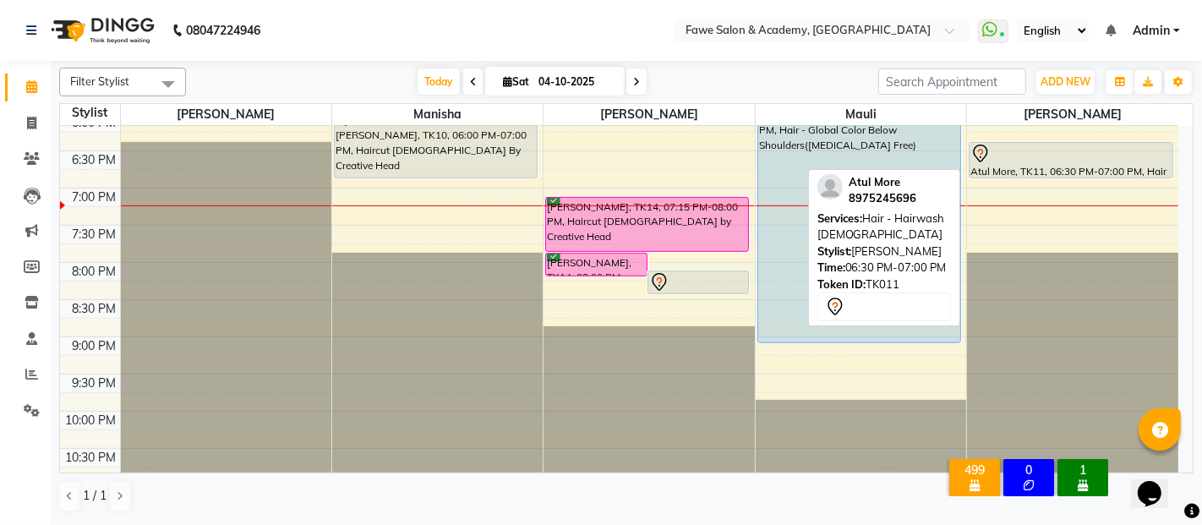
click at [1038, 164] on div "Atul More, TK11, 06:30 PM-07:00 PM, Hair - Hairwash Female" at bounding box center [1071, 160] width 203 height 35
select select "7"
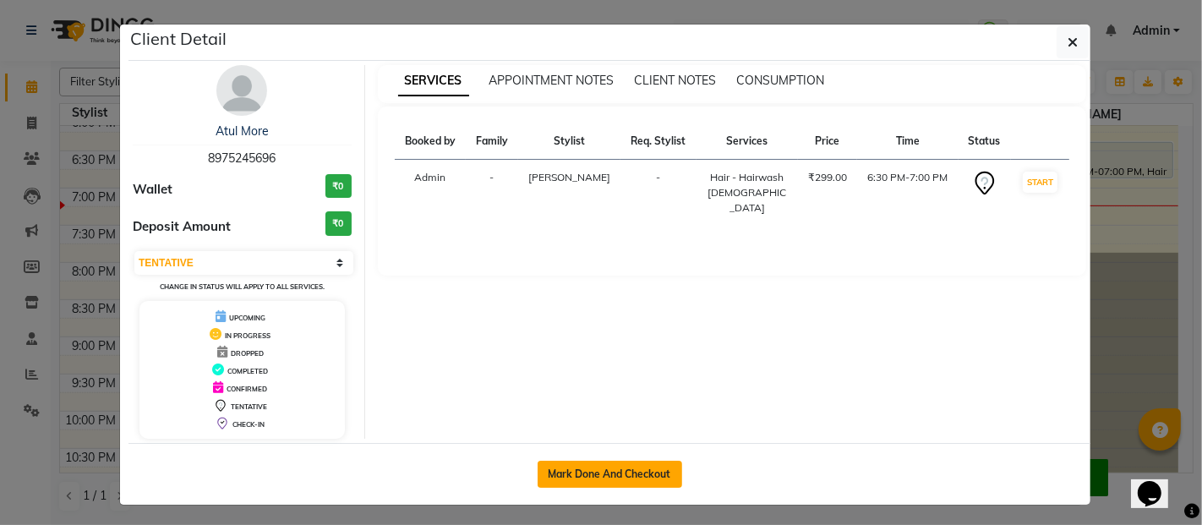
click at [612, 475] on button "Mark Done And Checkout" at bounding box center [610, 474] width 145 height 27
select select "service"
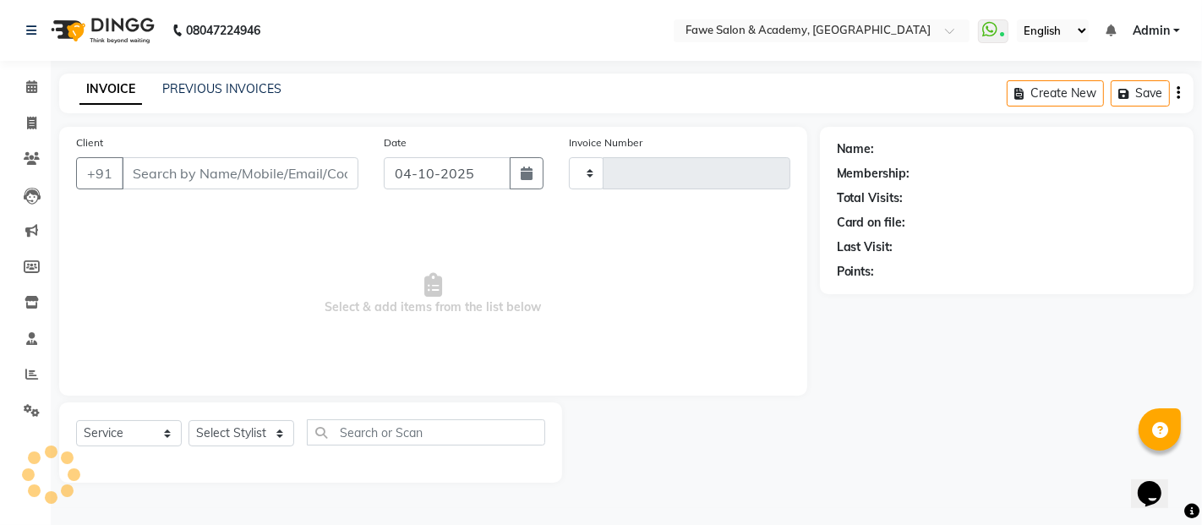
type input "1381"
select select "879"
click at [29, 88] on icon at bounding box center [31, 86] width 11 height 13
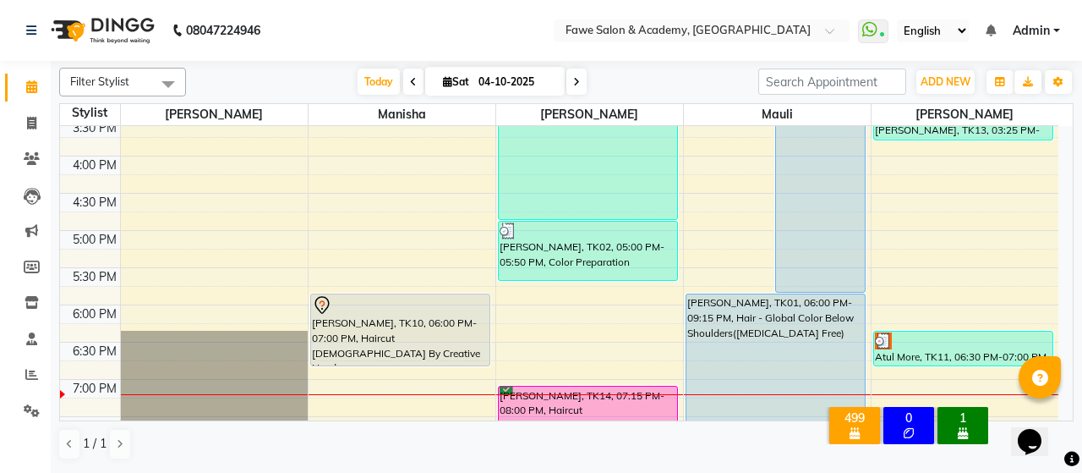
scroll to position [563, 0]
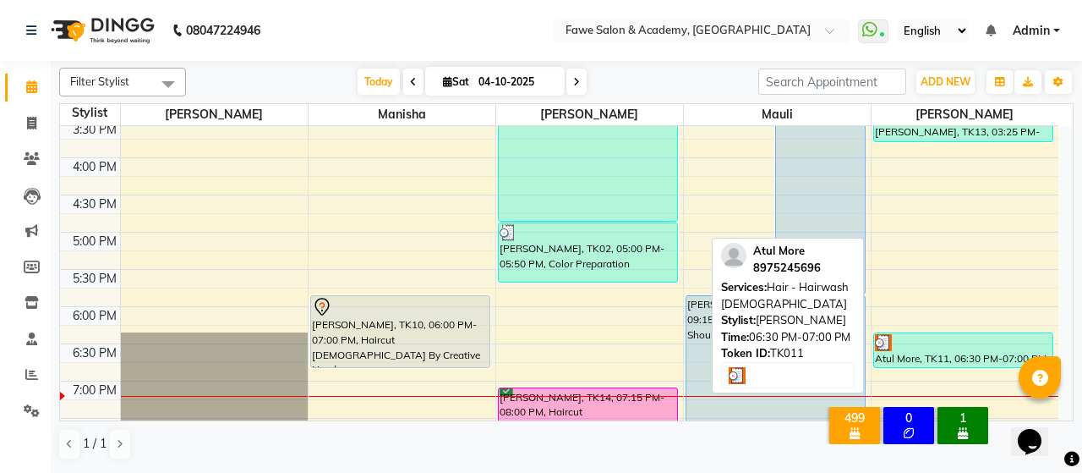
click at [932, 361] on div "Atul More, TK11, 06:30 PM-07:00 PM, Hair - Hairwash Female" at bounding box center [963, 350] width 179 height 34
select select "3"
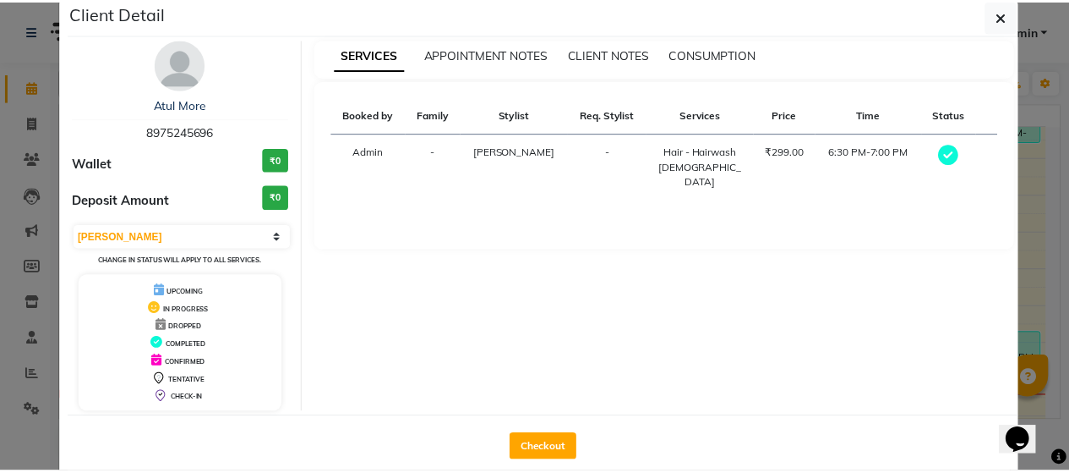
scroll to position [53, 0]
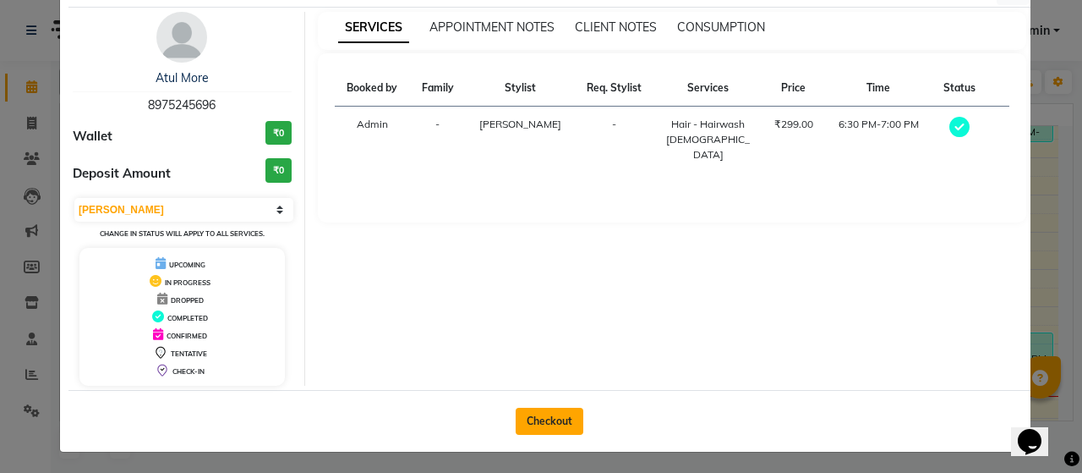
click at [548, 418] on button "Checkout" at bounding box center [550, 420] width 68 height 27
select select "879"
select select "service"
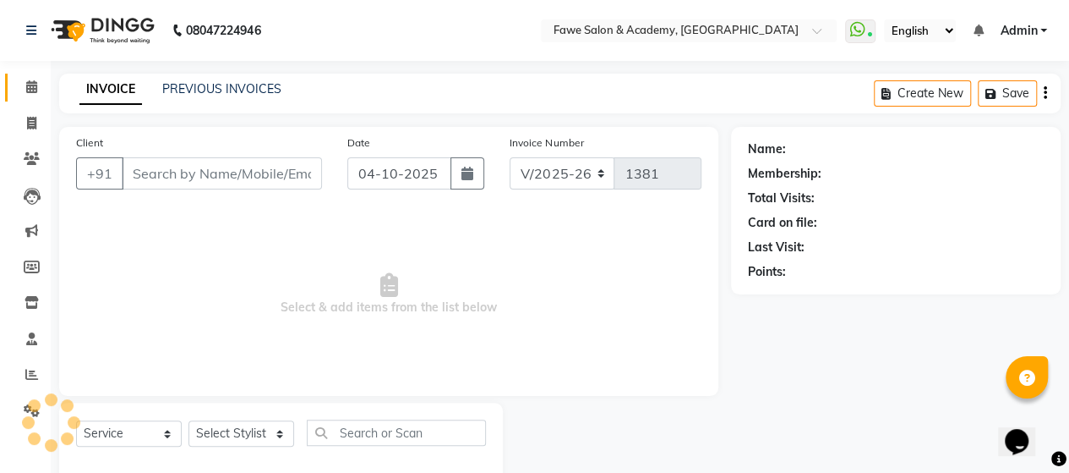
type input "8975245696"
select select "82869"
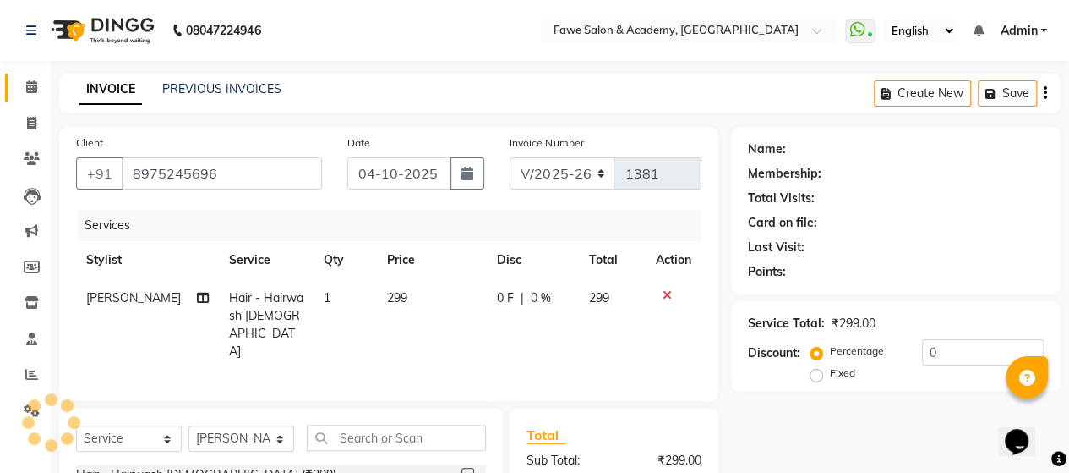
select select "2: Object"
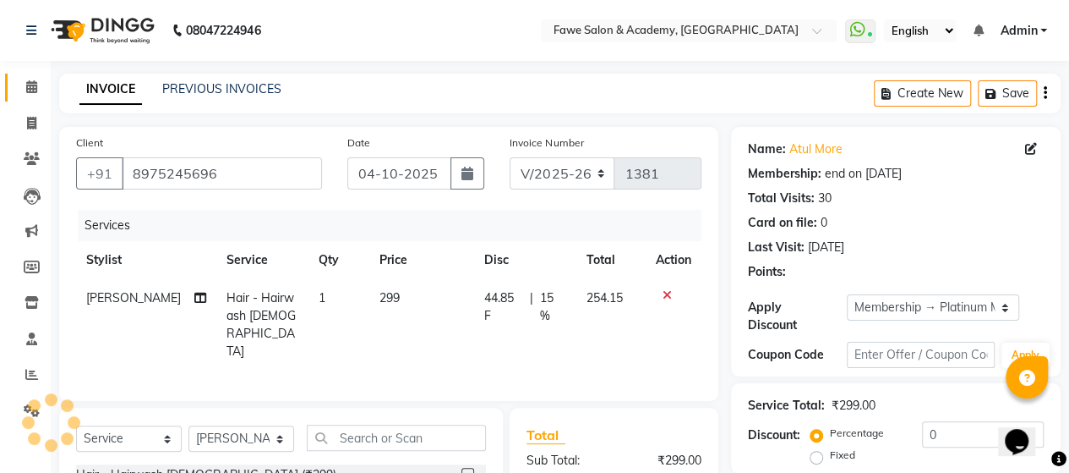
type input "15"
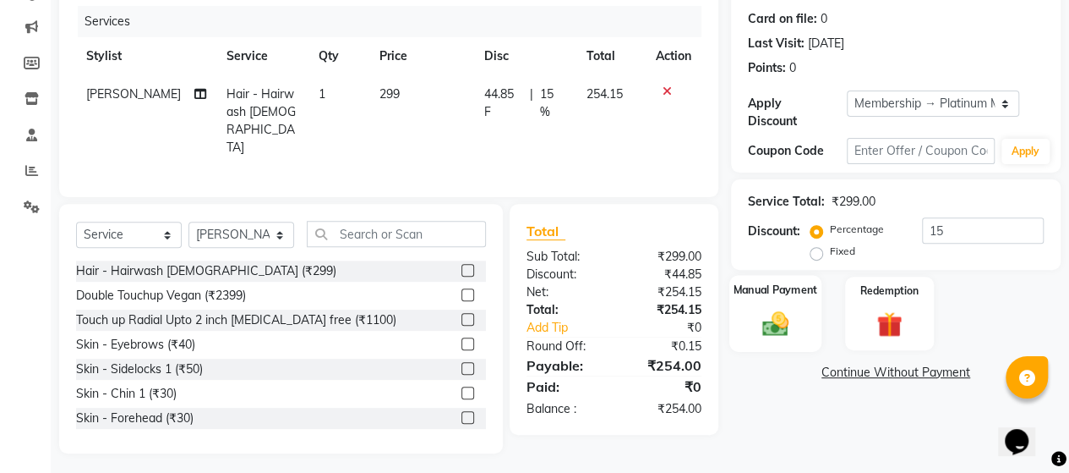
click at [799, 297] on div "Manual Payment" at bounding box center [775, 313] width 92 height 77
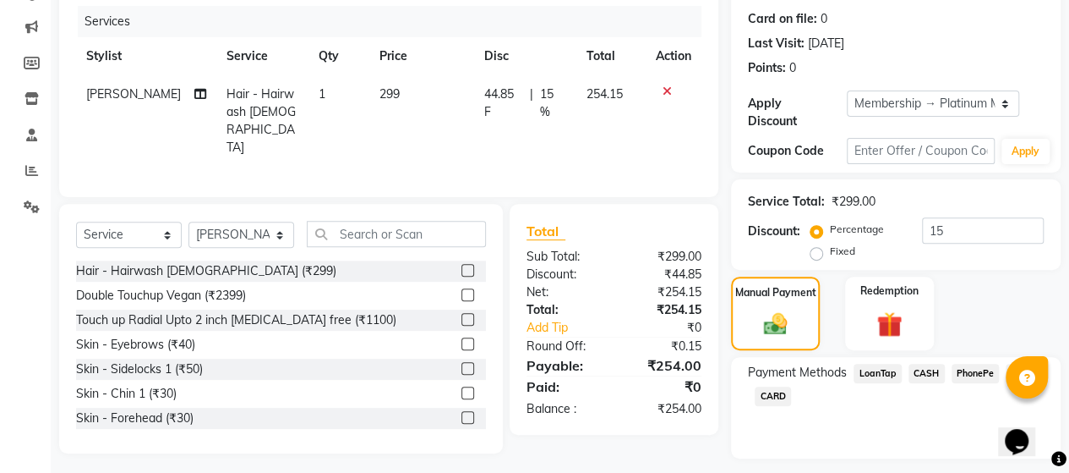
scroll to position [249, 0]
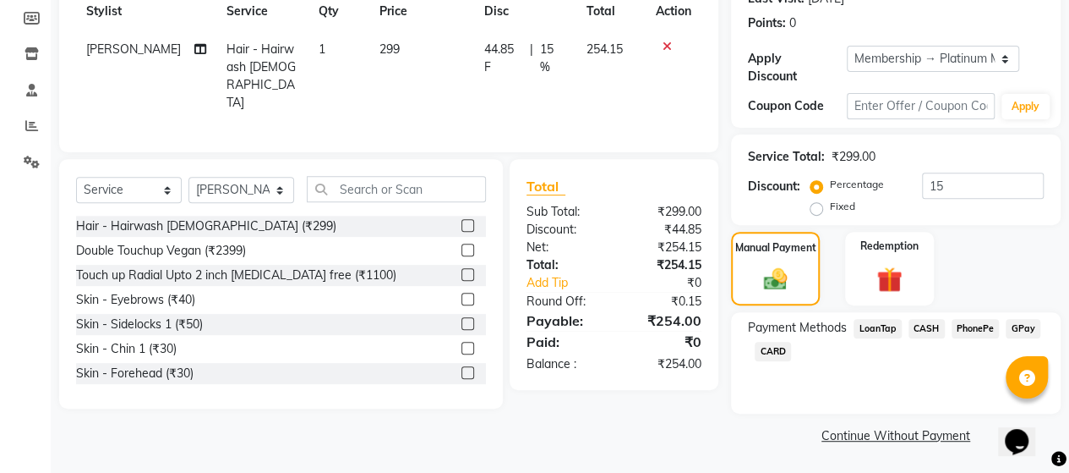
click at [1021, 325] on span "GPay" at bounding box center [1023, 328] width 35 height 19
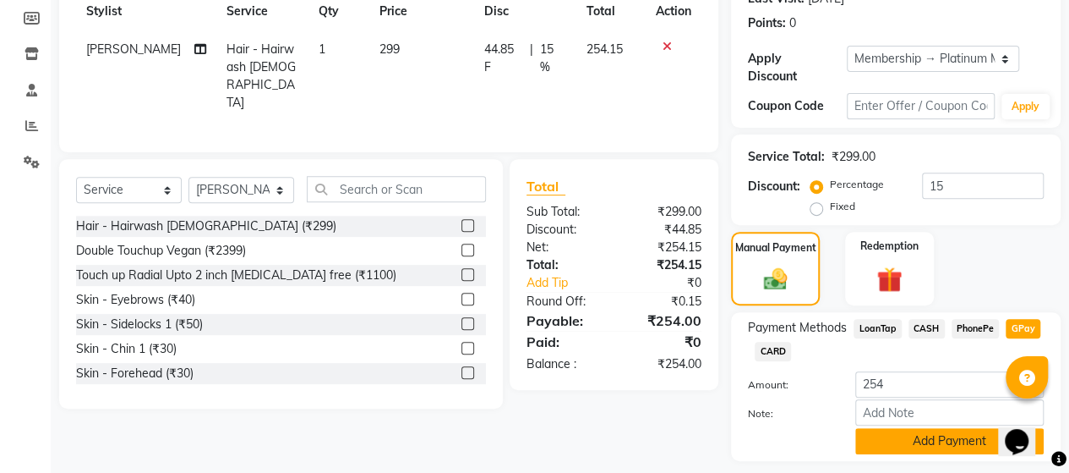
scroll to position [296, 0]
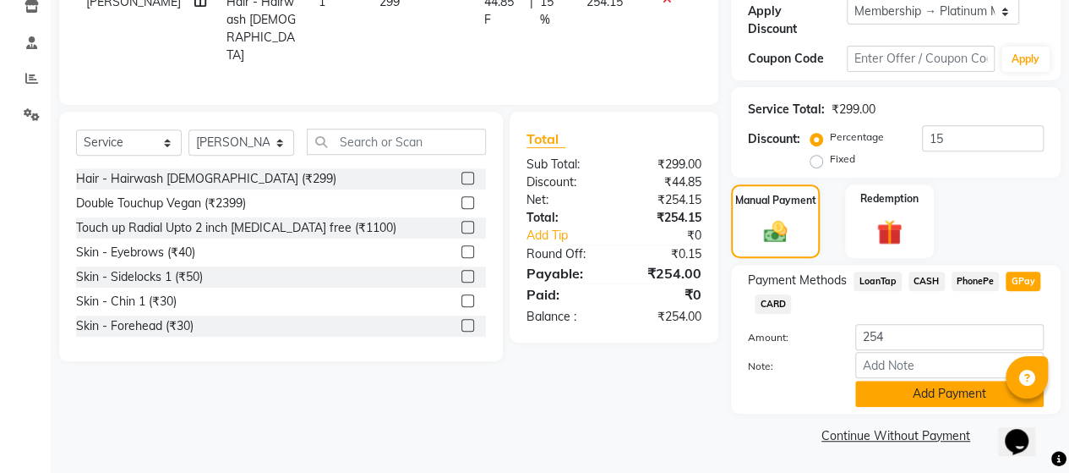
click at [907, 387] on button "Add Payment" at bounding box center [949, 393] width 189 height 26
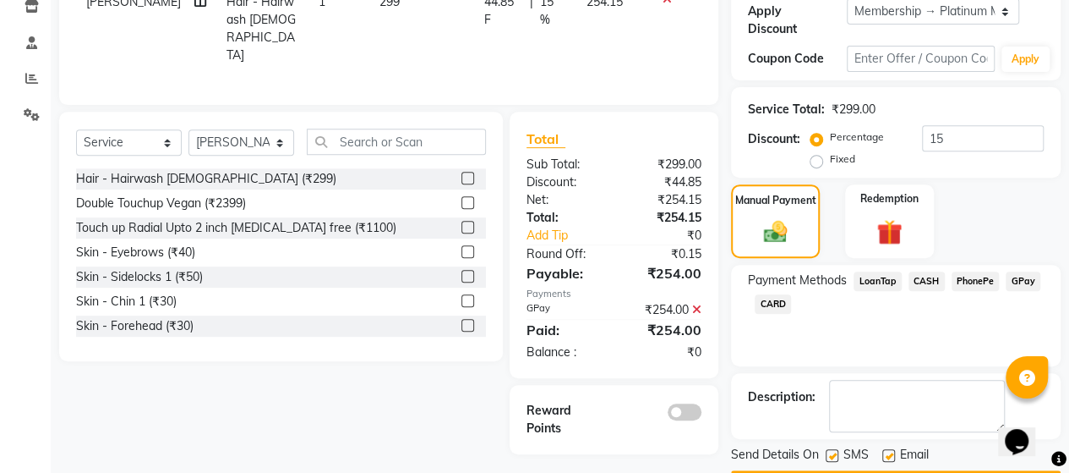
scroll to position [343, 0]
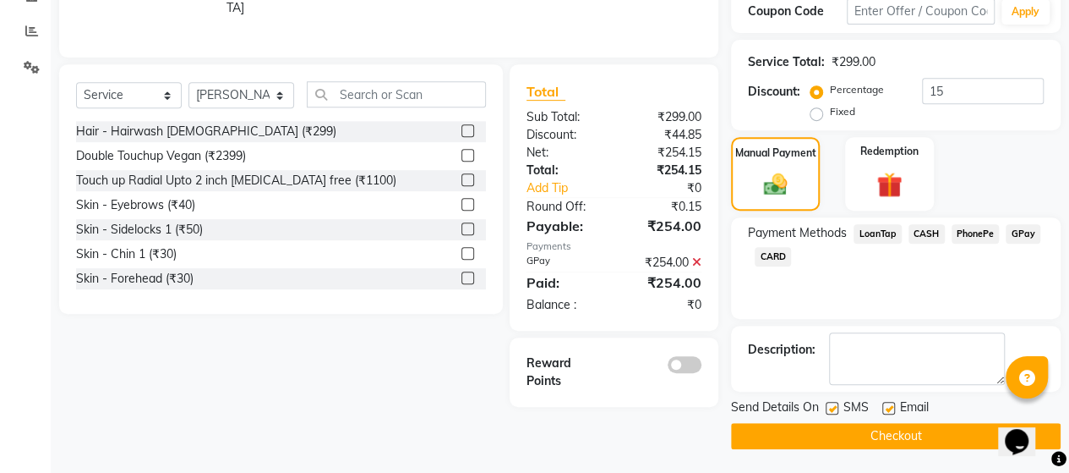
click at [884, 438] on button "Checkout" at bounding box center [896, 436] width 330 height 26
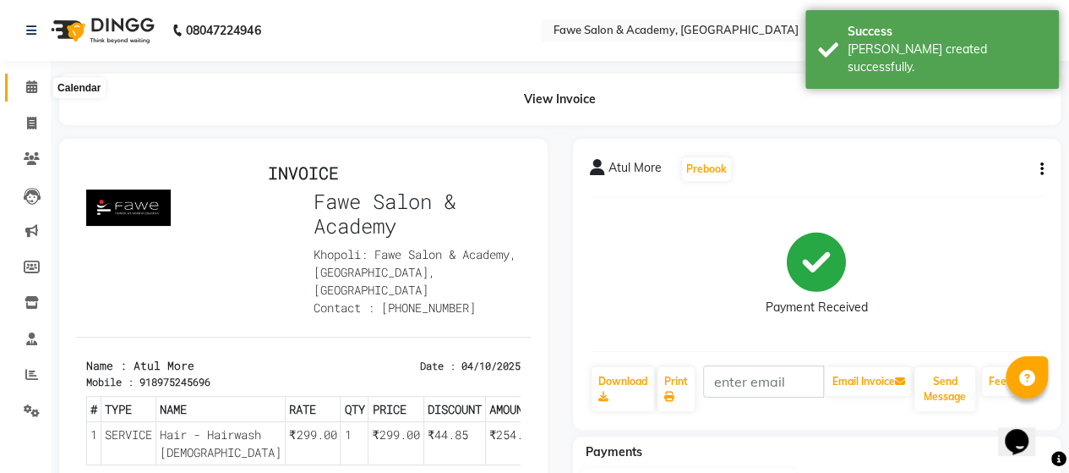
click at [33, 89] on icon at bounding box center [31, 86] width 11 height 13
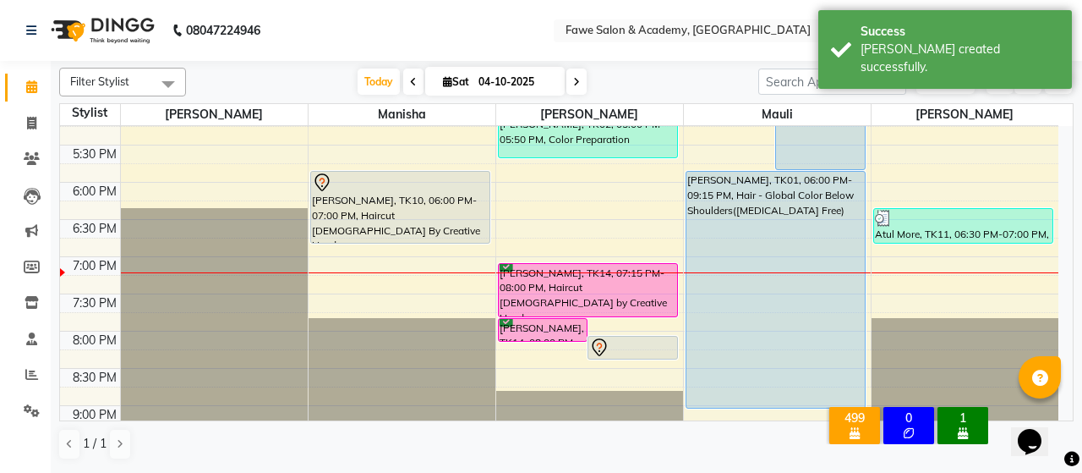
scroll to position [662, 0]
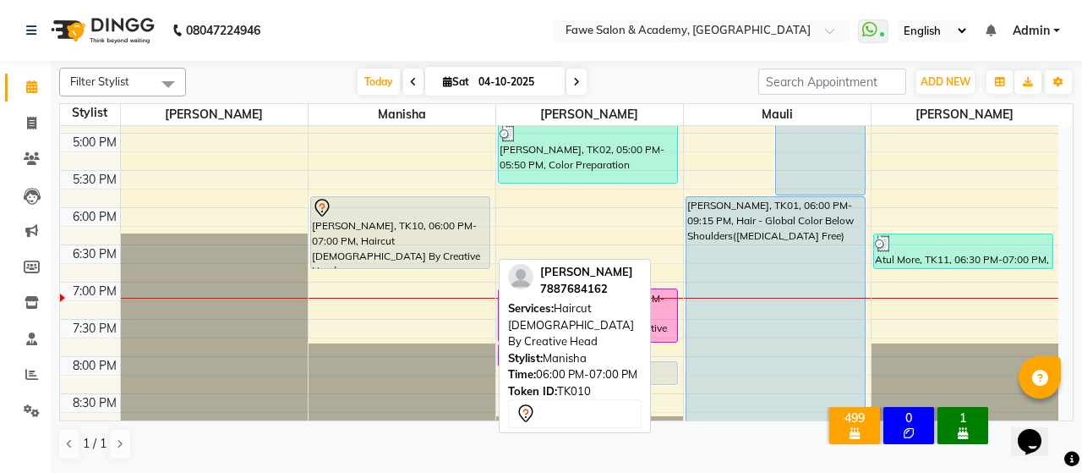
click at [391, 251] on div "Alisha Khan, TK10, 06:00 PM-07:00 PM, Haircut Female By Creative Head" at bounding box center [400, 232] width 178 height 71
select select "7"
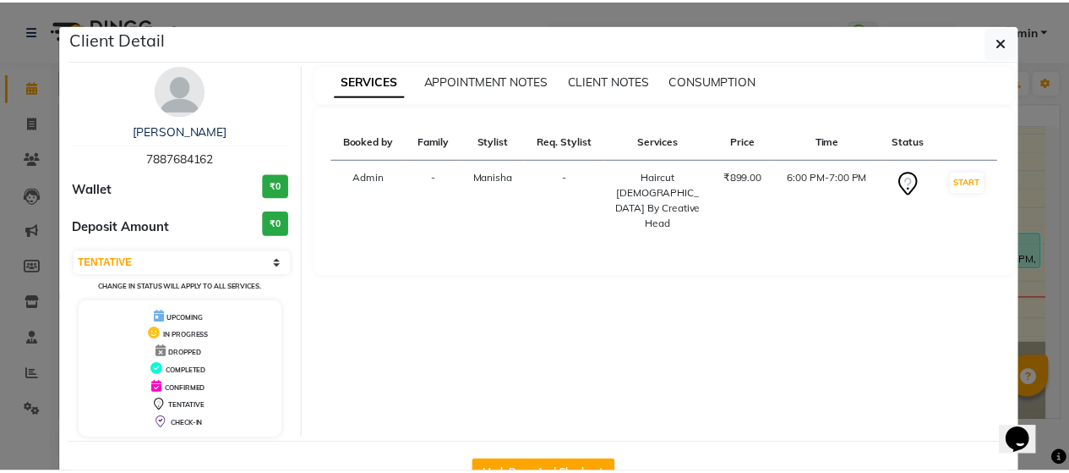
scroll to position [53, 0]
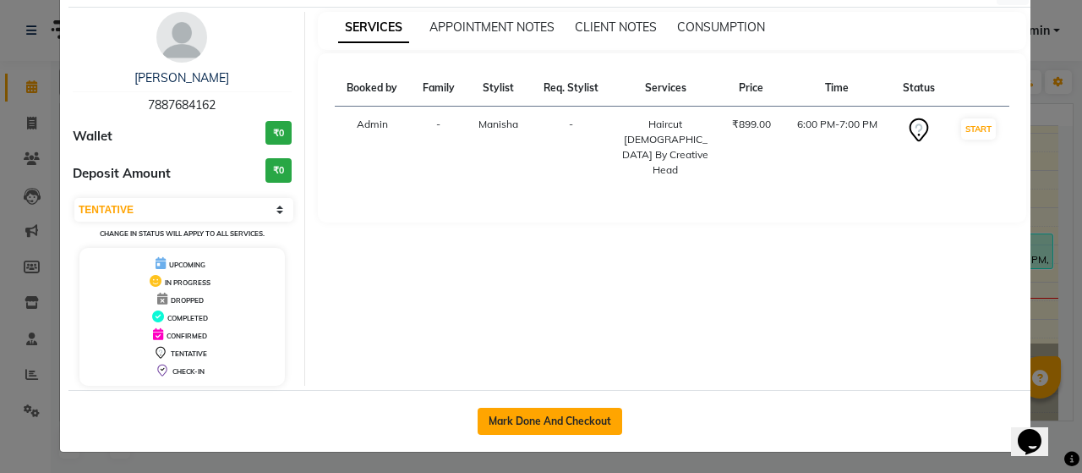
click at [549, 414] on button "Mark Done And Checkout" at bounding box center [550, 420] width 145 height 27
select select "879"
select select "service"
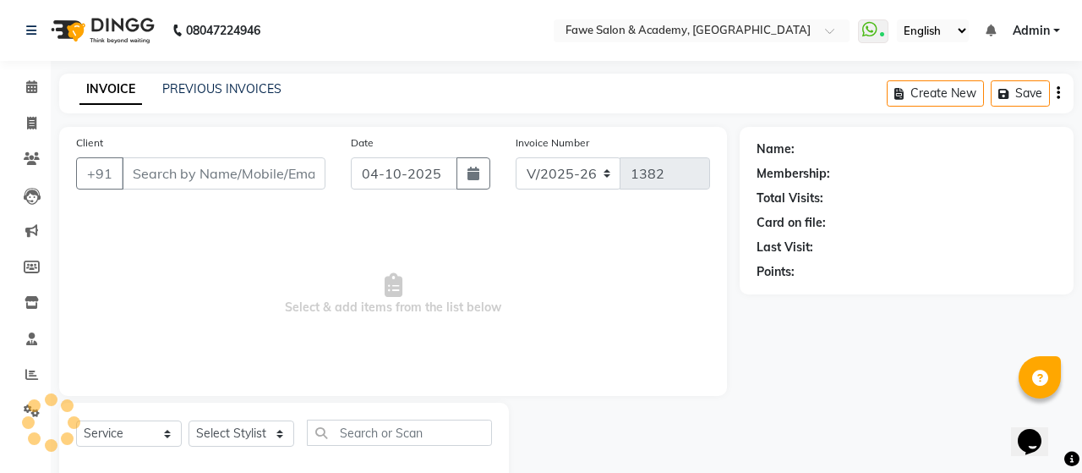
select select "3"
type input "7887684162"
select select "14304"
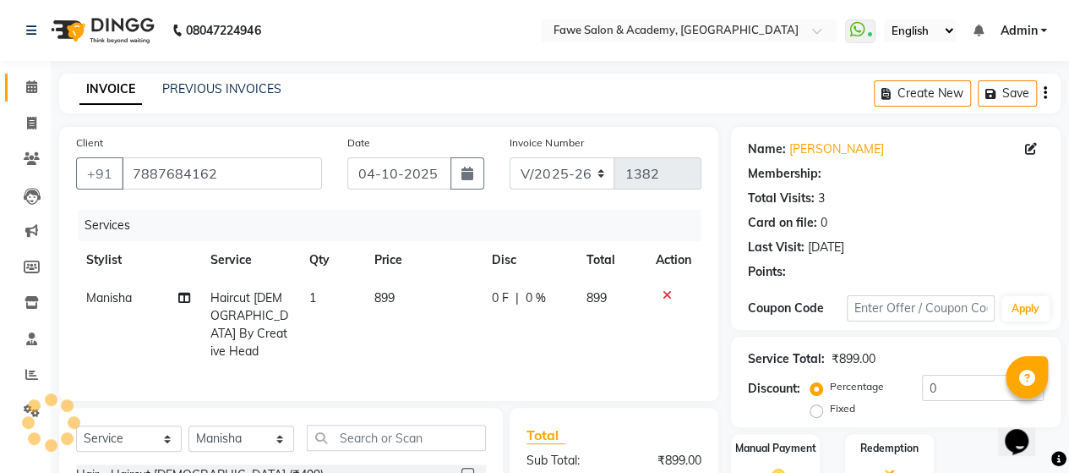
select select "1: Object"
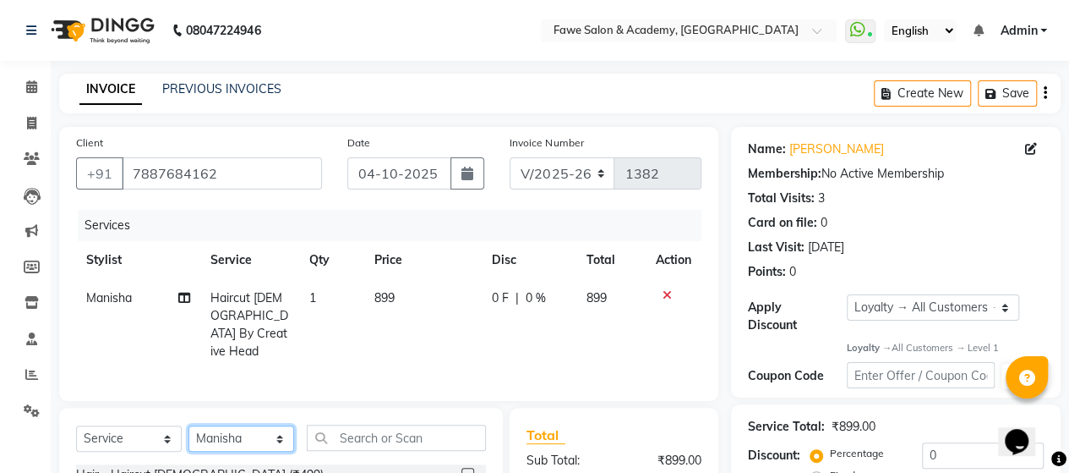
click at [249, 435] on select "Select Stylist Akshata Fawe Manisha Manisha Shah Mauli Mayuresh" at bounding box center [242, 438] width 106 height 26
select select "14305"
click at [189, 425] on select "Select Stylist Akshata Fawe Manisha Manisha Shah Mauli Mayuresh" at bounding box center [242, 438] width 106 height 26
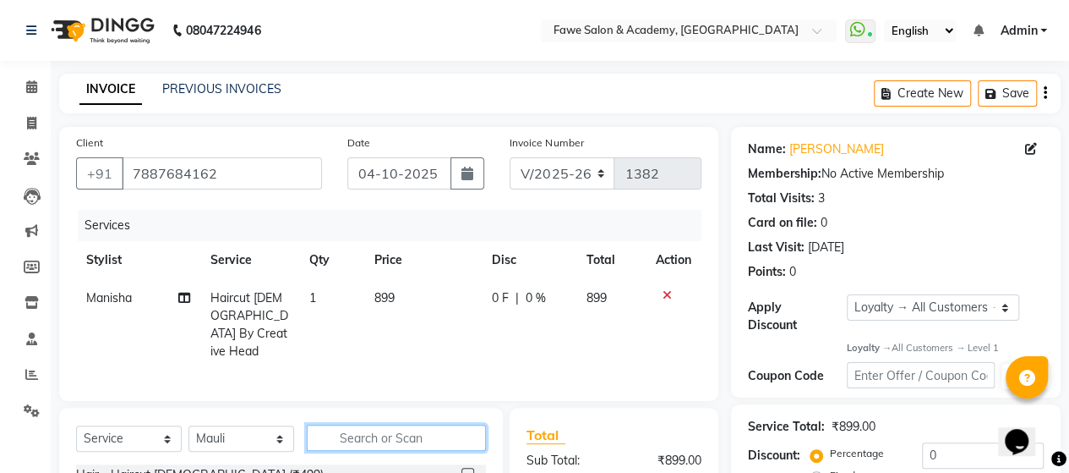
click at [355, 428] on input "text" at bounding box center [396, 437] width 179 height 26
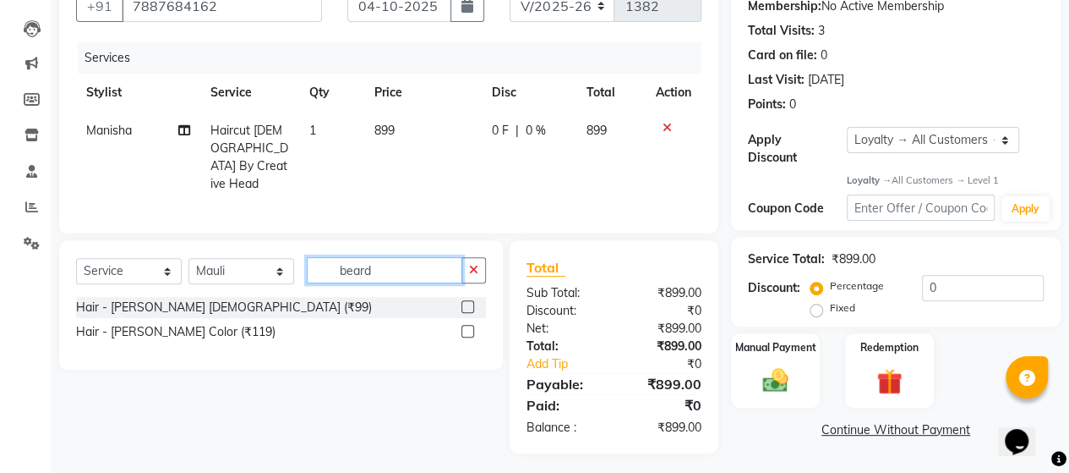
type input "beard"
click at [465, 300] on label at bounding box center [468, 306] width 13 height 13
click at [465, 302] on input "checkbox" at bounding box center [467, 307] width 11 height 11
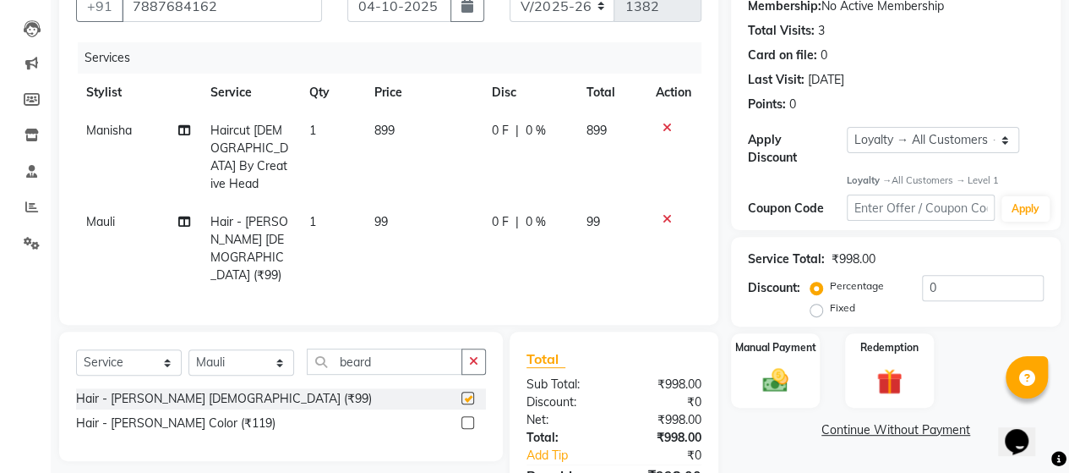
checkbox input "false"
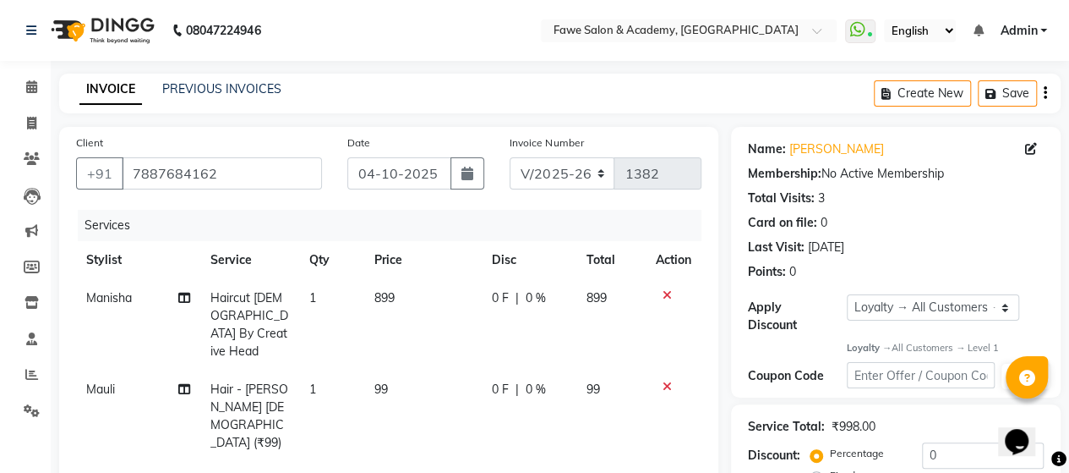
scroll to position [223, 0]
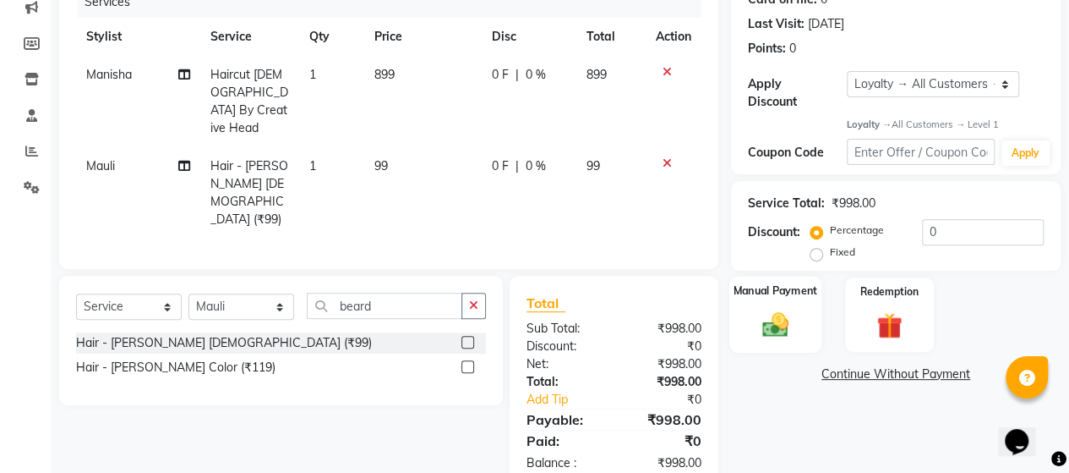
click at [783, 333] on img at bounding box center [775, 324] width 43 height 30
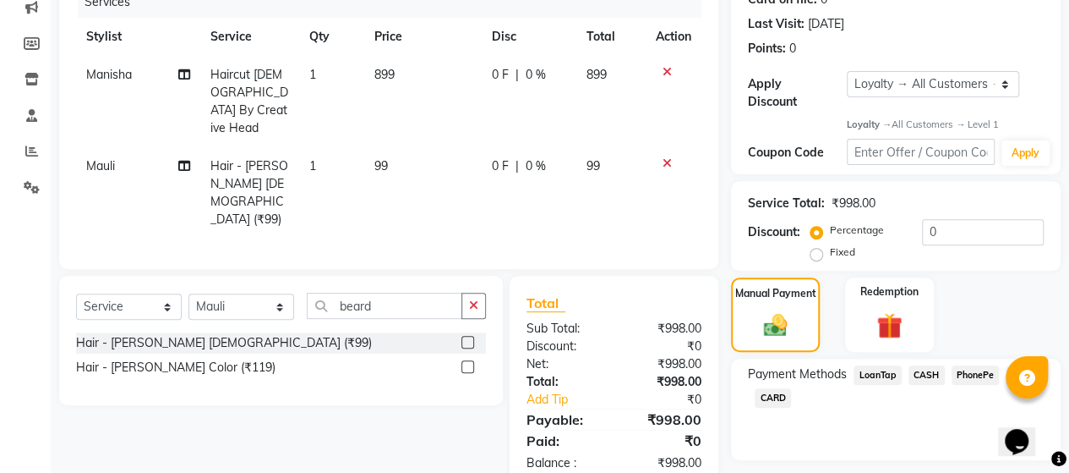
scroll to position [269, 0]
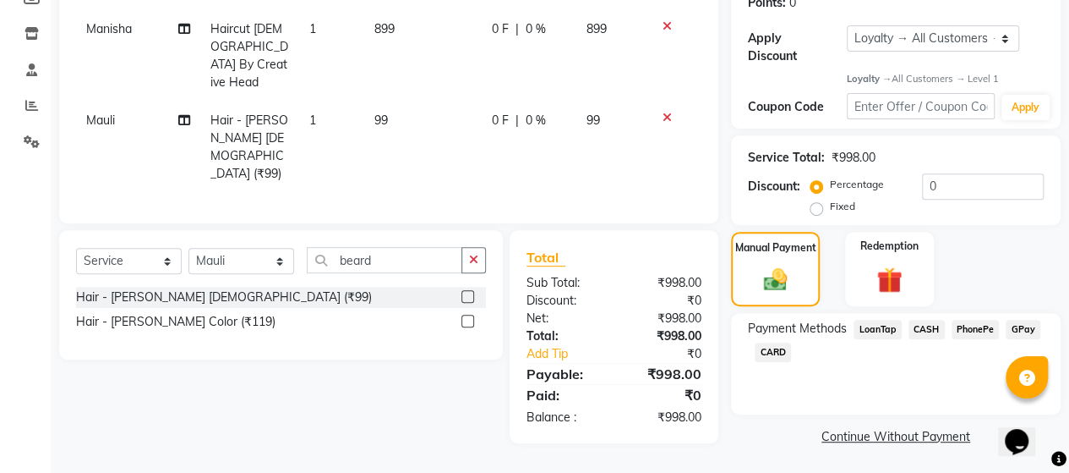
click at [1009, 325] on span "GPay" at bounding box center [1023, 329] width 35 height 19
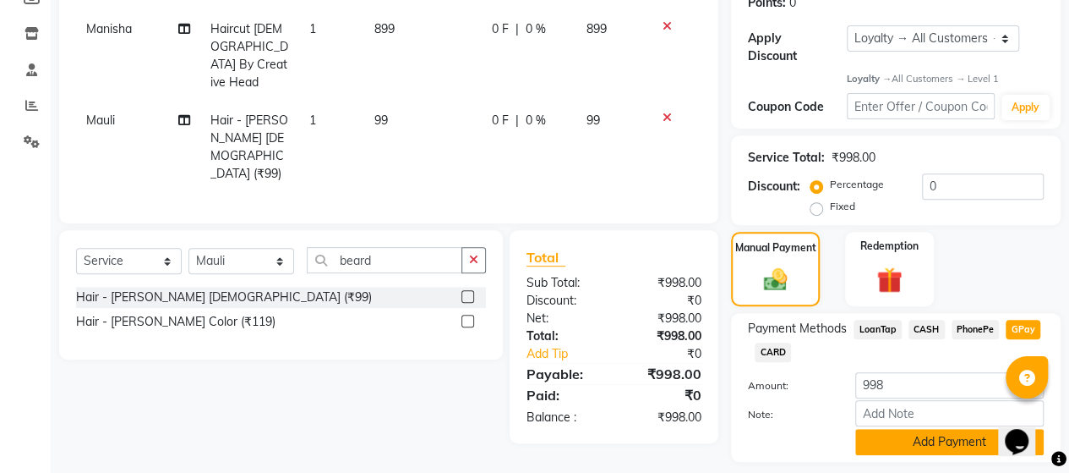
click at [925, 448] on button "Add Payment" at bounding box center [949, 442] width 189 height 26
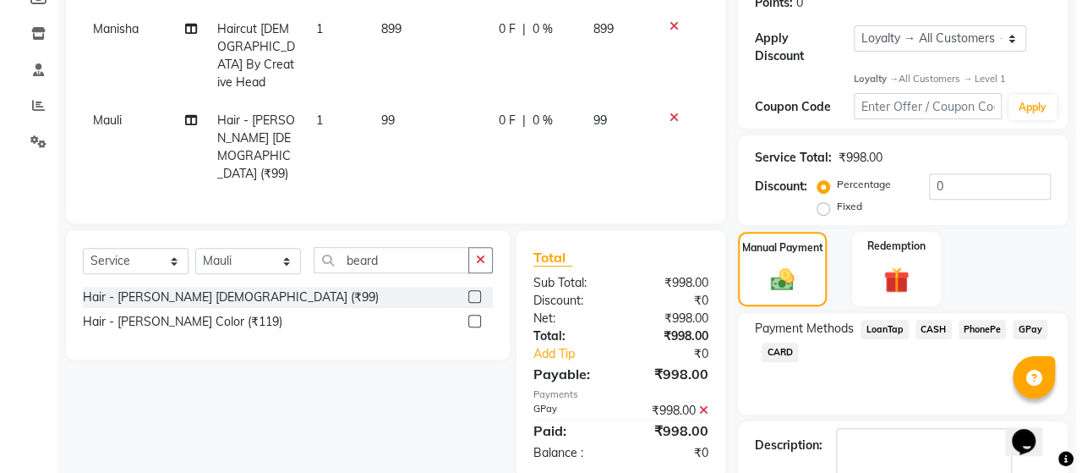
scroll to position [376, 0]
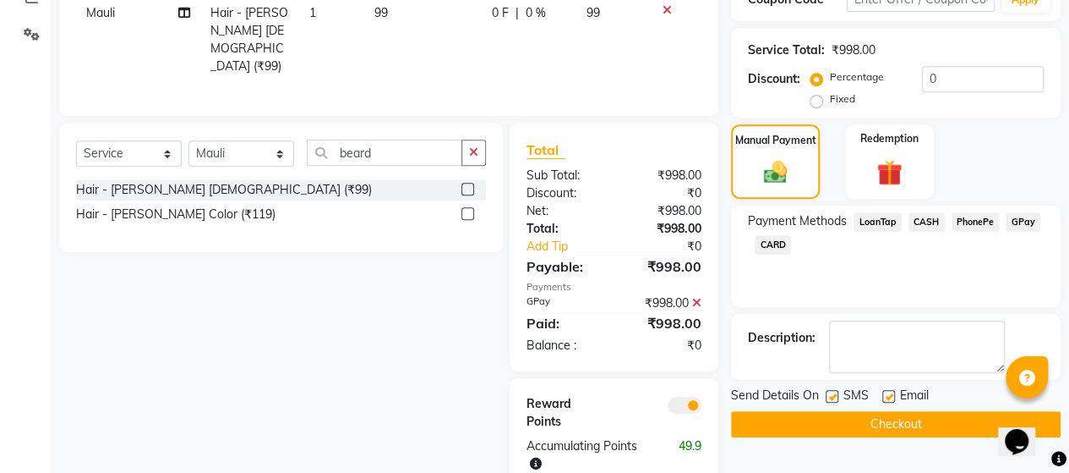
click at [675, 396] on span at bounding box center [685, 404] width 34 height 17
click at [702, 407] on input "checkbox" at bounding box center [702, 407] width 0 height 0
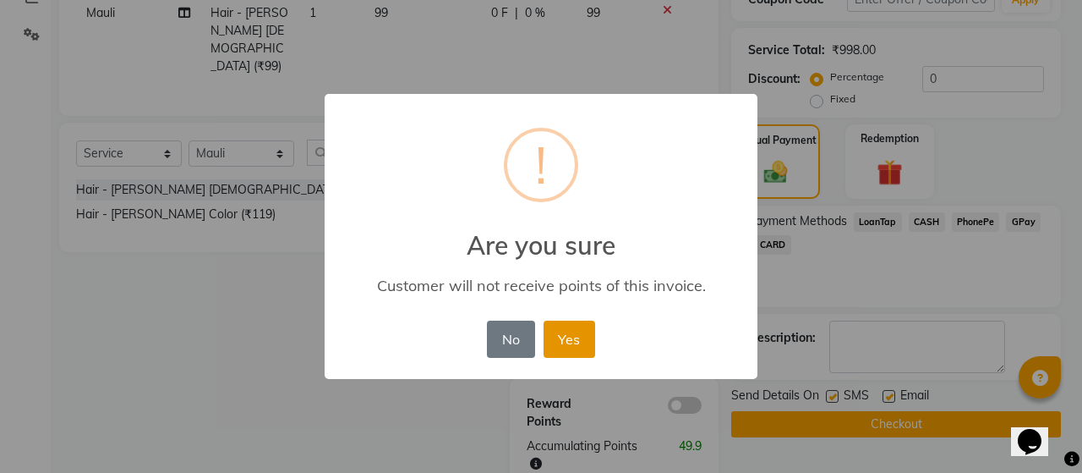
click at [583, 336] on button "Yes" at bounding box center [570, 338] width 52 height 37
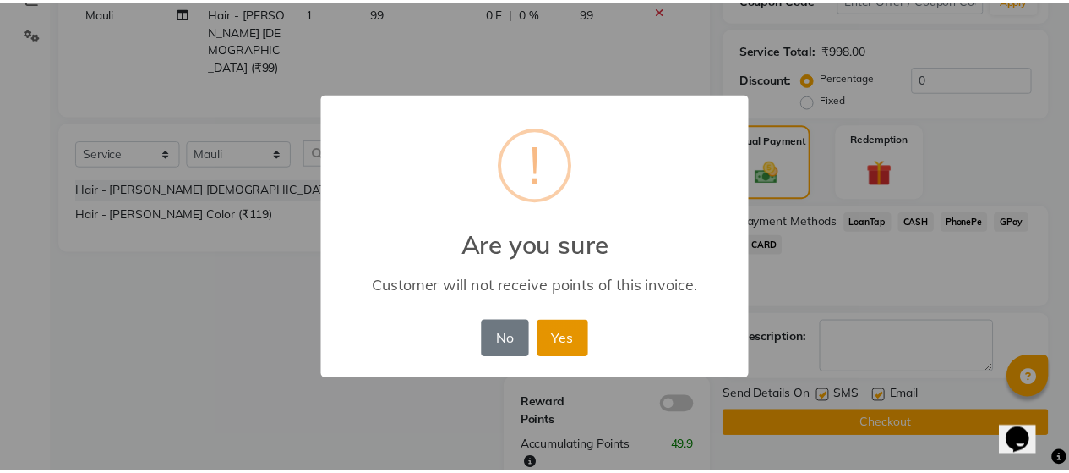
scroll to position [350, 0]
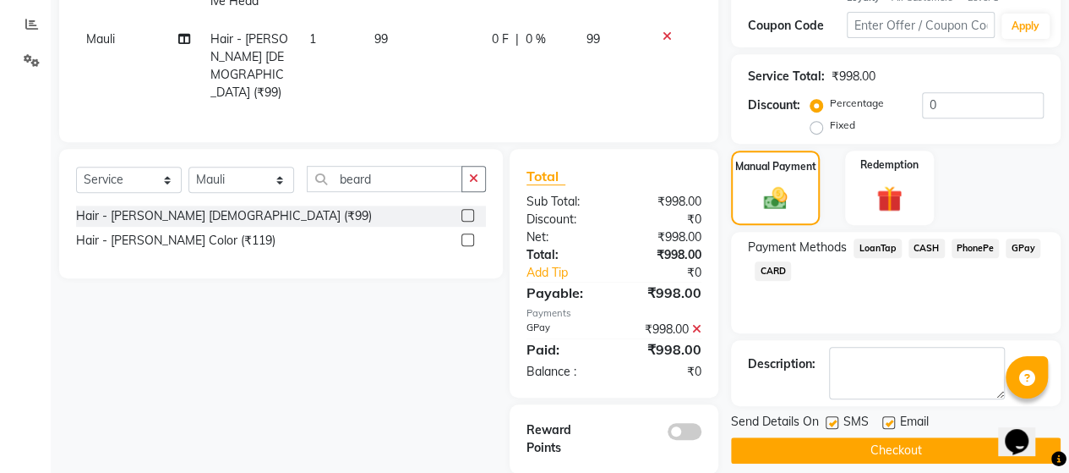
click at [882, 447] on button "Checkout" at bounding box center [896, 450] width 330 height 26
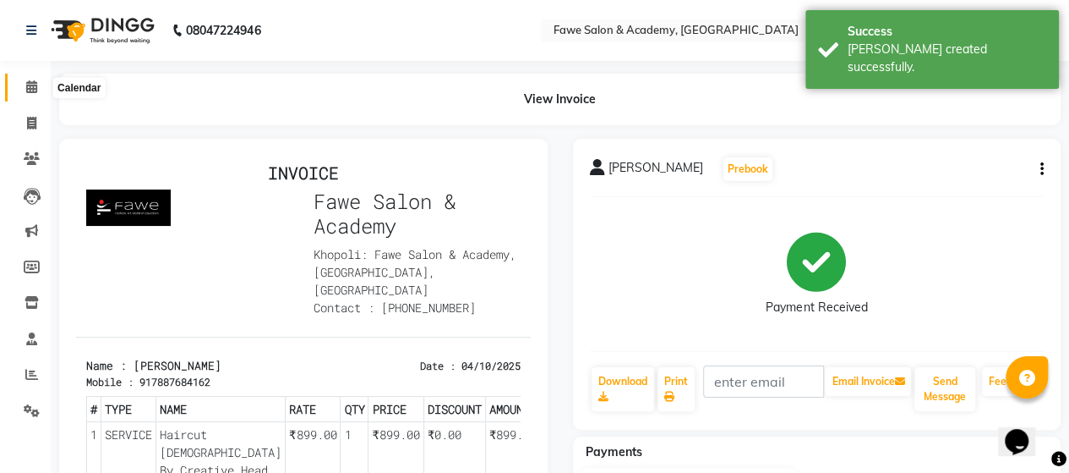
click at [26, 90] on icon at bounding box center [31, 86] width 11 height 13
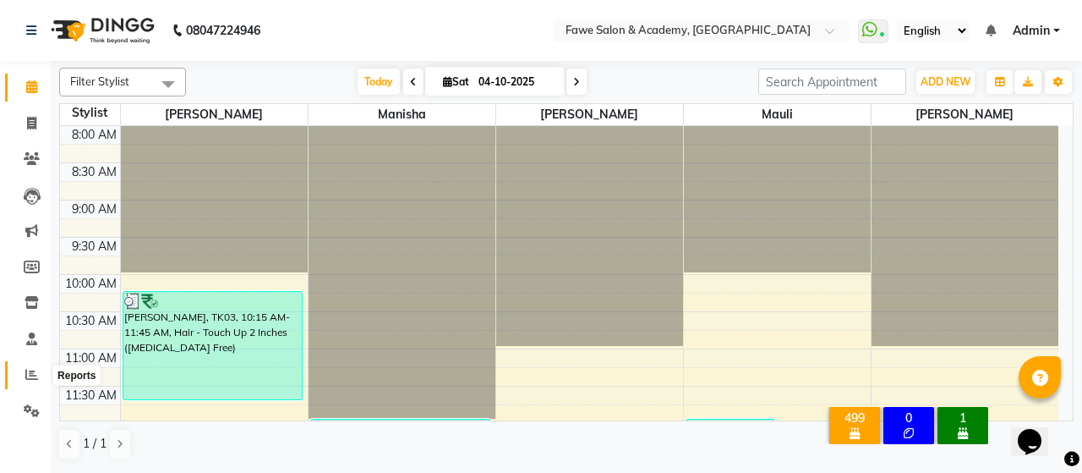
click at [27, 374] on icon at bounding box center [31, 374] width 13 height 13
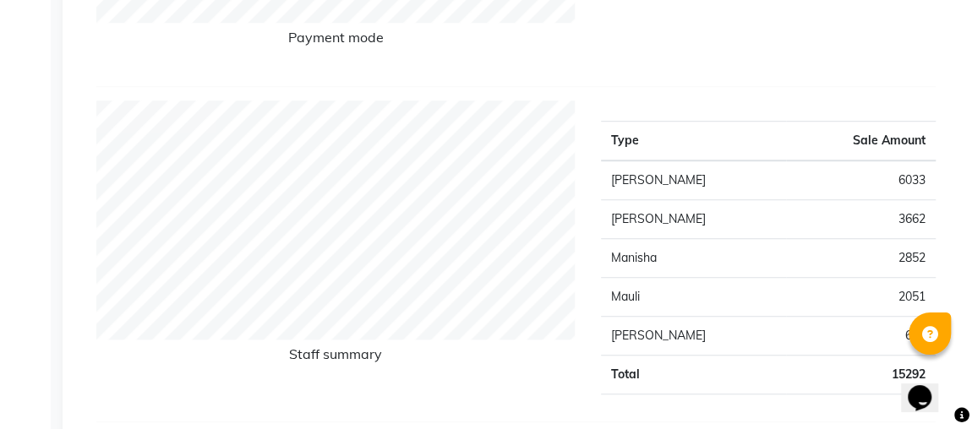
scroll to position [525, 0]
